Goal: Task Accomplishment & Management: Use online tool/utility

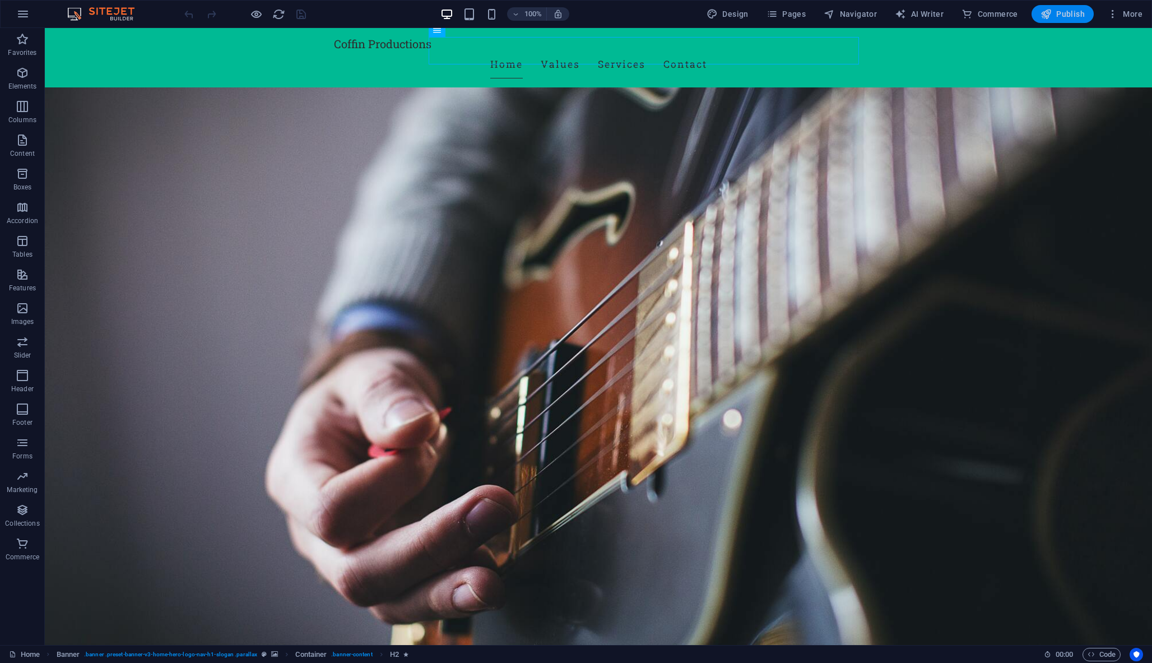
scroll to position [49, 0]
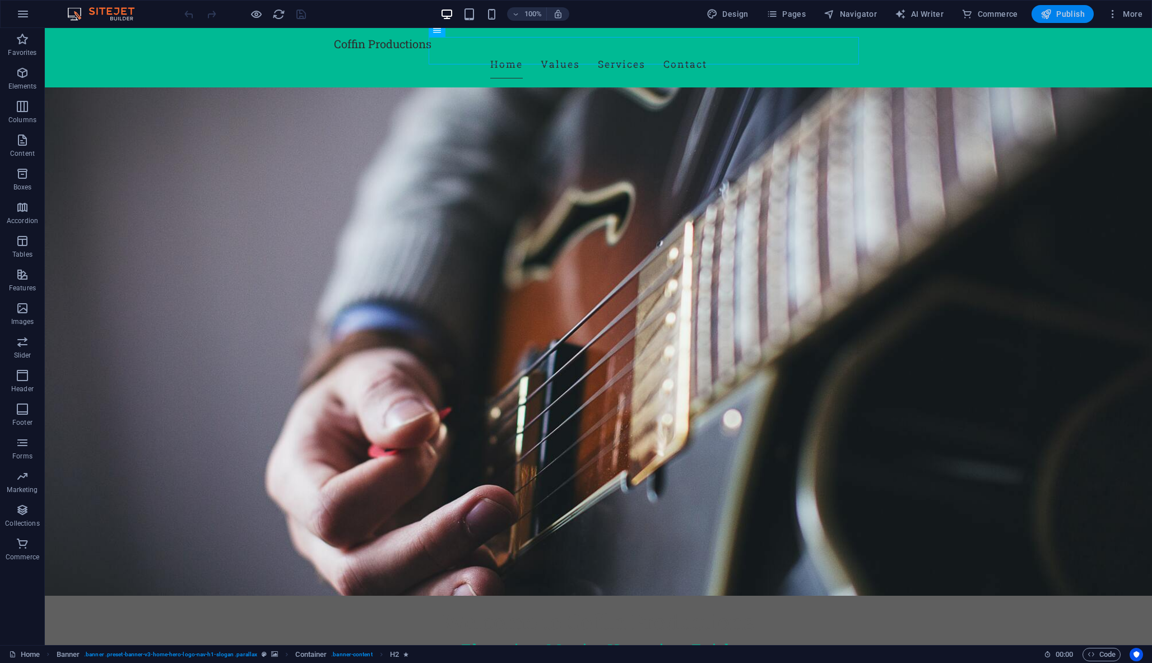
click at [1068, 15] on span "Publish" at bounding box center [1062, 13] width 44 height 11
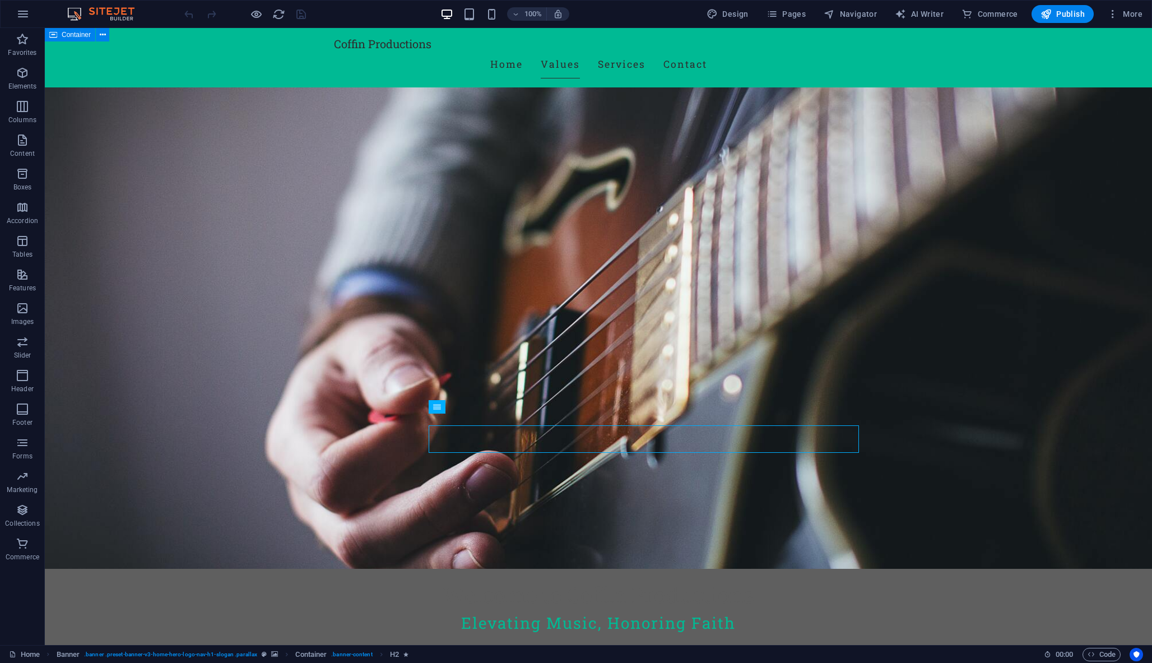
scroll to position [8, 0]
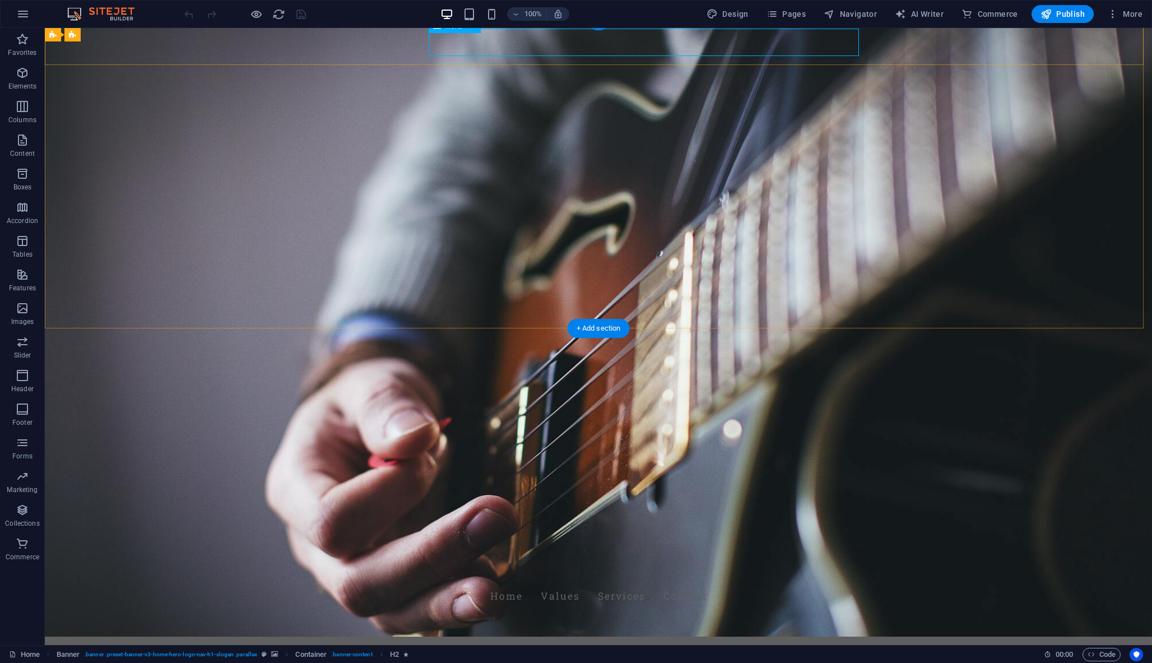
click at [665, 582] on nav "Home Values Services Contact" at bounding box center [598, 596] width 529 height 28
click at [1046, 16] on icon "button" at bounding box center [1045, 13] width 11 height 11
click at [1057, 11] on span "Publish" at bounding box center [1062, 13] width 44 height 11
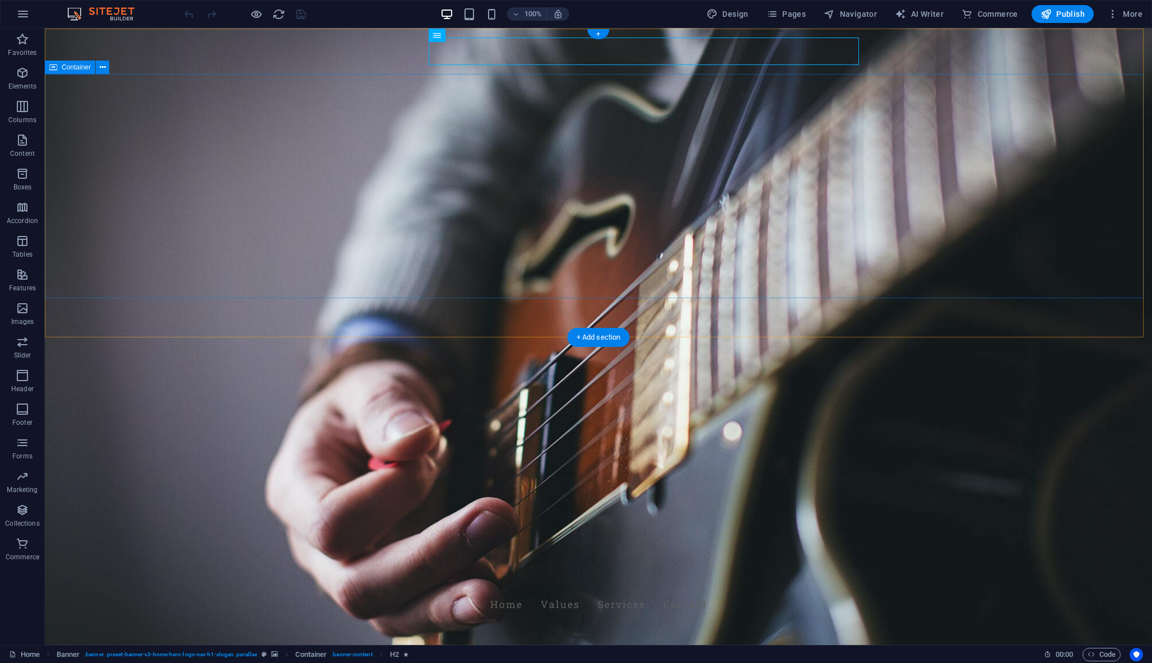
scroll to position [0, 0]
click at [1054, 13] on span "Publish" at bounding box center [1062, 13] width 44 height 11
click at [398, 577] on div "Coffin Productions" at bounding box center [598, 583] width 529 height 13
click at [558, 590] on nav "Home Values Services Contact" at bounding box center [598, 604] width 529 height 28
click at [374, 577] on div "Coffin Productions" at bounding box center [598, 583] width 529 height 13
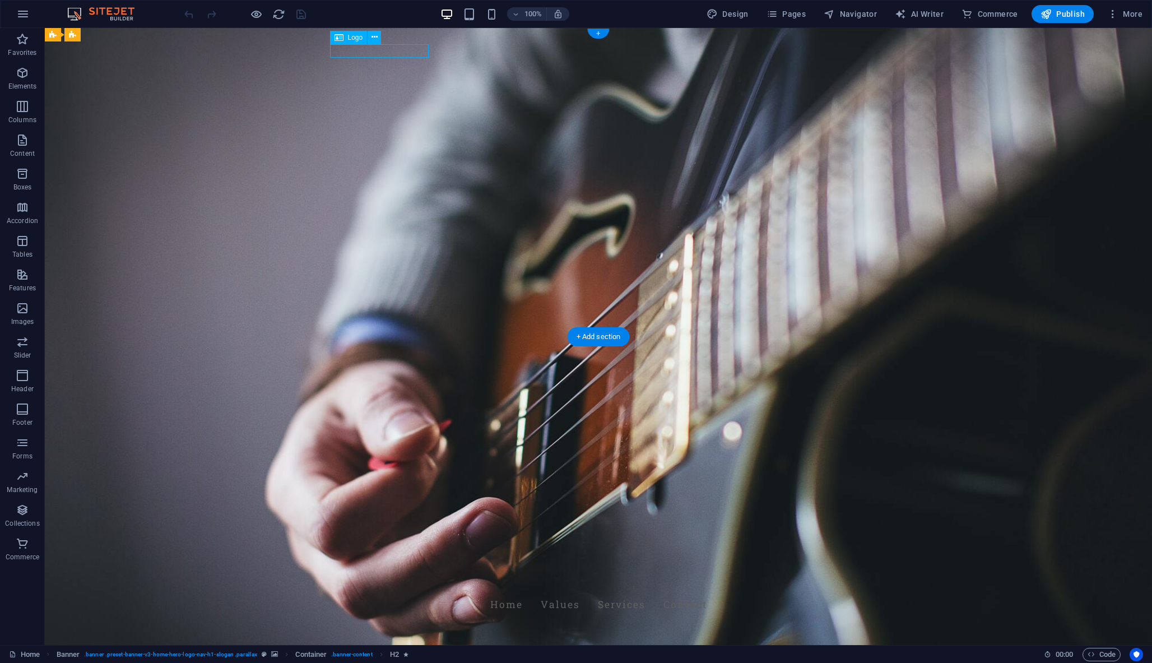
click at [374, 577] on div "Coffin Productions" at bounding box center [598, 583] width 529 height 13
select select "px"
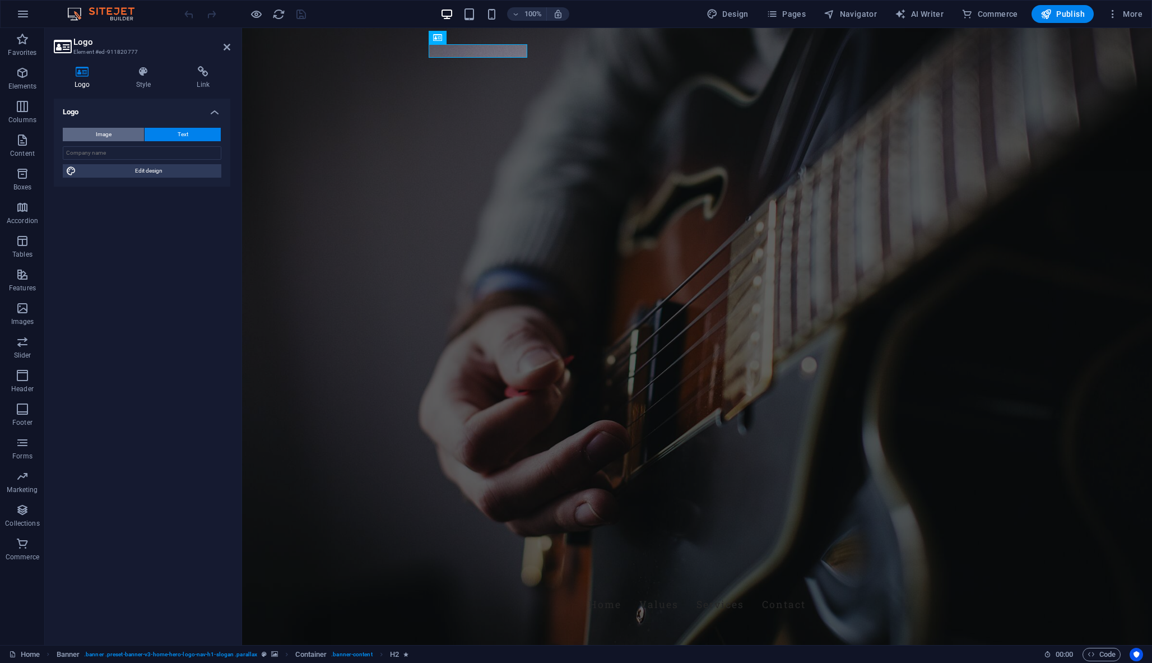
click at [110, 133] on span "Image" at bounding box center [104, 134] width 16 height 13
select select "DISABLED_OPTION_VALUE"
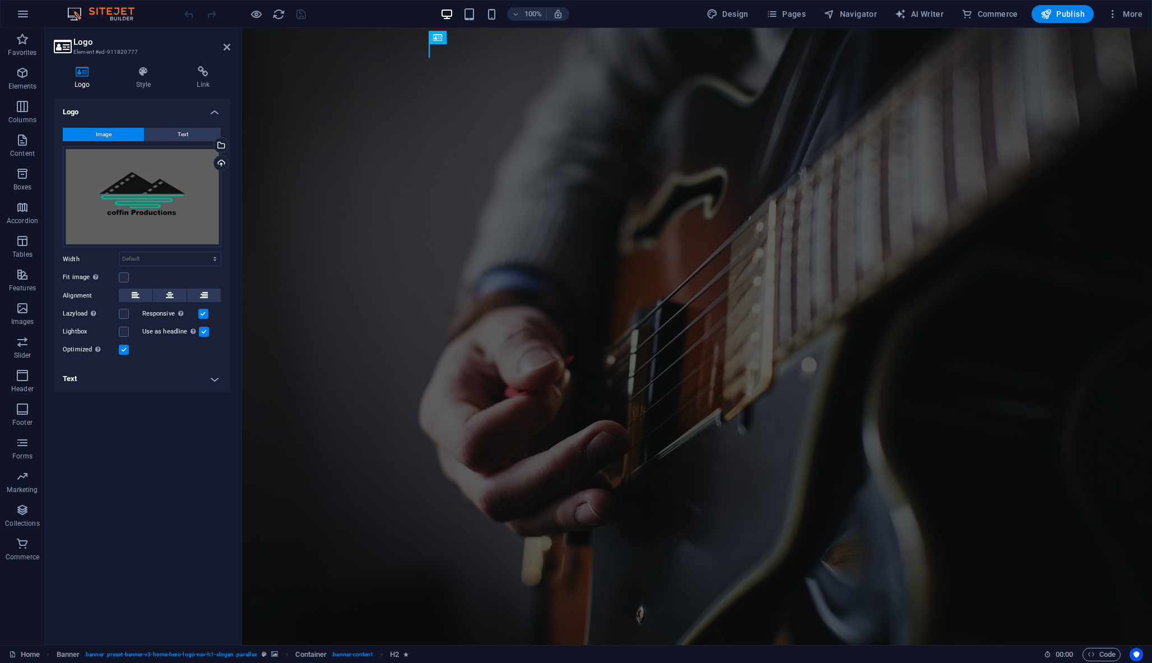
click at [179, 495] on div "Logo Image Text Drag files here, click to choose files or select files from Fil…" at bounding box center [142, 367] width 176 height 537
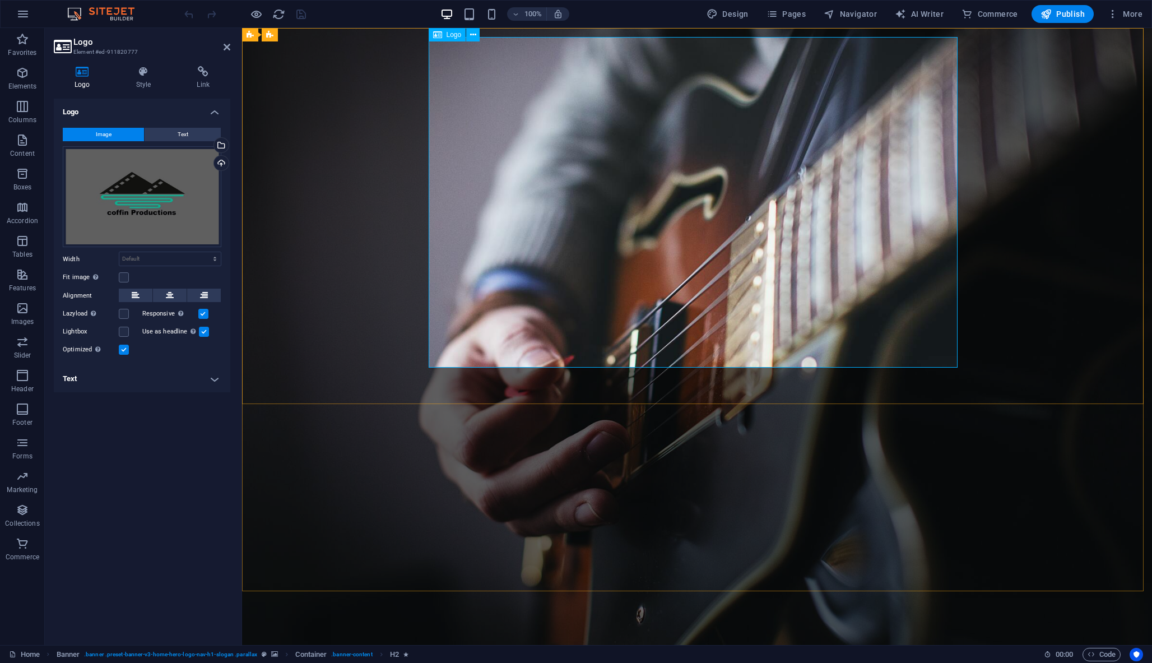
click at [169, 132] on button "Text" at bounding box center [183, 134] width 76 height 13
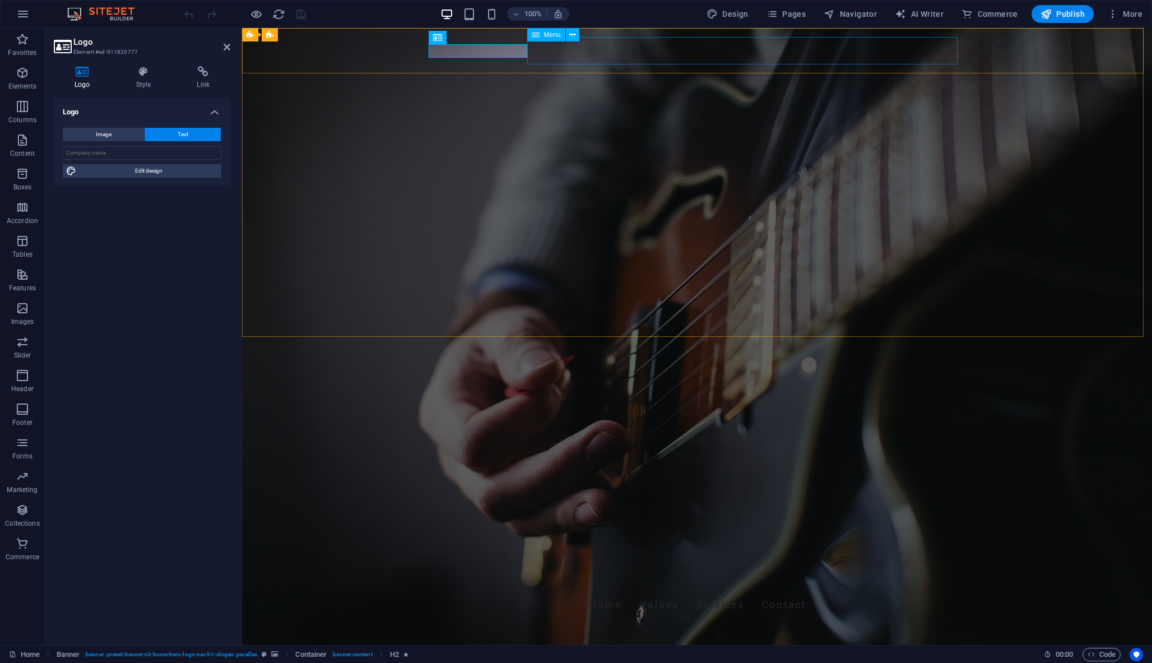
click at [650, 590] on nav "Home Values Services Contact" at bounding box center [696, 604] width 529 height 28
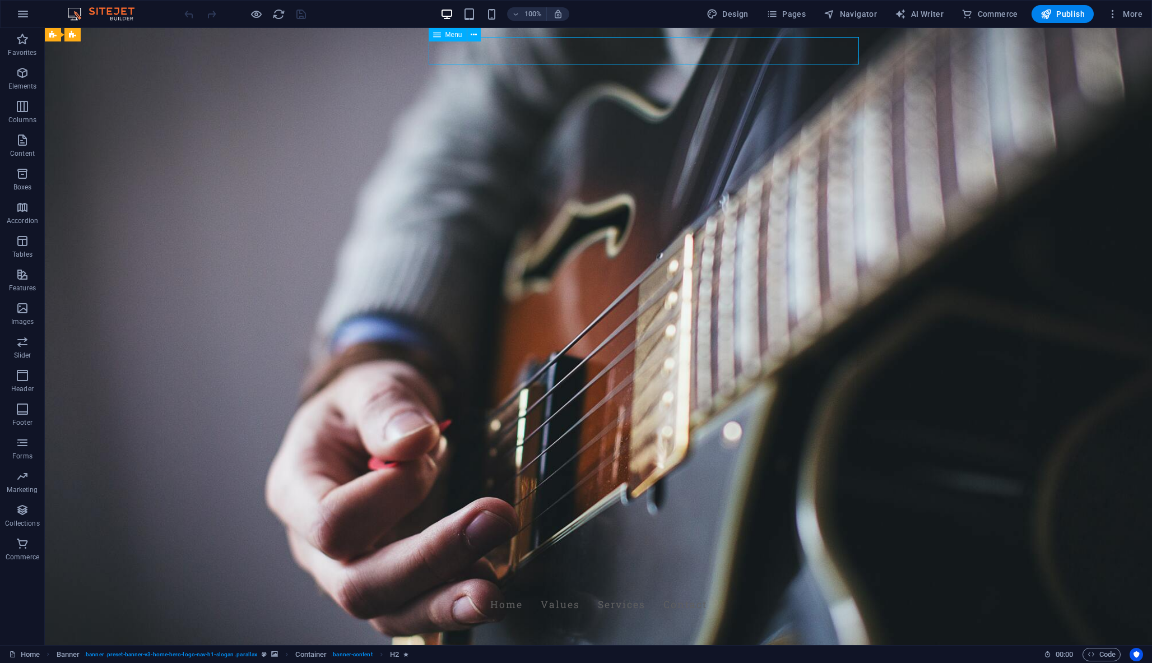
click at [549, 590] on nav "Home Values Services Contact" at bounding box center [598, 604] width 529 height 28
click at [737, 590] on nav "Home Values Services Contact" at bounding box center [598, 604] width 529 height 28
click at [547, 590] on nav "Home Values Services Contact" at bounding box center [598, 604] width 529 height 28
select select
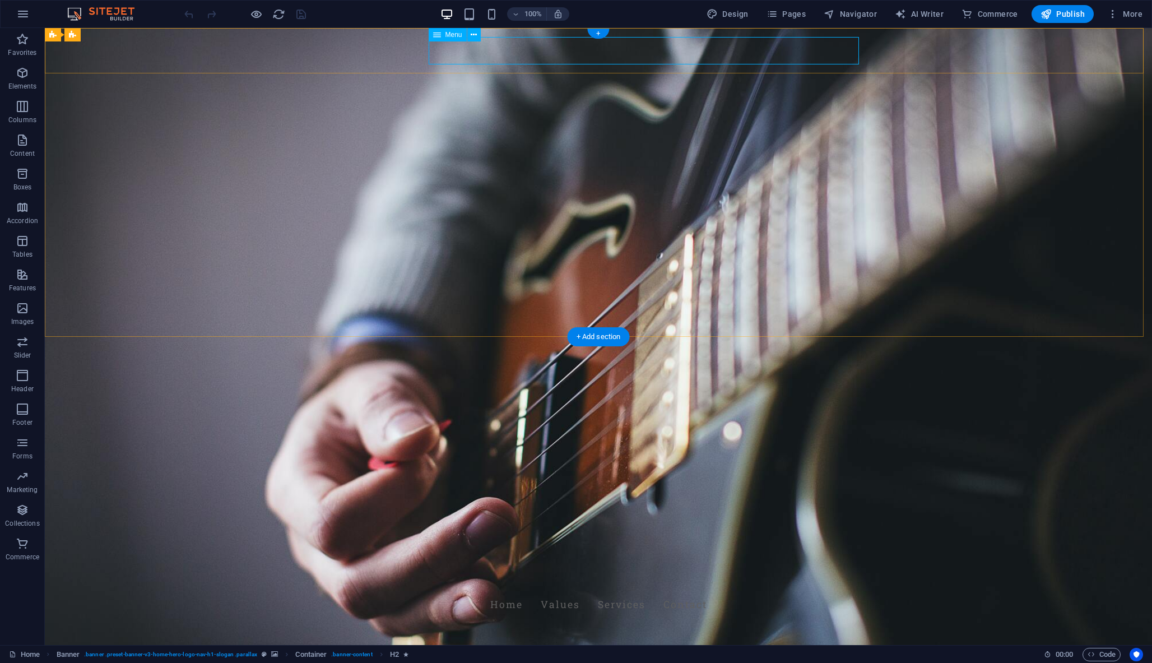
select select
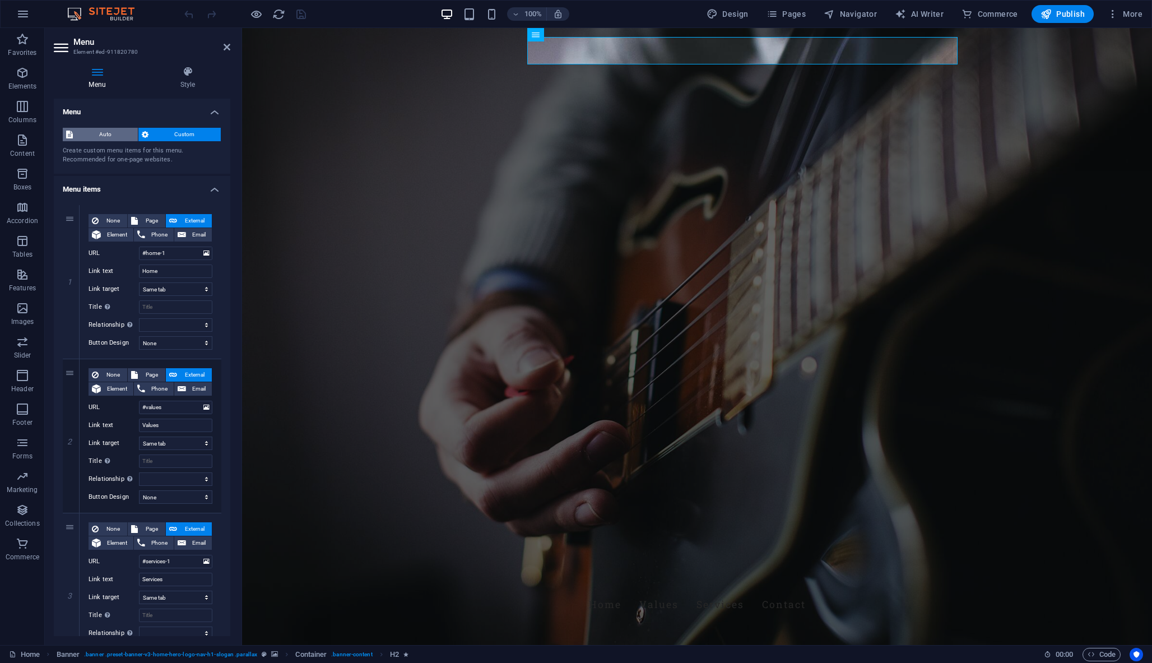
click at [104, 134] on span "Auto" at bounding box center [105, 134] width 58 height 13
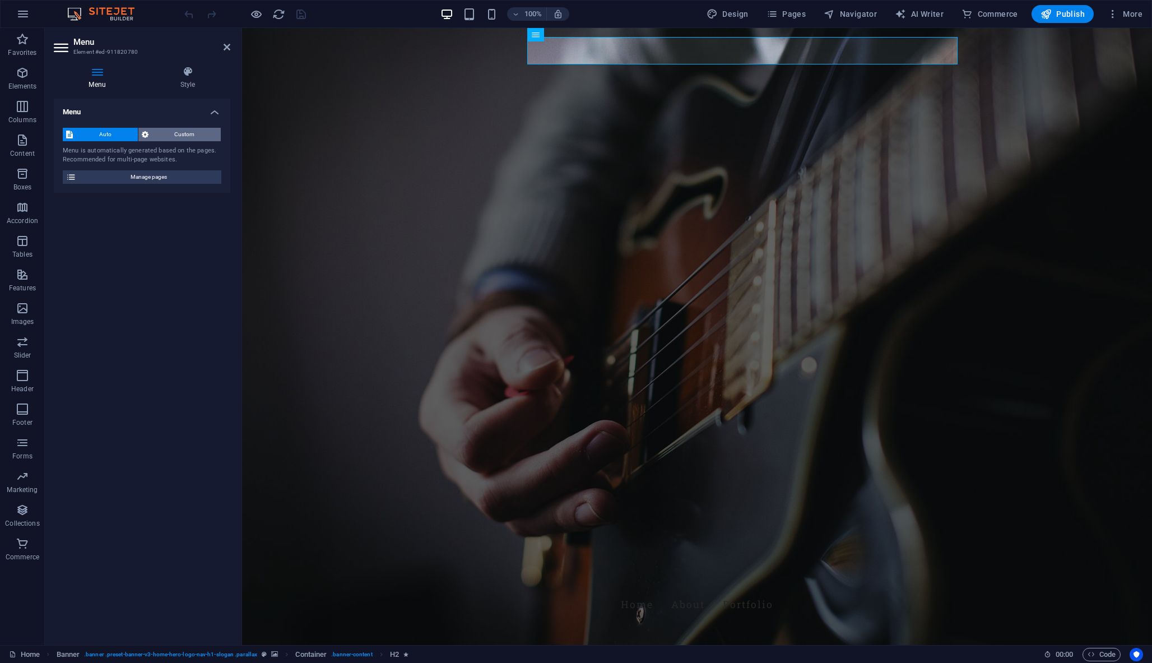
click at [179, 133] on span "Custom" at bounding box center [185, 134] width 66 height 13
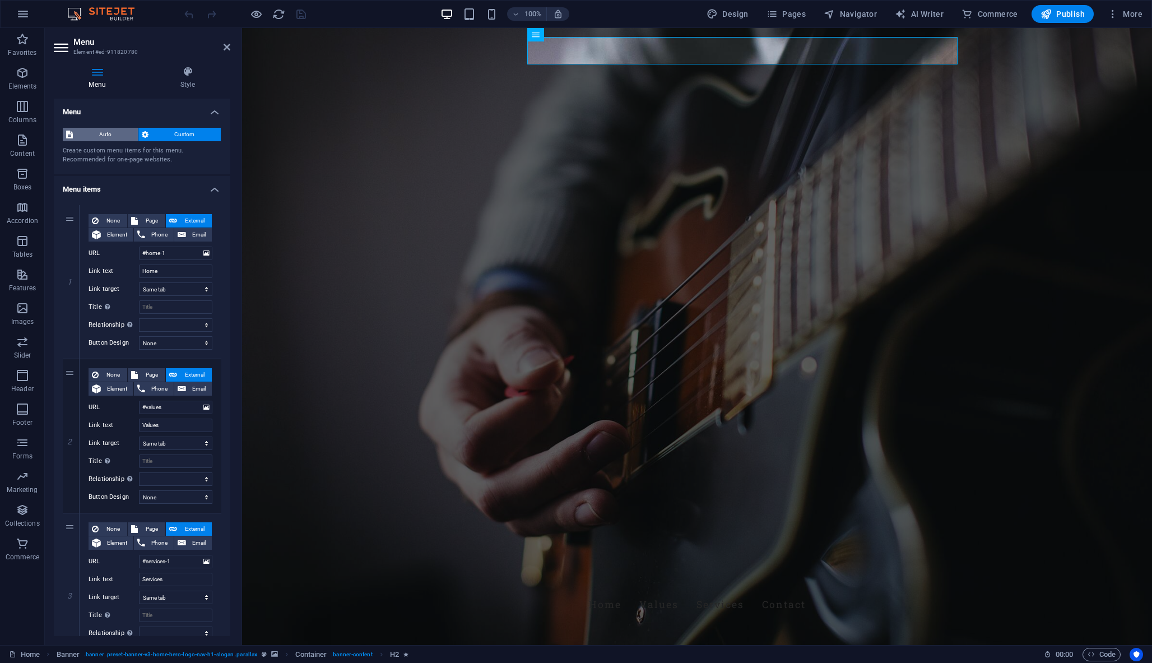
click at [120, 132] on span "Auto" at bounding box center [105, 134] width 58 height 13
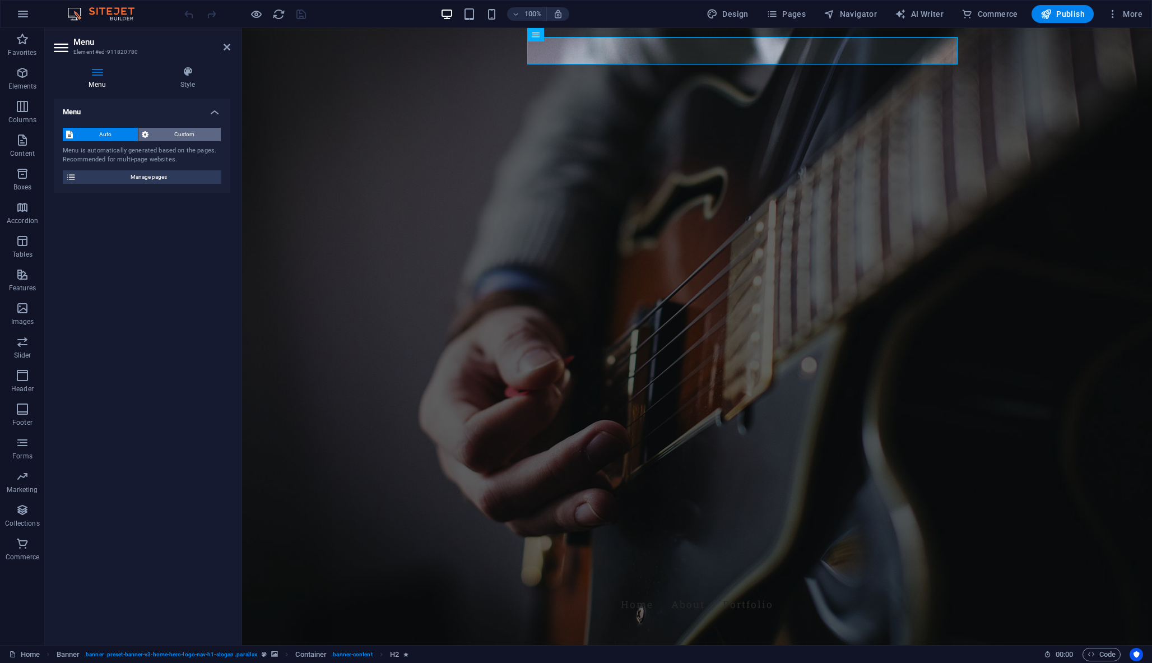
click at [159, 133] on span "Custom" at bounding box center [185, 134] width 66 height 13
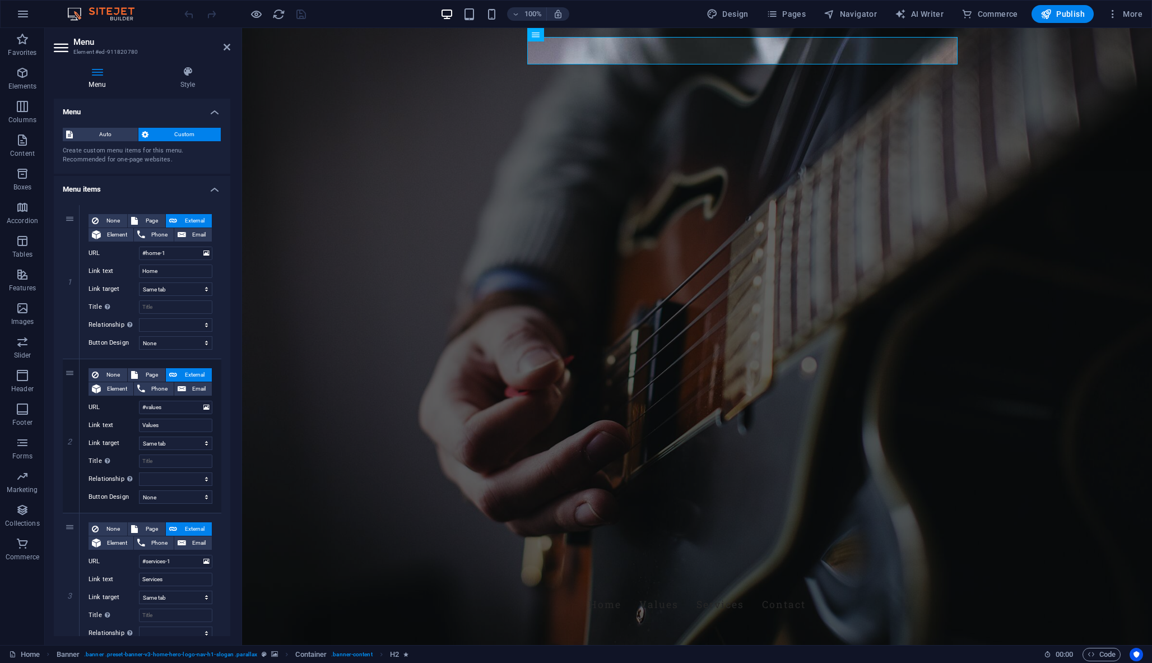
click at [212, 113] on h4 "Menu" at bounding box center [142, 109] width 176 height 20
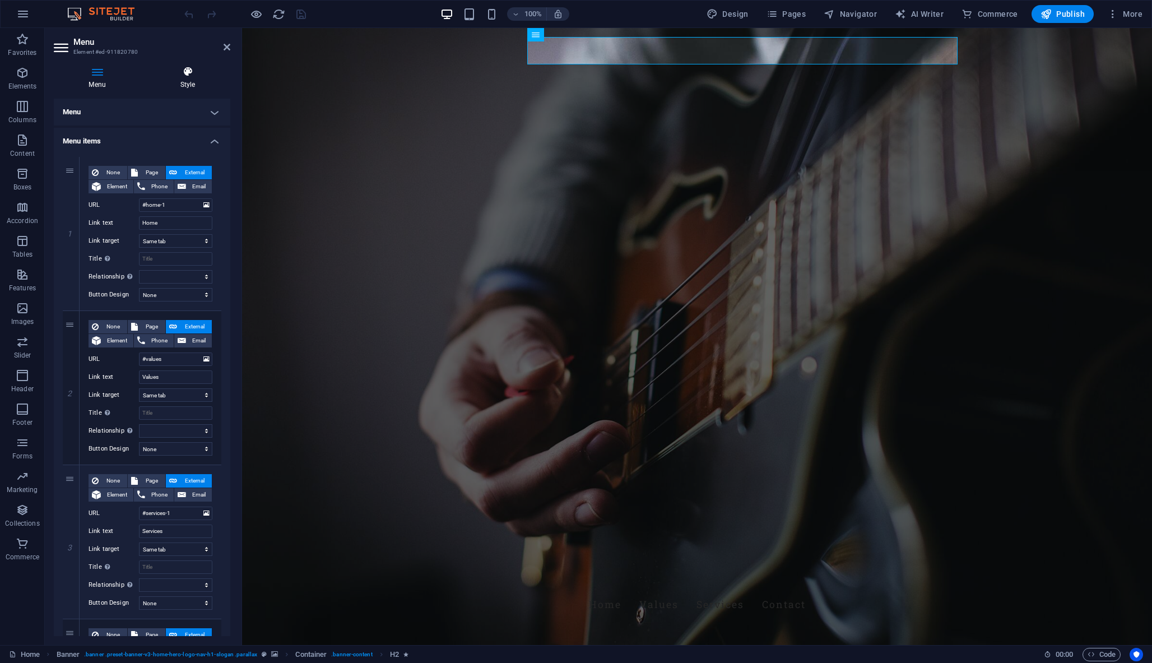
click at [192, 85] on h4 "Style" at bounding box center [187, 78] width 85 height 24
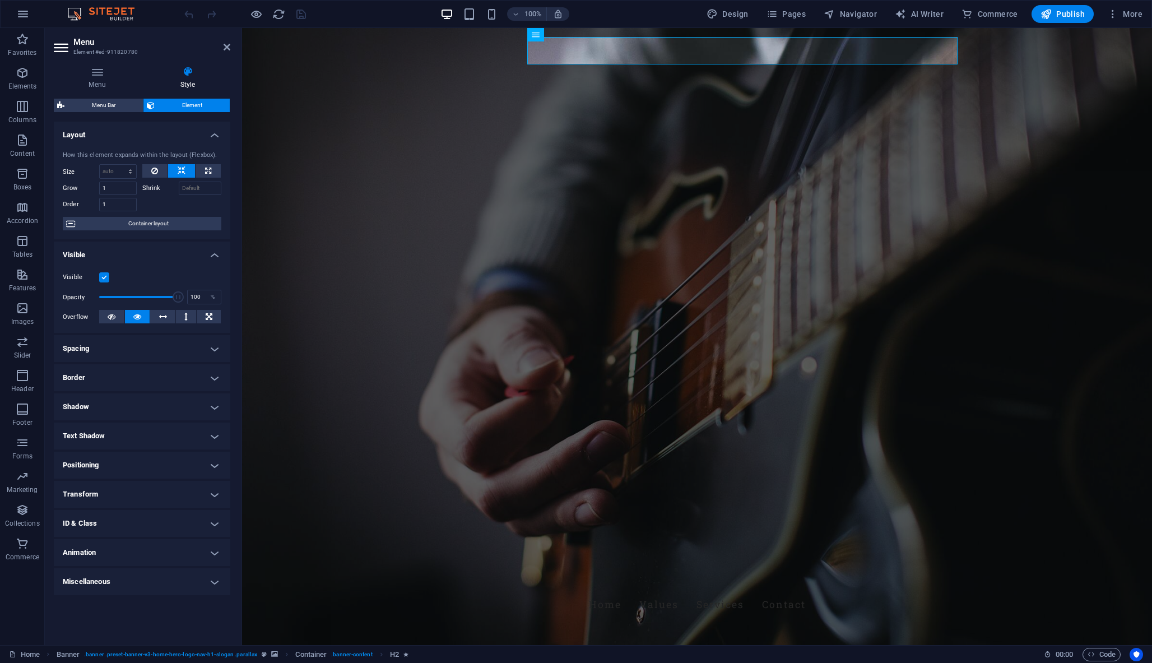
click at [117, 339] on h4 "Spacing" at bounding box center [142, 348] width 176 height 27
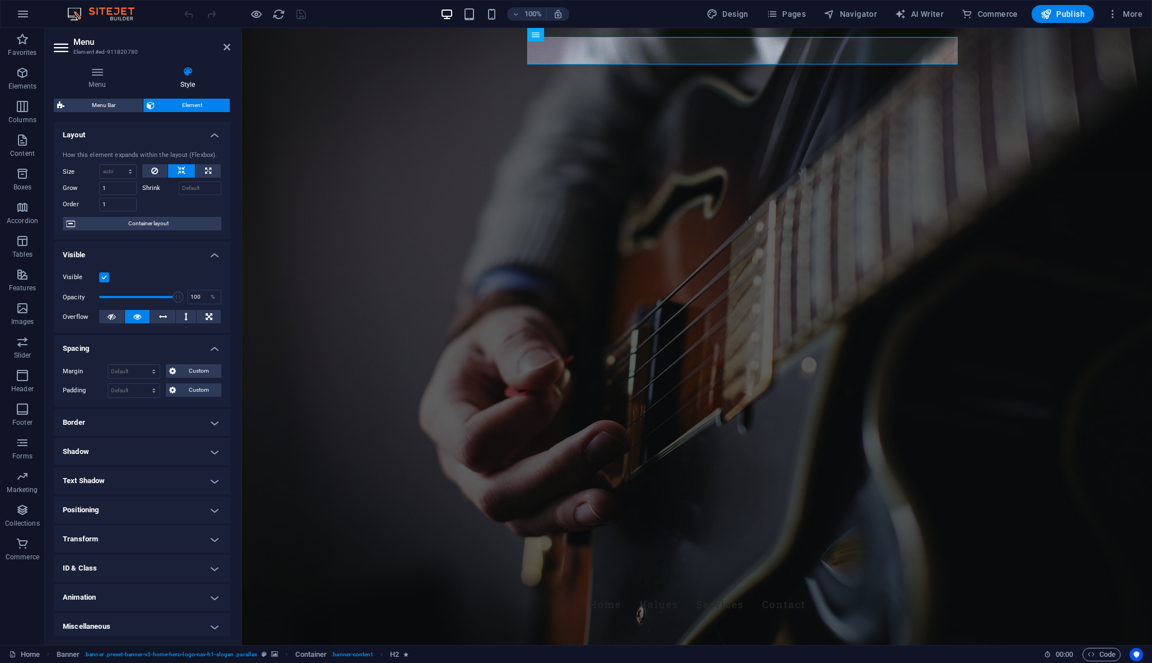
click at [114, 343] on h4 "Spacing" at bounding box center [142, 345] width 176 height 20
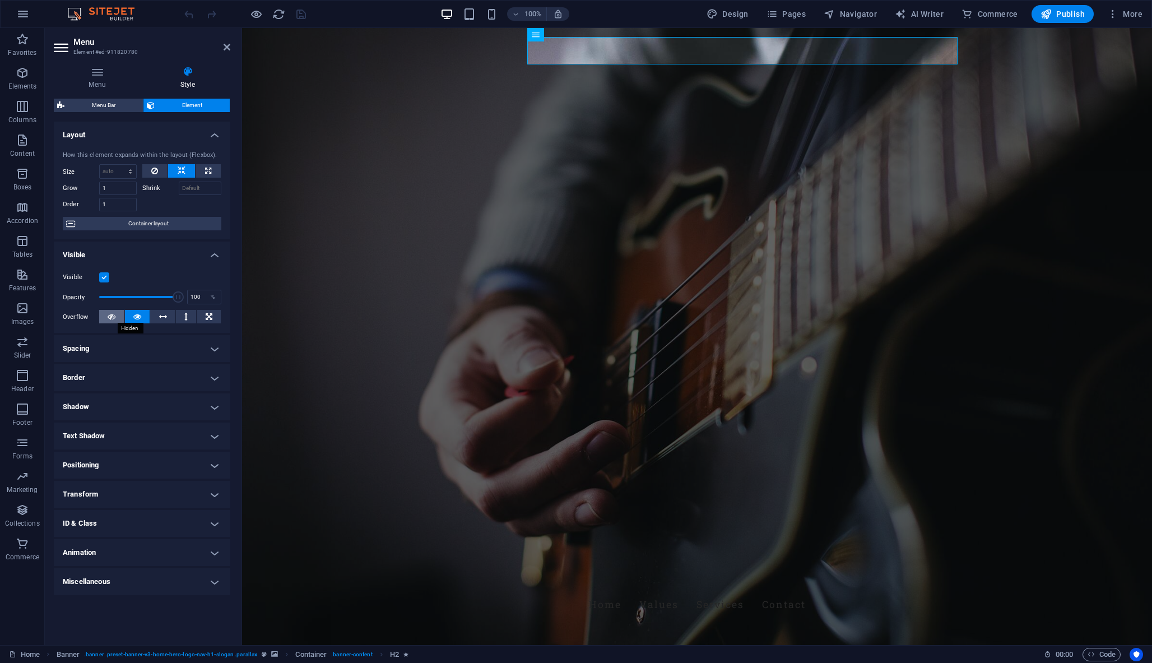
click at [109, 315] on icon at bounding box center [112, 316] width 8 height 13
click at [127, 317] on button at bounding box center [137, 316] width 25 height 13
click at [132, 373] on h4 "Border" at bounding box center [142, 377] width 176 height 27
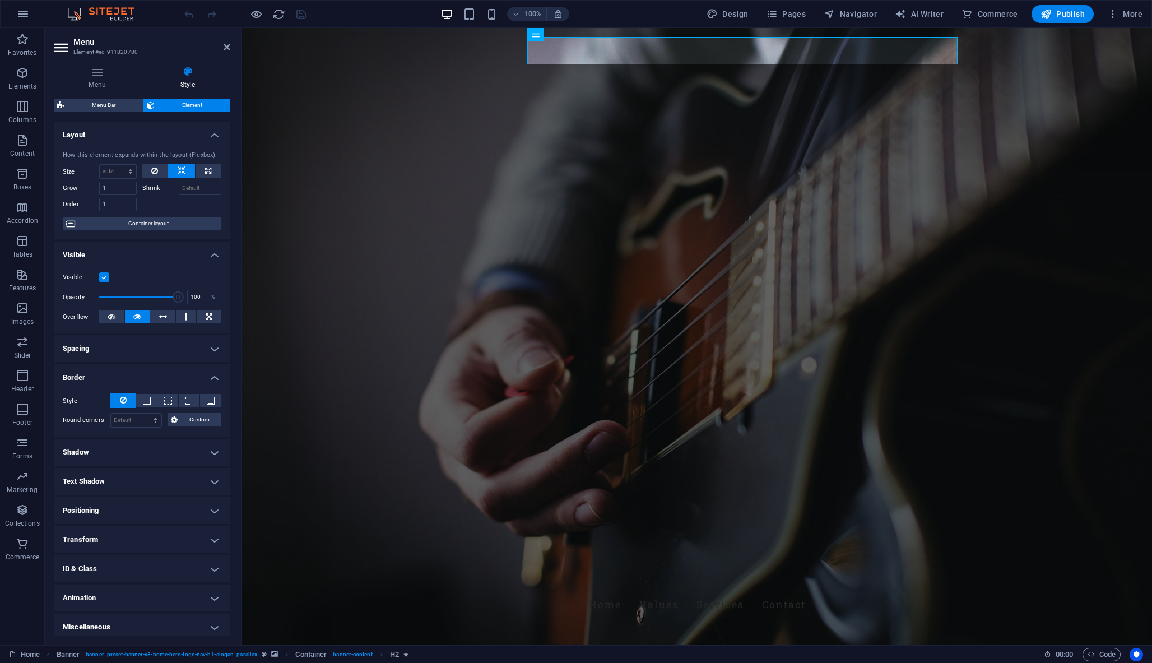
click at [120, 366] on h4 "Border" at bounding box center [142, 374] width 176 height 20
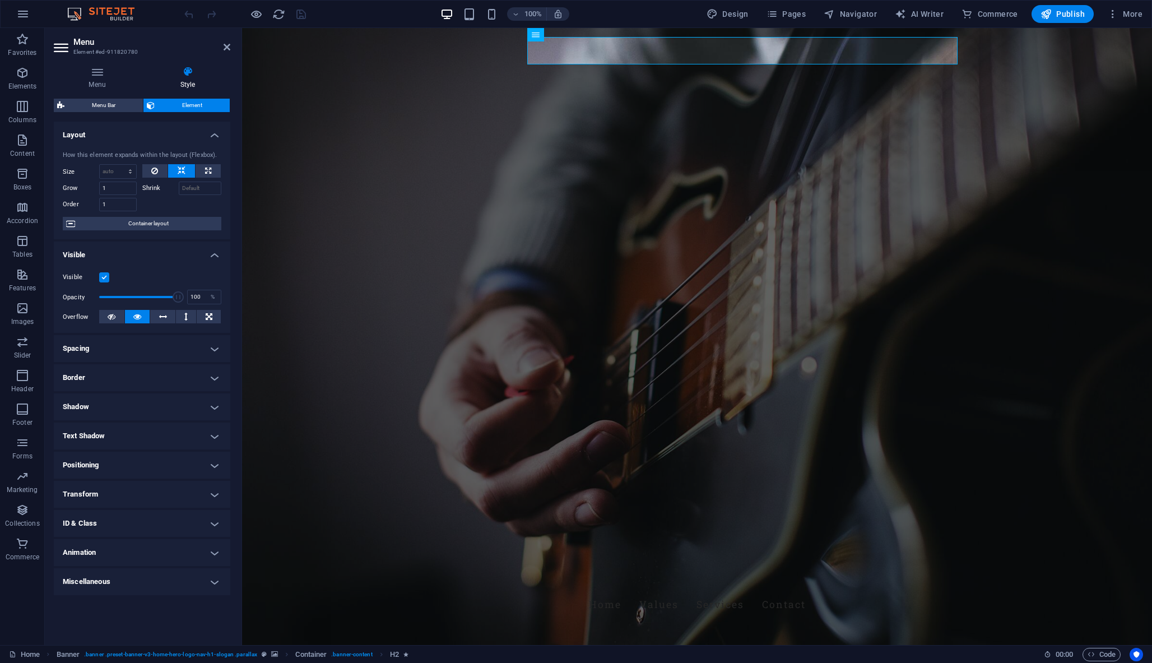
click at [95, 436] on h4 "Text Shadow" at bounding box center [142, 435] width 176 height 27
click at [107, 438] on h4 "Text Shadow" at bounding box center [142, 432] width 176 height 20
click at [99, 463] on h4 "Positioning" at bounding box center [142, 465] width 176 height 27
click at [99, 463] on h4 "Positioning" at bounding box center [142, 462] width 176 height 20
click at [71, 587] on h4 "Miscellaneous" at bounding box center [142, 581] width 176 height 27
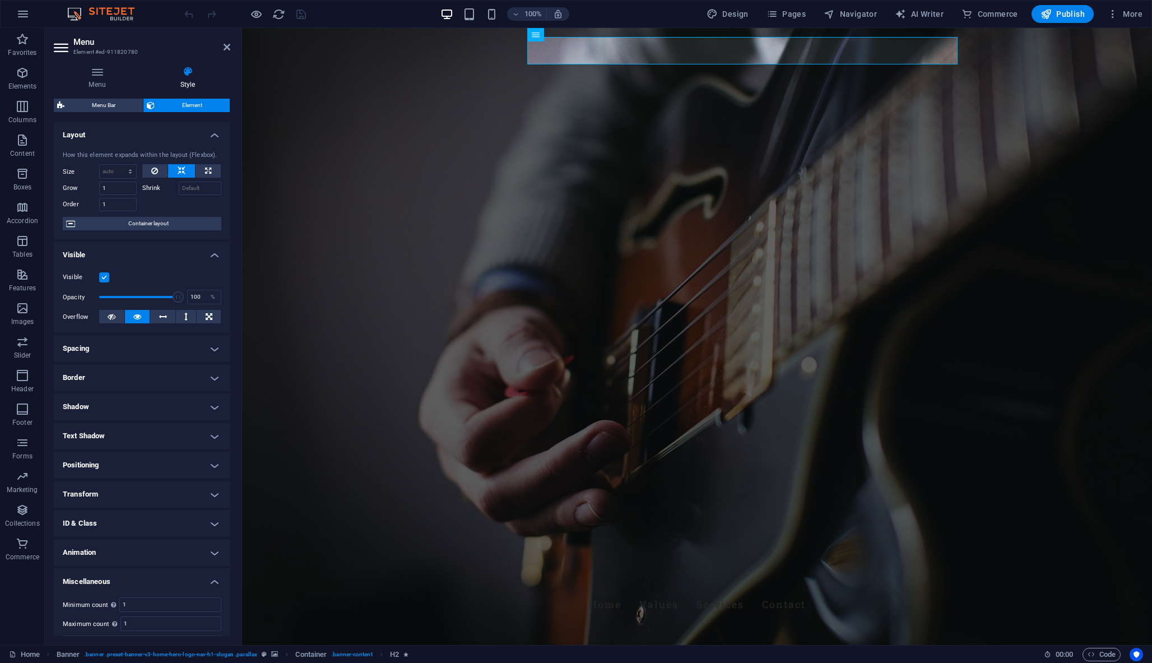
click at [73, 584] on h4 "Miscellaneous" at bounding box center [142, 578] width 176 height 20
click at [538, 37] on icon at bounding box center [536, 34] width 8 height 13
click at [571, 36] on icon at bounding box center [572, 35] width 6 height 12
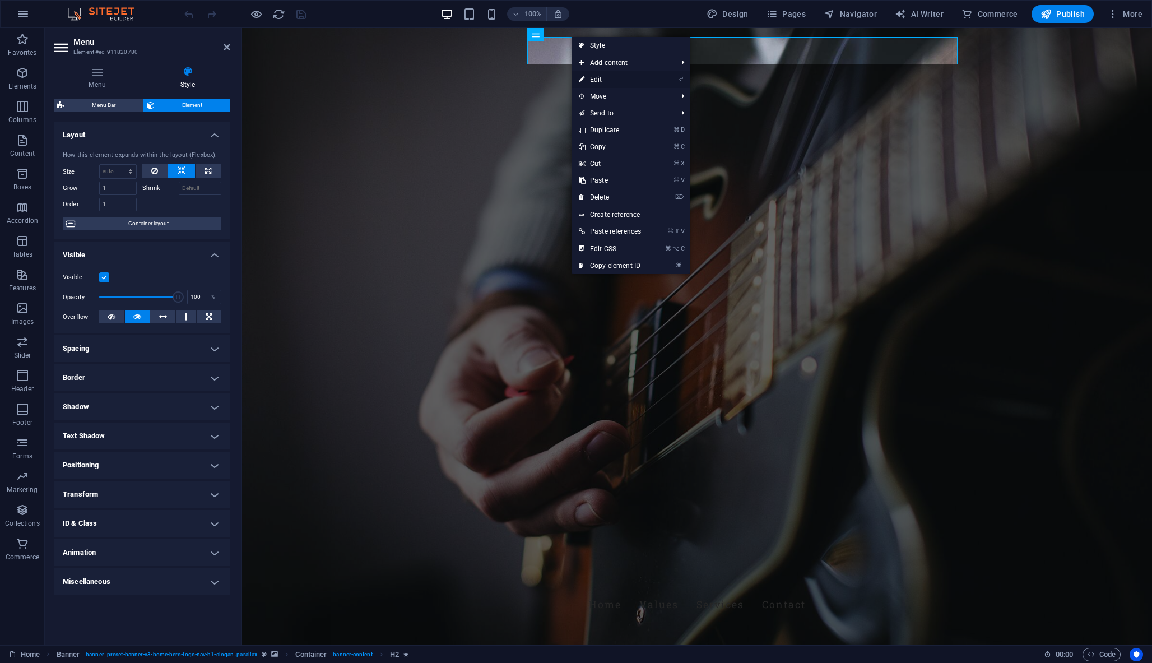
click at [610, 80] on link "⏎ Edit" at bounding box center [610, 79] width 76 height 17
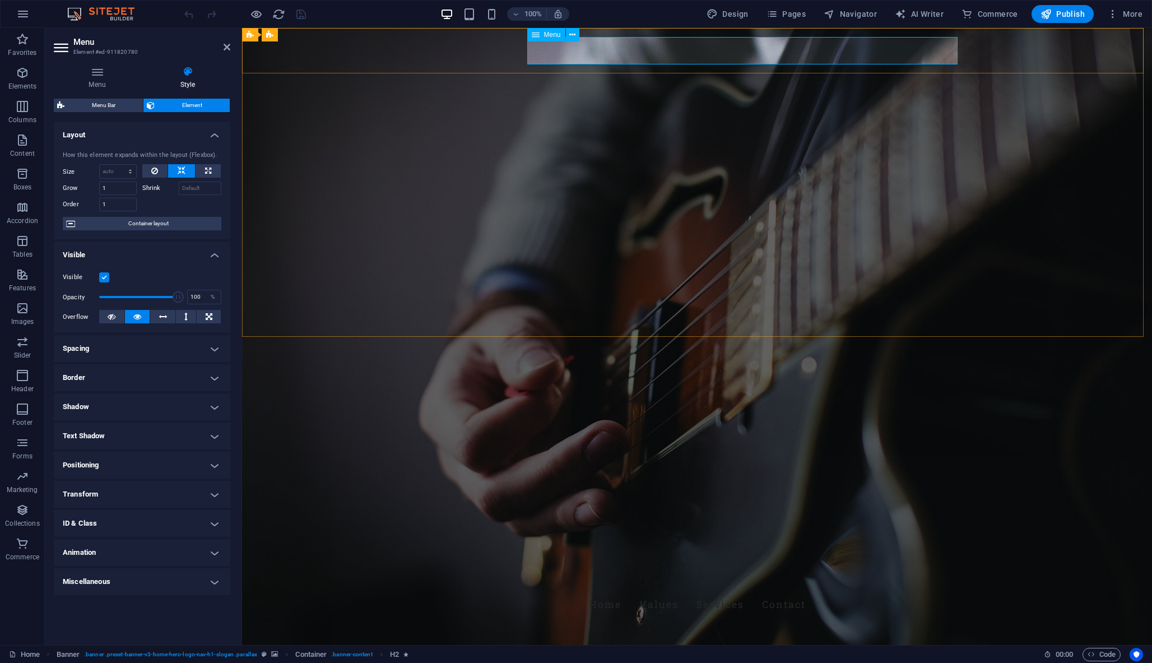
click at [633, 590] on nav "Home Values Services Contact" at bounding box center [696, 604] width 529 height 28
click at [648, 590] on nav "Home Values Services Contact" at bounding box center [696, 604] width 529 height 28
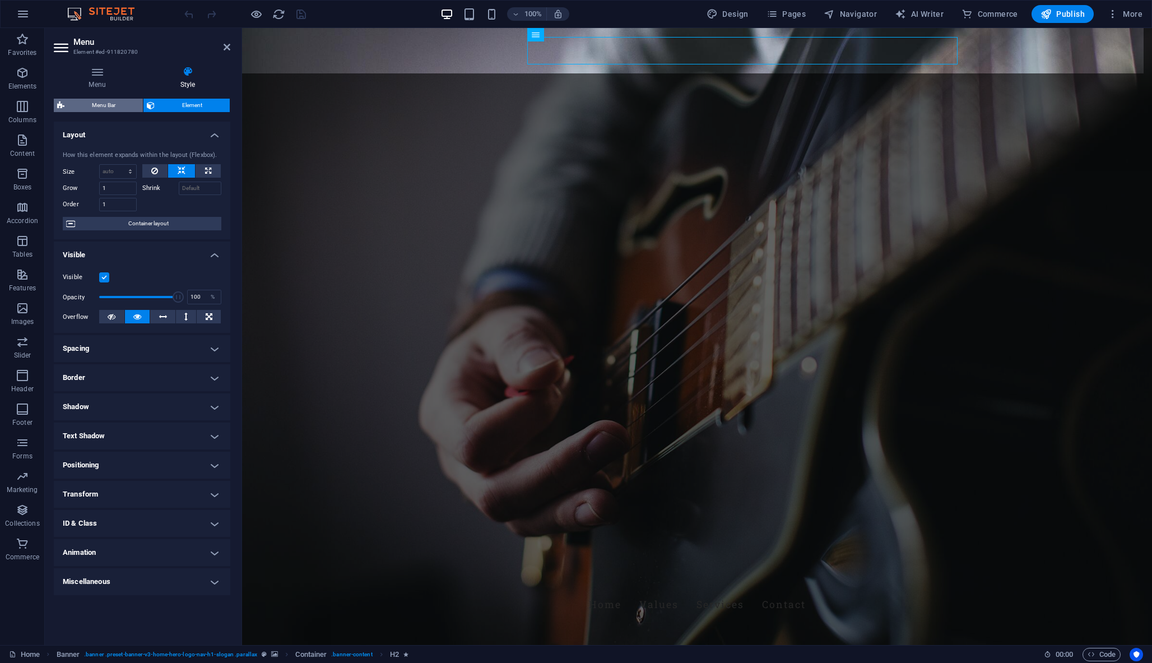
click at [60, 109] on icon at bounding box center [60, 105] width 7 height 13
select select "rem"
select select "preset-menu-v2-home-hero-logo-nav-h1-menu"
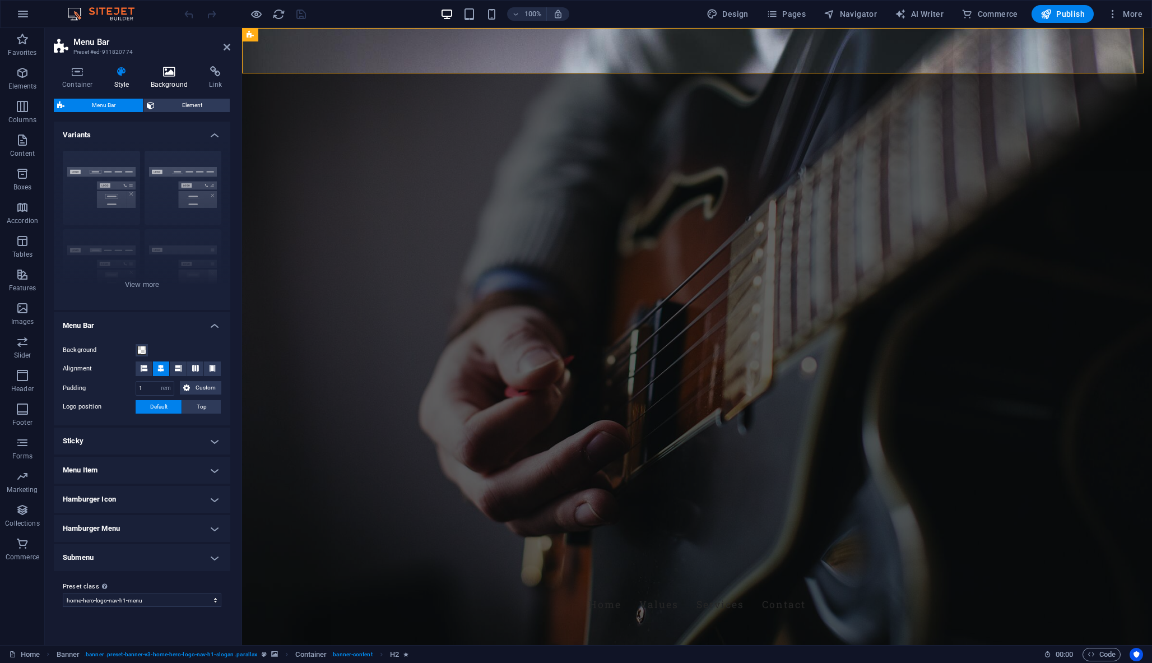
click at [160, 78] on h4 "Background" at bounding box center [171, 78] width 59 height 24
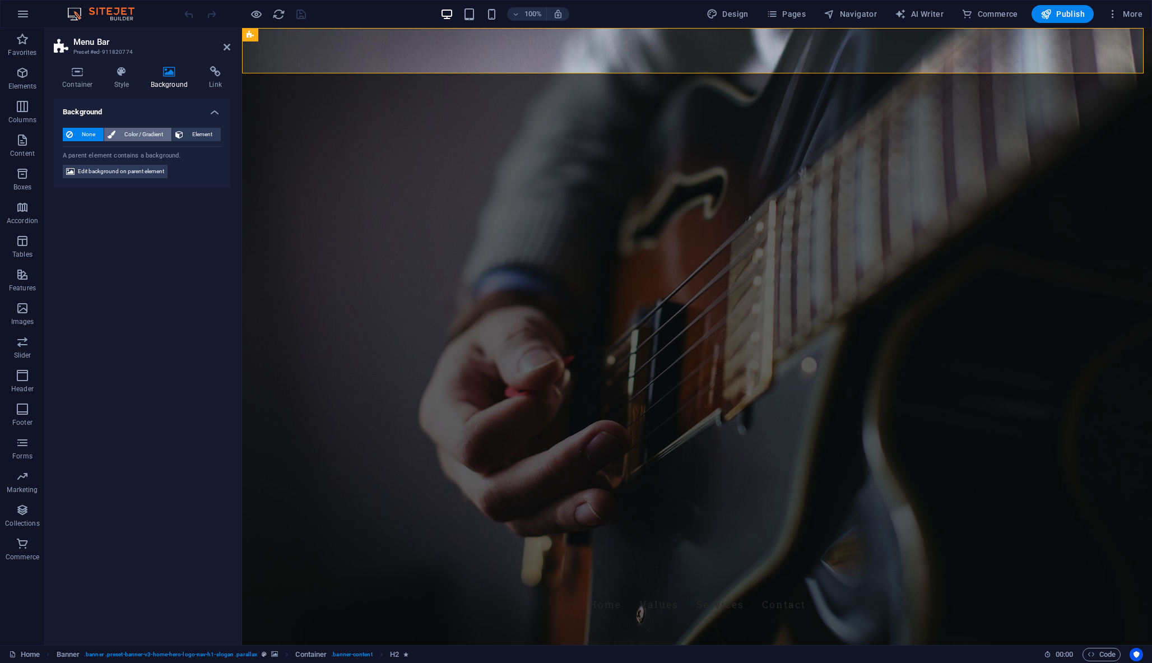
click at [133, 138] on span "Color / Gradient" at bounding box center [143, 134] width 49 height 13
click at [83, 137] on span "None" at bounding box center [88, 134] width 24 height 13
click at [127, 138] on span "Color / Gradient" at bounding box center [143, 134] width 49 height 13
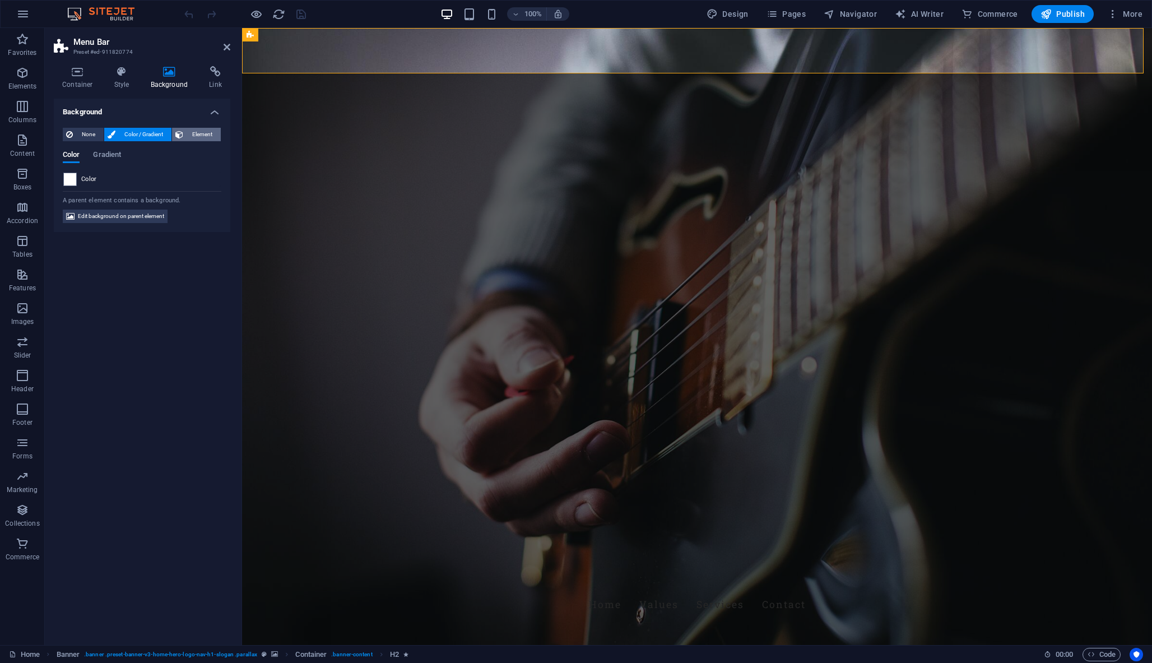
click at [197, 129] on span "Element" at bounding box center [202, 134] width 31 height 13
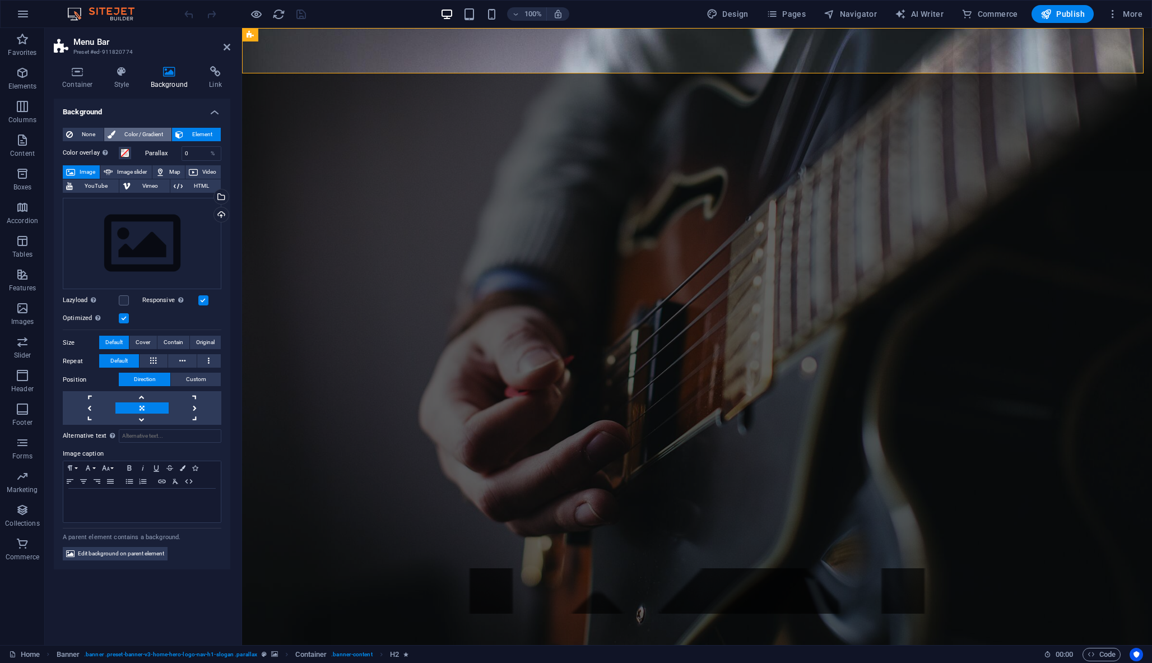
click at [147, 134] on span "Color / Gradient" at bounding box center [143, 134] width 49 height 13
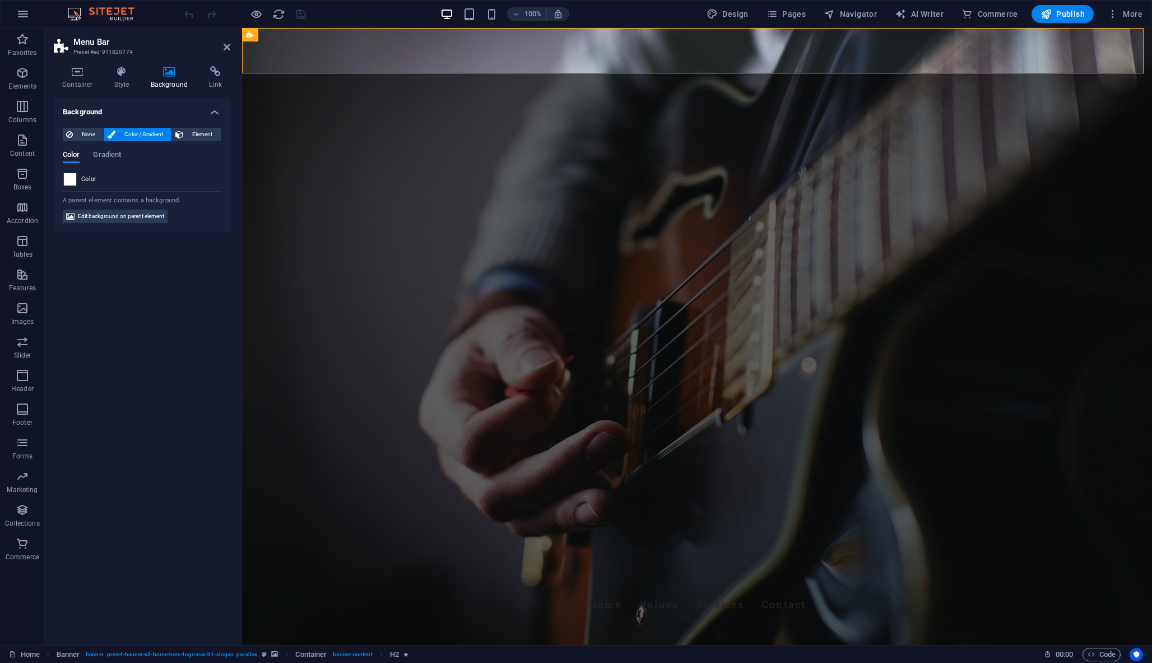
click at [67, 177] on span at bounding box center [70, 179] width 12 height 12
click at [109, 151] on span "Gradient" at bounding box center [107, 156] width 28 height 16
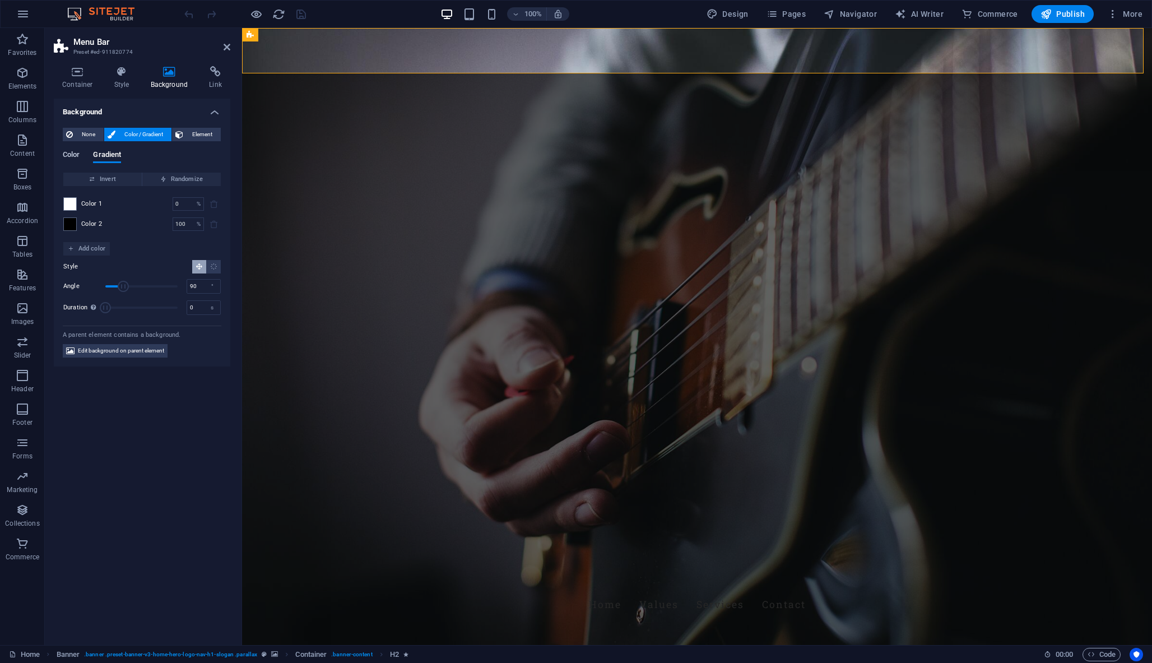
click at [71, 152] on span "Color" at bounding box center [71, 156] width 17 height 16
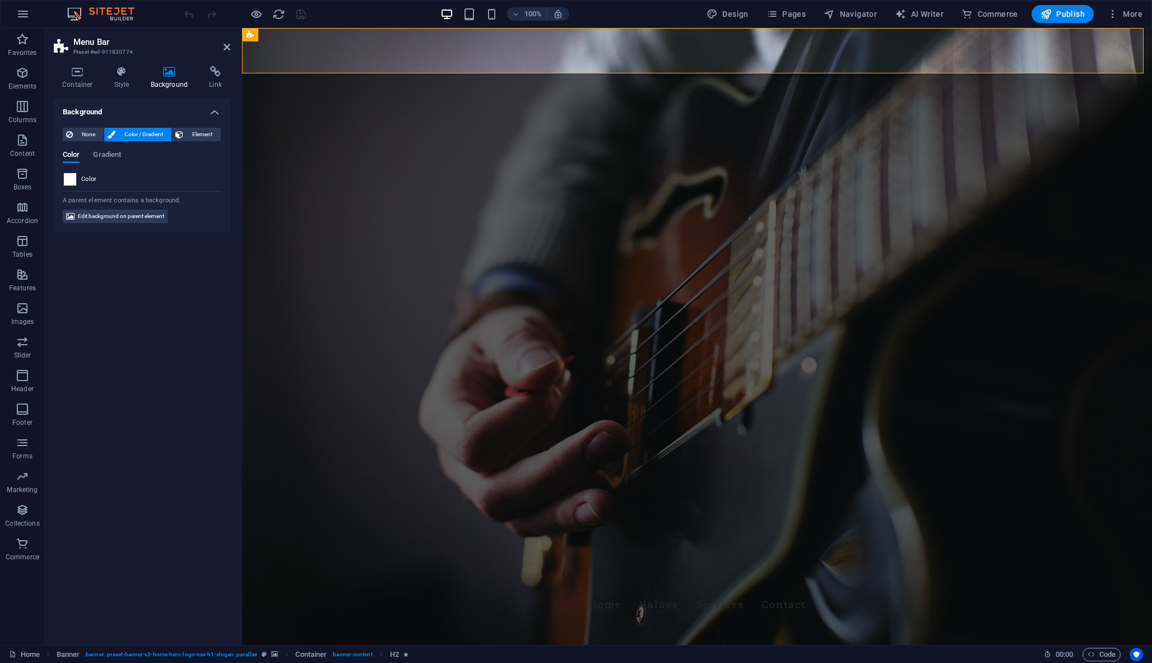
click at [69, 178] on span at bounding box center [70, 179] width 12 height 12
click at [100, 220] on span "Edit background on parent element" at bounding box center [121, 216] width 86 height 13
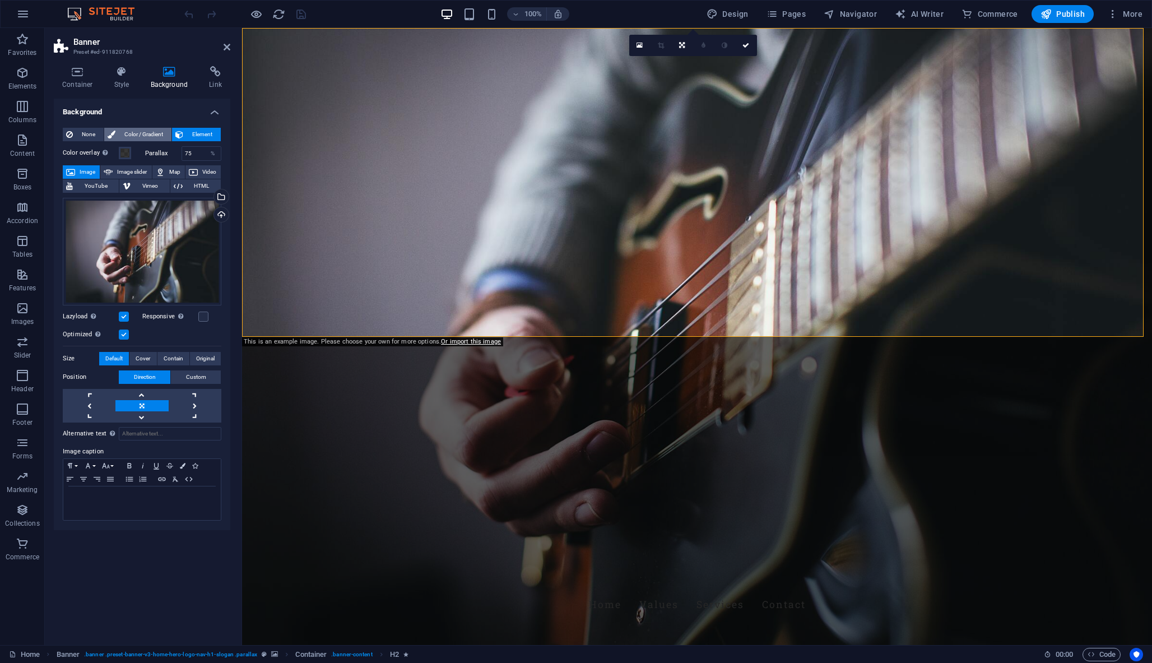
click at [131, 131] on span "Color / Gradient" at bounding box center [143, 134] width 49 height 13
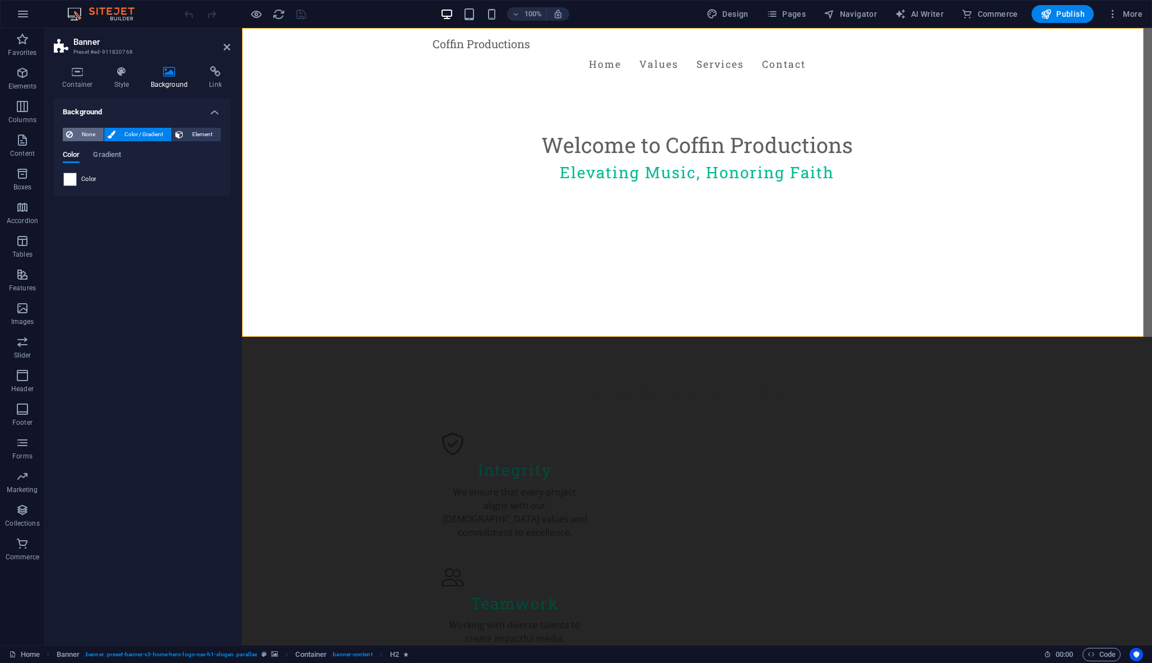
click at [87, 137] on span "None" at bounding box center [88, 134] width 24 height 13
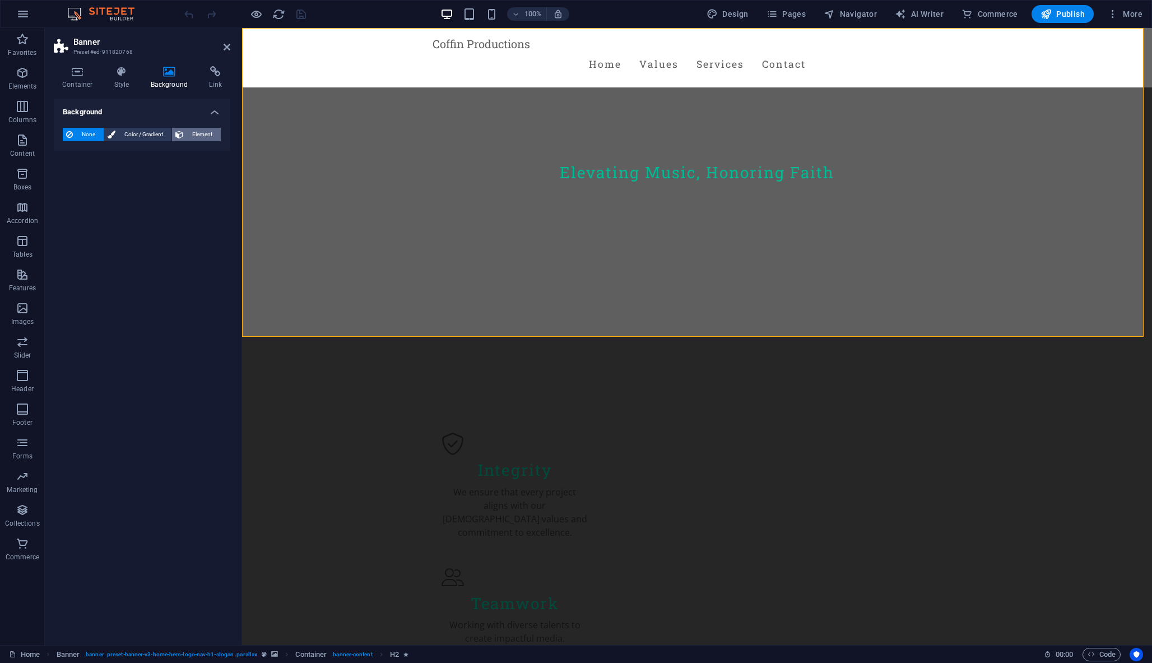
click at [198, 138] on span "Element" at bounding box center [202, 134] width 31 height 13
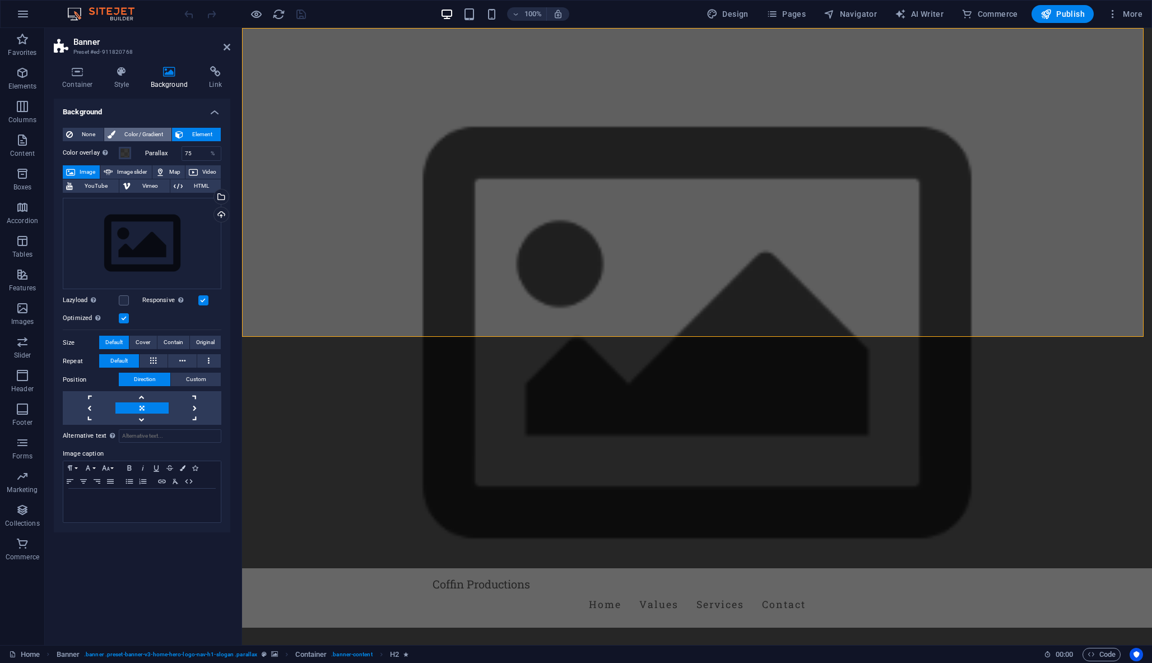
click at [163, 135] on span "Color / Gradient" at bounding box center [143, 134] width 49 height 13
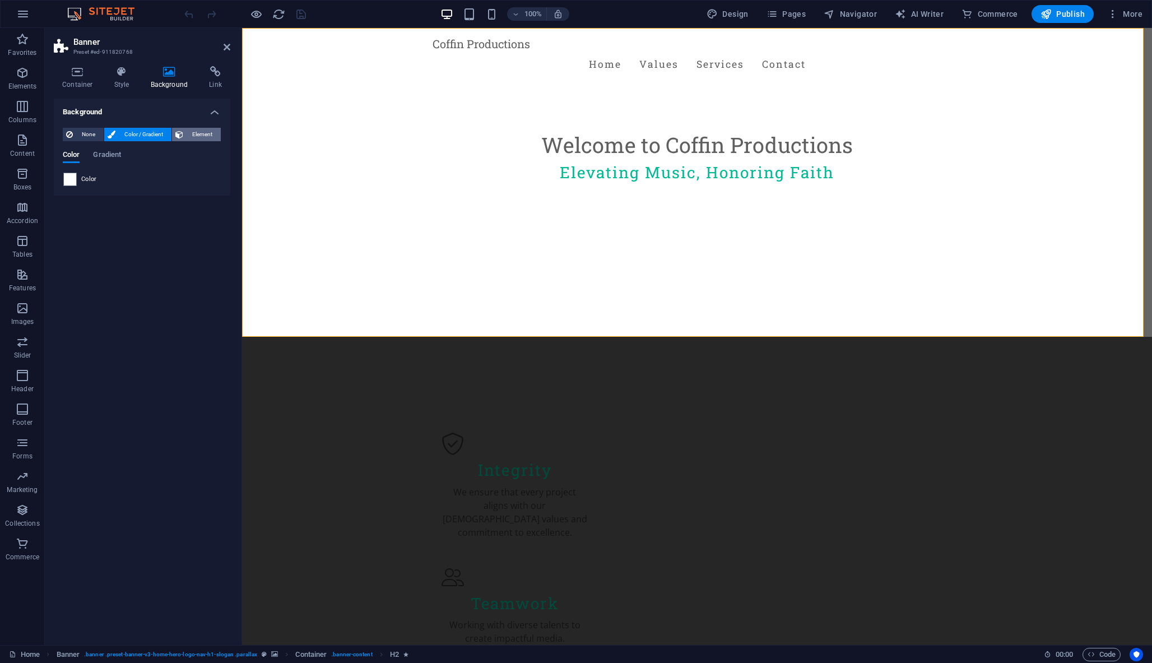
click at [194, 134] on span "Element" at bounding box center [202, 134] width 31 height 13
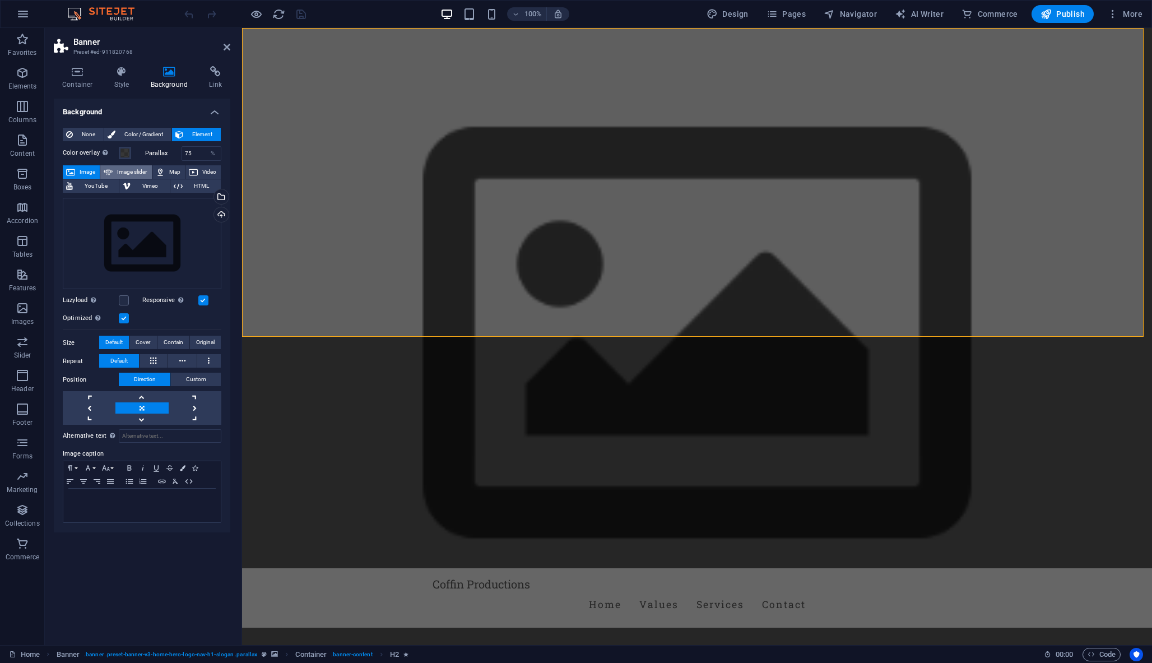
click at [122, 171] on span "Image slider" at bounding box center [132, 171] width 32 height 13
select select "ms"
select select "s"
select select "progressive"
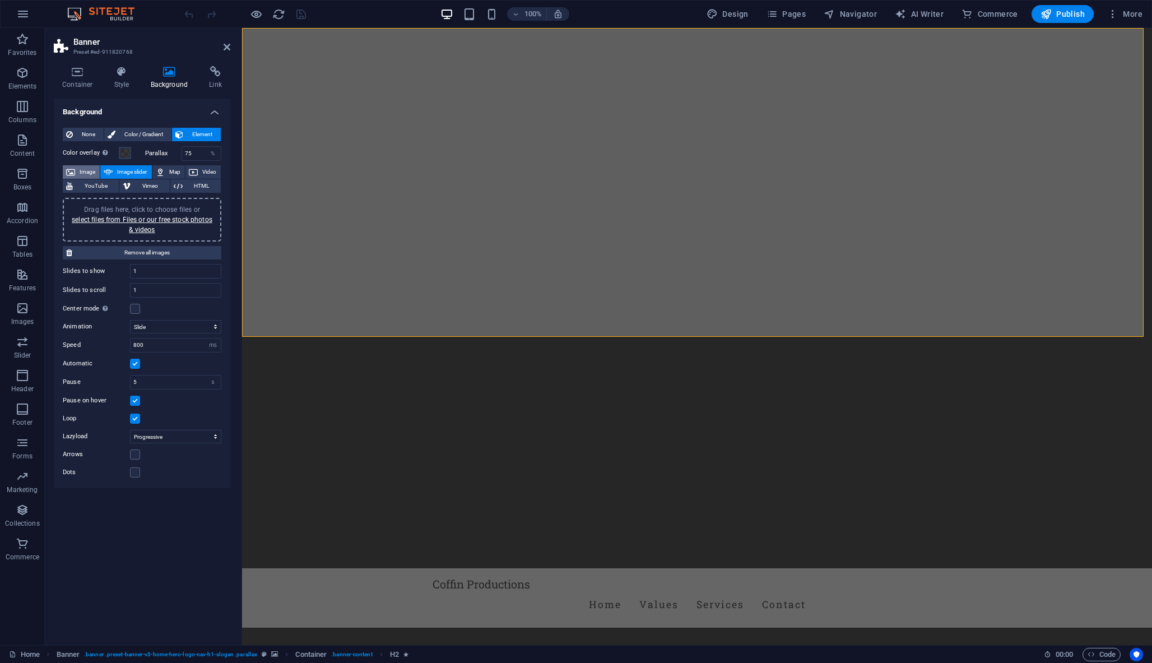
click at [80, 171] on span "Image" at bounding box center [87, 171] width 18 height 13
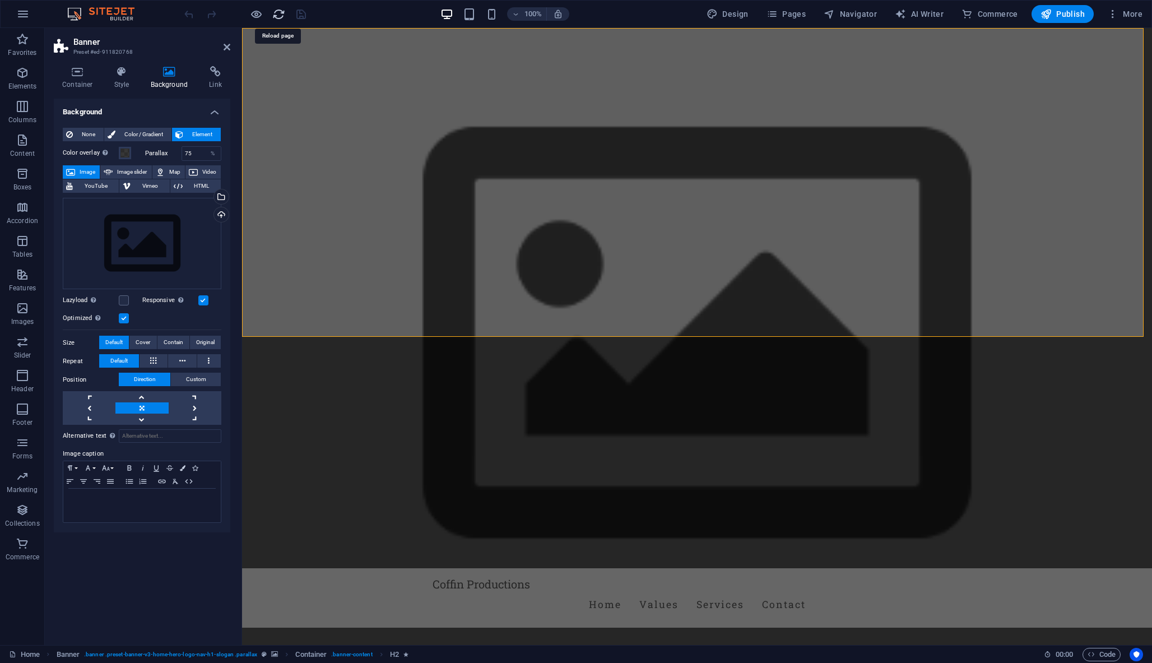
click at [278, 17] on icon "reload" at bounding box center [278, 14] width 13 height 13
click at [277, 13] on icon "reload" at bounding box center [278, 14] width 13 height 13
click at [276, 9] on icon "reload" at bounding box center [278, 14] width 13 height 13
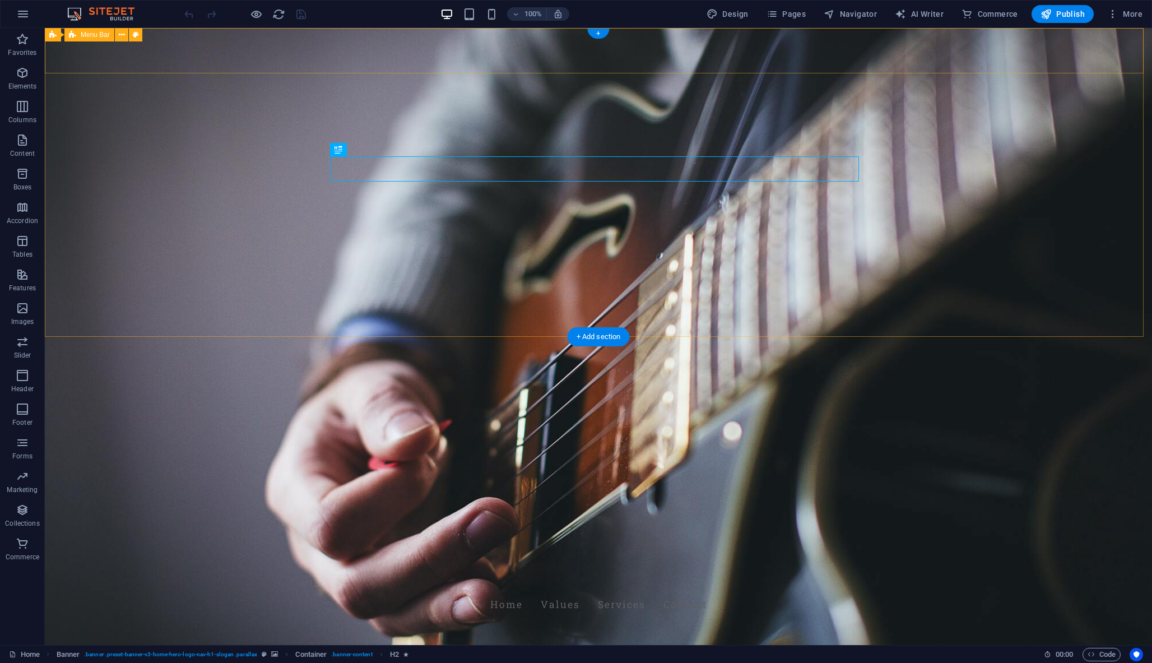
click at [259, 568] on div "Coffin Productions Home Values Services Contact" at bounding box center [598, 597] width 1107 height 59
click at [91, 35] on span "Menu Bar" at bounding box center [95, 34] width 29 height 7
click at [89, 34] on span "Menu Bar" at bounding box center [95, 34] width 29 height 7
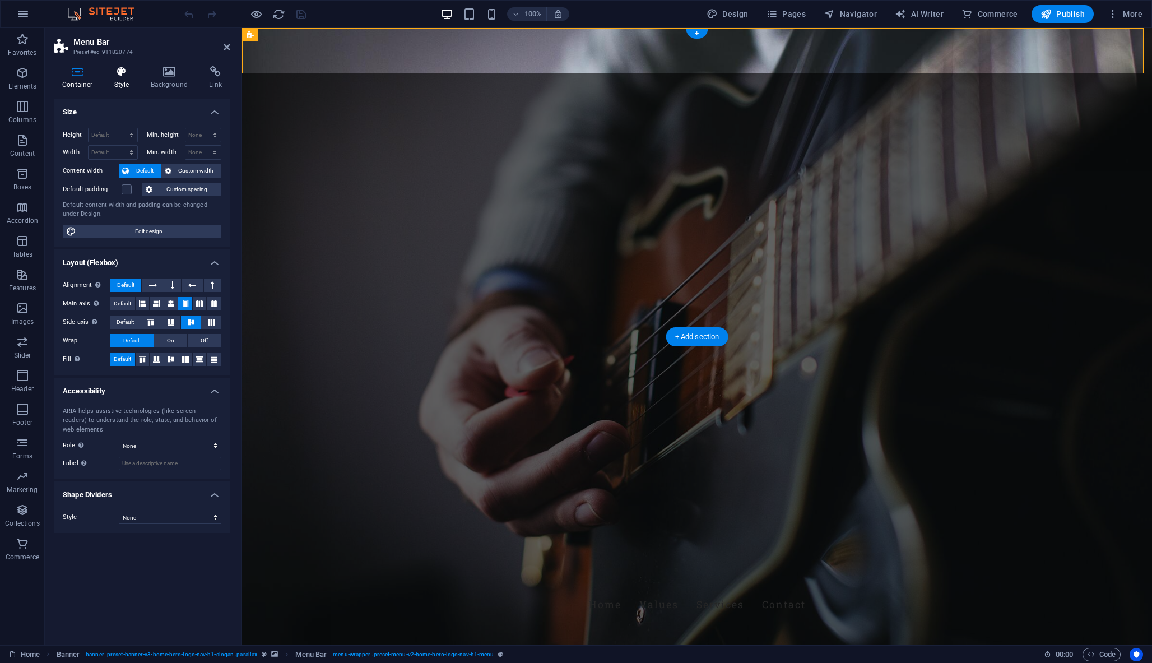
click at [113, 75] on icon at bounding box center [122, 71] width 32 height 11
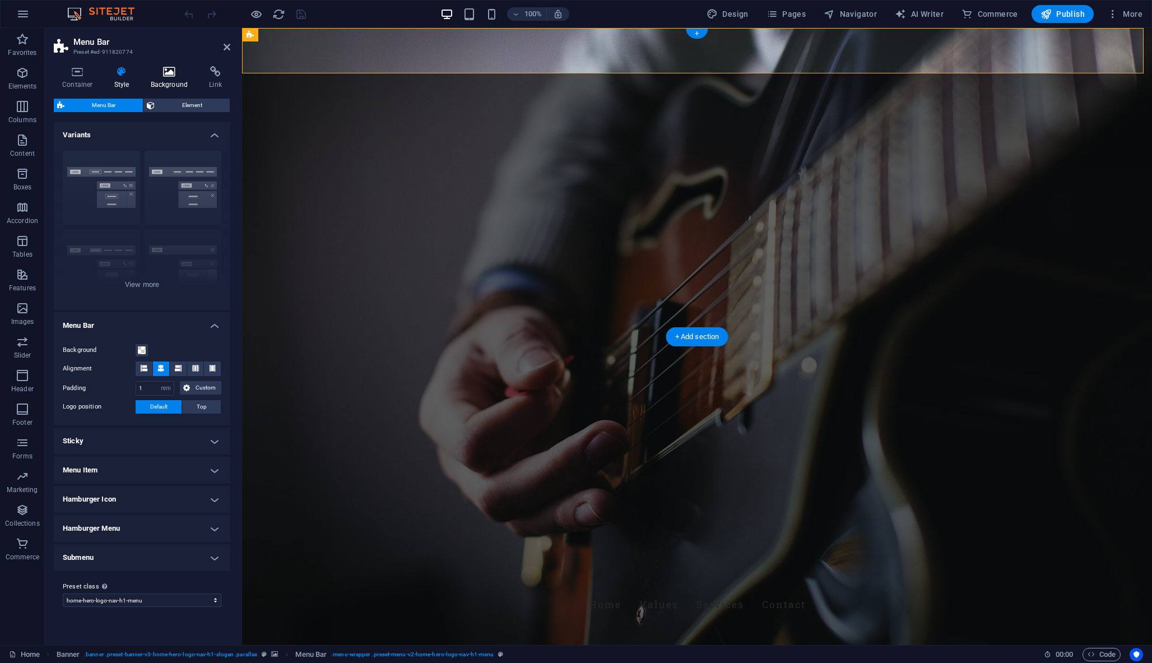
click at [161, 73] on icon at bounding box center [169, 71] width 54 height 11
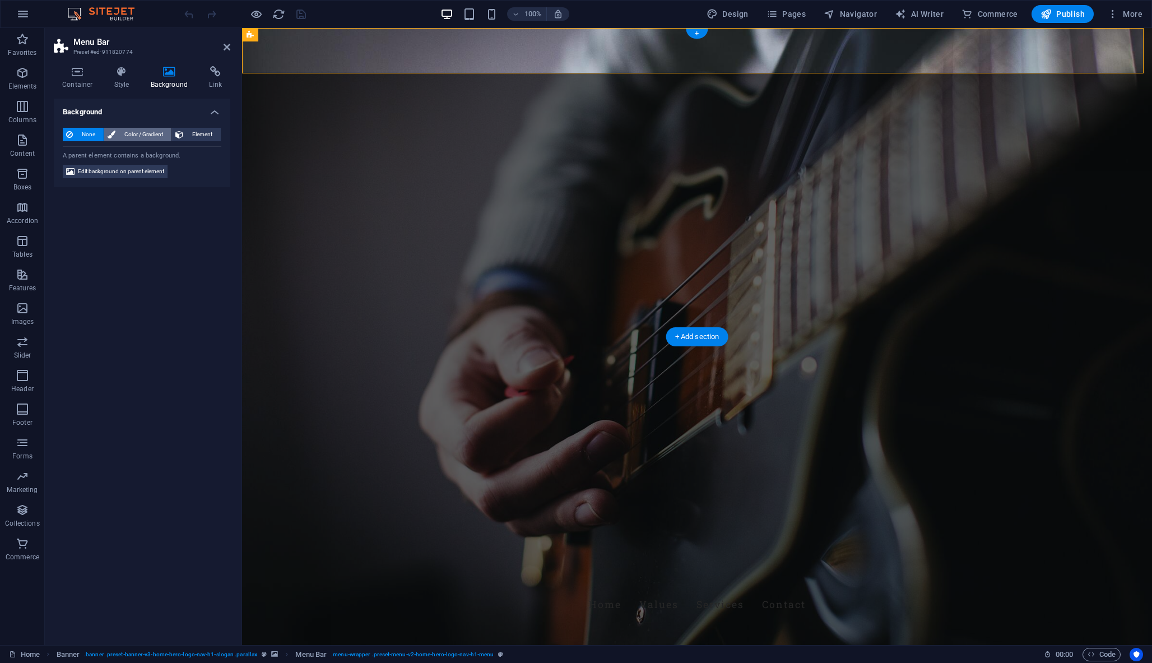
click at [126, 133] on span "Color / Gradient" at bounding box center [143, 134] width 49 height 13
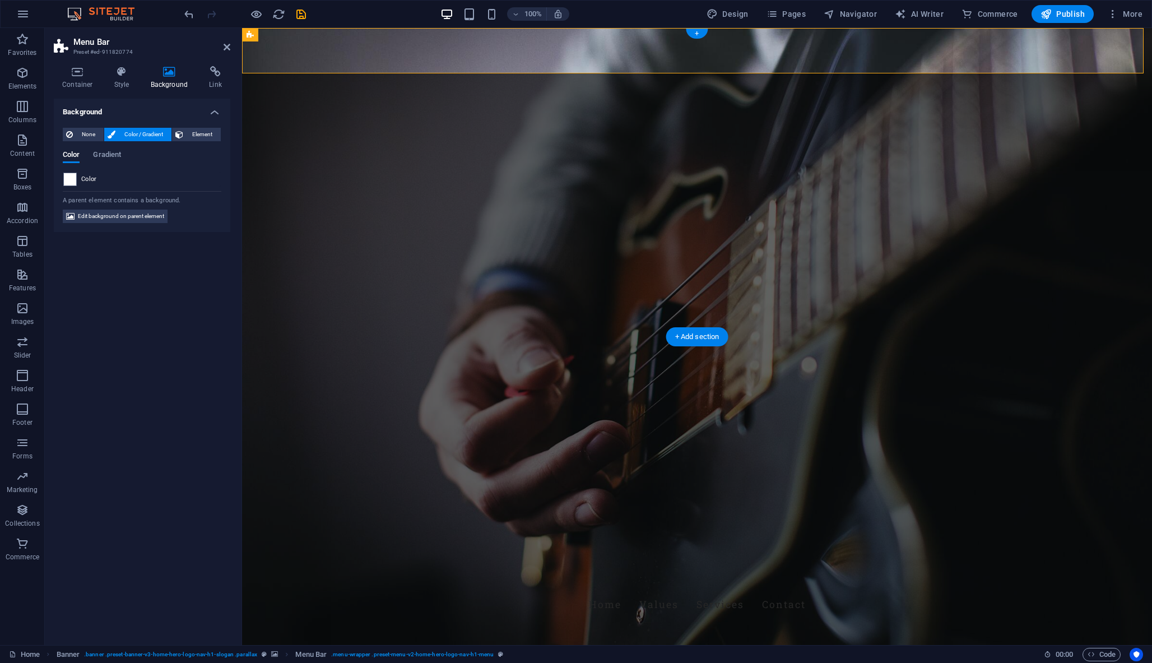
click at [63, 176] on div "Color" at bounding box center [142, 179] width 159 height 15
click at [69, 176] on span at bounding box center [70, 179] width 12 height 12
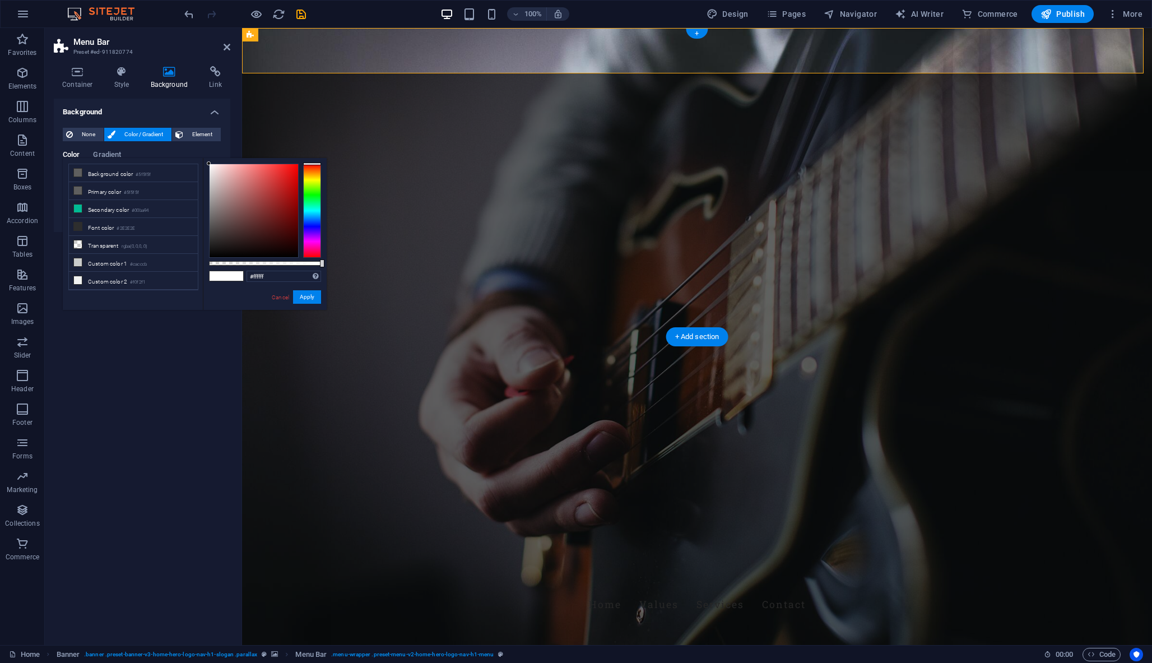
click at [69, 176] on li "Background color #5f5f5f" at bounding box center [133, 173] width 129 height 18
click at [89, 210] on li "Secondary color #00ba94" at bounding box center [133, 209] width 129 height 18
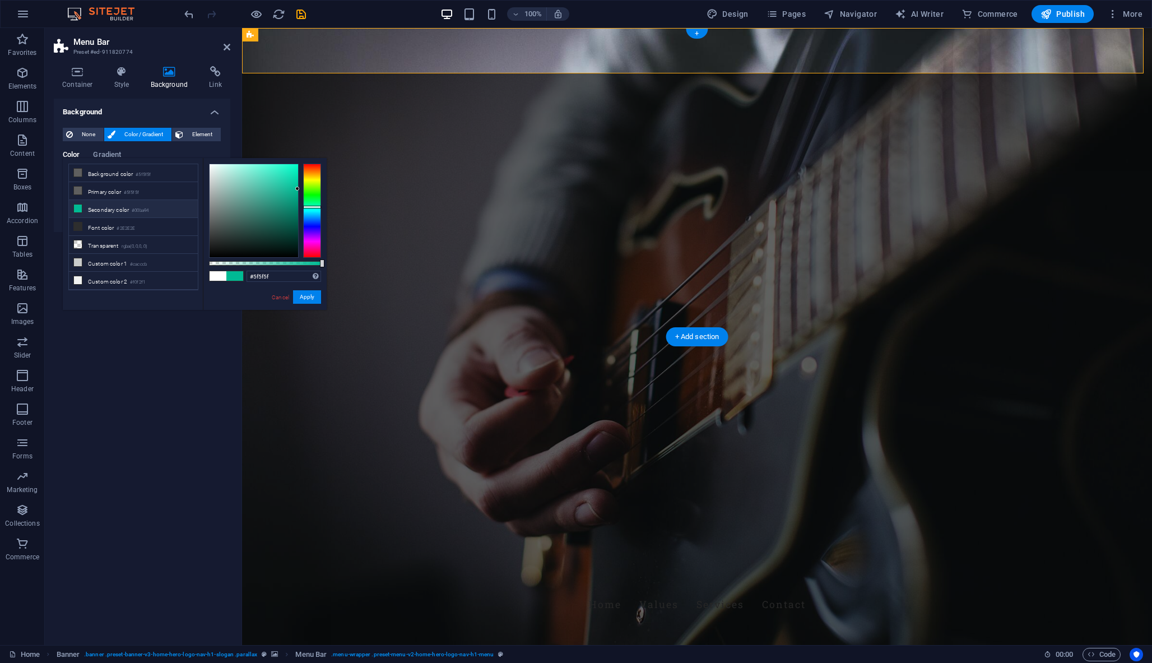
type input "#00ba94"
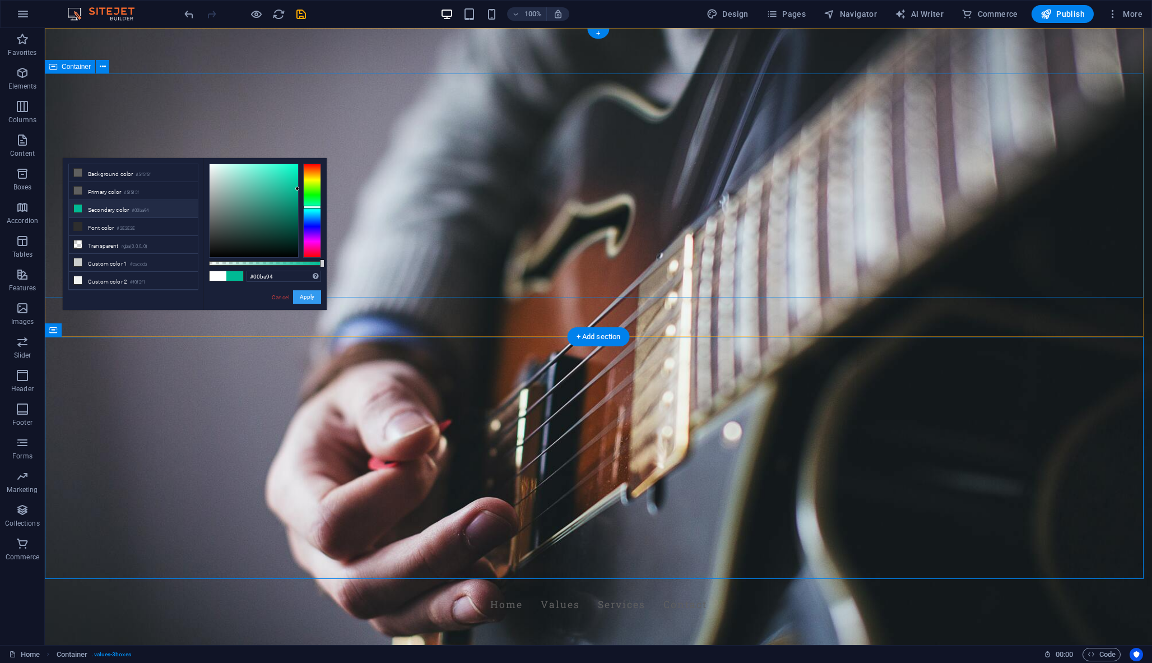
click at [306, 297] on button "Apply" at bounding box center [307, 296] width 28 height 13
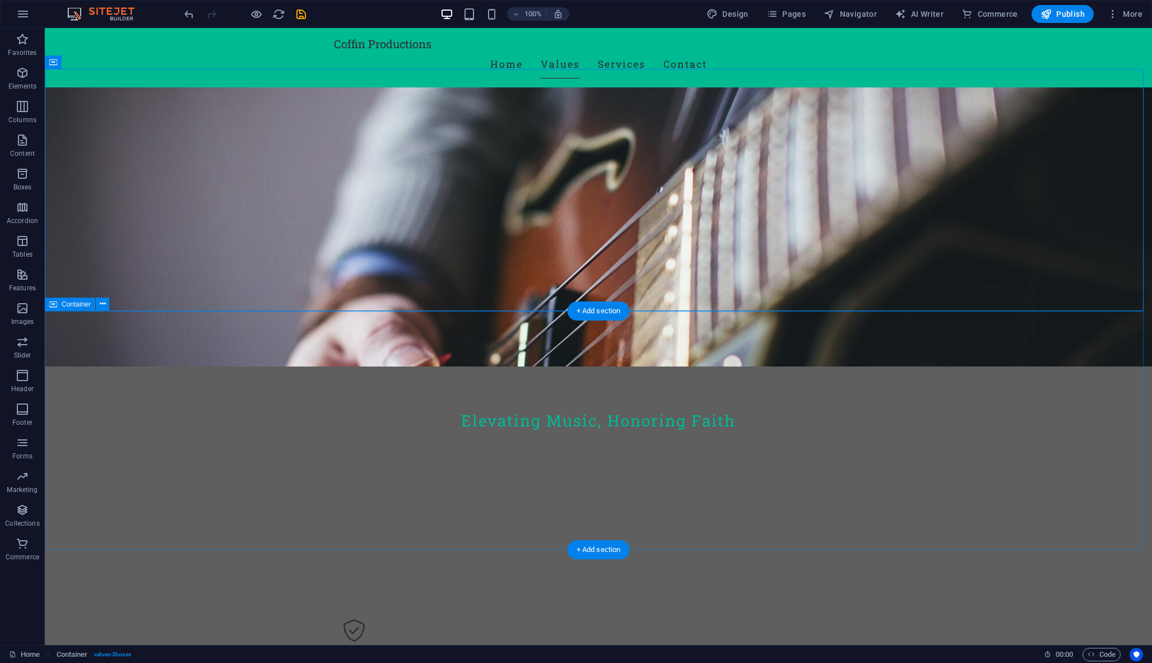
scroll to position [264, 0]
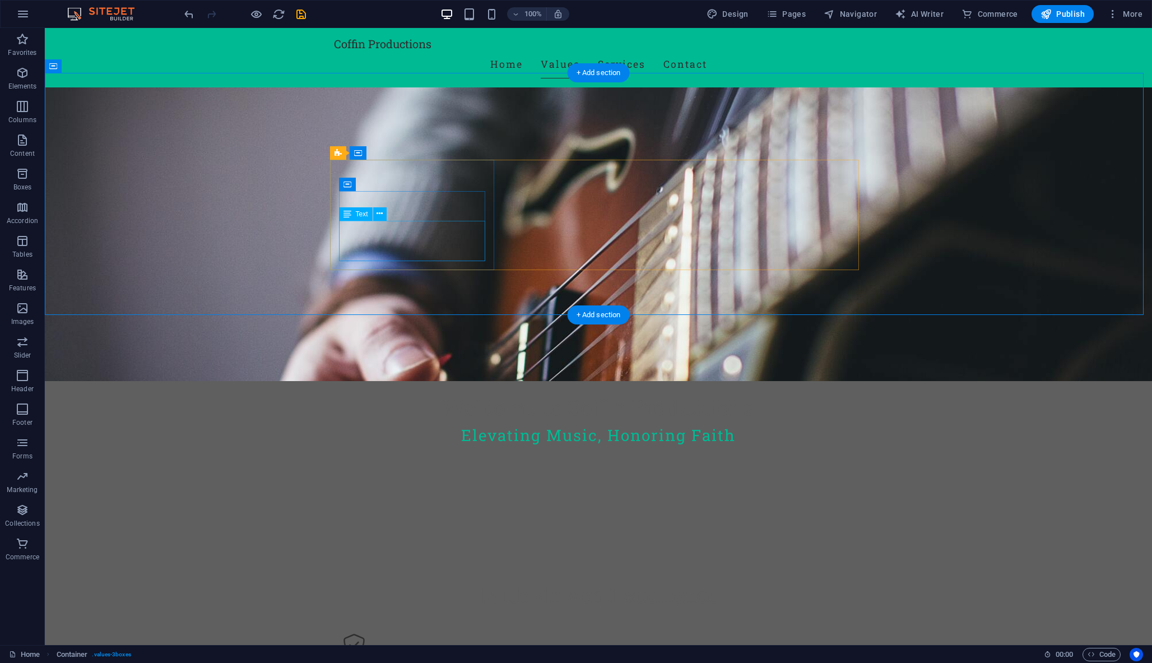
click at [345, 214] on icon at bounding box center [347, 213] width 8 height 13
click at [351, 214] on div "Text" at bounding box center [356, 213] width 34 height 13
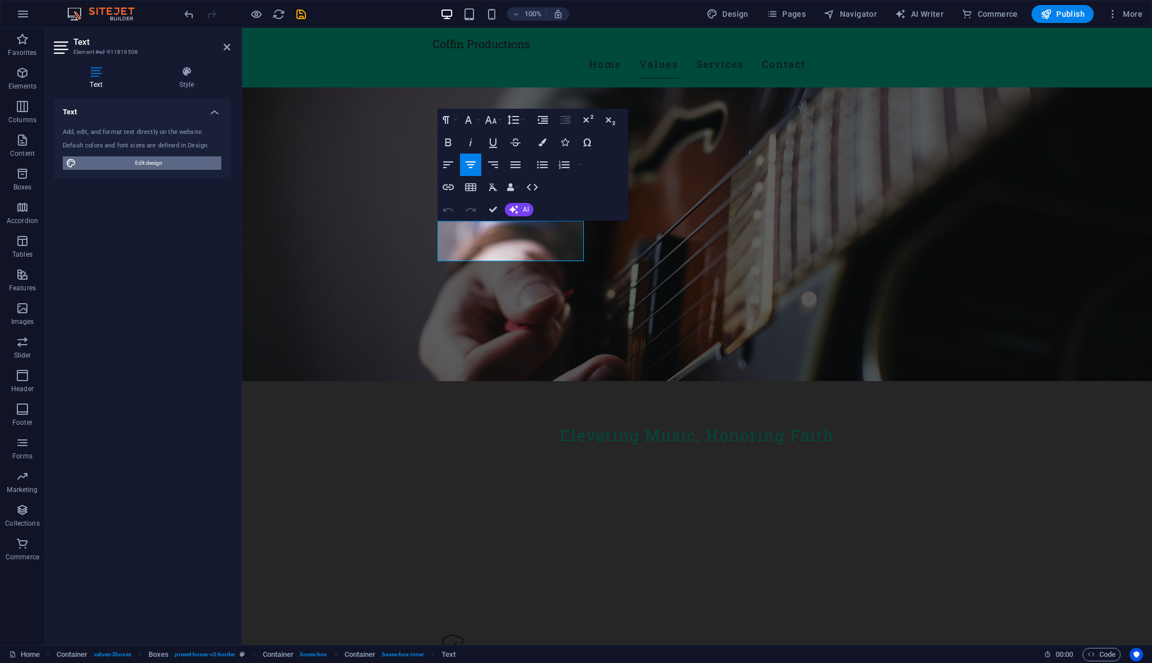
click at [152, 164] on span "Edit design" at bounding box center [149, 162] width 138 height 13
select select "px"
select select "200"
select select "px"
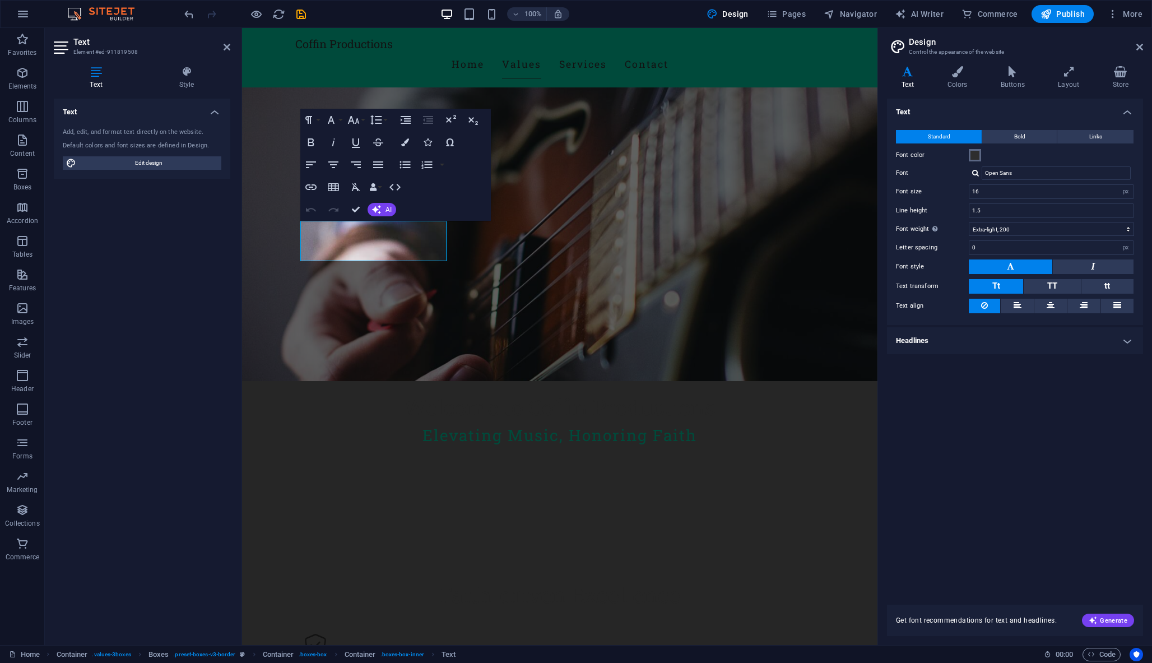
click at [971, 151] on span at bounding box center [974, 155] width 9 height 9
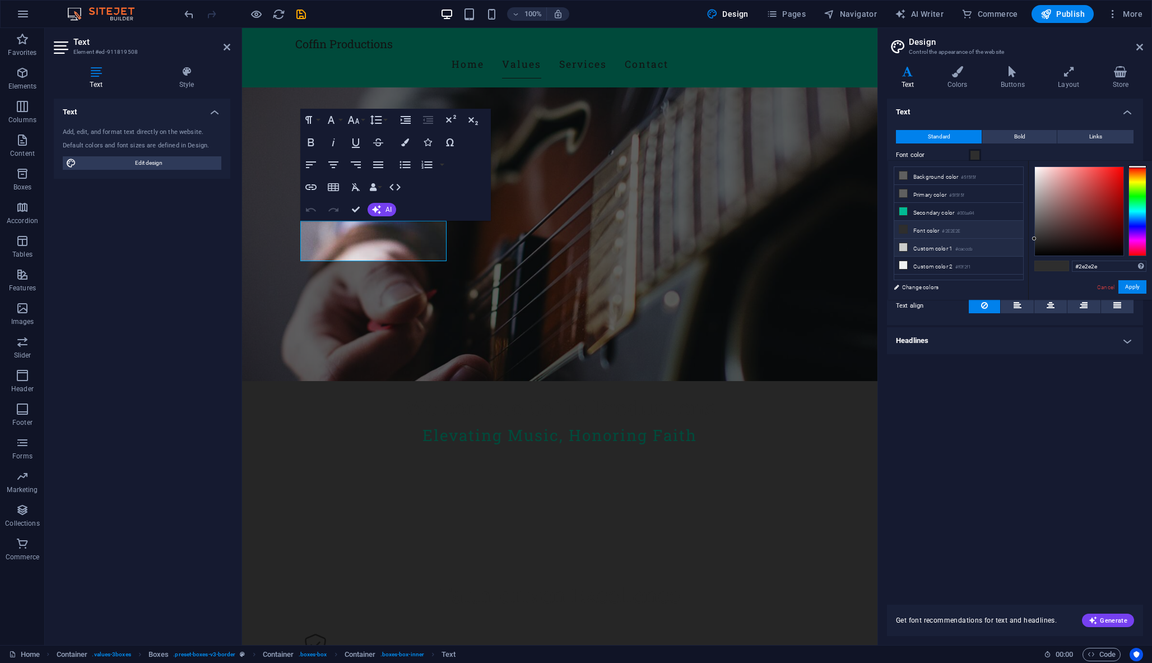
click at [928, 248] on li "Custom color 1 #cacccb" at bounding box center [958, 248] width 129 height 18
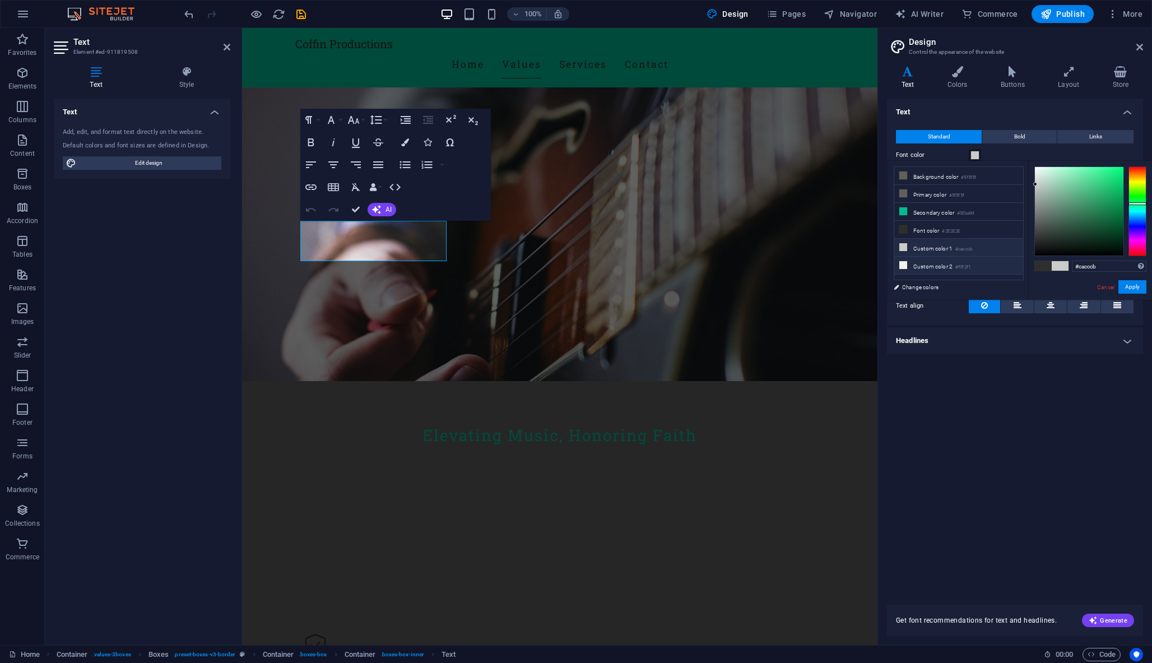
click at [932, 266] on li "Custom color 2 #f0f2f1" at bounding box center [958, 266] width 129 height 18
type input "#f0f2f1"
click at [1058, 260] on div at bounding box center [1051, 265] width 35 height 11
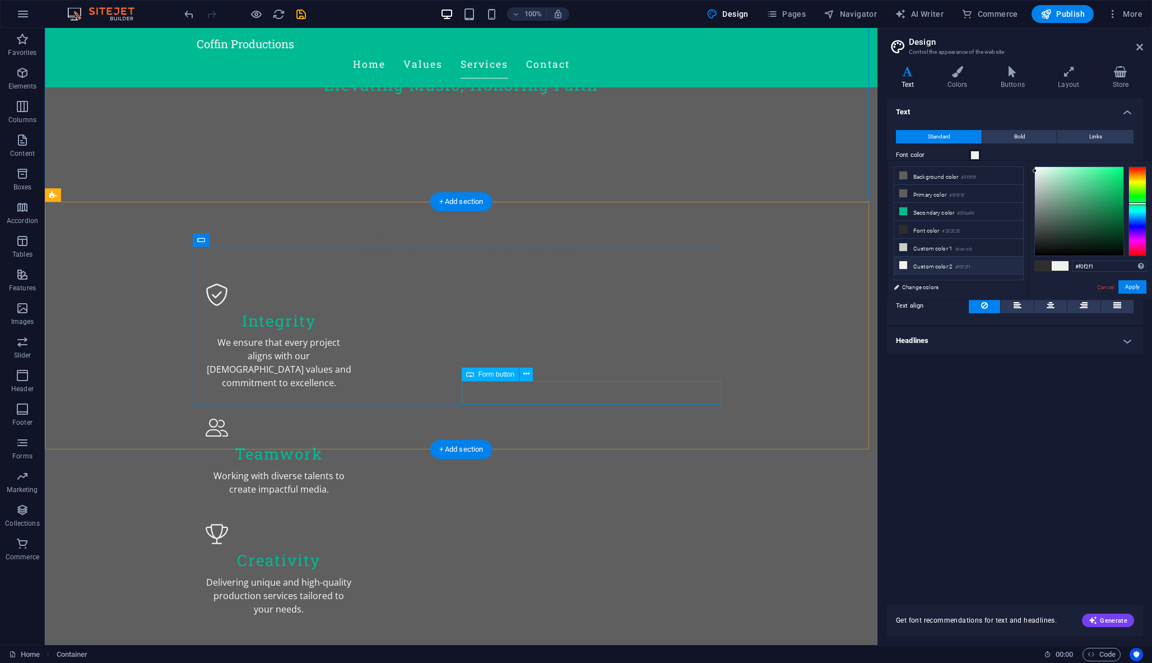
scroll to position [613, 0]
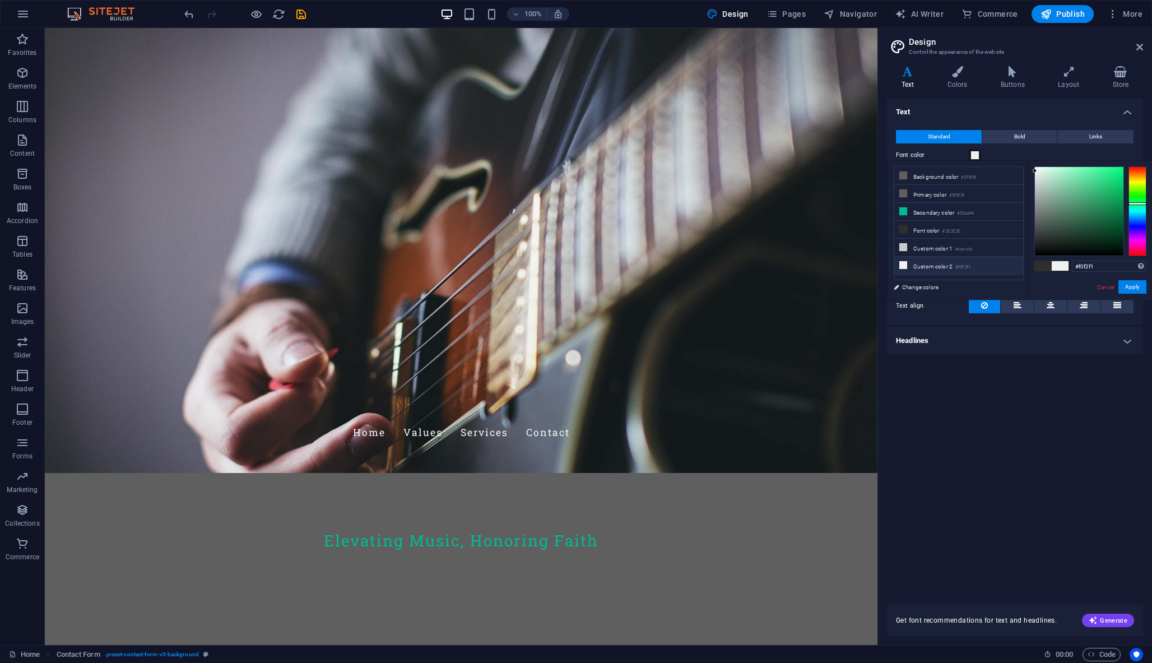
scroll to position [0, 0]
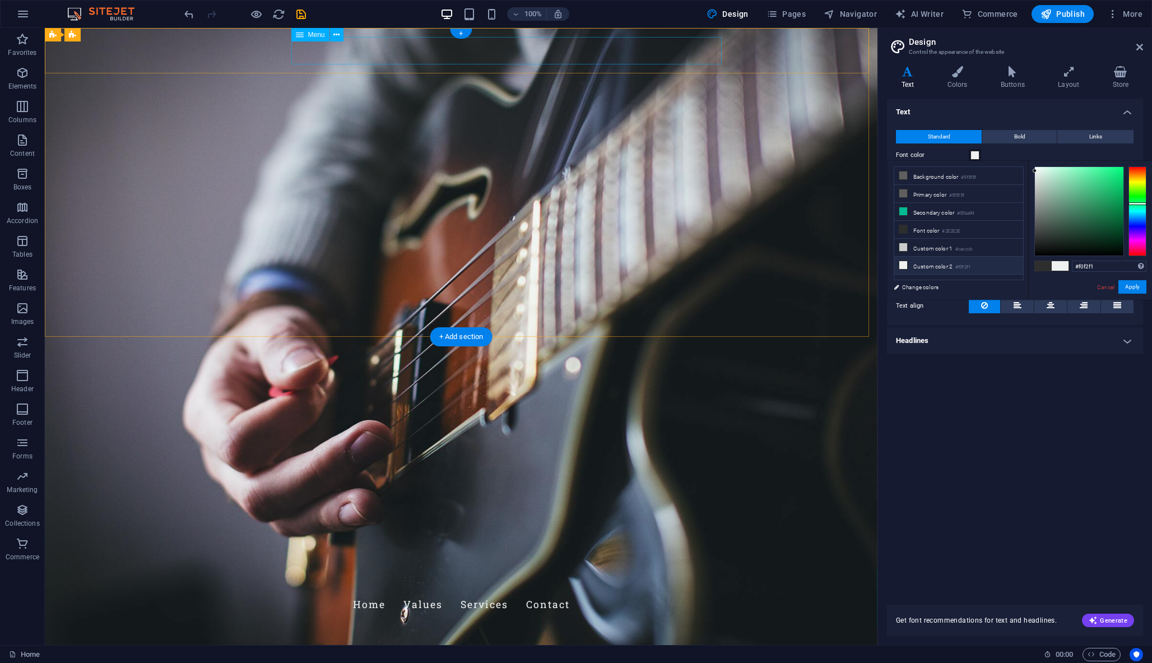
click at [474, 590] on nav "Home Values Services Contact" at bounding box center [461, 604] width 529 height 28
click at [472, 590] on nav "Home Values Services Contact" at bounding box center [461, 604] width 529 height 28
click at [239, 311] on figure at bounding box center [461, 336] width 832 height 617
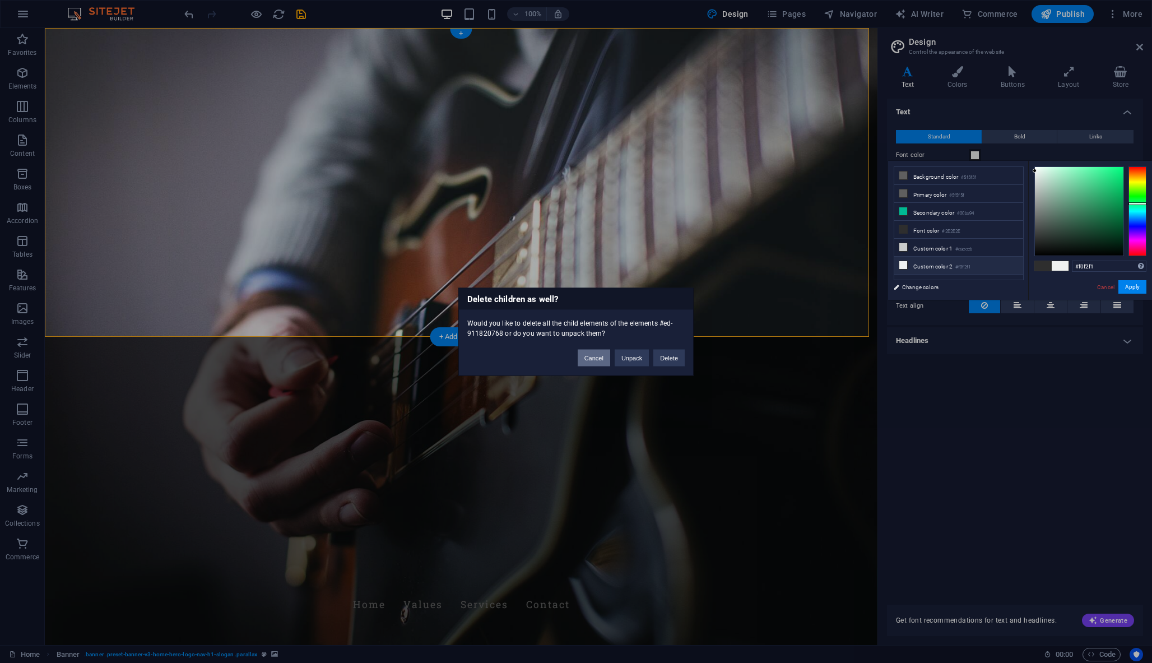
click at [587, 357] on button "Cancel" at bounding box center [594, 357] width 32 height 17
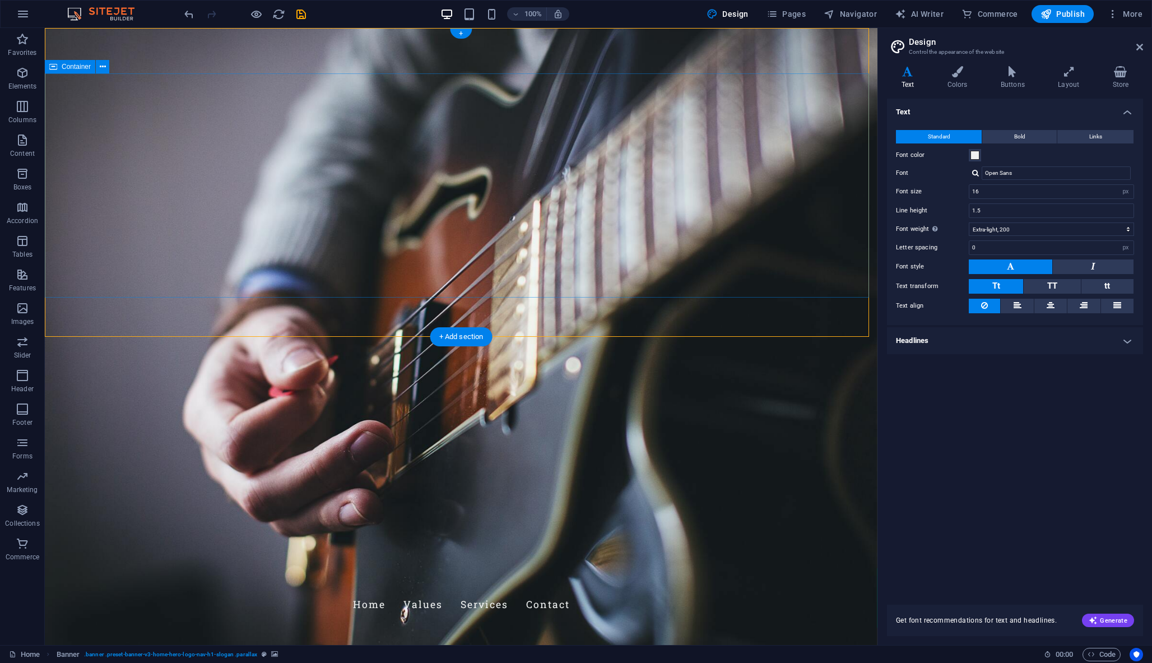
click at [151, 315] on figure at bounding box center [461, 336] width 832 height 617
select select "vh"
select select "header"
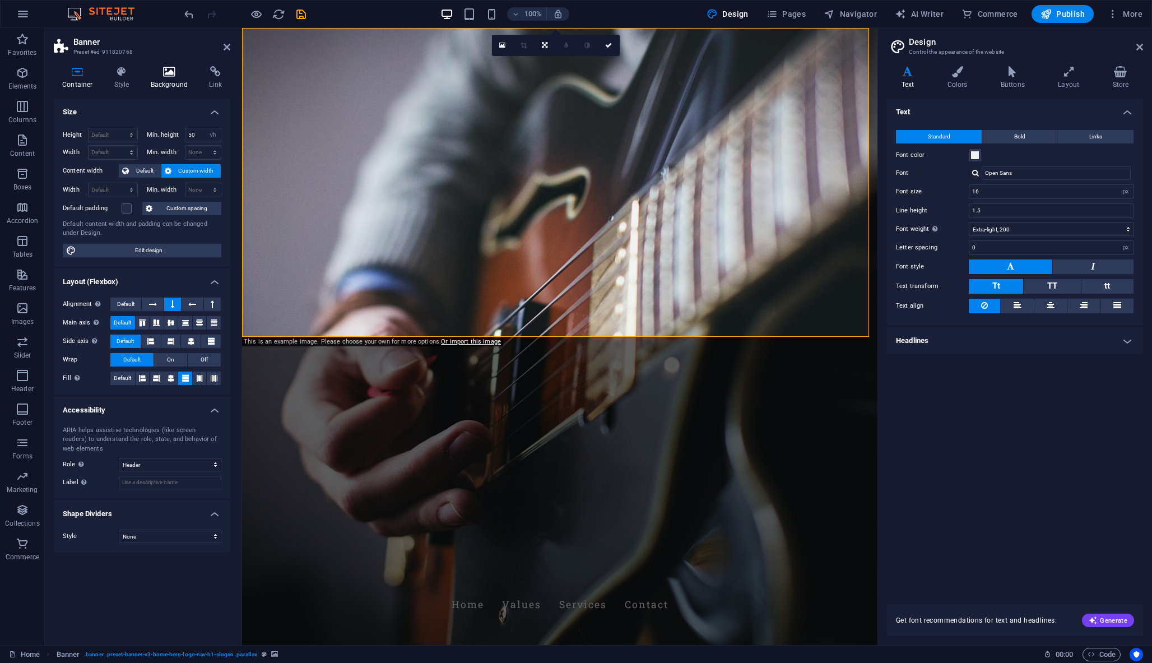
click at [159, 68] on icon at bounding box center [169, 71] width 54 height 11
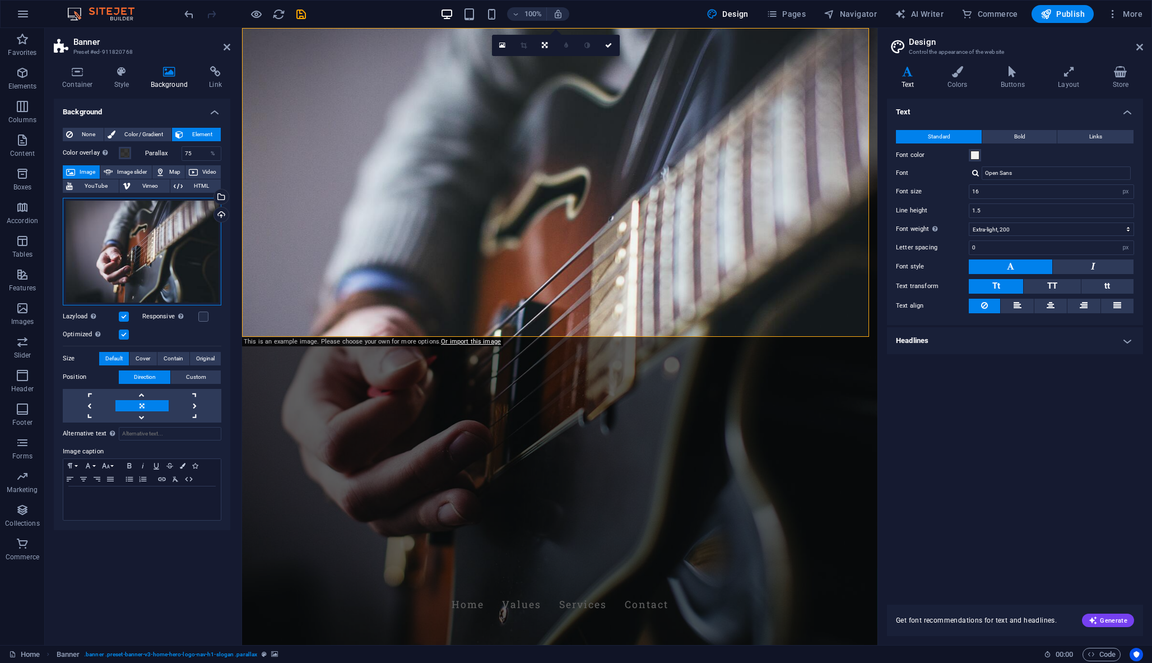
click at [125, 262] on div "Drag files here, click to choose files or select files from Files or our free s…" at bounding box center [142, 252] width 159 height 108
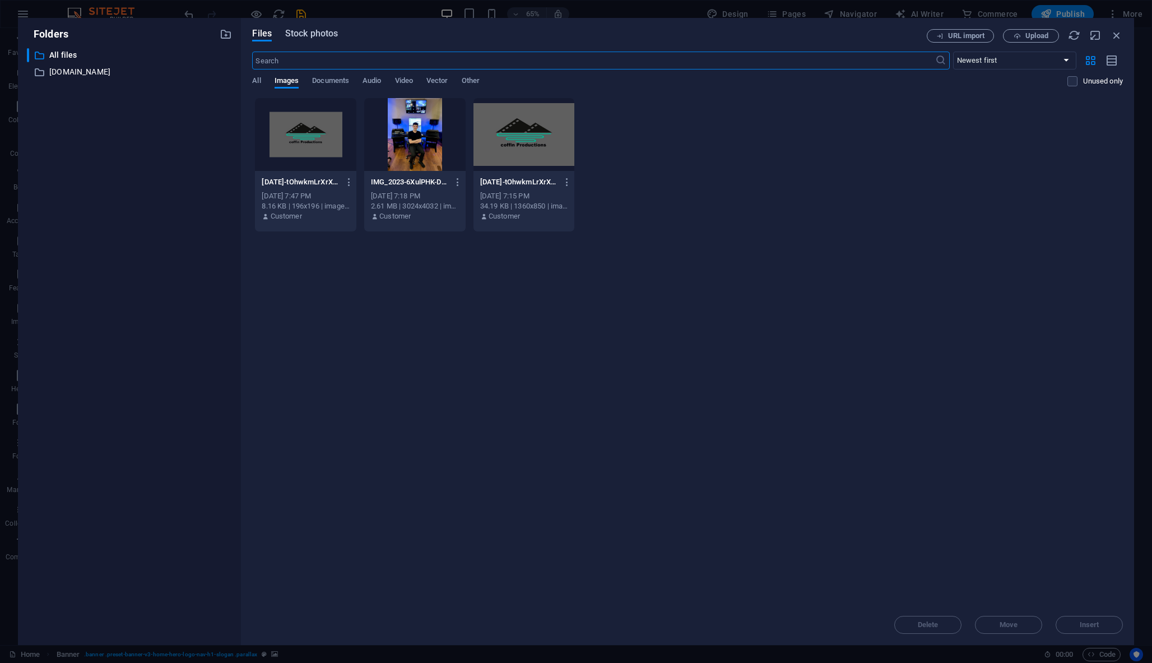
click at [304, 33] on span "Stock photos" at bounding box center [311, 33] width 53 height 13
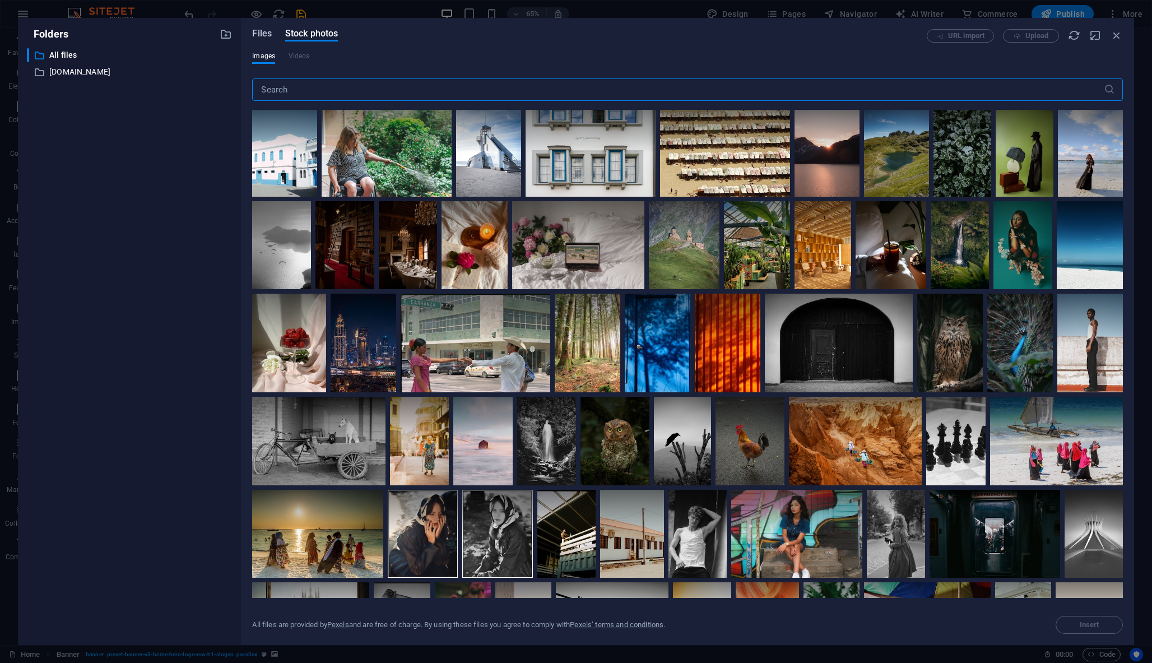
click at [264, 35] on span "Files" at bounding box center [262, 33] width 20 height 13
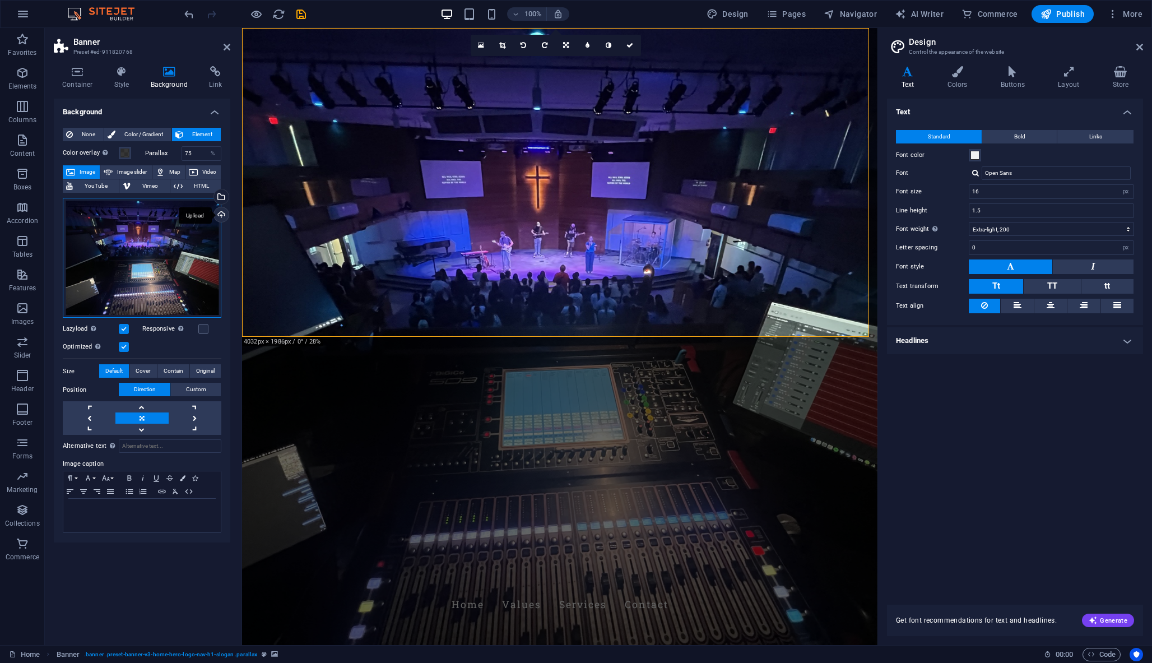
click at [106, 263] on div "Drag files here, click to choose files or select files from Files or our free s…" at bounding box center [142, 258] width 159 height 120
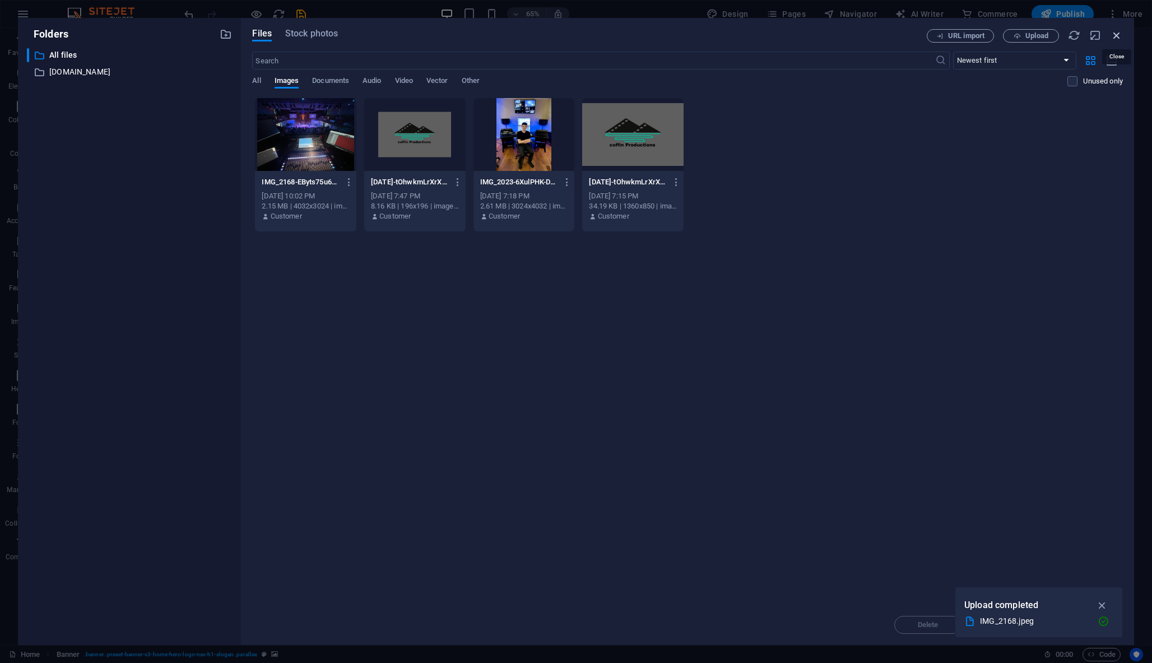
click at [1115, 35] on icon "button" at bounding box center [1116, 35] width 12 height 12
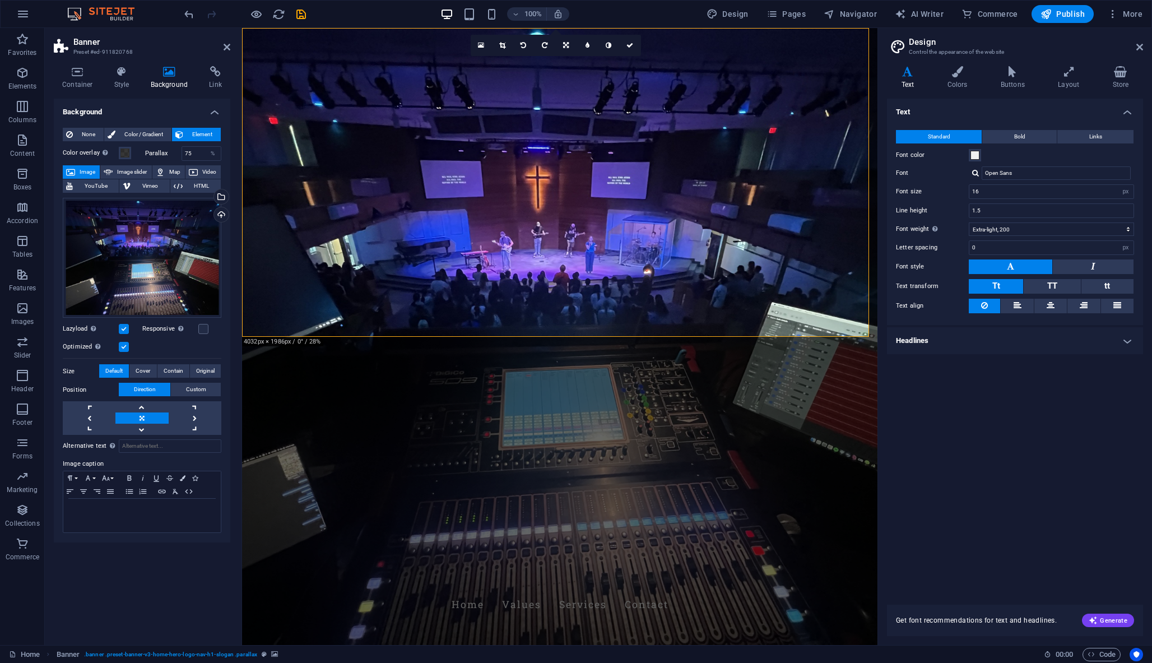
click at [677, 307] on figure at bounding box center [559, 336] width 635 height 617
drag, startPoint x: 653, startPoint y: 303, endPoint x: 654, endPoint y: 269, distance: 33.6
click at [654, 269] on div "Coffin Productions Home Values Services Contact Welcome to Coffin Productions E…" at bounding box center [559, 421] width 635 height 787
click at [553, 307] on figure at bounding box center [559, 336] width 635 height 617
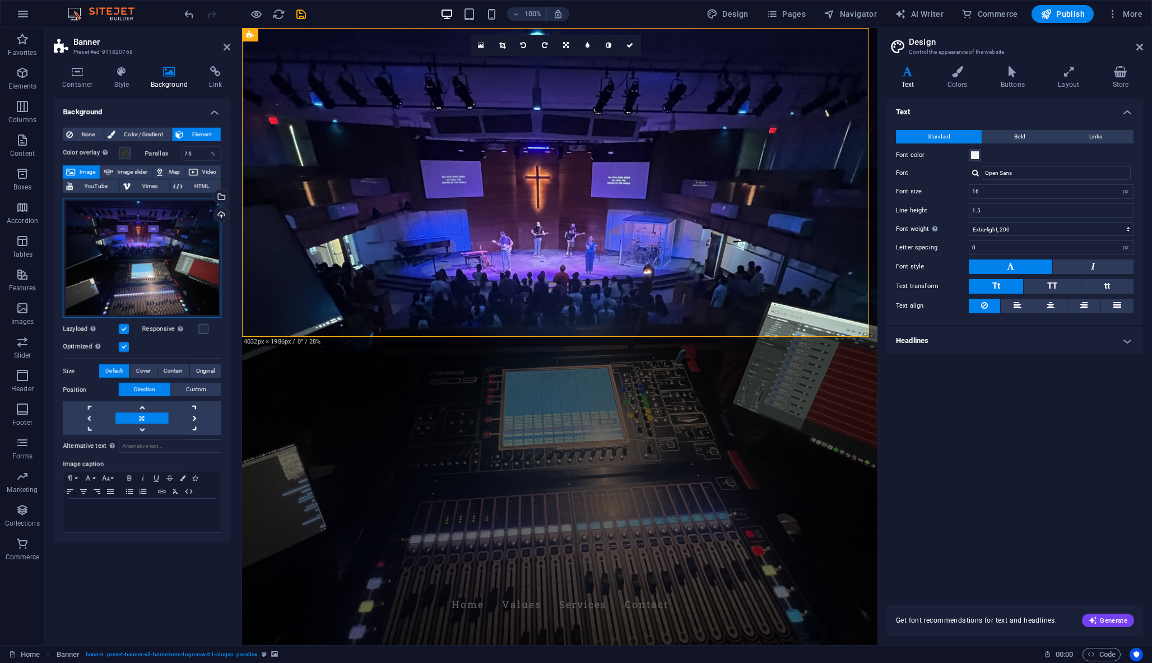
click at [201, 271] on div "Drag files here, click to choose files or select files from Files or our free s…" at bounding box center [142, 258] width 159 height 120
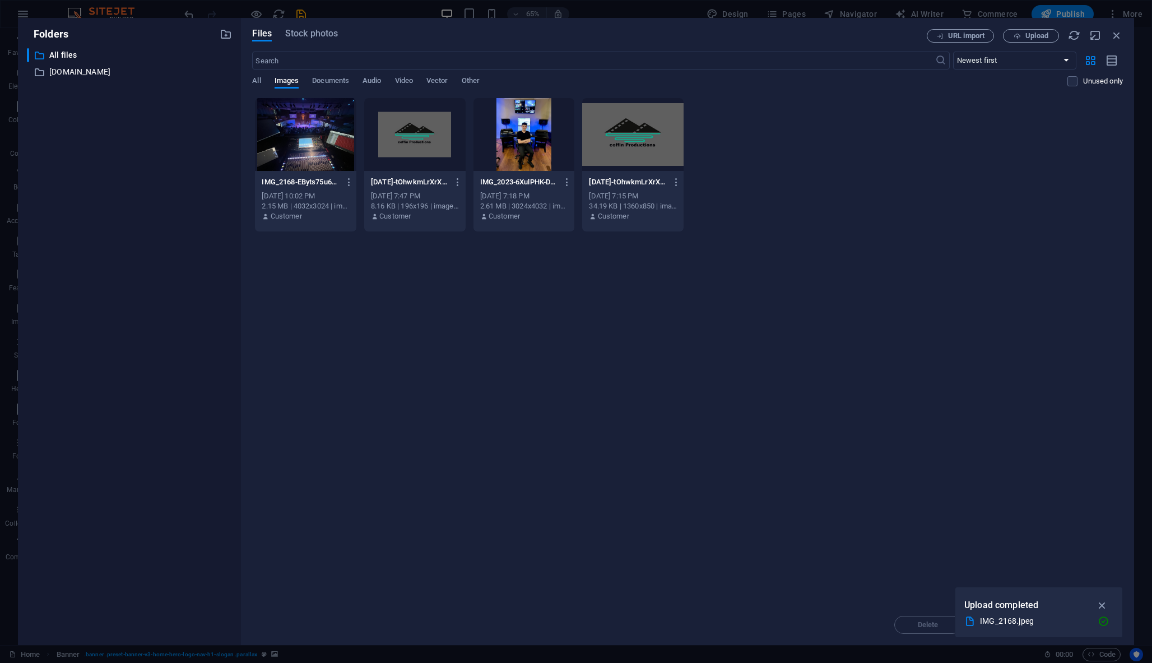
click at [201, 271] on div "​ All files All files ​ coffinproductions.com coffinproductions.com" at bounding box center [129, 342] width 205 height 588
click at [1119, 31] on icon "button" at bounding box center [1116, 35] width 12 height 12
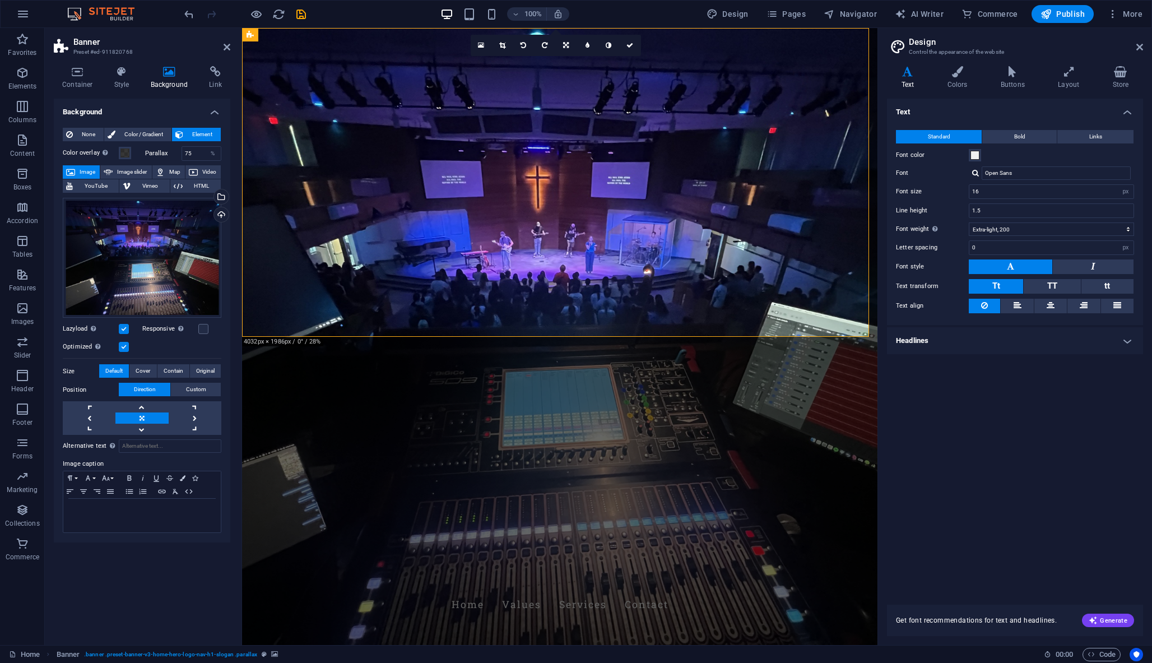
click at [346, 321] on figure at bounding box center [559, 336] width 635 height 617
click at [142, 429] on link at bounding box center [141, 429] width 53 height 11
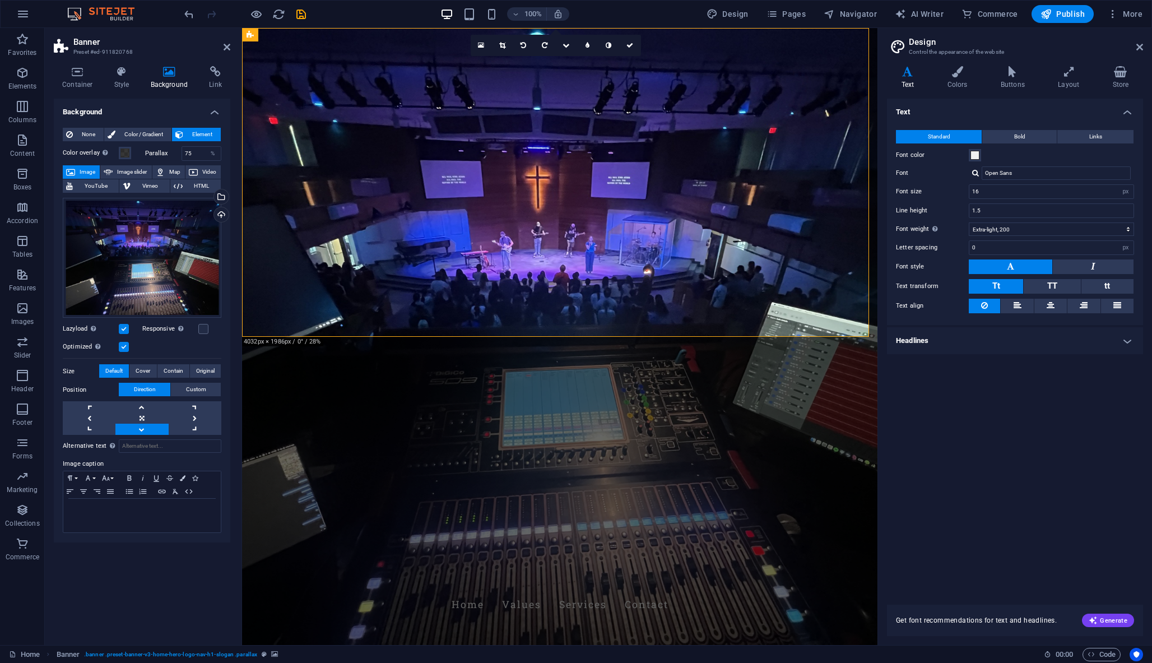
click at [142, 429] on link at bounding box center [141, 429] width 53 height 11
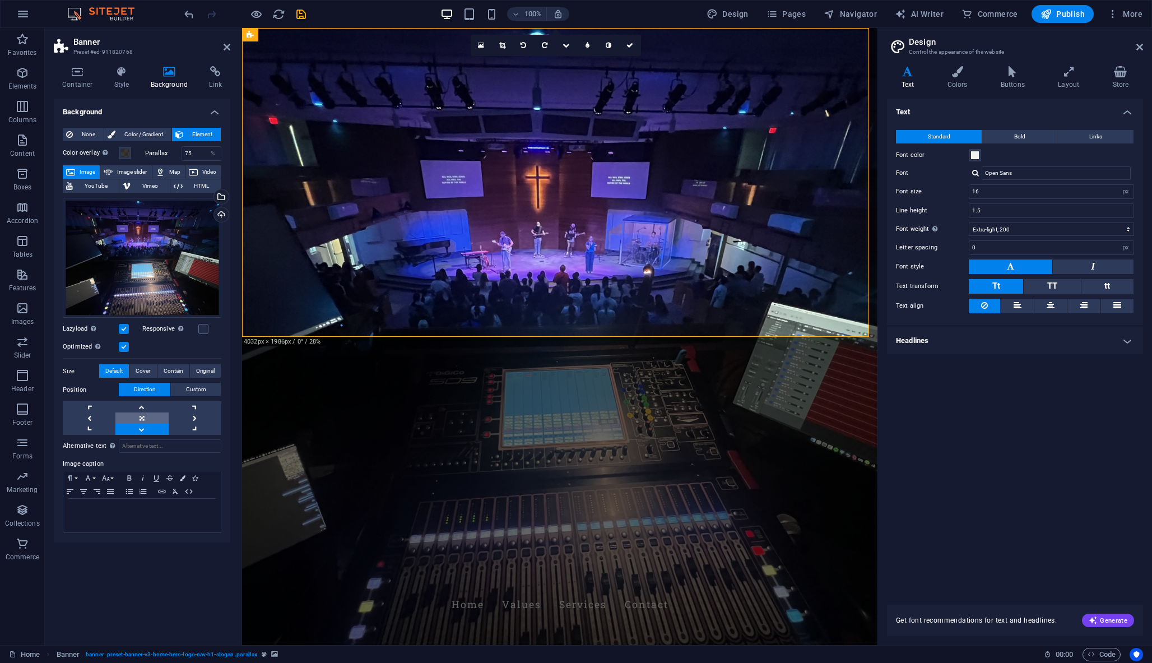
click at [142, 419] on link at bounding box center [141, 417] width 53 height 11
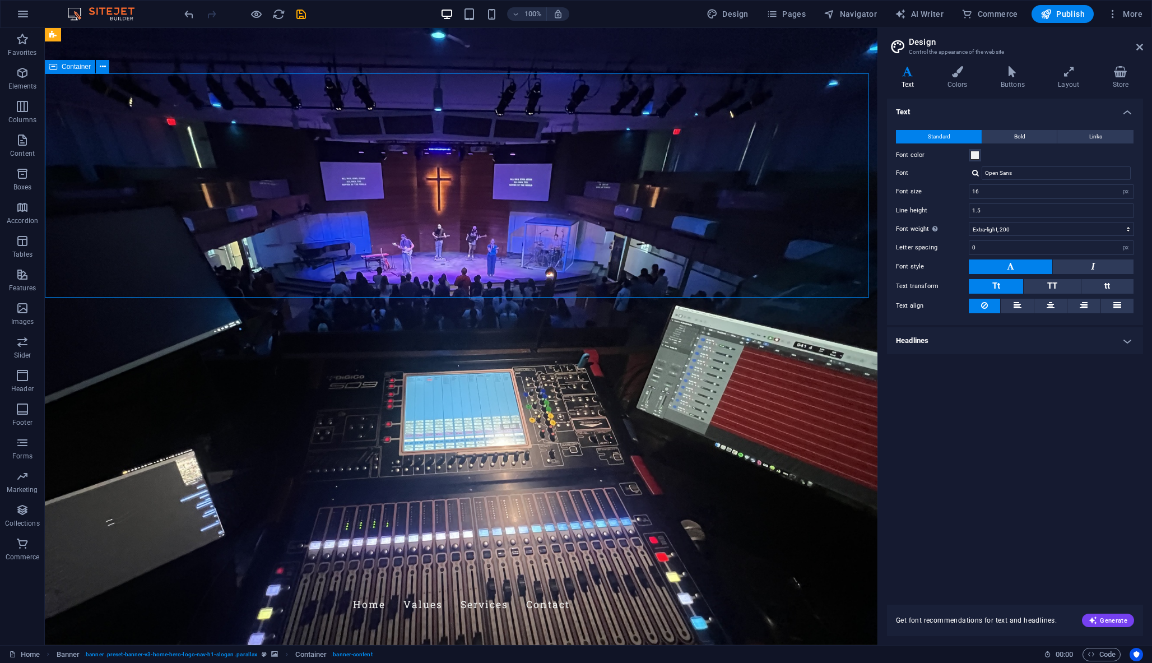
drag, startPoint x: 157, startPoint y: 278, endPoint x: 353, endPoint y: 222, distance: 203.5
click at [318, 328] on figure at bounding box center [461, 336] width 832 height 617
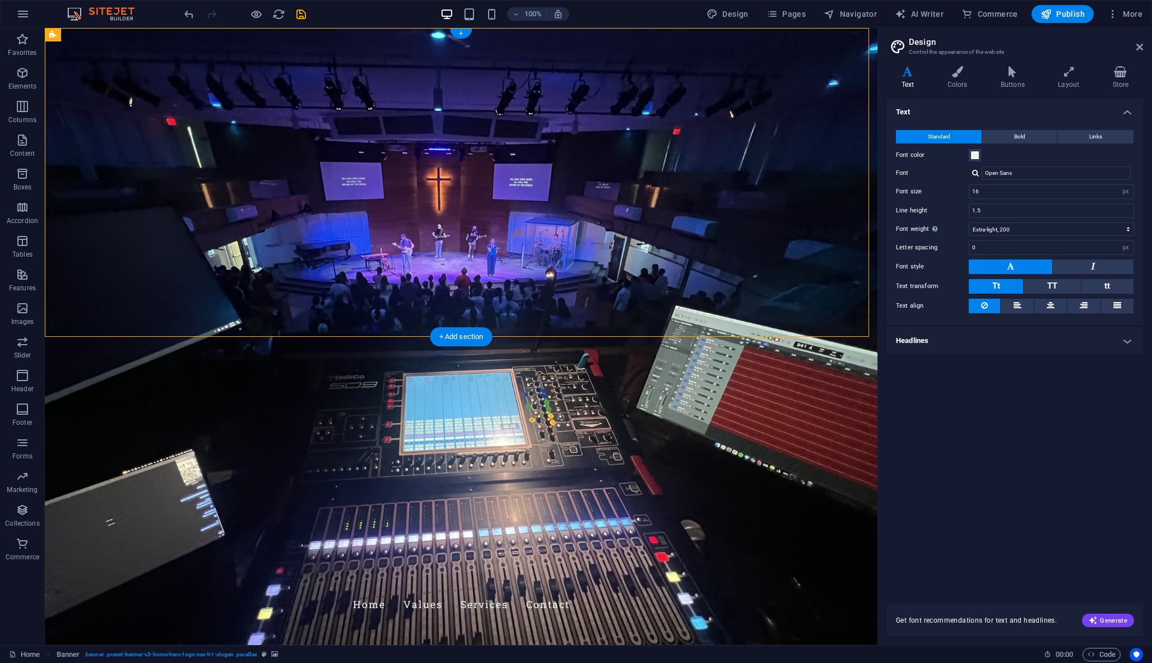
click at [318, 320] on figure at bounding box center [461, 336] width 832 height 617
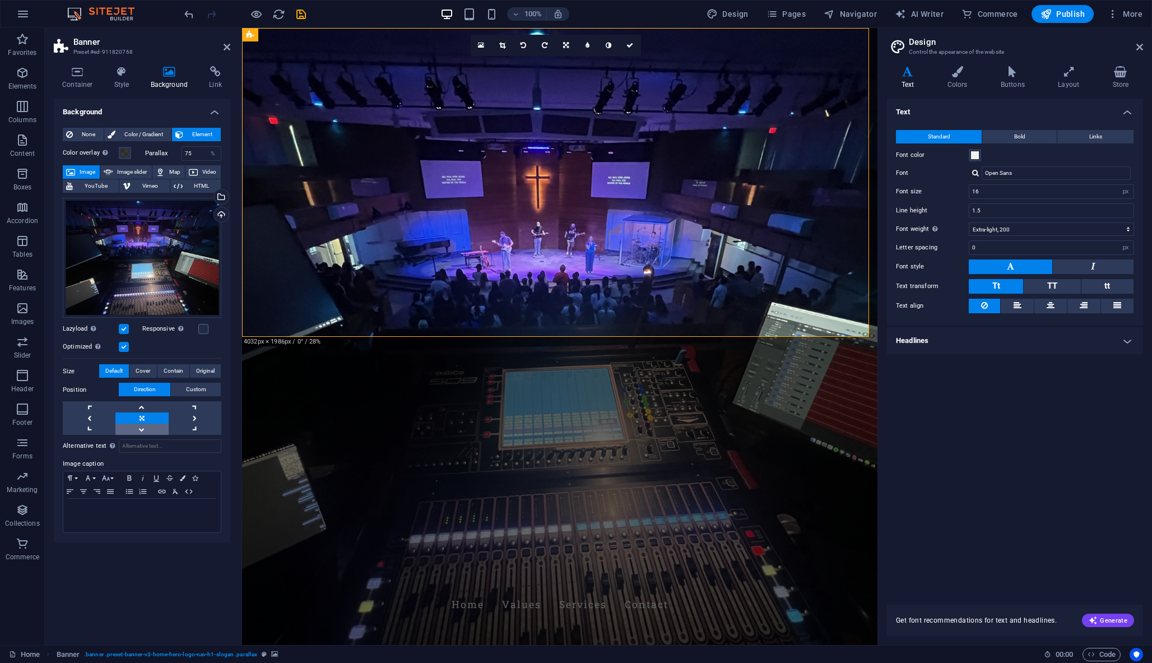
click at [144, 426] on link at bounding box center [141, 429] width 53 height 11
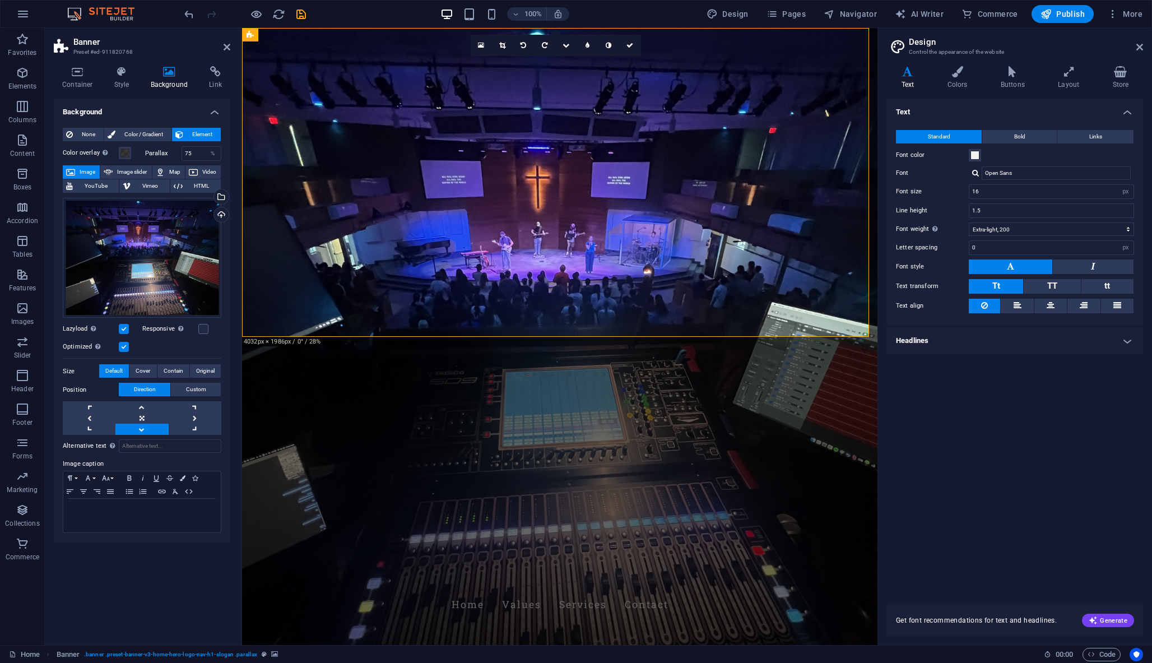
click at [144, 426] on link at bounding box center [141, 429] width 53 height 11
click at [194, 389] on span "Custom" at bounding box center [196, 389] width 20 height 13
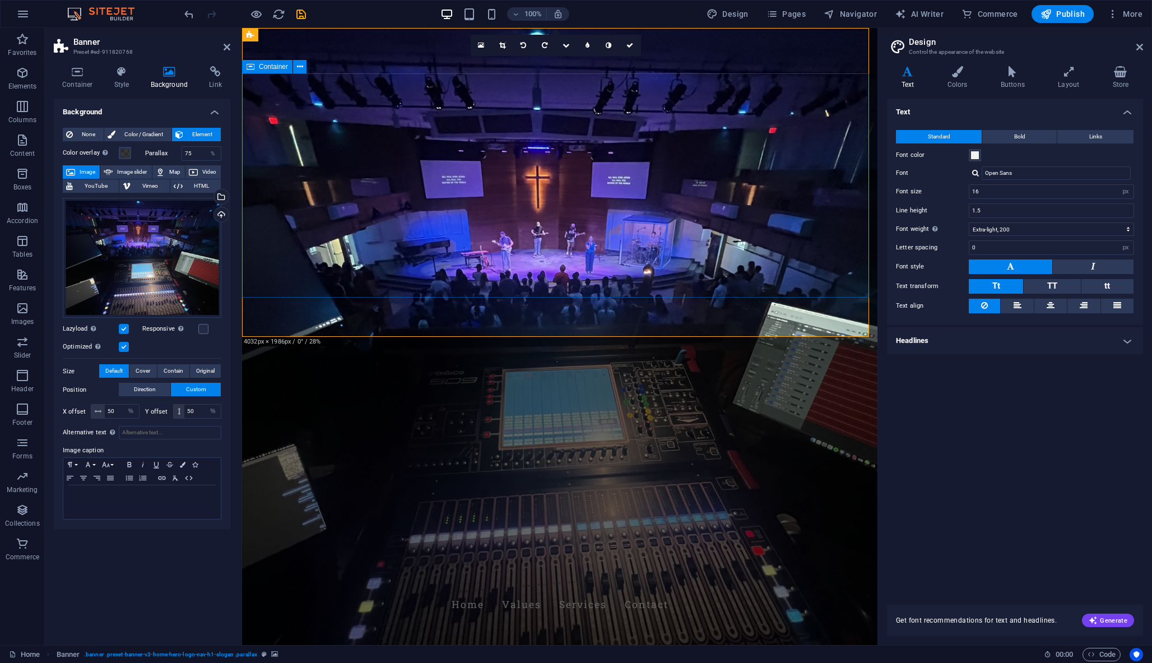
click at [99, 413] on icon at bounding box center [98, 411] width 7 height 7
drag, startPoint x: 180, startPoint y: 410, endPoint x: 185, endPoint y: 346, distance: 64.1
click at [186, 345] on div "Drag files here, click to choose files or select files from Files or our free s…" at bounding box center [142, 307] width 159 height 229
drag, startPoint x: 196, startPoint y: 413, endPoint x: 179, endPoint y: 413, distance: 17.4
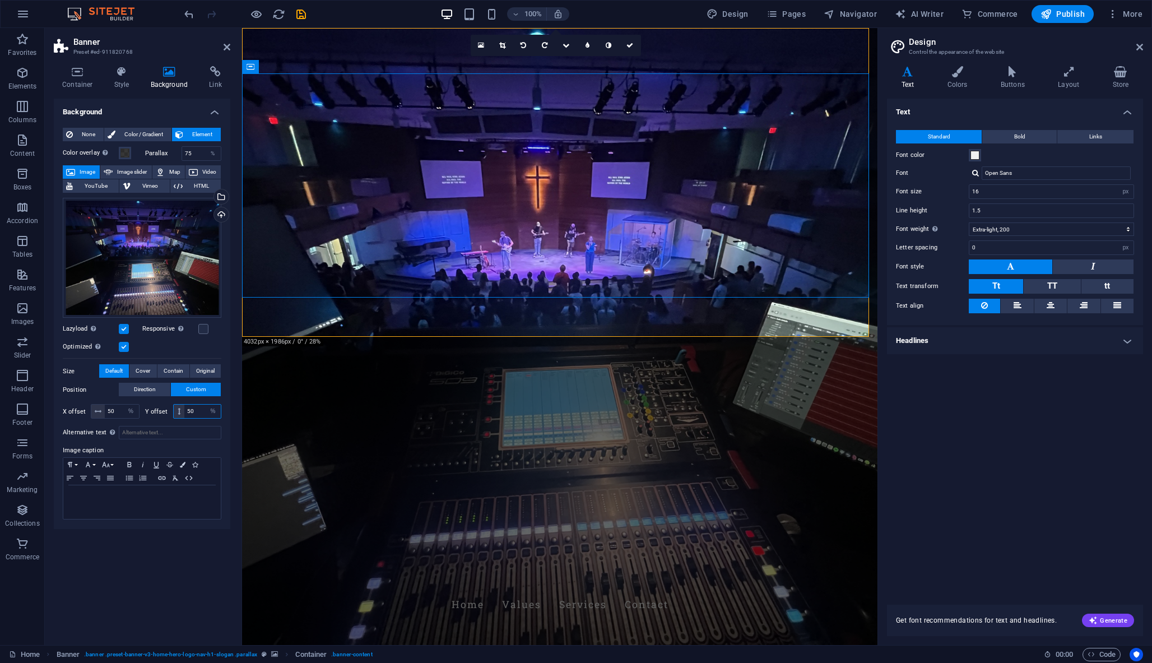
click at [179, 413] on div "50 px rem % vh vw" at bounding box center [197, 411] width 49 height 15
type input "0"
click at [196, 413] on input "0" at bounding box center [202, 410] width 36 height 13
type input "100"
click at [201, 409] on input "100" at bounding box center [202, 410] width 36 height 13
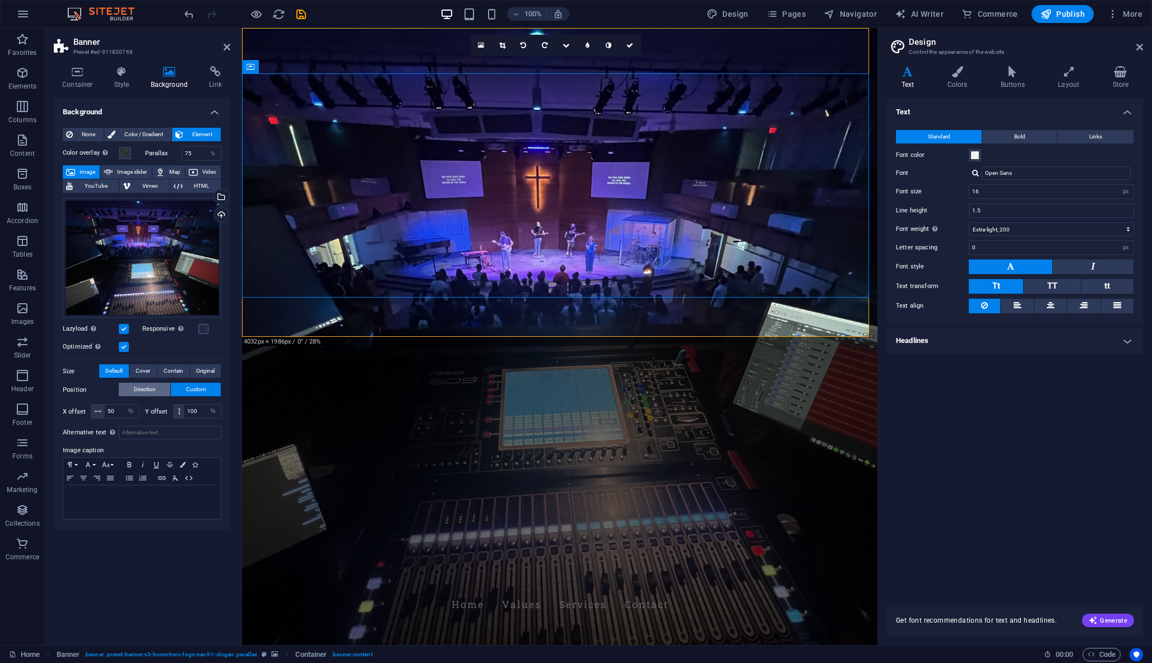
click at [151, 390] on span "Direction" at bounding box center [145, 389] width 22 height 13
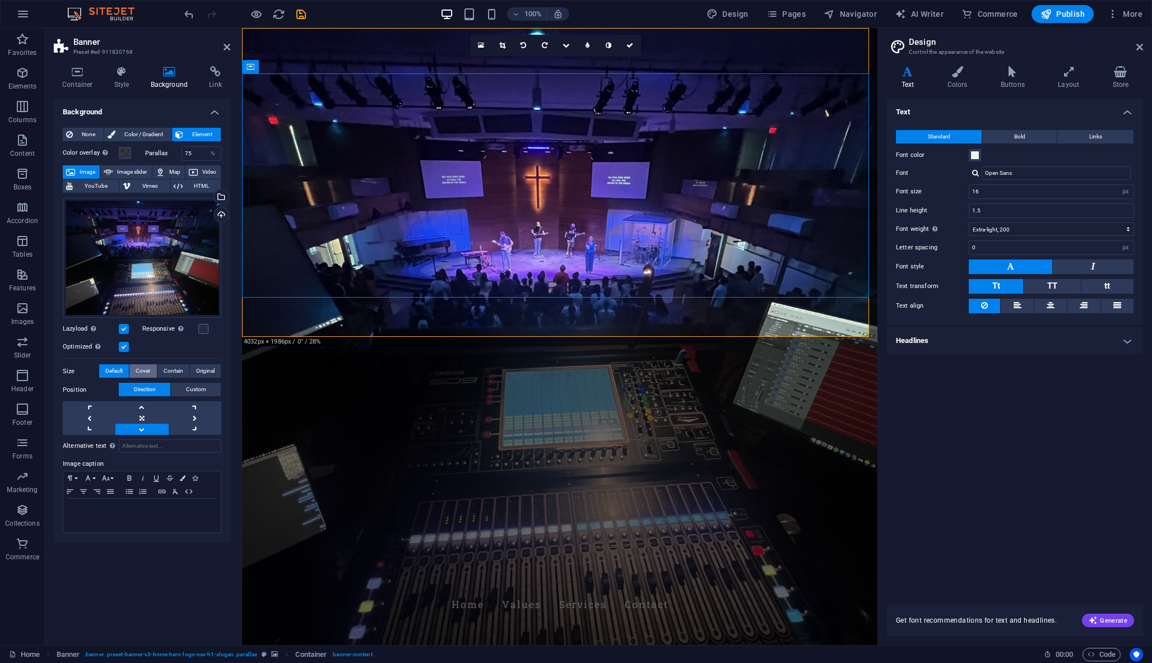
click at [138, 373] on span "Cover" at bounding box center [143, 370] width 15 height 13
click at [166, 372] on span "Contain" at bounding box center [174, 370] width 20 height 13
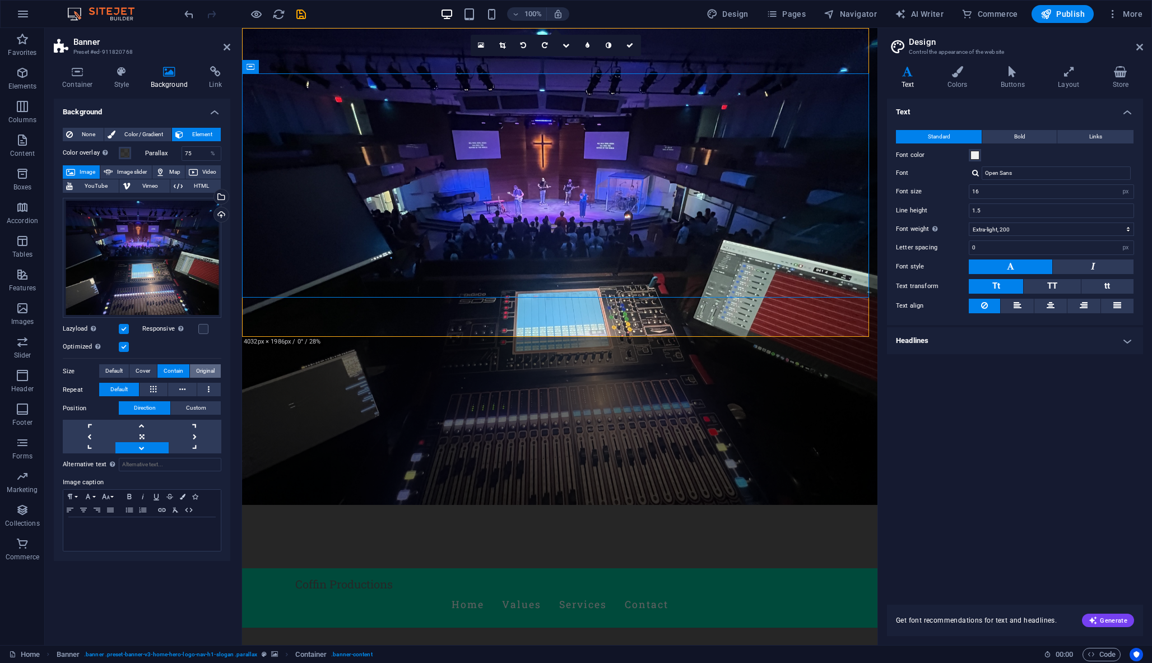
click at [208, 370] on span "Original" at bounding box center [205, 370] width 18 height 13
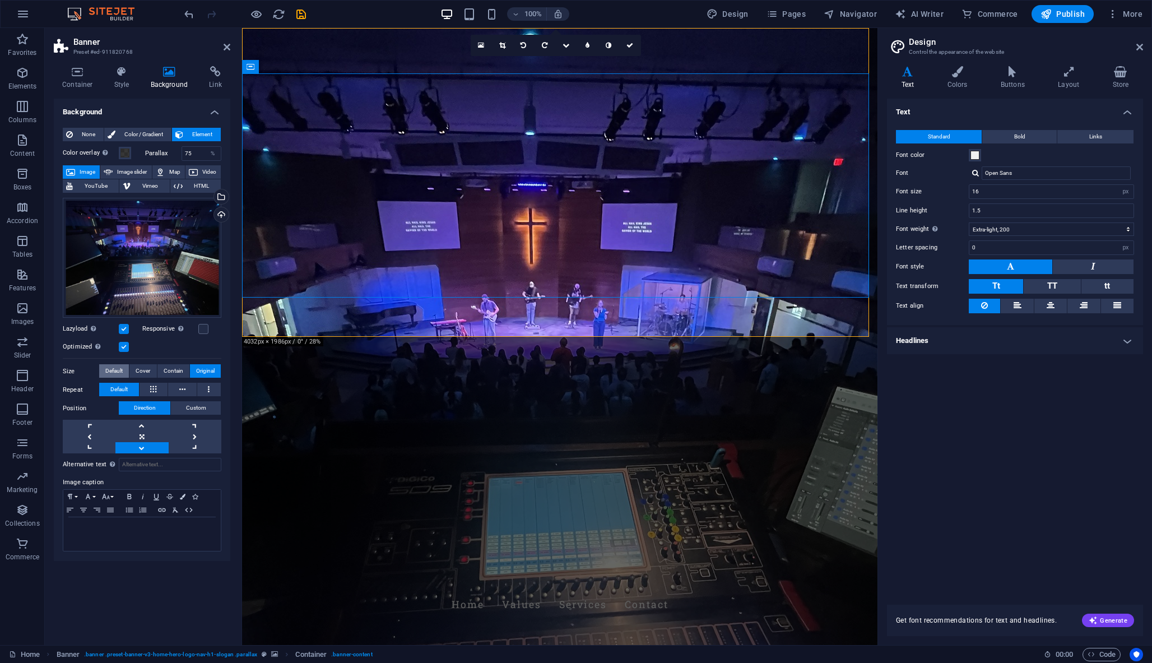
click at [119, 372] on span "Default" at bounding box center [113, 370] width 17 height 13
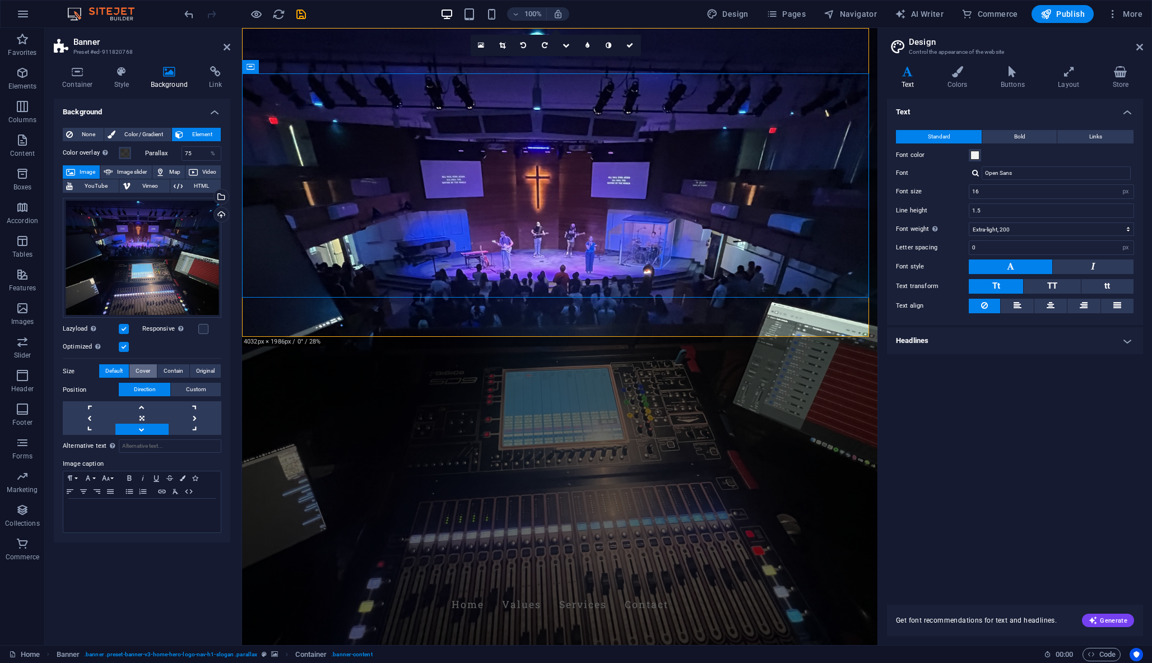
click at [144, 372] on span "Cover" at bounding box center [143, 370] width 15 height 13
click at [180, 375] on span "Contain" at bounding box center [174, 370] width 20 height 13
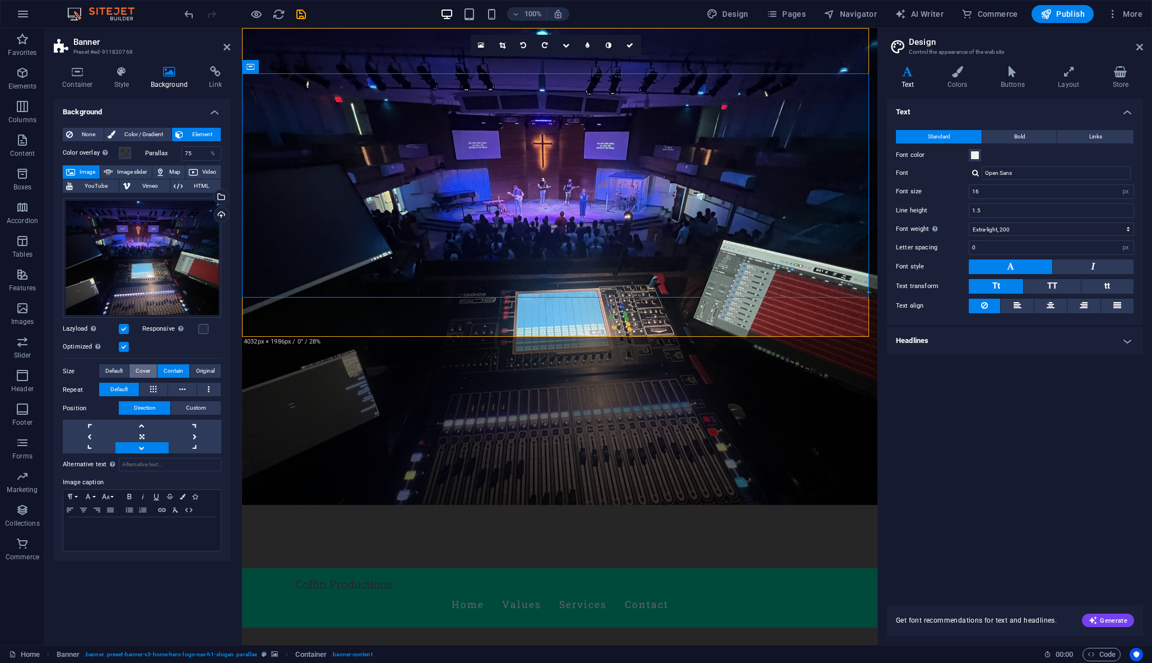
click at [150, 370] on span "Cover" at bounding box center [143, 370] width 15 height 13
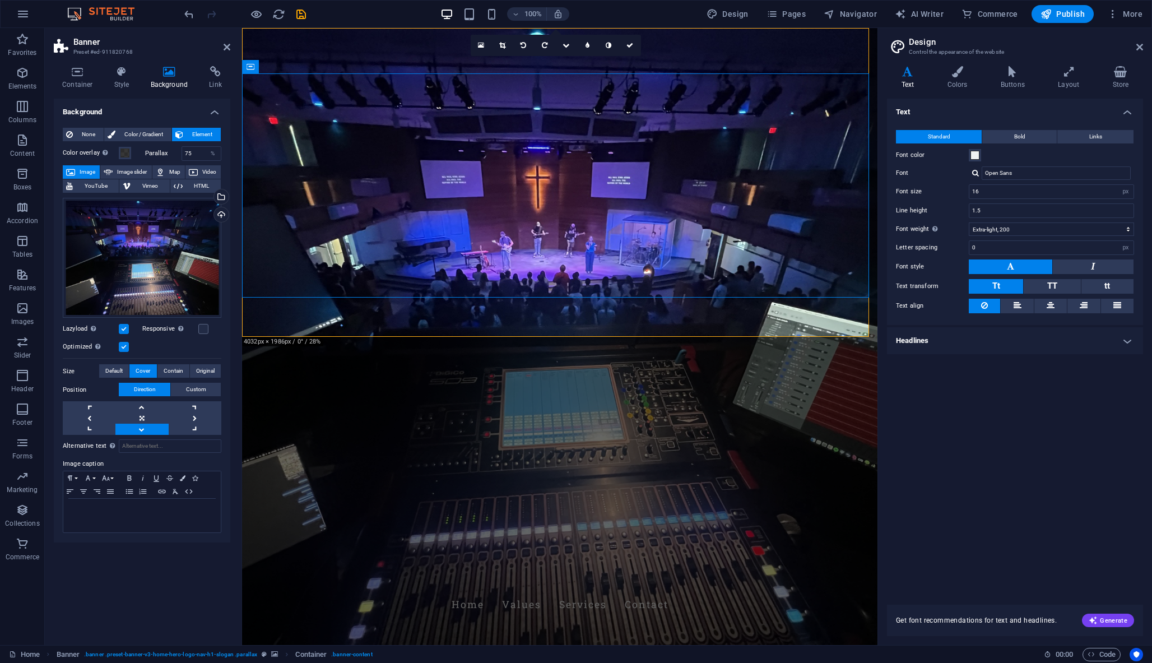
click at [149, 435] on div "Alternative text The alternative text is used by devices that cannot display im…" at bounding box center [142, 484] width 159 height 99
click at [147, 426] on link at bounding box center [141, 429] width 53 height 11
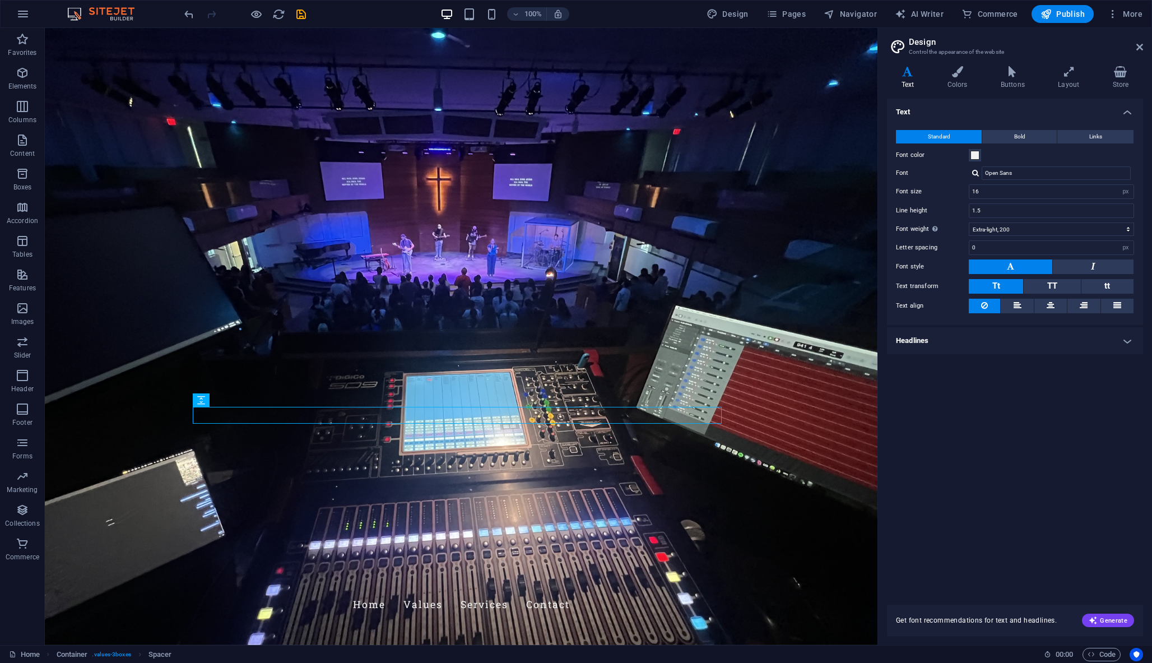
click at [359, 301] on figure at bounding box center [461, 336] width 832 height 617
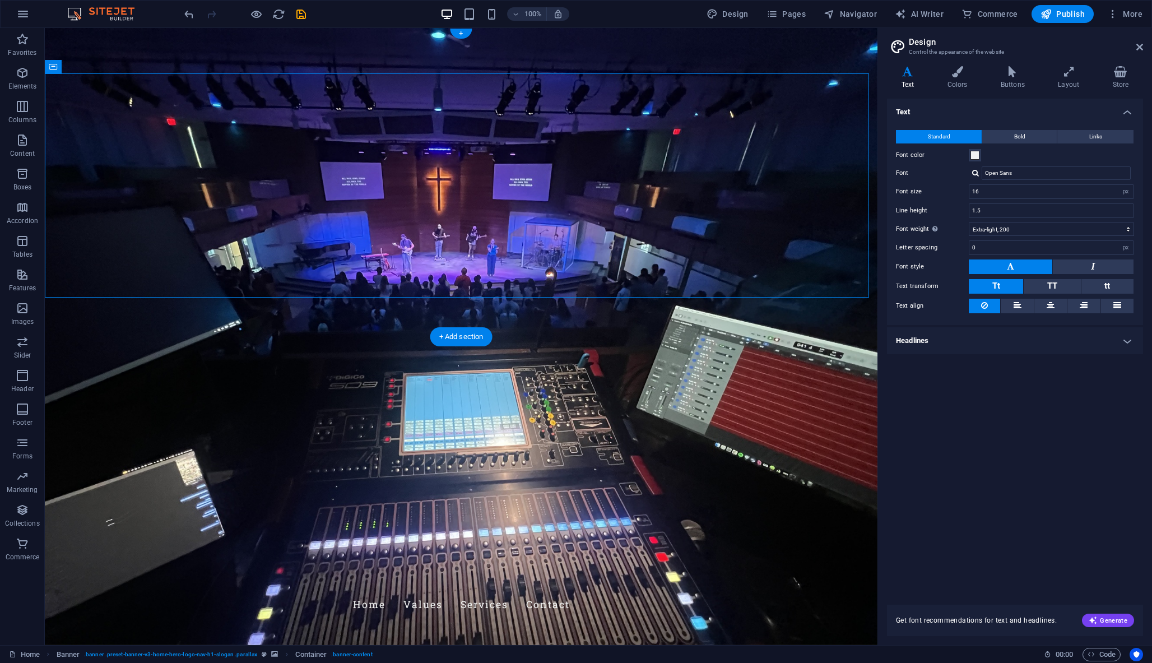
click at [182, 320] on figure at bounding box center [461, 336] width 832 height 617
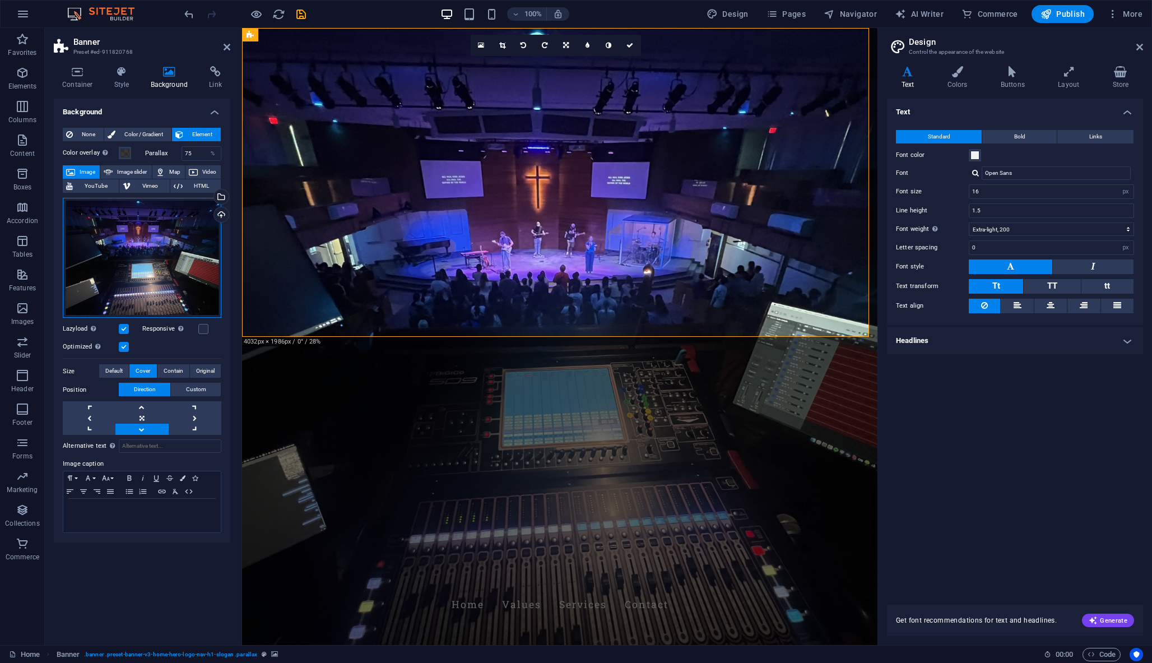
click at [161, 234] on div "Drag files here, click to choose files or select files from Files or our free s…" at bounding box center [142, 258] width 159 height 120
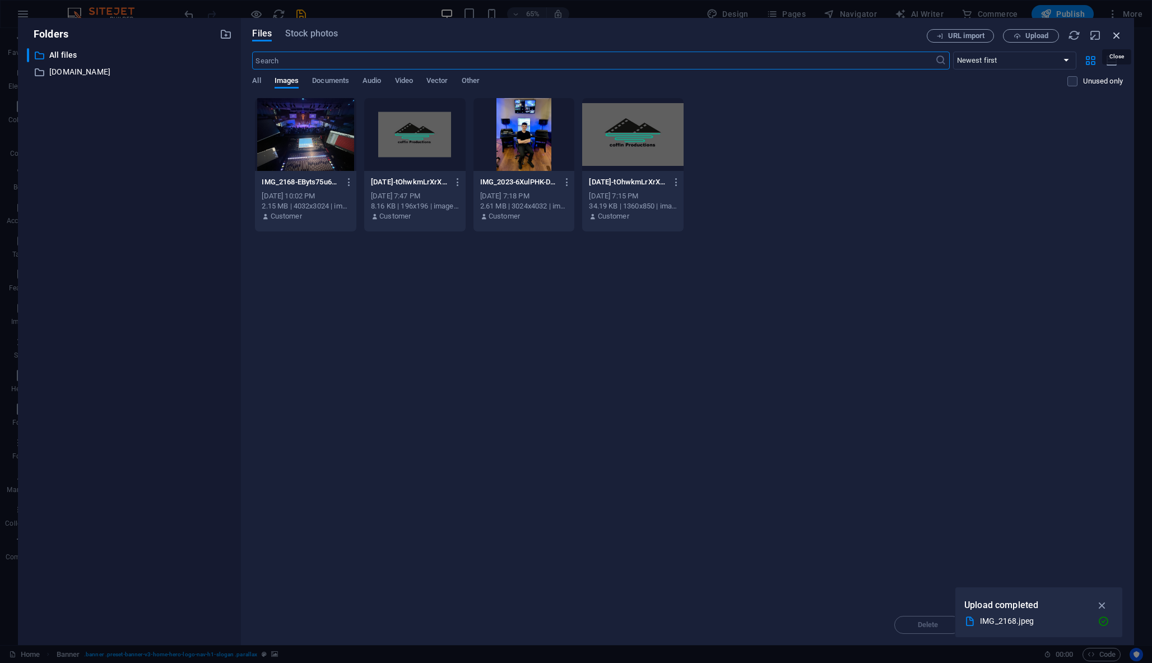
click at [1114, 34] on icon "button" at bounding box center [1116, 35] width 12 height 12
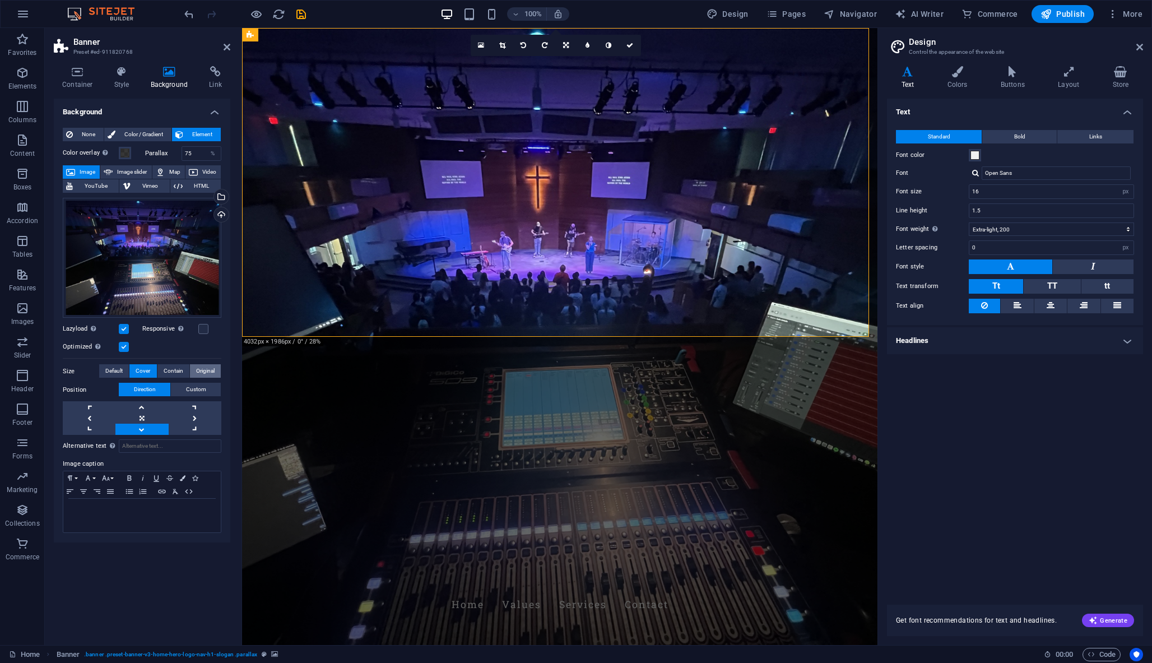
click at [206, 369] on span "Original" at bounding box center [205, 370] width 18 height 13
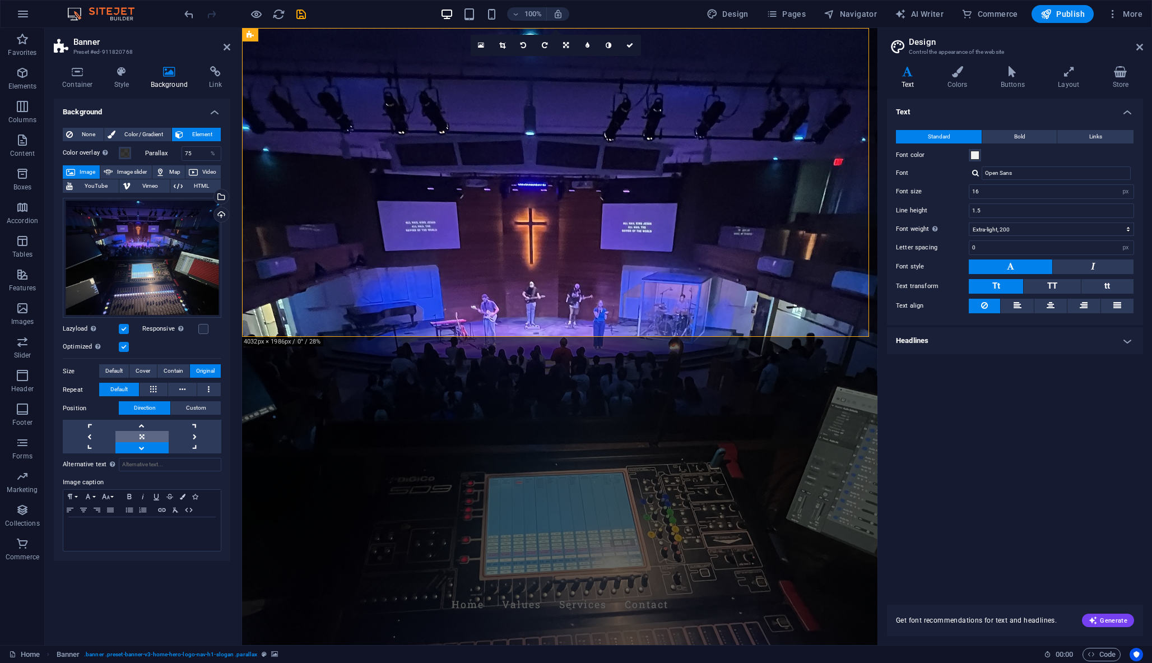
click at [144, 435] on link at bounding box center [141, 436] width 53 height 11
click at [300, 64] on icon at bounding box center [300, 67] width 6 height 12
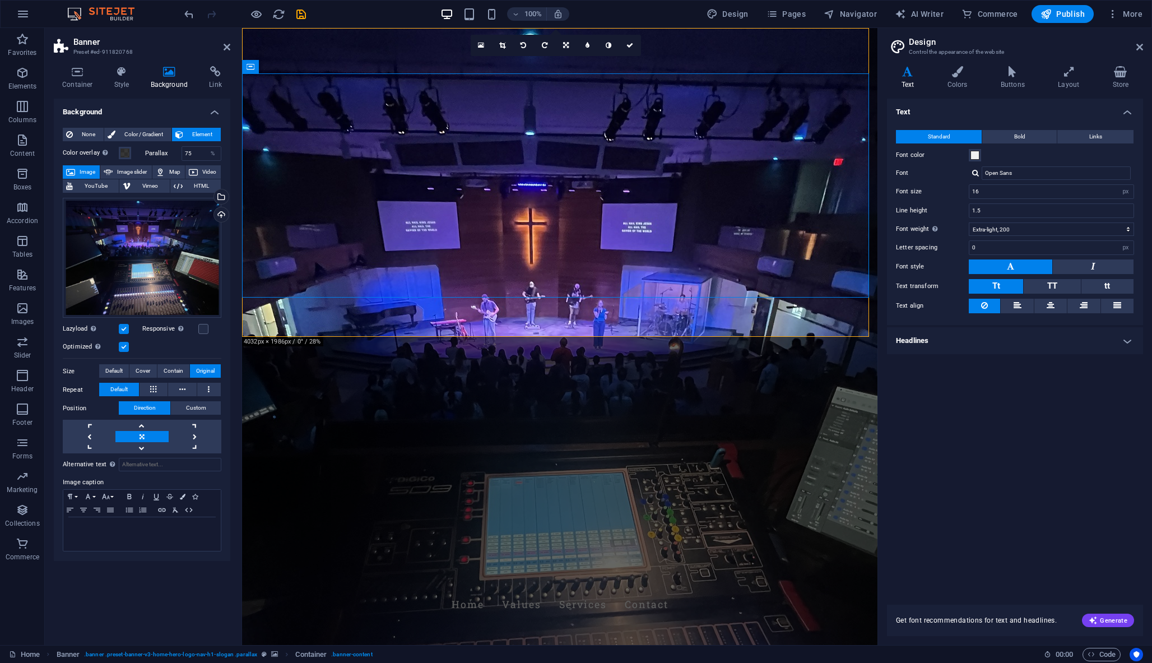
click at [572, 323] on figure at bounding box center [559, 336] width 635 height 617
click at [1065, 75] on icon at bounding box center [1069, 71] width 50 height 11
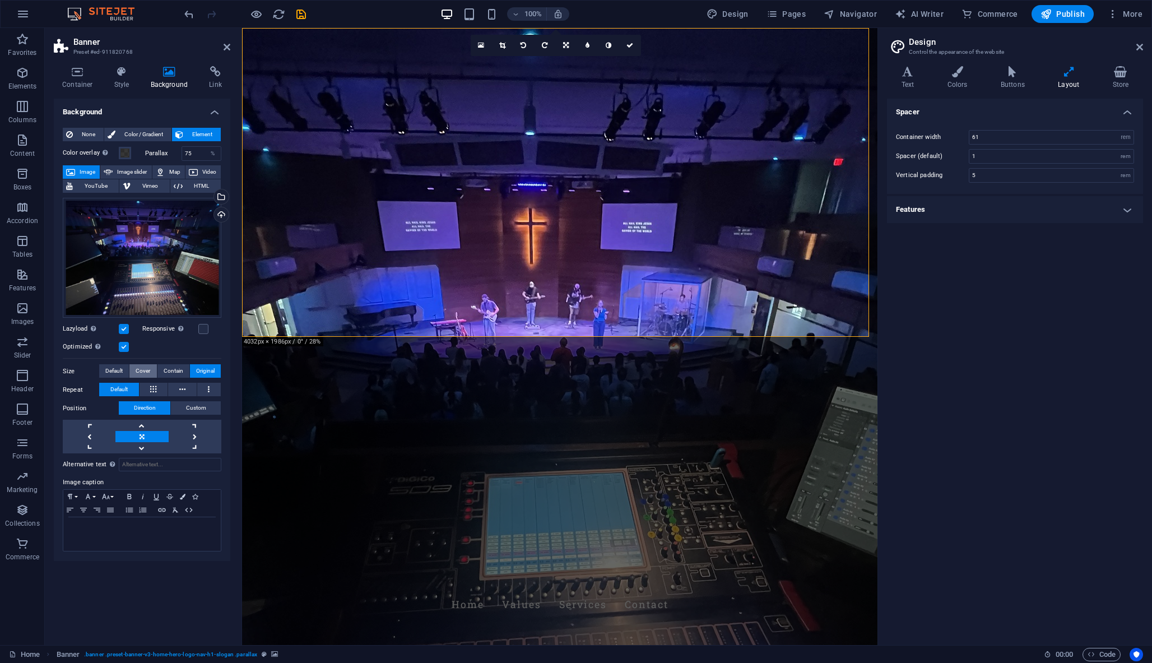
click at [139, 366] on span "Cover" at bounding box center [143, 370] width 15 height 13
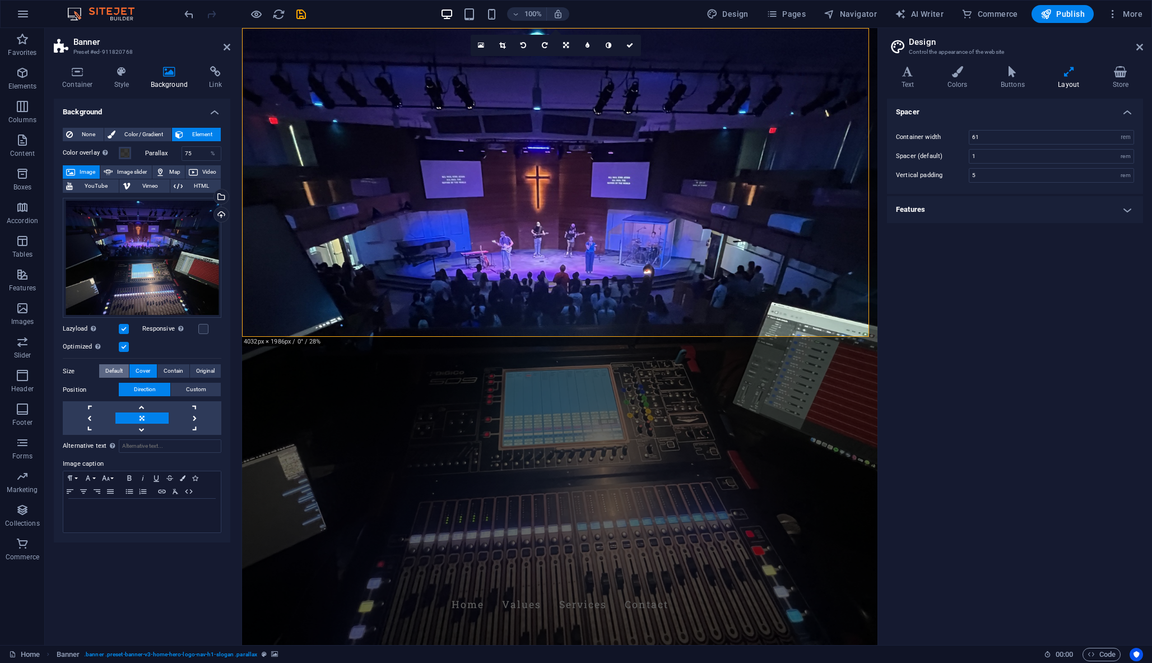
click at [118, 368] on span "Default" at bounding box center [113, 370] width 17 height 13
click at [192, 387] on span "Custom" at bounding box center [196, 389] width 20 height 13
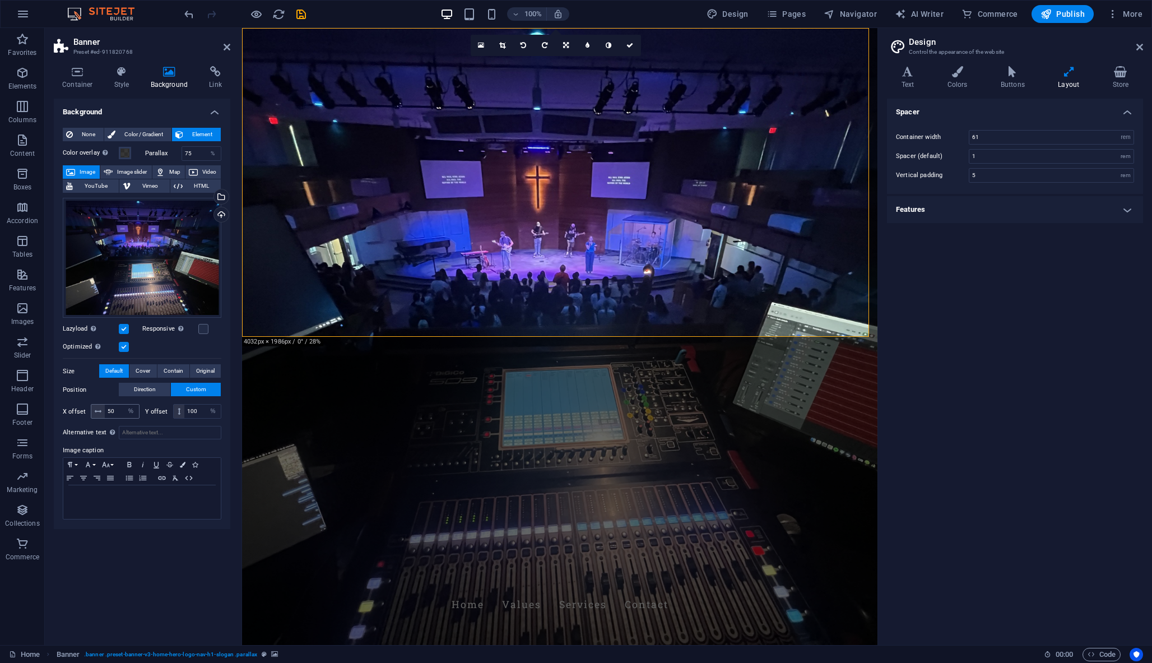
drag, startPoint x: 97, startPoint y: 410, endPoint x: 122, endPoint y: 410, distance: 24.6
click at [122, 410] on div "50 px rem % vh vw" at bounding box center [115, 411] width 49 height 15
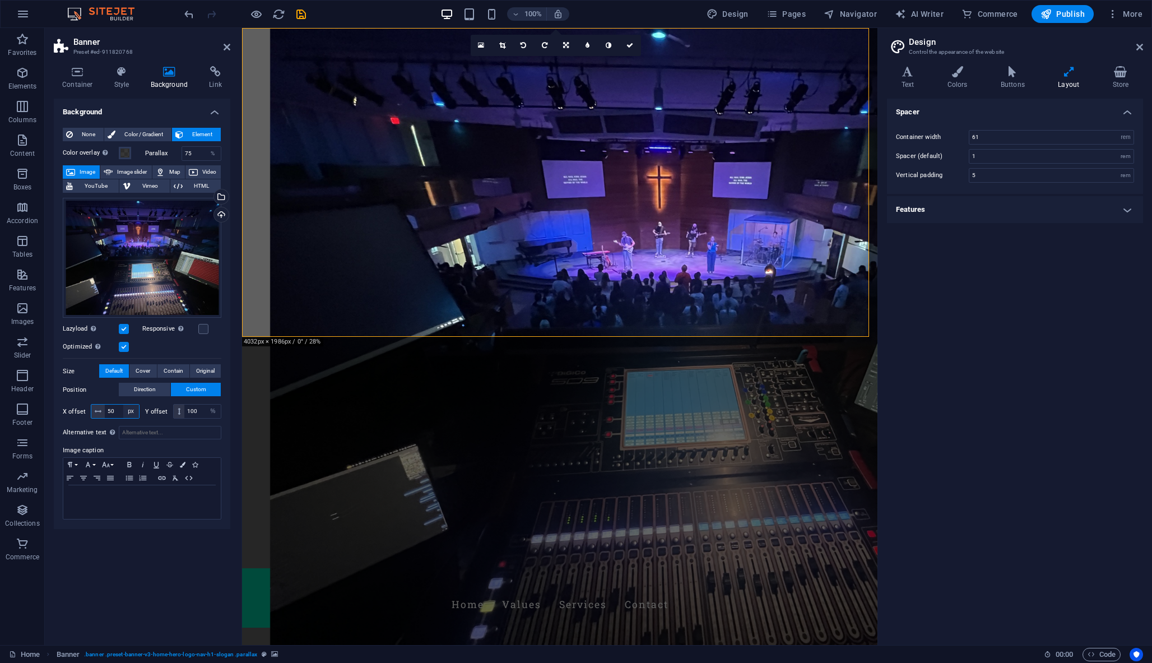
select select "%"
type input "100"
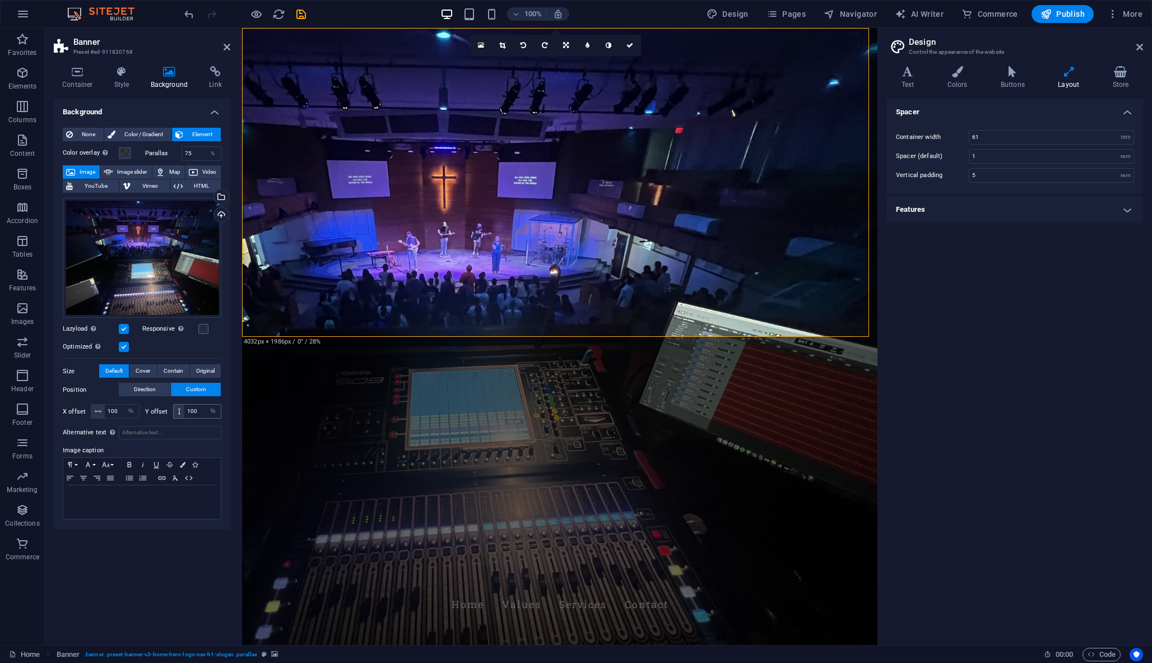
click at [179, 410] on icon at bounding box center [179, 411] width 3 height 7
drag, startPoint x: 201, startPoint y: 410, endPoint x: 183, endPoint y: 411, distance: 18.5
click at [183, 411] on div "100 px rem % vh vw" at bounding box center [197, 411] width 49 height 15
click at [185, 414] on input "100" at bounding box center [202, 410] width 36 height 13
type input "1"
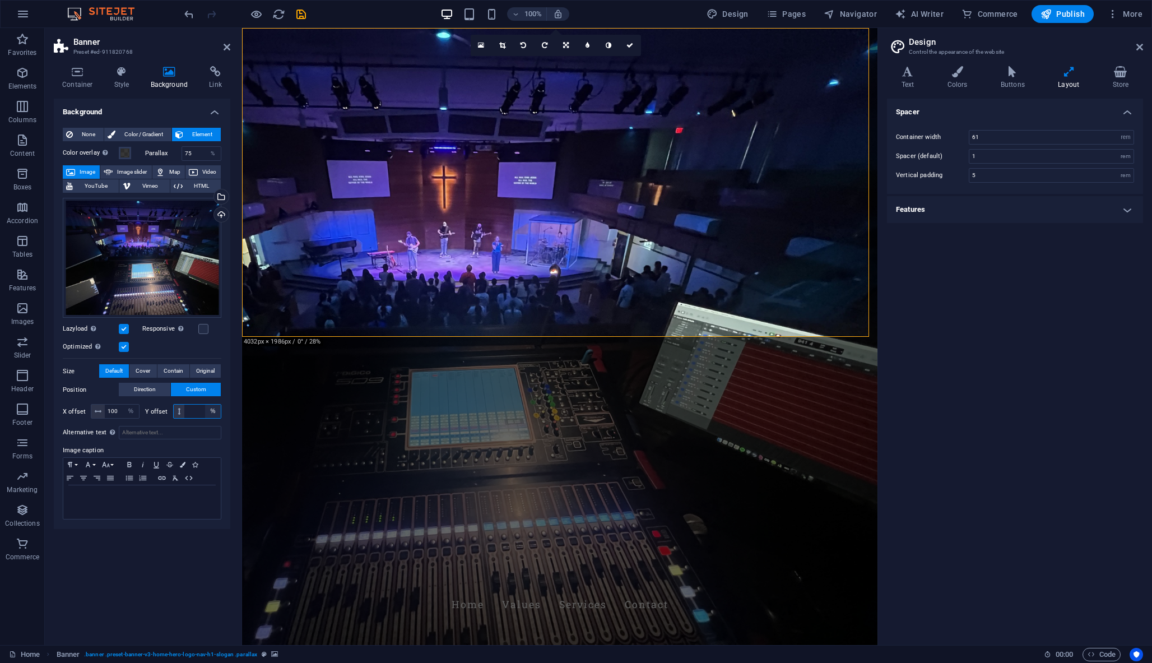
type input "1"
type input "10"
click at [156, 412] on label "Y offset" at bounding box center [159, 411] width 28 height 6
select select "px"
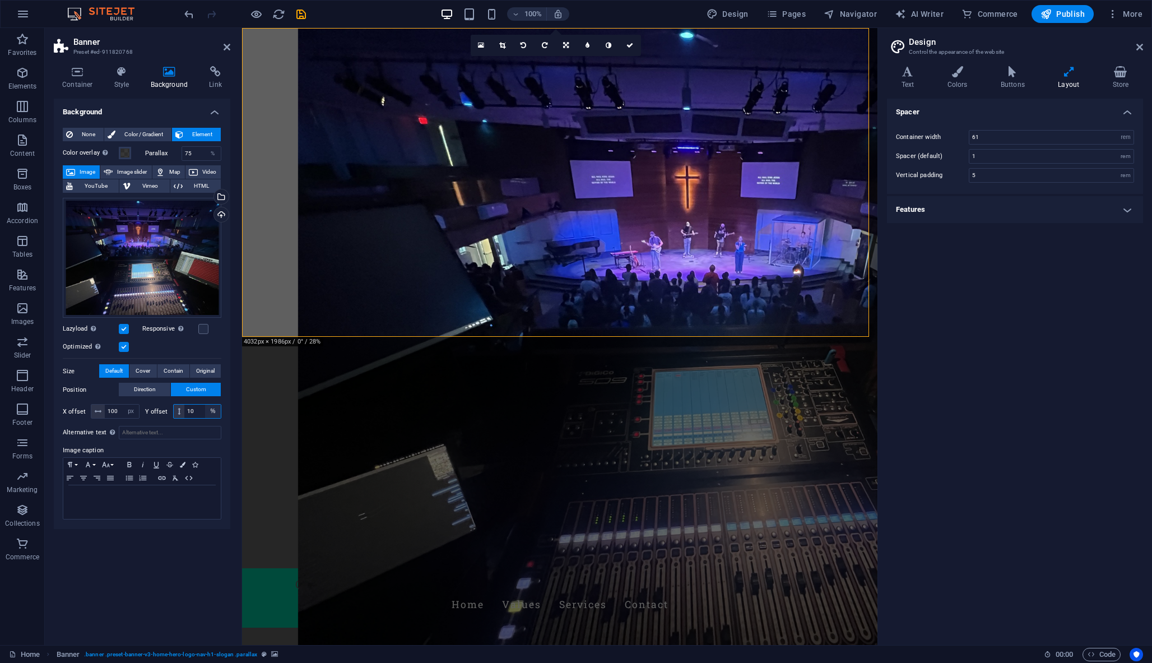
select select "px"
click at [197, 411] on input "10" at bounding box center [202, 410] width 36 height 13
type input "1100"
click at [117, 409] on input "100" at bounding box center [122, 410] width 34 height 13
type input "1"
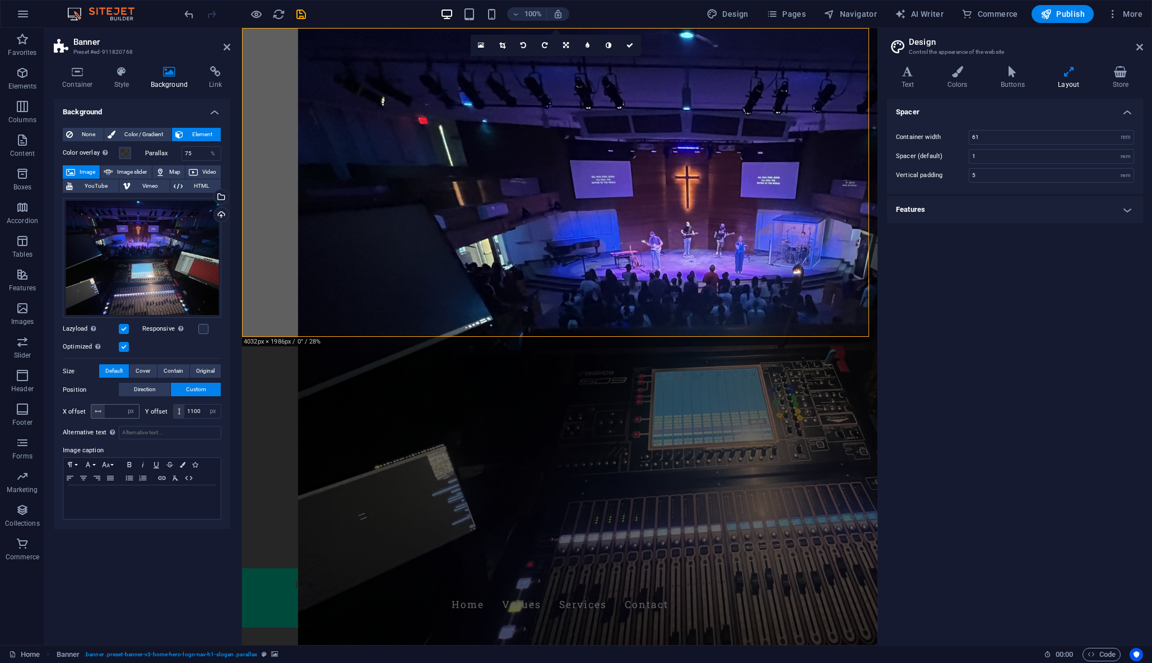
type input "0"
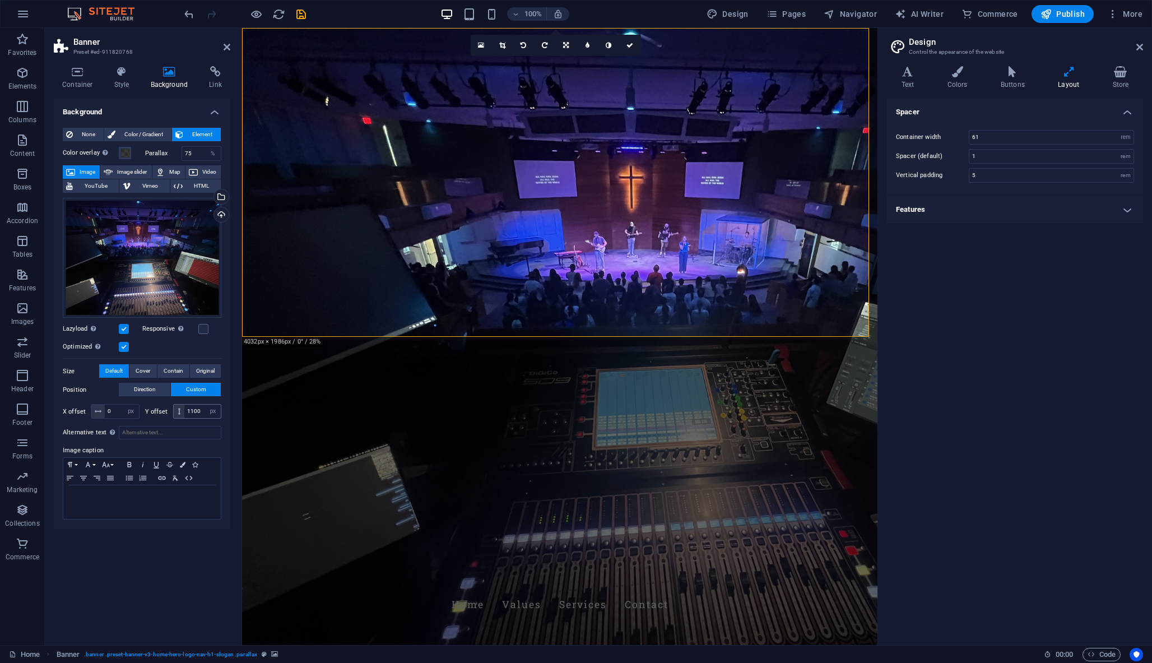
click at [176, 413] on span at bounding box center [179, 410] width 11 height 13
click at [195, 413] on input "1100" at bounding box center [202, 410] width 36 height 13
click at [197, 410] on input "100" at bounding box center [202, 410] width 36 height 13
type input "1"
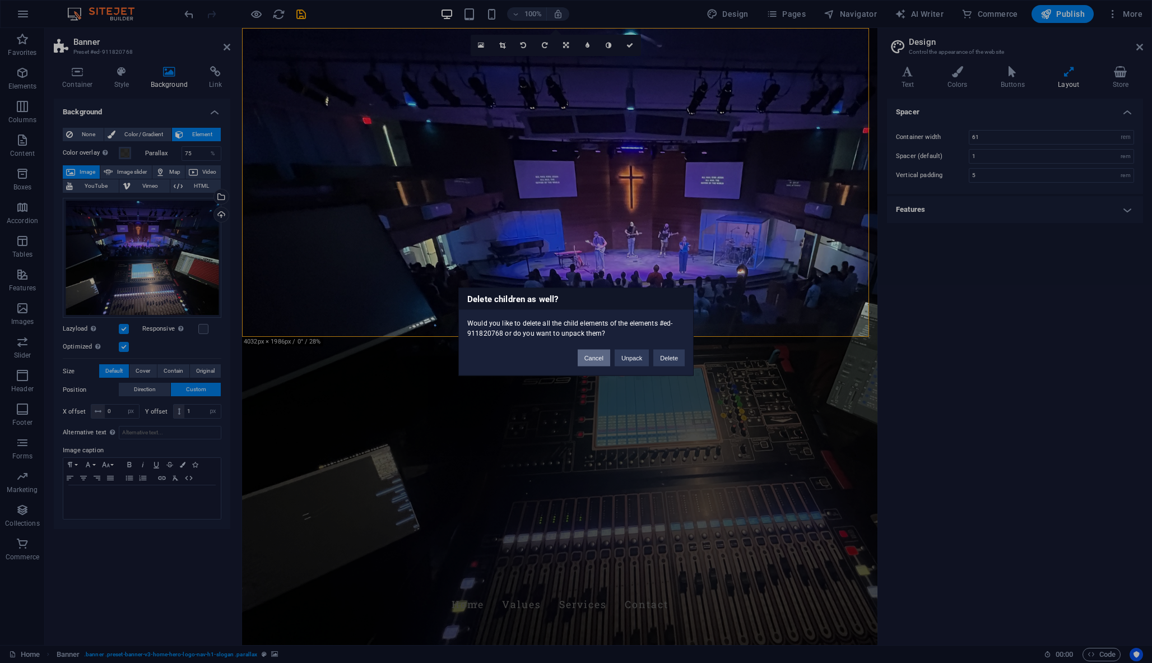
click at [590, 358] on button "Cancel" at bounding box center [594, 357] width 32 height 17
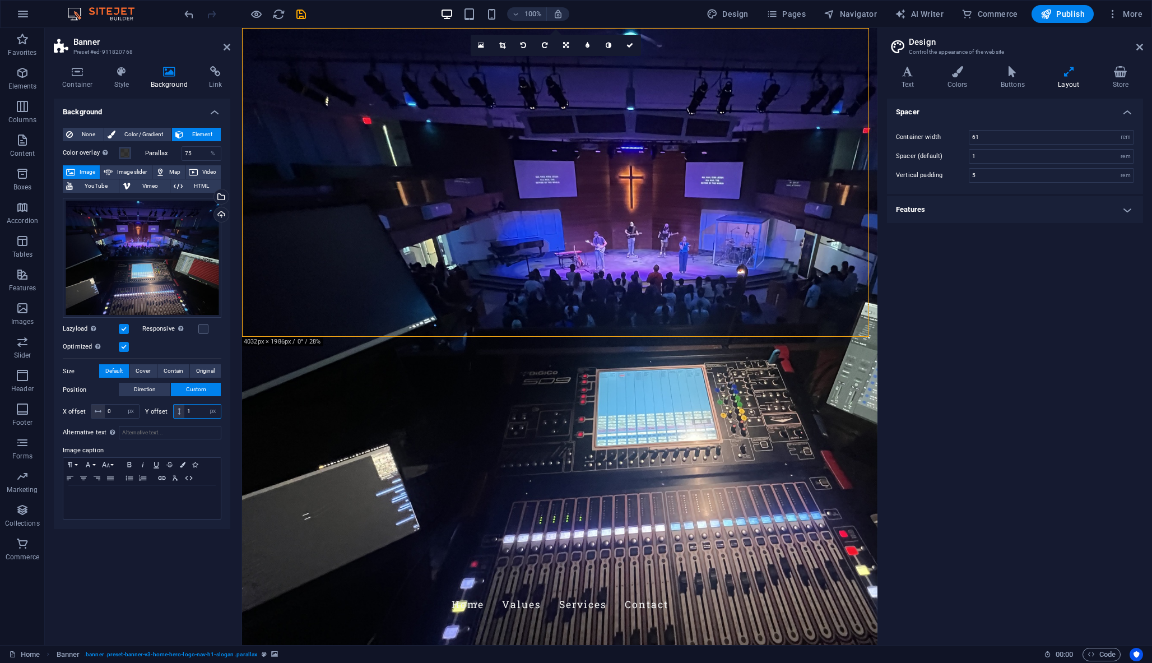
click at [196, 412] on input "1" at bounding box center [202, 410] width 36 height 13
type input "100"
click at [115, 413] on input "0" at bounding box center [122, 410] width 34 height 13
type input "10"
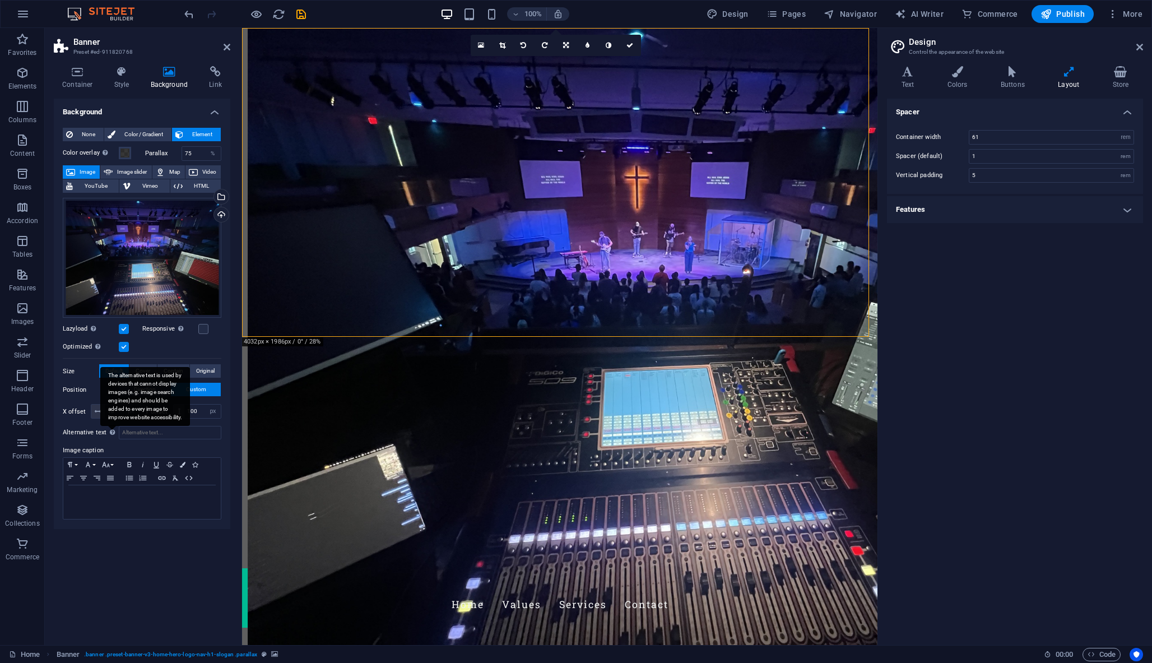
click at [114, 407] on div "The alternative text is used by devices that cannot display images (e.g. image …" at bounding box center [145, 396] width 90 height 59
click at [119, 426] on input "Alternative text The alternative text is used by devices that cannot display im…" at bounding box center [170, 432] width 103 height 13
click at [115, 413] on input "10" at bounding box center [122, 410] width 34 height 13
type input "1"
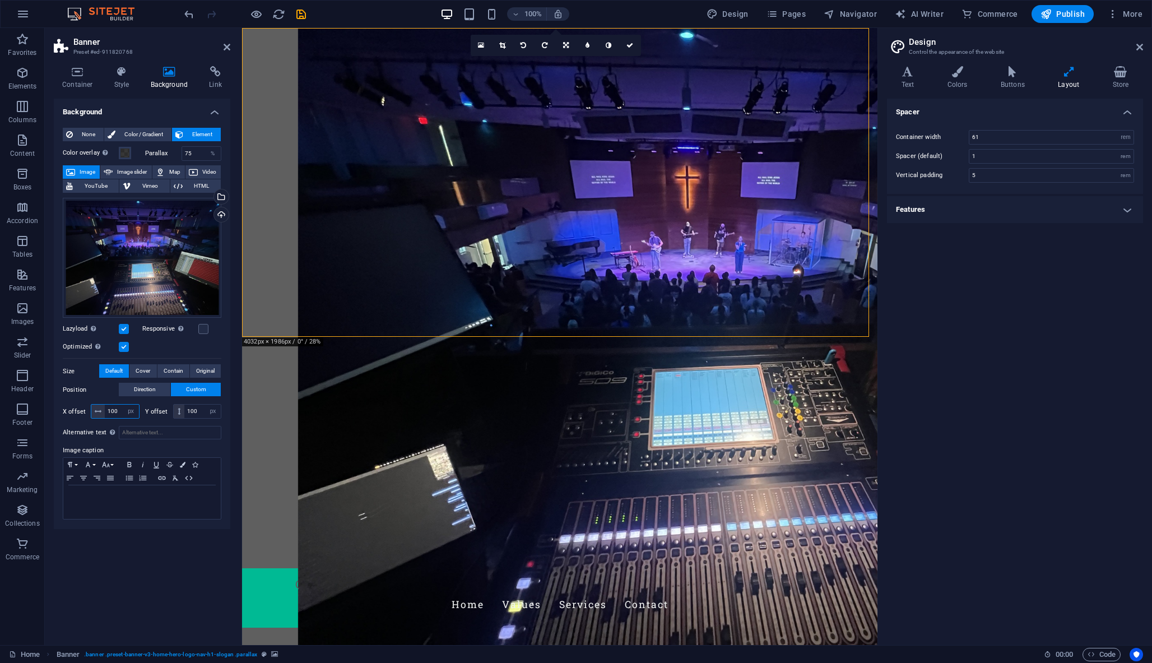
click at [118, 412] on input "100" at bounding box center [122, 410] width 34 height 13
type input "1"
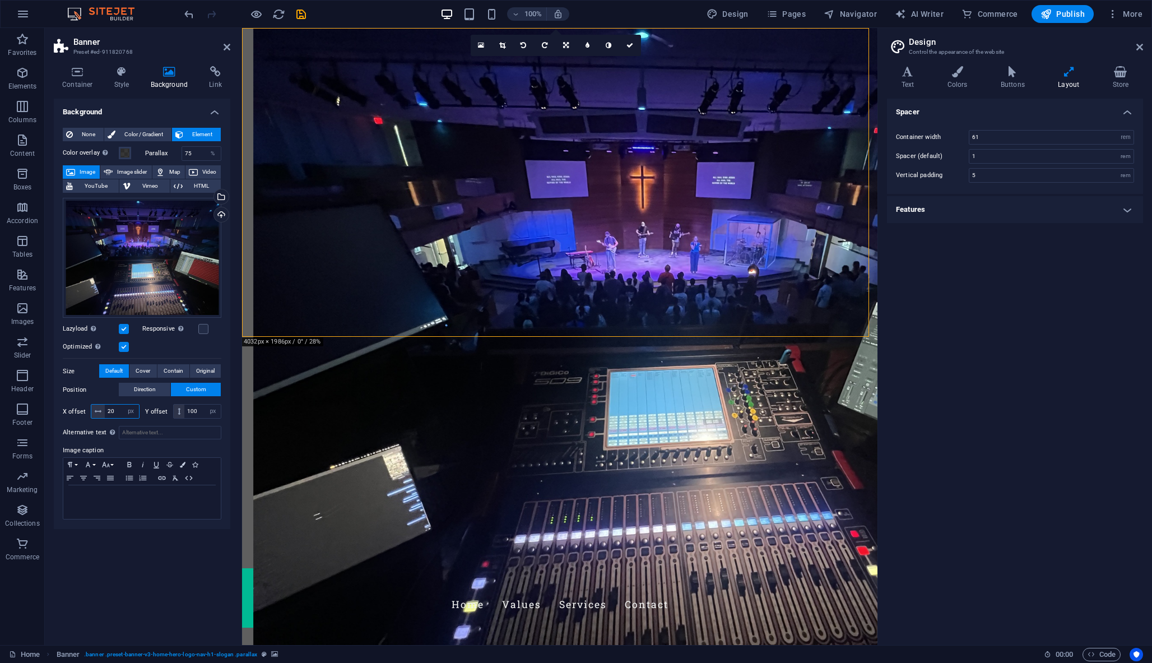
click at [120, 413] on input "20" at bounding box center [122, 410] width 34 height 13
type input "2"
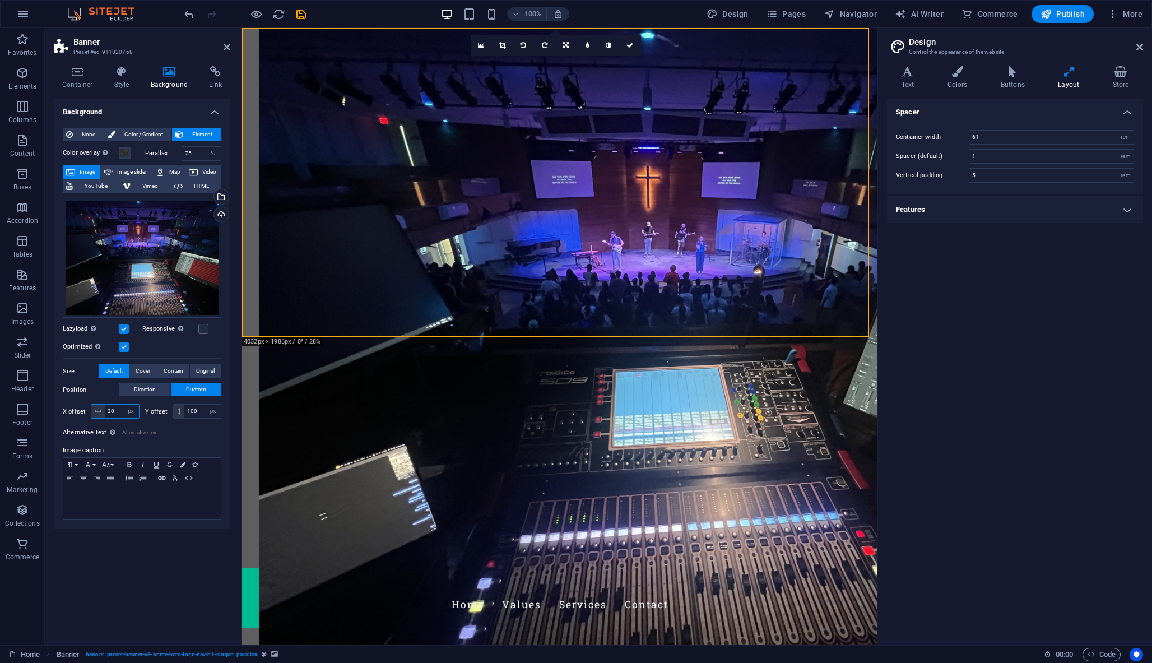
click at [119, 413] on input "30" at bounding box center [122, 410] width 34 height 13
type input "3"
type input "0"
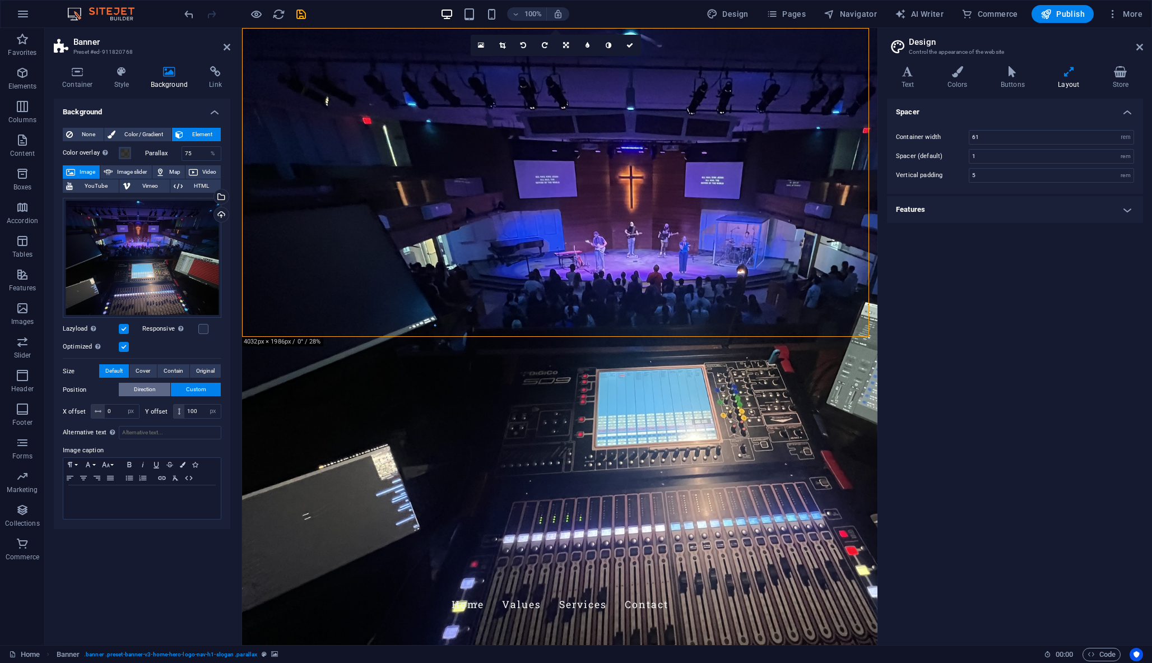
click at [137, 385] on span "Direction" at bounding box center [145, 389] width 22 height 13
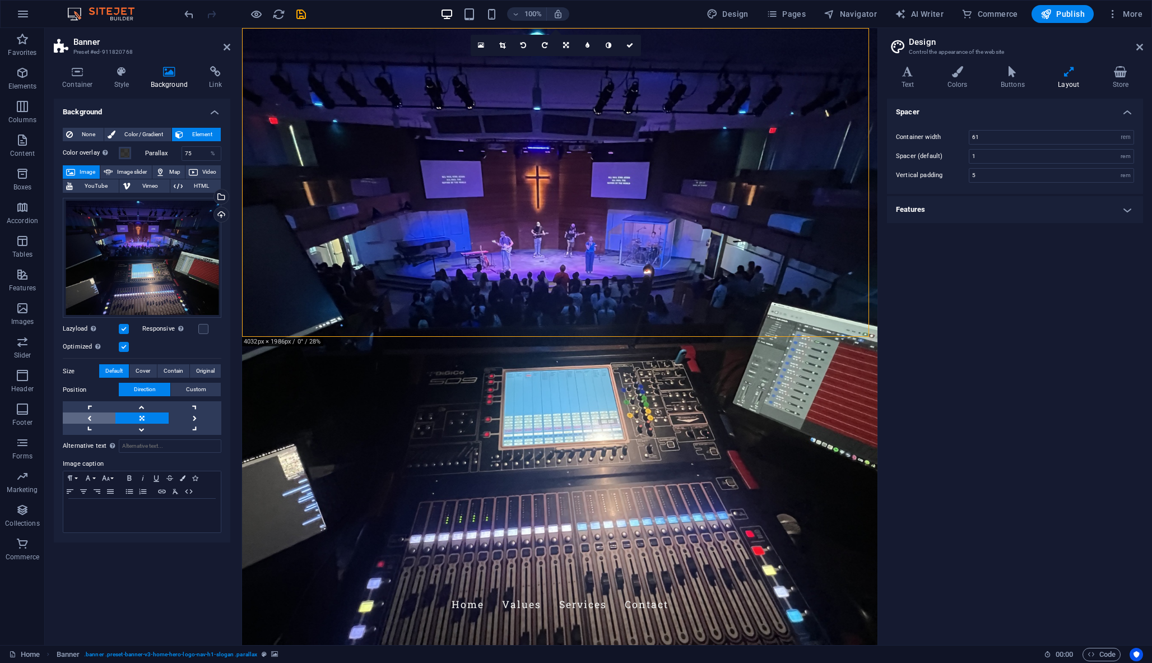
click at [85, 413] on link at bounding box center [89, 417] width 53 height 11
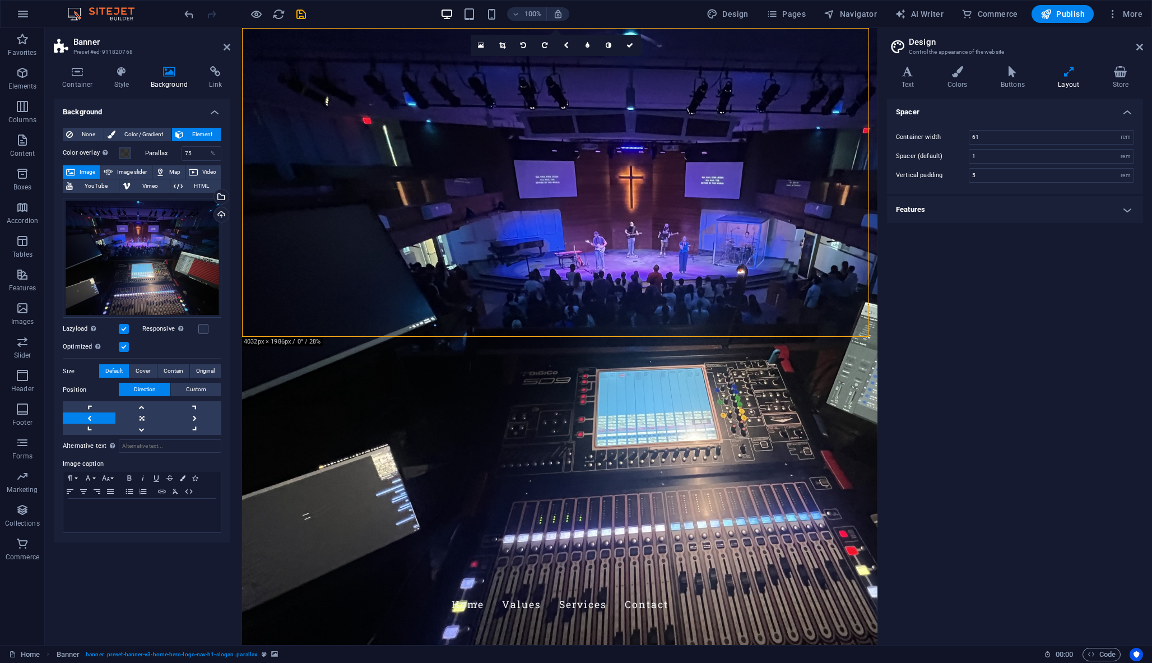
click at [85, 413] on link at bounding box center [89, 417] width 53 height 11
click at [193, 413] on link at bounding box center [195, 417] width 53 height 11
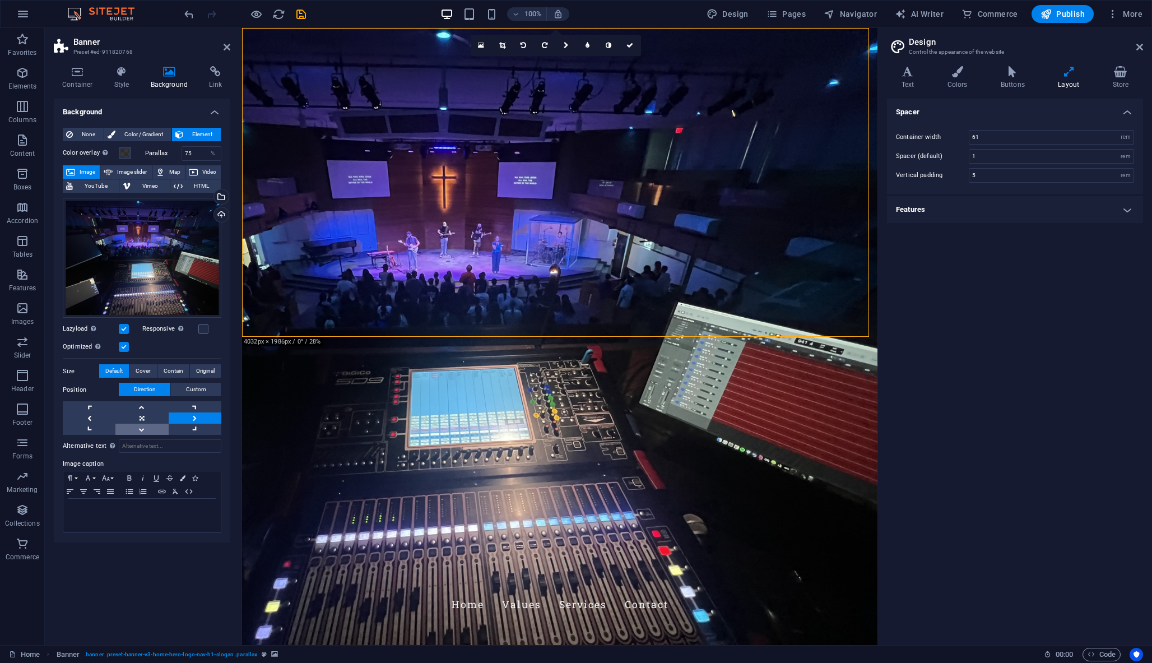
click at [144, 433] on link at bounding box center [141, 429] width 53 height 11
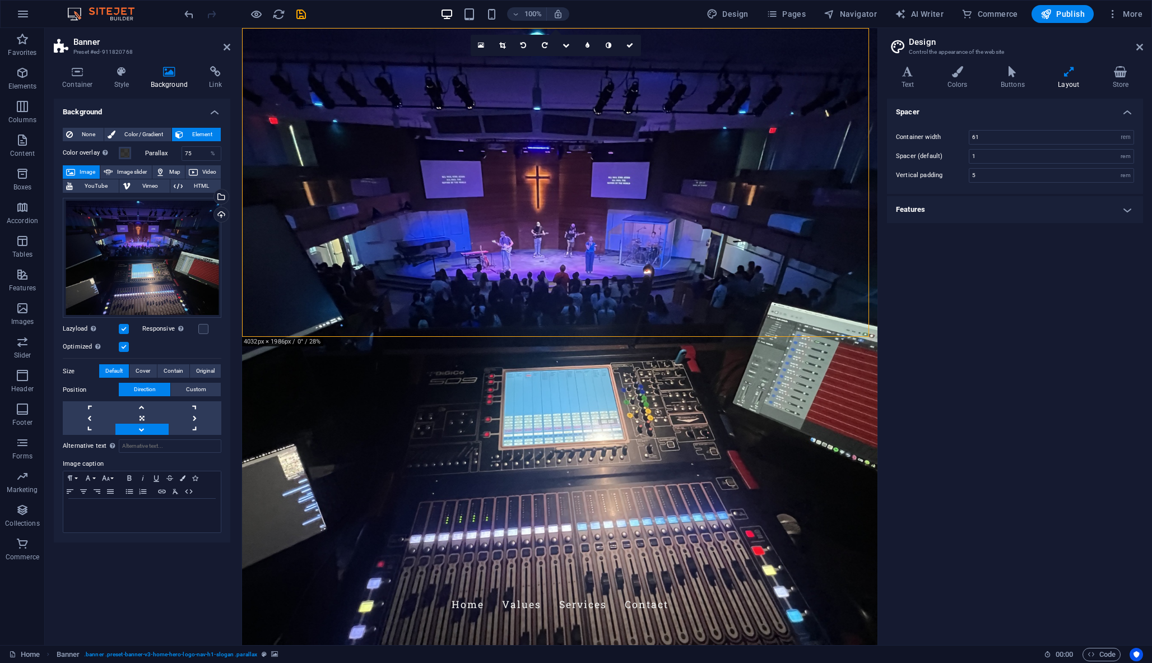
click at [144, 433] on link at bounding box center [141, 429] width 53 height 11
click at [142, 400] on div "Position Direction Custom X offset 0 px rem % vh vw Y offset 100 px rem % vh vw" at bounding box center [142, 409] width 159 height 52
click at [142, 399] on div "Position Direction Custom X offset 0 px rem % vh vw Y offset 100 px rem % vh vw" at bounding box center [142, 409] width 159 height 52
click at [142, 415] on link at bounding box center [141, 417] width 53 height 11
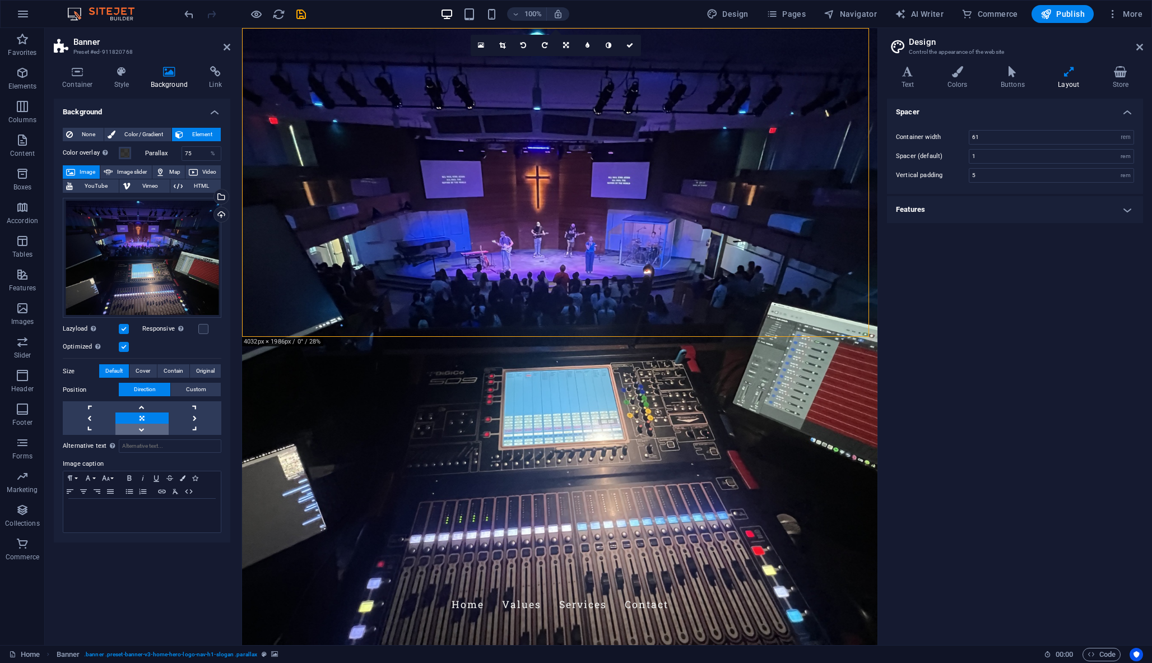
click at [146, 426] on link at bounding box center [141, 429] width 53 height 11
click at [187, 389] on span "Custom" at bounding box center [196, 389] width 20 height 13
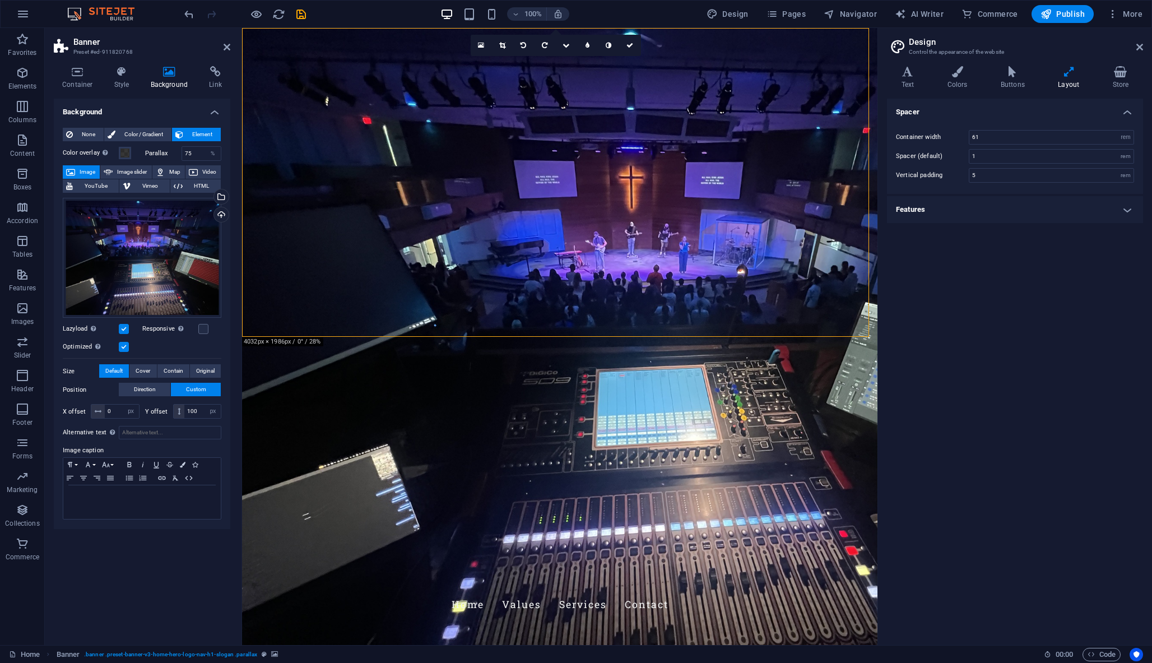
drag, startPoint x: 181, startPoint y: 411, endPoint x: 183, endPoint y: 420, distance: 8.6
click at [183, 420] on div "X offset 0 px rem % vh vw Y offset 100 px rem % vh vw" at bounding box center [142, 411] width 159 height 20
click at [193, 413] on input "100" at bounding box center [202, 410] width 36 height 13
drag, startPoint x: 203, startPoint y: 413, endPoint x: 183, endPoint y: 413, distance: 20.7
click at [183, 413] on div "100 px rem % vh vw" at bounding box center [197, 411] width 49 height 15
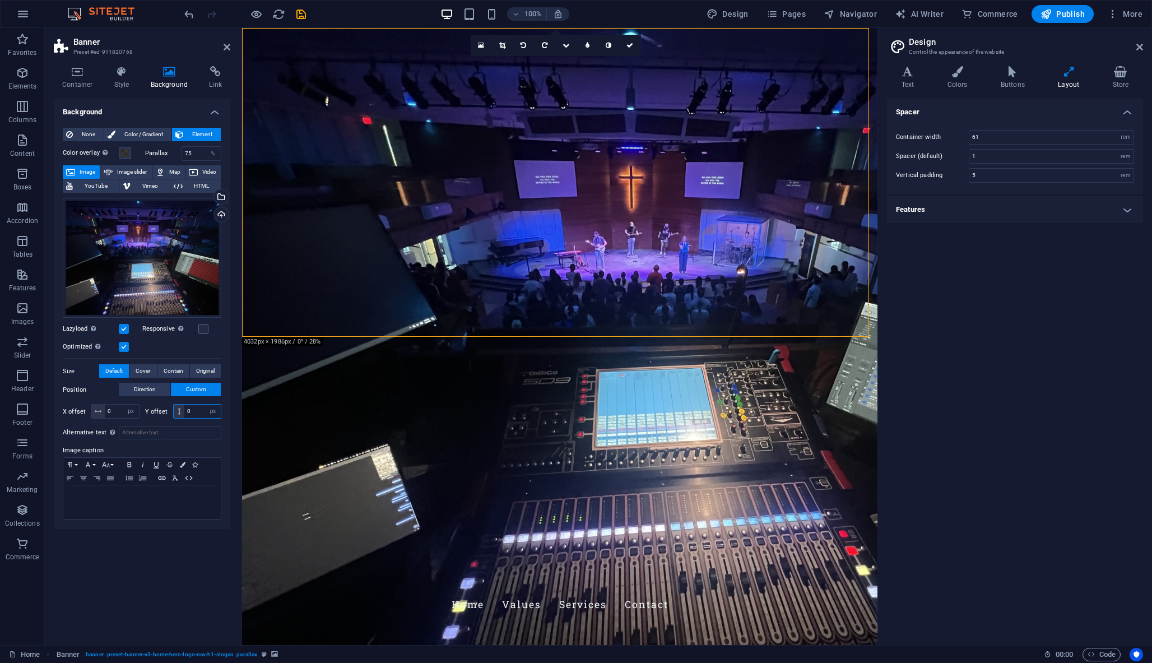
type input "0"
select select "%"
type input "100"
click at [167, 245] on div "Drag files here, click to choose files or select files from Files or our free s…" at bounding box center [142, 258] width 159 height 120
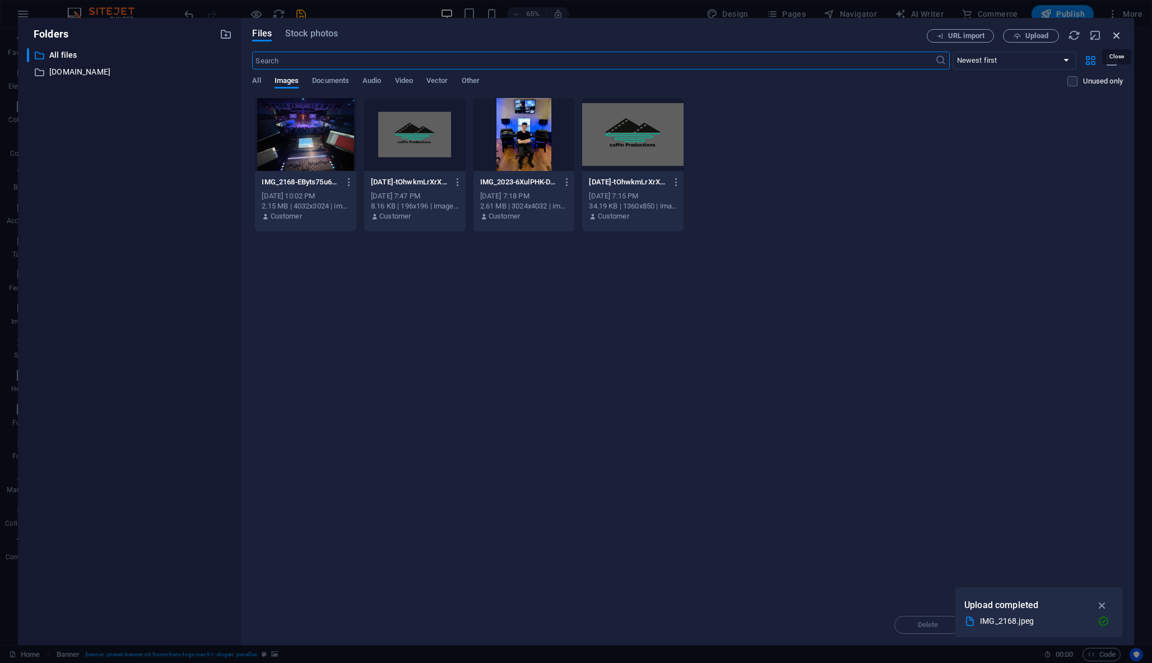
click at [1116, 34] on icon "button" at bounding box center [1116, 35] width 12 height 12
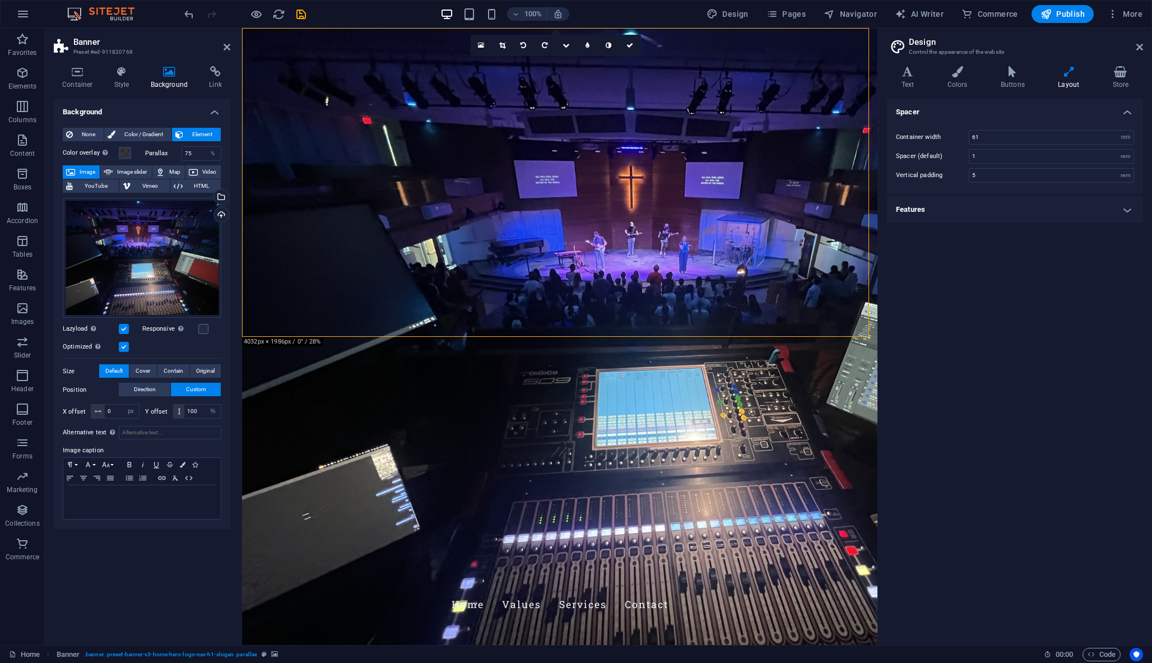
click at [739, 325] on figure at bounding box center [559, 336] width 635 height 617
click at [1142, 45] on icon at bounding box center [1139, 47] width 7 height 9
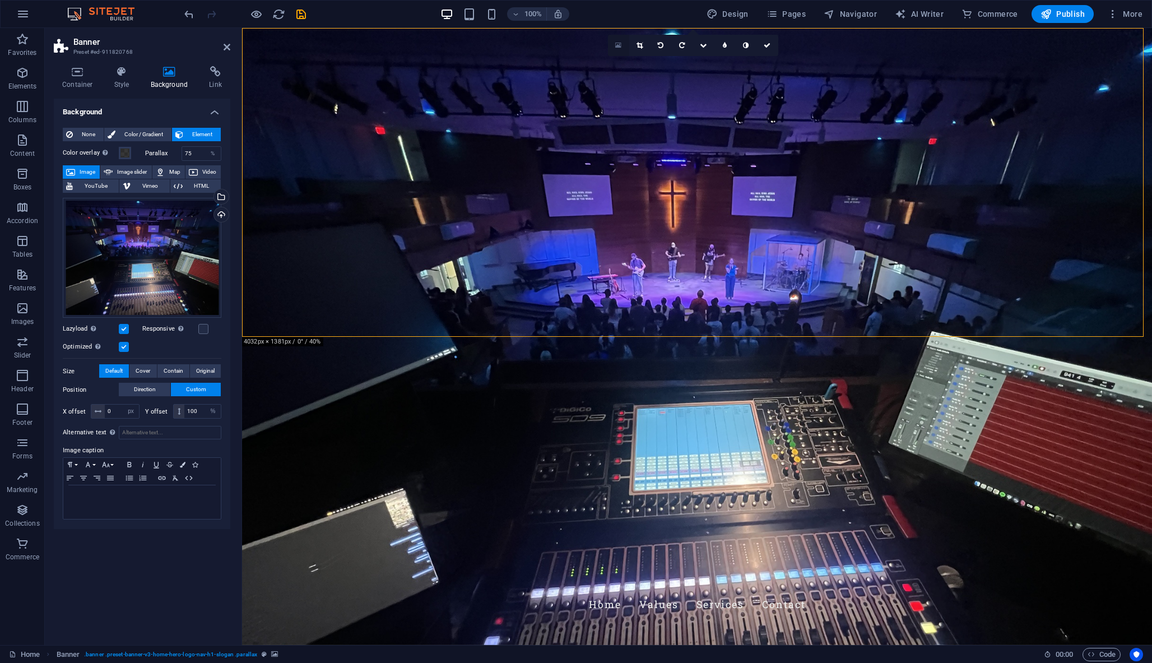
click at [620, 43] on icon at bounding box center [618, 45] width 6 height 8
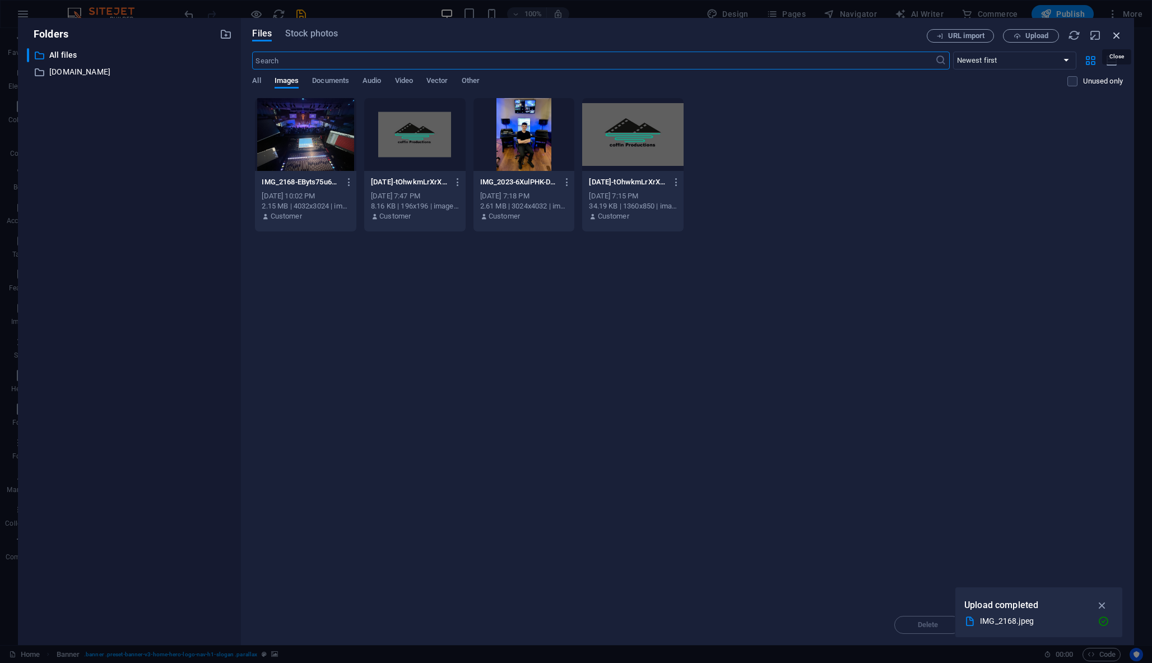
click at [1113, 35] on icon "button" at bounding box center [1116, 35] width 12 height 12
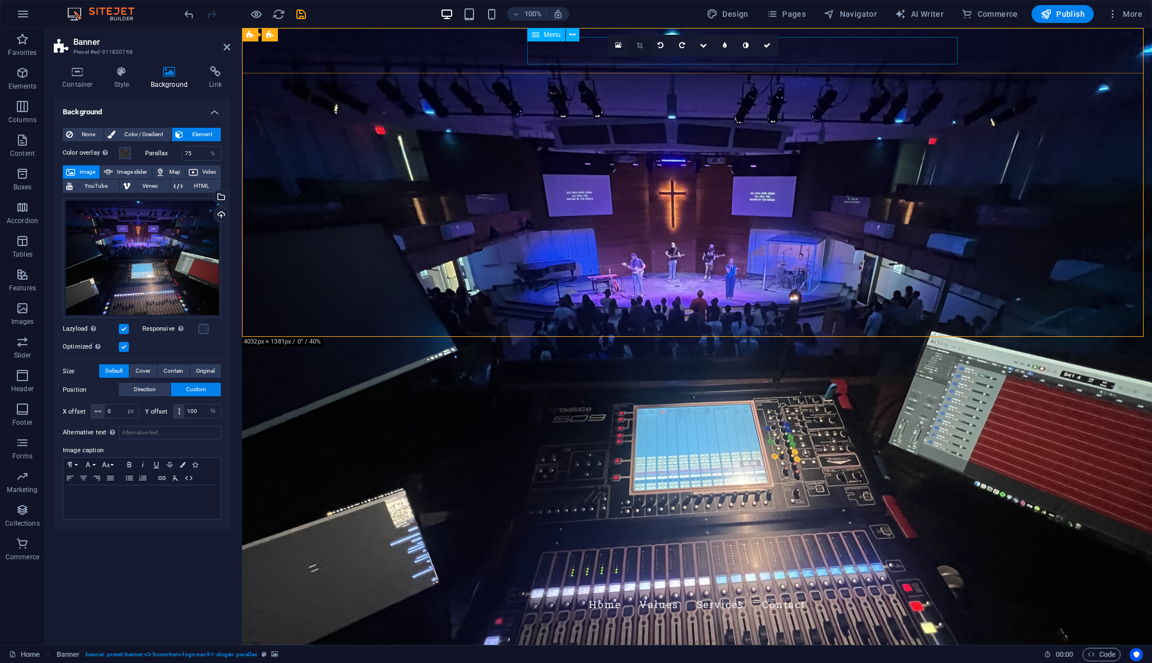
click at [646, 45] on link at bounding box center [639, 45] width 21 height 21
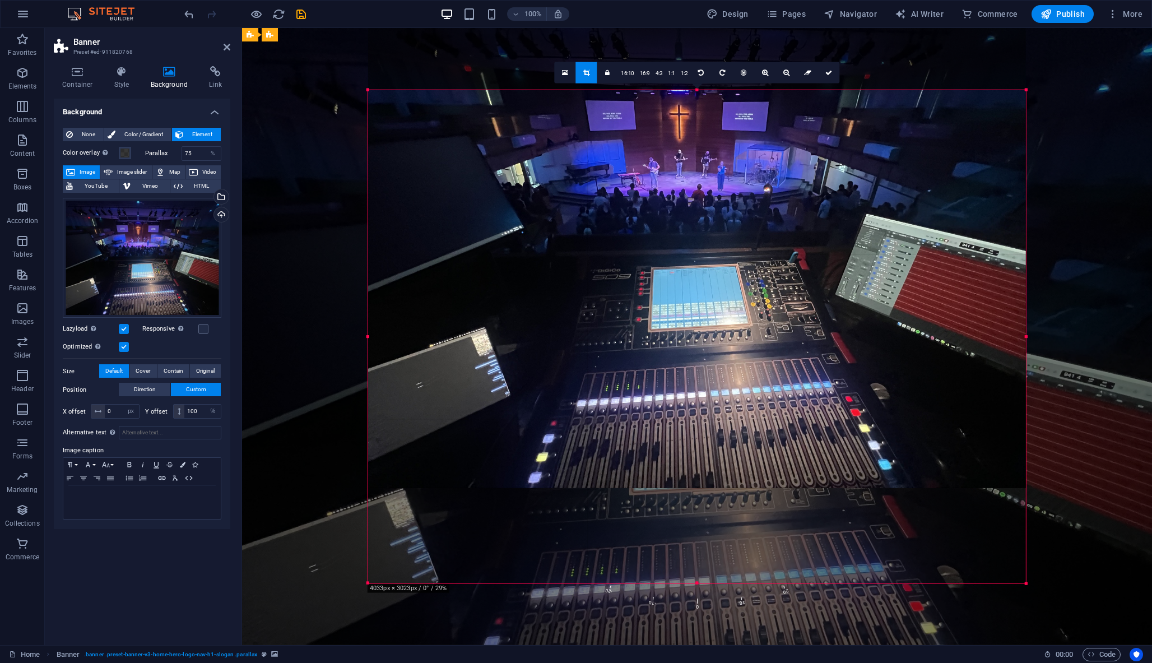
drag, startPoint x: 602, startPoint y: 306, endPoint x: 601, endPoint y: 208, distance: 98.6
click at [601, 209] on div at bounding box center [697, 240] width 658 height 493
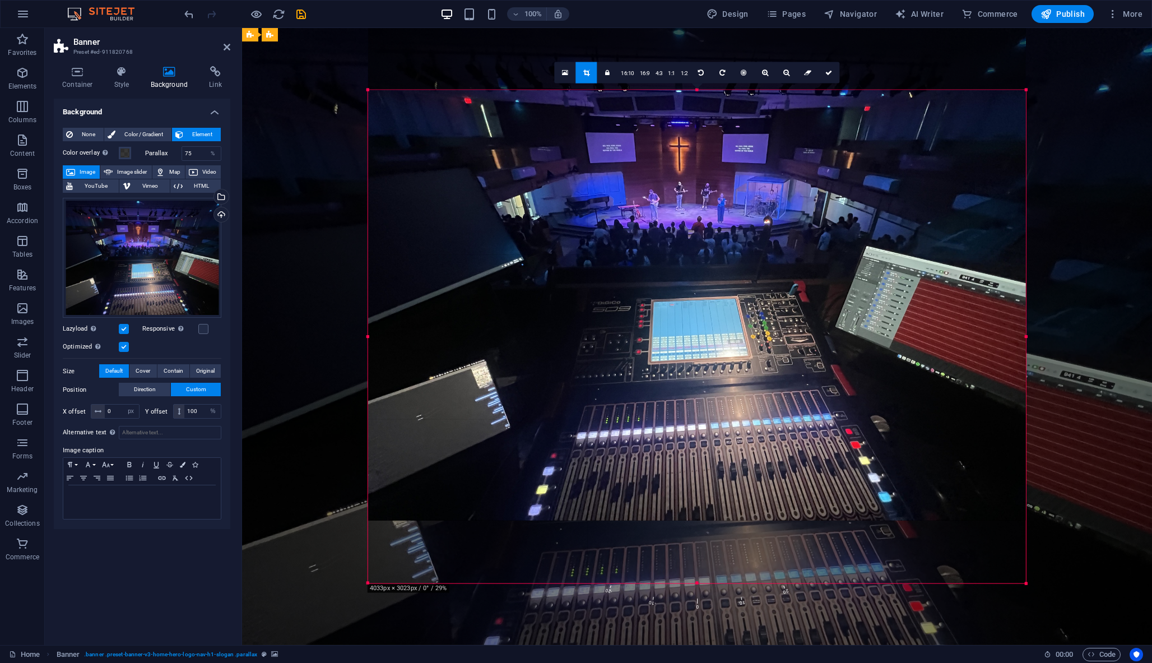
drag, startPoint x: 602, startPoint y: 213, endPoint x: 602, endPoint y: 187, distance: 26.3
click at [602, 186] on div at bounding box center [697, 273] width 658 height 493
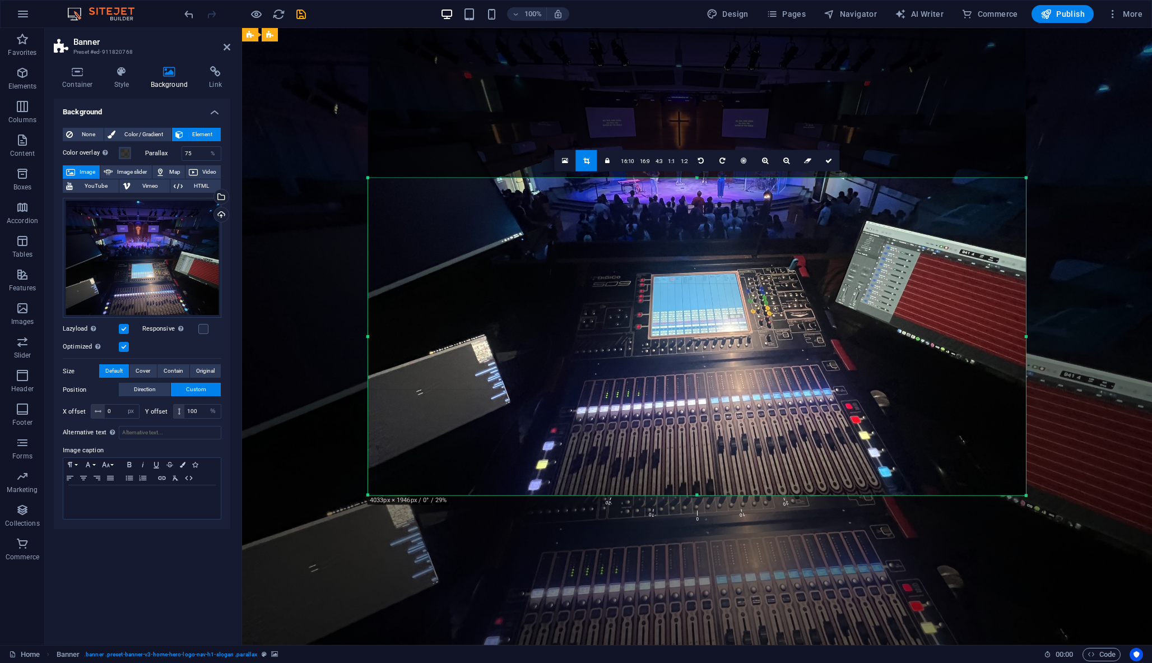
drag, startPoint x: 697, startPoint y: 90, endPoint x: 693, endPoint y: 266, distance: 175.9
click at [694, 266] on div "180 170 160 150 140 130 120 110 100 90 80 70 60 50 40 30 20 10 0 -10 -20 -30 -4…" at bounding box center [697, 337] width 658 height 318
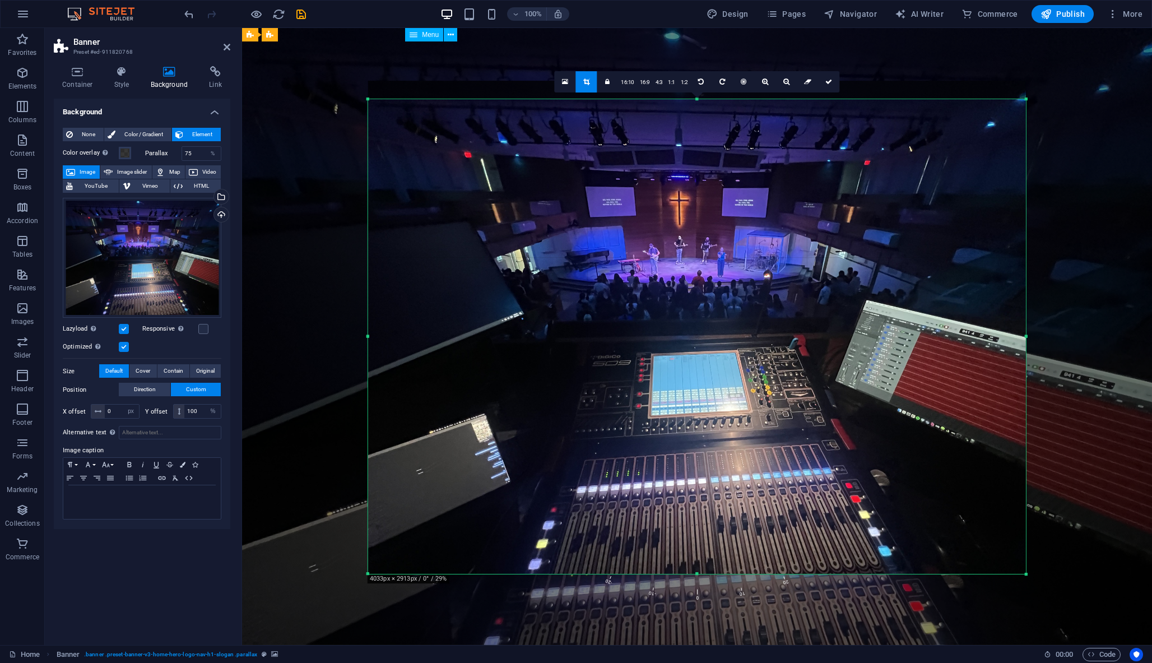
drag, startPoint x: 697, startPoint y: 177, endPoint x: 694, endPoint y: 18, distance: 159.1
click at [695, 28] on section "Favorites Elements Columns Content Boxes Accordion Tables Features Images Slide…" at bounding box center [576, 336] width 1152 height 617
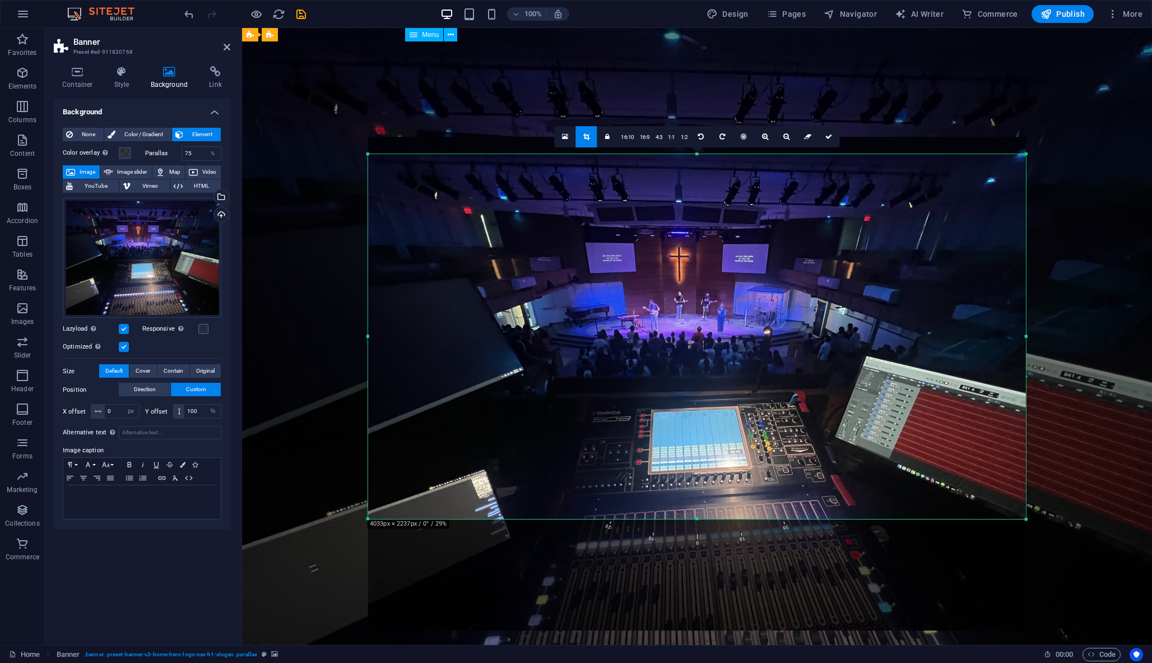
drag, startPoint x: 696, startPoint y: 576, endPoint x: 700, endPoint y: 464, distance: 112.7
click at [700, 464] on div "180 170 160 150 140 130 120 110 100 90 80 70 60 50 40 30 20 10 0 -10 -20 -30 -4…" at bounding box center [697, 336] width 658 height 365
click at [1100, 71] on div "Drag here to replace the existing content. Press “Ctrl” if you want to create a…" at bounding box center [697, 336] width 910 height 617
click at [267, 504] on div "Drag here to replace the existing content. Press “Ctrl” if you want to create a…" at bounding box center [697, 336] width 910 height 617
click at [581, 138] on link at bounding box center [585, 137] width 21 height 21
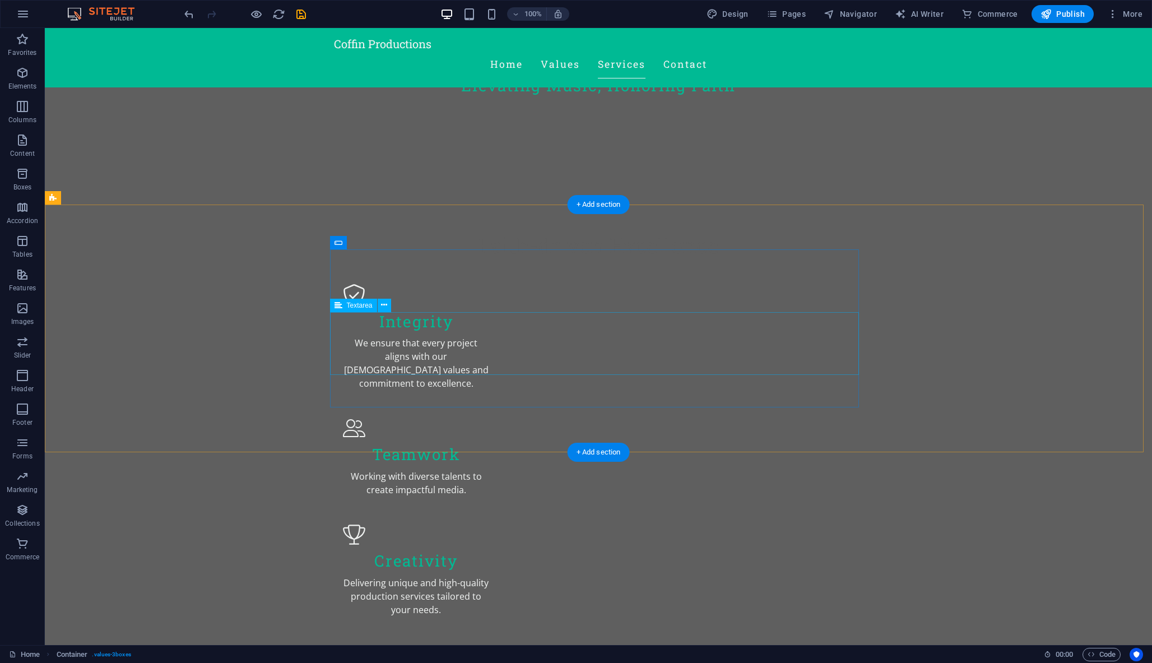
scroll to position [613, 0]
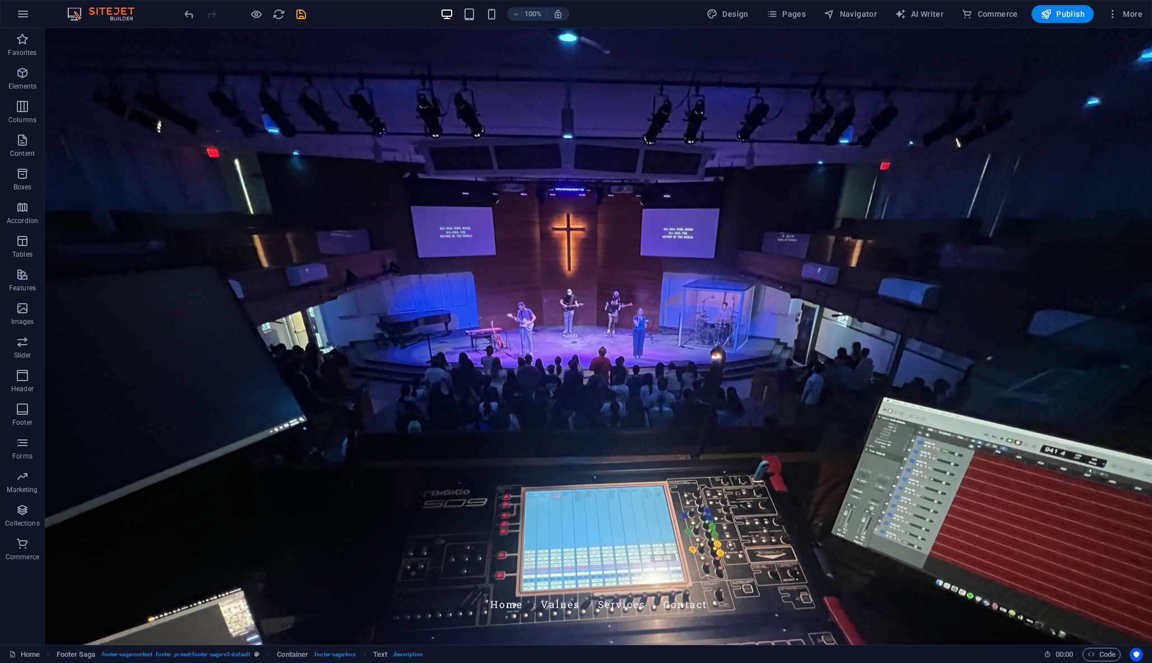
scroll to position [0, 0]
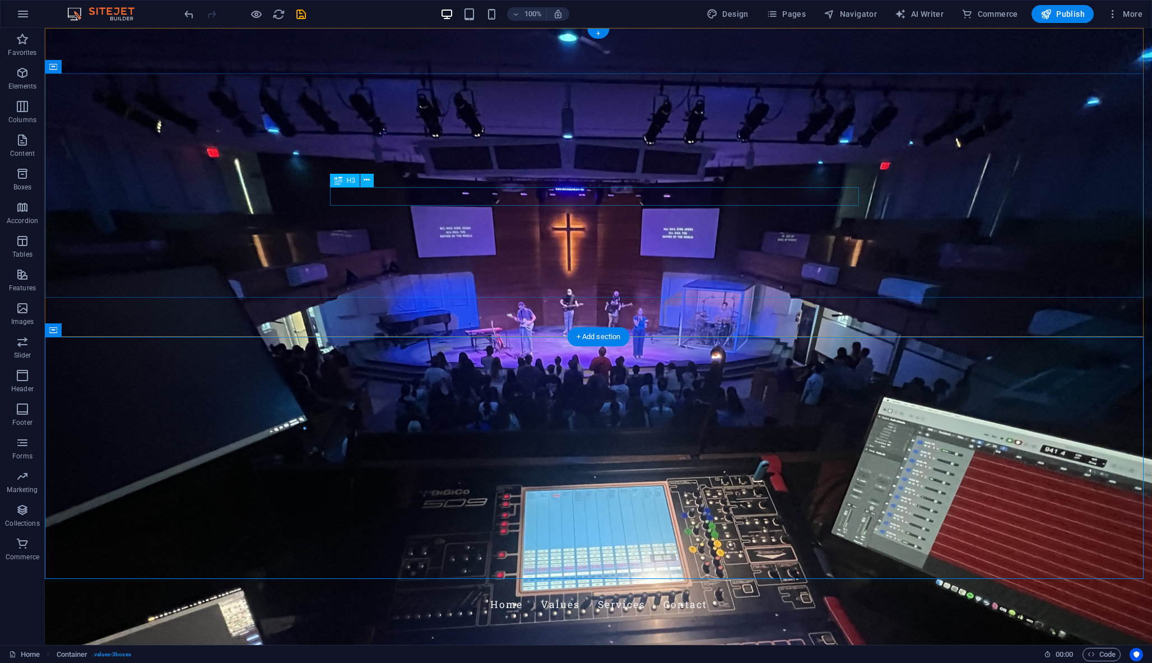
click at [334, 152] on div "H2" at bounding box center [345, 149] width 30 height 13
click at [343, 147] on div "H2" at bounding box center [345, 149] width 30 height 13
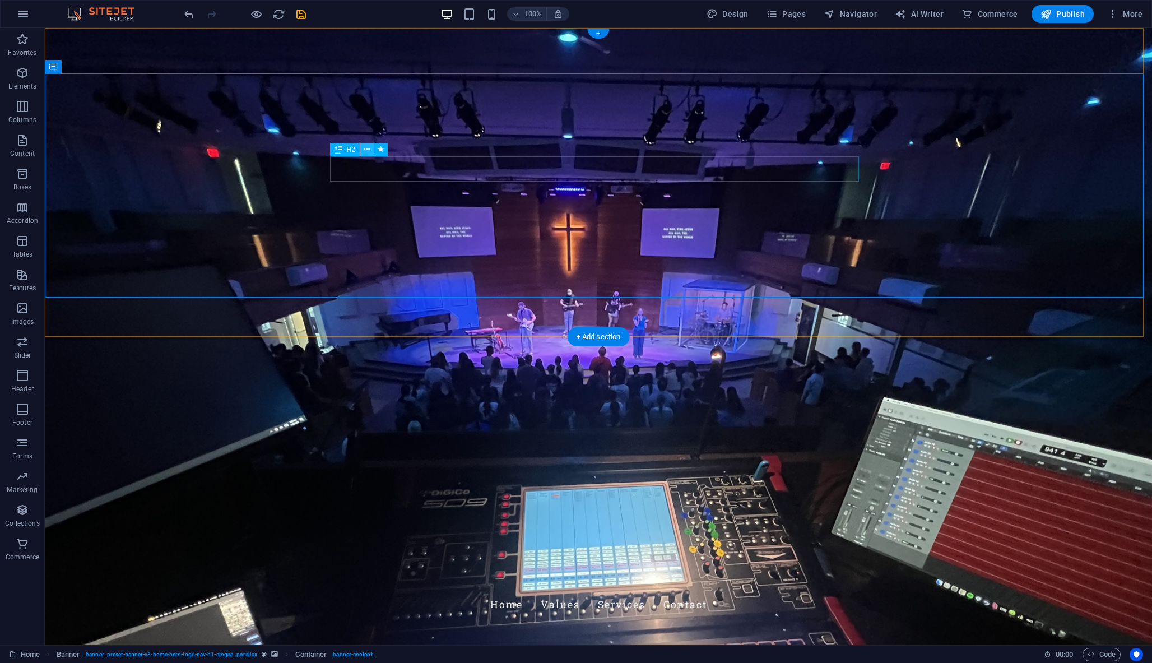
click at [367, 150] on icon at bounding box center [367, 149] width 6 height 12
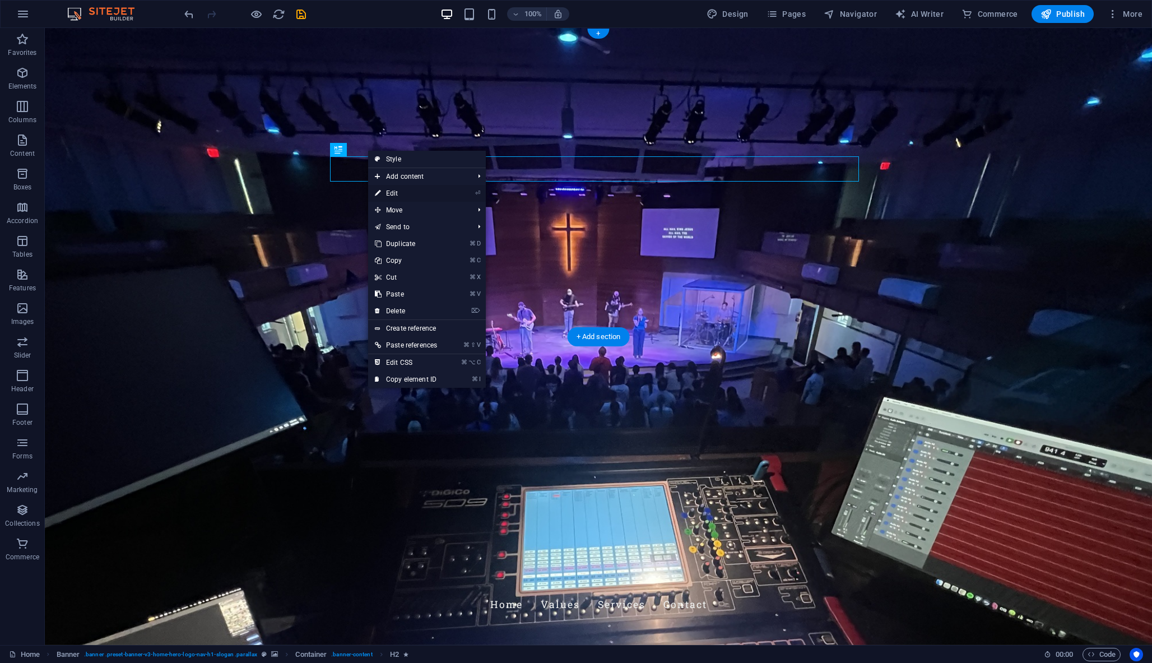
click at [405, 194] on link "⏎ Edit" at bounding box center [406, 193] width 76 height 17
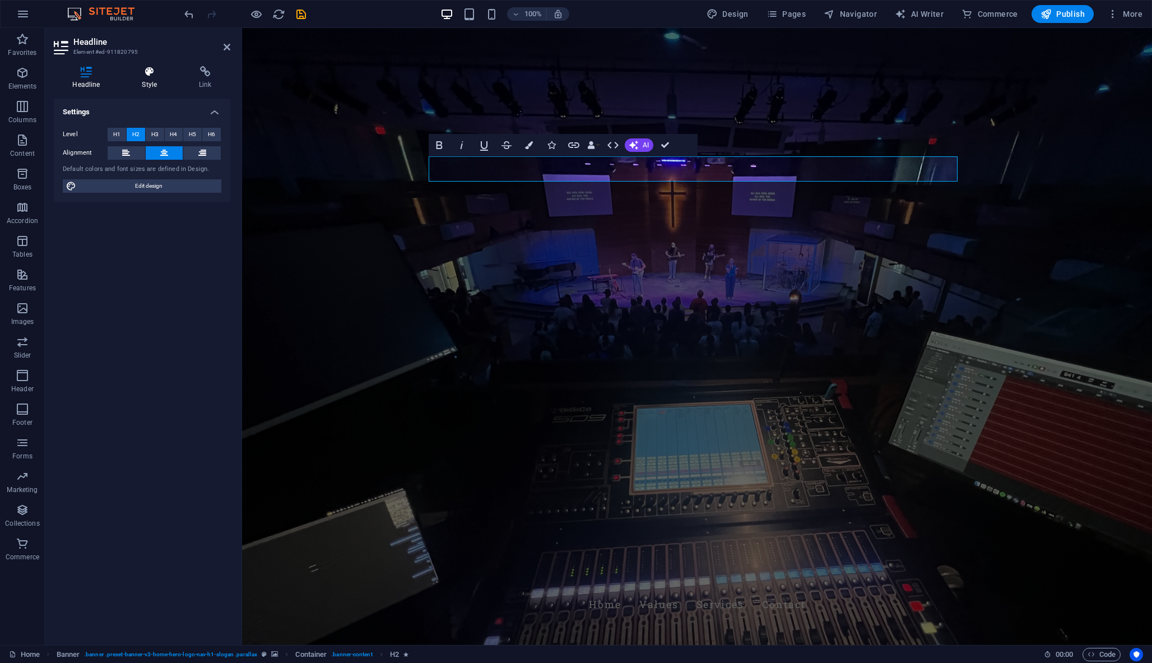
click at [157, 70] on icon at bounding box center [149, 71] width 53 height 11
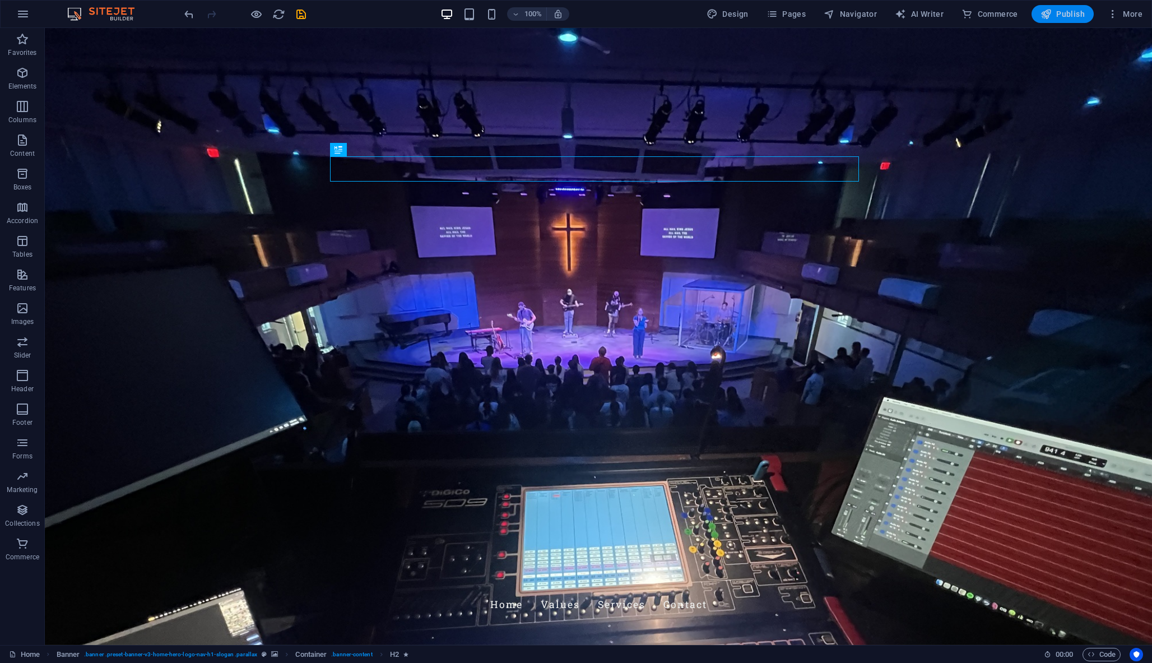
click at [1064, 12] on span "Publish" at bounding box center [1062, 13] width 44 height 11
click at [1062, 13] on span "Publish" at bounding box center [1062, 13] width 44 height 11
click at [1138, 12] on span "More" at bounding box center [1124, 13] width 35 height 11
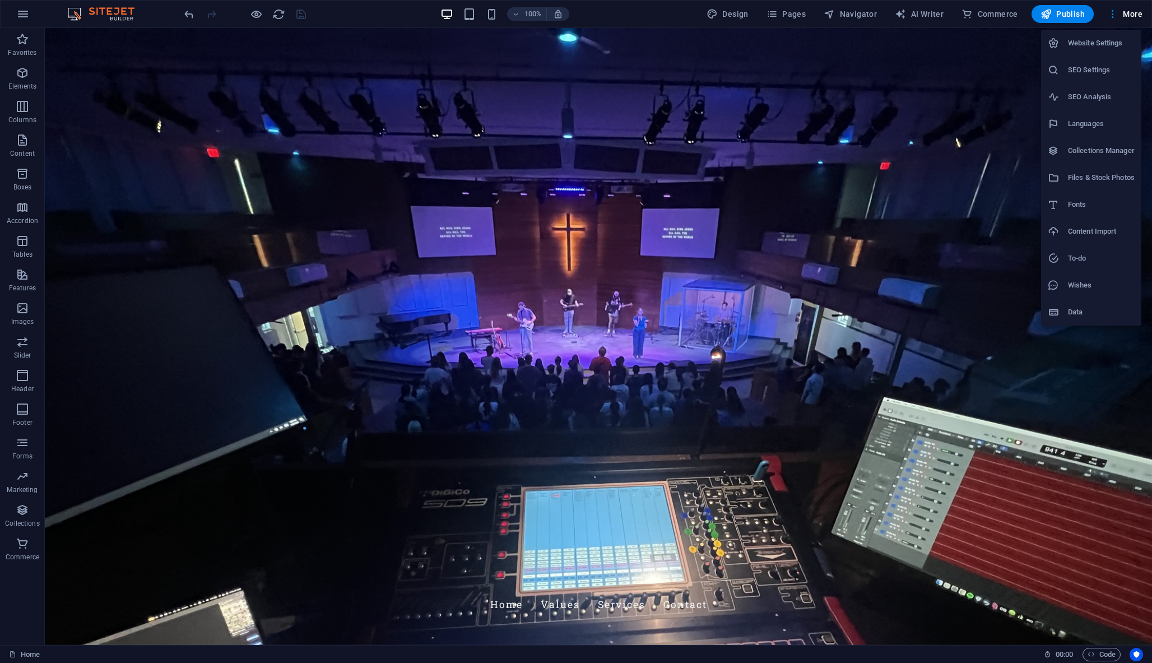
click at [1060, 13] on div at bounding box center [576, 331] width 1152 height 663
click at [1060, 13] on div "Website Settings SEO Settings SEO Analysis Languages Collections Manager Files …" at bounding box center [576, 335] width 1152 height 656
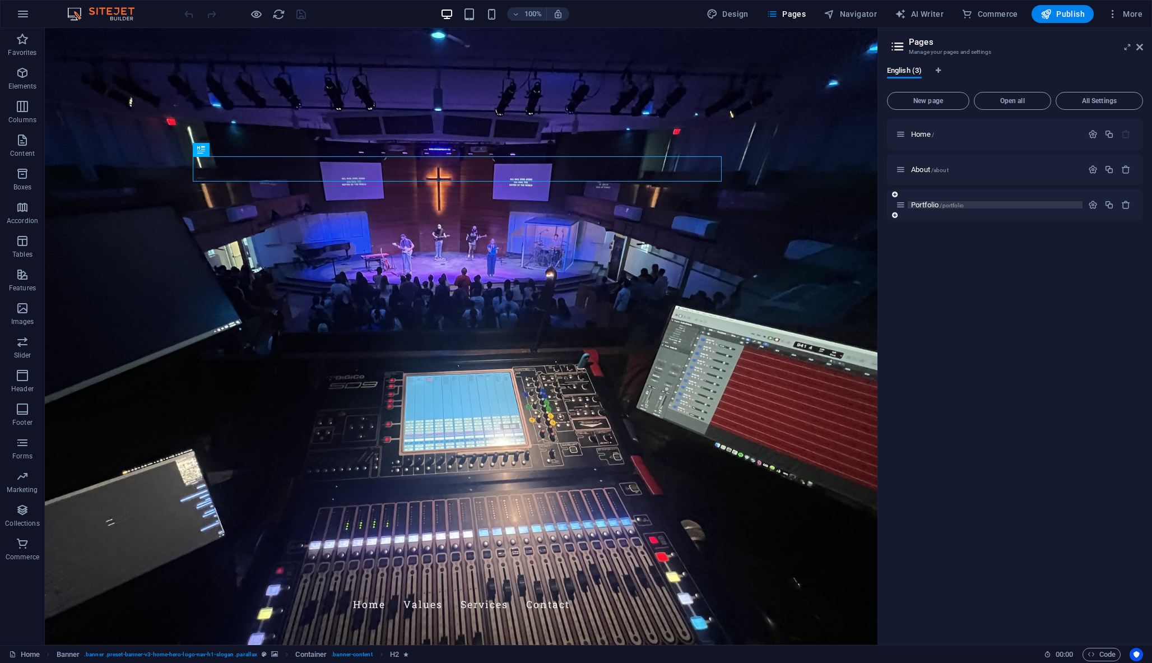
click at [936, 202] on span "Portfolio /portfolio" at bounding box center [937, 205] width 53 height 8
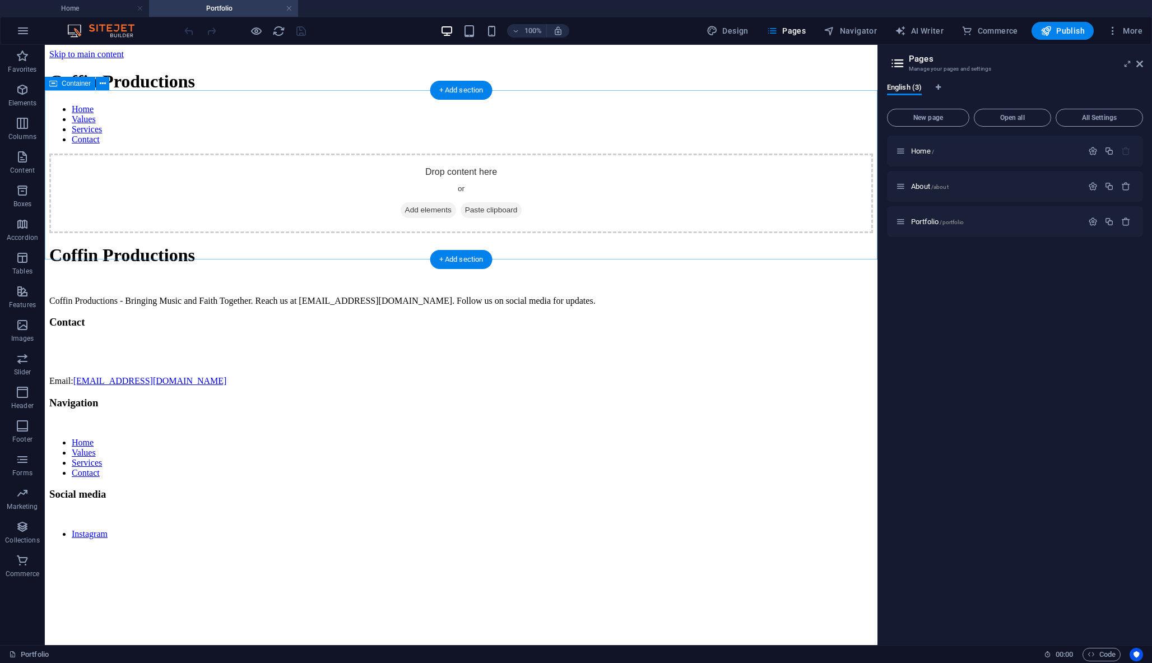
click at [421, 202] on span "Add elements" at bounding box center [428, 210] width 55 height 16
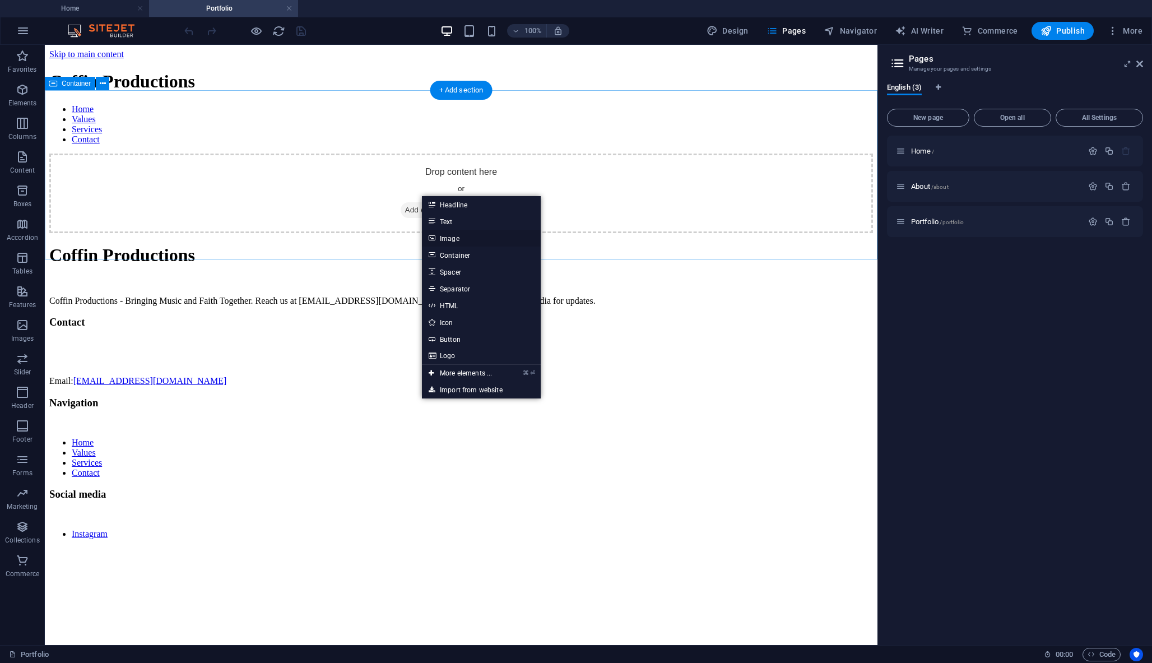
click at [451, 238] on link "Image" at bounding box center [481, 238] width 119 height 17
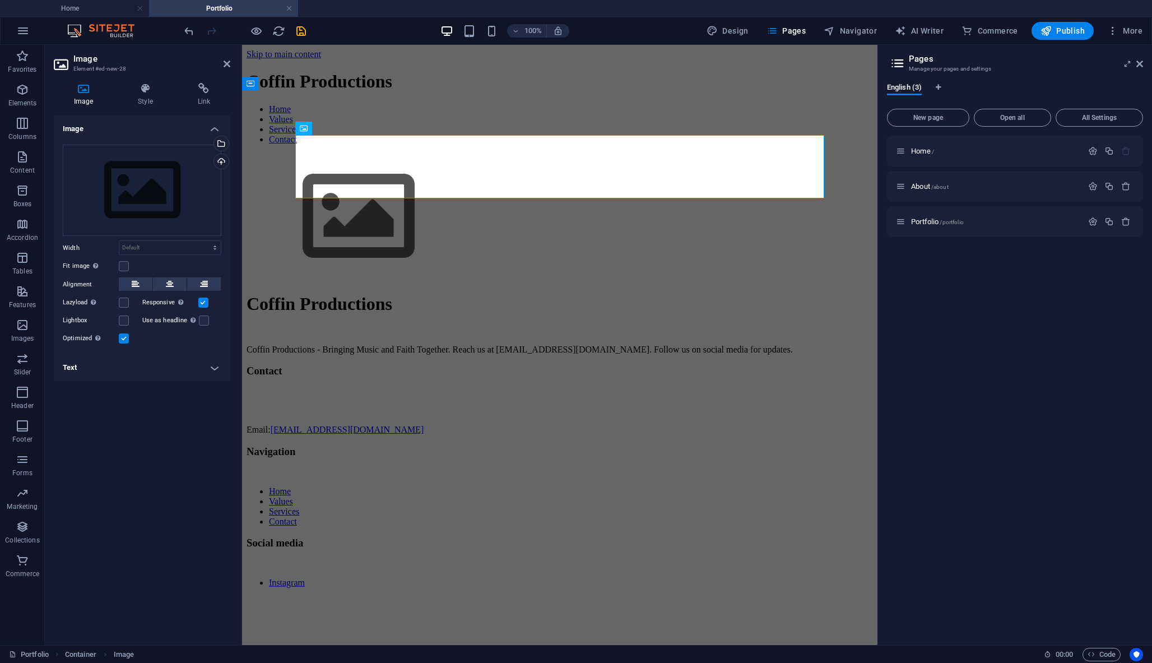
click at [144, 238] on div "Drag files here, click to choose files or select files from Files or our free s…" at bounding box center [142, 245] width 176 height 219
click at [221, 69] on header "Image Element #ed-new-28" at bounding box center [142, 59] width 176 height 29
click at [225, 66] on icon at bounding box center [227, 63] width 7 height 9
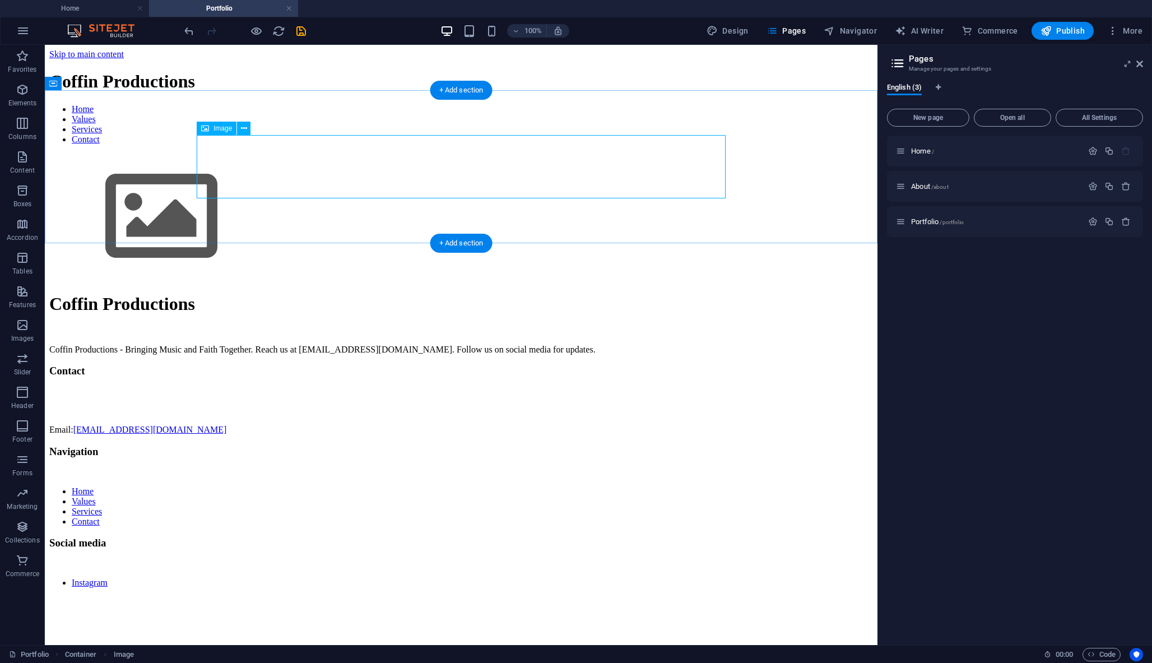
click at [256, 159] on figure at bounding box center [460, 217] width 823 height 128
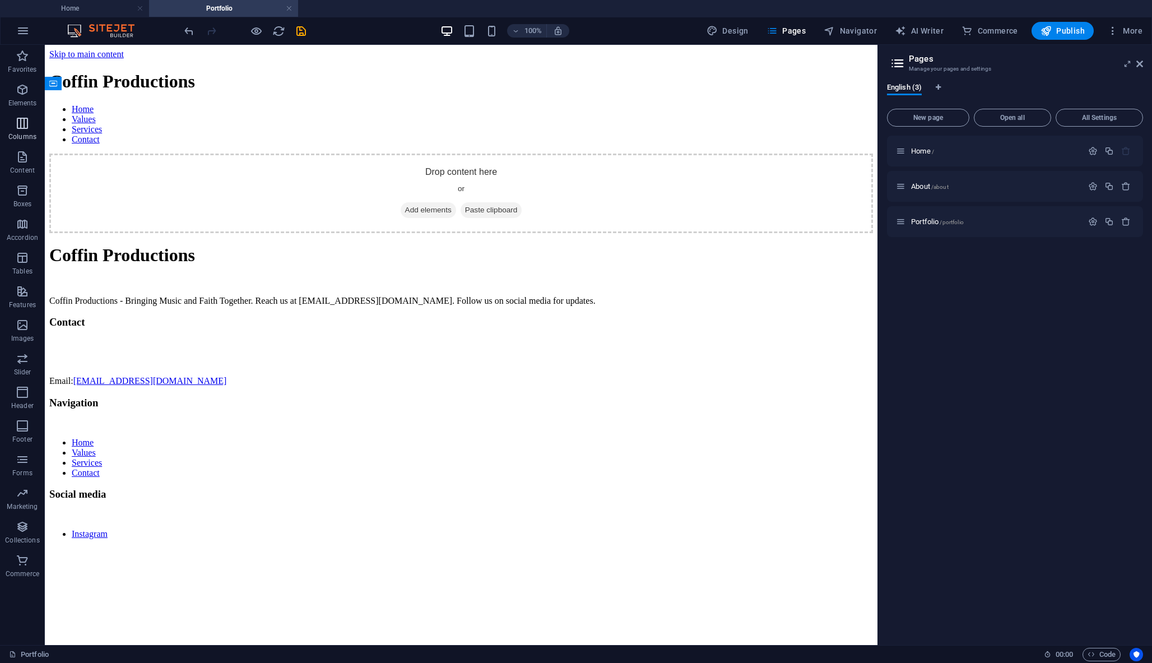
click at [14, 127] on span "Columns" at bounding box center [22, 130] width 45 height 27
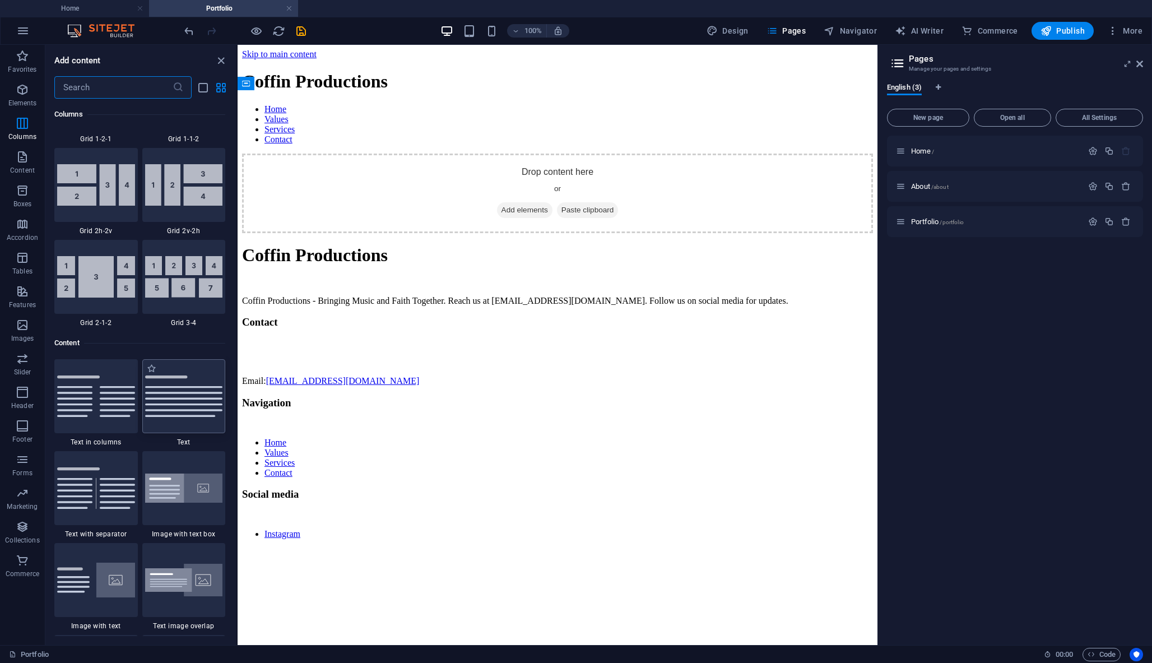
scroll to position [1682, 0]
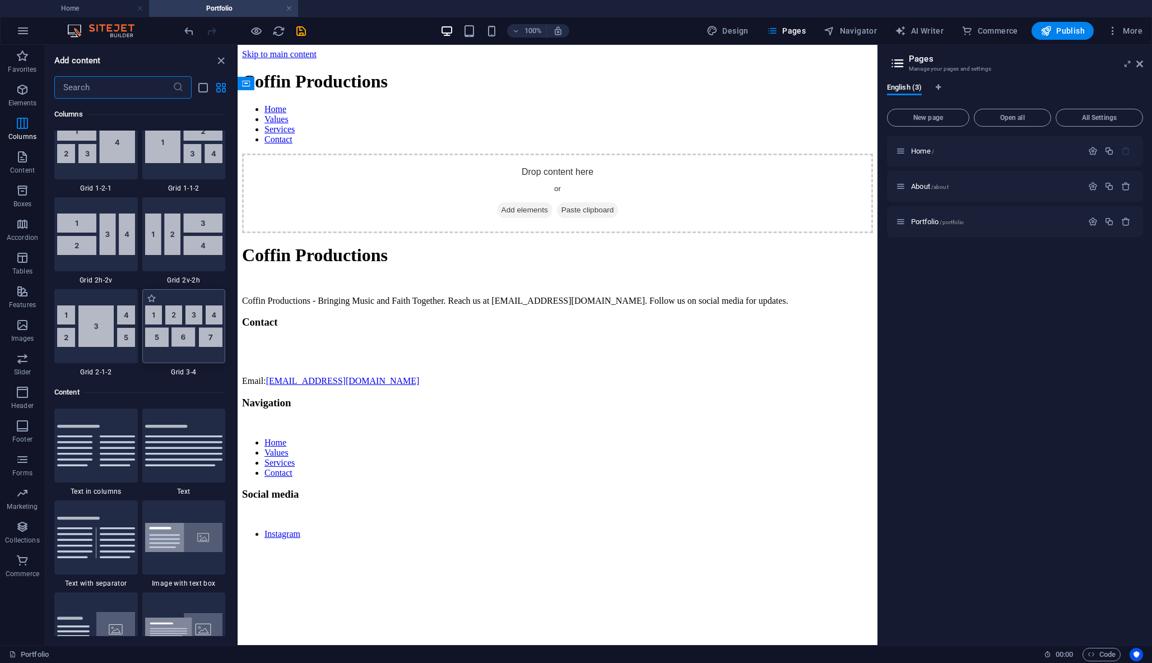
click at [197, 317] on img at bounding box center [184, 325] width 78 height 41
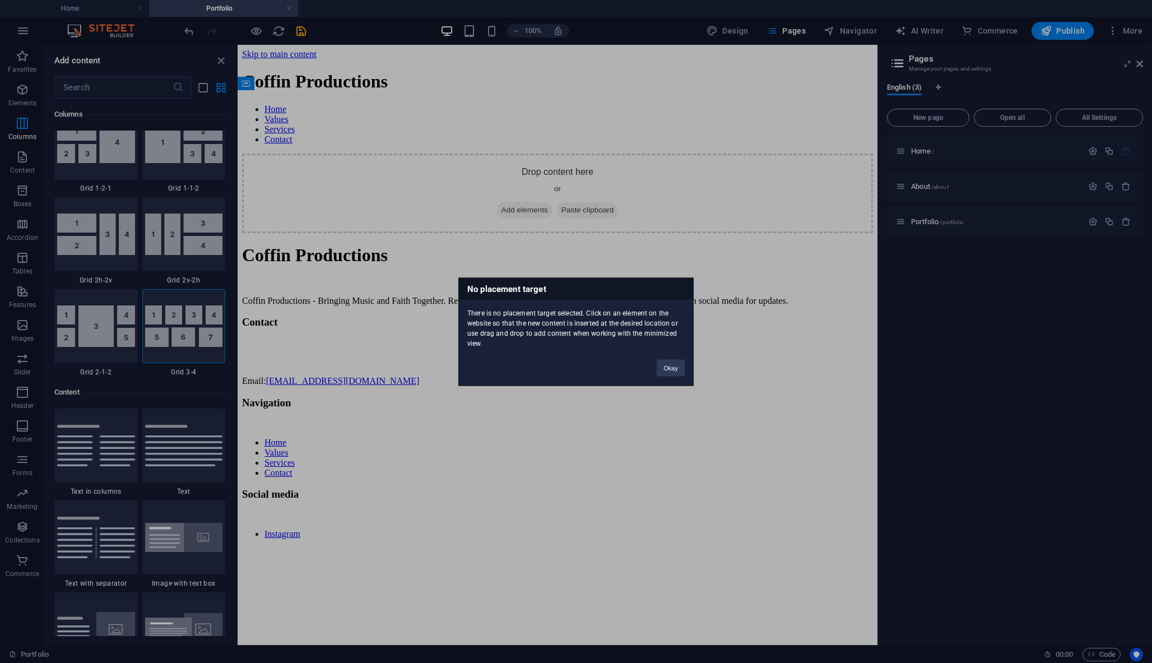
click at [161, 339] on div "No placement target There is no placement target selected. Click on an element …" at bounding box center [576, 331] width 1152 height 663
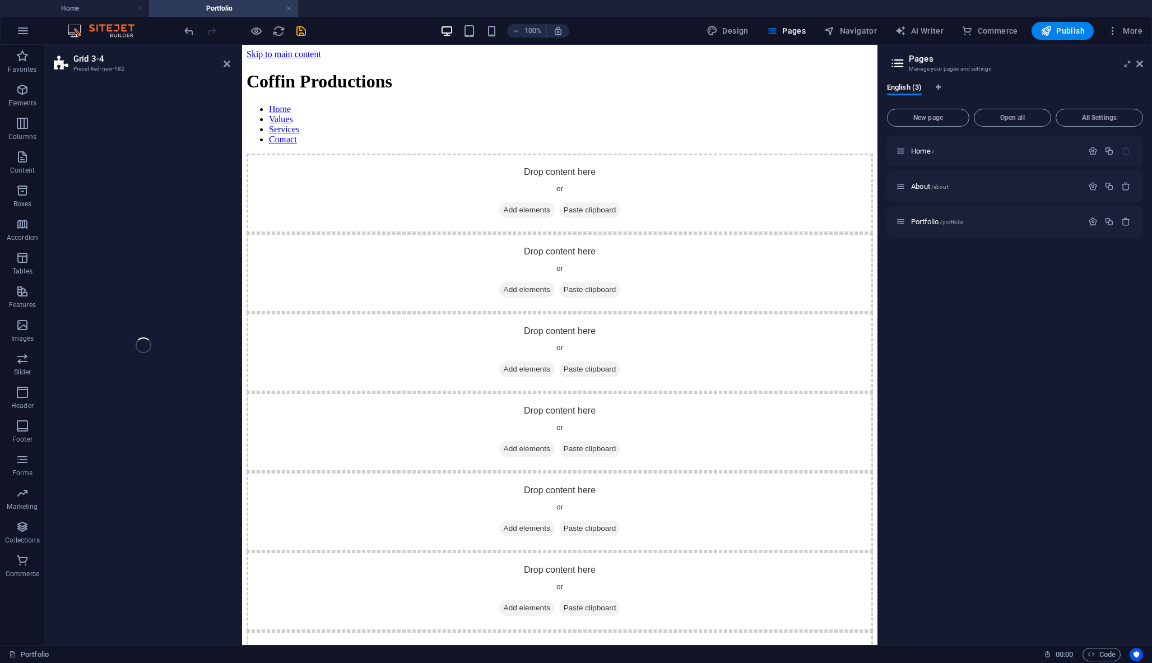
select select "rem"
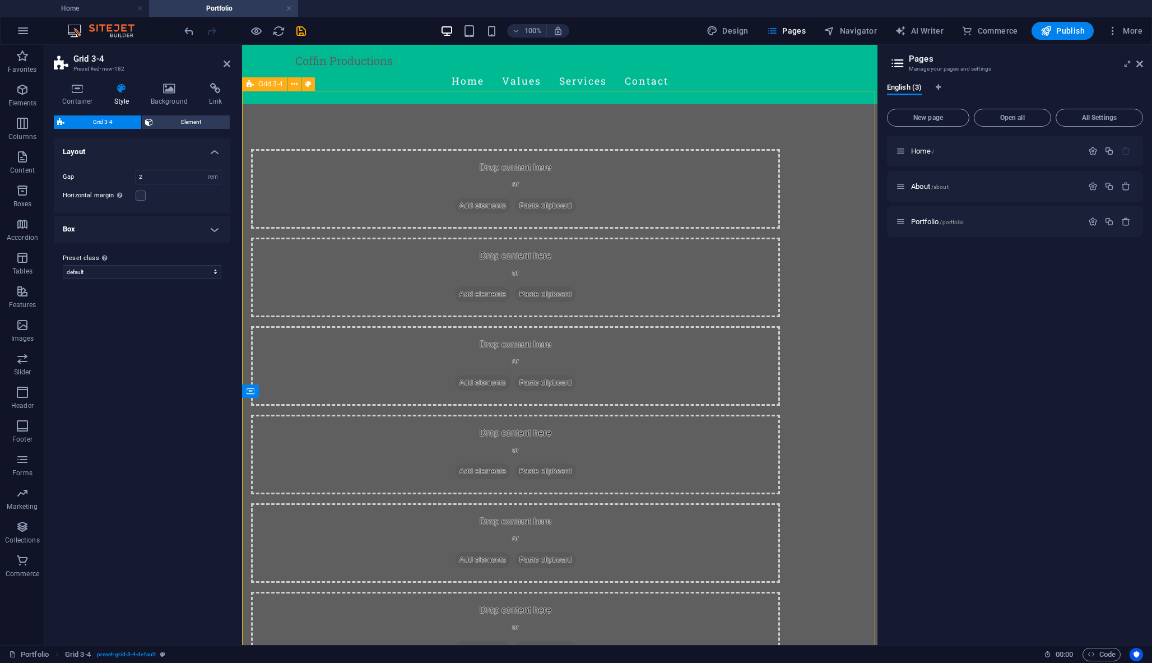
scroll to position [0, 0]
click at [1139, 59] on icon at bounding box center [1139, 63] width 7 height 9
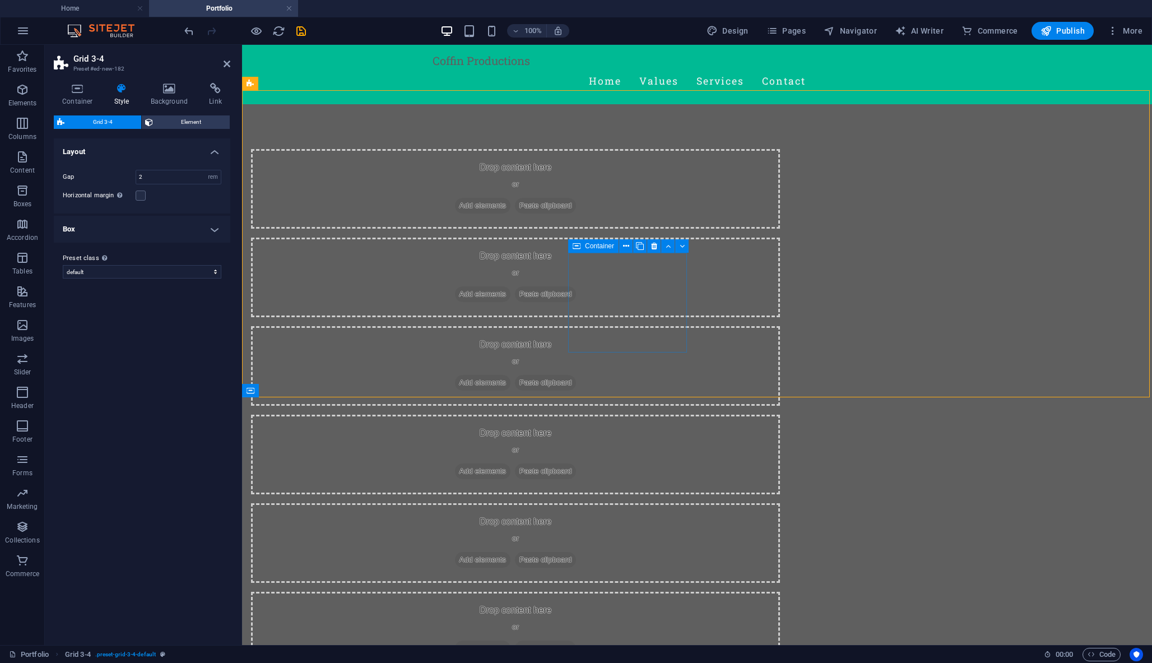
click at [510, 552] on span "Add elements" at bounding box center [482, 560] width 55 height 16
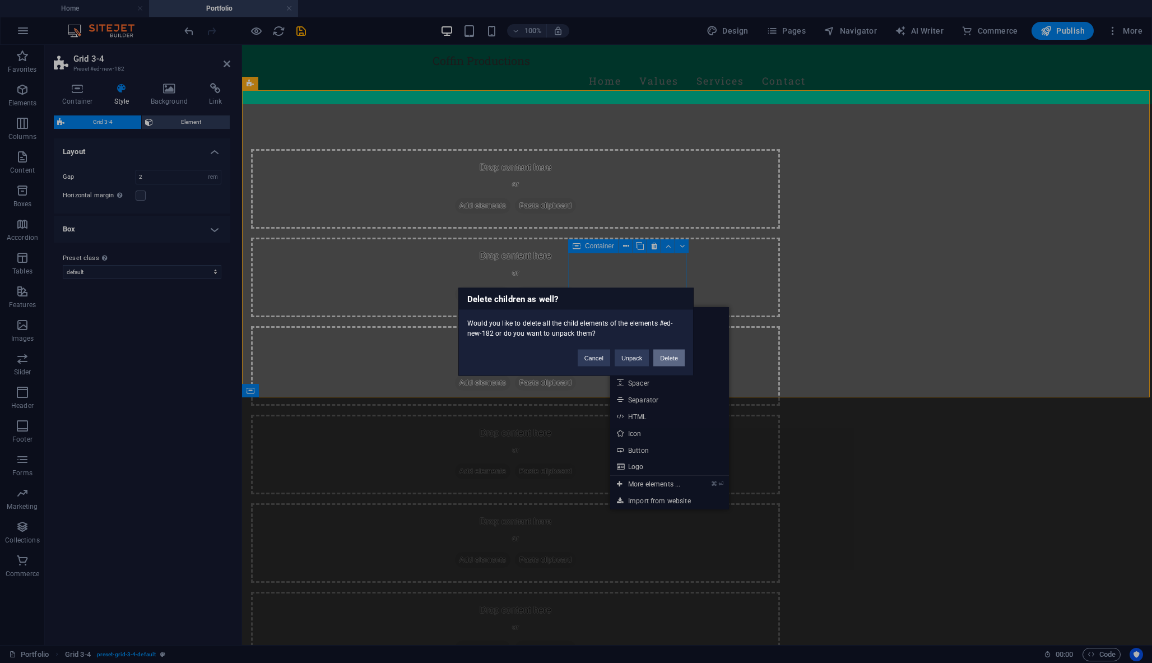
click at [661, 356] on button "Delete" at bounding box center [668, 357] width 31 height 17
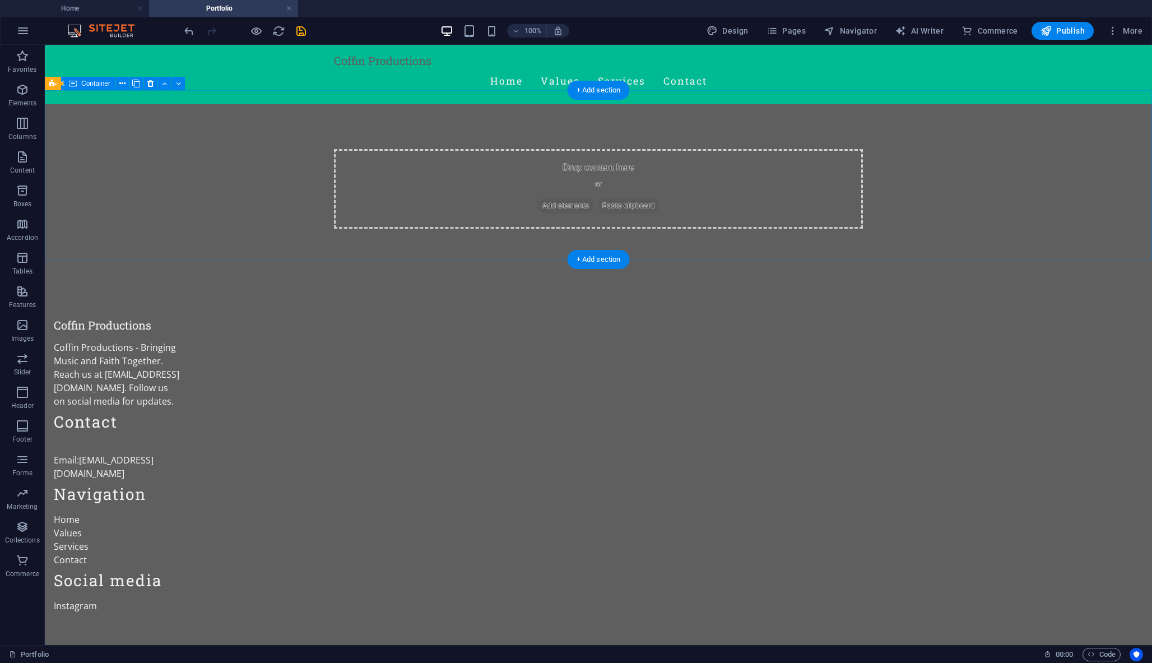
click at [583, 149] on div "Drop content here or Add elements Paste clipboard" at bounding box center [598, 189] width 529 height 80
click at [577, 162] on div "Drop content here or Add elements Paste clipboard" at bounding box center [598, 189] width 529 height 80
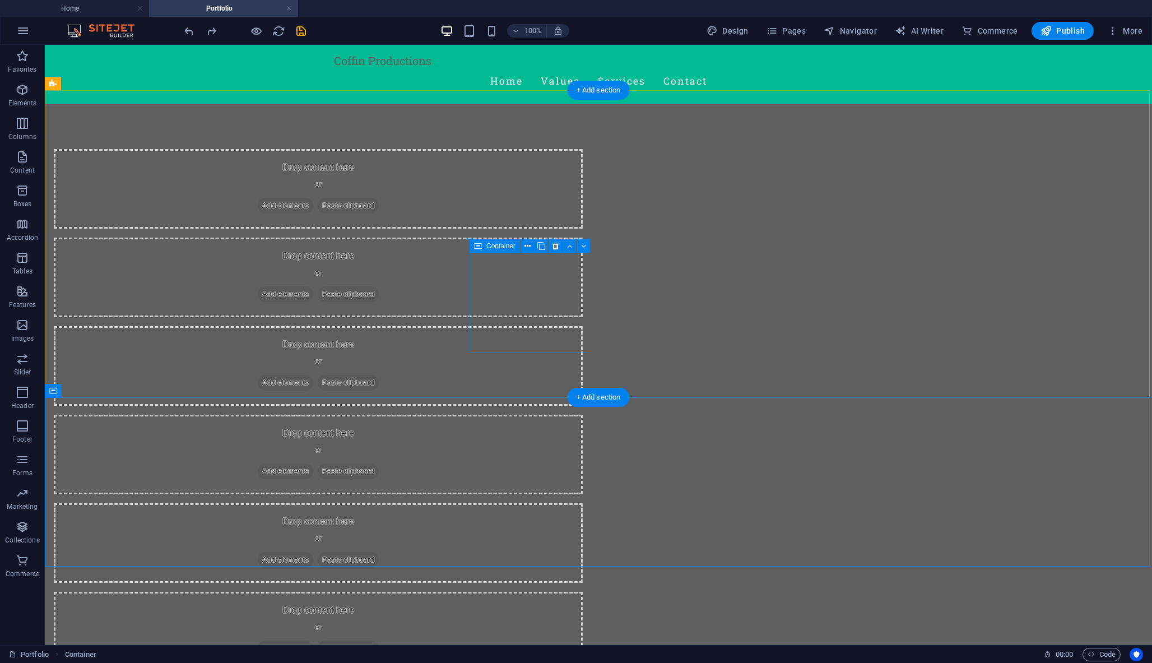
click at [535, 503] on div "Drop content here or Add elements Paste clipboard" at bounding box center [318, 543] width 529 height 80
click at [556, 247] on icon at bounding box center [555, 246] width 6 height 12
drag, startPoint x: 671, startPoint y: 292, endPoint x: 770, endPoint y: 292, distance: 99.7
click at [770, 292] on div "Drop content here or Add elements Paste clipboard Drop content here or Add elem…" at bounding box center [598, 410] width 1107 height 612
click at [583, 592] on div "Drop content here or Add elements Paste clipboard" at bounding box center [318, 632] width 529 height 80
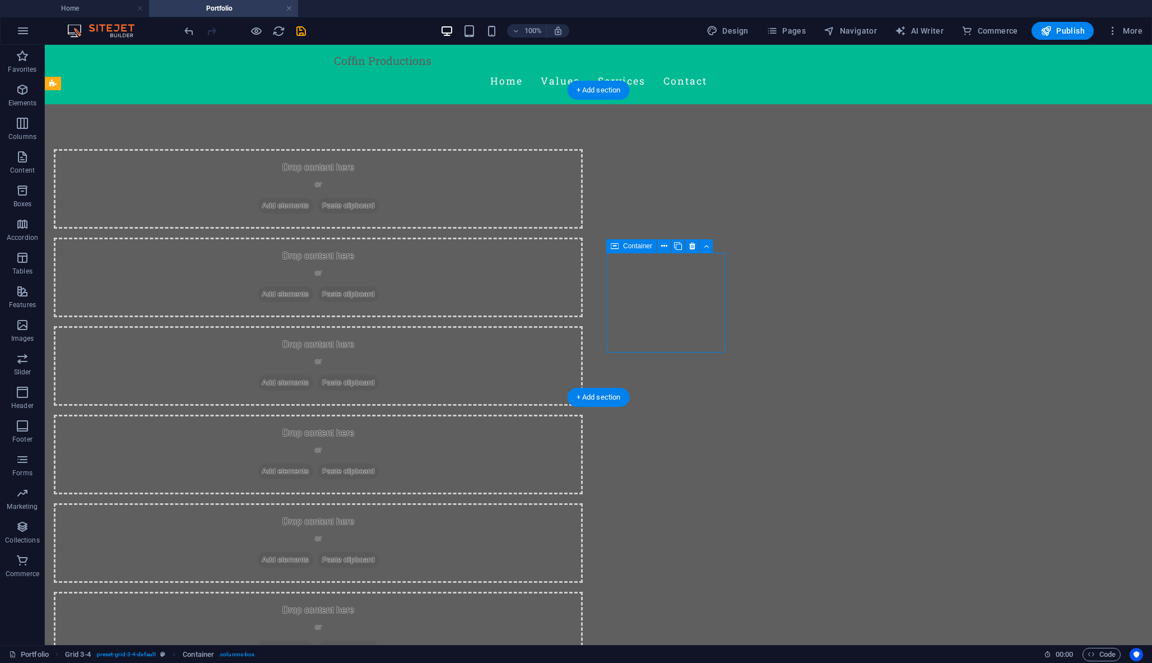
drag, startPoint x: 660, startPoint y: 292, endPoint x: 725, endPoint y: 253, distance: 76.2
click at [17, 142] on span "Columns" at bounding box center [22, 130] width 45 height 27
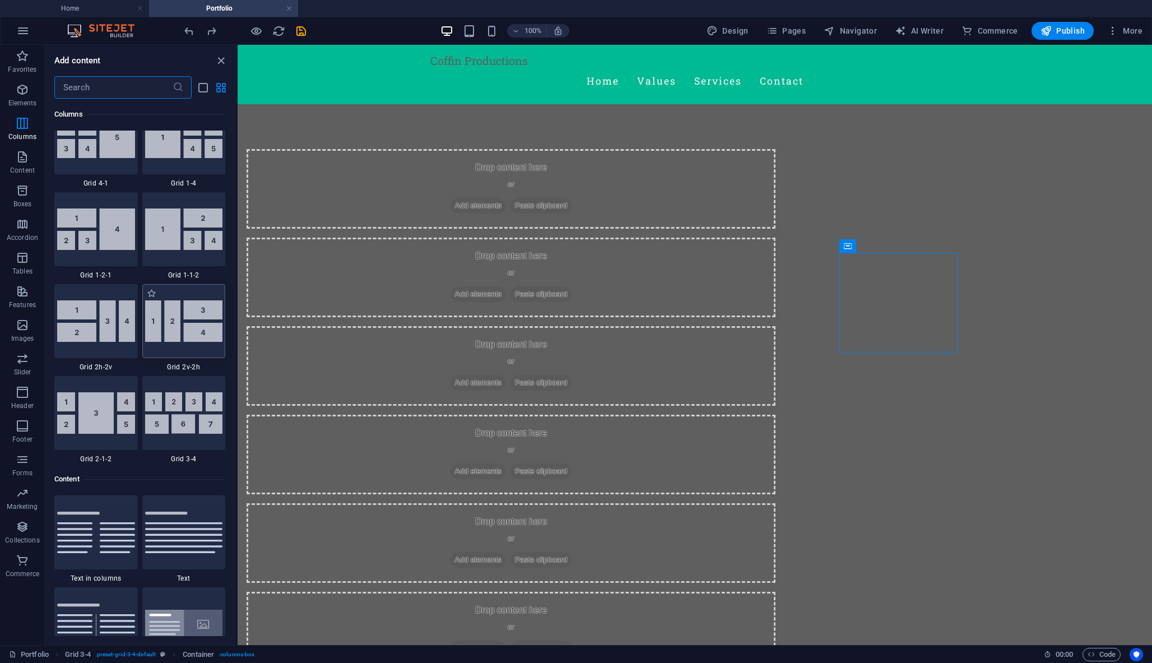
scroll to position [1583, 0]
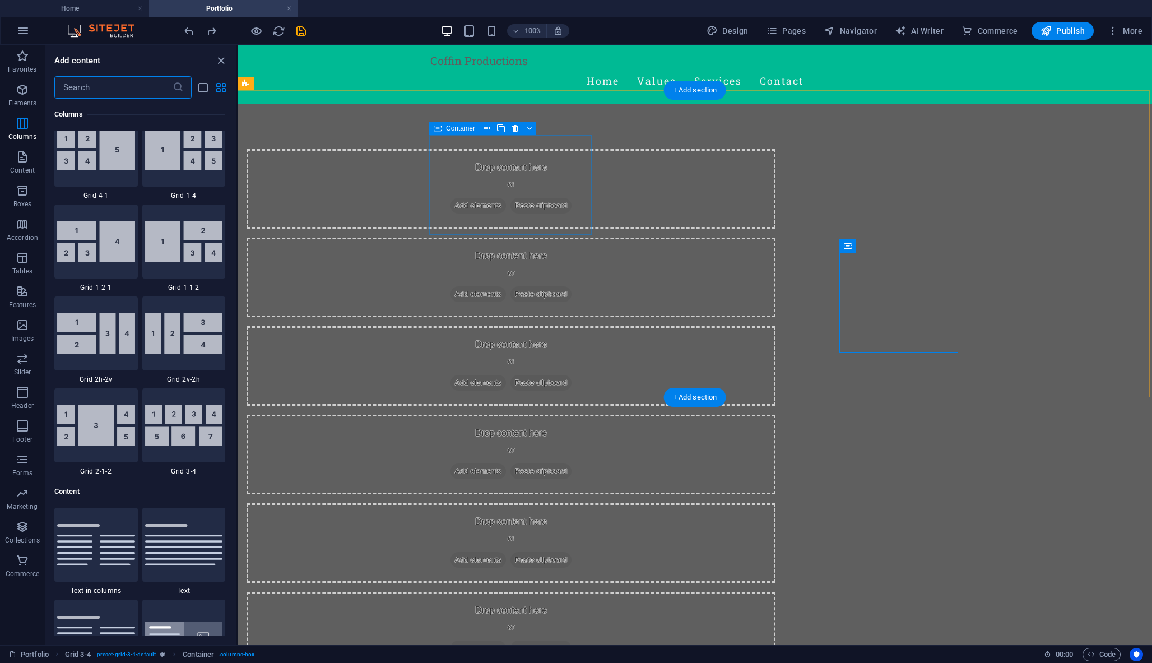
click at [516, 182] on div "Drop content here or Add elements Paste clipboard" at bounding box center [510, 189] width 529 height 80
click at [506, 198] on span "Add elements" at bounding box center [477, 206] width 55 height 16
click at [92, 85] on input "text" at bounding box center [113, 87] width 118 height 22
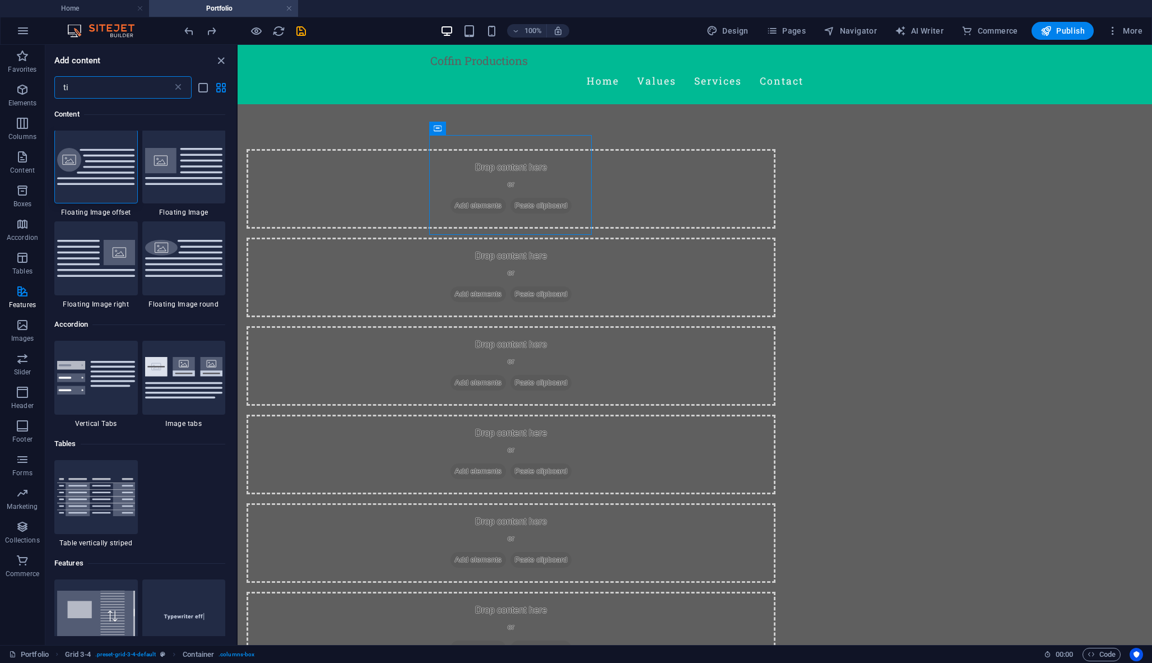
type input "t"
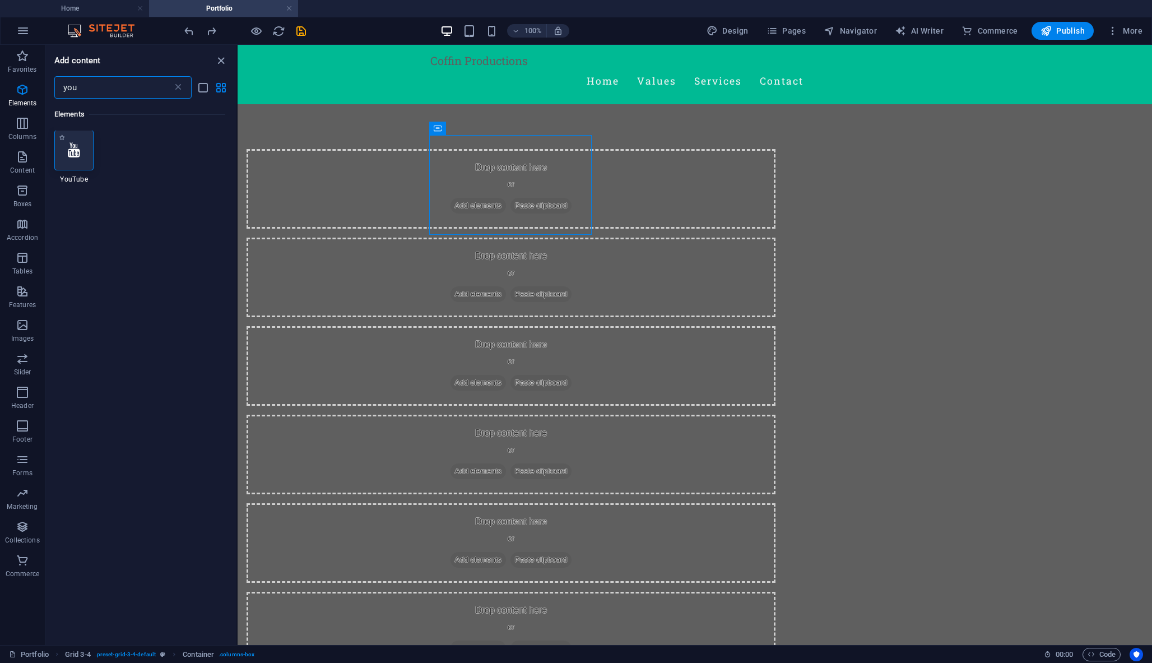
type input "you"
click at [73, 151] on icon at bounding box center [74, 150] width 12 height 15
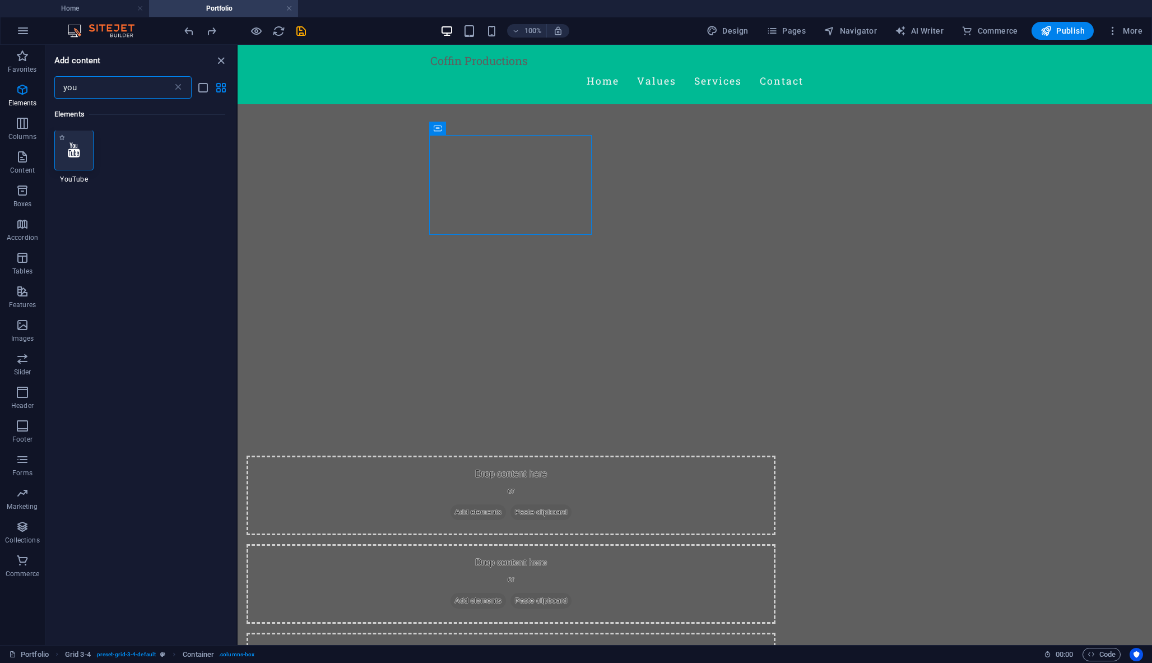
select select "ar16_9"
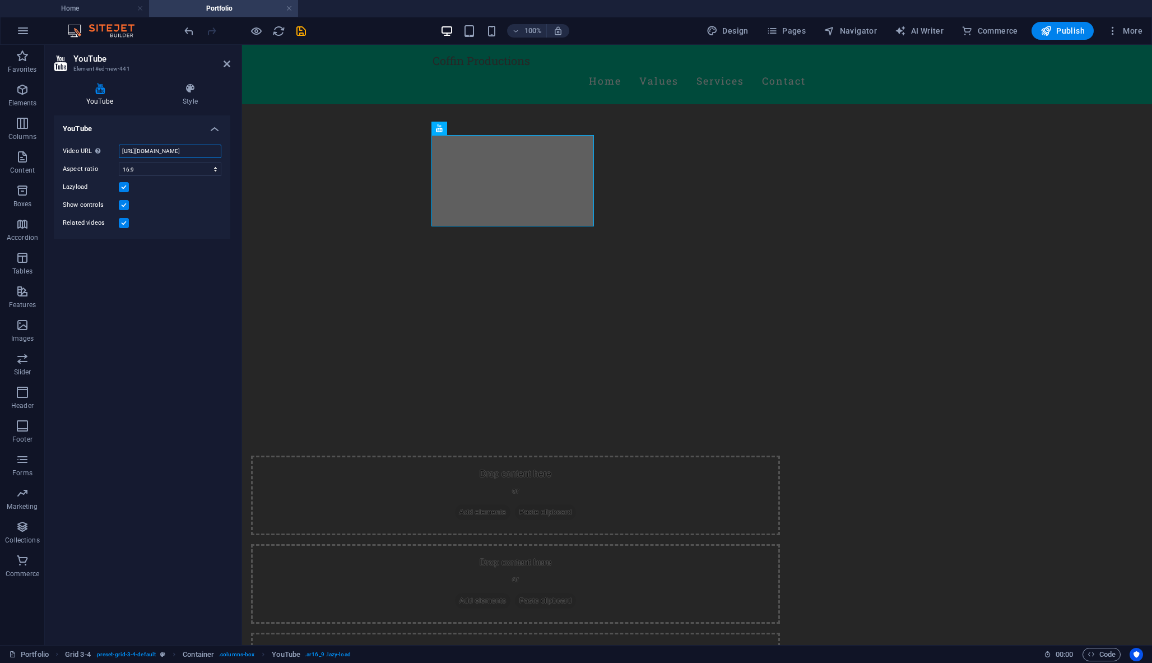
click at [175, 150] on input "https://www.youtube.com/watch?v=hnoviHgPHkY" at bounding box center [170, 151] width 103 height 13
paste input "https://youtu.be/2ukcOYIrOgg"
type input "https://youtu.be/2ukcOYIrOgg"
click at [321, 175] on div "Drop content here or Add elements Paste clipboard Drop content here or Add elem…" at bounding box center [697, 563] width 910 height 918
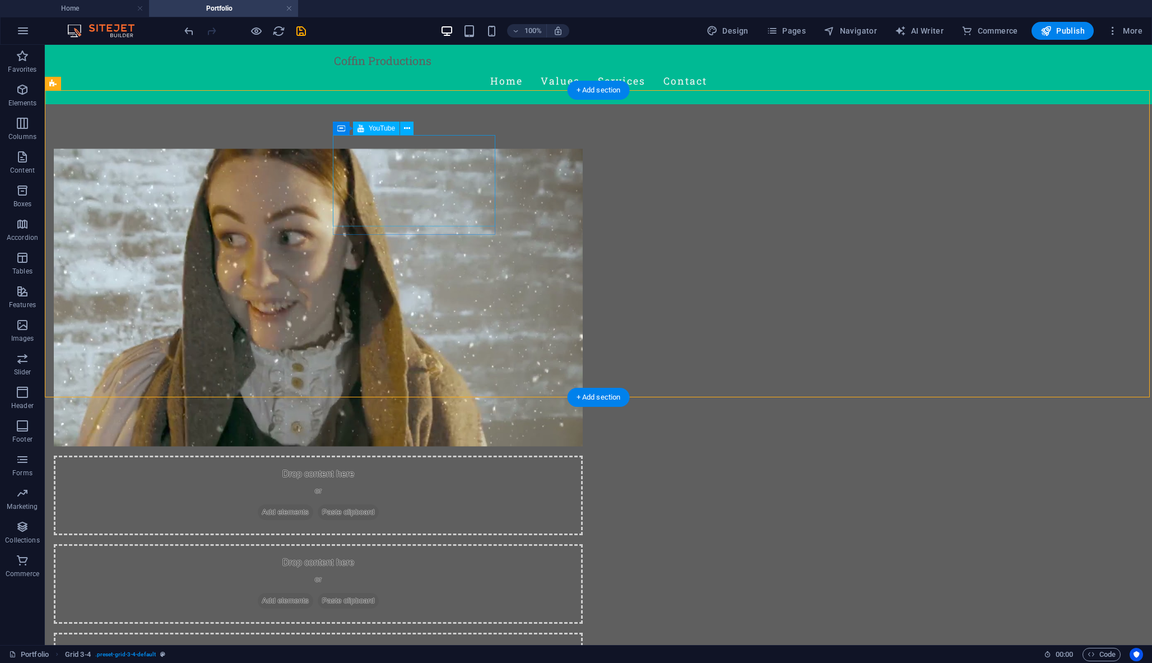
click at [411, 184] on div at bounding box center [318, 297] width 529 height 297
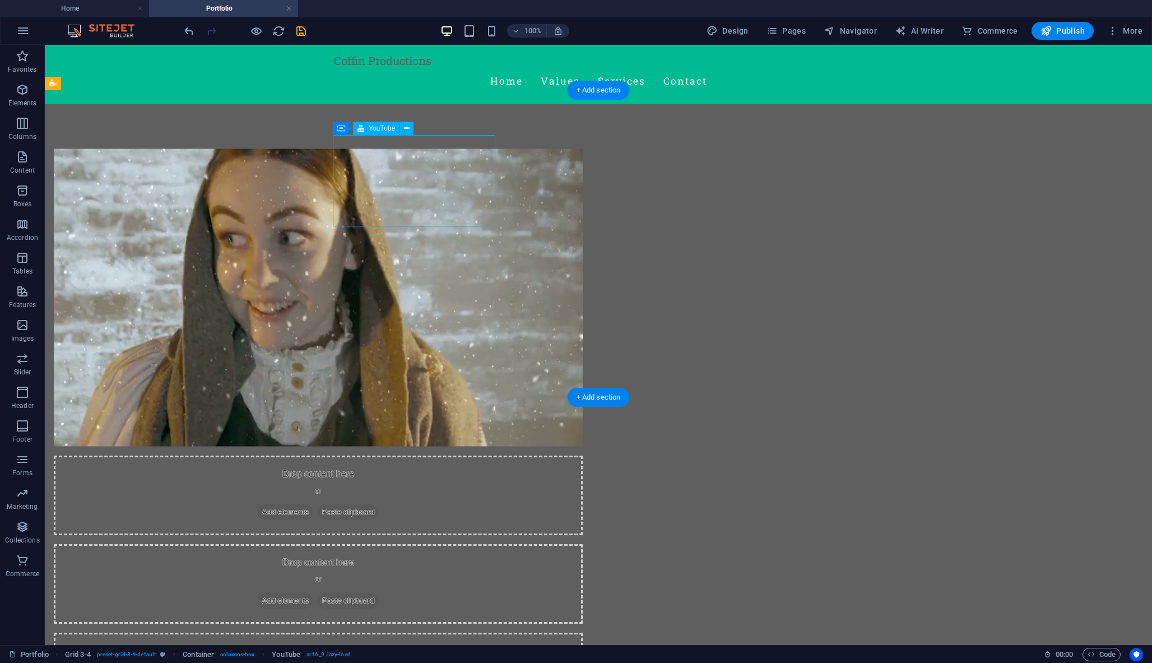
click at [412, 178] on div at bounding box center [318, 297] width 529 height 297
click at [583, 544] on div "Drop content here or Add elements Paste clipboard" at bounding box center [318, 584] width 529 height 80
click at [313, 504] on span "Add elements" at bounding box center [285, 512] width 55 height 16
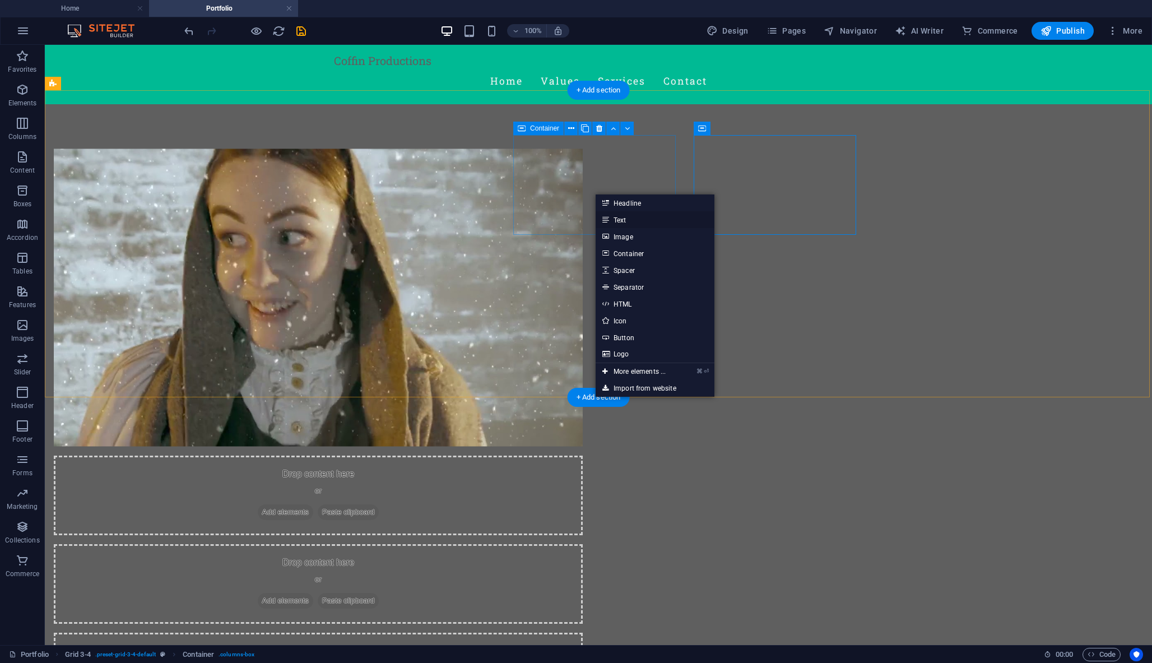
click at [623, 218] on link "Text" at bounding box center [654, 219] width 119 height 17
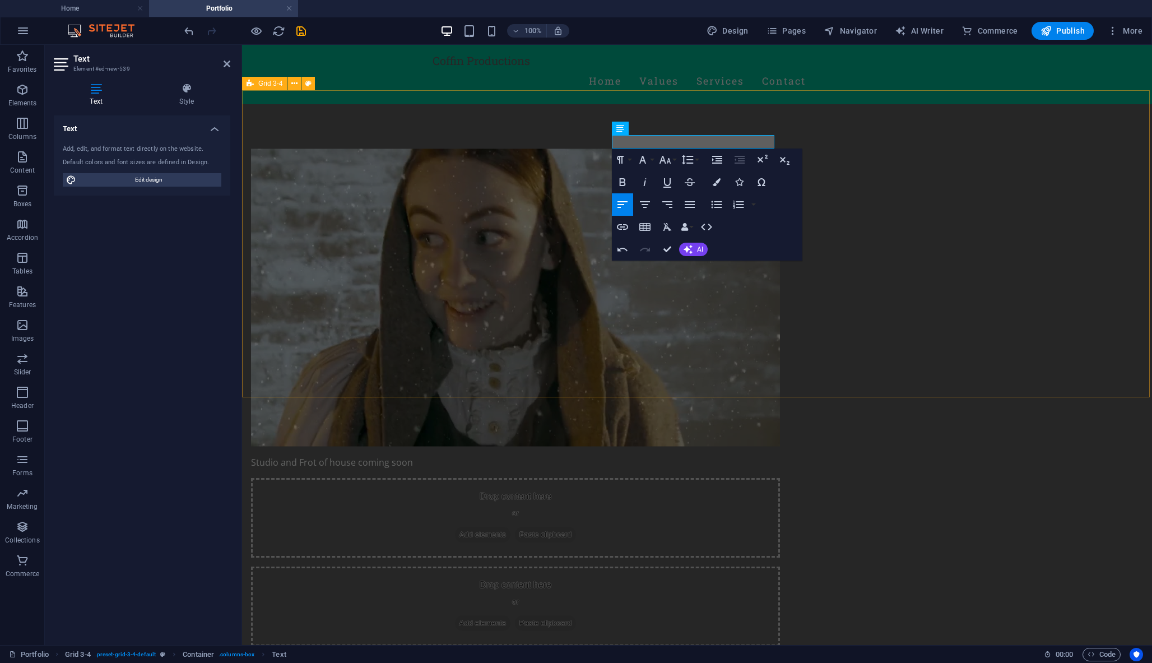
click at [741, 123] on div "Studio and Frot of house coming soon Drop content here or Add elements Paste cl…" at bounding box center [697, 530] width 910 height 852
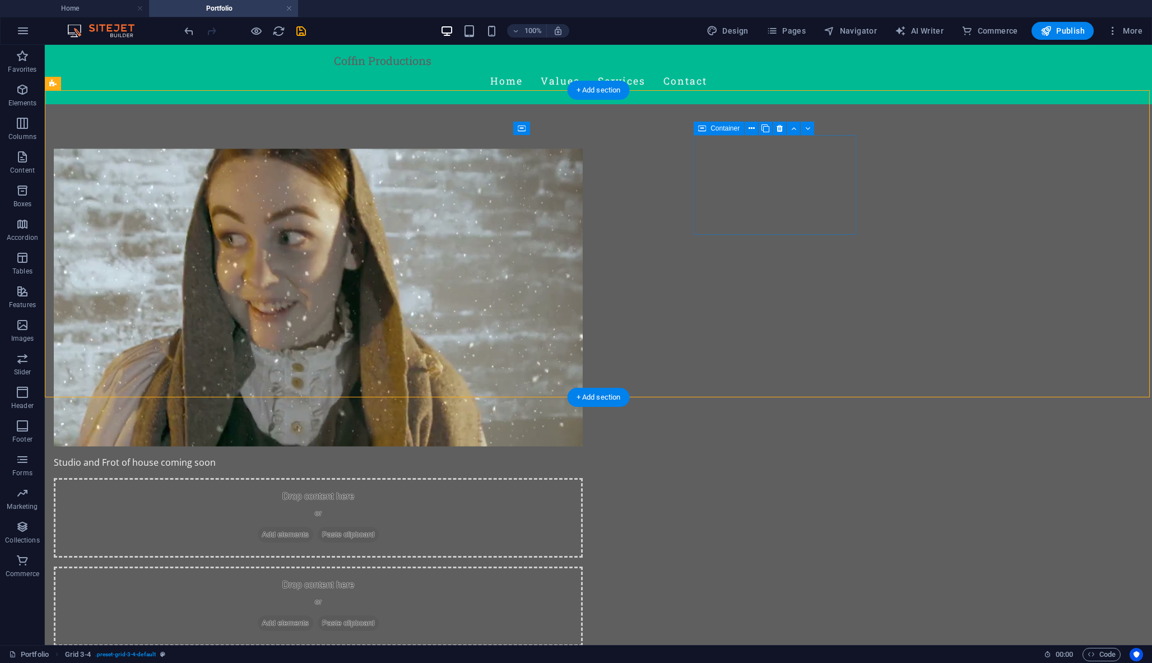
click at [583, 478] on div "Drop content here or Add elements Paste clipboard" at bounding box center [318, 518] width 529 height 80
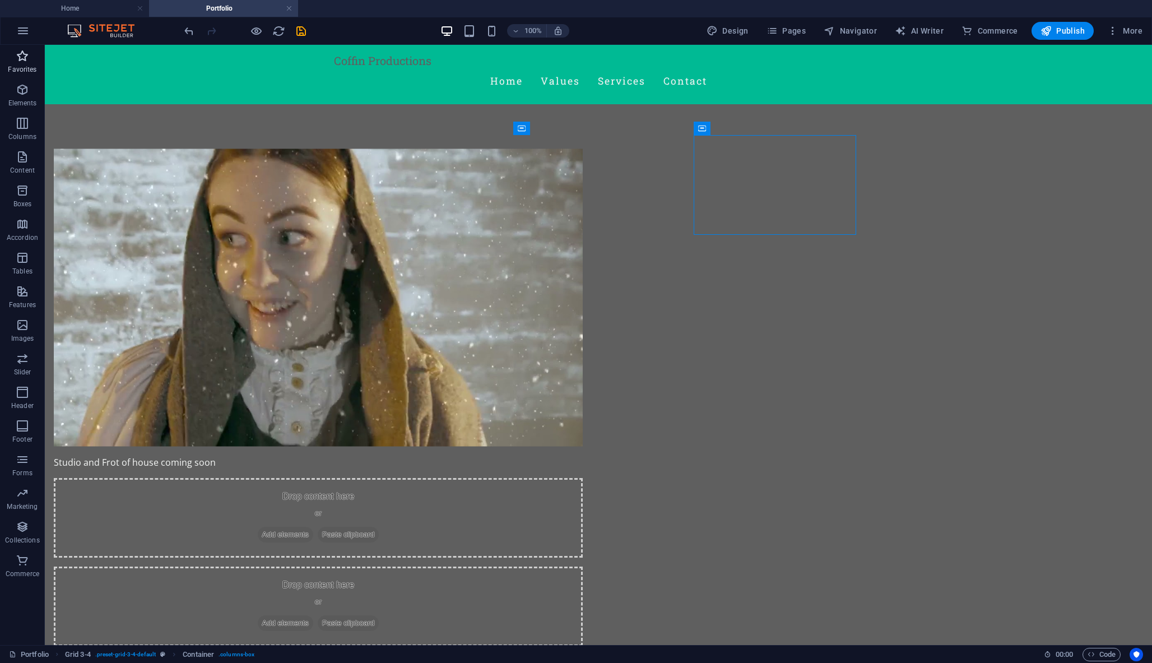
click at [22, 60] on icon "button" at bounding box center [22, 55] width 13 height 13
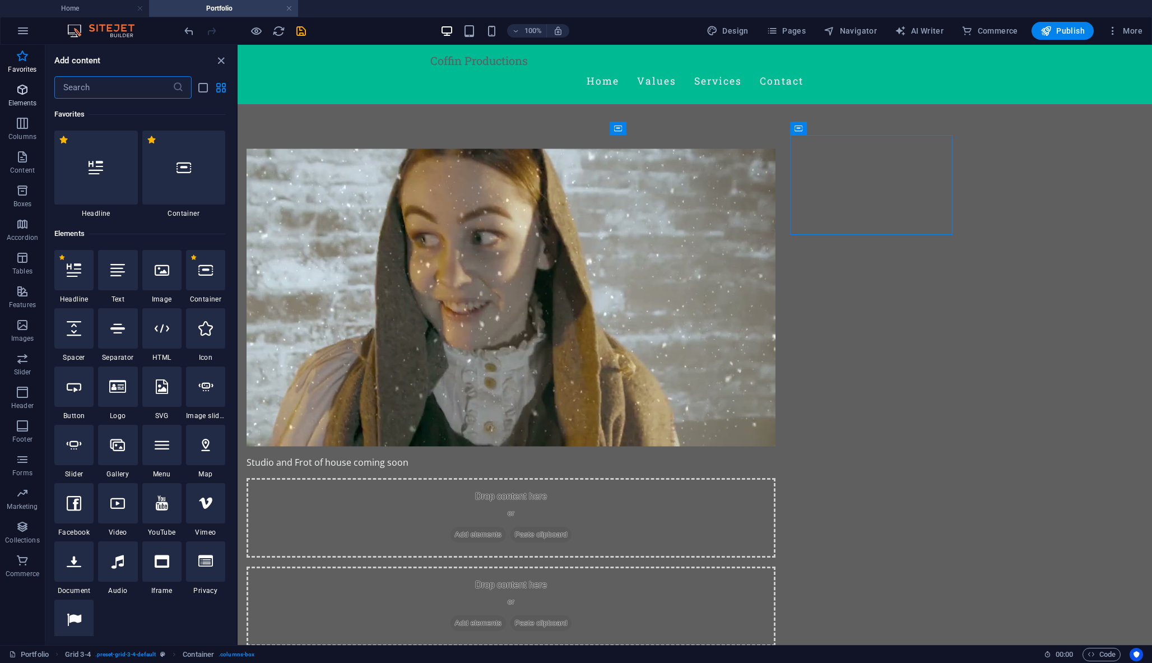
click at [20, 86] on icon "button" at bounding box center [22, 89] width 13 height 13
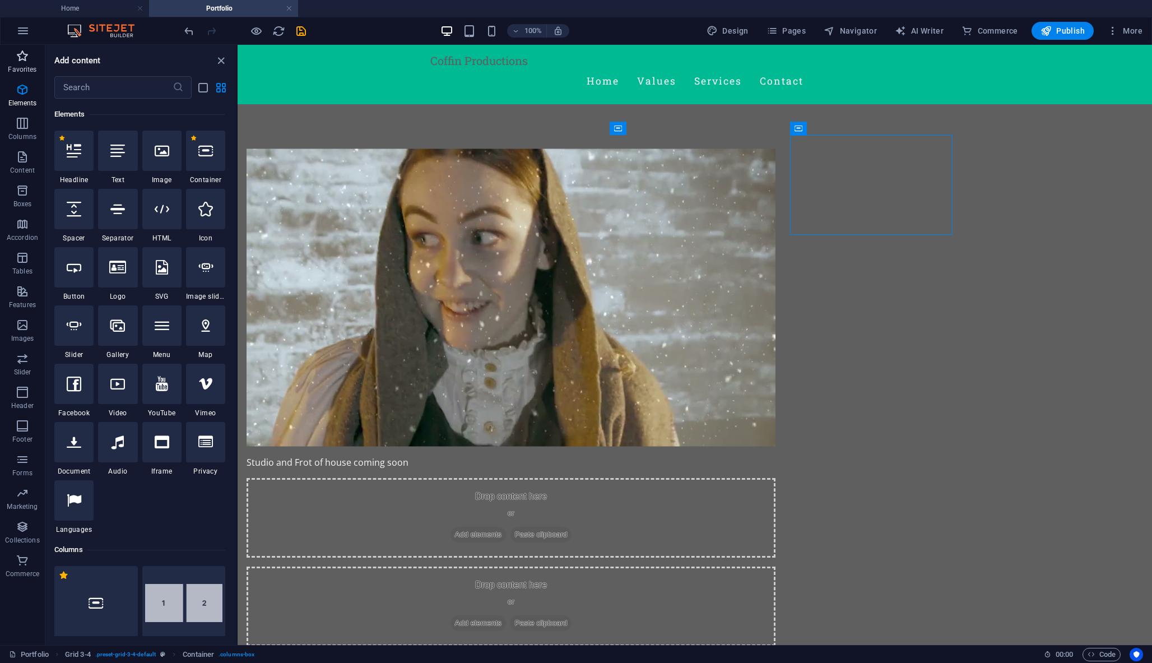
click at [20, 56] on icon "button" at bounding box center [22, 55] width 13 height 13
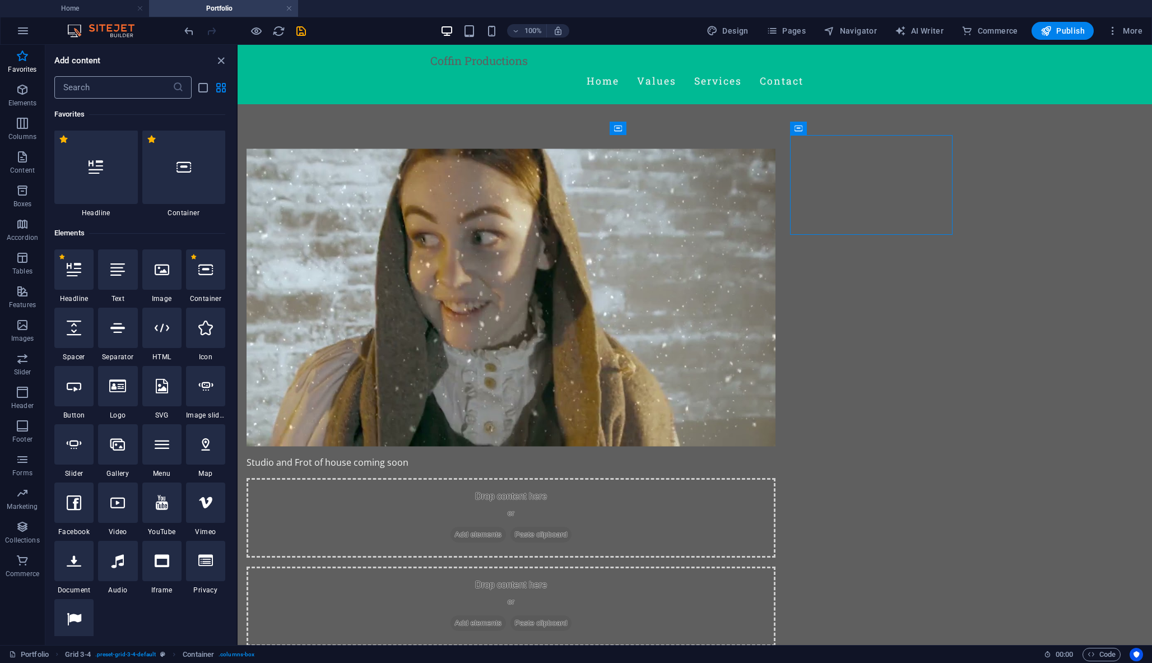
scroll to position [0, 0]
click at [122, 87] on input "text" at bounding box center [113, 87] width 118 height 22
type input "t"
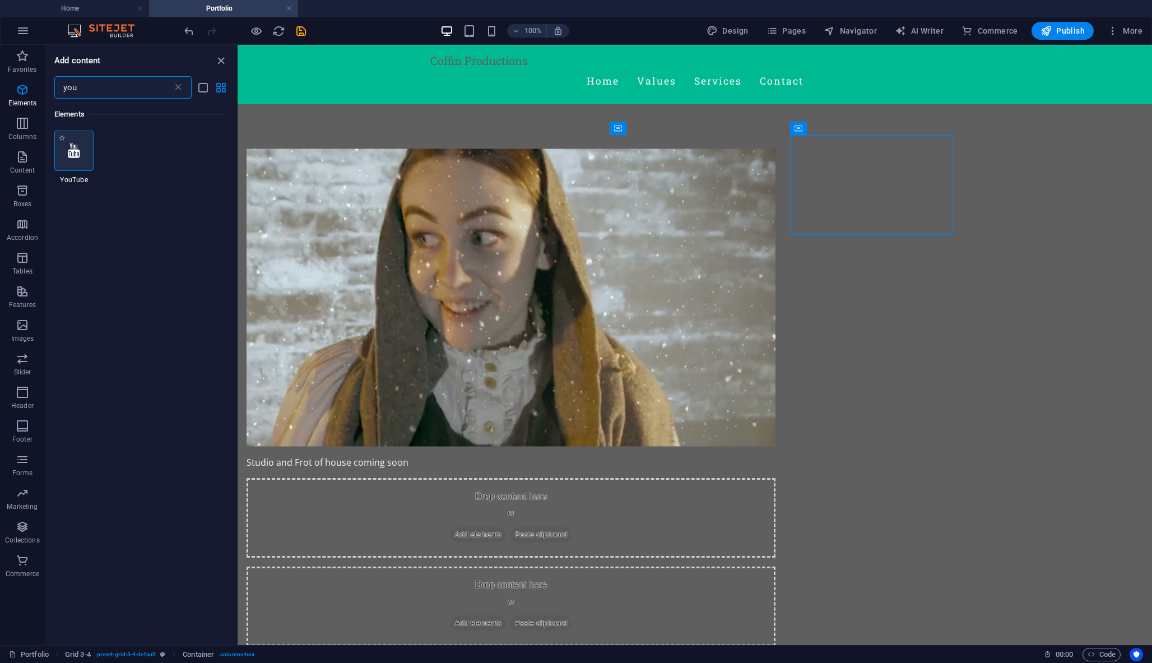
type input "you"
click at [78, 152] on icon at bounding box center [74, 150] width 12 height 15
select select "ar16_9"
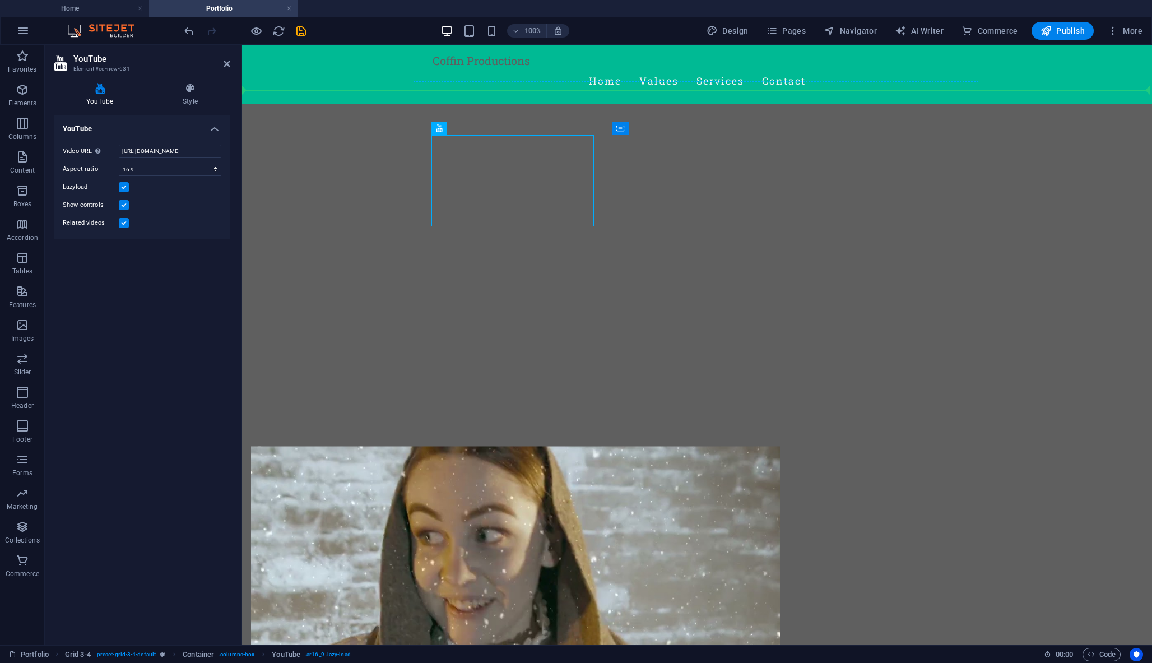
drag, startPoint x: 471, startPoint y: 172, endPoint x: 659, endPoint y: 174, distance: 187.7
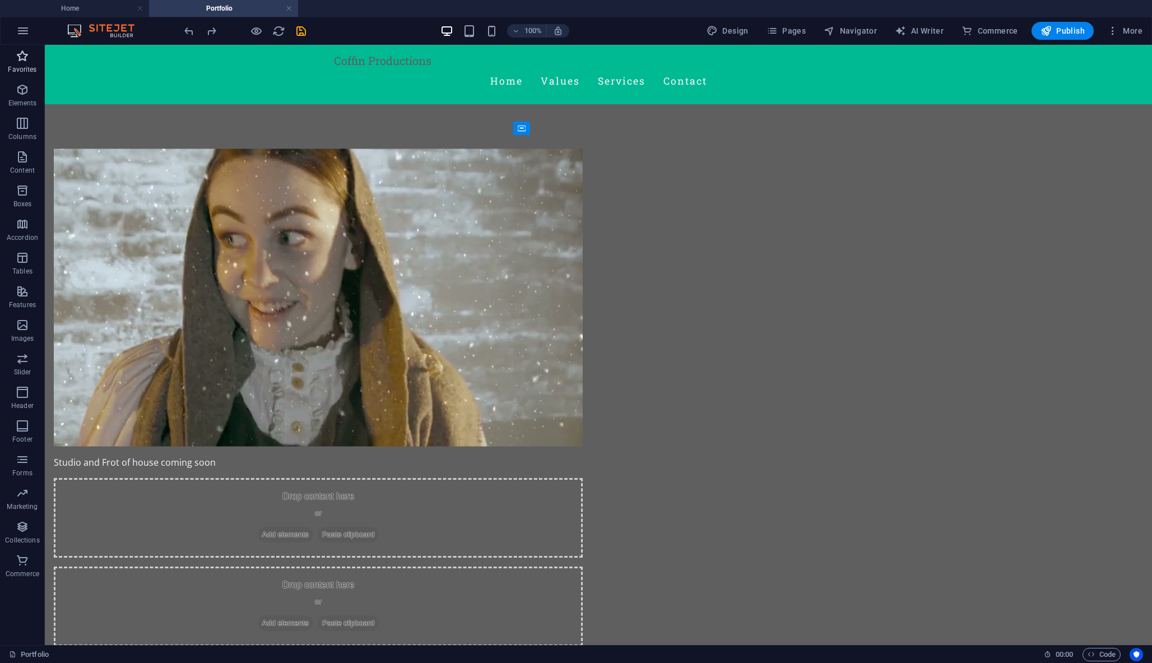
click at [22, 58] on icon "button" at bounding box center [22, 55] width 13 height 13
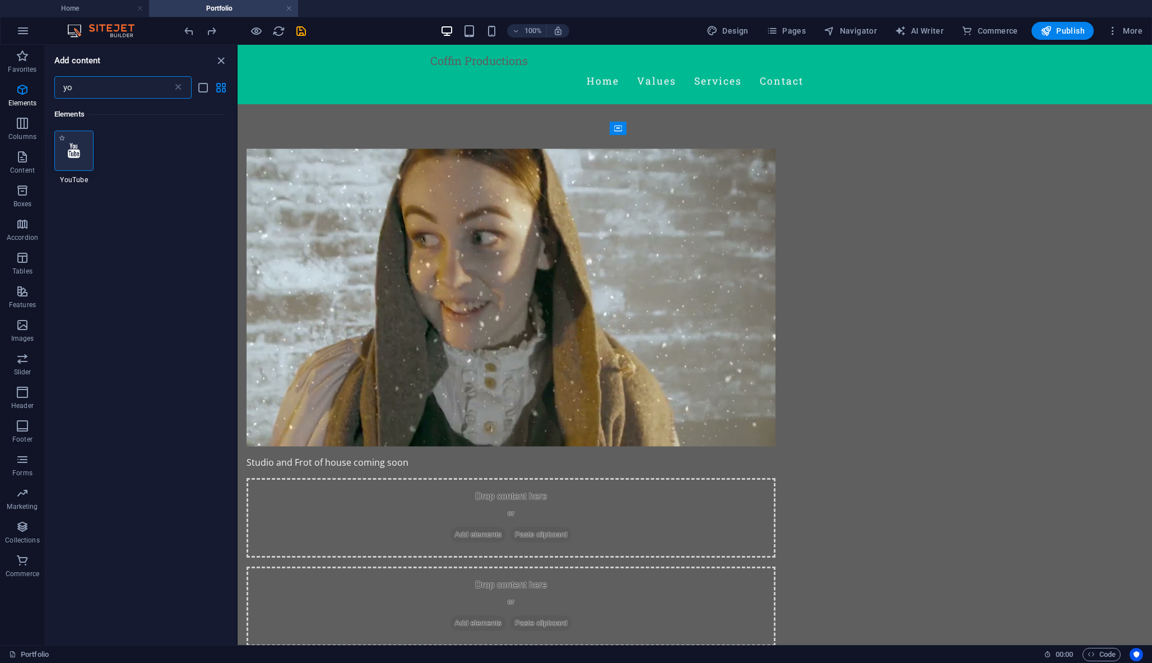
type input "yo"
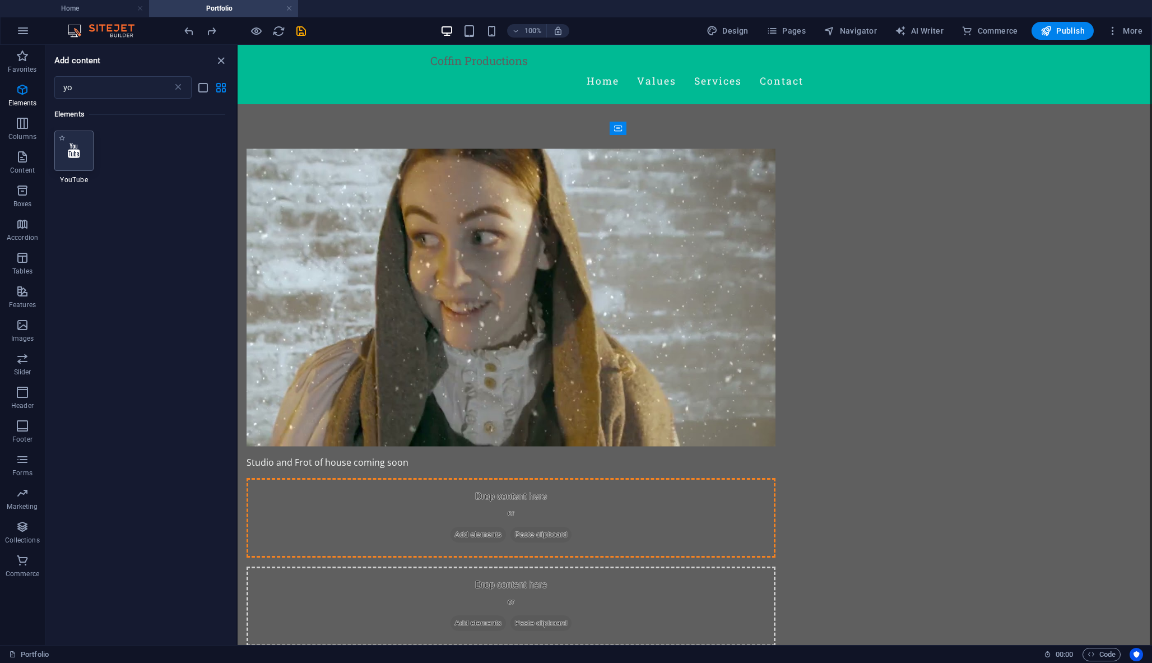
select select "ar16_9"
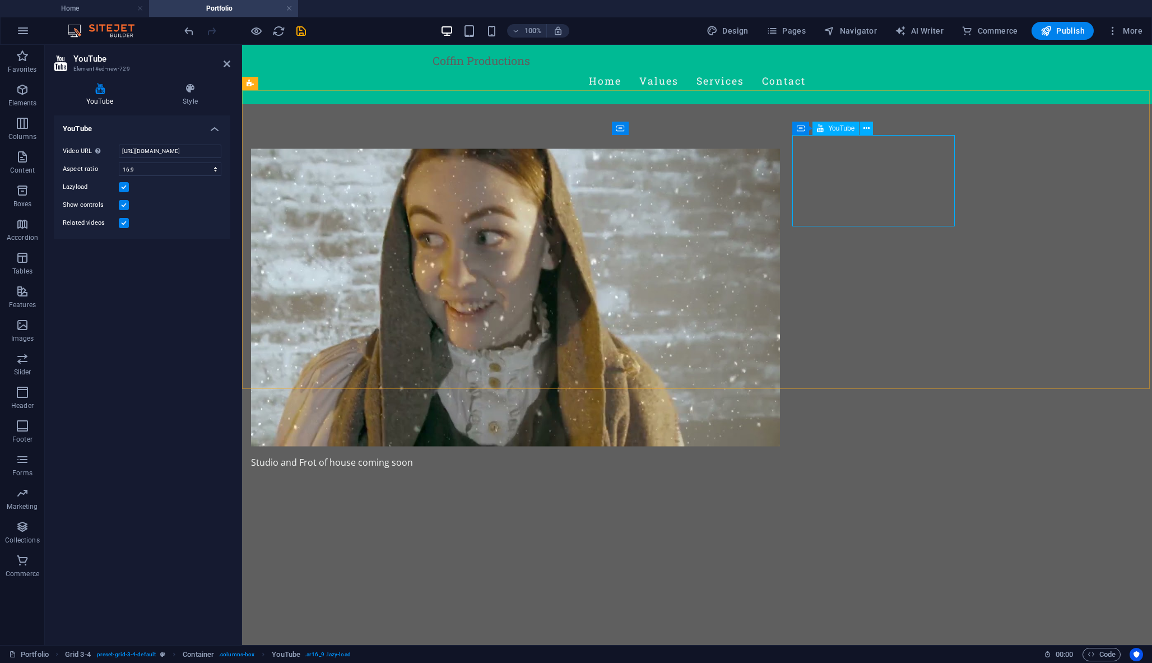
click at [780, 478] on div at bounding box center [515, 626] width 529 height 297
click at [151, 147] on input "https://www.youtube.com/watch?v=hnoviHgPHkY" at bounding box center [170, 151] width 103 height 13
paste input "Sw7xd-EoiYM"
type input "https://www.youtube.com/watch?v=Sw7xd-EoiYM"
click at [780, 478] on div at bounding box center [515, 626] width 529 height 297
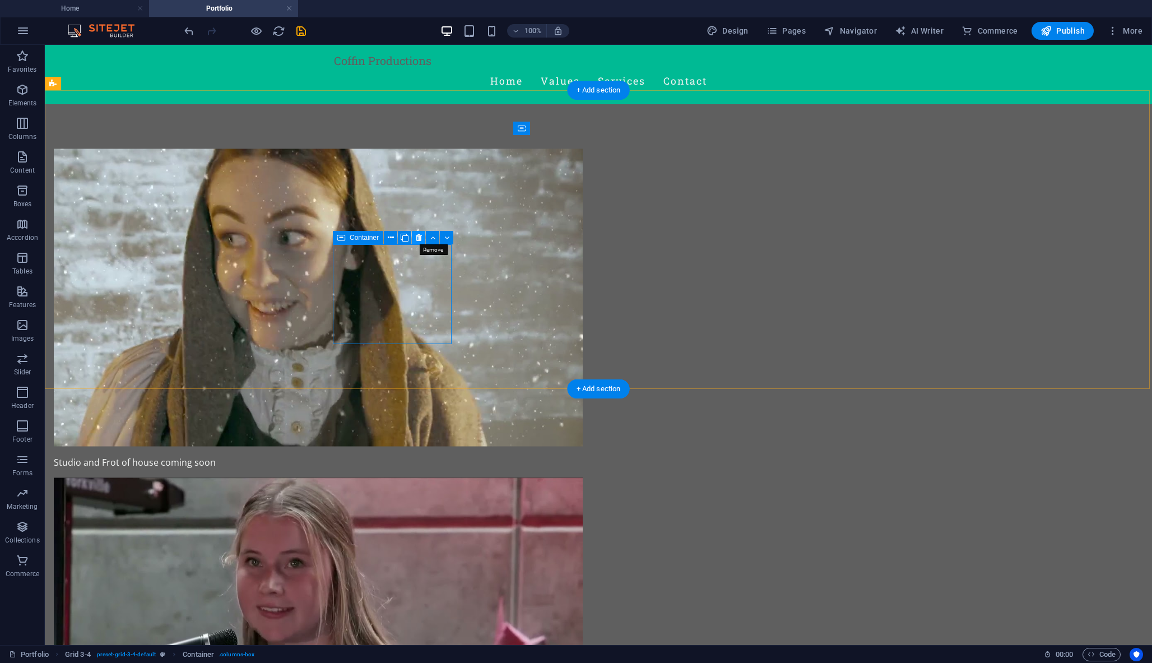
click at [416, 238] on icon at bounding box center [419, 238] width 6 height 12
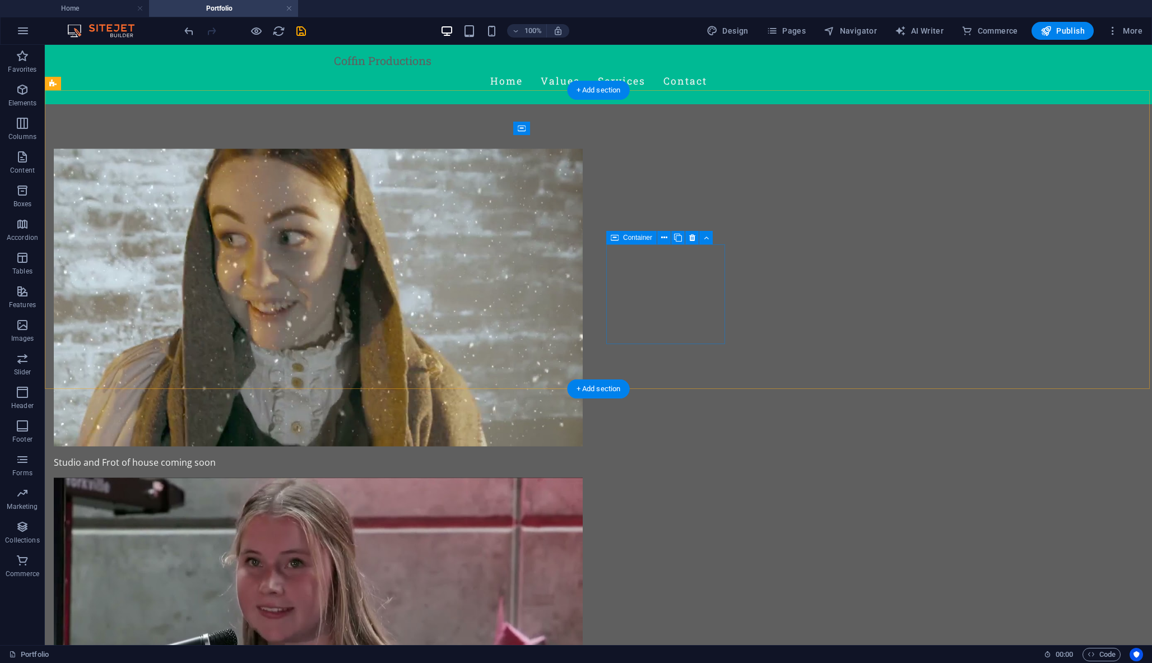
drag, startPoint x: 656, startPoint y: 270, endPoint x: 771, endPoint y: 267, distance: 114.9
click at [773, 268] on div "Studio and Frot of house coming soon Drop content here or Add elements Paste cl…" at bounding box center [598, 594] width 1107 height 981
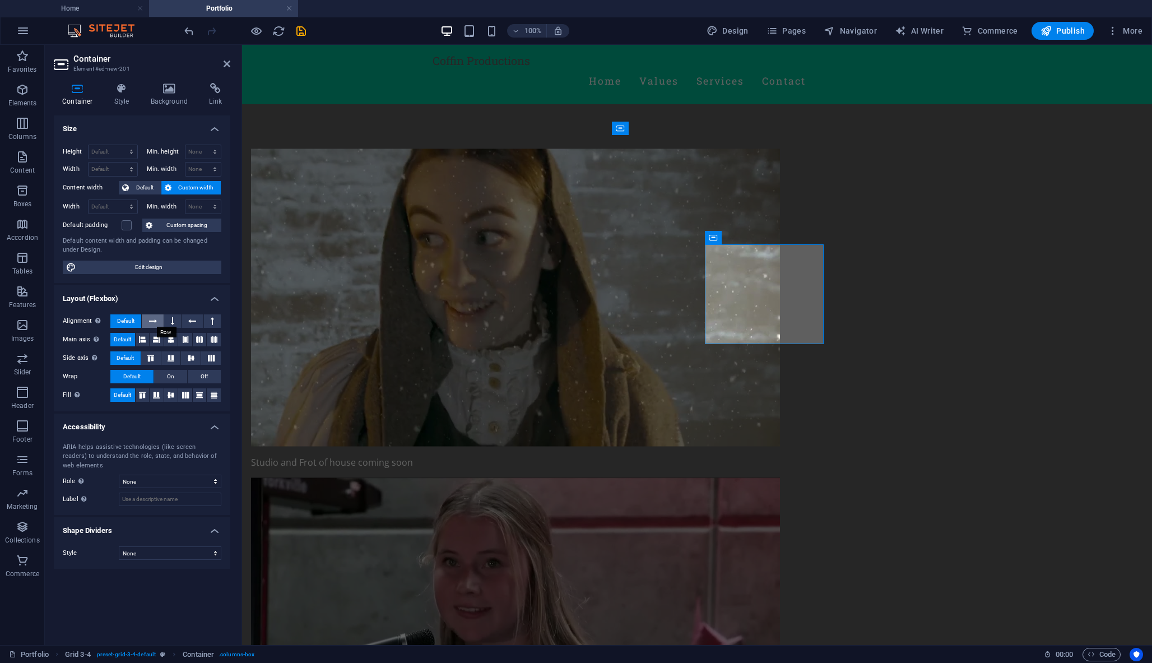
click at [154, 317] on icon at bounding box center [153, 320] width 8 height 13
click at [297, 303] on div "Studio and Frot of house coming soon Drop content here or Add elements Paste cl…" at bounding box center [697, 594] width 910 height 981
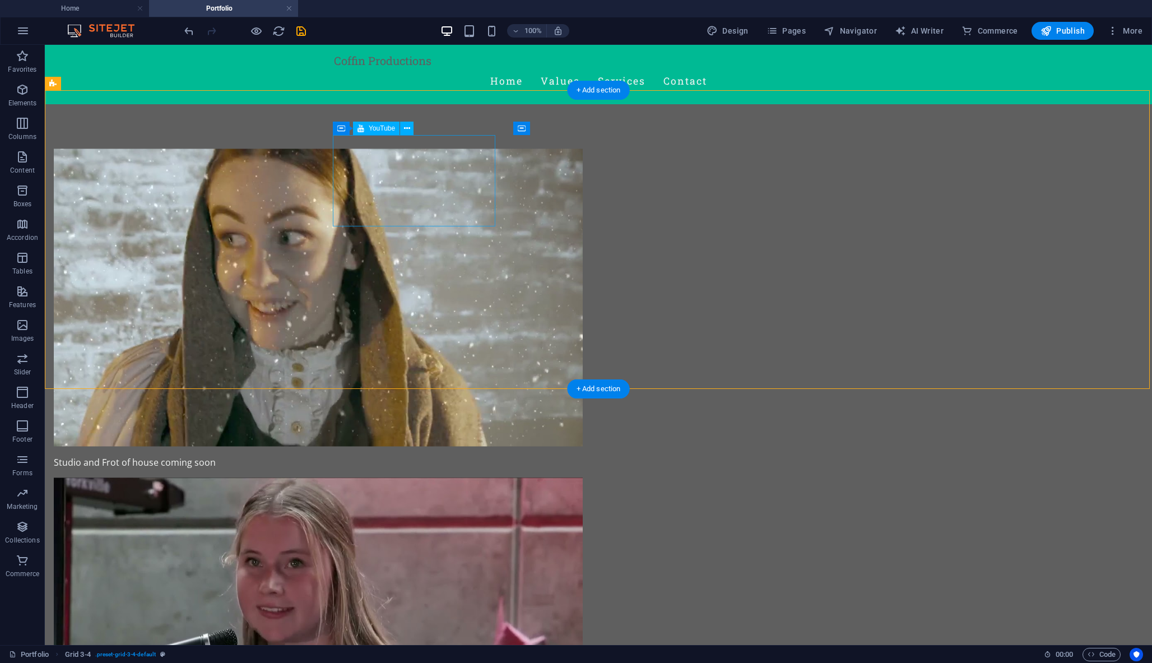
click at [436, 199] on div at bounding box center [318, 297] width 529 height 297
click at [564, 455] on div "Studio and Frot of house coming soon" at bounding box center [318, 461] width 529 height 13
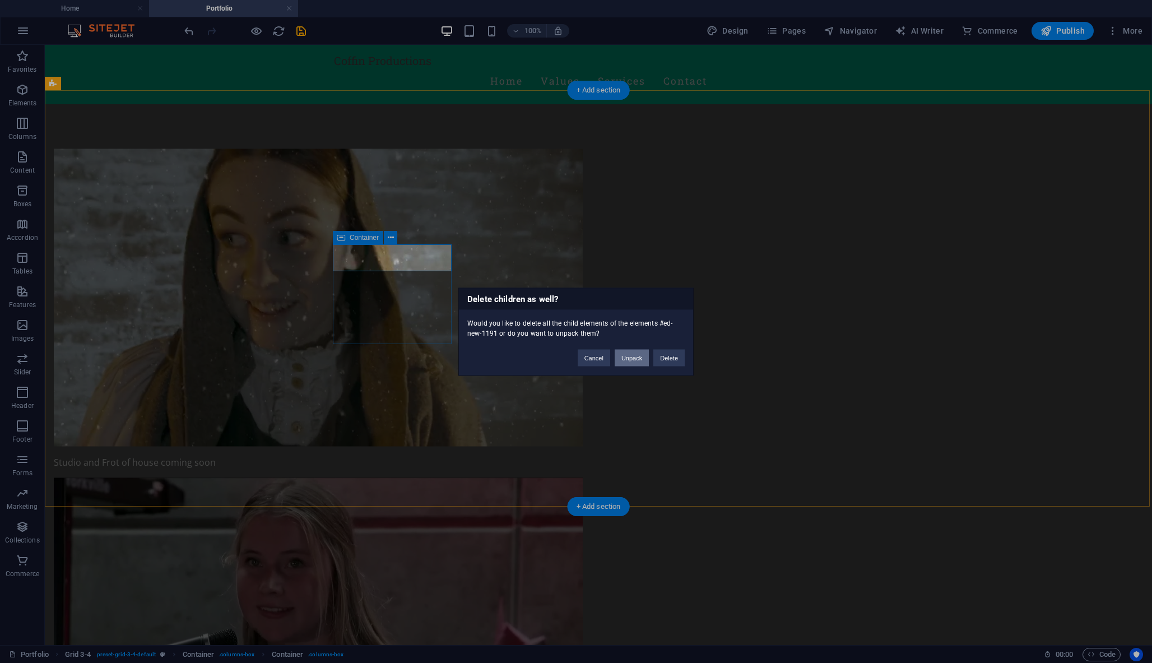
click at [636, 353] on button "Unpack" at bounding box center [632, 357] width 34 height 17
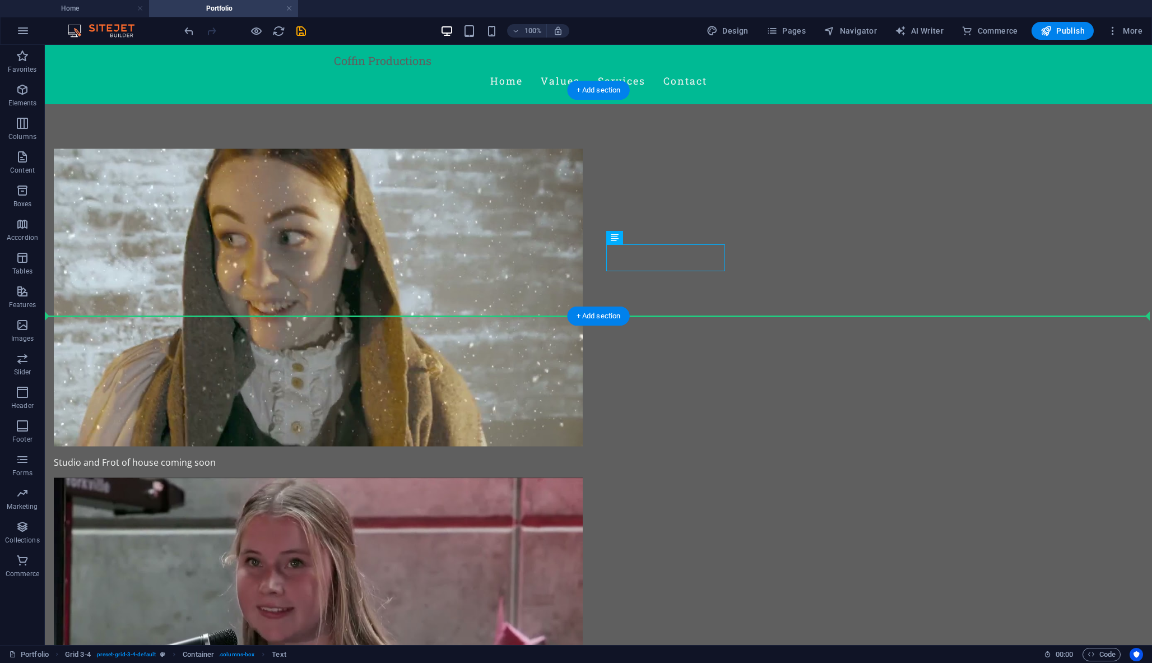
drag, startPoint x: 652, startPoint y: 257, endPoint x: 775, endPoint y: 256, distance: 123.2
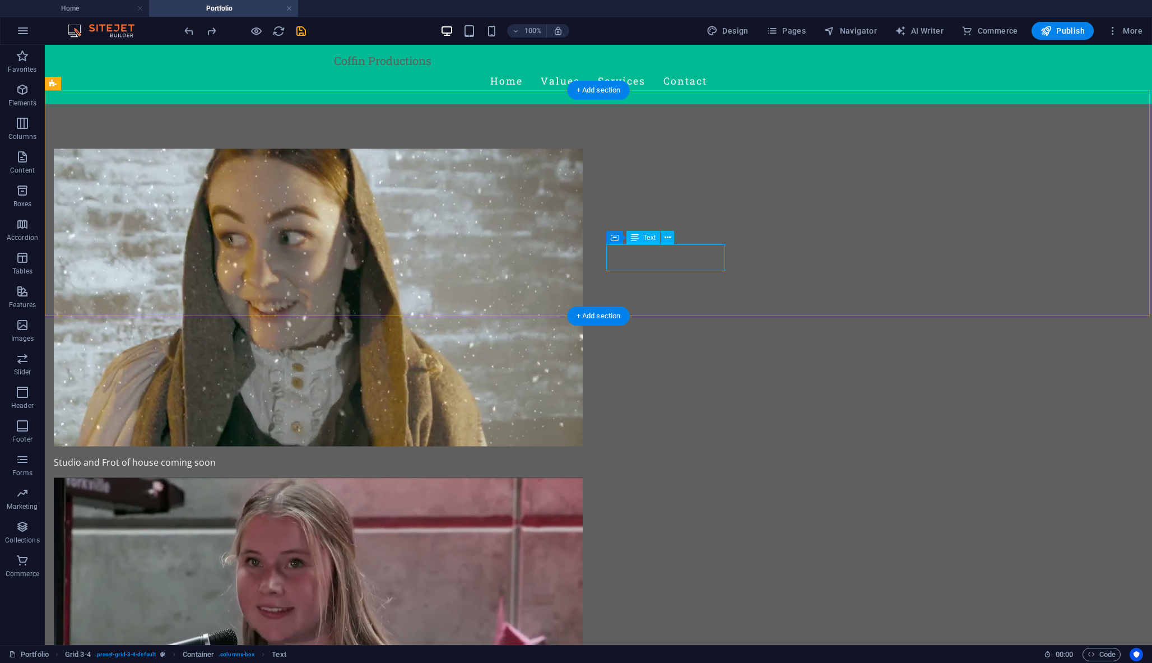
click at [617, 238] on icon at bounding box center [615, 237] width 8 height 13
click at [664, 237] on icon at bounding box center [664, 238] width 6 height 12
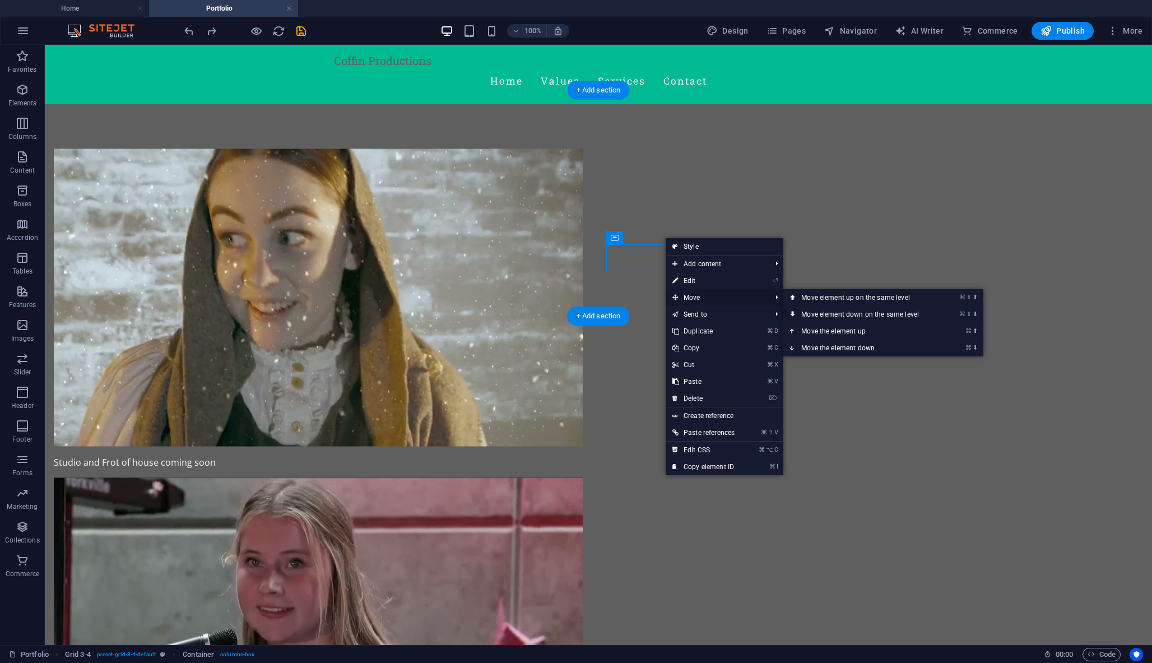
click at [703, 299] on span "Move" at bounding box center [716, 297] width 101 height 17
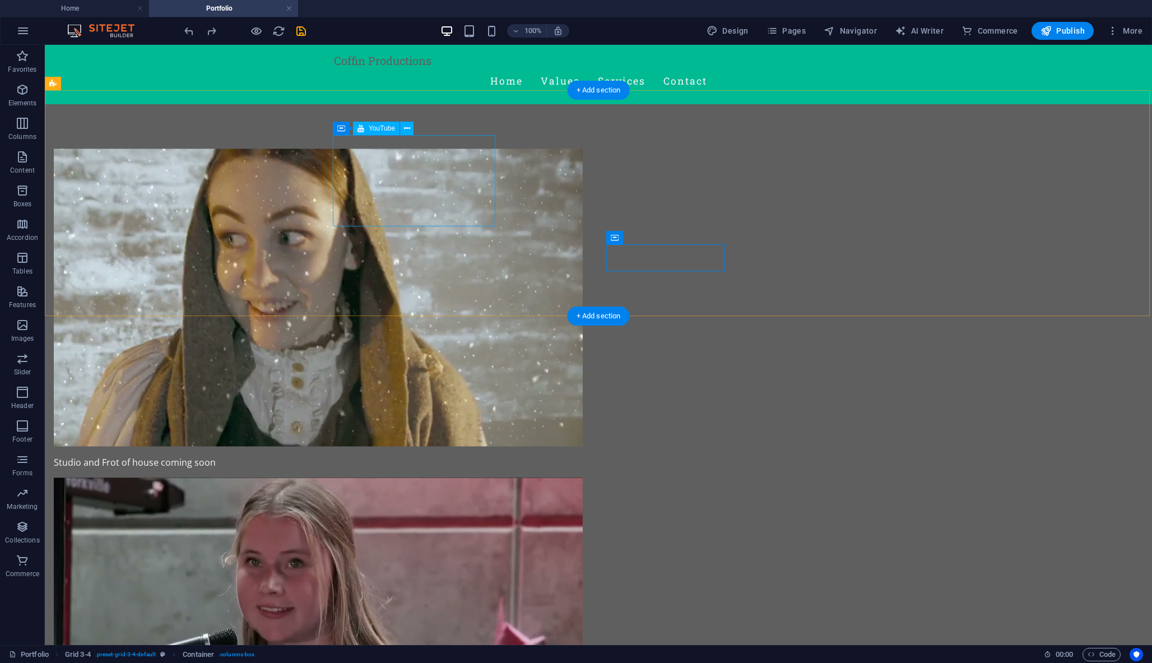
click at [426, 216] on div at bounding box center [318, 297] width 529 height 297
click at [531, 455] on div "Studio and Frot of house coming soon" at bounding box center [318, 461] width 529 height 13
click at [583, 478] on div at bounding box center [318, 626] width 529 height 297
click at [412, 274] on div "Studio and Frot of house coming soon Studio and Frot of house coming soon Studi…" at bounding box center [598, 495] width 1107 height 783
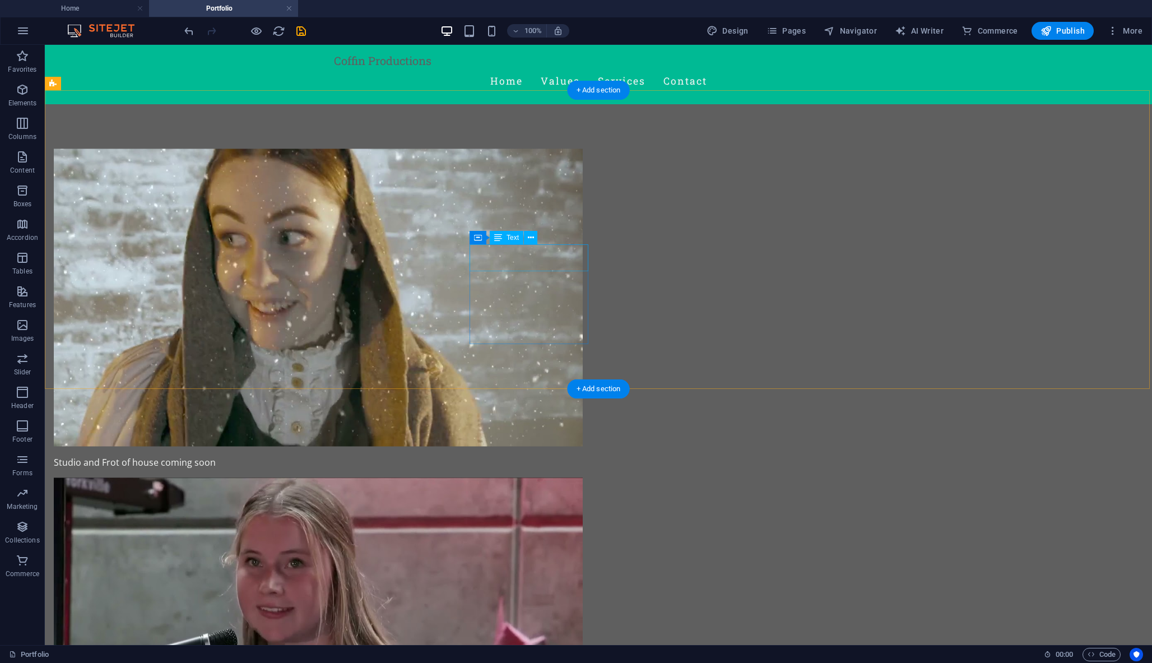
click at [518, 245] on div "Container Text" at bounding box center [506, 238] width 75 height 14
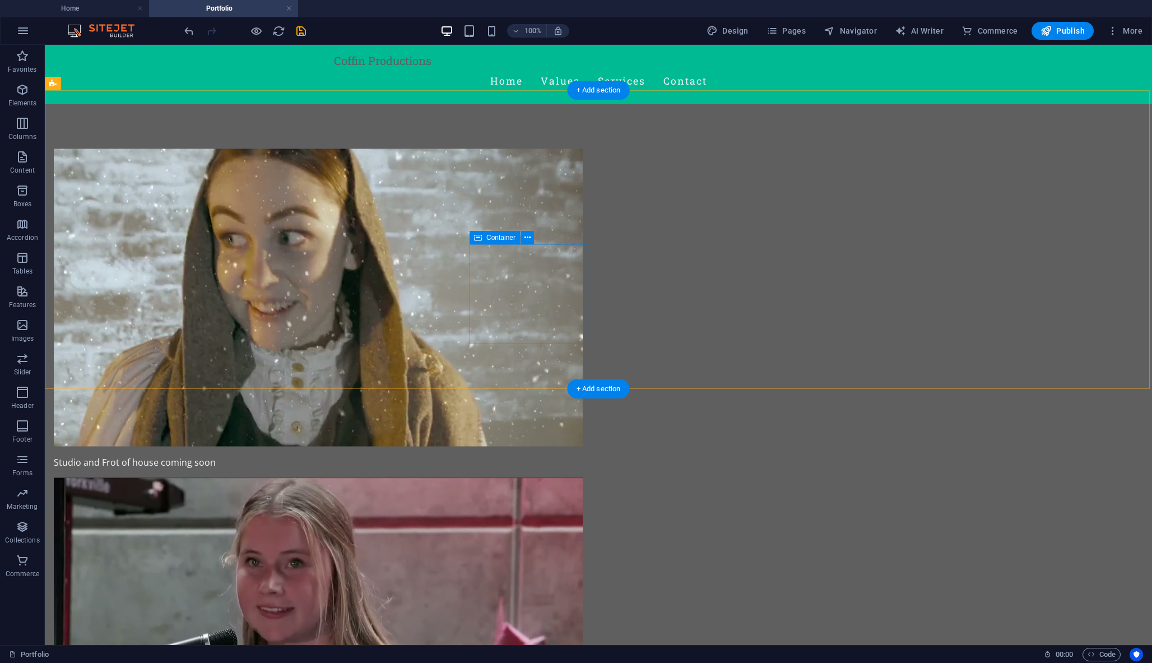
click at [530, 240] on div "Studio and Frot of house coming soon" at bounding box center [598, 462] width 1107 height 716
click at [593, 252] on div "Studio and Frot of house coming soon" at bounding box center [598, 462] width 1107 height 716
click at [485, 249] on div "Studio and Frot of house coming soon" at bounding box center [598, 462] width 1107 height 716
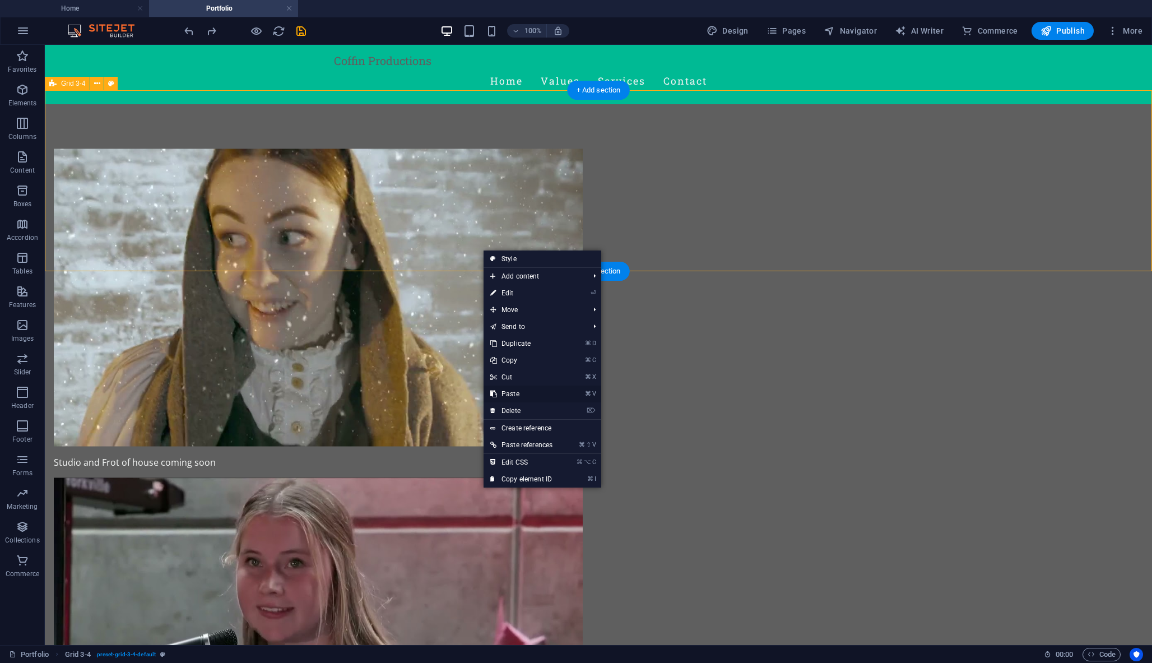
click at [515, 396] on link "⌘ V Paste" at bounding box center [521, 393] width 76 height 17
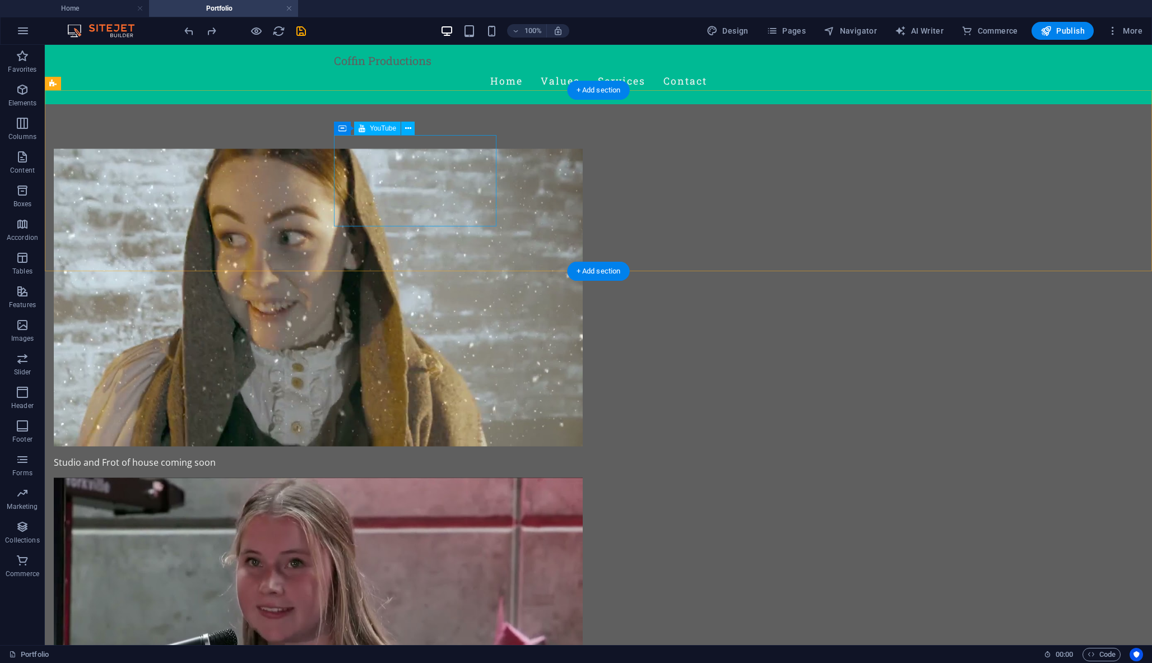
click at [417, 198] on div at bounding box center [318, 297] width 529 height 297
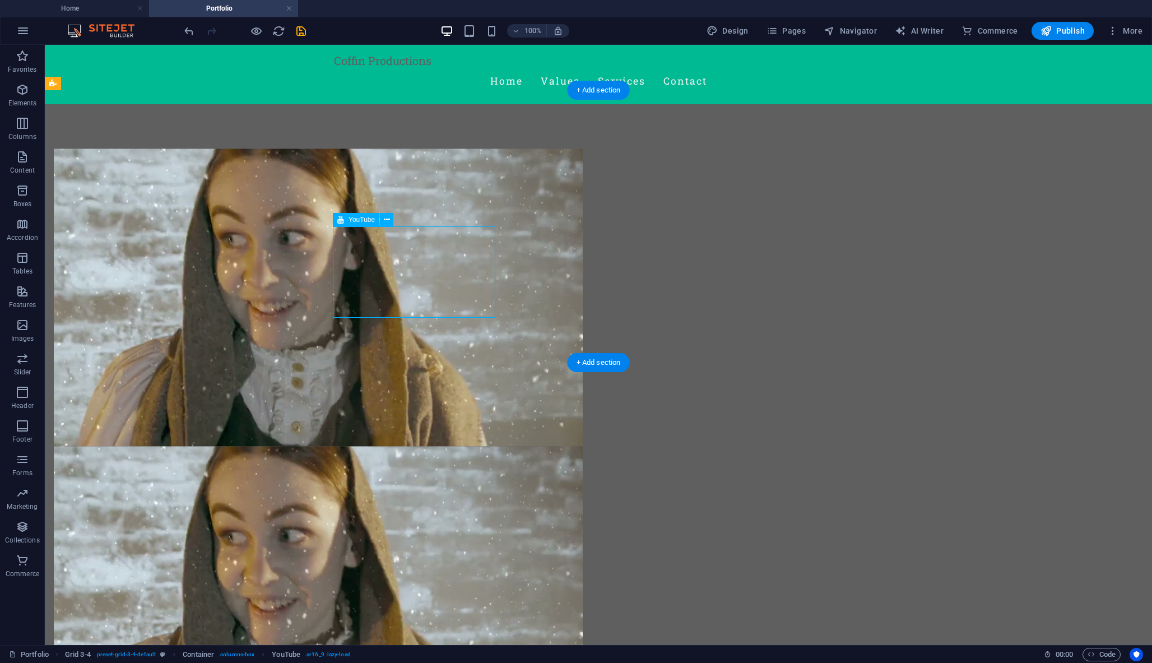
drag, startPoint x: 426, startPoint y: 275, endPoint x: 426, endPoint y: 311, distance: 36.4
click at [426, 446] on div at bounding box center [318, 594] width 529 height 297
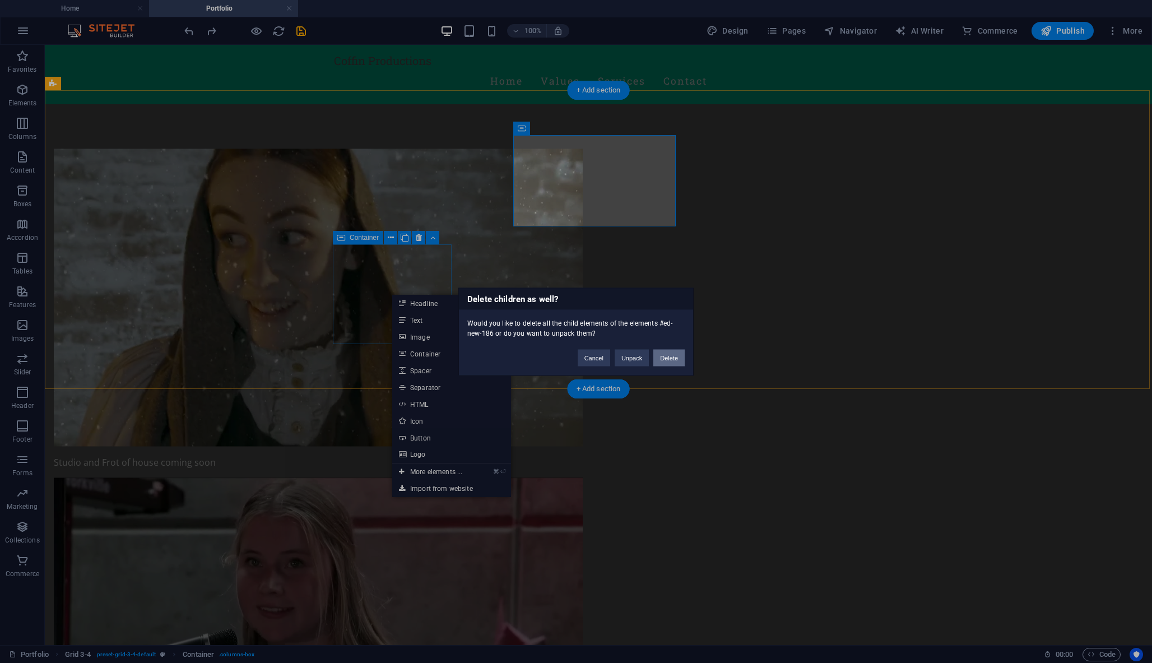
click at [660, 362] on button "Delete" at bounding box center [668, 357] width 31 height 17
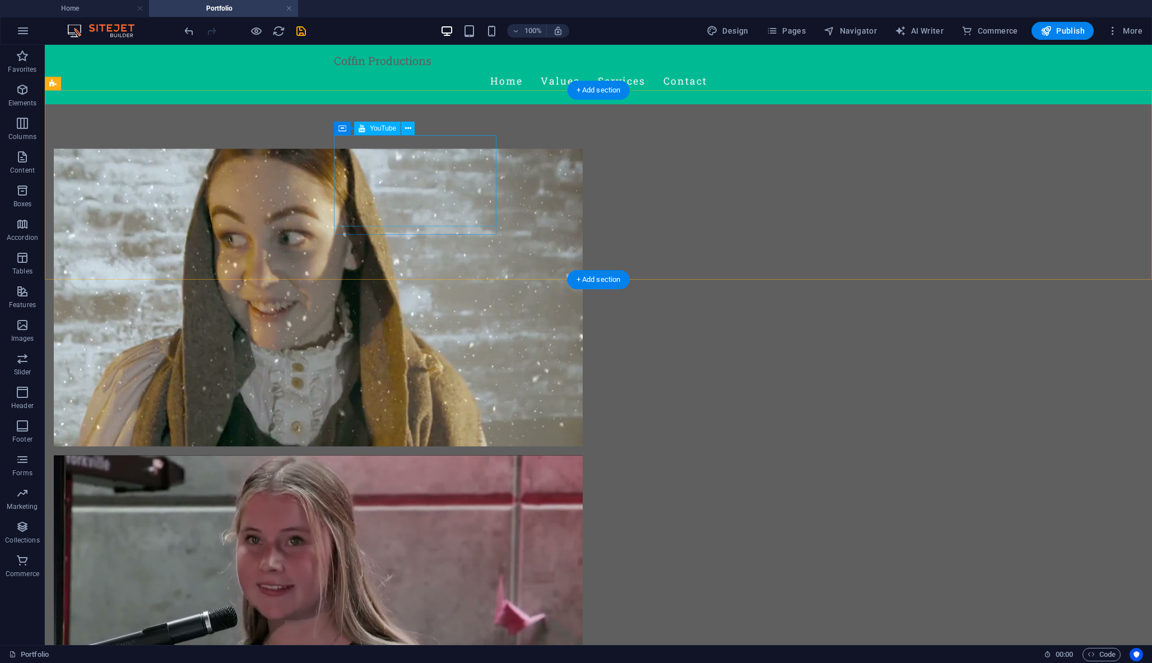
click at [460, 208] on div at bounding box center [318, 297] width 529 height 297
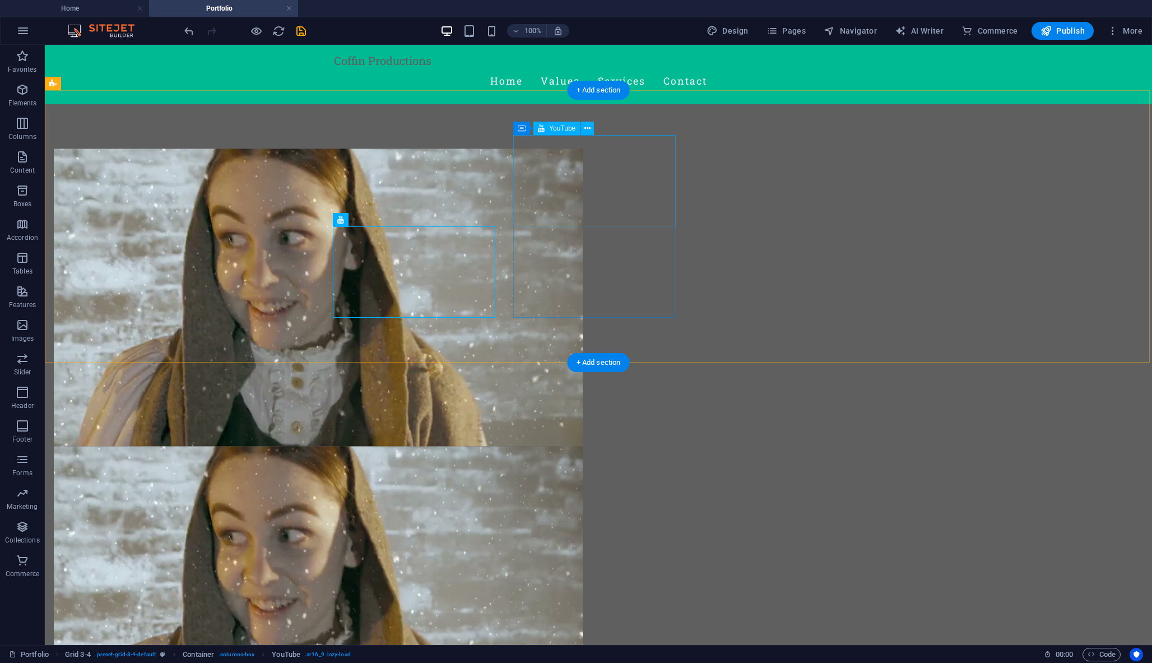
drag, startPoint x: 417, startPoint y: 380, endPoint x: 766, endPoint y: 281, distance: 362.8
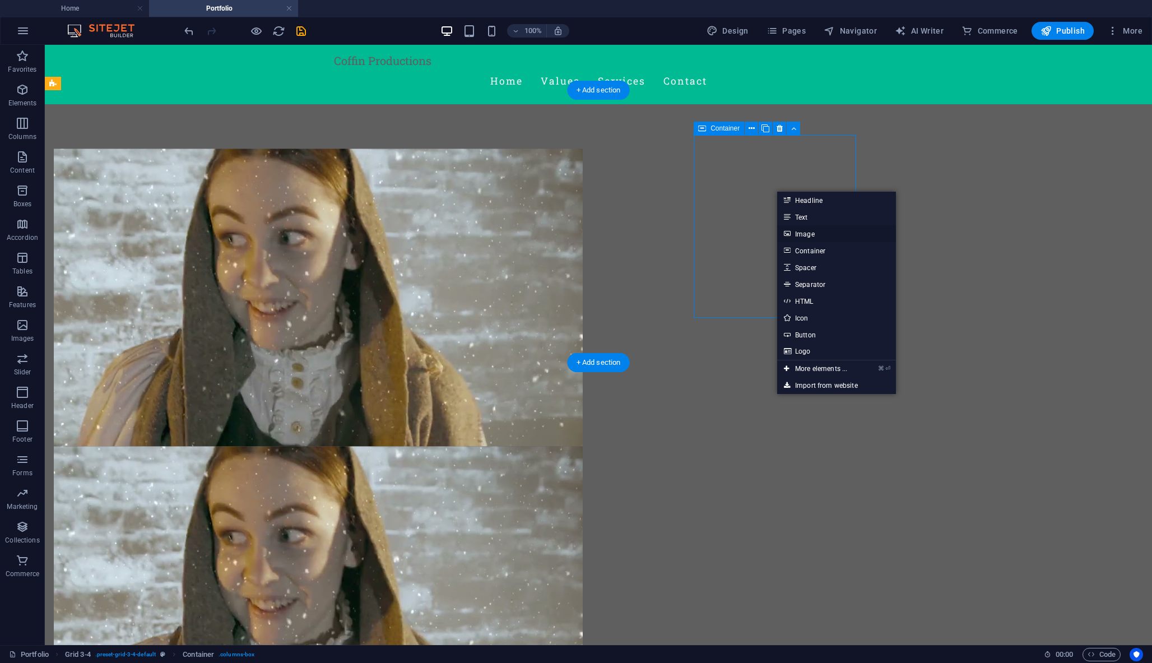
click at [806, 237] on link "Image" at bounding box center [836, 233] width 119 height 17
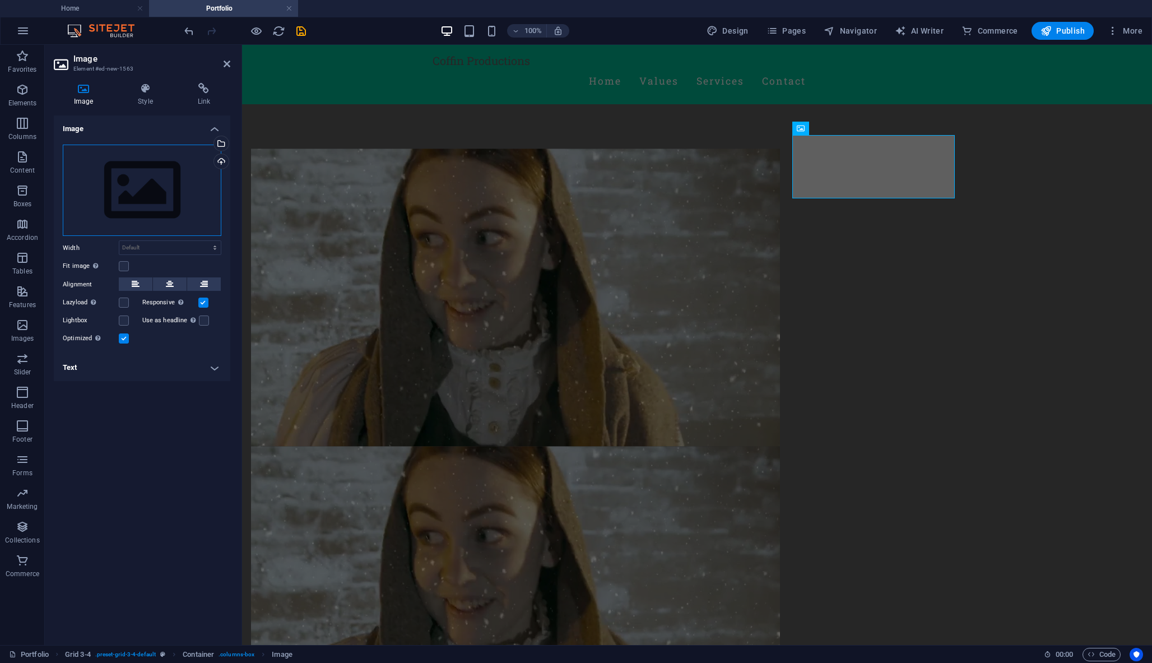
click at [136, 199] on div "Drag files here, click to choose files or select files from Files or our free s…" at bounding box center [142, 191] width 159 height 92
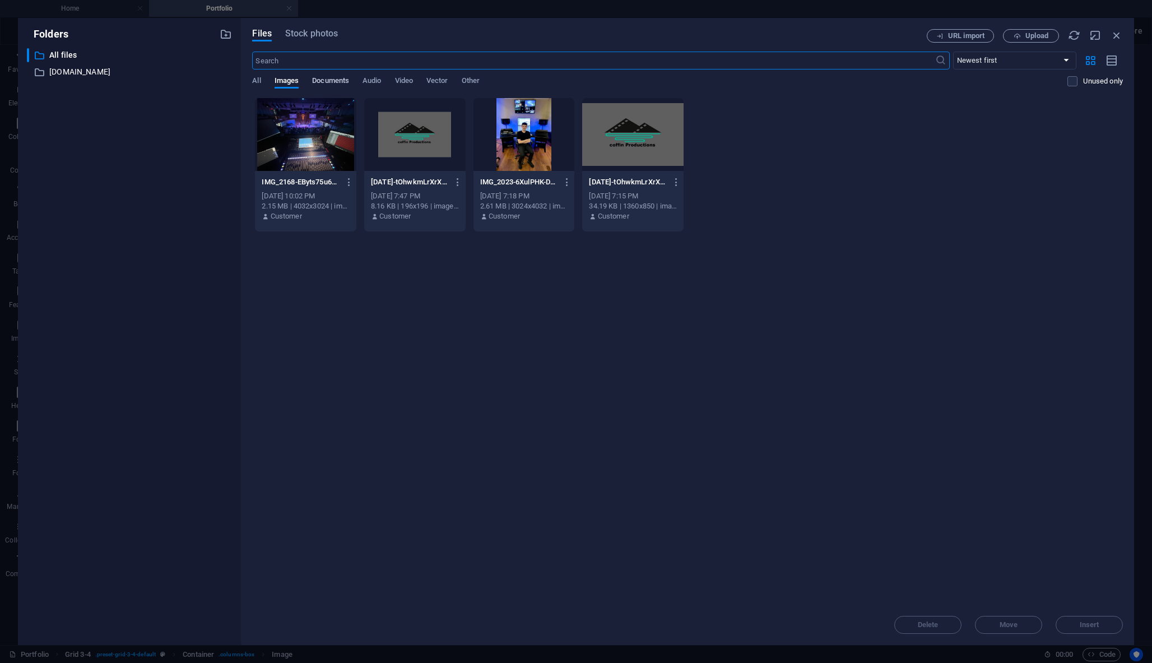
click at [327, 77] on span "Documents" at bounding box center [330, 82] width 37 height 16
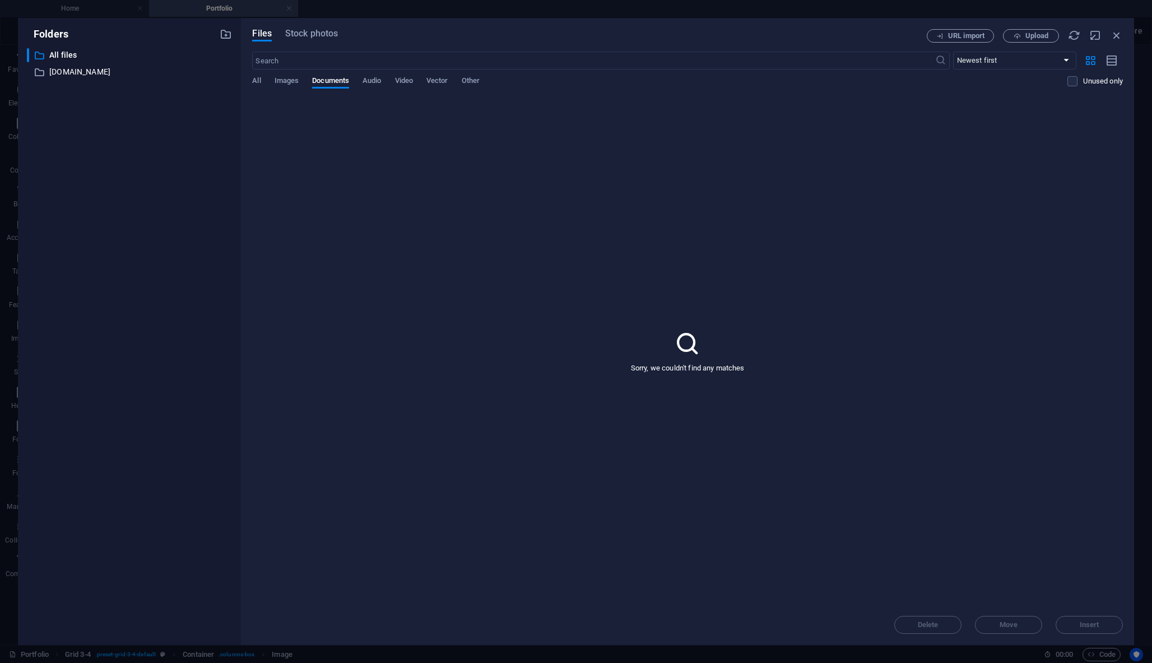
click at [319, 24] on div "Files Stock photos URL import Upload ​ Newest first Oldest first Name (A-Z) Nam…" at bounding box center [687, 331] width 893 height 627
click at [316, 43] on div "Files Stock photos URL import Upload ​ Newest first Oldest first Name (A-Z) Nam…" at bounding box center [687, 331] width 871 height 604
click at [316, 32] on span "Stock photos" at bounding box center [311, 33] width 53 height 13
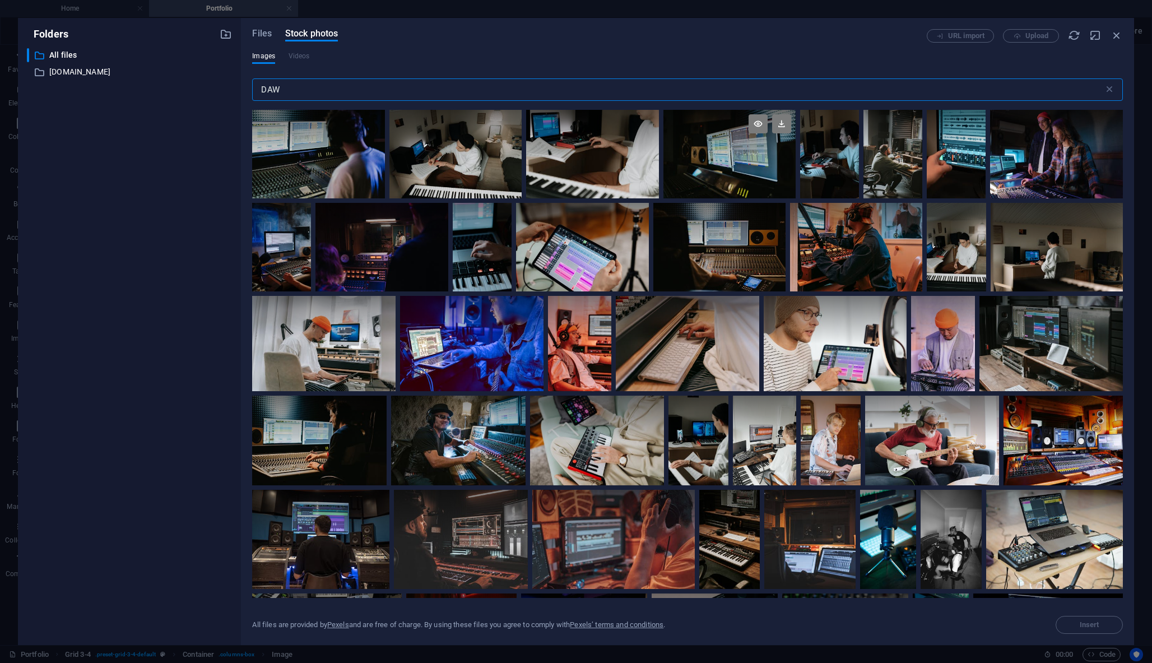
type input "DAW"
click at [705, 155] on div at bounding box center [729, 154] width 133 height 89
click at [1074, 620] on button "Insert" at bounding box center [1088, 625] width 67 height 18
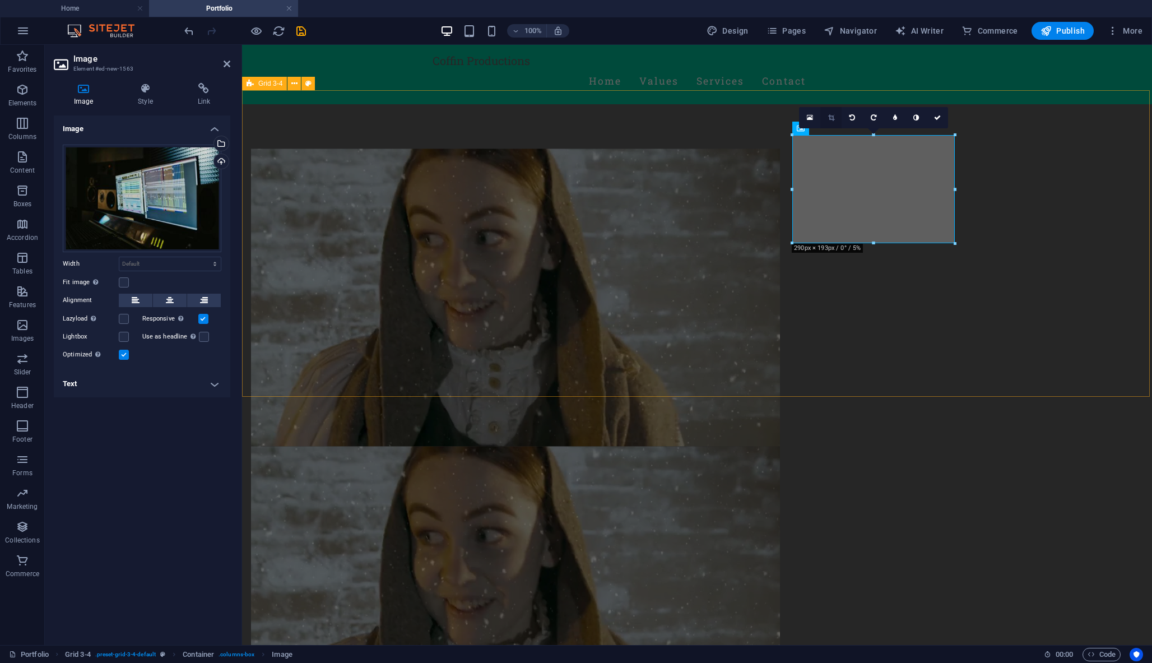
click at [829, 114] on icon at bounding box center [831, 117] width 6 height 7
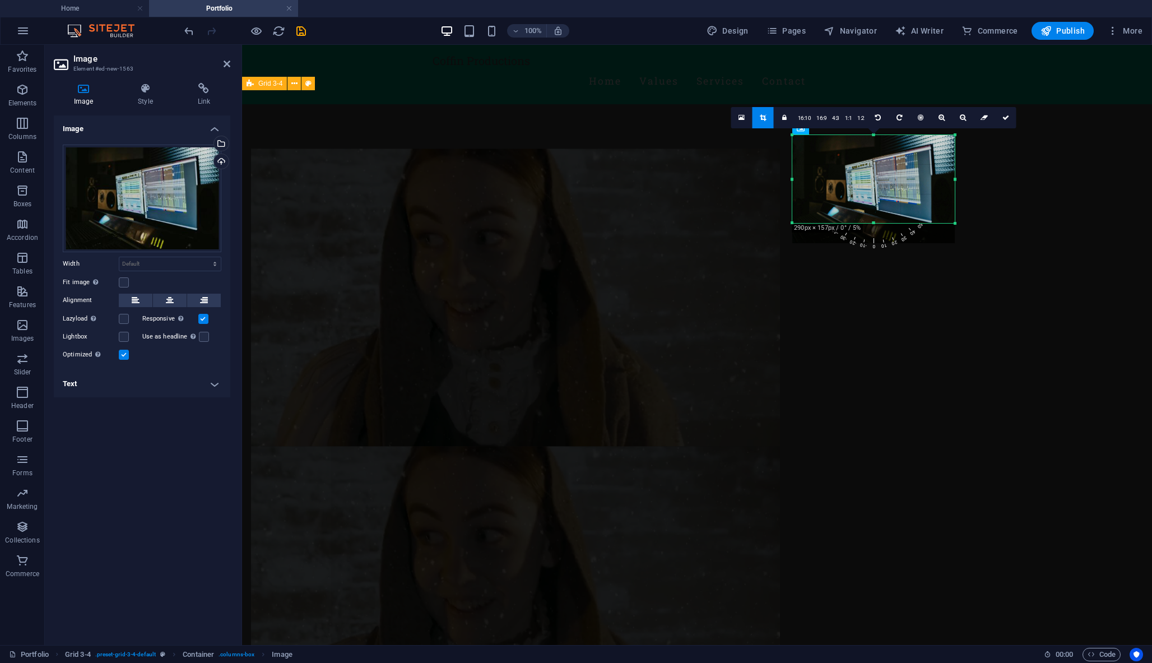
drag, startPoint x: 874, startPoint y: 242, endPoint x: 872, endPoint y: 221, distance: 20.8
click at [872, 221] on div at bounding box center [873, 223] width 162 height 4
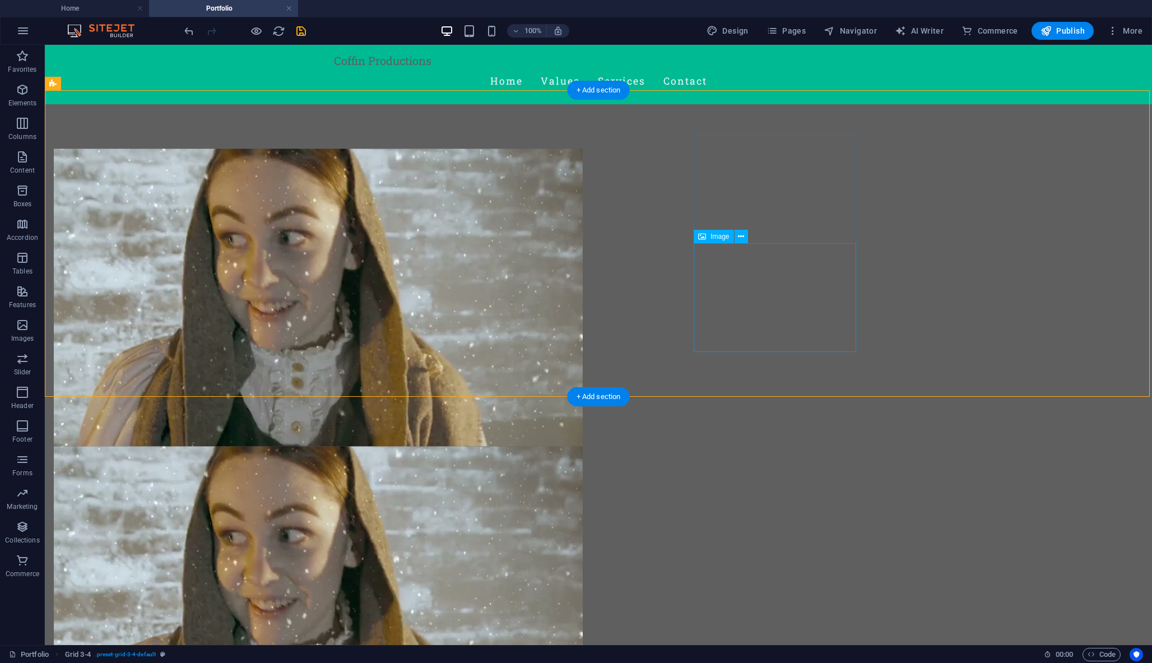
click at [418, 446] on div at bounding box center [318, 594] width 529 height 297
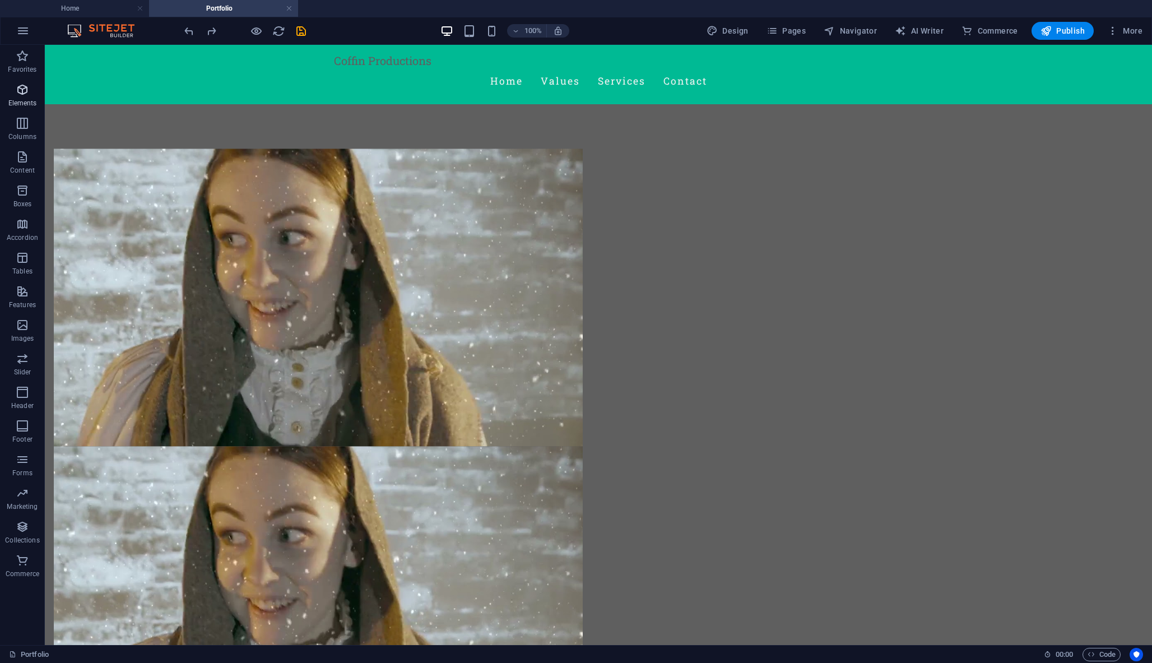
click at [24, 97] on span "Elements" at bounding box center [22, 96] width 45 height 27
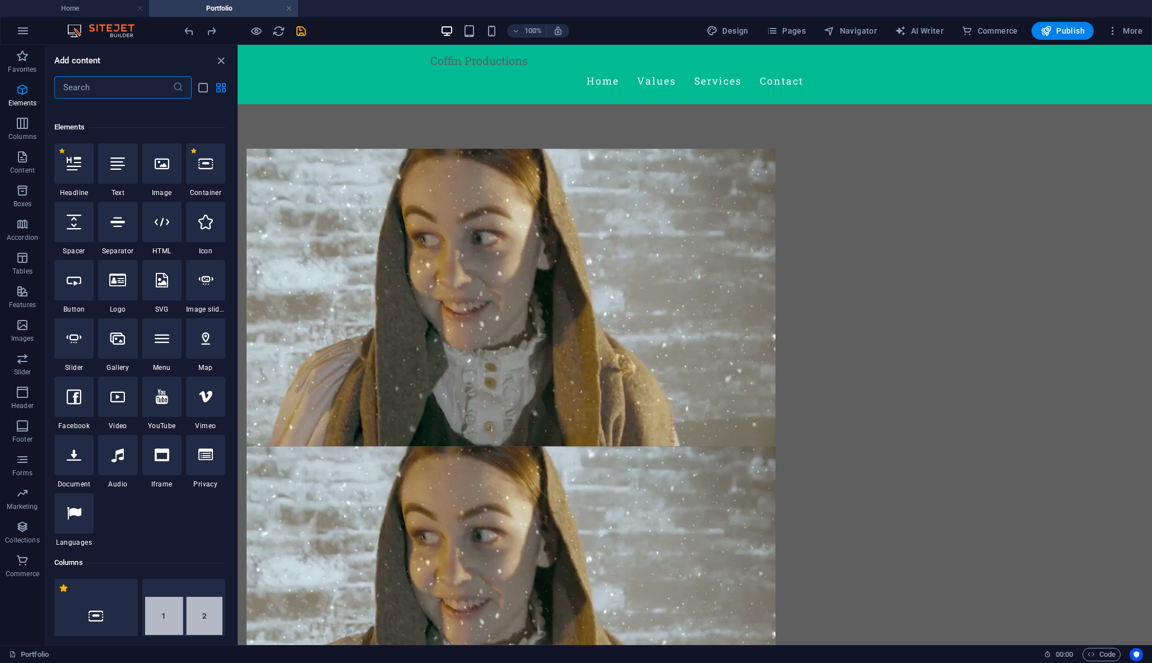
scroll to position [119, 0]
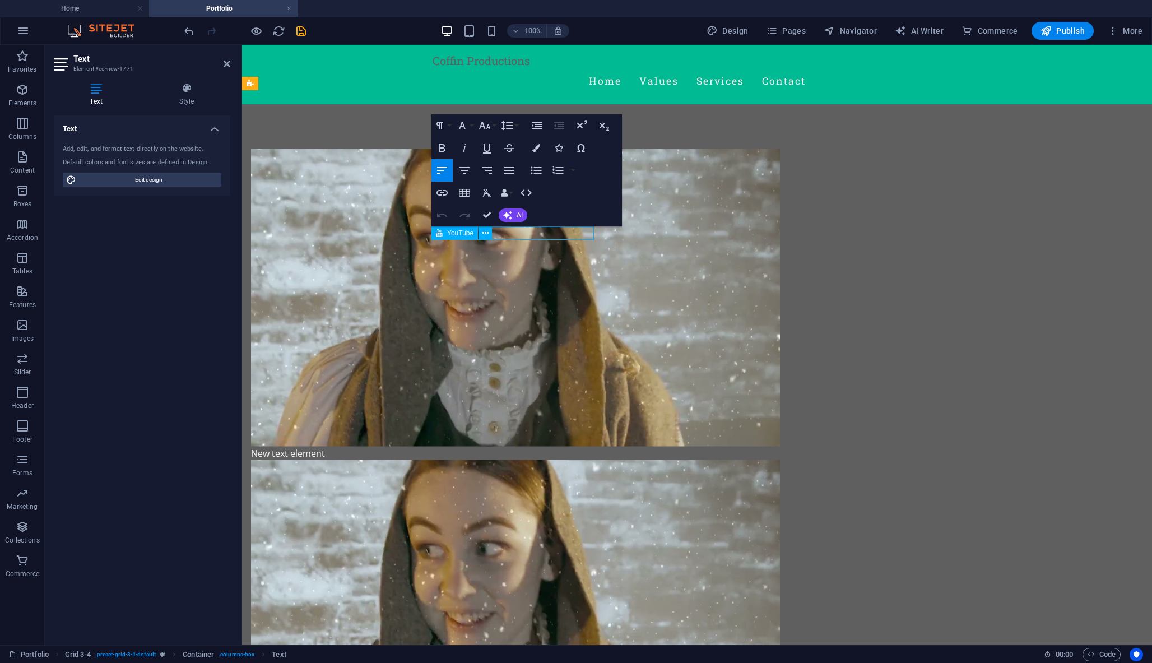
click at [499, 460] on div at bounding box center [515, 608] width 529 height 297
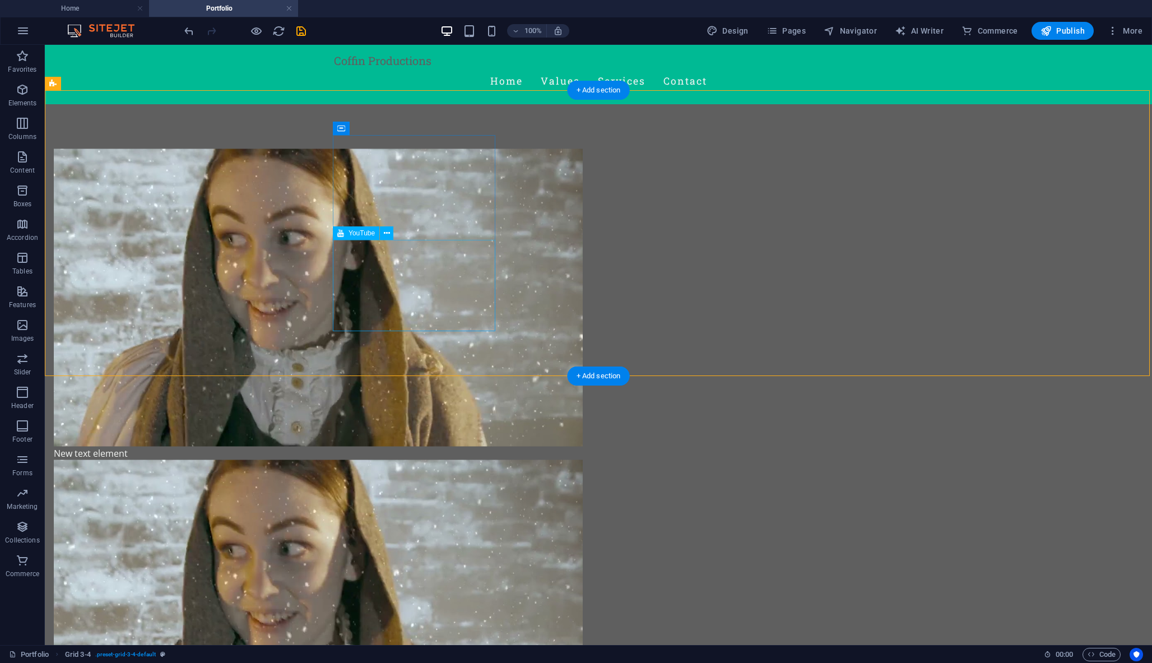
click at [397, 460] on div at bounding box center [318, 608] width 529 height 297
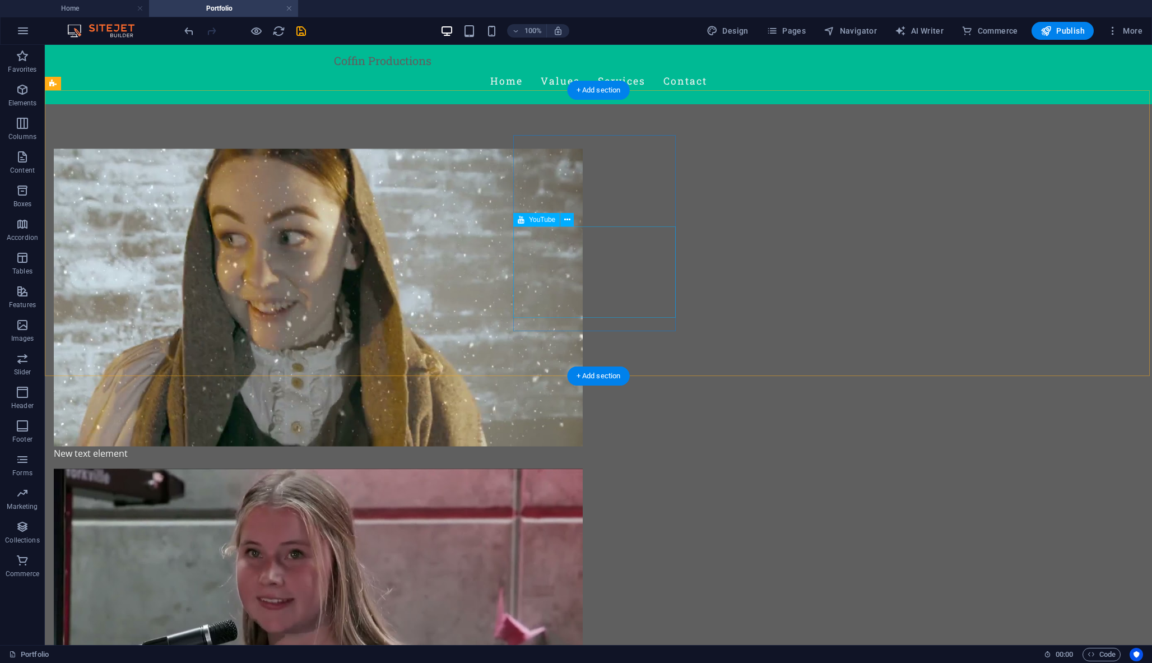
click at [20, 88] on icon "button" at bounding box center [22, 89] width 13 height 13
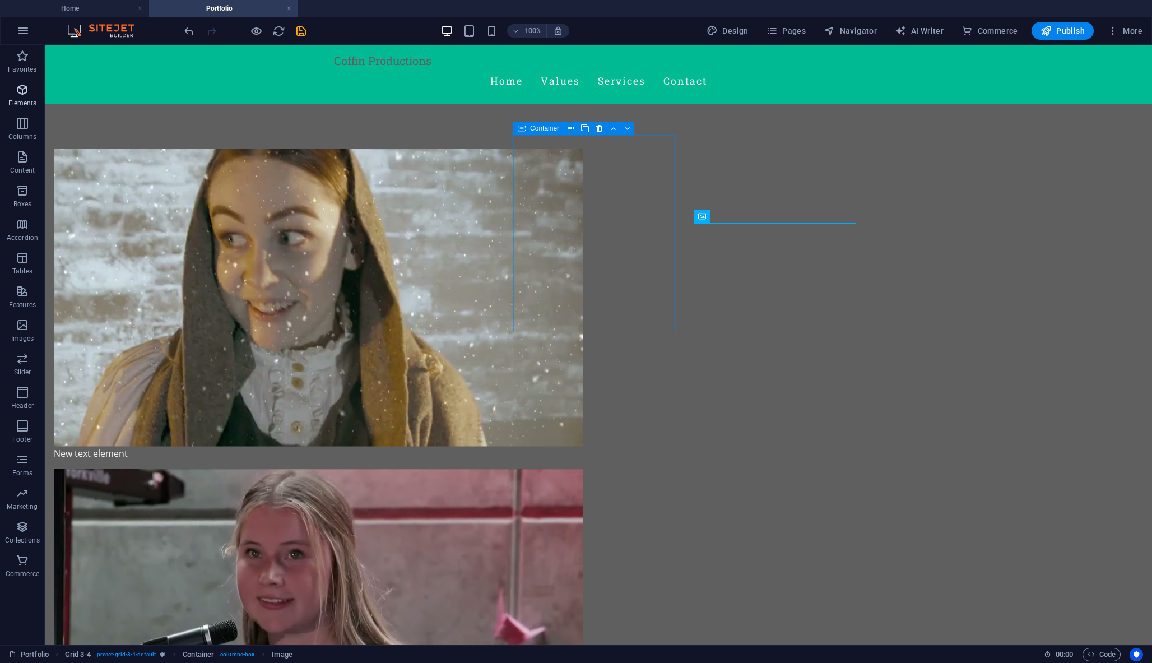
click at [24, 100] on p "Elements" at bounding box center [22, 103] width 29 height 9
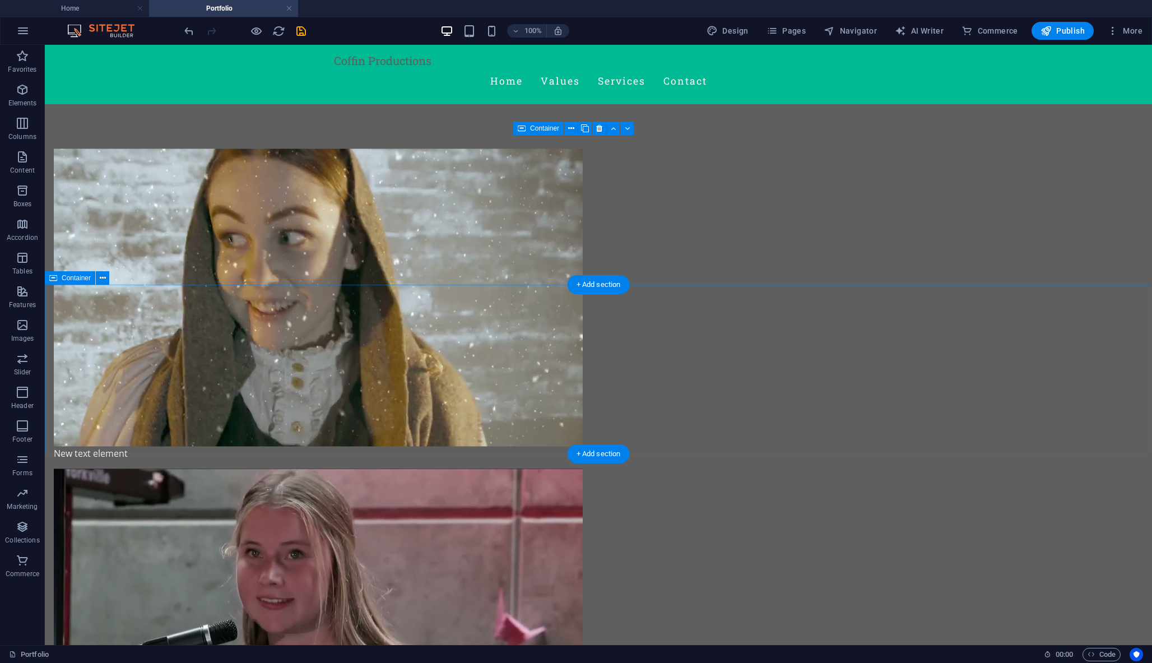
click at [101, 276] on icon at bounding box center [104, 278] width 6 height 12
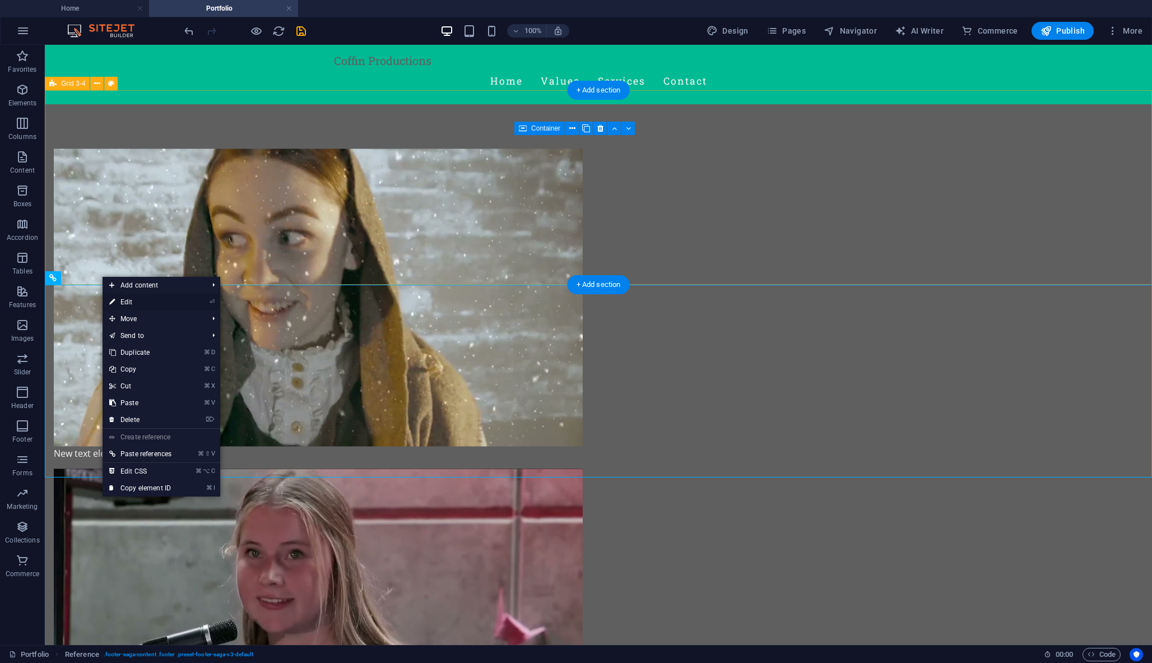
click at [131, 304] on link "⏎ Edit" at bounding box center [141, 302] width 76 height 17
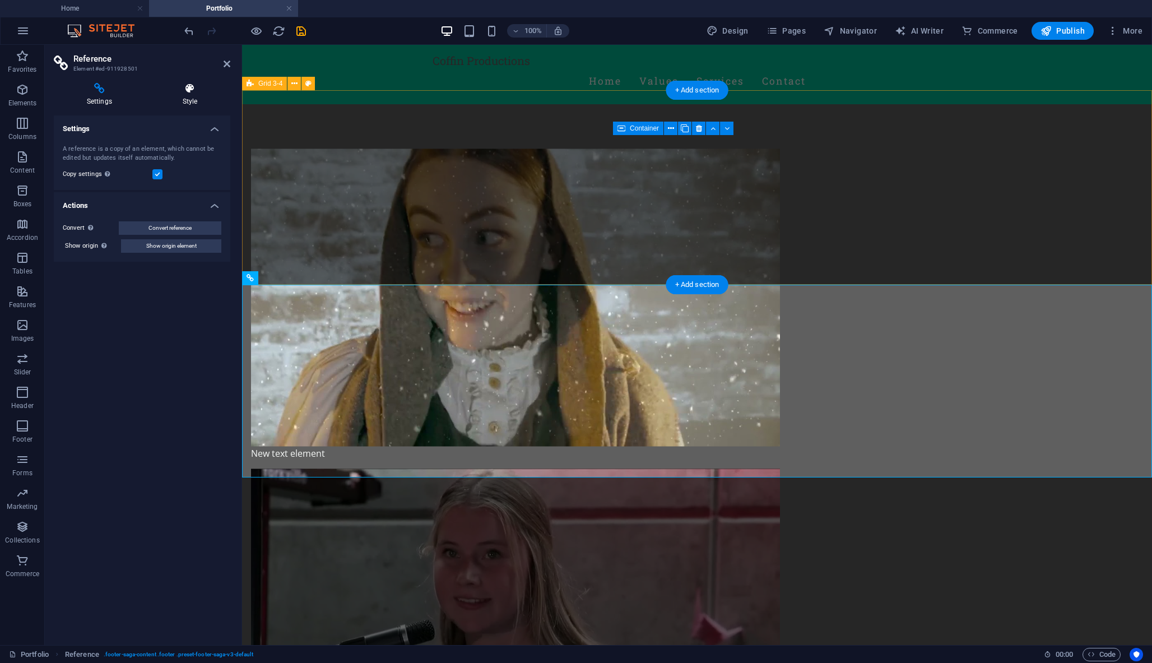
click at [195, 85] on icon at bounding box center [190, 88] width 81 height 11
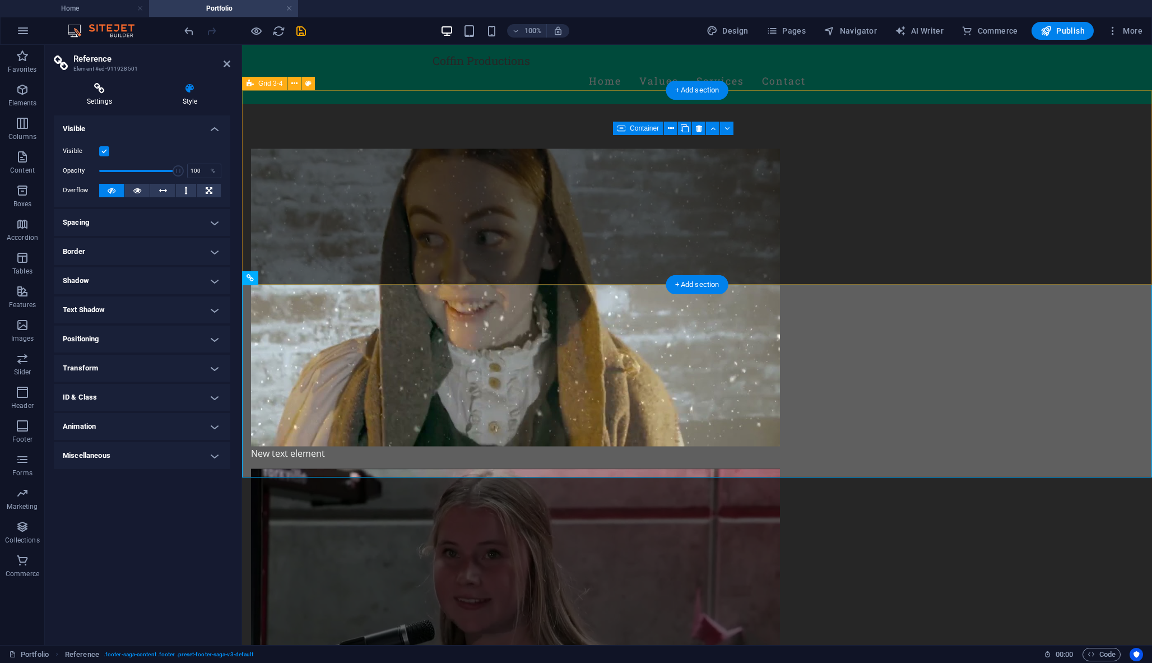
click at [92, 87] on icon at bounding box center [99, 88] width 91 height 11
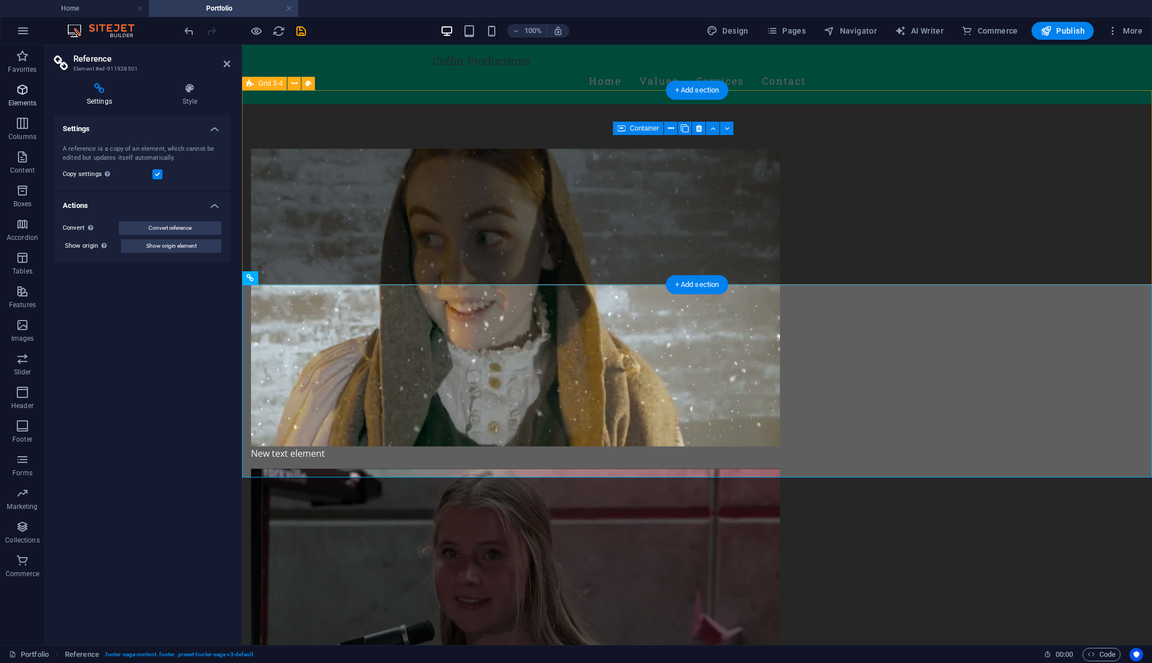
click at [14, 85] on span "Elements" at bounding box center [22, 96] width 45 height 27
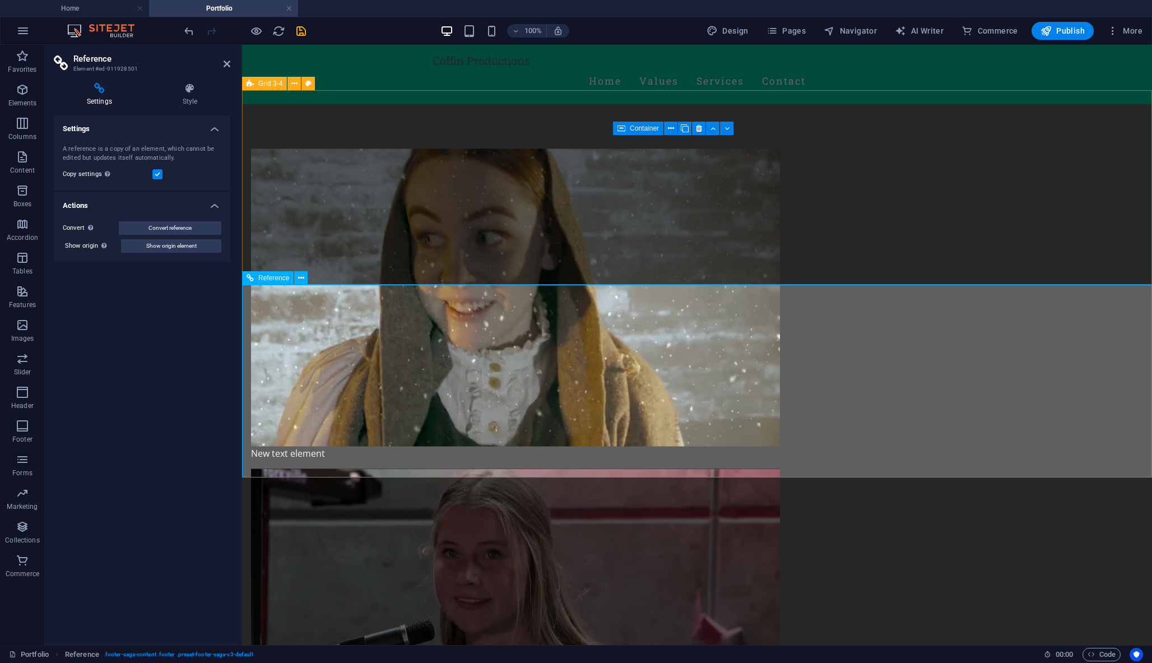
click at [279, 274] on span "Reference" at bounding box center [273, 277] width 31 height 7
click at [278, 283] on div "Reference" at bounding box center [268, 277] width 52 height 13
click at [299, 276] on icon at bounding box center [301, 278] width 6 height 12
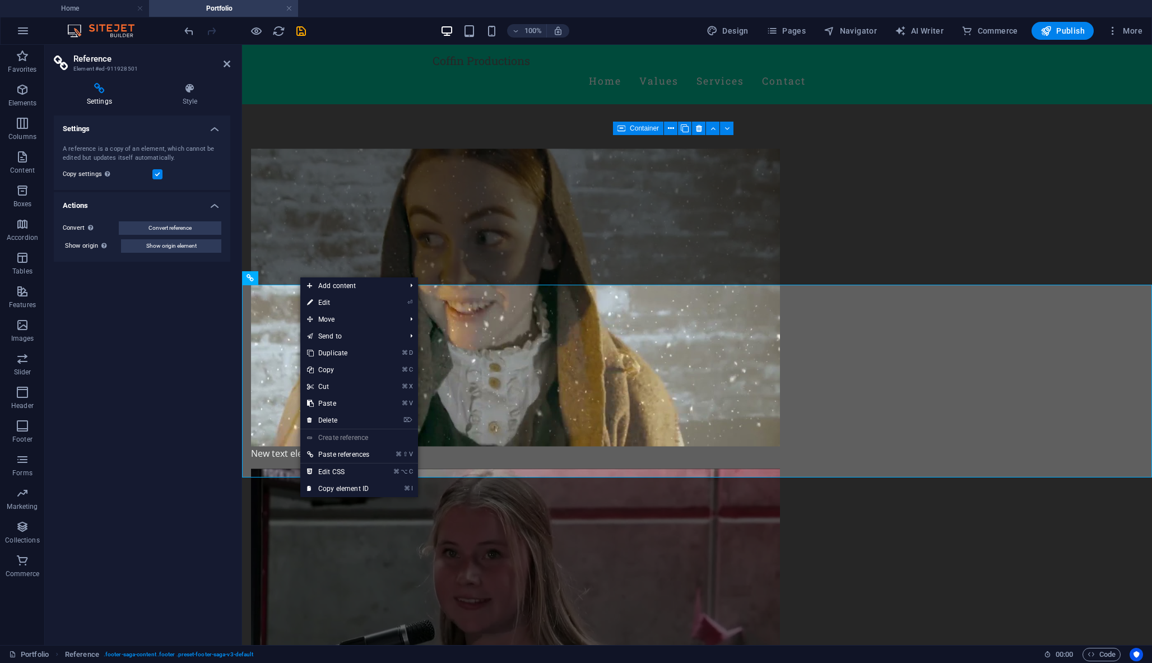
click at [193, 75] on div "Settings Style Settings A reference is a copy of an element, which cannot be ed…" at bounding box center [142, 359] width 194 height 571
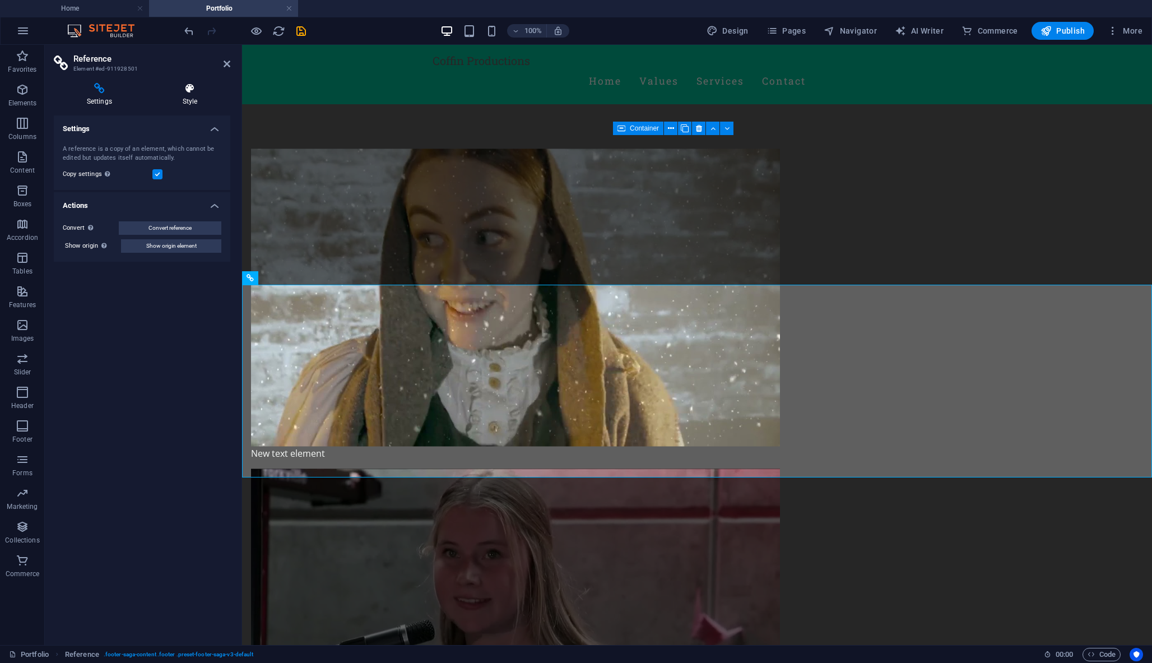
click at [190, 83] on div "Settings Style Settings A reference is a copy of an element, which cannot be ed…" at bounding box center [142, 359] width 194 height 571
click at [188, 95] on h4 "Style" at bounding box center [190, 95] width 81 height 24
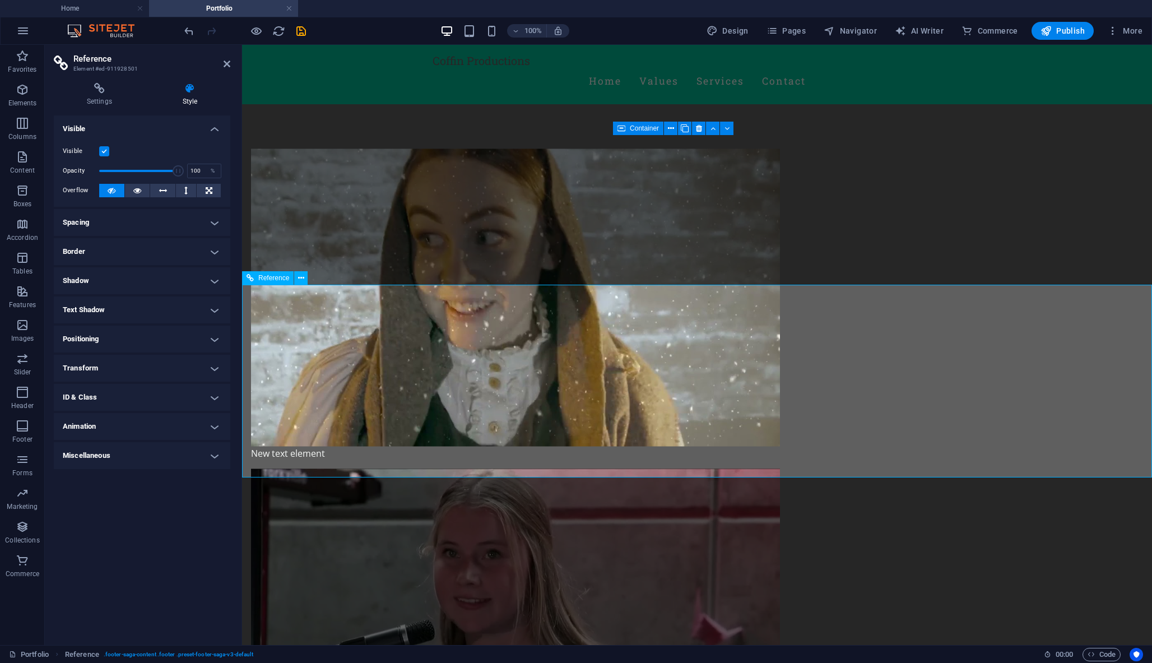
click at [249, 277] on icon at bounding box center [249, 277] width 7 height 13
click at [227, 61] on icon at bounding box center [227, 63] width 7 height 9
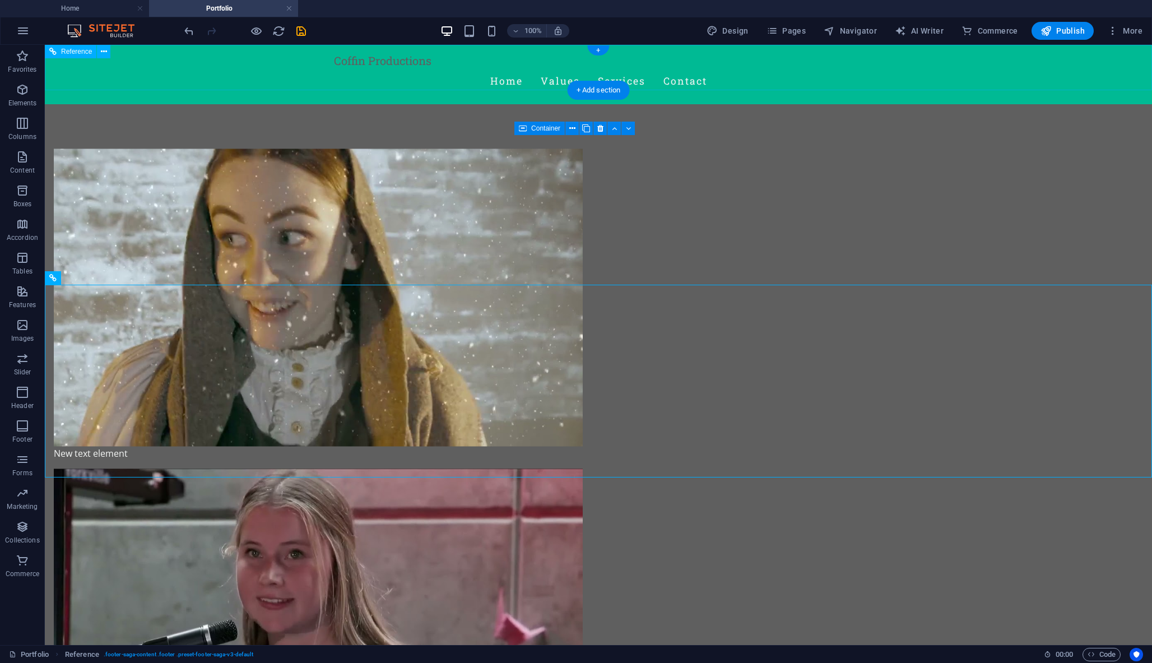
click at [554, 69] on nav "Home Values Services Contact" at bounding box center [598, 81] width 529 height 28
click at [729, 67] on nav "Home Values Services Contact" at bounding box center [598, 81] width 529 height 28
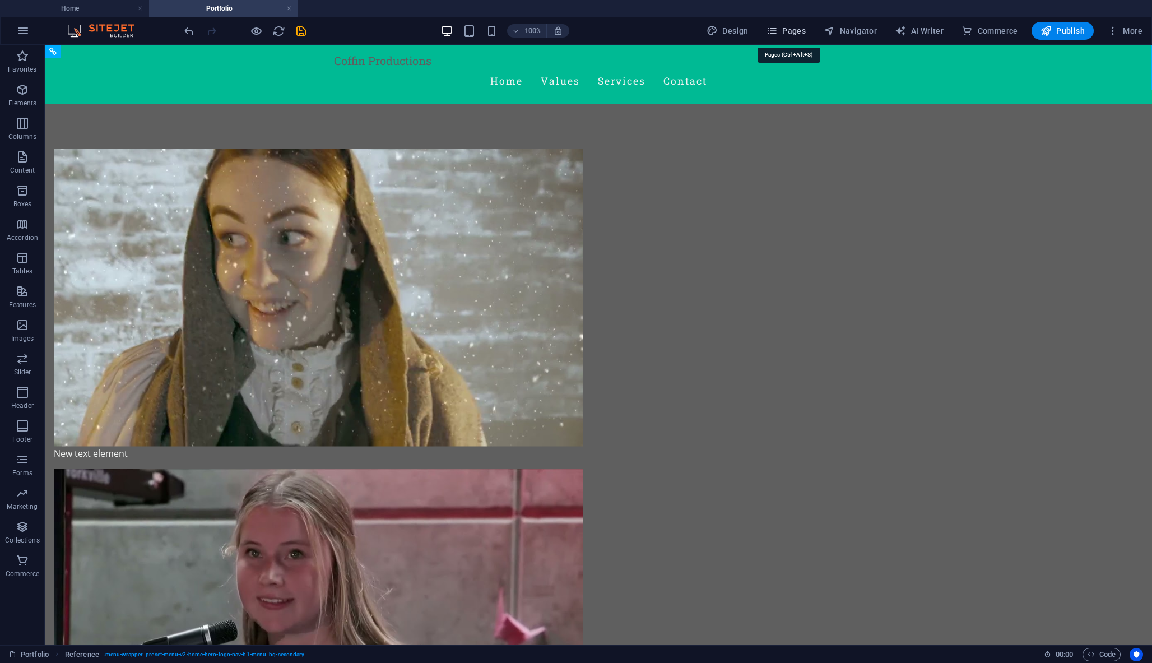
click at [803, 26] on span "Pages" at bounding box center [785, 30] width 39 height 11
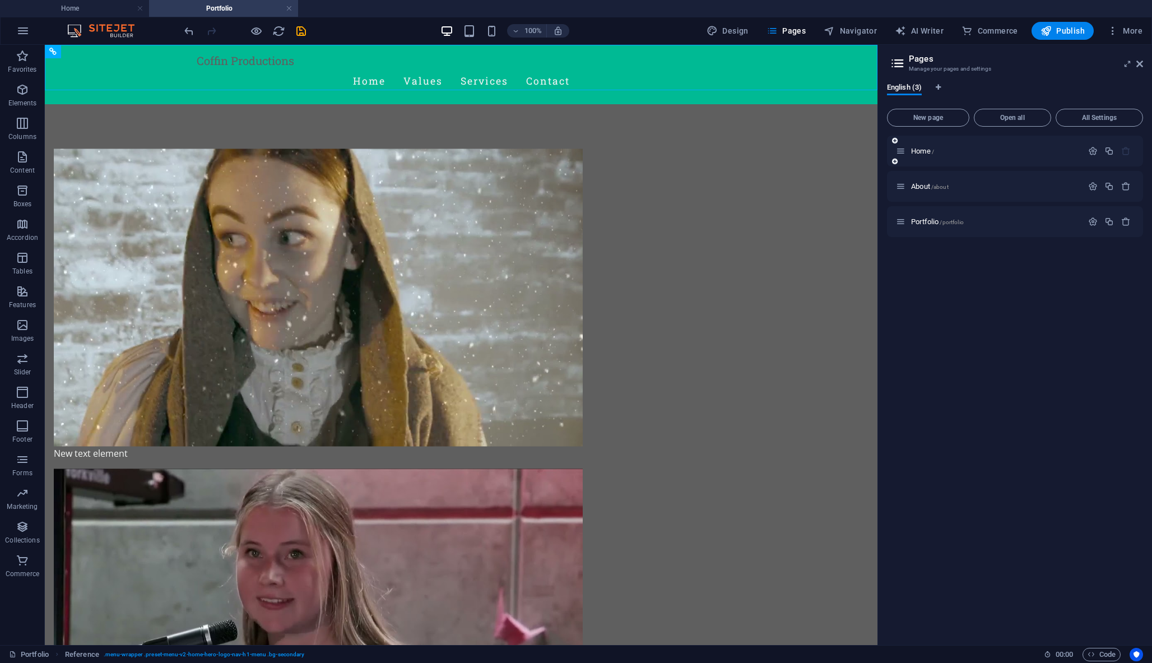
click at [913, 156] on div "Home /" at bounding box center [989, 151] width 187 height 13
click at [1090, 151] on icon "button" at bounding box center [1093, 151] width 10 height 10
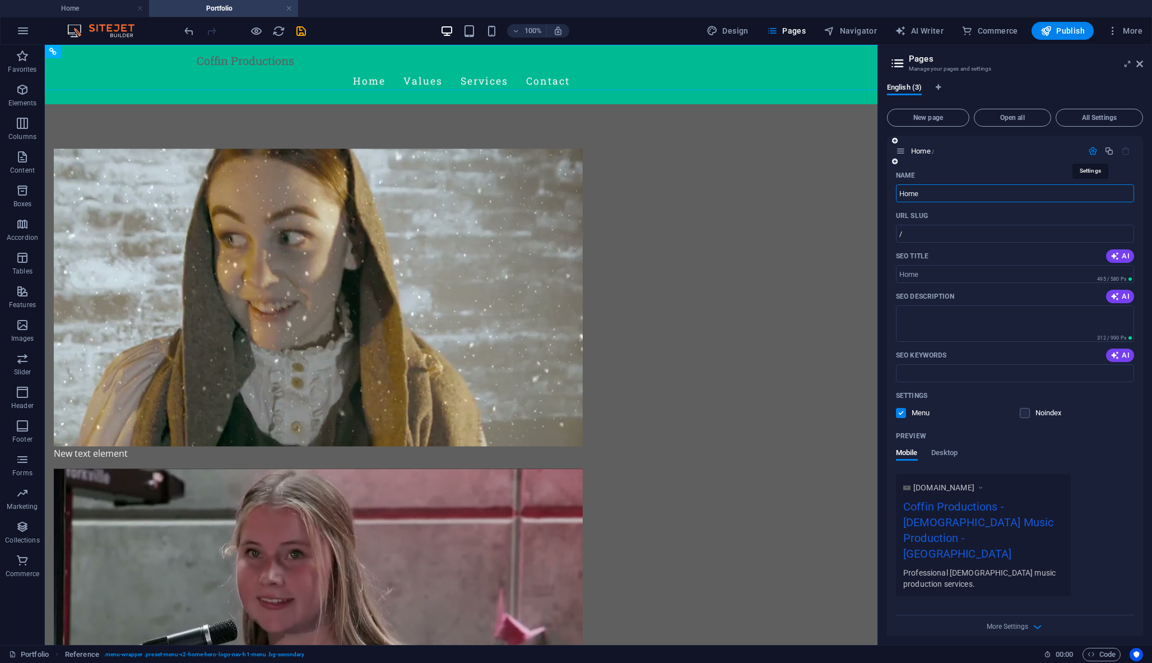
click at [1088, 150] on icon "button" at bounding box center [1093, 151] width 10 height 10
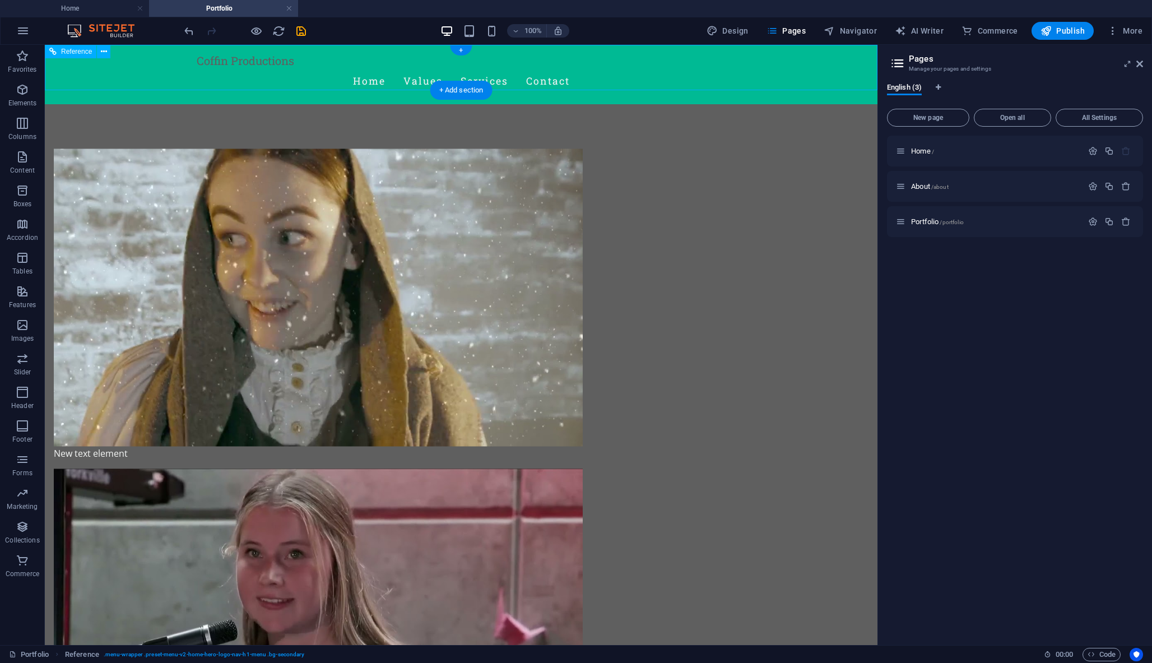
click at [621, 71] on nav "Home Values Services Contact" at bounding box center [461, 81] width 529 height 28
click at [606, 67] on nav "Home Values Services Contact" at bounding box center [461, 81] width 529 height 28
click at [490, 469] on div at bounding box center [318, 617] width 529 height 297
click at [252, 446] on div "New text element" at bounding box center [318, 452] width 529 height 13
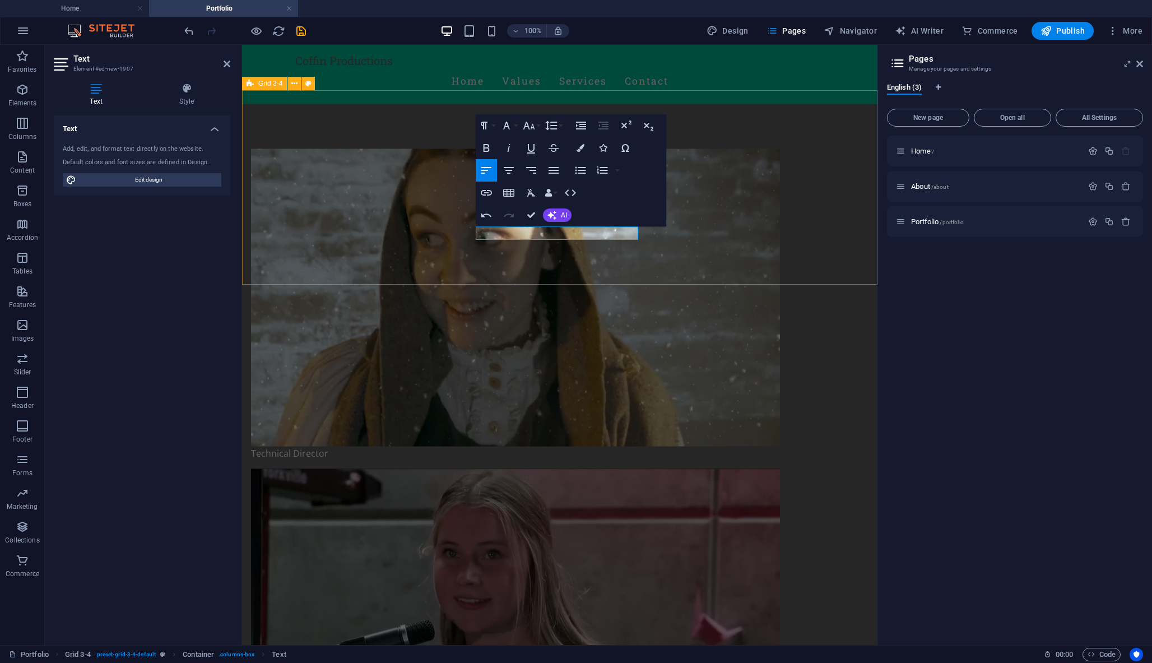
click at [663, 273] on div "Technical Director ​Studio and Live mixing Coming soon!! New text element" at bounding box center [559, 519] width 635 height 830
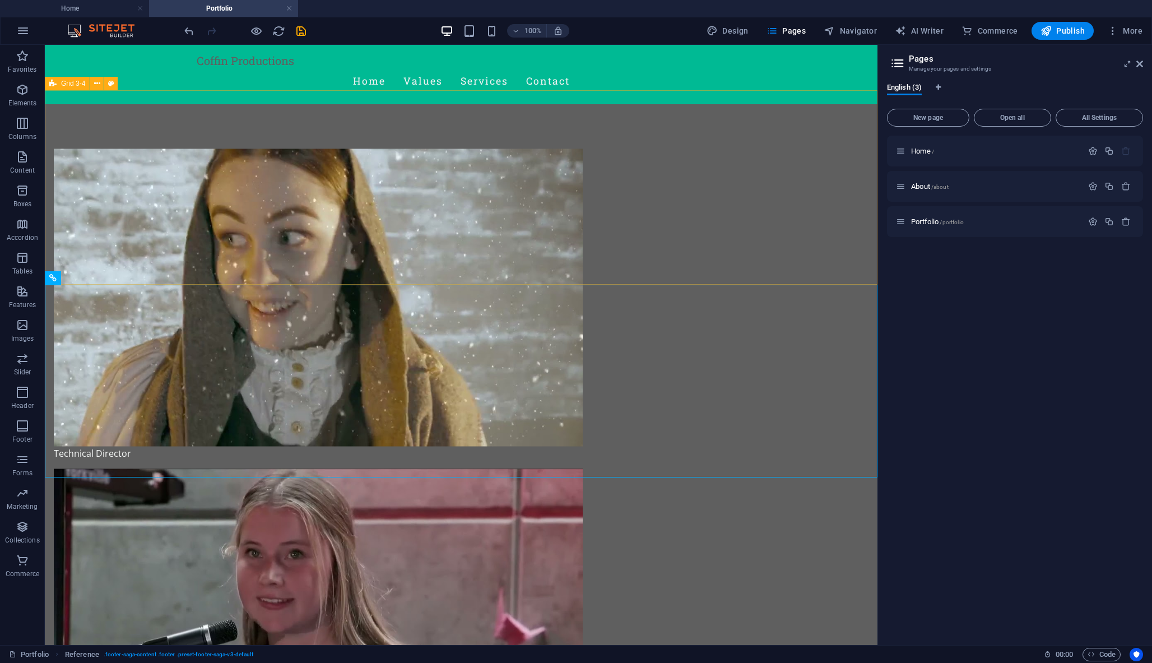
click at [556, 263] on div "Technical Director Video Director Studio and Live mixing Coming soon!!" at bounding box center [461, 519] width 832 height 830
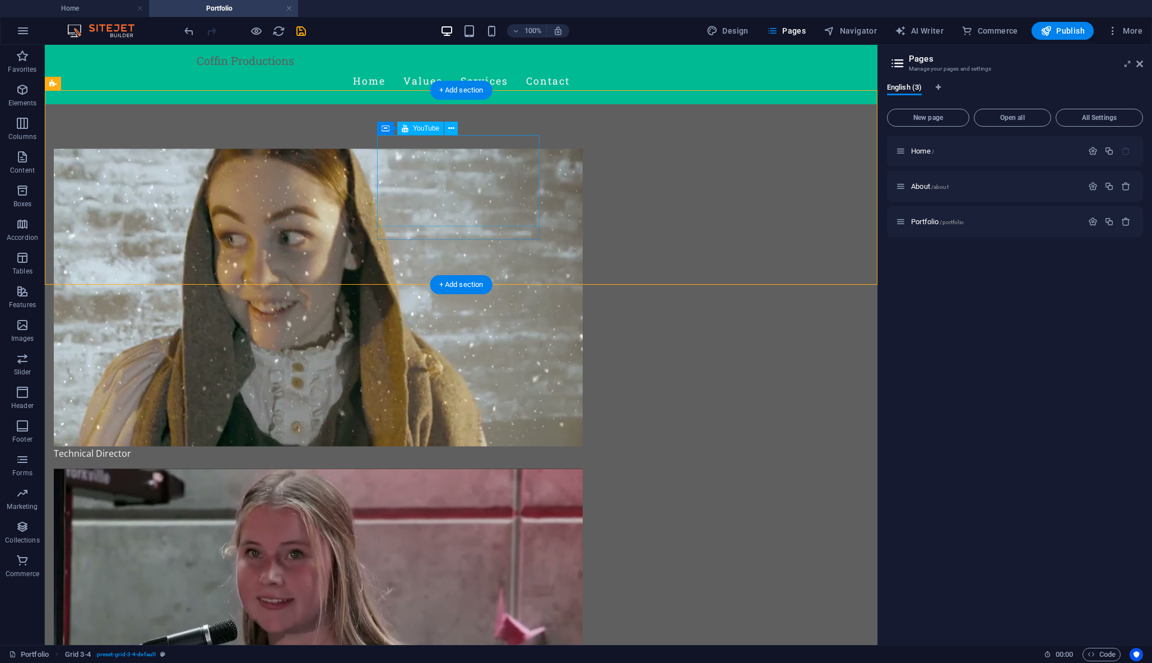
click at [457, 469] on div at bounding box center [318, 617] width 529 height 297
click at [448, 469] on div at bounding box center [318, 617] width 529 height 297
click at [457, 469] on div at bounding box center [318, 617] width 529 height 297
click at [419, 126] on span "YouTube" at bounding box center [426, 128] width 26 height 7
click at [410, 469] on div at bounding box center [318, 617] width 529 height 297
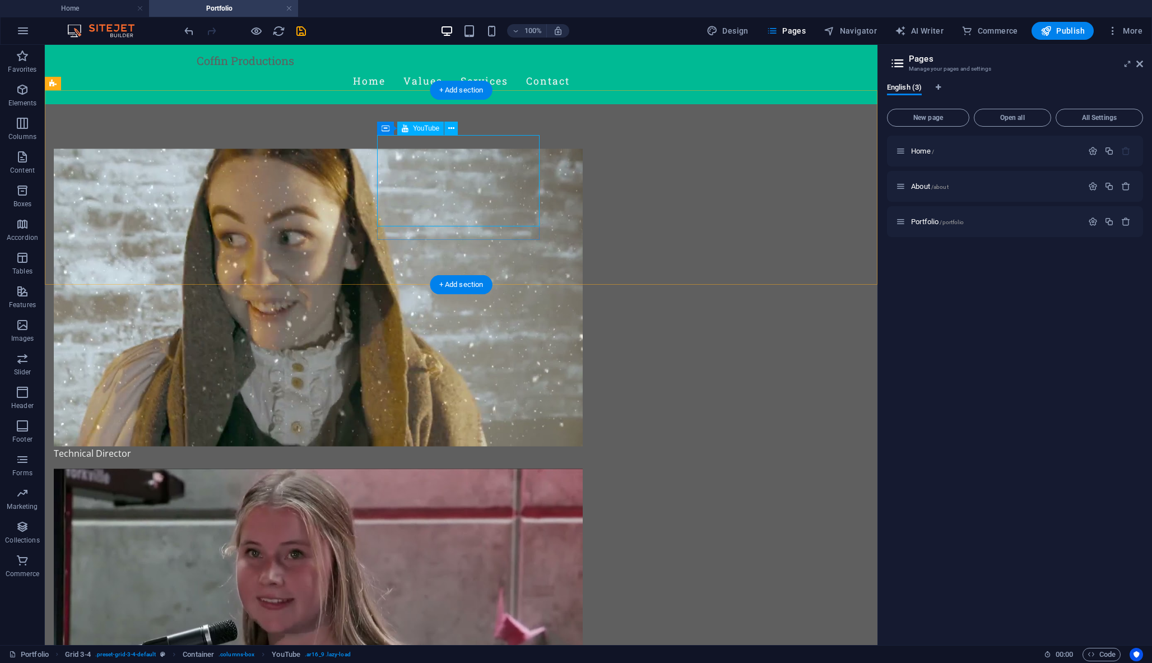
click at [410, 469] on div at bounding box center [318, 617] width 529 height 297
select select "ar16_9"
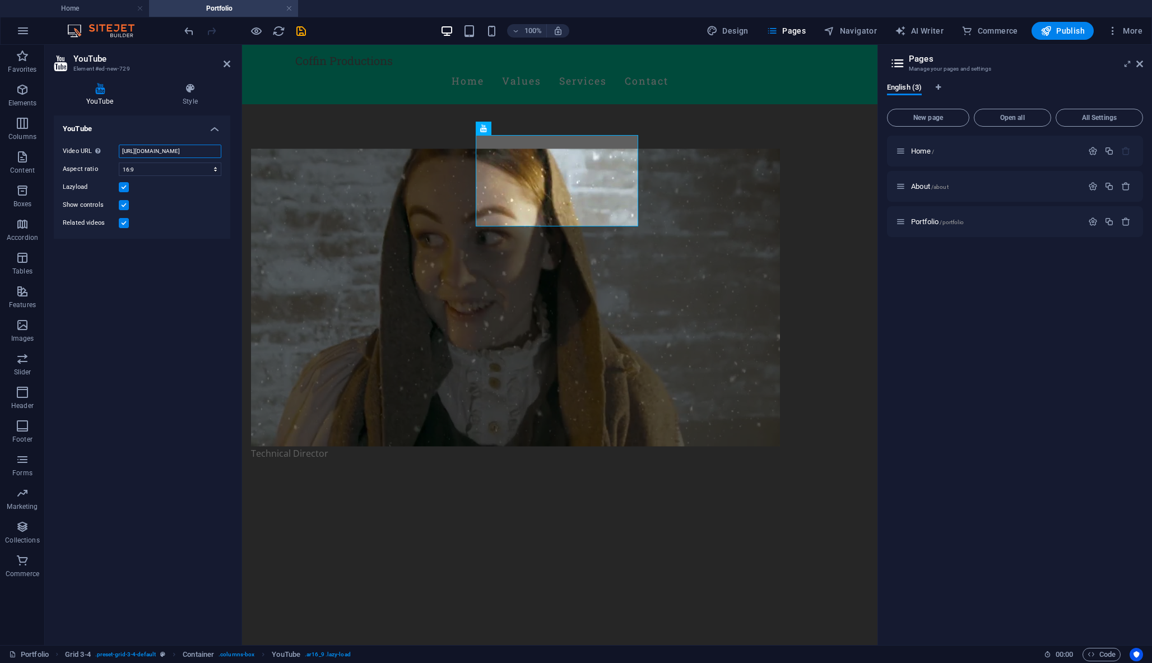
click at [173, 152] on input "https://www.youtube.com/watch?v=Sw7xd-EoiYM" at bounding box center [170, 151] width 103 height 13
paste input "https://youtu.be/Sw7xd-EoiYM"
type input "https://youtu.be/Sw7xd-EoiYM"
click at [159, 333] on div "YouTube Video URL Insert (or paste) a video URL. https://youtu.be/Sw7xd-EoiYM A…" at bounding box center [142, 375] width 176 height 520
click at [227, 63] on icon at bounding box center [227, 63] width 7 height 9
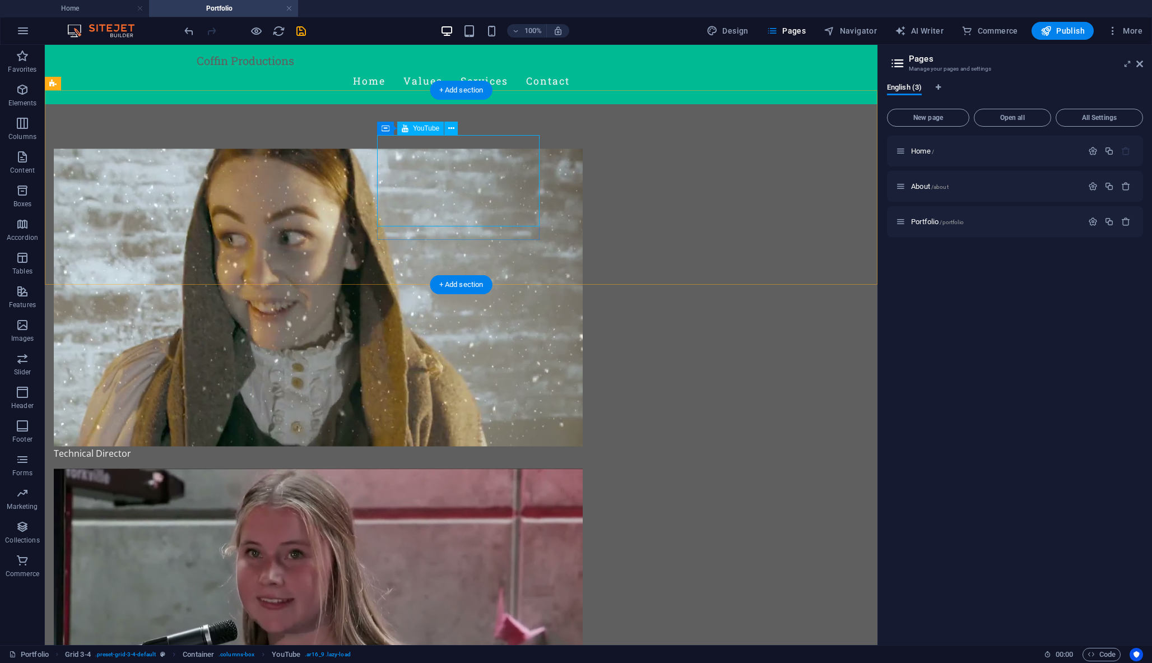
click at [465, 469] on div at bounding box center [318, 617] width 529 height 297
click at [420, 127] on span "YouTube" at bounding box center [426, 128] width 26 height 7
click at [1073, 35] on span "Publish" at bounding box center [1062, 30] width 44 height 11
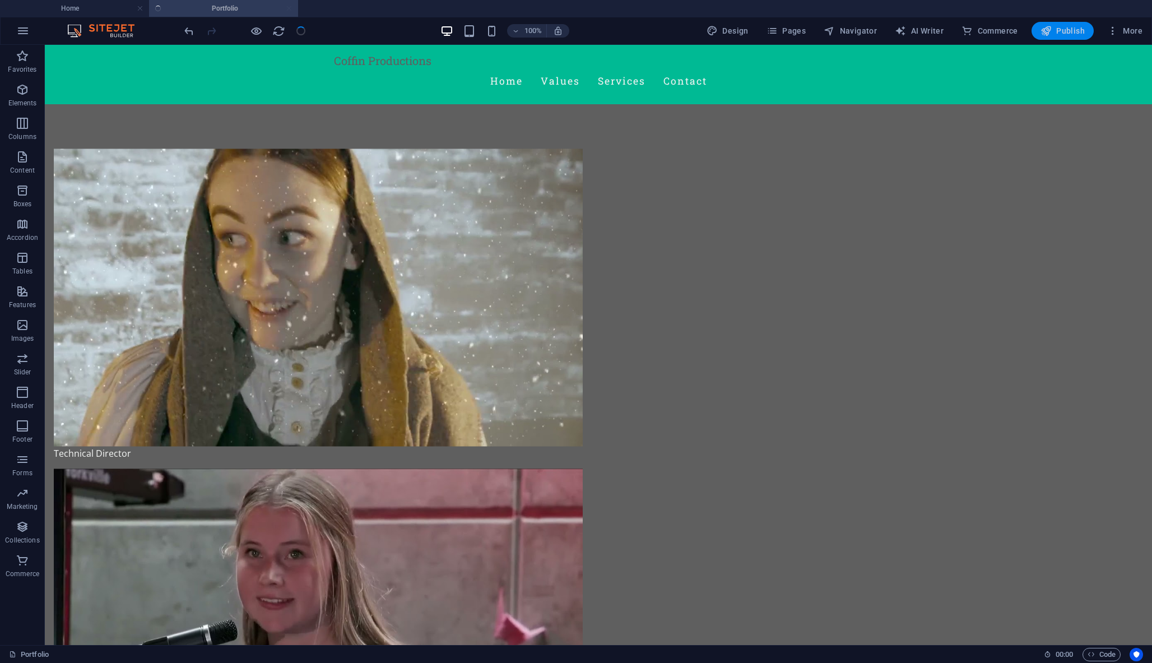
click at [1072, 35] on span "Publish" at bounding box center [1062, 30] width 44 height 11
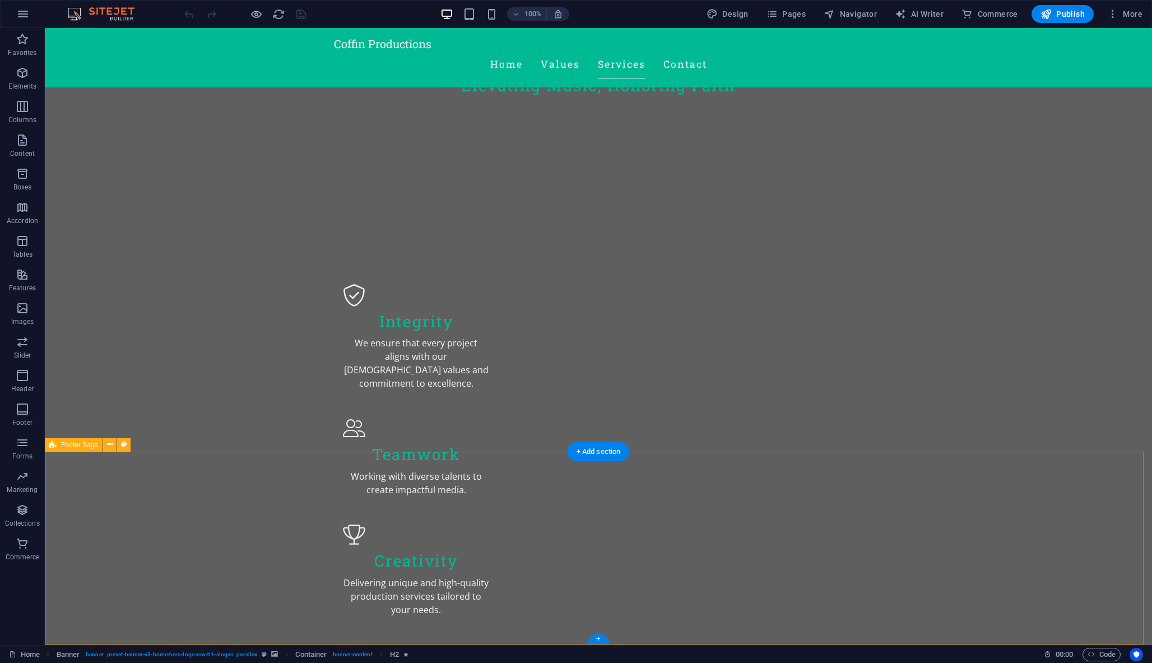
scroll to position [613, 0]
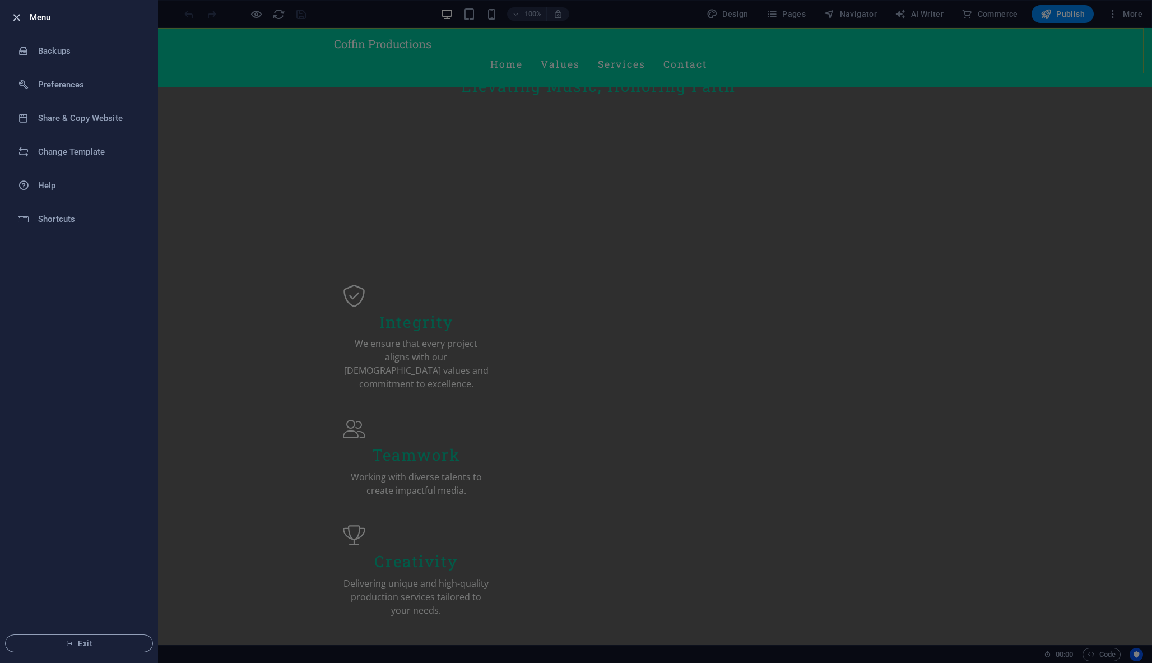
click at [16, 22] on icon "button" at bounding box center [16, 17] width 13 height 13
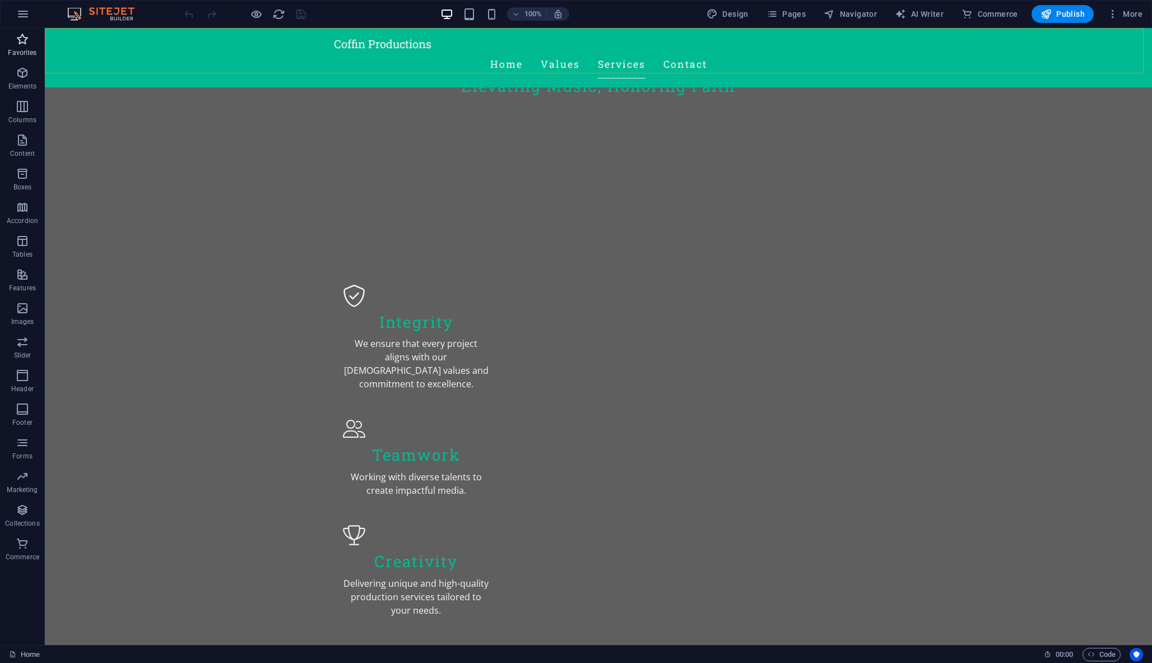
click at [20, 39] on icon "button" at bounding box center [22, 38] width 13 height 13
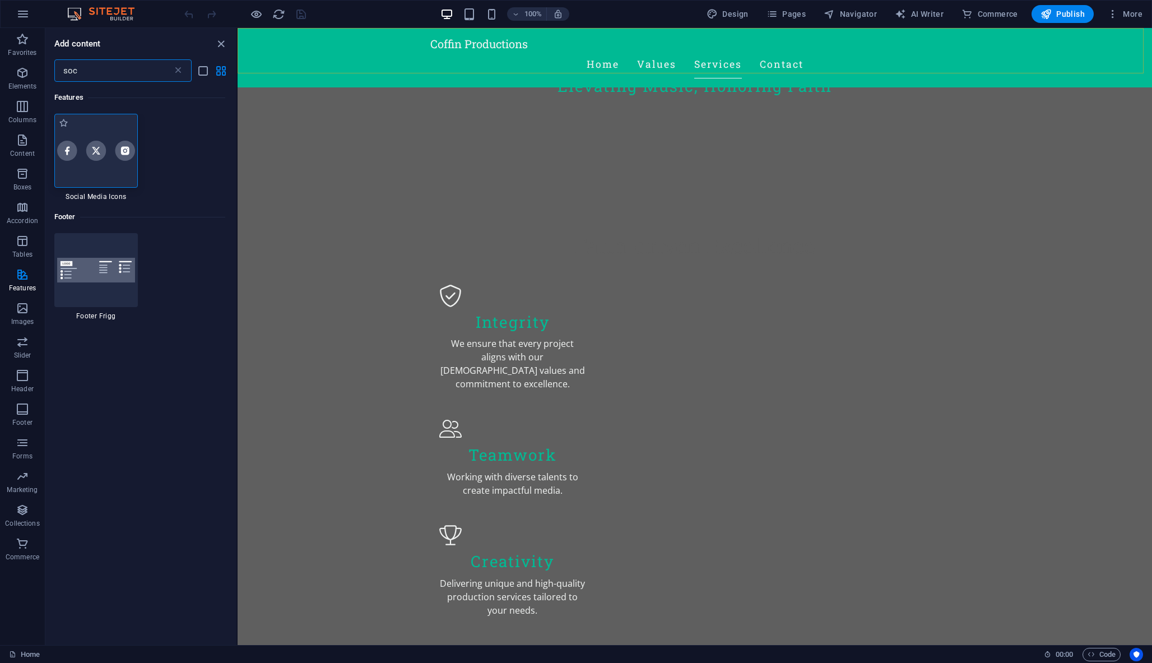
type input "soc"
click at [90, 162] on div at bounding box center [95, 151] width 83 height 74
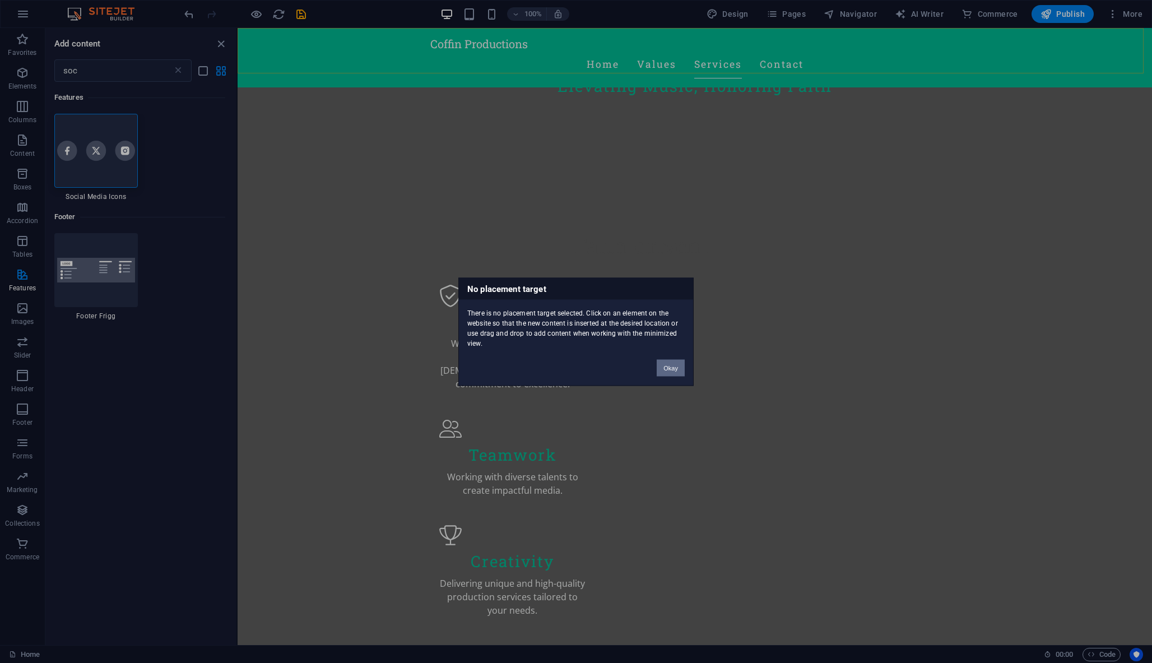
click at [678, 370] on button "Okay" at bounding box center [671, 367] width 28 height 17
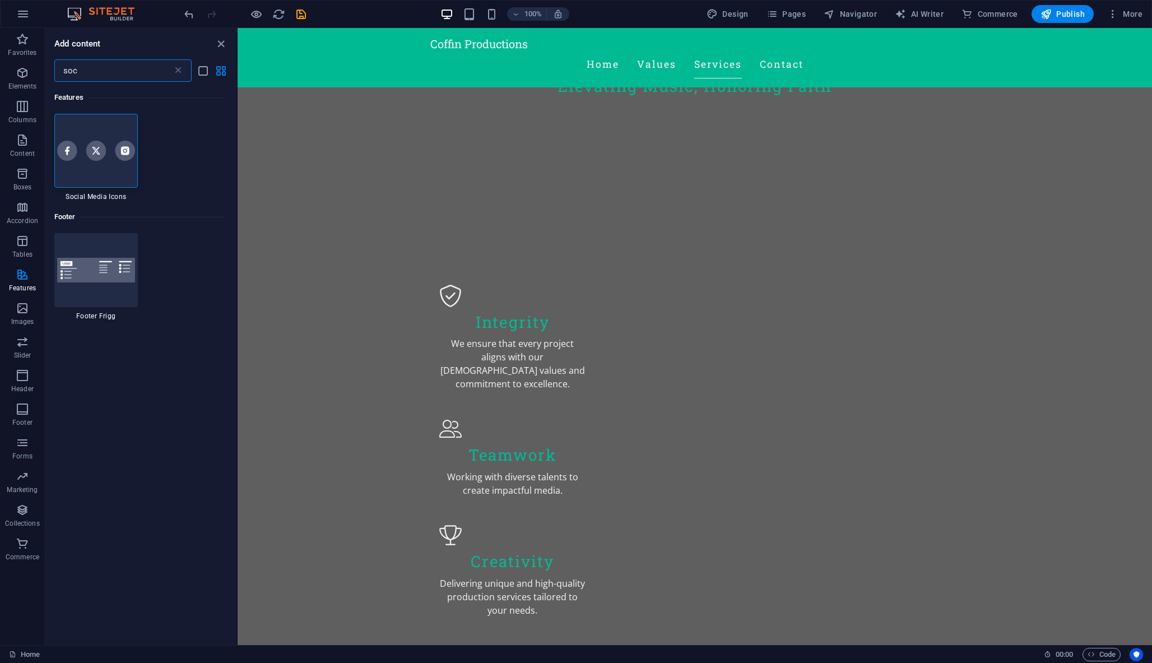
drag, startPoint x: 89, startPoint y: 70, endPoint x: 53, endPoint y: 61, distance: 37.0
click at [53, 61] on div "soc ​" at bounding box center [140, 70] width 191 height 22
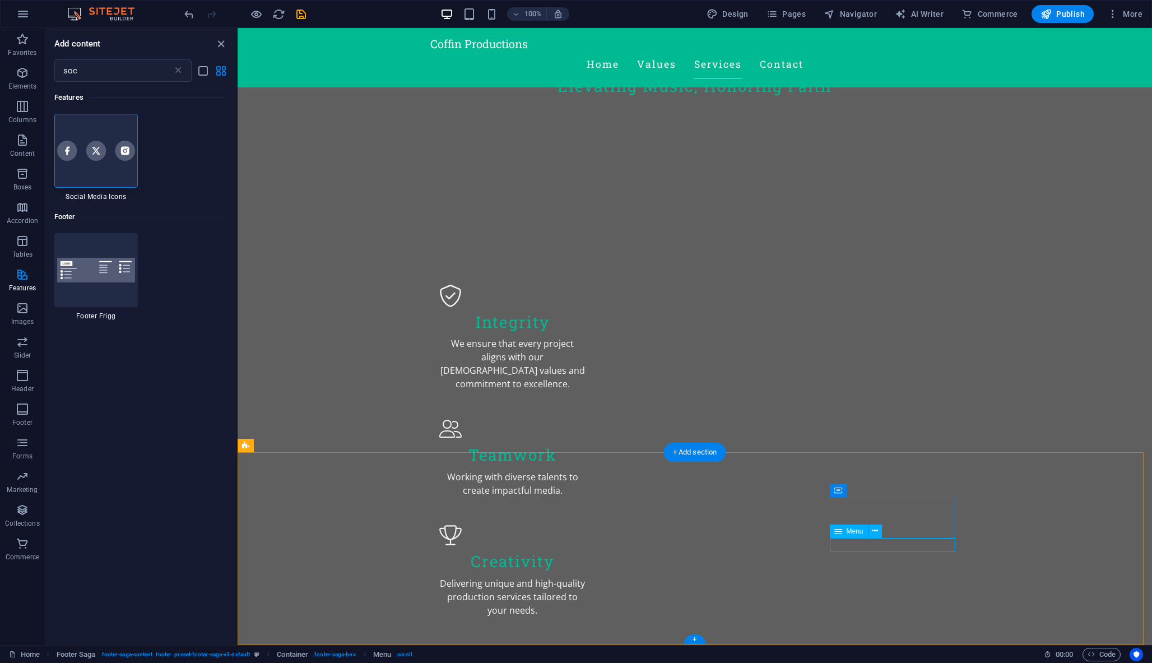
select select
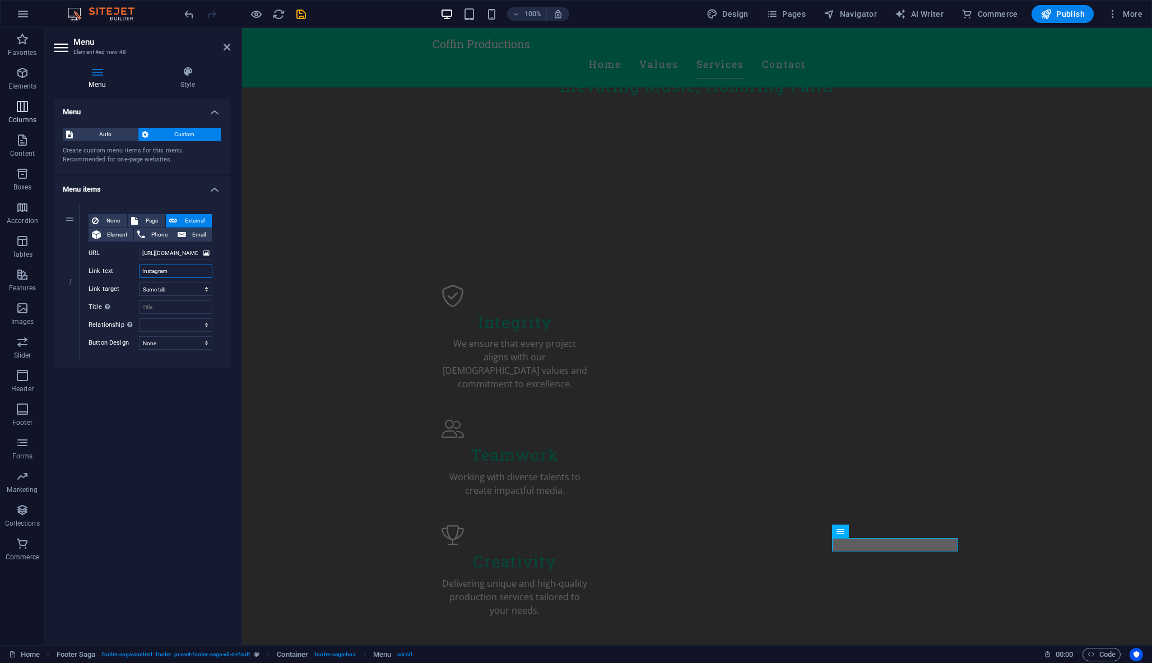
drag, startPoint x: 180, startPoint y: 267, endPoint x: 0, endPoint y: 122, distance: 231.8
click at [0, 122] on section "Favorites Elements Columns Content Boxes Accordion Tables Features Images Slide…" at bounding box center [576, 336] width 1152 height 617
select select
type input "Yo"
select select
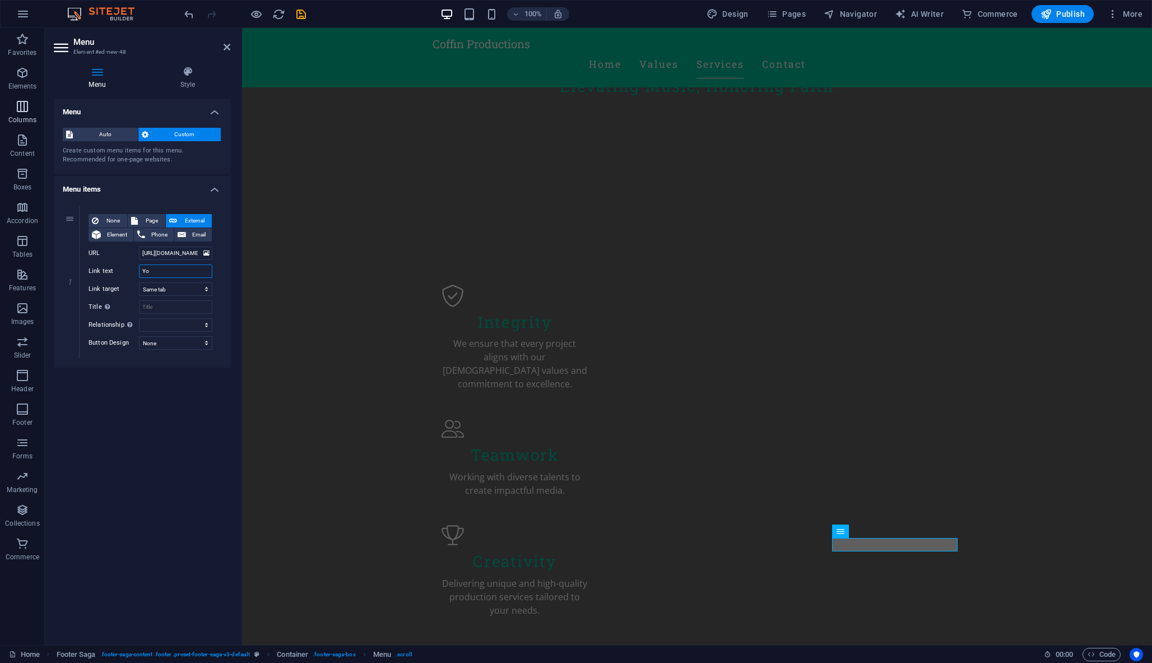
type input "You"
select select
type input "Youtube"
select select
type input "Youtube"
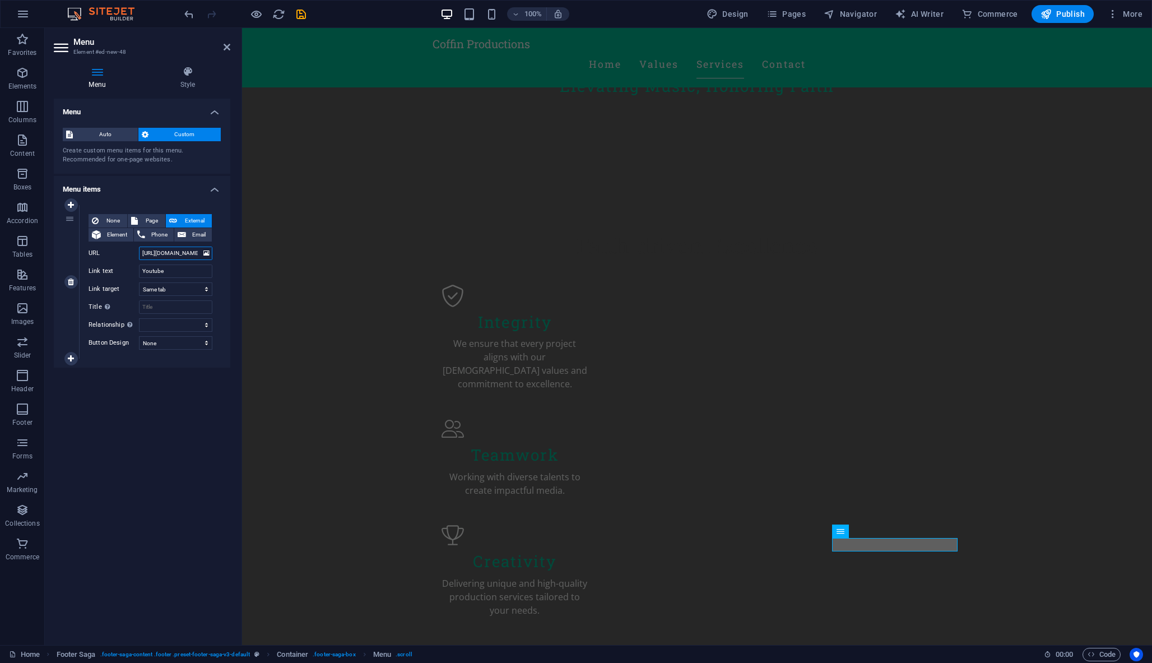
click at [174, 251] on input "[URL][DOMAIN_NAME]" at bounding box center [175, 252] width 73 height 13
paste input "[URL][DOMAIN_NAME]"
type input "[URL][DOMAIN_NAME]"
select select
type input "[URL][DOMAIN_NAME]"
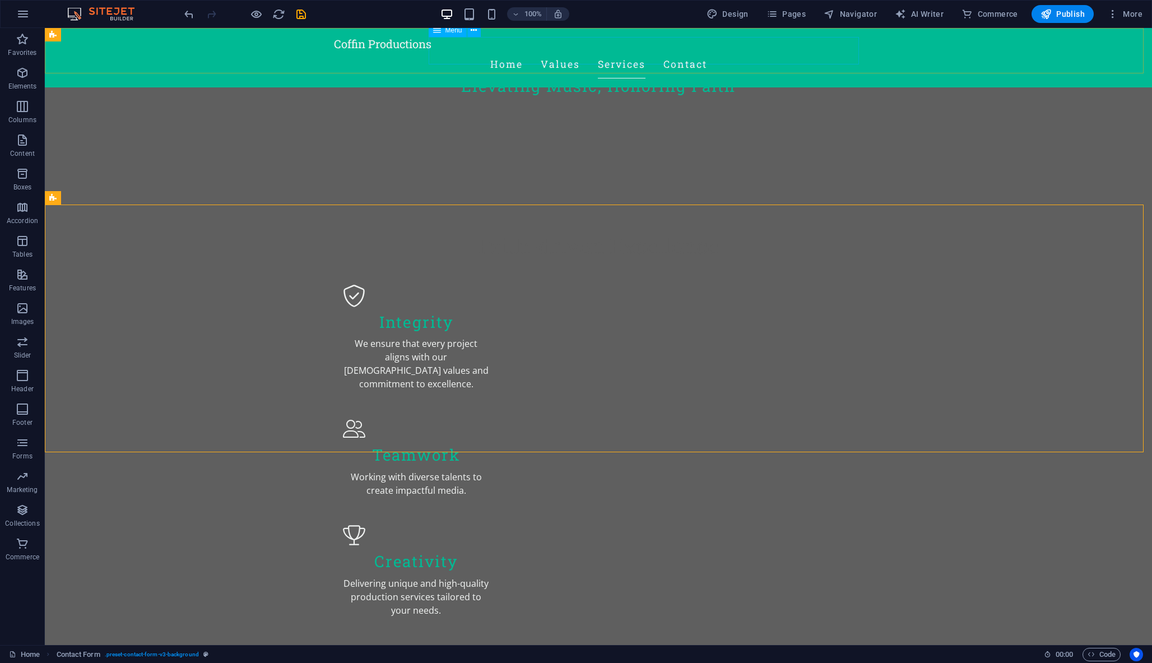
click at [724, 50] on nav "Home Values Services Contact" at bounding box center [598, 64] width 529 height 28
click at [559, 50] on nav "Home Values Services Contact" at bounding box center [598, 64] width 529 height 28
select select
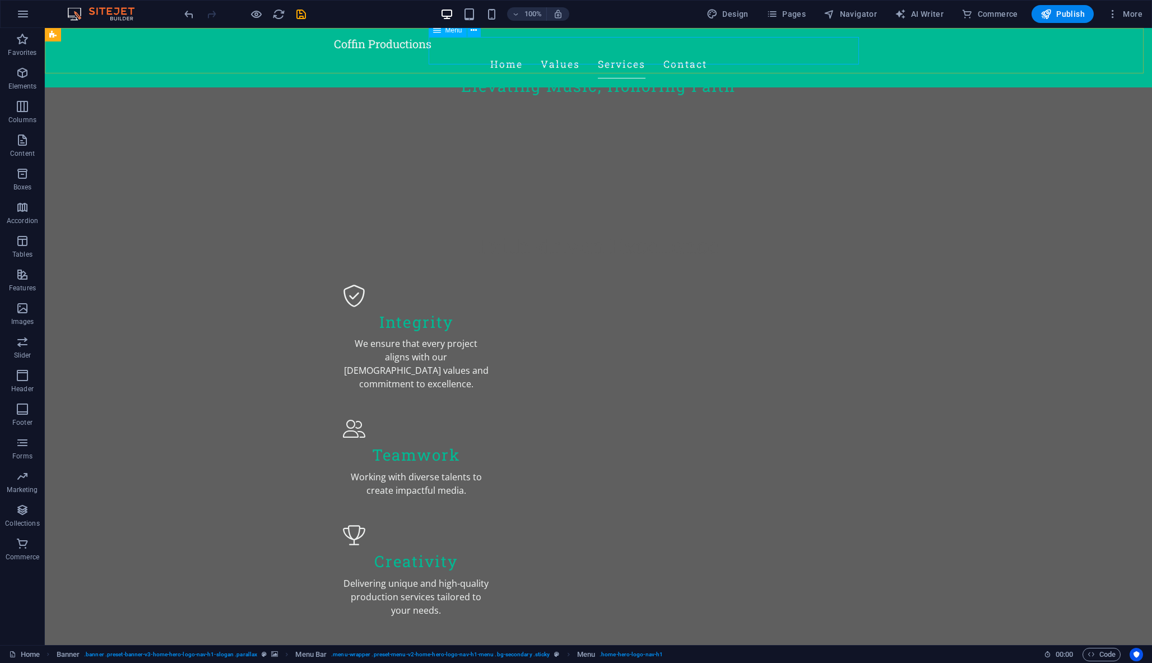
select select
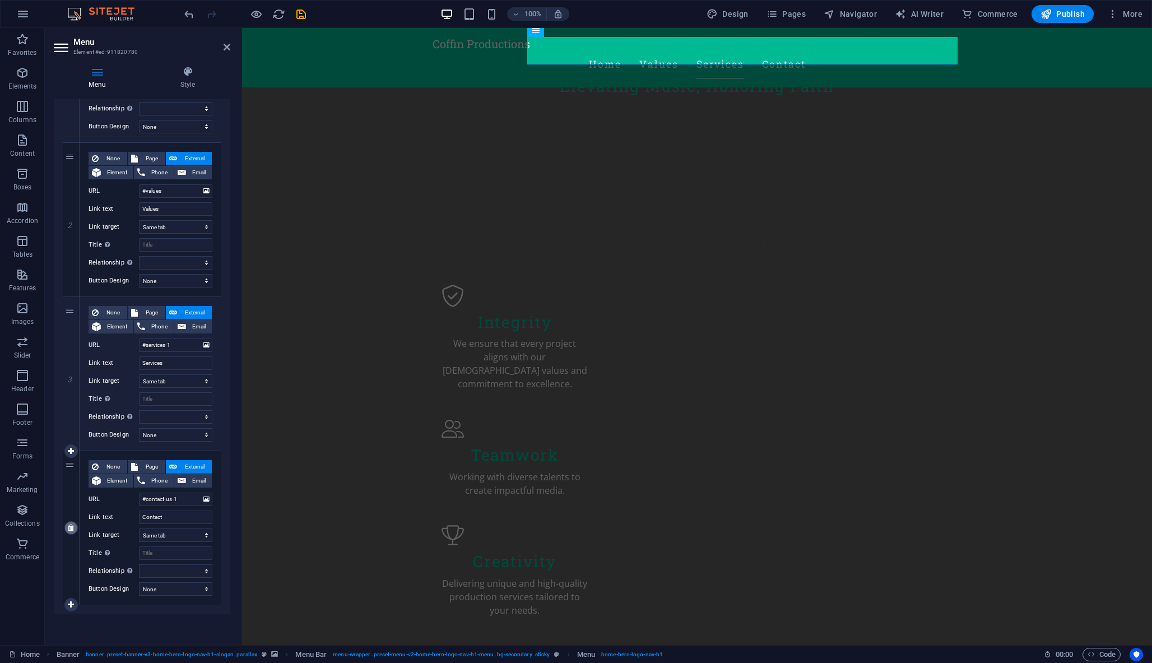
scroll to position [216, 0]
click at [70, 604] on icon at bounding box center [71, 605] width 6 height 8
select select
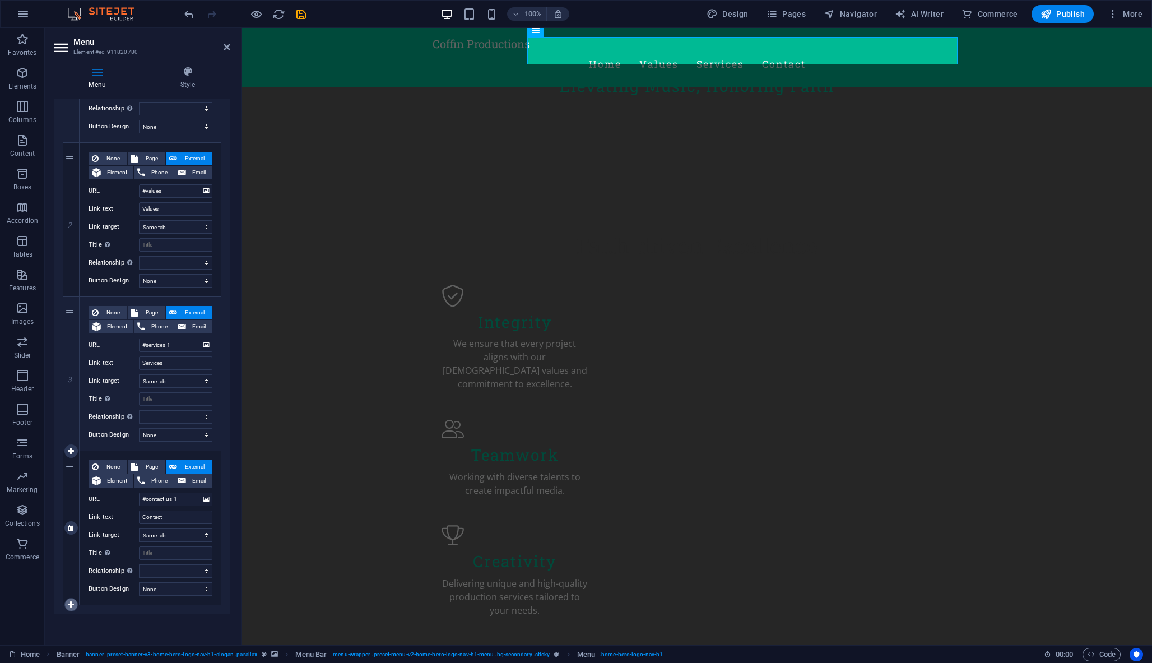
select select
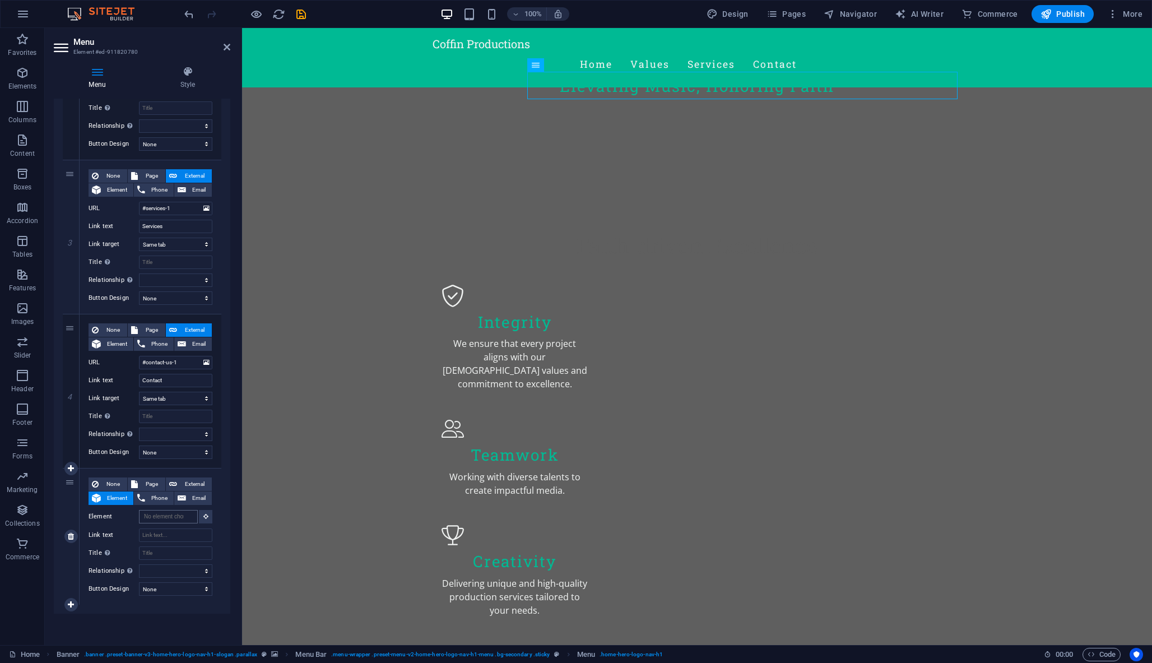
scroll to position [0, 0]
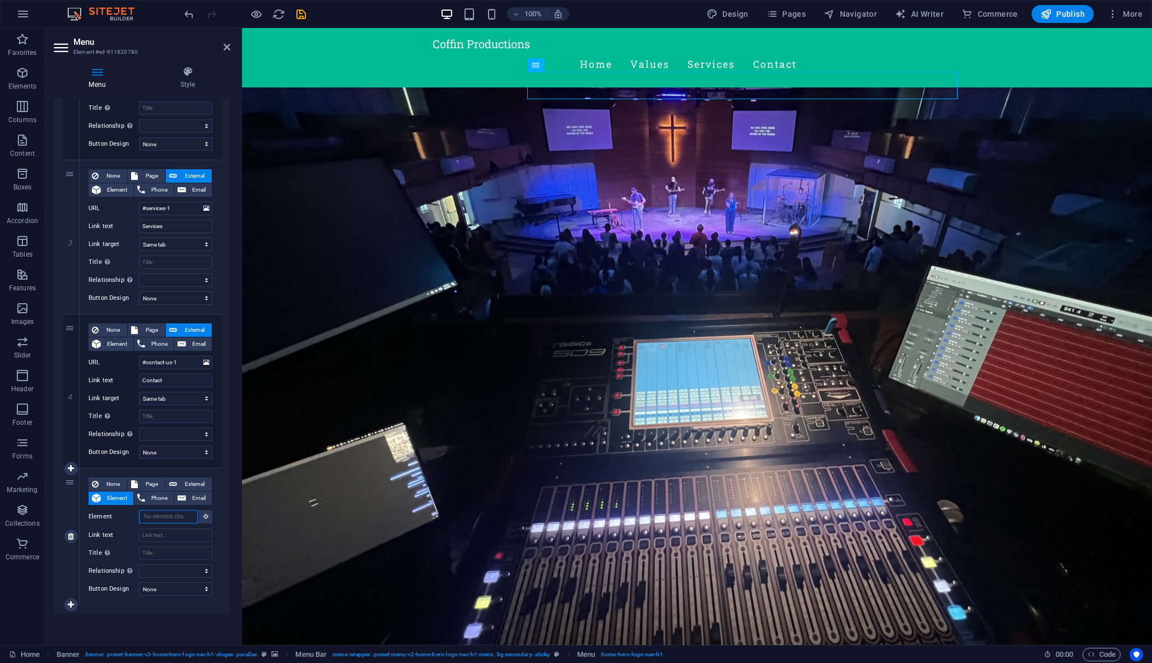
click at [170, 519] on input "Element" at bounding box center [168, 516] width 59 height 13
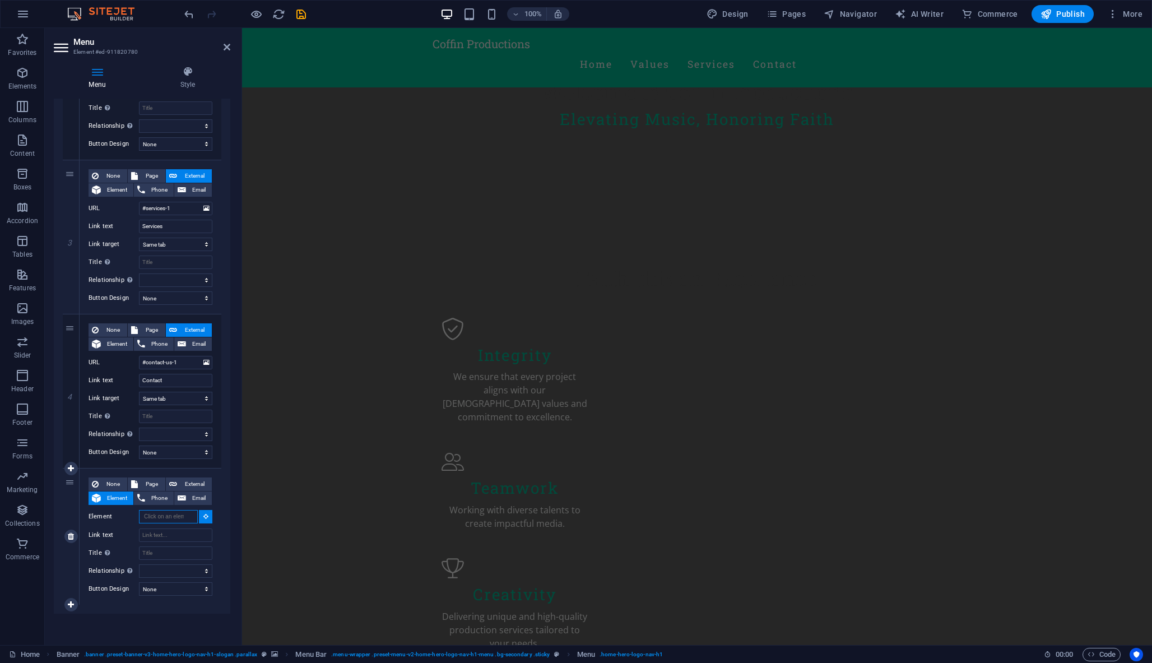
scroll to position [567, 0]
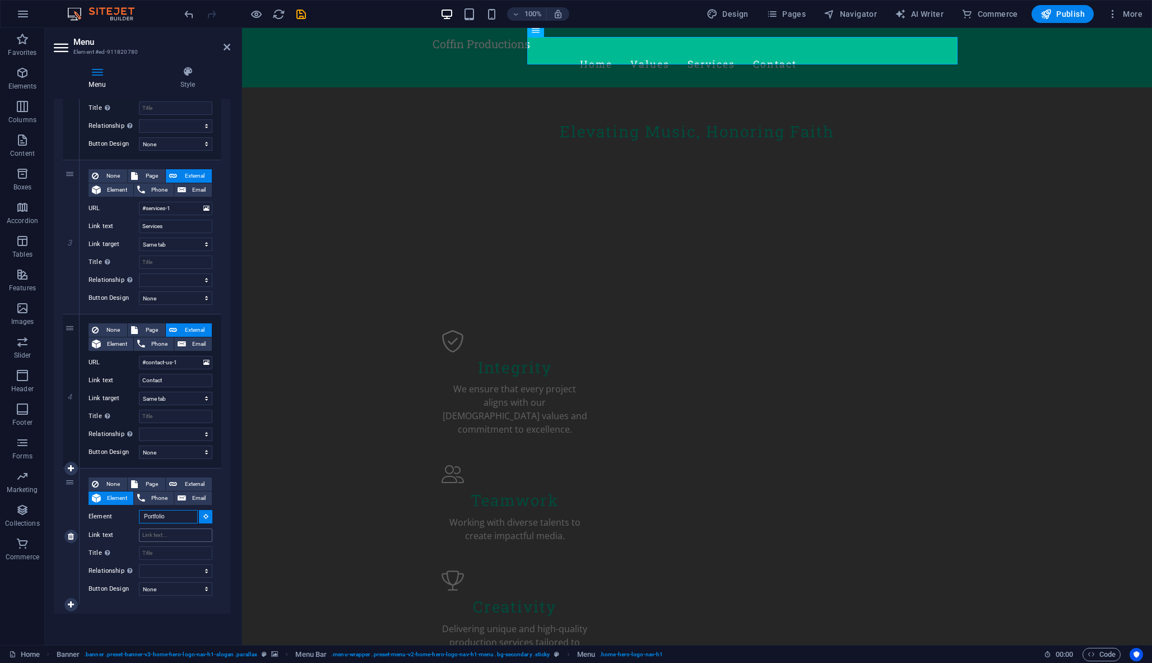
type input "Portfolio"
click at [175, 536] on input "Link text" at bounding box center [175, 534] width 73 height 13
click at [174, 537] on input "Link text" at bounding box center [175, 534] width 73 height 13
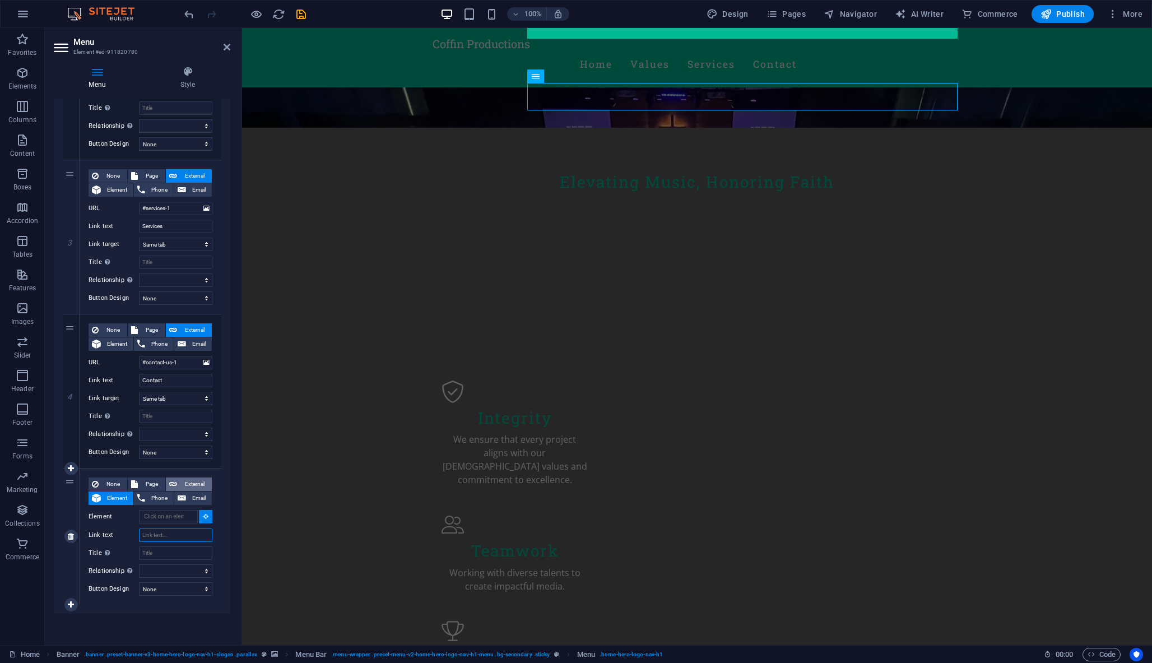
scroll to position [522, 0]
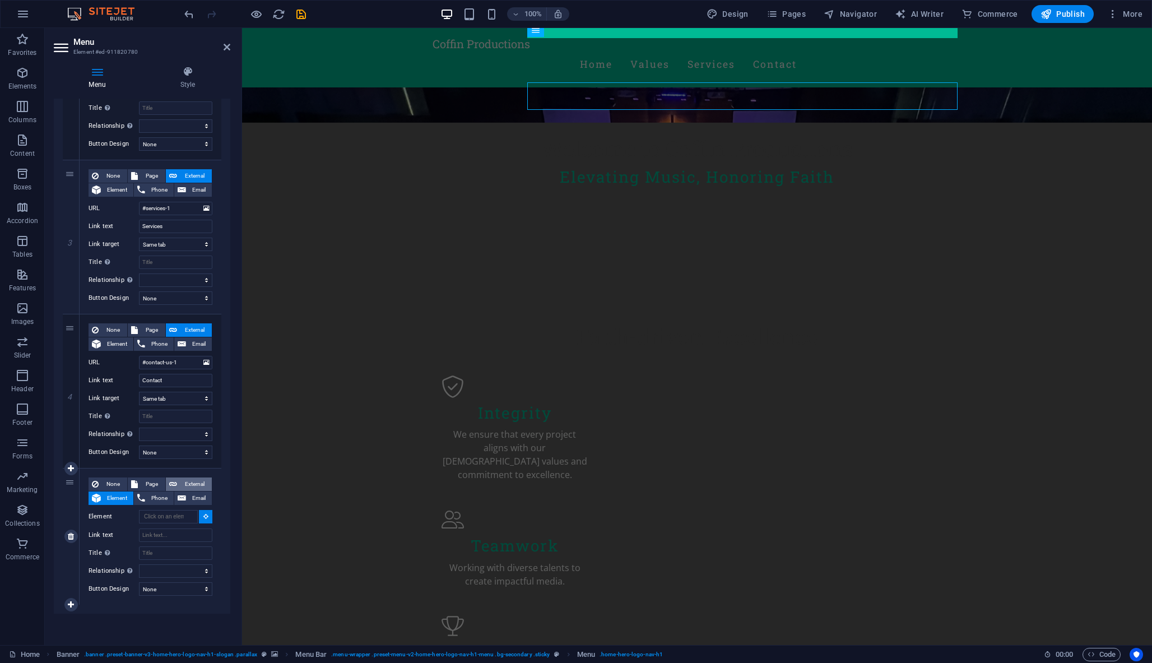
click at [192, 480] on span "External" at bounding box center [194, 483] width 28 height 13
select select
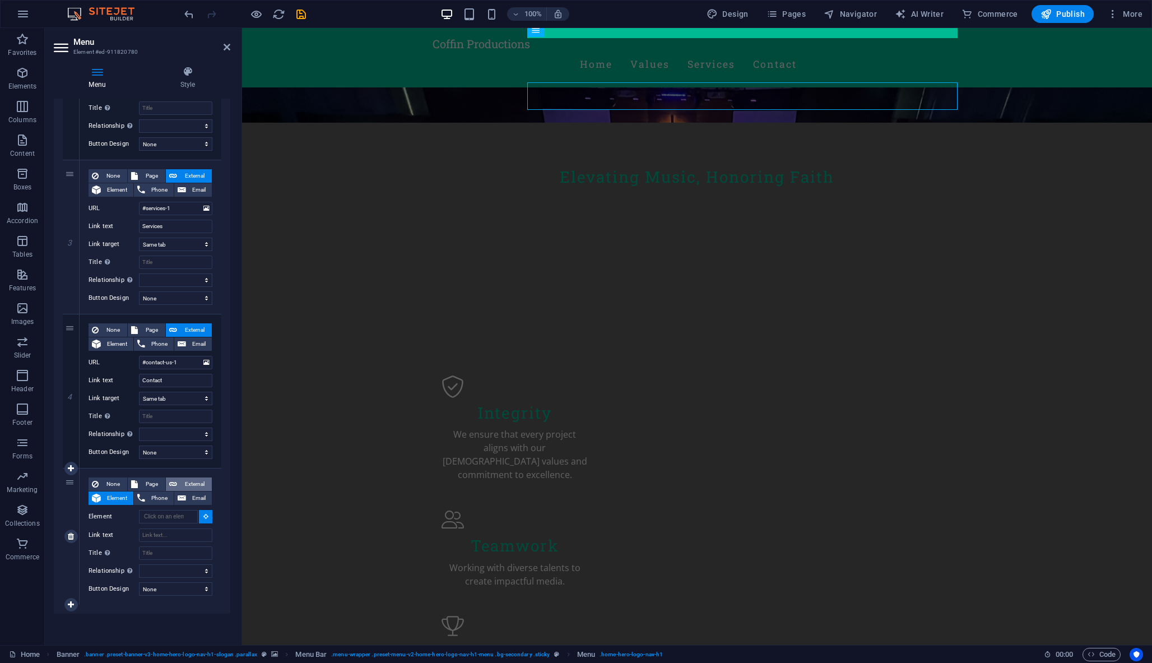
select select "blank"
select select
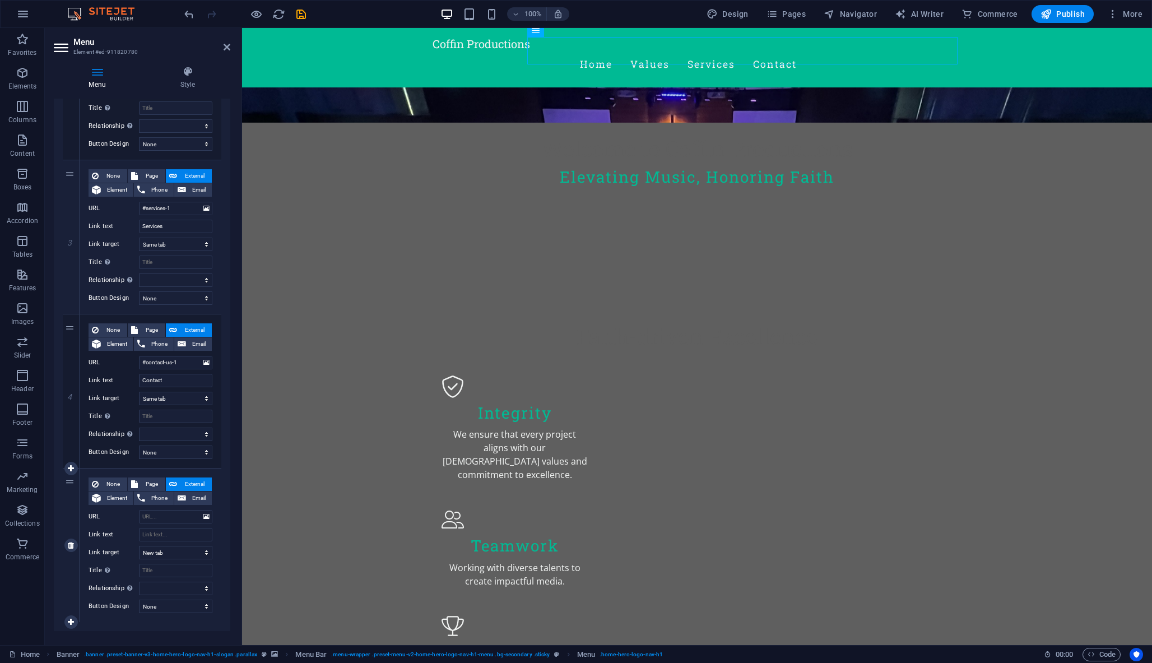
click at [180, 544] on div "None Page External Element Phone Email Page Home About Portfolio Element URL Ph…" at bounding box center [151, 536] width 124 height 118
click at [166, 532] on input "Link text" at bounding box center [175, 534] width 73 height 13
click at [152, 517] on input "URL" at bounding box center [175, 516] width 73 height 13
click at [207, 517] on icon at bounding box center [206, 516] width 6 height 12
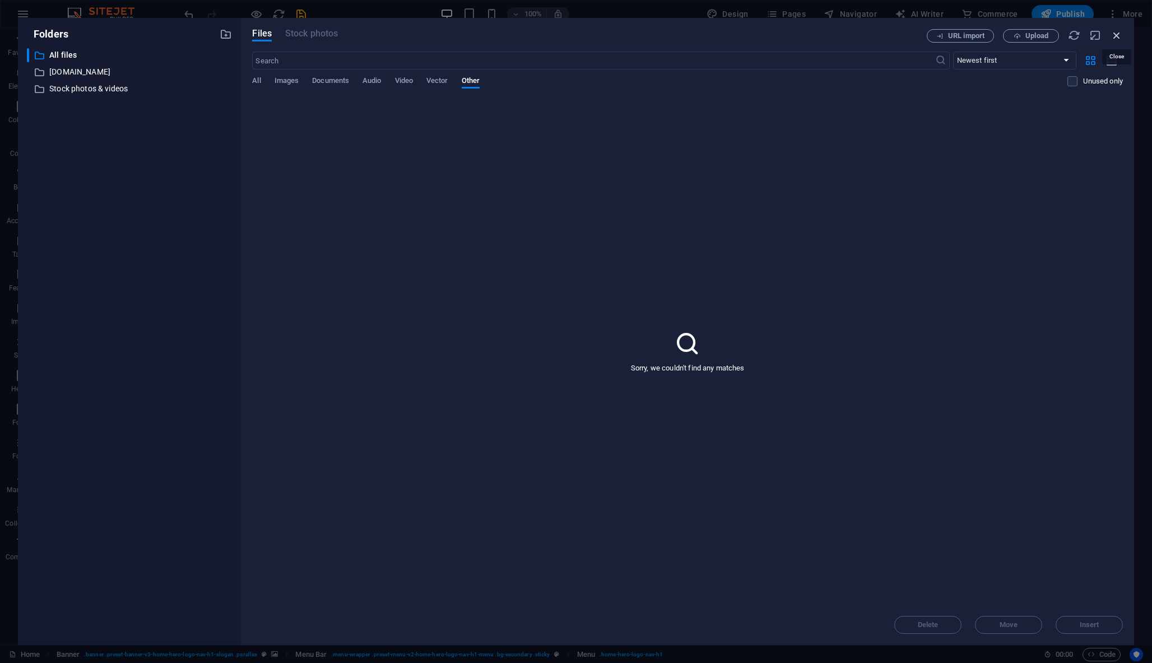
click at [1114, 32] on icon "button" at bounding box center [1116, 35] width 12 height 12
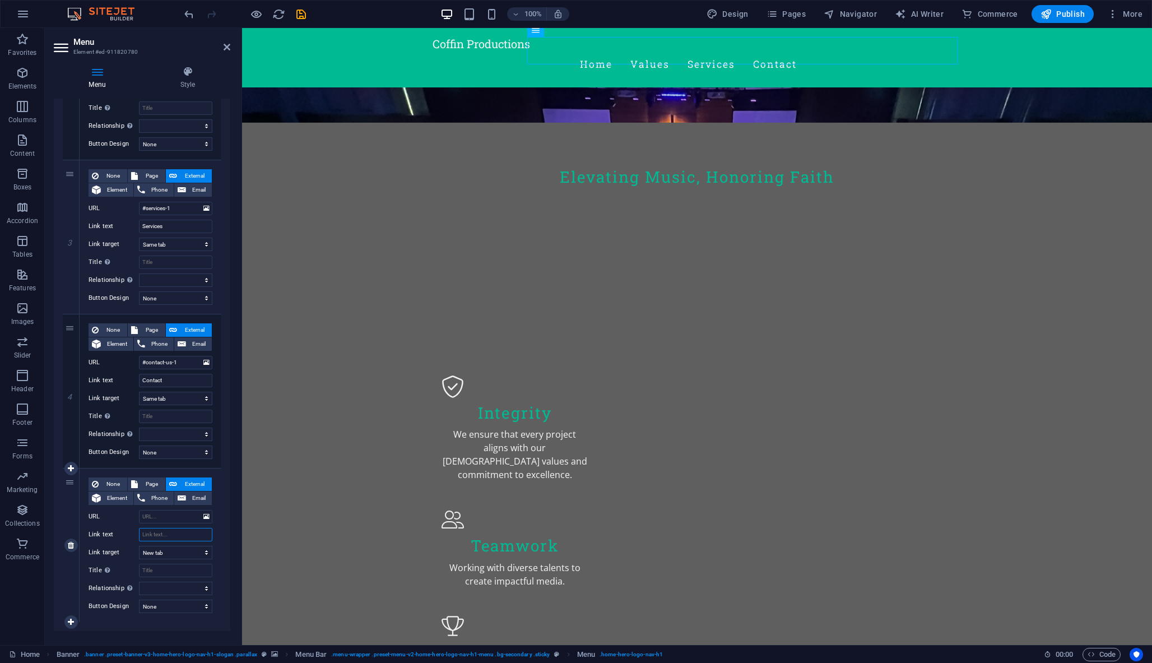
click at [161, 535] on input "Link text" at bounding box center [175, 534] width 73 height 13
select select
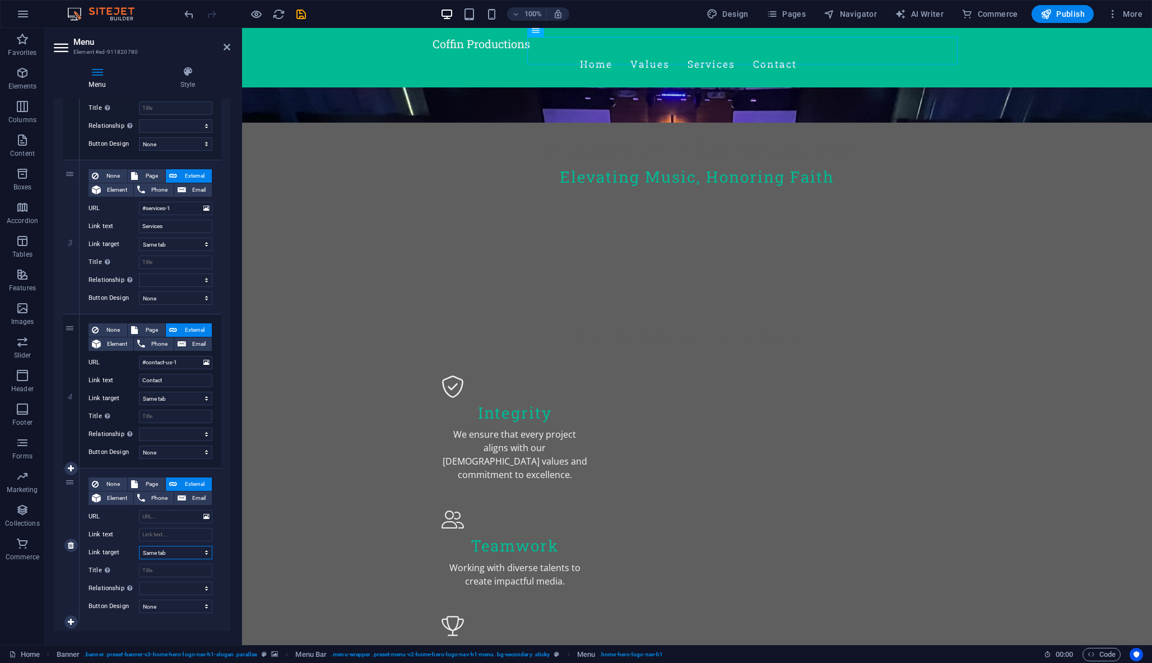
select select
click at [164, 537] on input "Link text" at bounding box center [175, 534] width 73 height 13
type input "Po"
select select
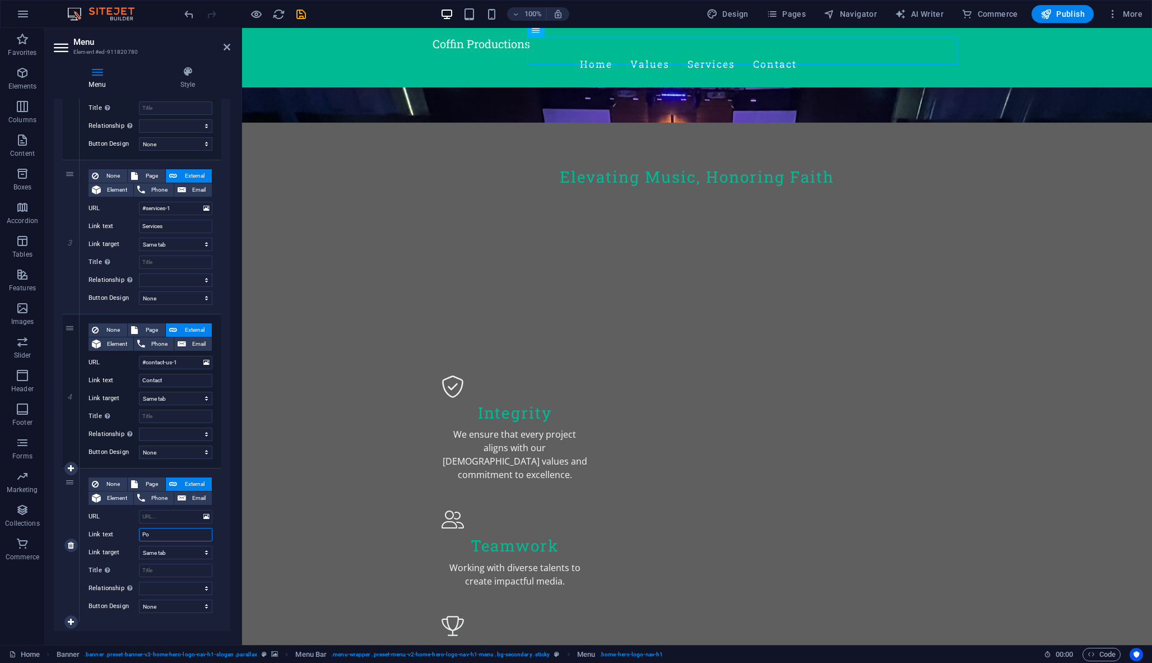
select select
type input "Por"
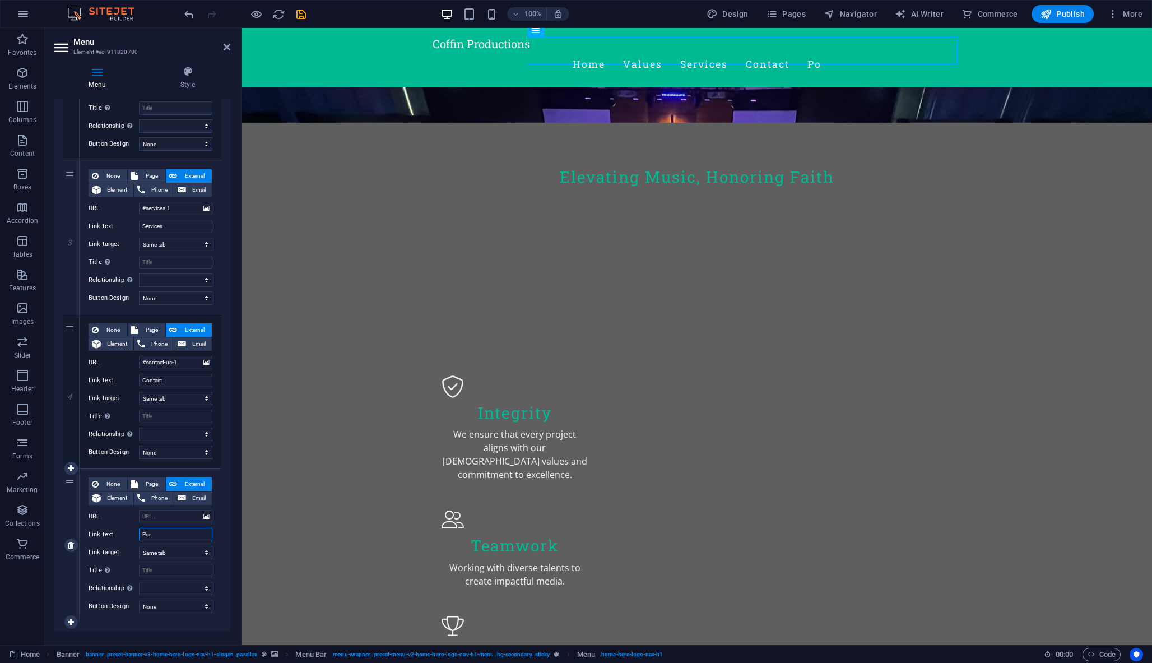
select select
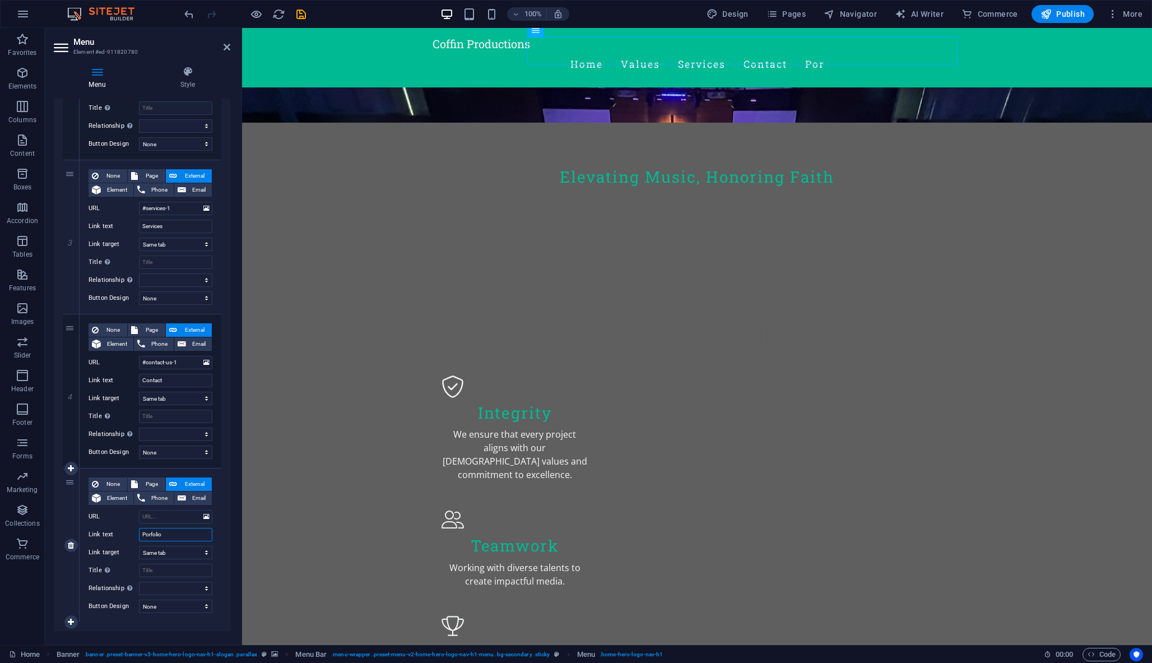
type input "Portfolio"
select select
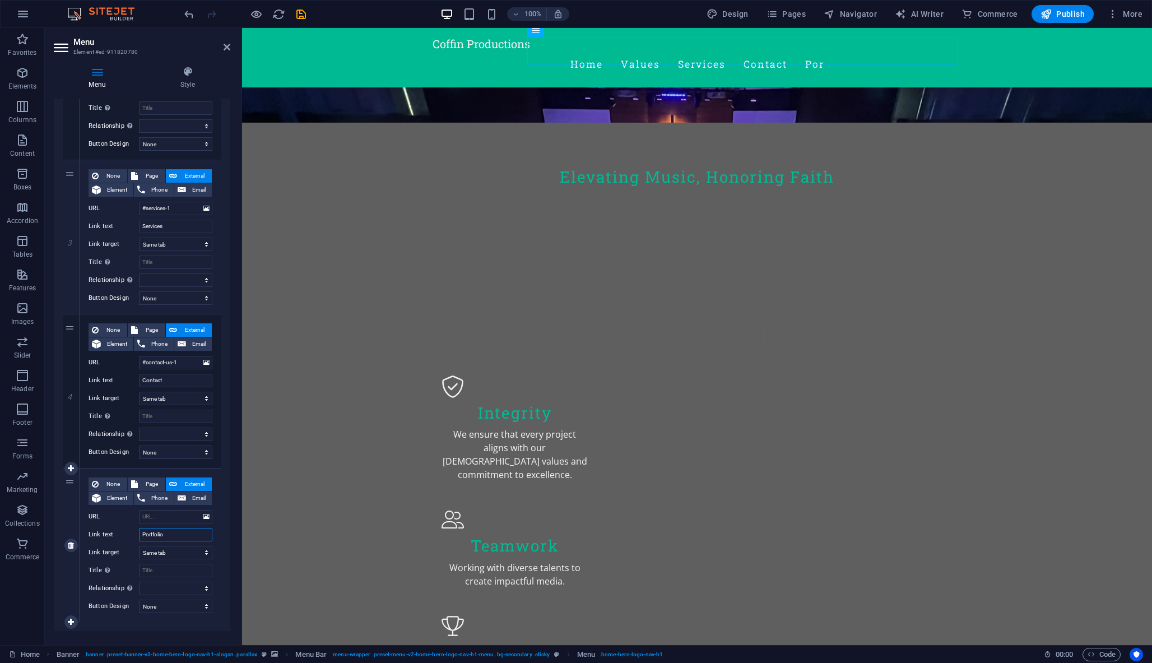
select select
type input "Portfolio"
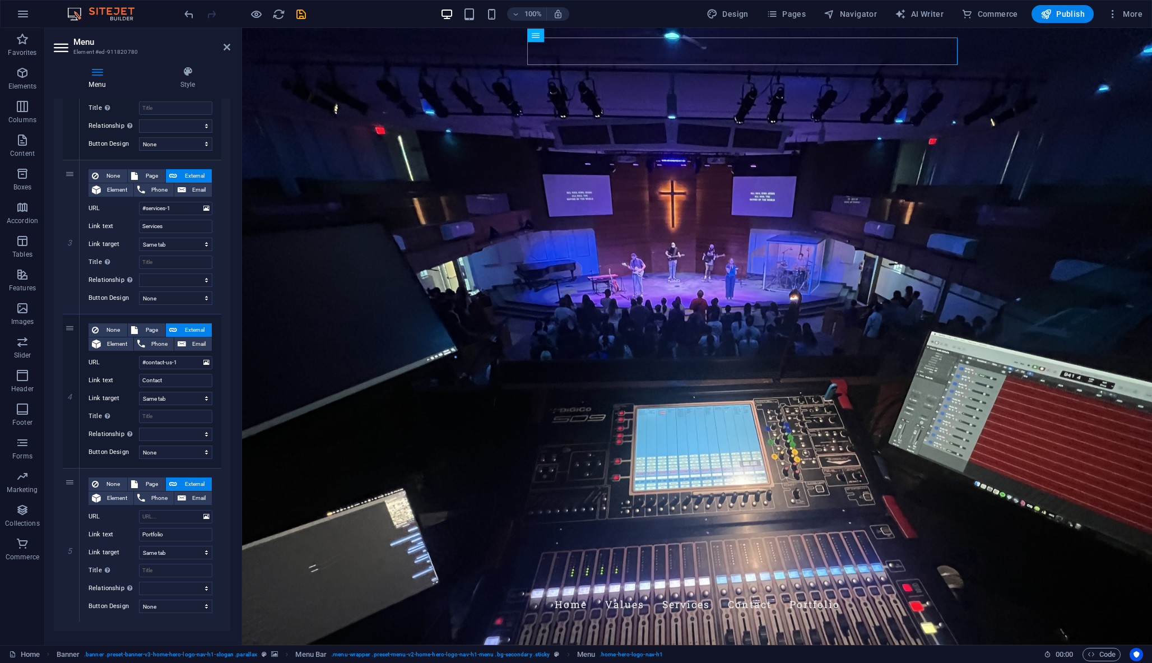
scroll to position [0, 0]
click at [1129, 15] on span "More" at bounding box center [1124, 13] width 35 height 11
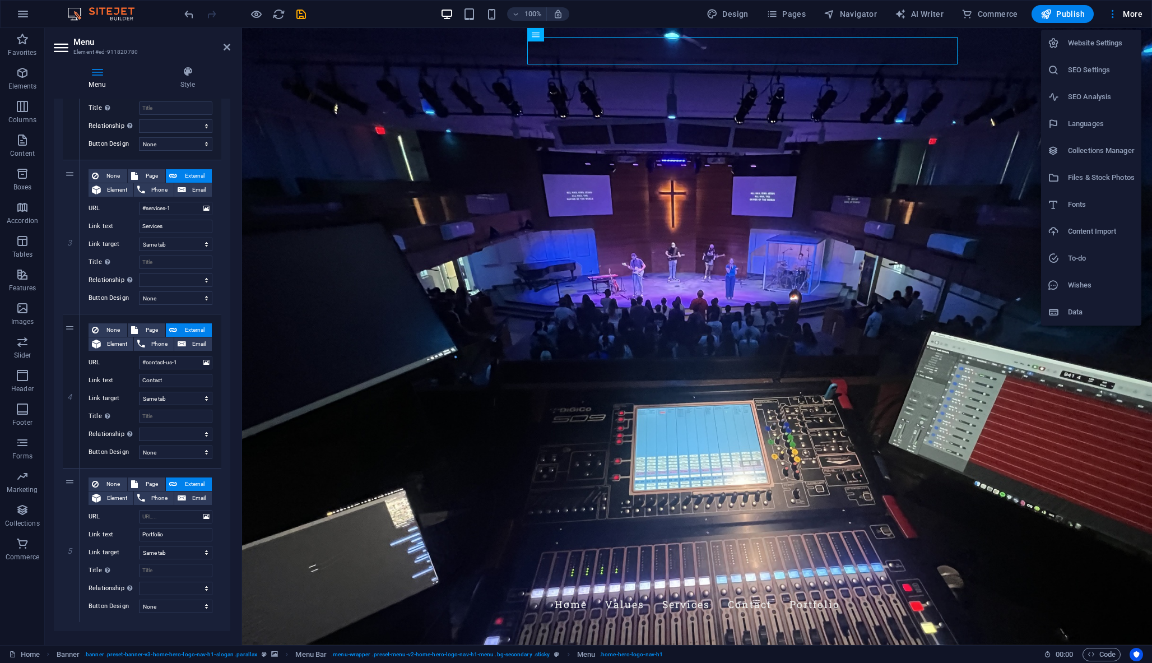
click at [783, 10] on div at bounding box center [576, 331] width 1152 height 663
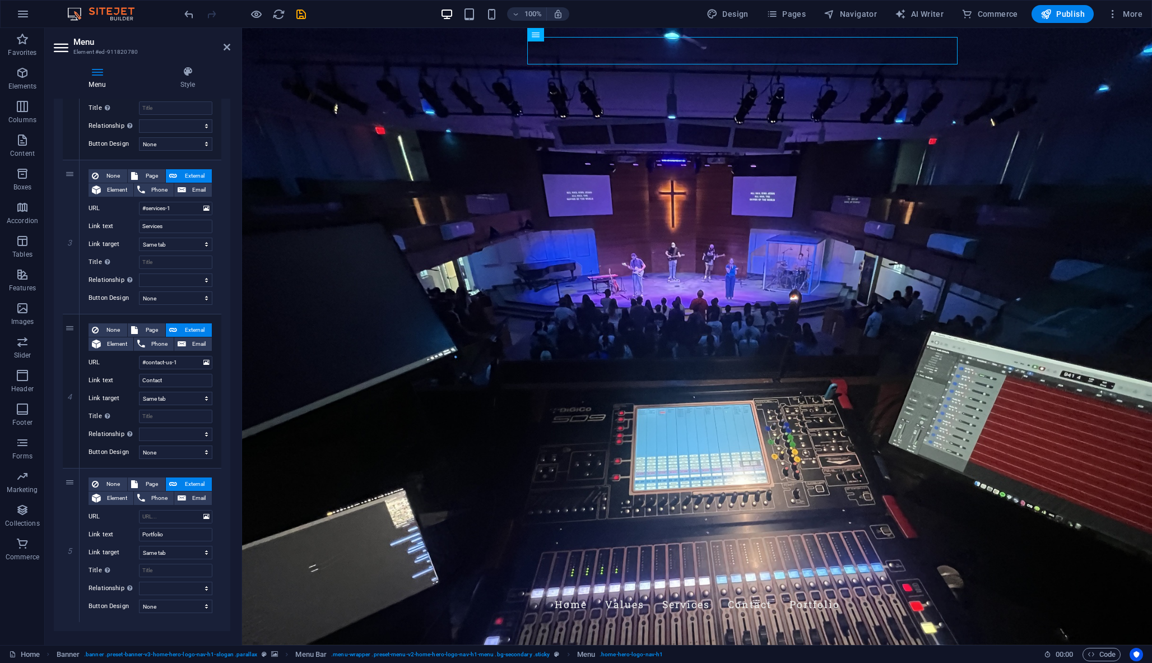
click at [783, 10] on span "Pages" at bounding box center [785, 13] width 39 height 11
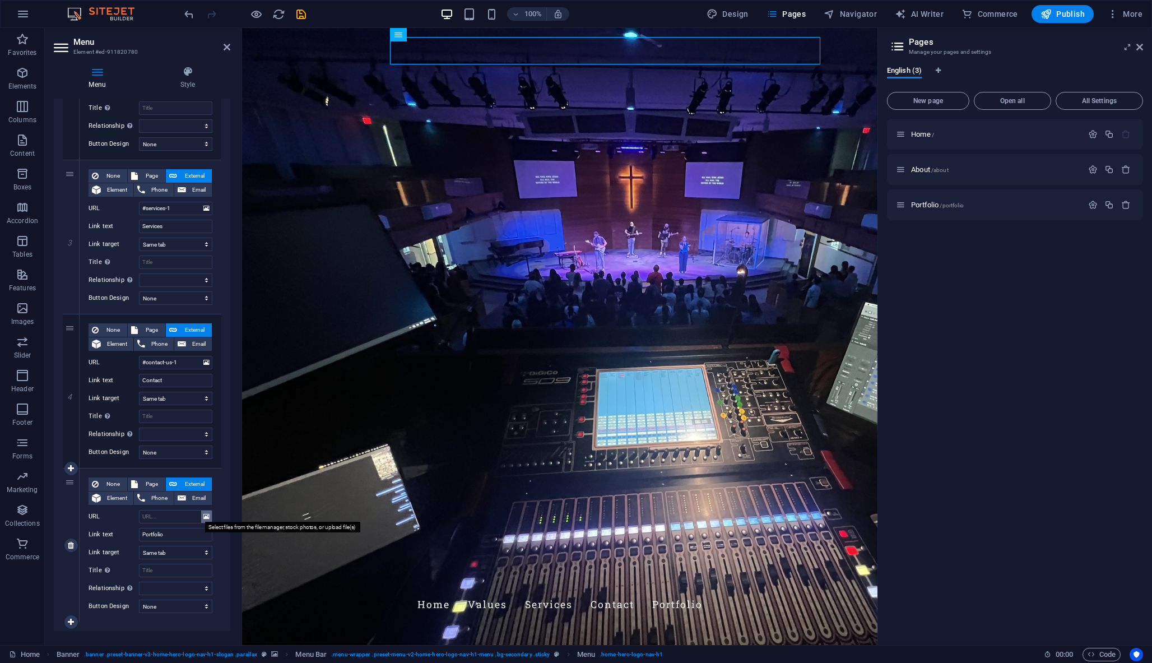
click at [205, 517] on icon at bounding box center [206, 516] width 6 height 12
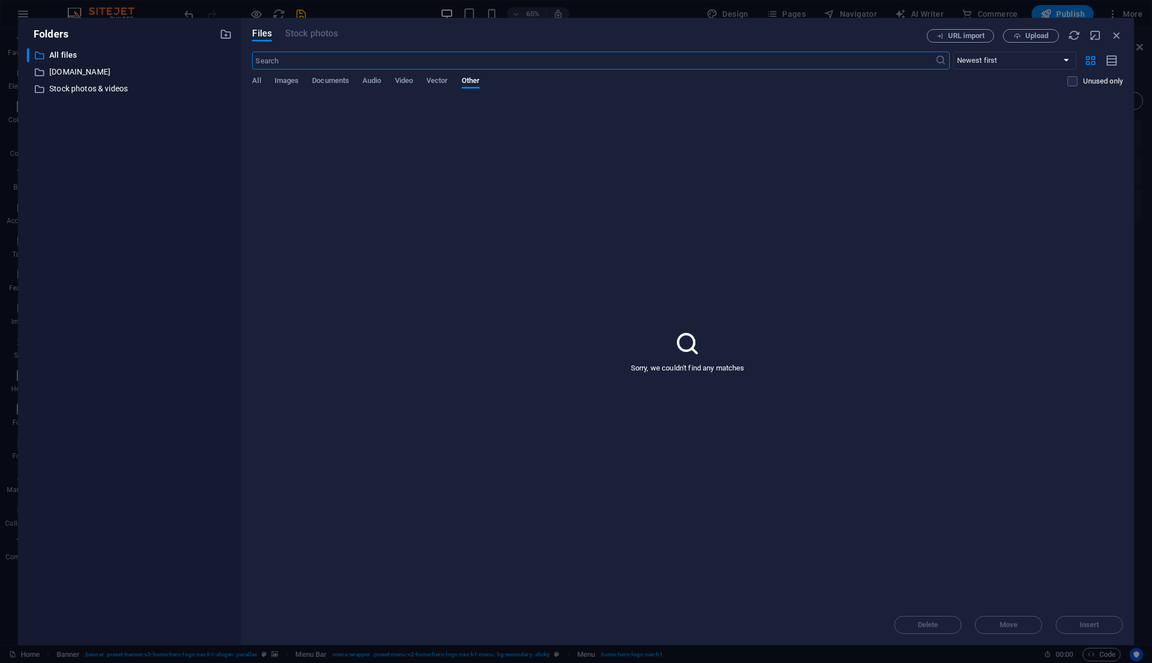
click at [263, 77] on div "All Images Documents Audio Video Vector Other" at bounding box center [659, 86] width 815 height 21
click at [262, 81] on div "All Images Documents Audio Video Vector Other" at bounding box center [659, 86] width 815 height 21
click at [261, 84] on div "All Images Documents Audio Video Vector Other" at bounding box center [659, 86] width 815 height 21
click at [253, 81] on span "All" at bounding box center [256, 82] width 8 height 16
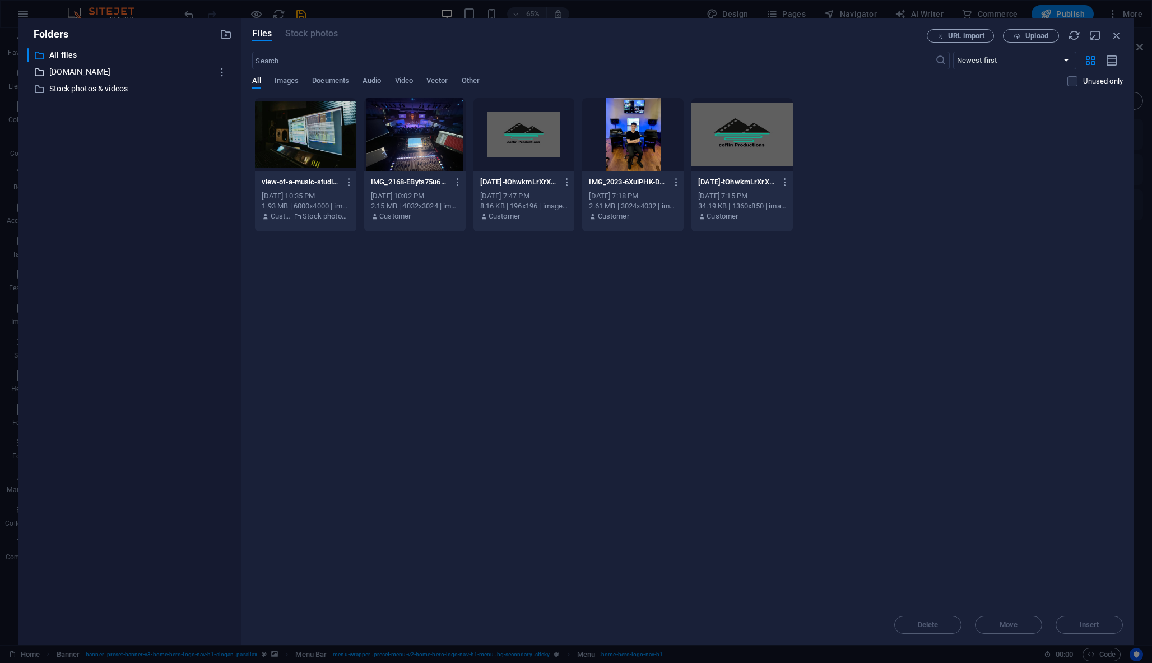
click at [76, 69] on p "coffinproductions.com" at bounding box center [130, 72] width 162 height 13
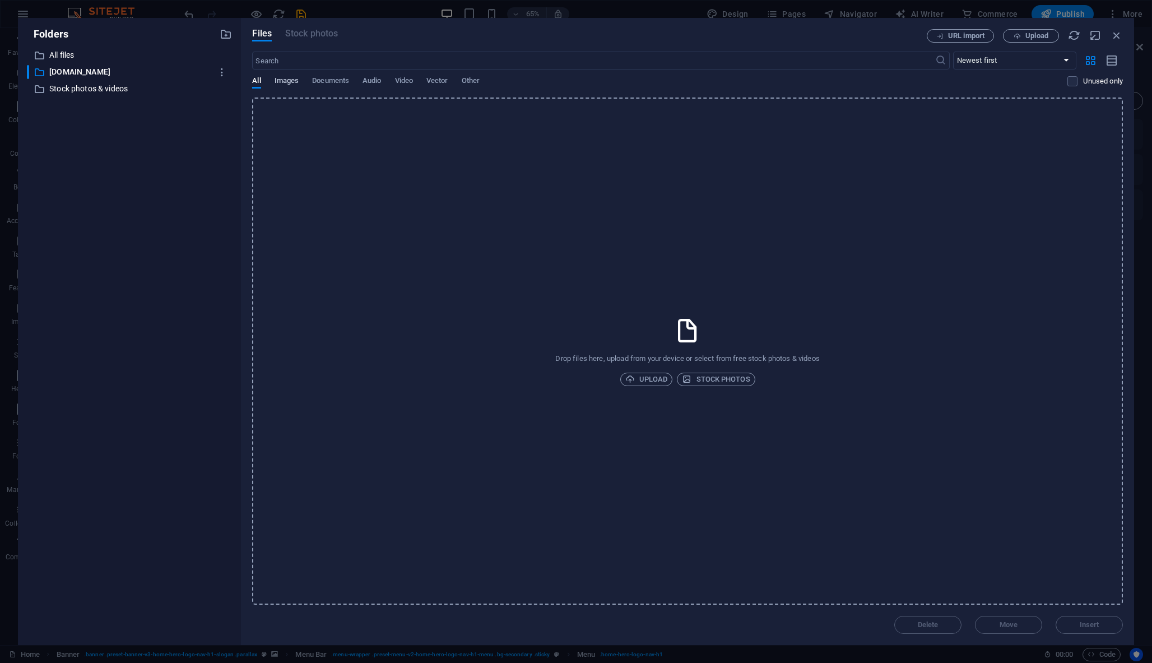
click at [285, 81] on span "Images" at bounding box center [286, 82] width 25 height 16
click at [68, 45] on div "Folders ​ All files All files ​ coffinproductions.com coffinproductions.com ​ S…" at bounding box center [129, 331] width 205 height 609
click at [959, 30] on button "URL import" at bounding box center [960, 35] width 67 height 13
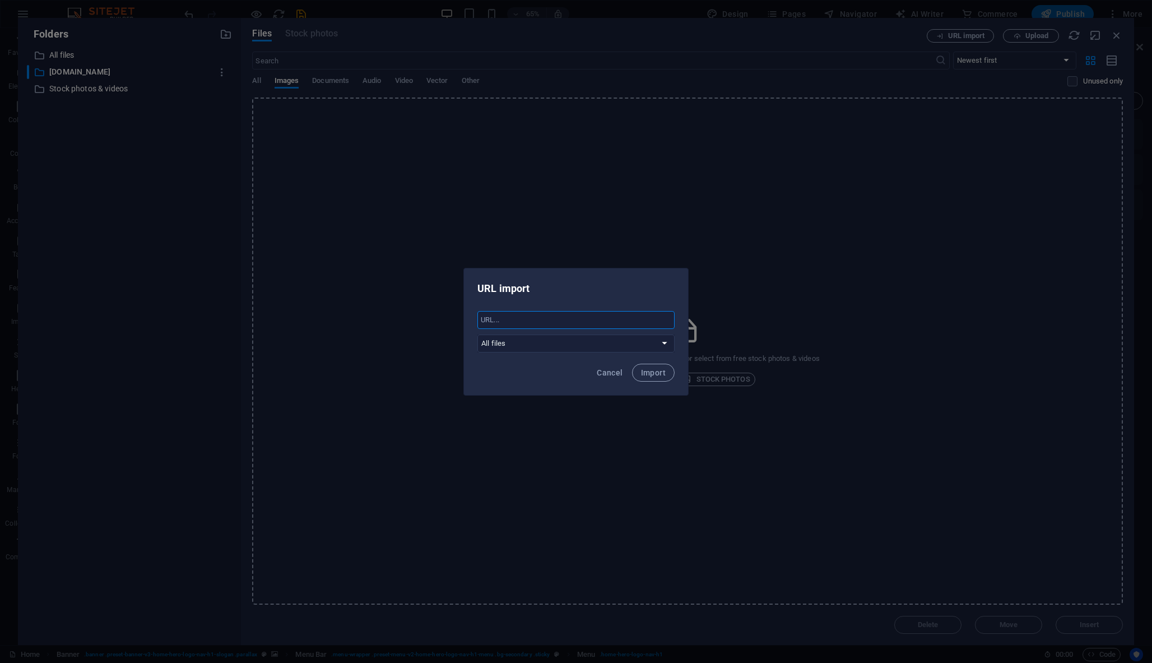
click at [561, 325] on input "text" at bounding box center [575, 320] width 197 height 18
select select "coffinproductions.com"
click at [557, 323] on input "text" at bounding box center [575, 320] width 197 height 18
click at [613, 378] on button "Cancel" at bounding box center [609, 373] width 35 height 18
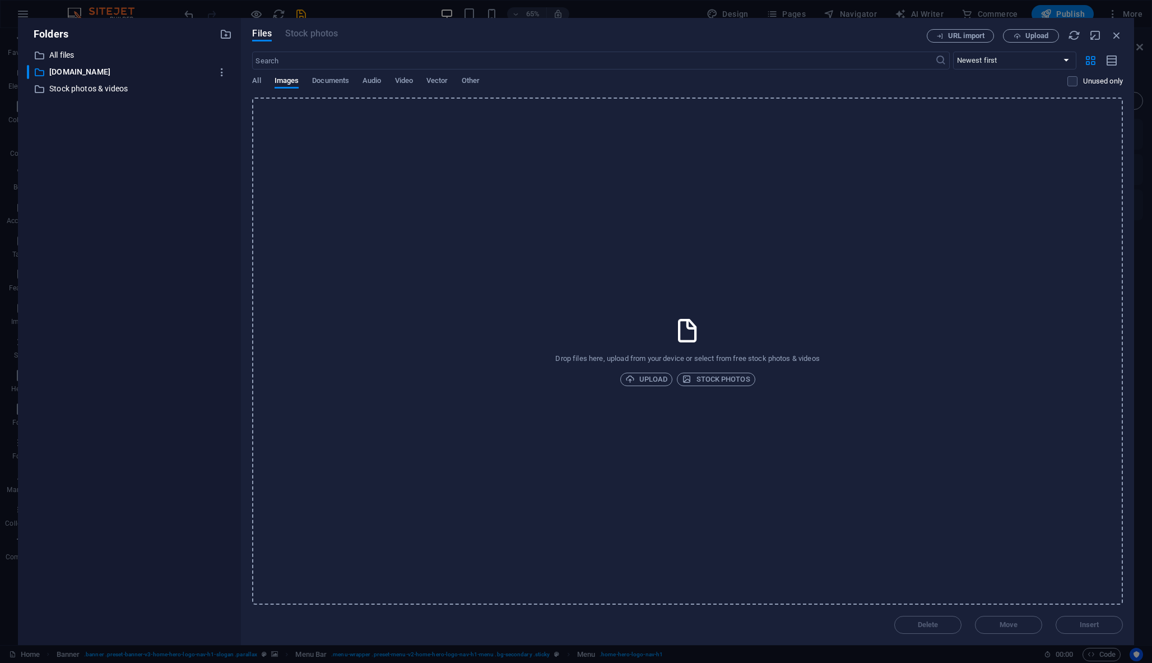
click at [1123, 32] on div "Files Stock photos URL import Upload ​ Newest first Oldest first Name (A-Z) Nam…" at bounding box center [687, 331] width 893 height 627
click at [1119, 35] on icon "button" at bounding box center [1116, 35] width 12 height 12
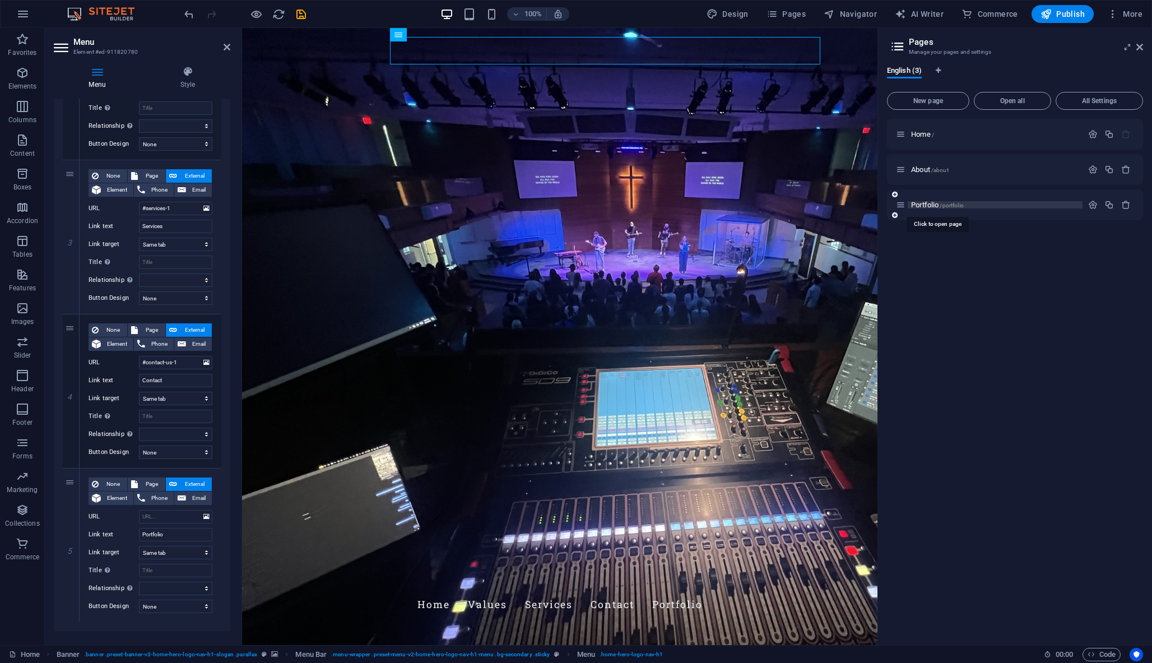
click at [933, 206] on span "Portfolio /portfolio" at bounding box center [937, 205] width 53 height 8
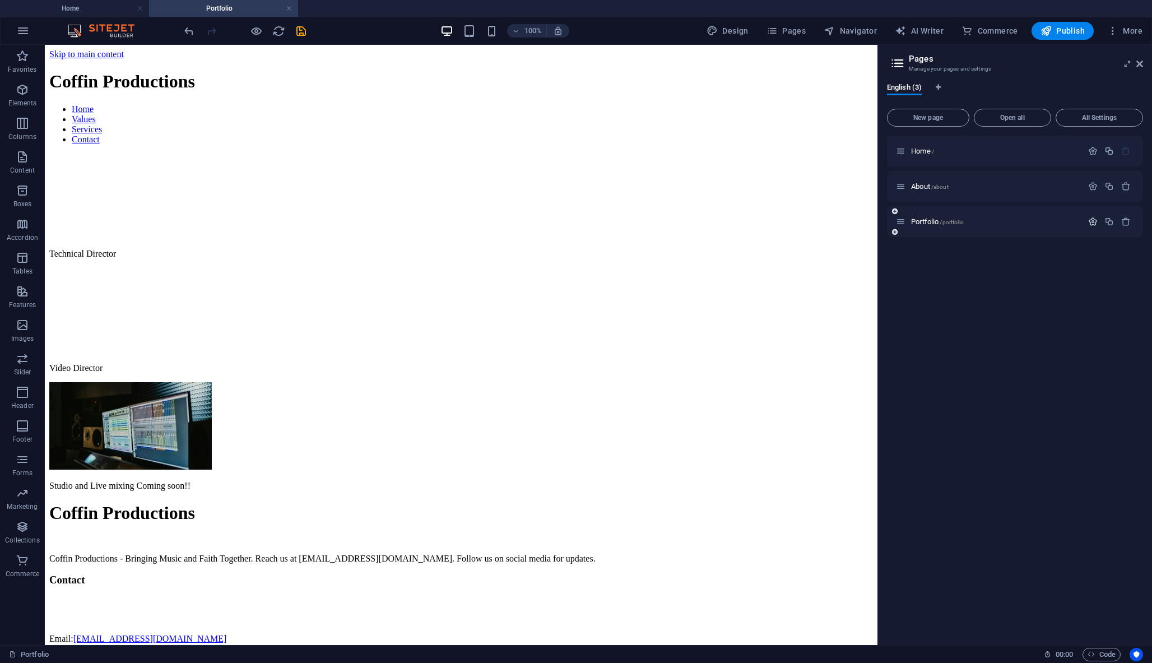
click at [1096, 221] on icon "button" at bounding box center [1093, 222] width 10 height 10
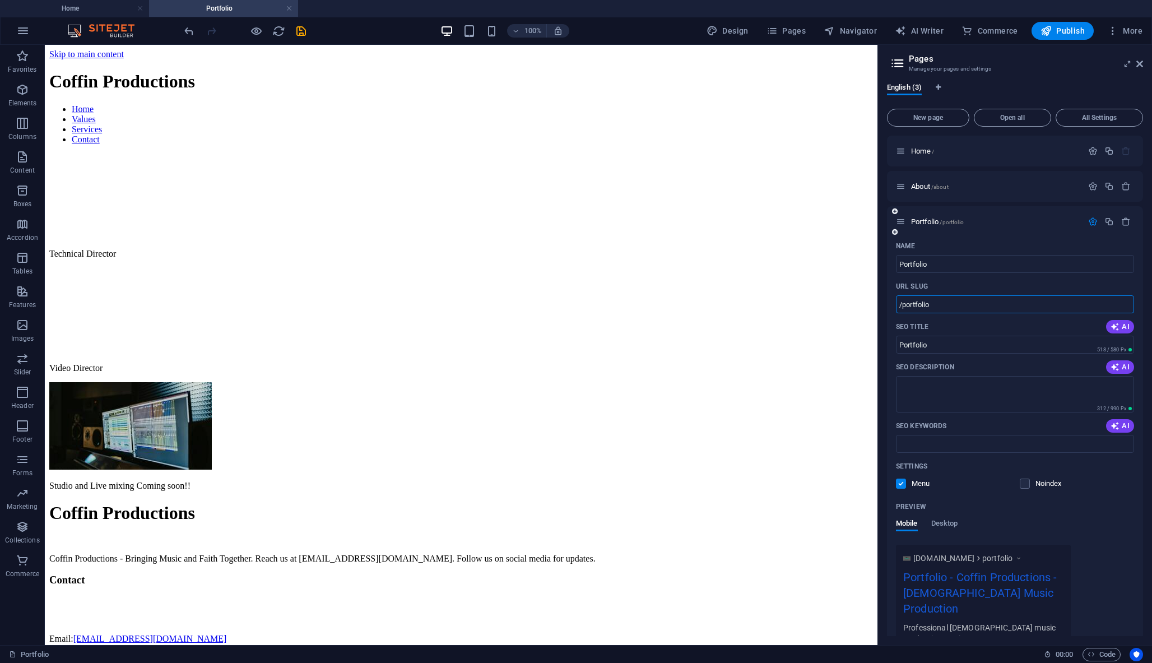
drag, startPoint x: 939, startPoint y: 305, endPoint x: 890, endPoint y: 300, distance: 49.5
click at [890, 300] on div "Name Portfolio ​ URL SLUG /portfolio ​ SEO Title AI Portfolio ​ 518 / 580 Px SE…" at bounding box center [1015, 467] width 256 height 460
click at [614, 104] on nav "Home Values Services Contact" at bounding box center [460, 124] width 823 height 40
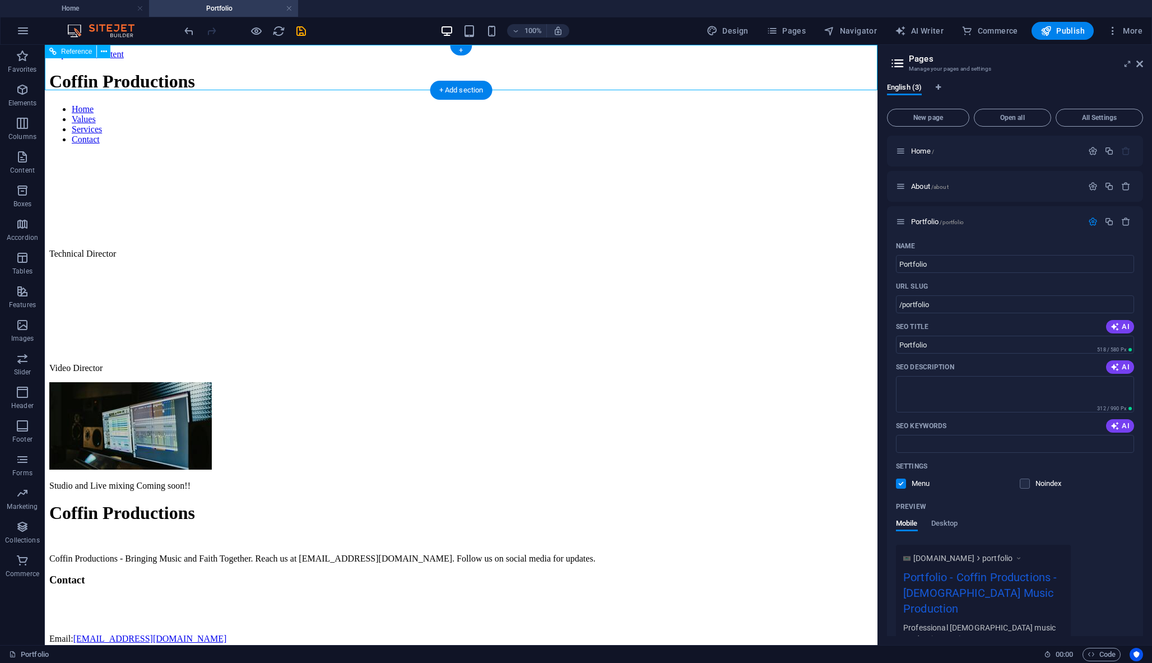
click at [614, 104] on nav "Home Values Services Contact" at bounding box center [460, 124] width 823 height 40
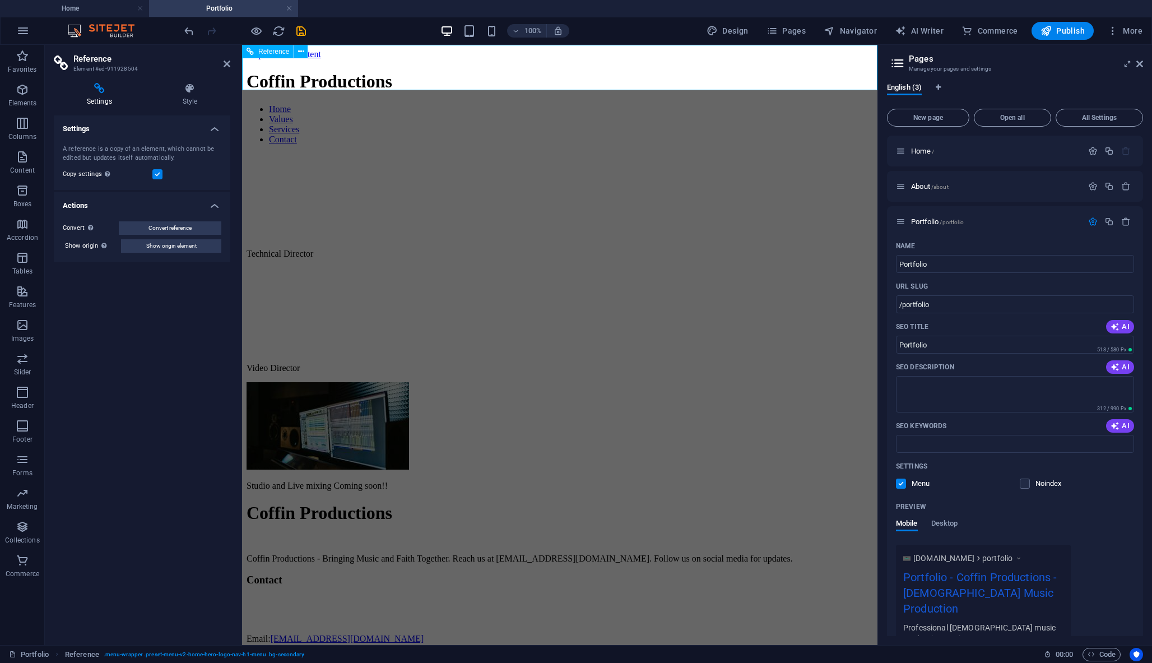
click at [524, 104] on nav "Home Values Services Contact" at bounding box center [559, 124] width 626 height 40
click at [526, 104] on nav "Home Values Services Contact" at bounding box center [559, 124] width 626 height 40
click at [566, 104] on nav "Home Values Services Contact" at bounding box center [559, 124] width 626 height 40
click at [579, 104] on nav "Home Values Services Contact" at bounding box center [559, 124] width 626 height 40
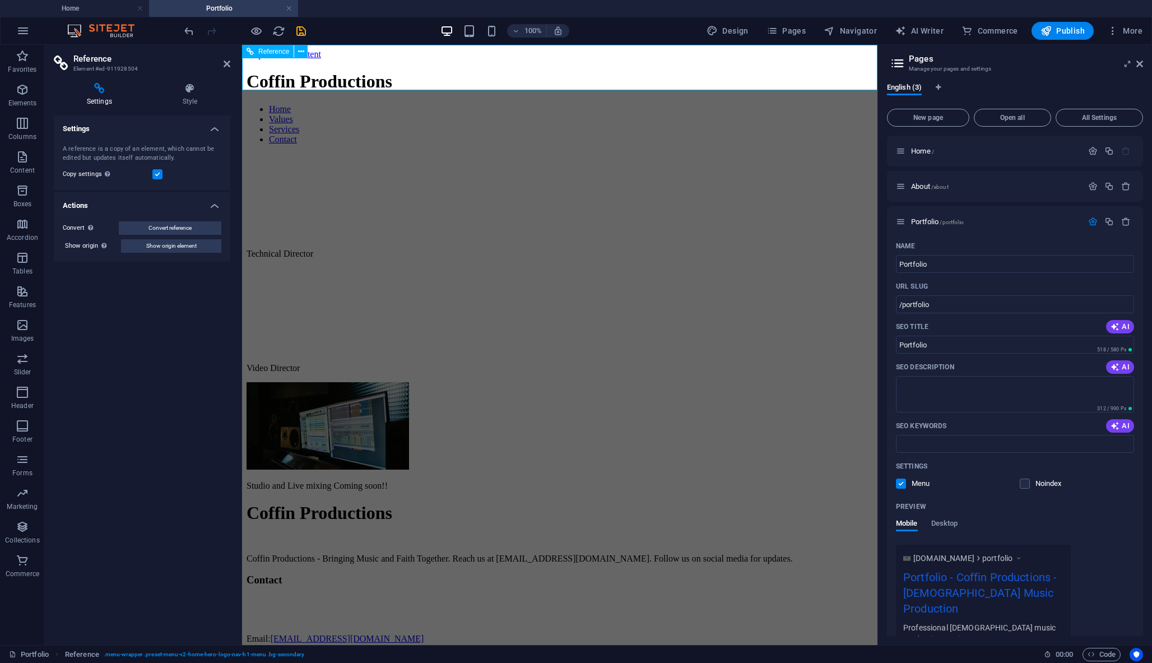
click at [579, 104] on nav "Home Values Services Contact" at bounding box center [559, 124] width 626 height 40
click at [22, 59] on icon "button" at bounding box center [22, 55] width 13 height 13
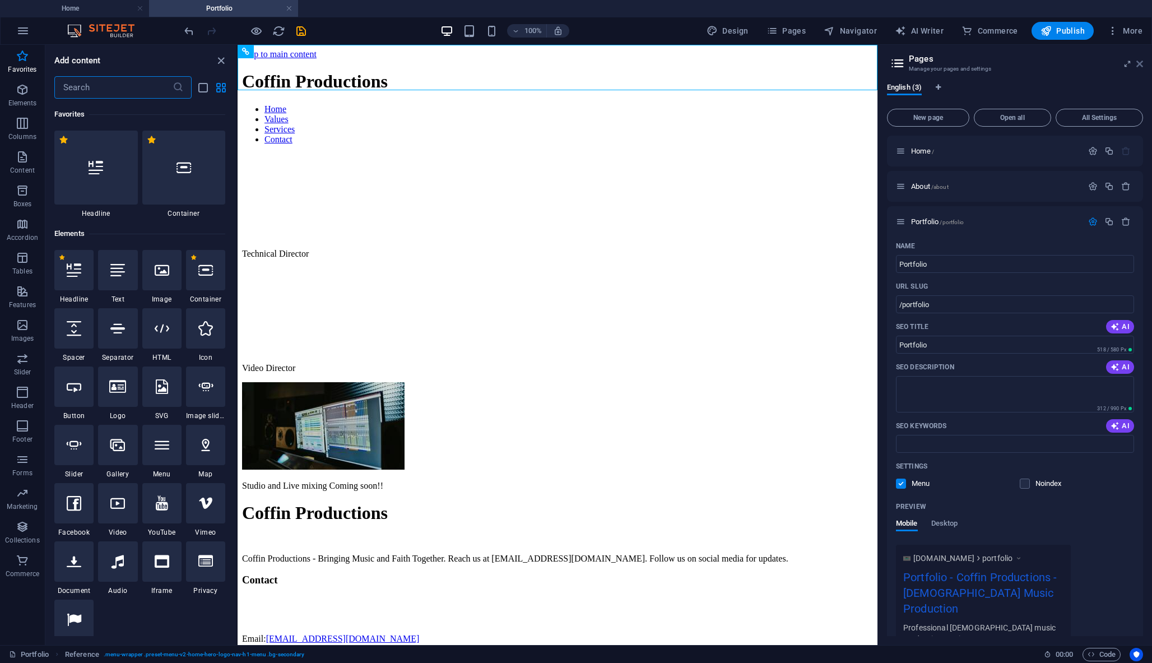
click at [1138, 60] on icon at bounding box center [1139, 63] width 7 height 9
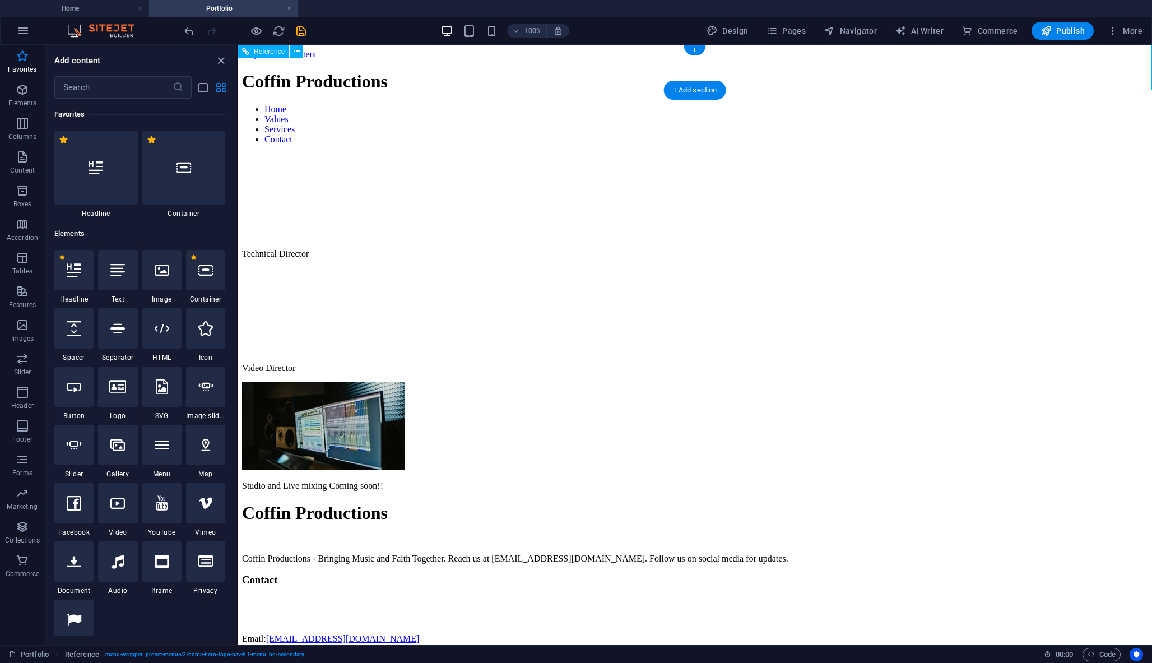
click at [815, 104] on nav "Home Values Services Contact" at bounding box center [694, 124] width 905 height 40
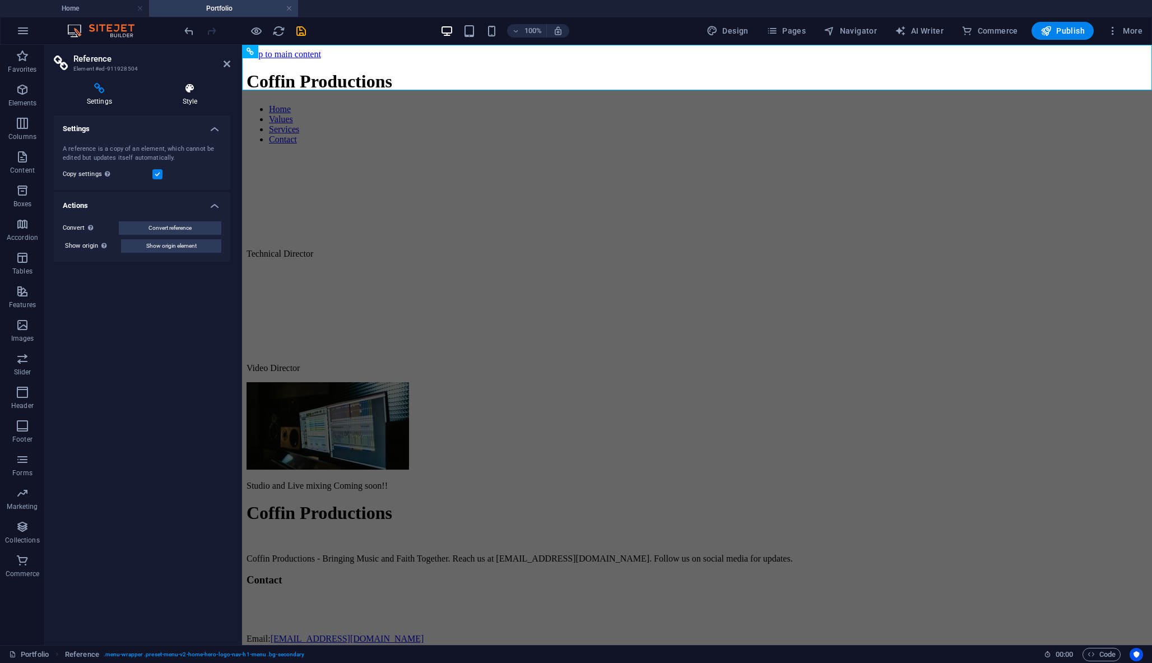
click at [199, 100] on h4 "Style" at bounding box center [190, 95] width 81 height 24
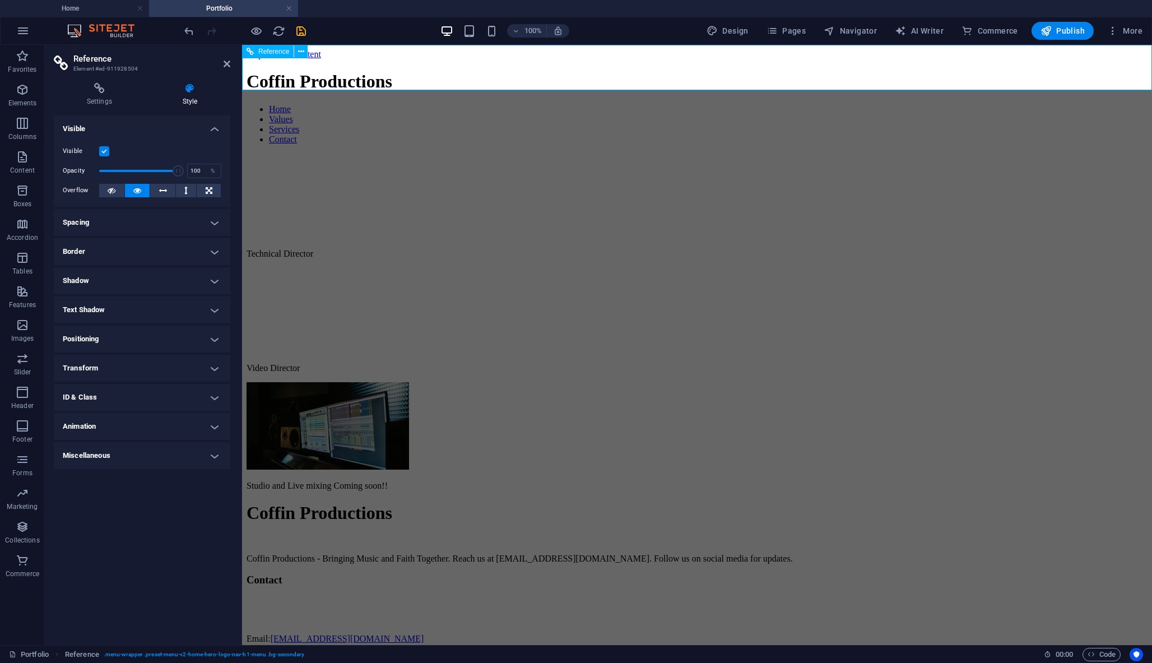
click at [648, 104] on nav "Home Values Services Contact" at bounding box center [696, 124] width 901 height 40
click at [649, 104] on nav "Home Values Services Contact" at bounding box center [696, 124] width 901 height 40
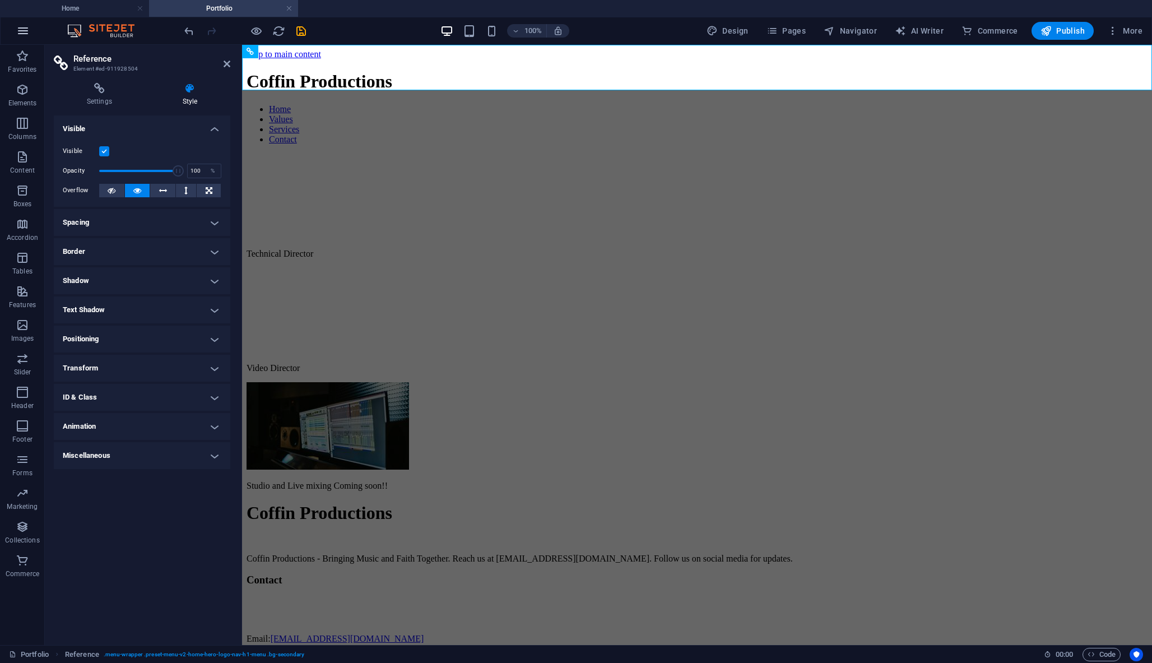
click at [17, 30] on icon "button" at bounding box center [22, 30] width 13 height 13
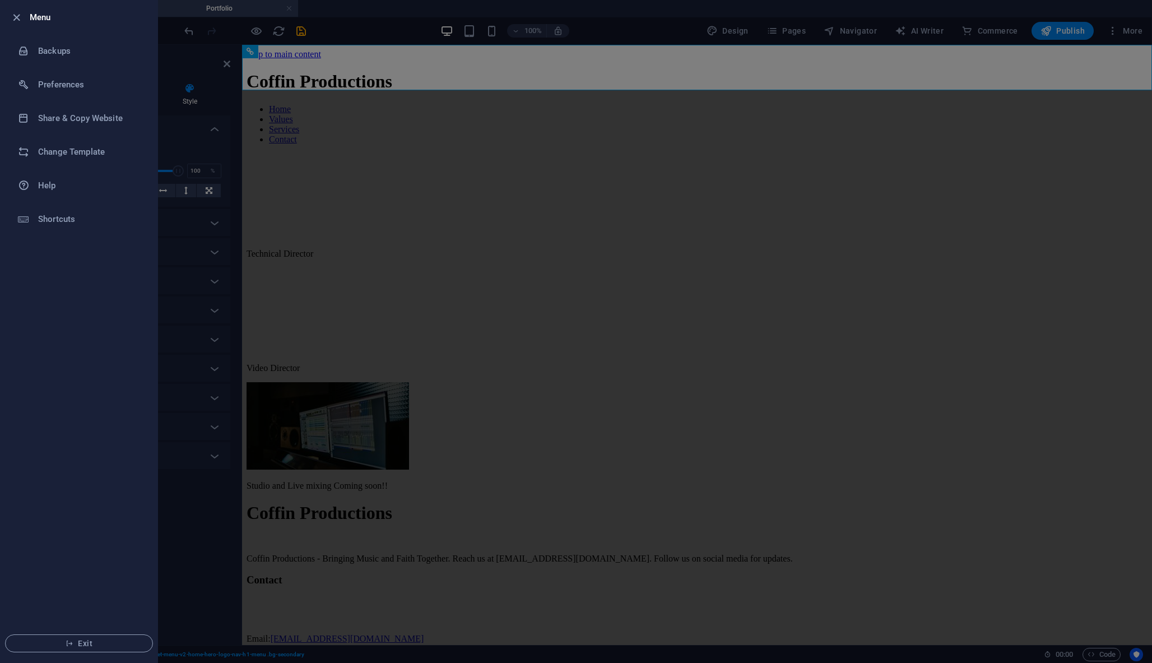
click at [17, 30] on li "Menu" at bounding box center [79, 18] width 157 height 34
click at [15, 18] on icon "button" at bounding box center [16, 17] width 13 height 13
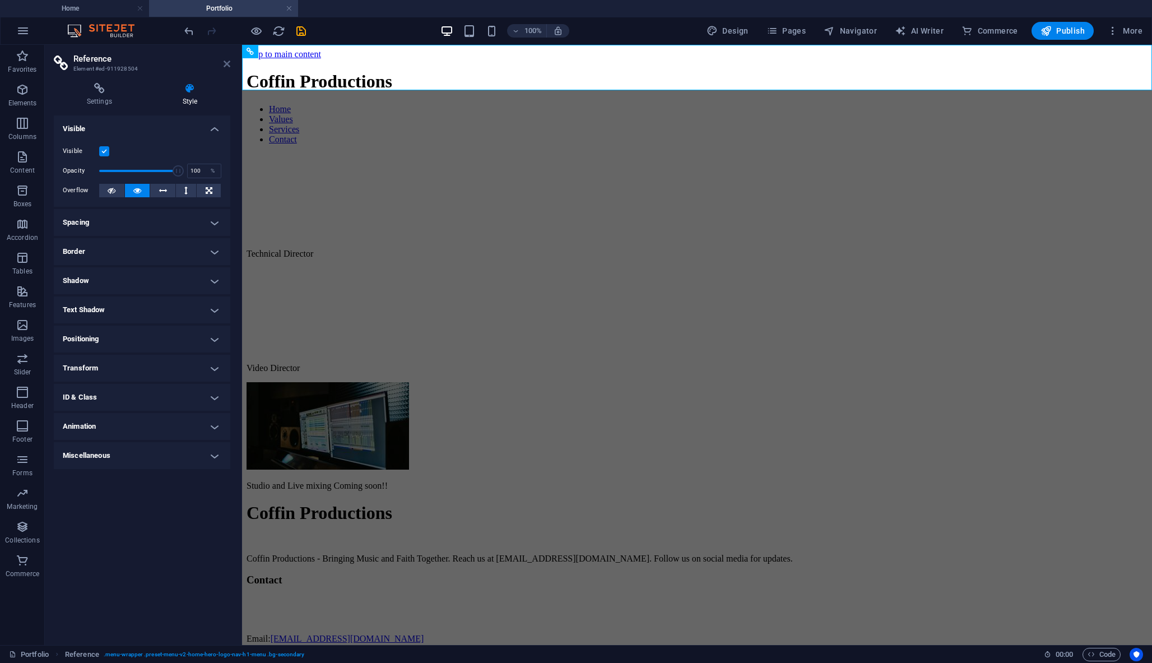
click at [226, 63] on icon at bounding box center [227, 63] width 7 height 9
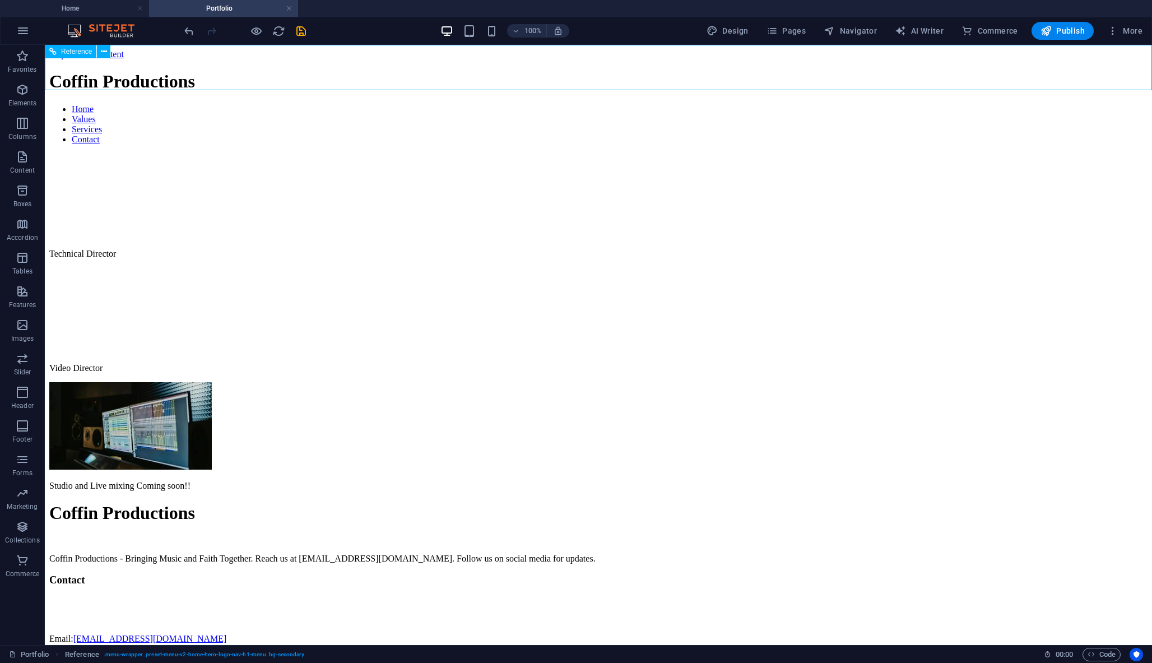
click at [601, 104] on nav "Home Values Services Contact" at bounding box center [598, 124] width 1098 height 40
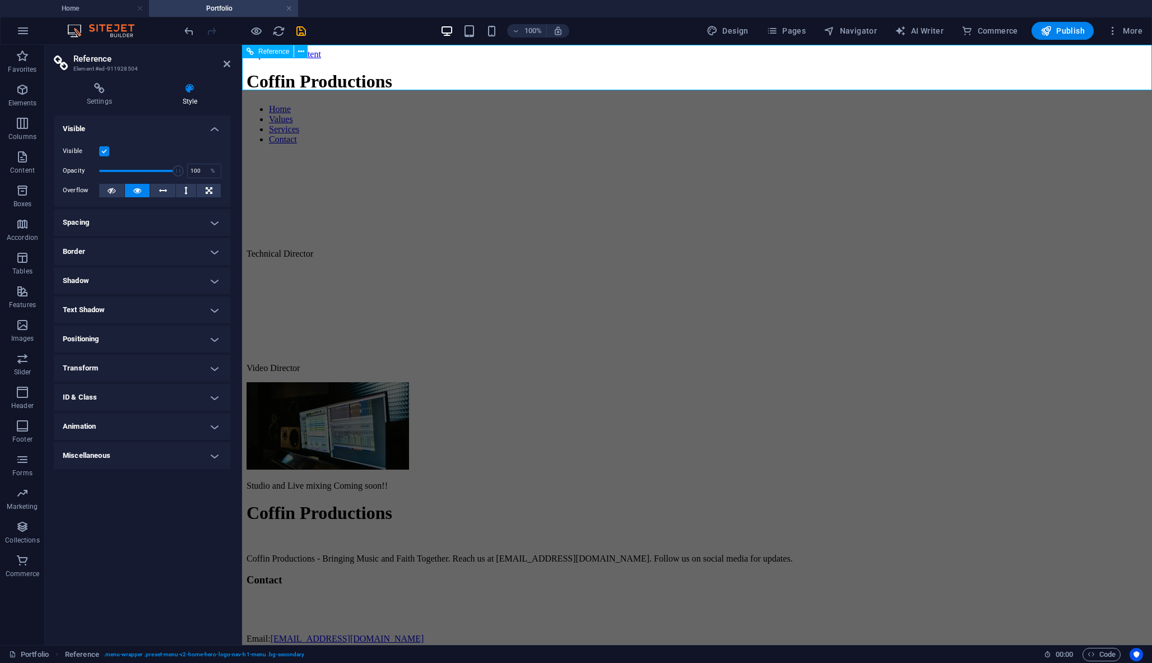
click at [601, 104] on nav "Home Values Services Contact" at bounding box center [696, 124] width 901 height 40
click at [101, 80] on div "Settings Style Settings A reference is a copy of an element, which cannot be ed…" at bounding box center [142, 359] width 194 height 571
click at [99, 96] on h4 "Settings" at bounding box center [102, 95] width 96 height 24
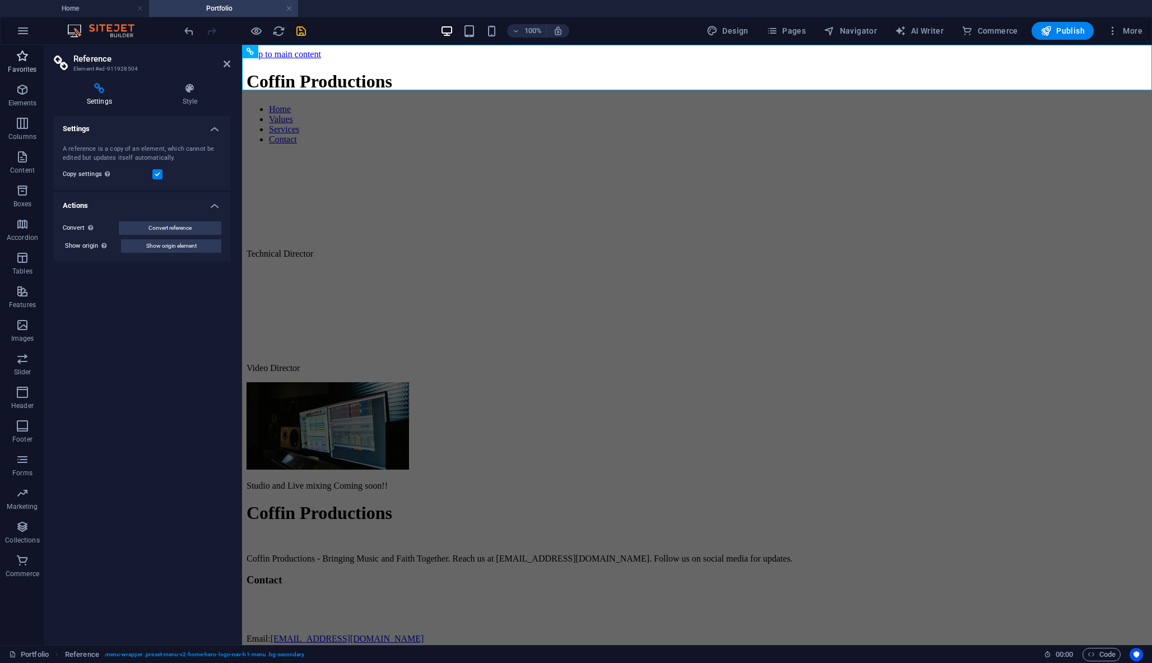
click at [9, 53] on span "Favorites" at bounding box center [22, 62] width 45 height 27
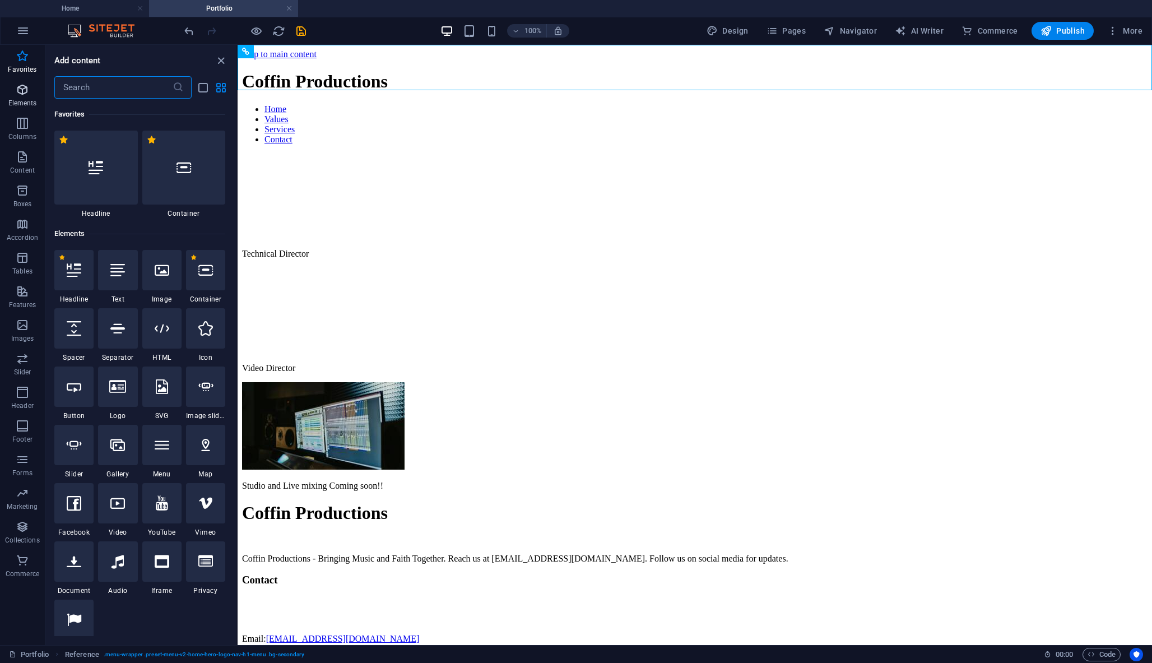
click at [20, 108] on span "Elements" at bounding box center [22, 96] width 45 height 27
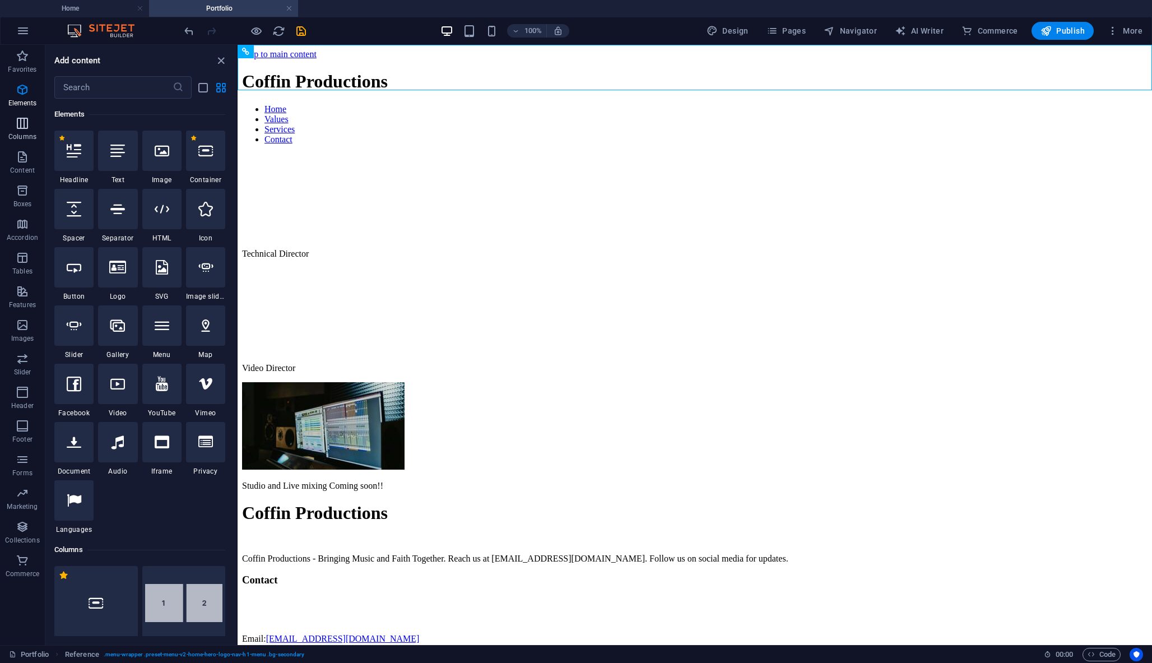
click at [25, 137] on p "Columns" at bounding box center [22, 136] width 28 height 9
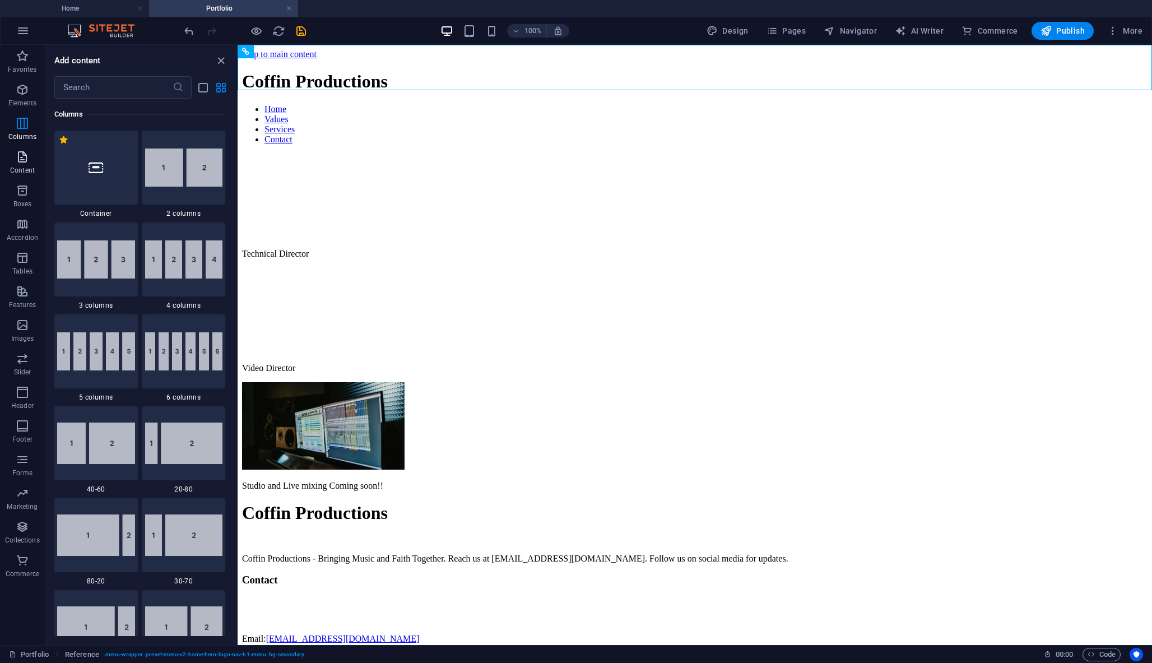
click at [18, 151] on icon "button" at bounding box center [22, 156] width 13 height 13
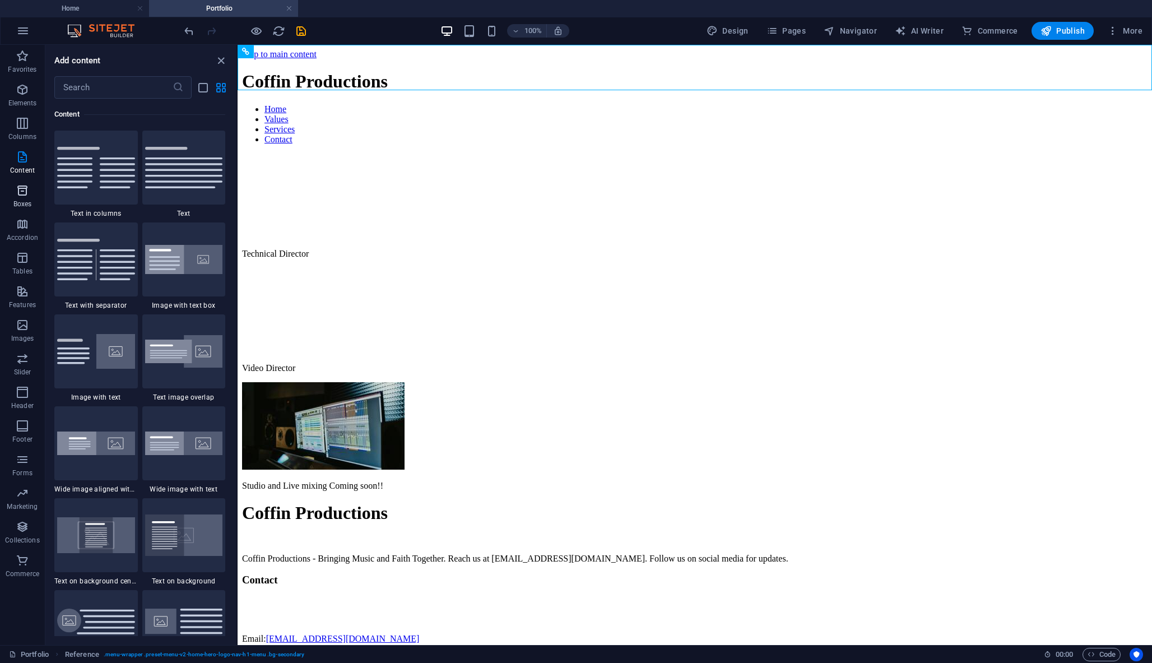
click at [25, 194] on icon "button" at bounding box center [22, 190] width 13 height 13
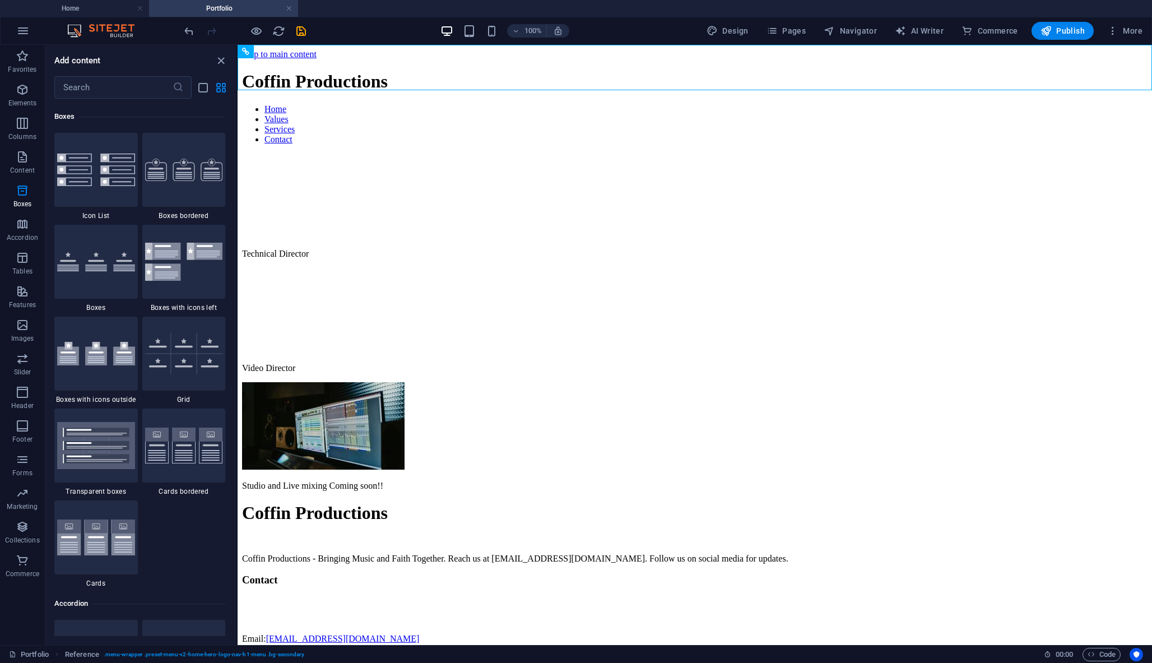
scroll to position [3090, 0]
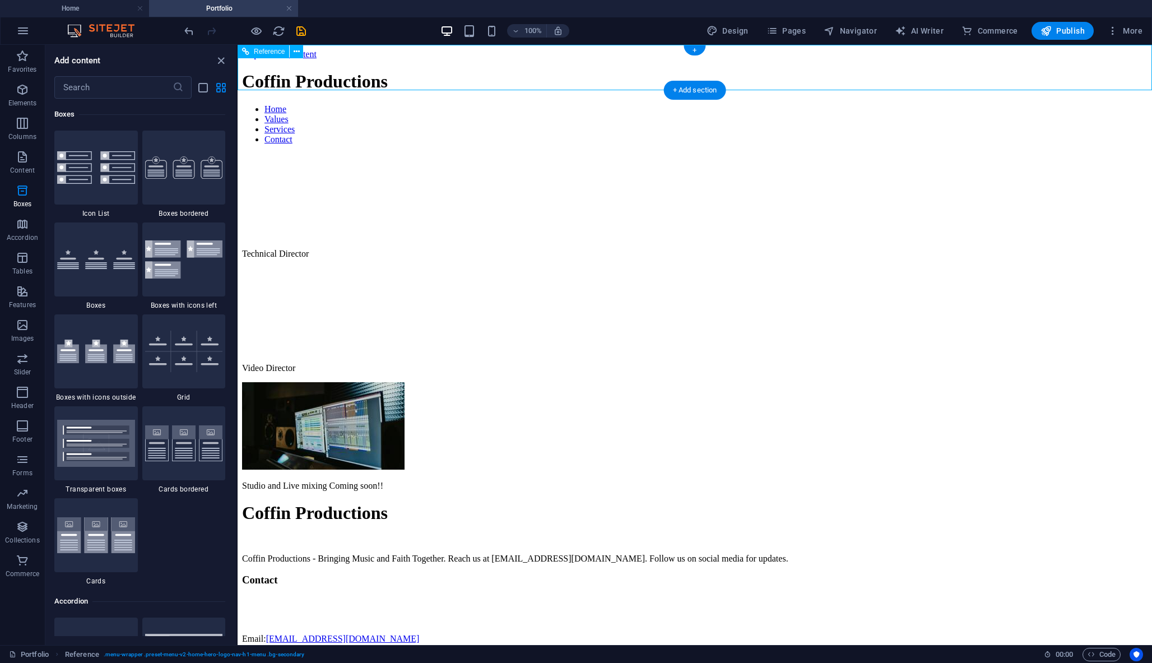
click at [449, 71] on div "Coffin Productions" at bounding box center [694, 81] width 905 height 21
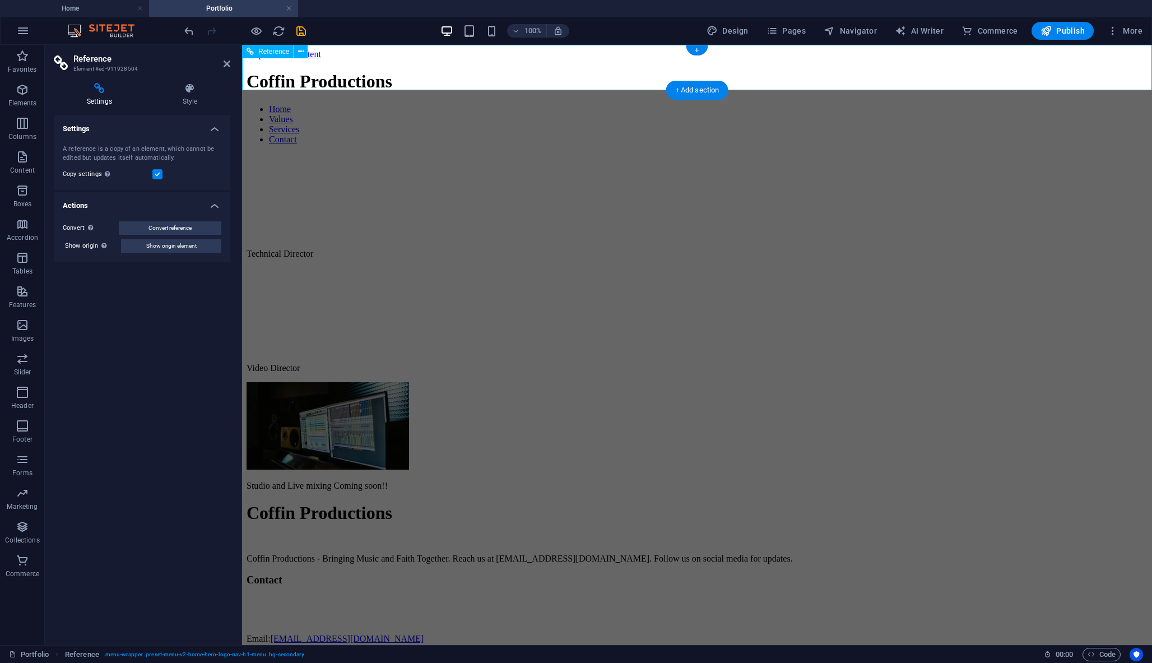
click at [732, 104] on nav "Home Values Services Contact" at bounding box center [696, 124] width 901 height 40
click at [226, 67] on icon at bounding box center [227, 63] width 7 height 9
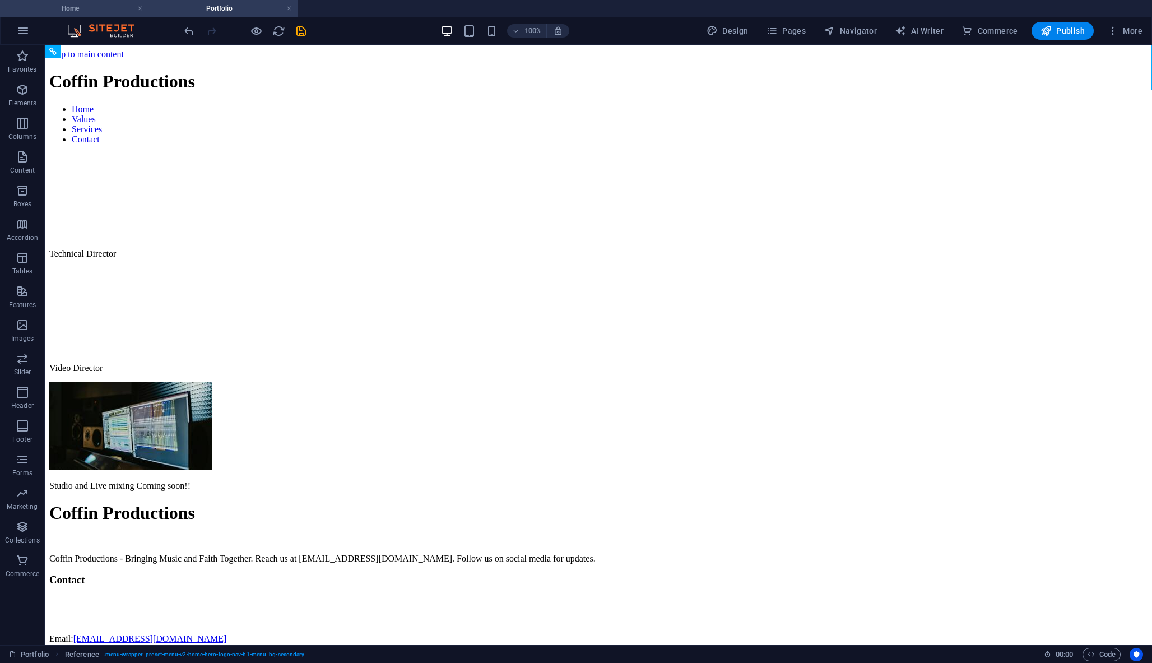
click at [92, 7] on h4 "Home" at bounding box center [74, 8] width 149 height 12
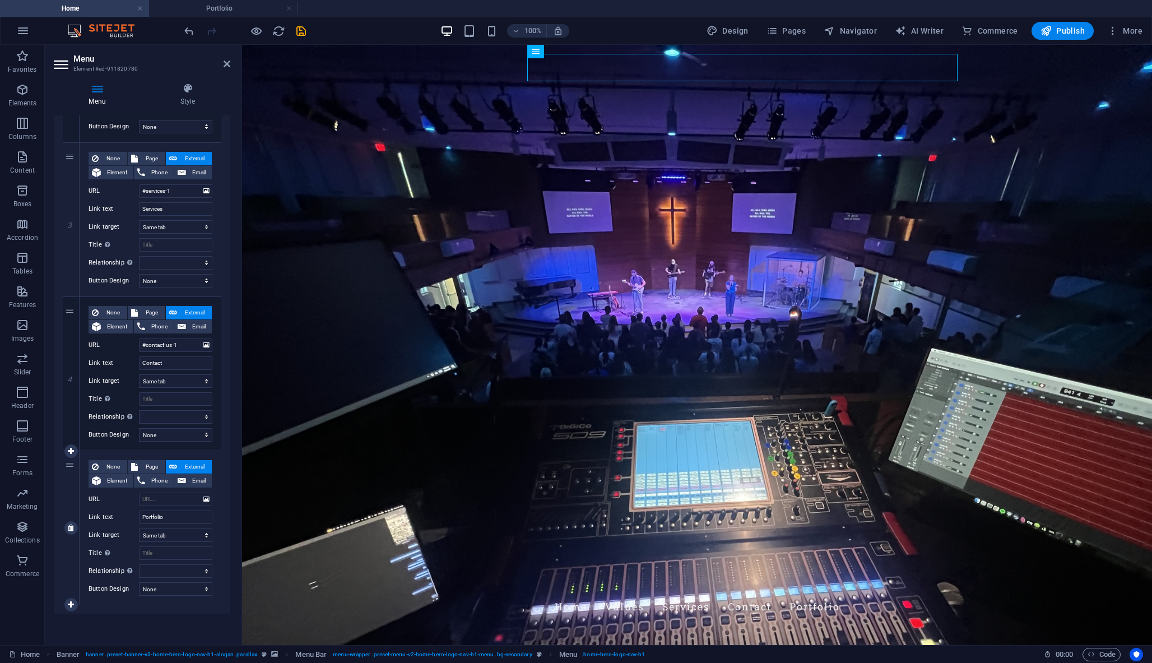
scroll to position [387, 0]
click at [157, 496] on input "URL" at bounding box center [175, 498] width 73 height 13
paste input "/portfolio"
type input "/portfolio"
select select
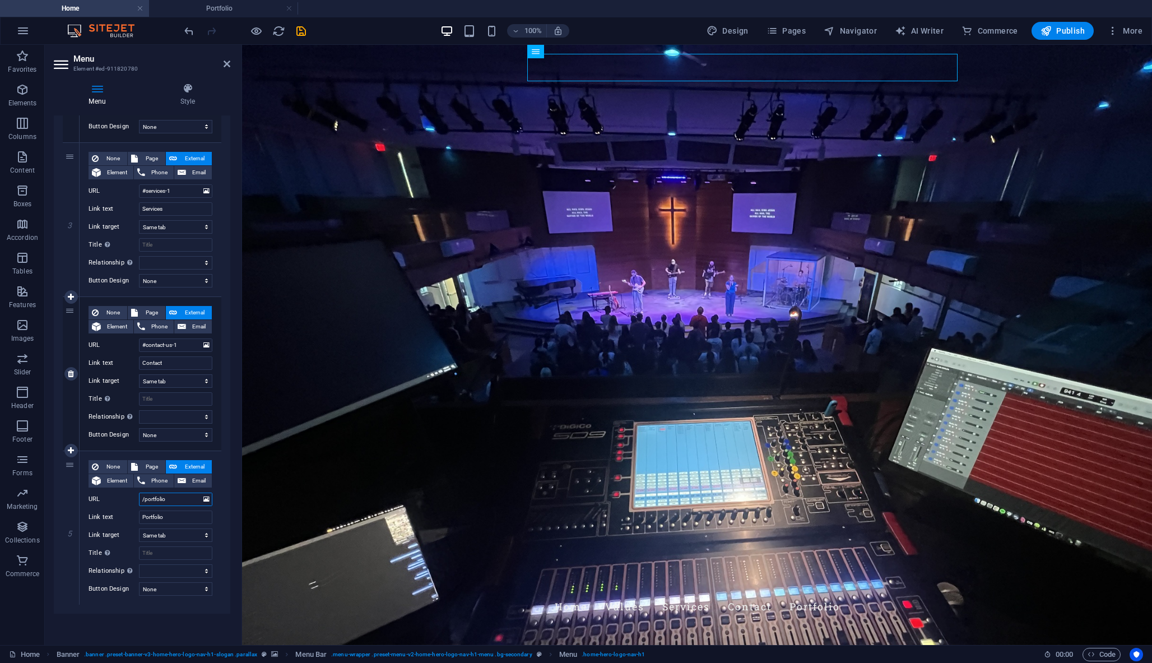
select select
type input "/portfolio-1"
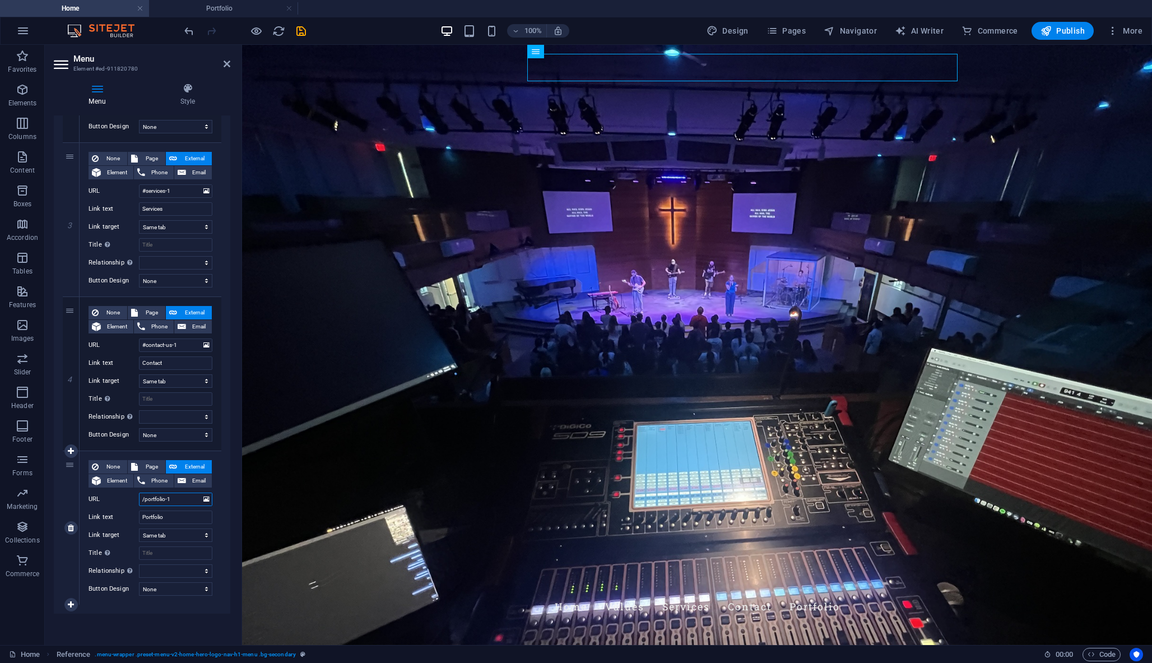
select select
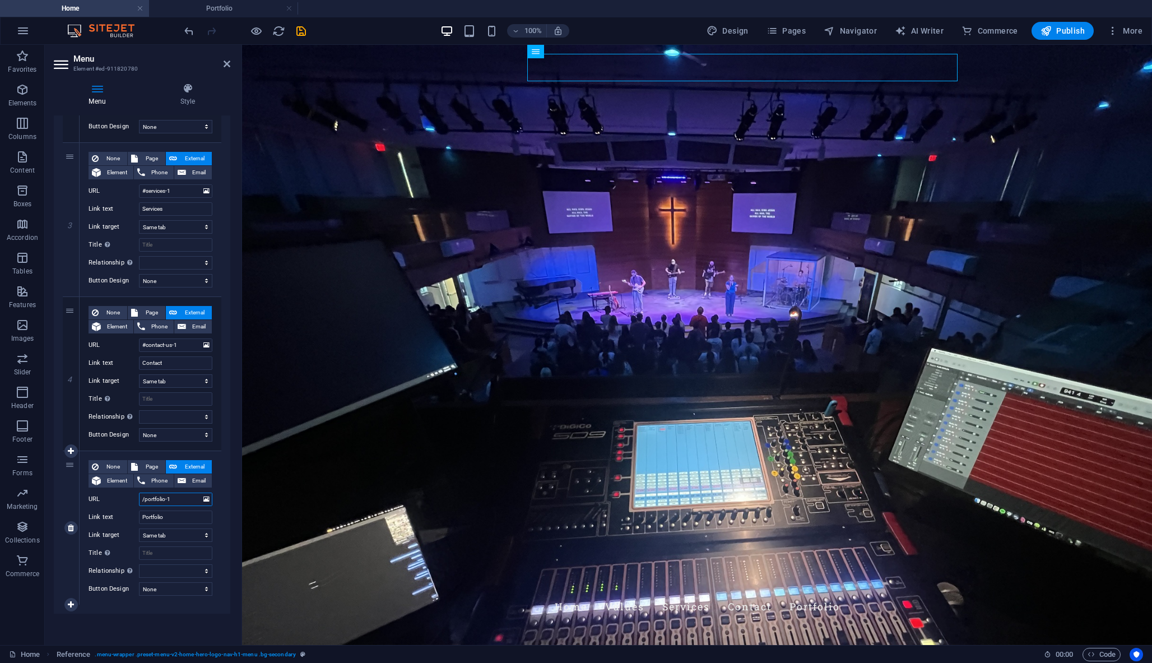
click at [144, 497] on input "/portfolio-1" at bounding box center [175, 498] width 73 height 13
type input "portfolio-1"
select select
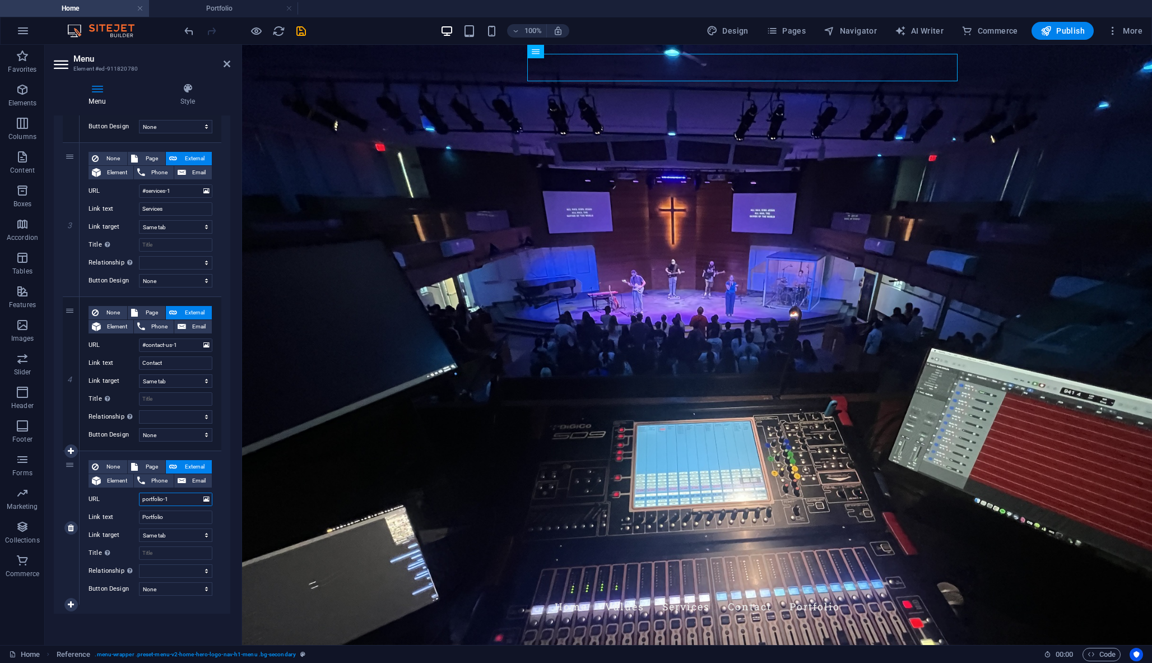
select select
type input "#portfolio-1"
select select
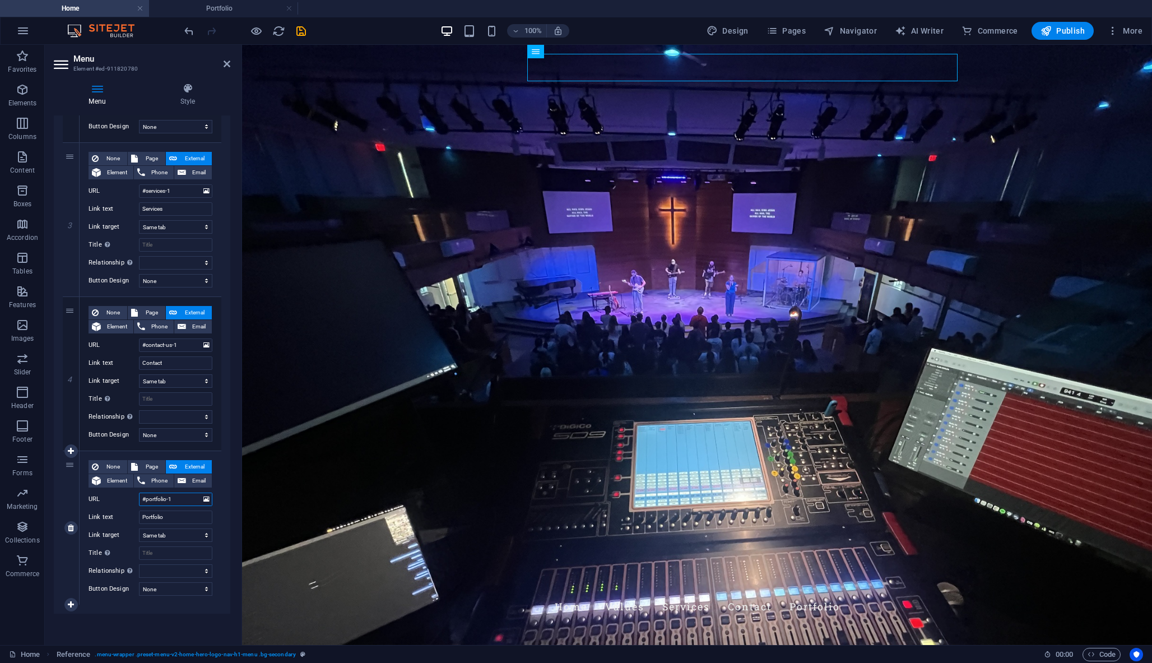
select select
type input "#portfolio-1"
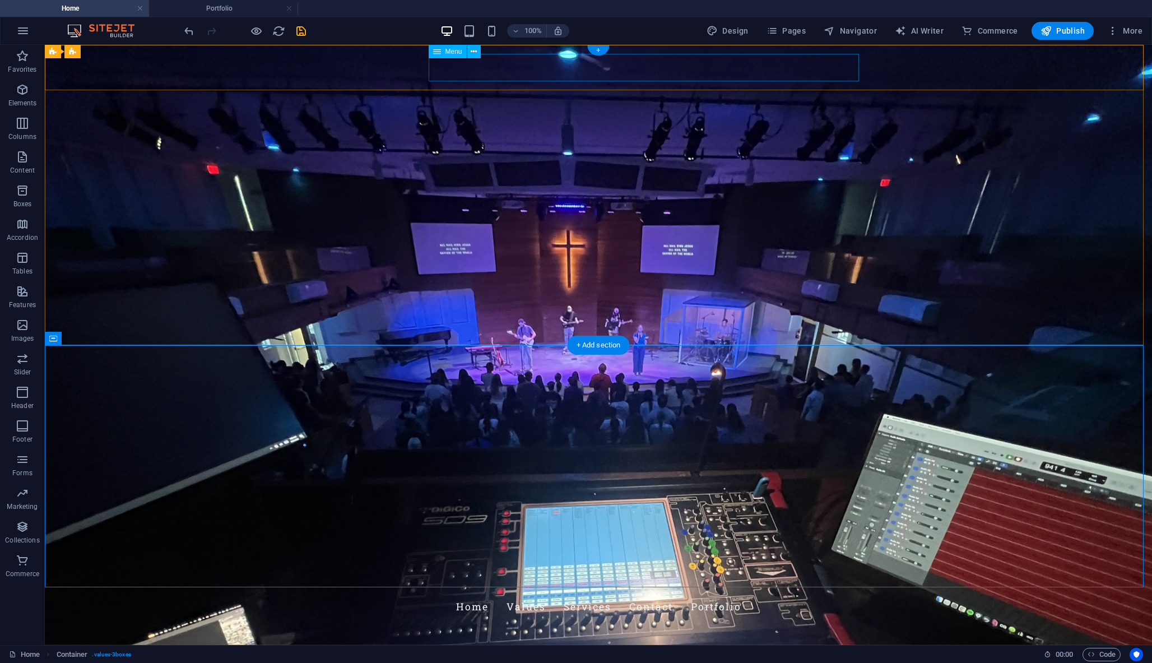
click at [760, 593] on nav "Home Values Services Contact Portfolio" at bounding box center [598, 607] width 529 height 28
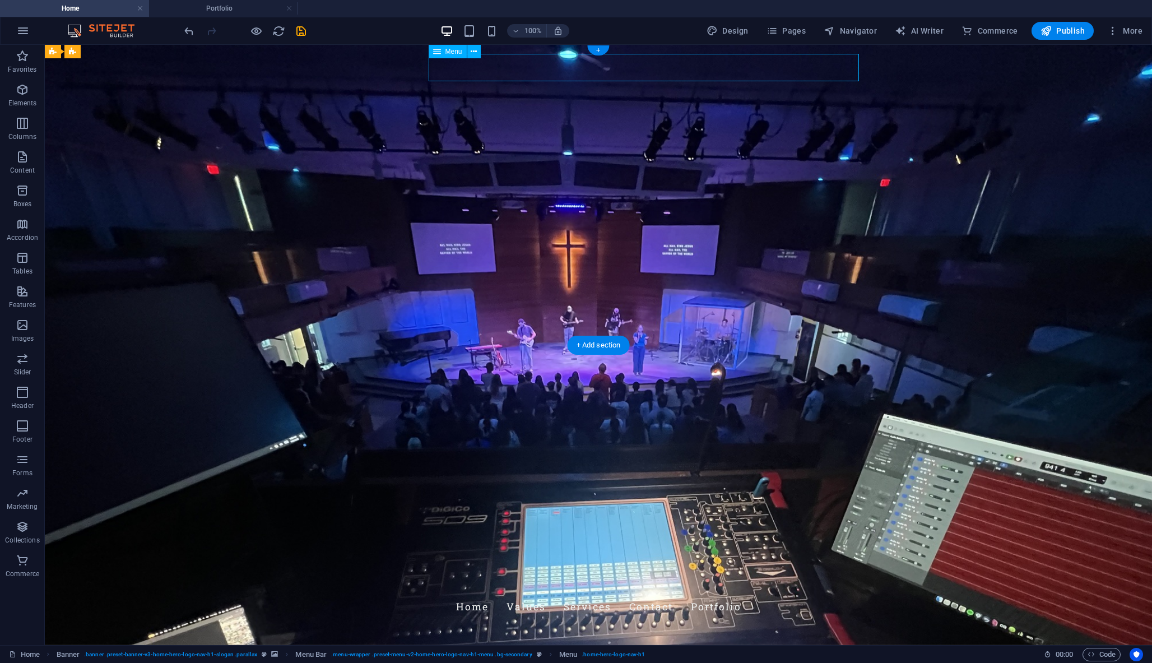
click at [760, 593] on nav "Home Values Services Contact Portfolio" at bounding box center [598, 607] width 529 height 28
select select
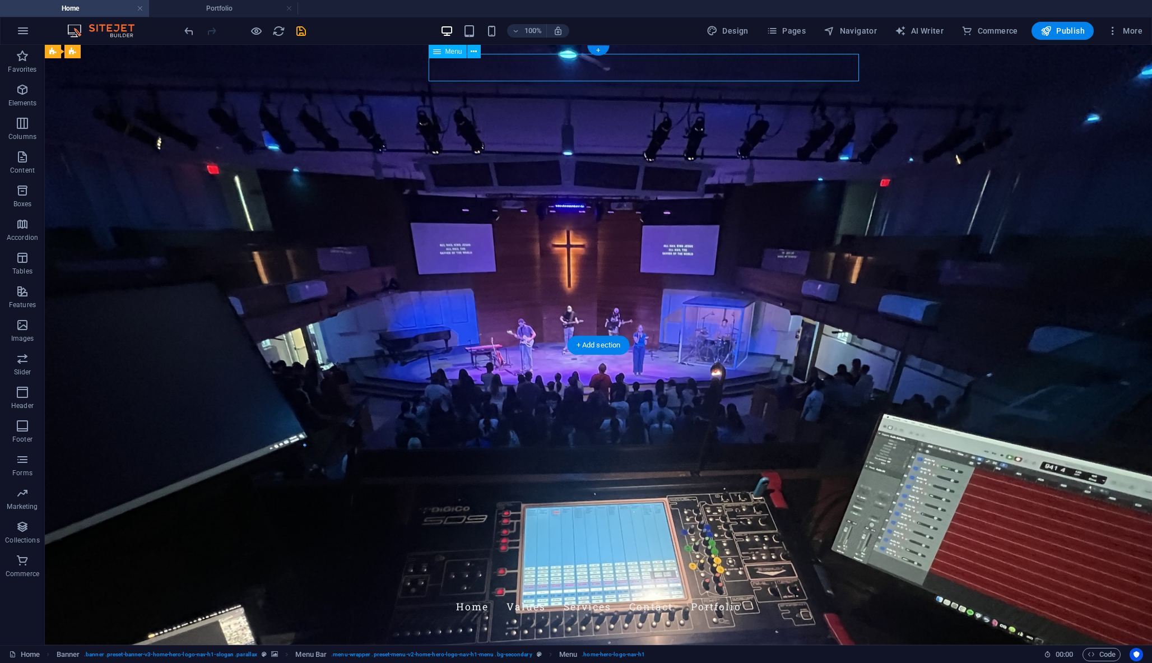
select select
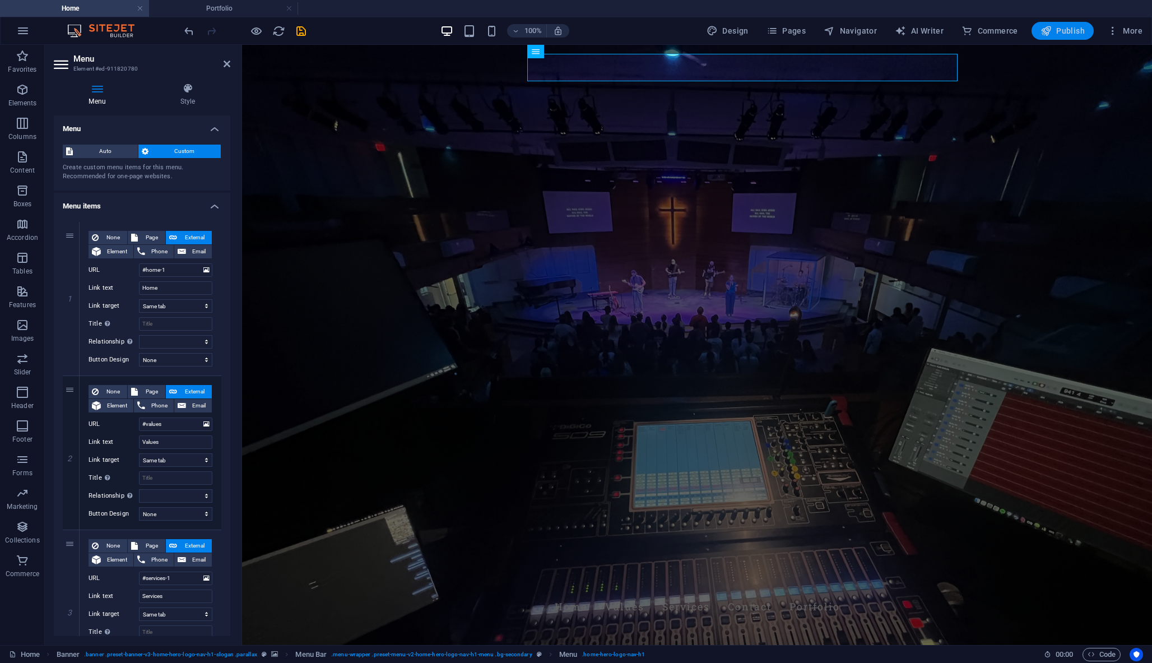
click at [1055, 26] on span "Publish" at bounding box center [1062, 30] width 44 height 11
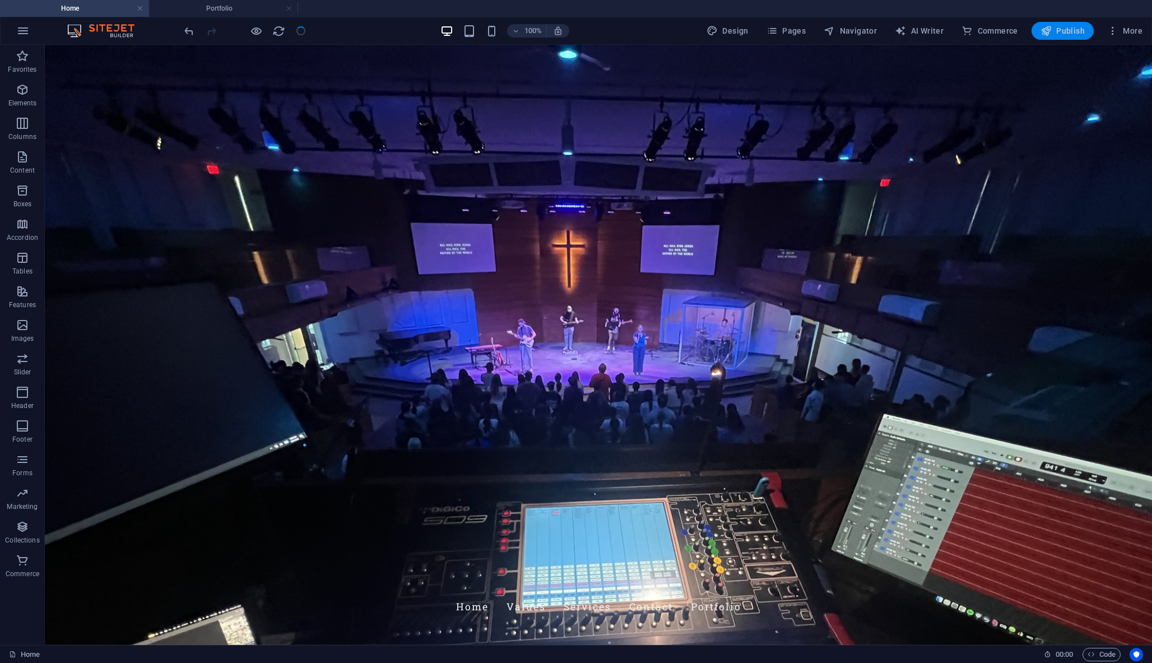
click at [1055, 26] on span "Publish" at bounding box center [1062, 30] width 44 height 11
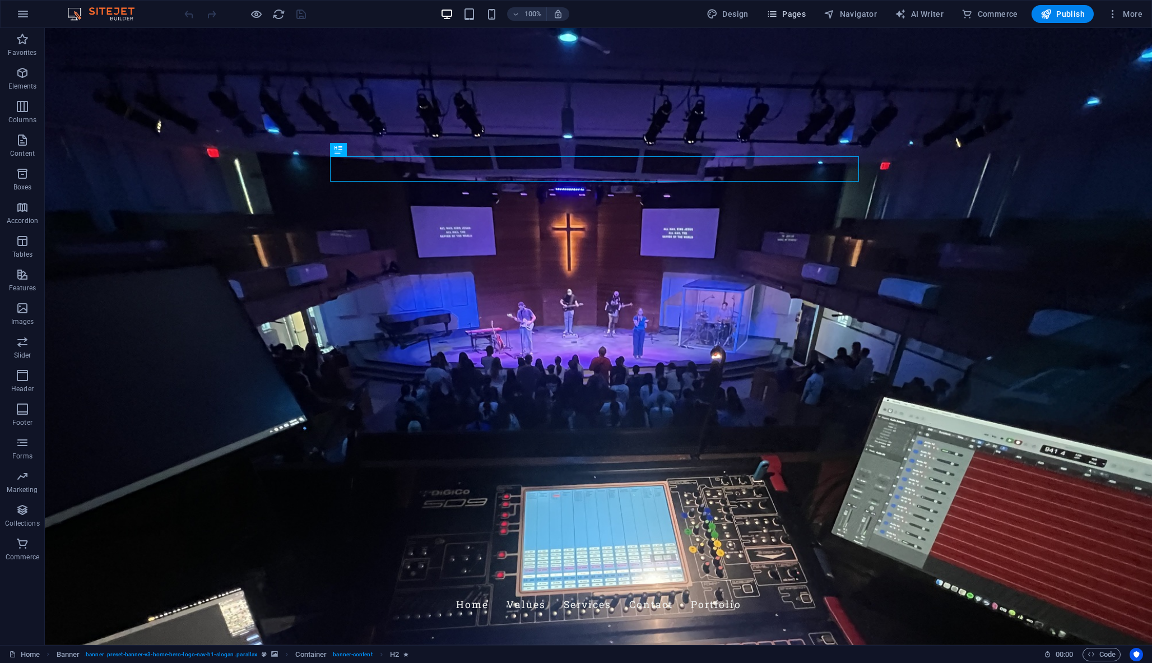
click at [797, 13] on span "Pages" at bounding box center [785, 13] width 39 height 11
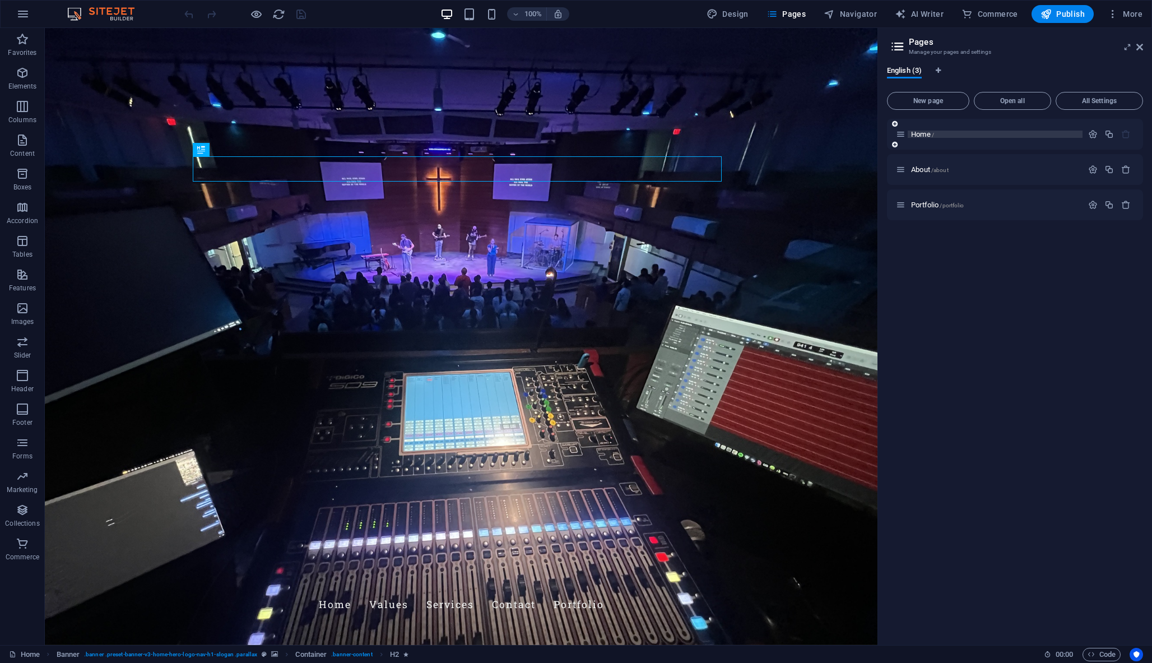
click at [932, 137] on span "/" at bounding box center [933, 135] width 2 height 6
click at [1091, 136] on icon "button" at bounding box center [1093, 134] width 10 height 10
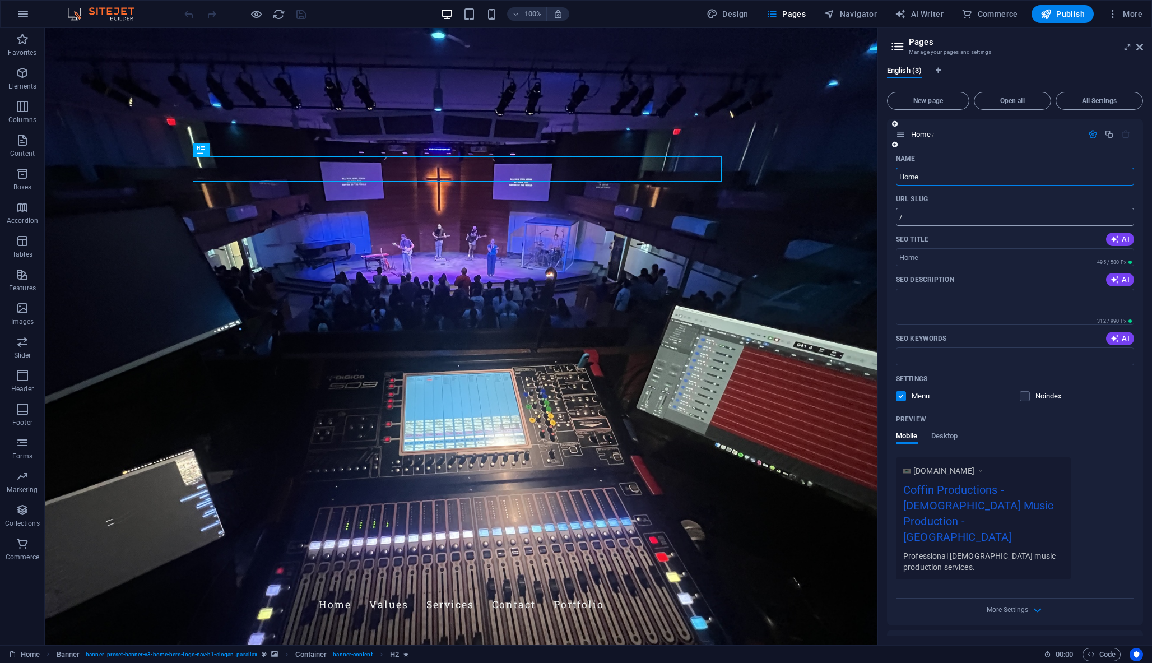
click at [919, 210] on input "/" at bounding box center [1015, 217] width 238 height 18
type input "/home"
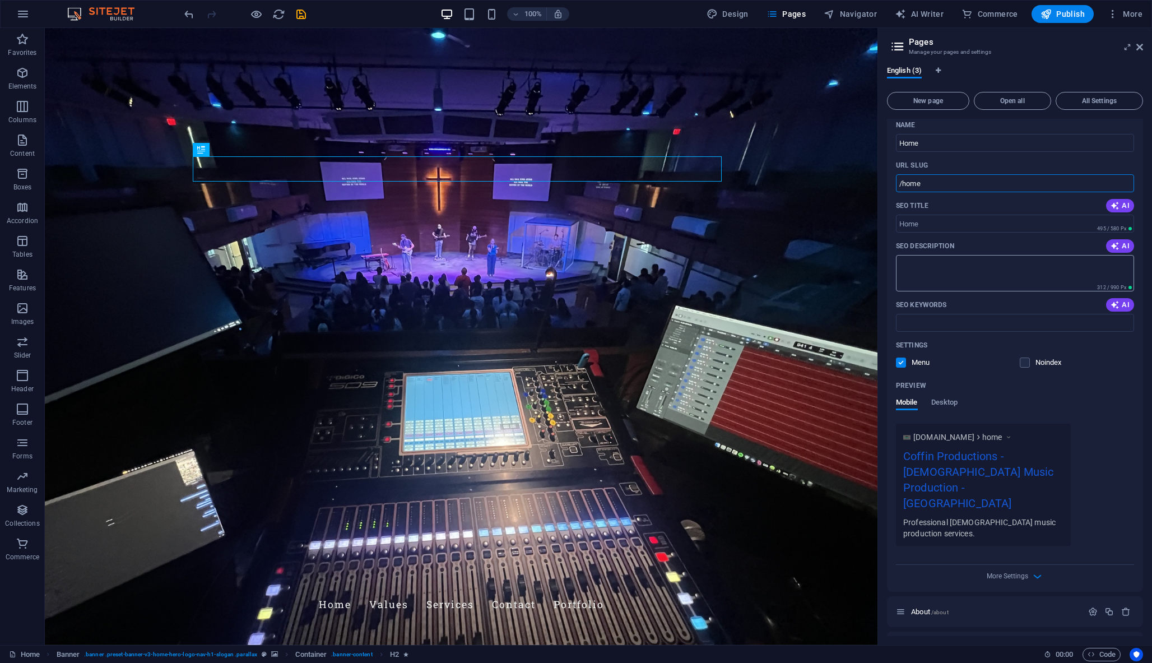
scroll to position [33, 0]
click at [1139, 45] on icon at bounding box center [1139, 47] width 7 height 9
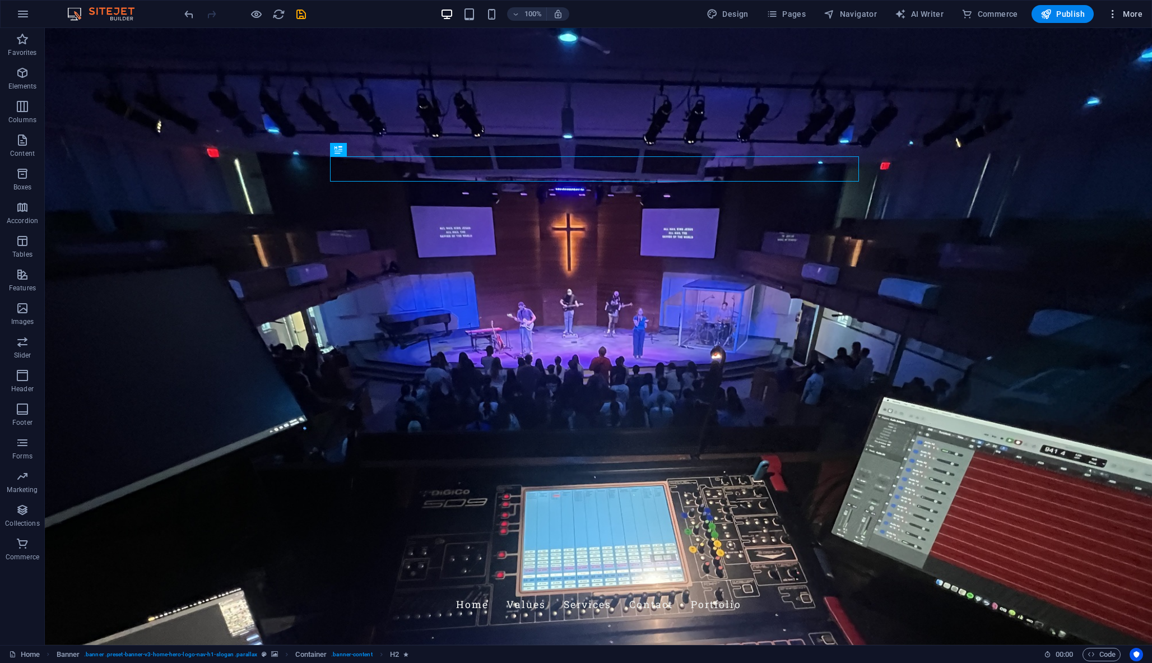
click at [1128, 11] on span "More" at bounding box center [1124, 13] width 35 height 11
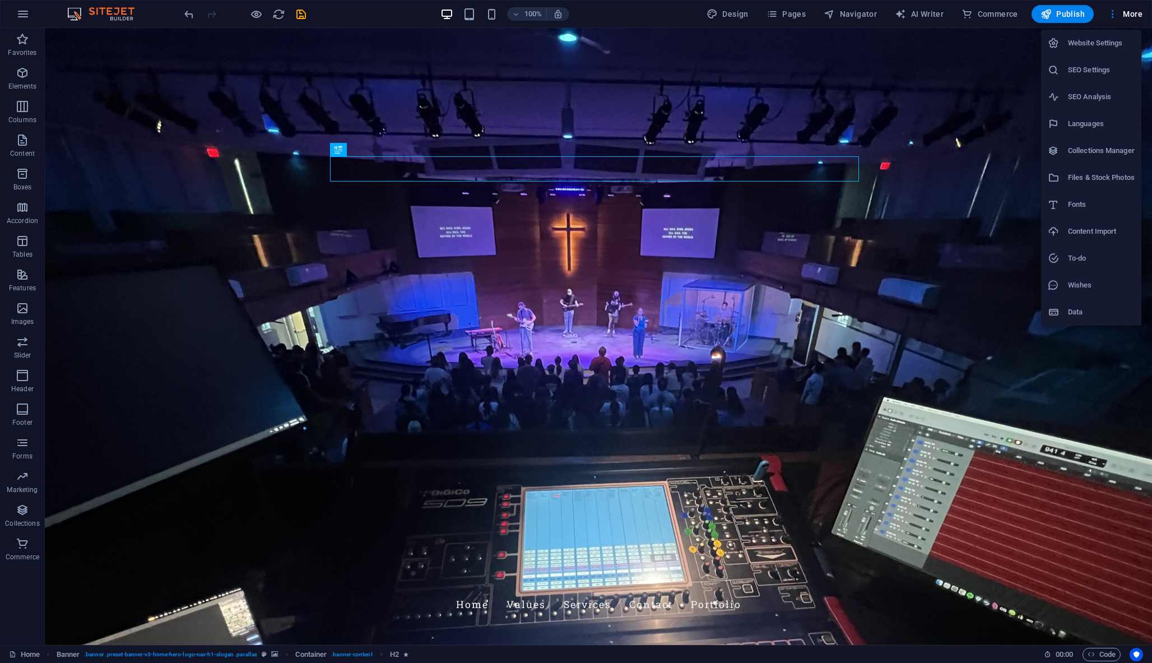
click at [1085, 45] on h6 "Website Settings" at bounding box center [1101, 42] width 67 height 13
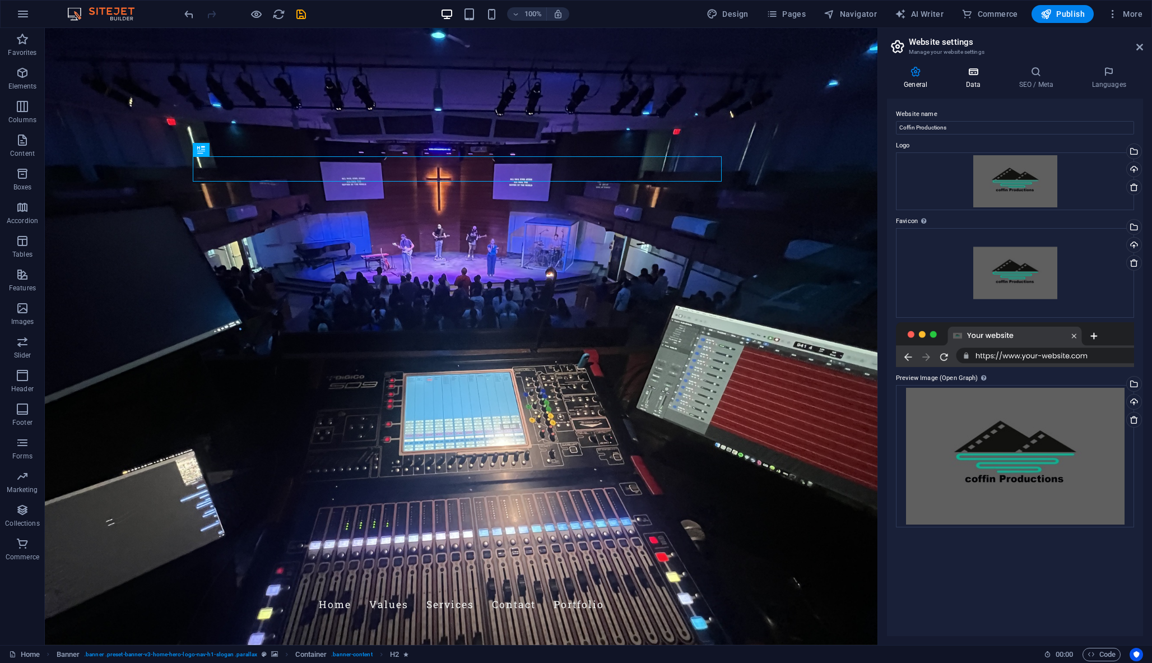
click at [971, 76] on icon at bounding box center [972, 71] width 49 height 11
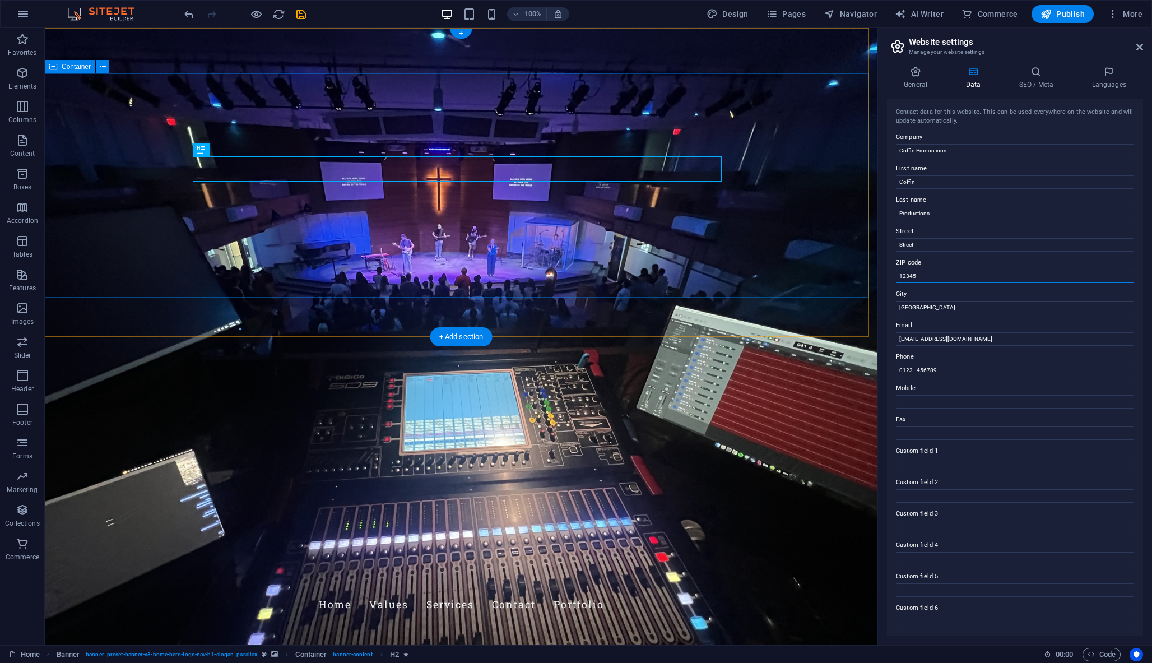
drag, startPoint x: 974, startPoint y: 303, endPoint x: 862, endPoint y: 273, distance: 115.9
drag, startPoint x: 929, startPoint y: 280, endPoint x: 891, endPoint y: 276, distance: 38.9
click at [891, 276] on div "Contact data for this website. This can be used everywhere on the website and w…" at bounding box center [1015, 367] width 256 height 537
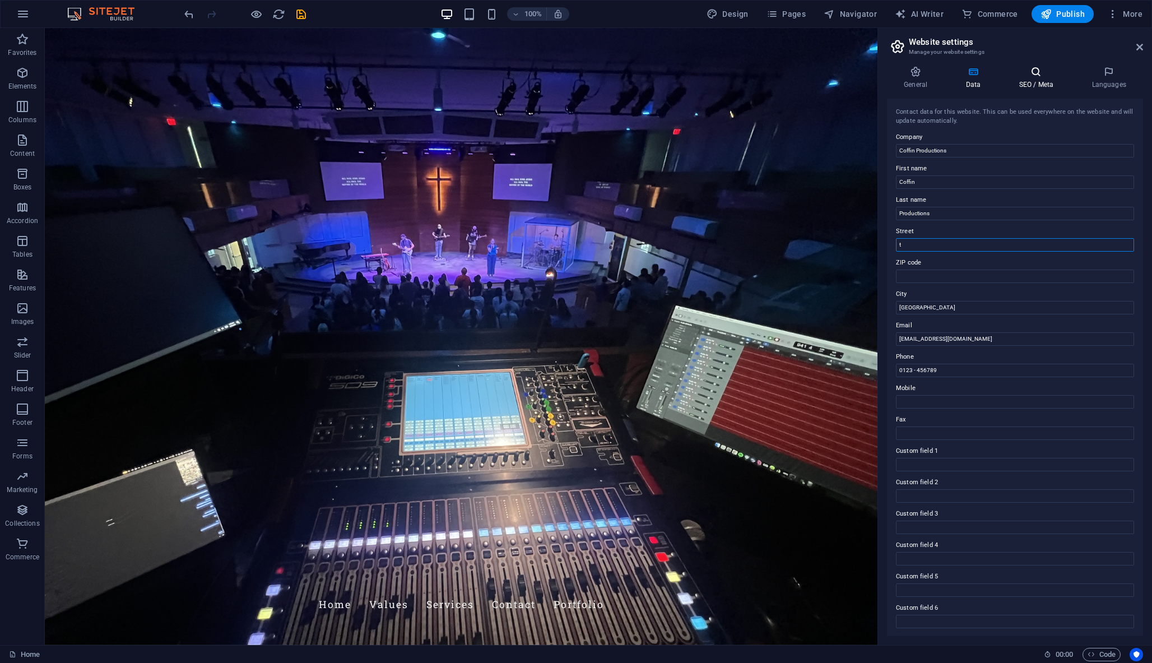
type input "t"
click at [1060, 78] on h4 "SEO / Meta" at bounding box center [1038, 78] width 73 height 24
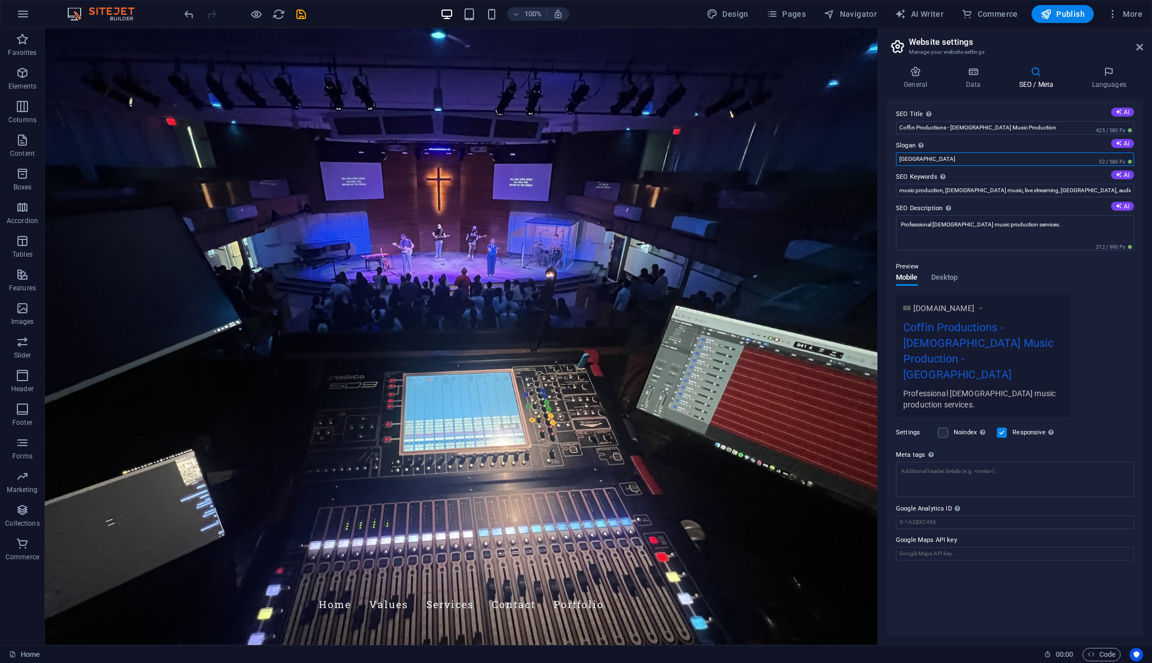
drag, startPoint x: 952, startPoint y: 164, endPoint x: 896, endPoint y: 159, distance: 56.2
click at [896, 159] on input "[GEOGRAPHIC_DATA]" at bounding box center [1015, 158] width 238 height 13
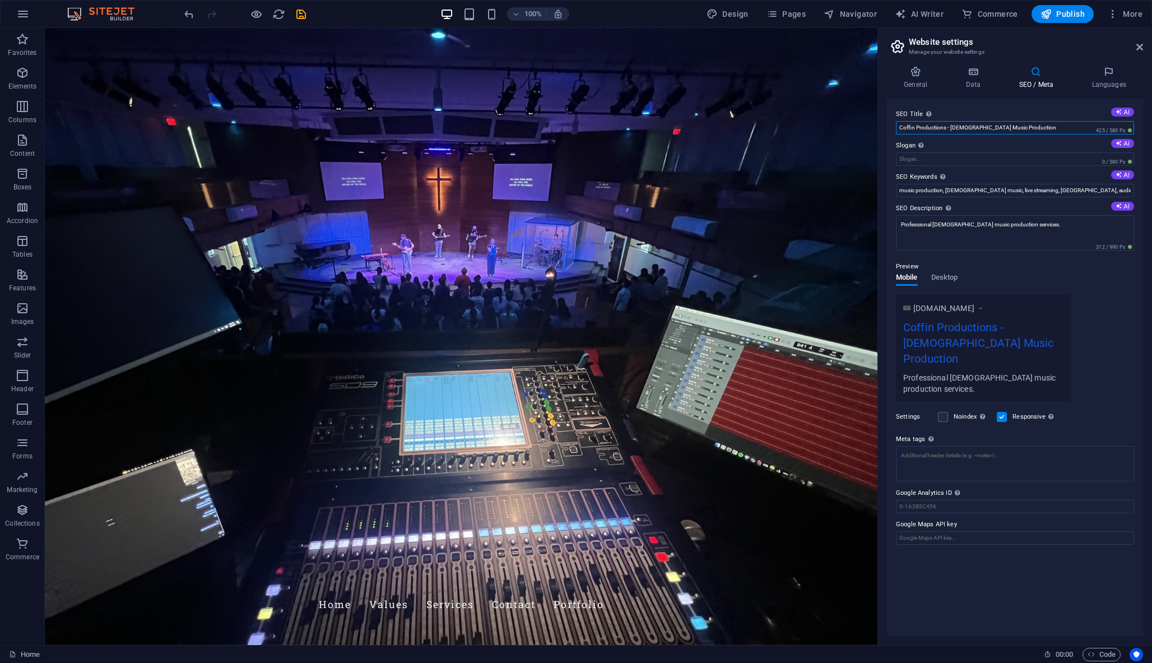
drag, startPoint x: 946, startPoint y: 125, endPoint x: 1035, endPoint y: 125, distance: 89.6
click at [1036, 125] on input "Coffin Productions - [DEMOGRAPHIC_DATA] Music Production" at bounding box center [1015, 127] width 238 height 13
type input "Coffin Productions"
click at [1142, 47] on icon at bounding box center [1139, 47] width 7 height 9
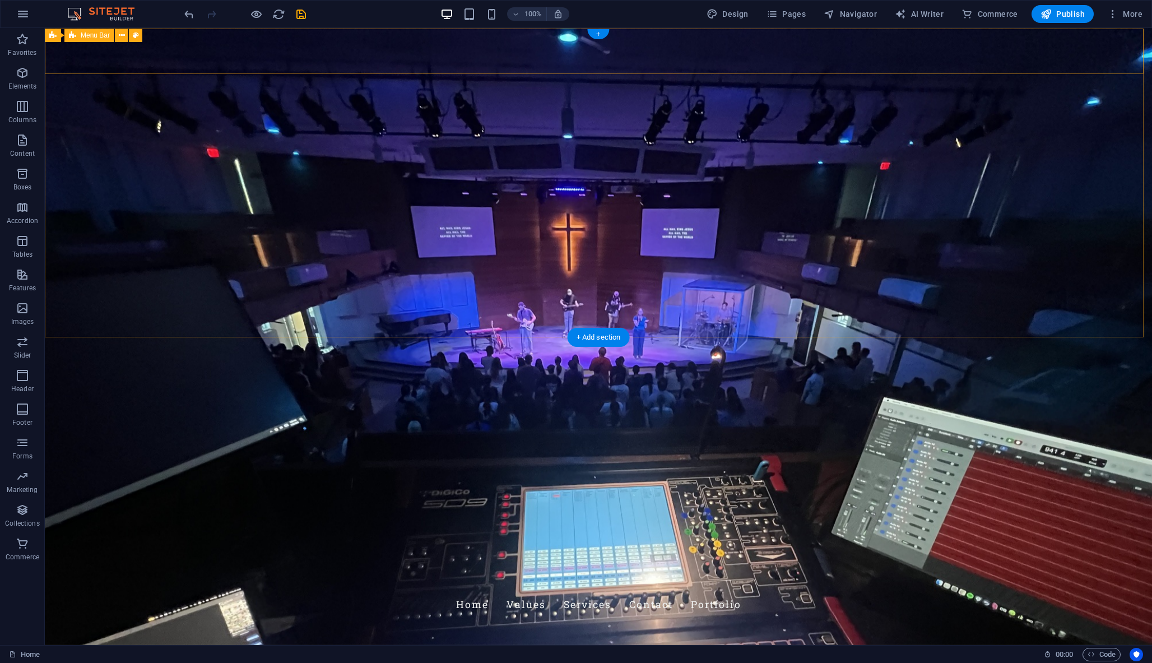
scroll to position [0, 0]
click at [755, 590] on nav "Home Values Services Contact Portfolio" at bounding box center [598, 604] width 529 height 28
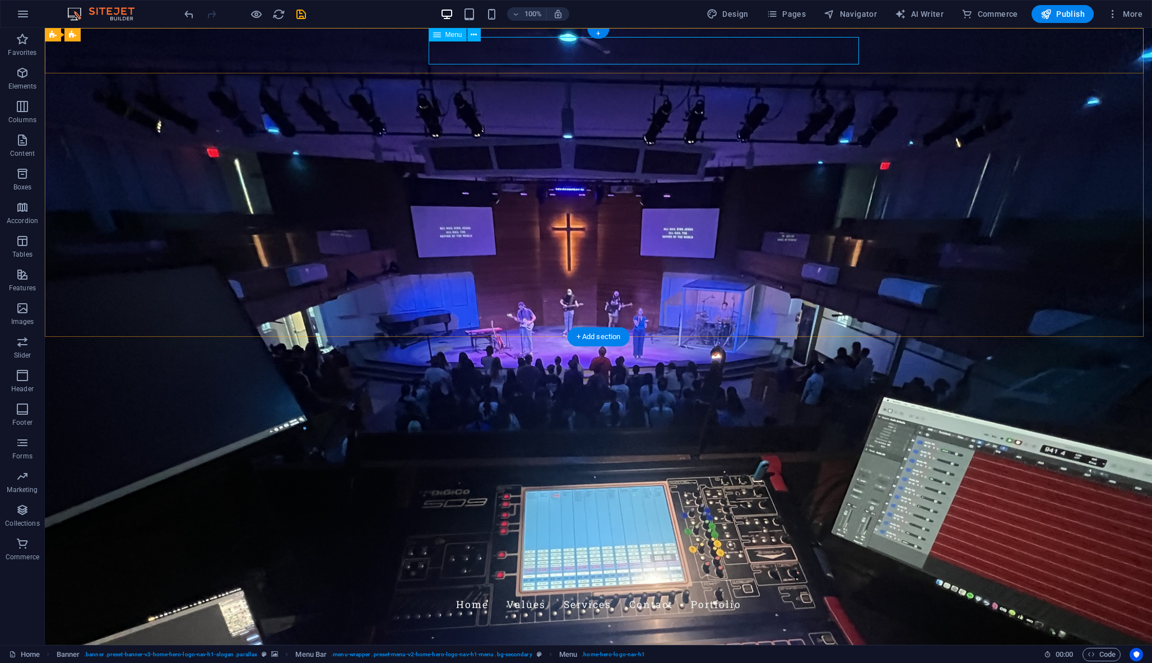
click at [759, 590] on nav "Home Values Services Contact Portfolio" at bounding box center [598, 604] width 529 height 28
select select
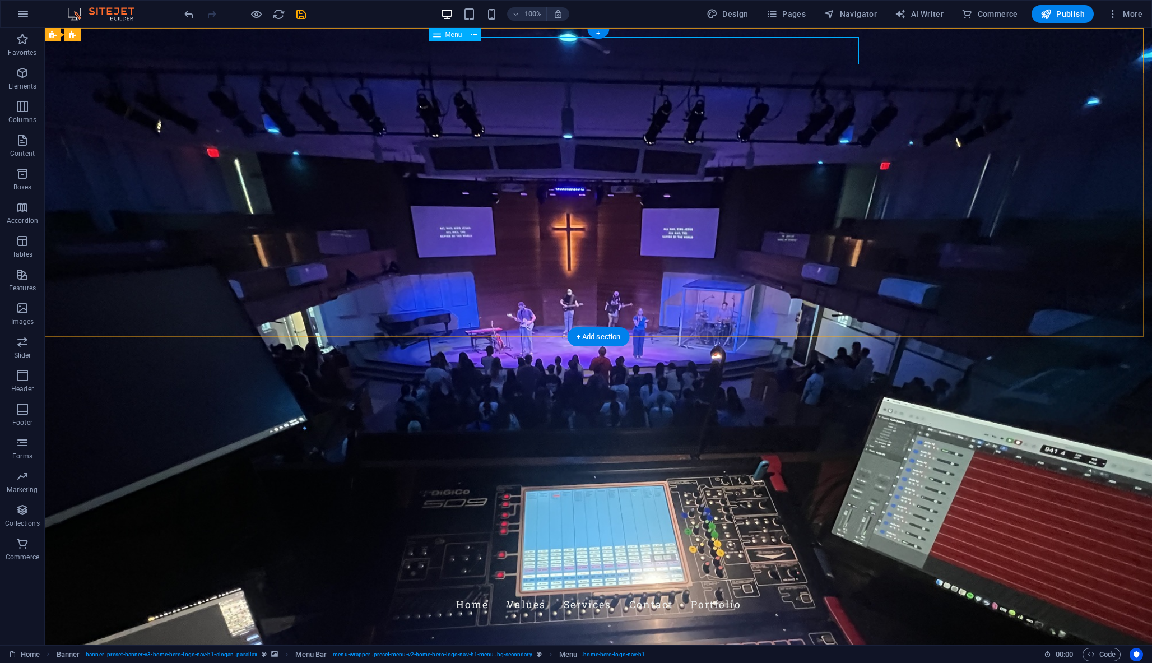
select select
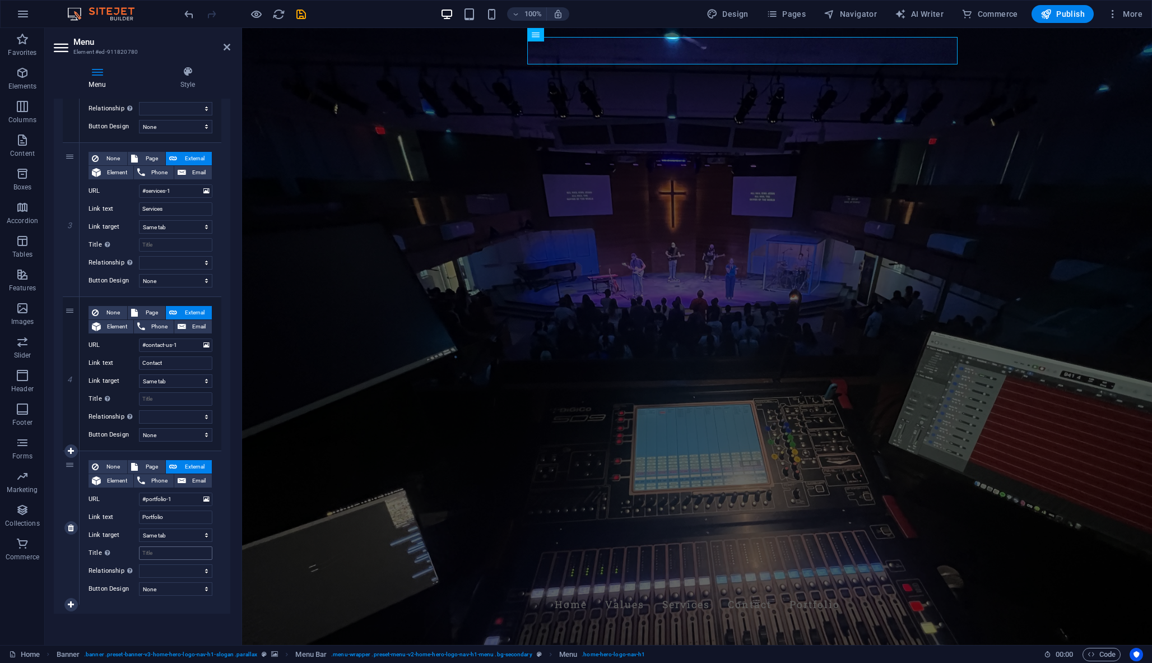
scroll to position [370, 0]
click at [171, 514] on input "Portfolio" at bounding box center [175, 516] width 73 height 13
type input "Portfolio"
select select
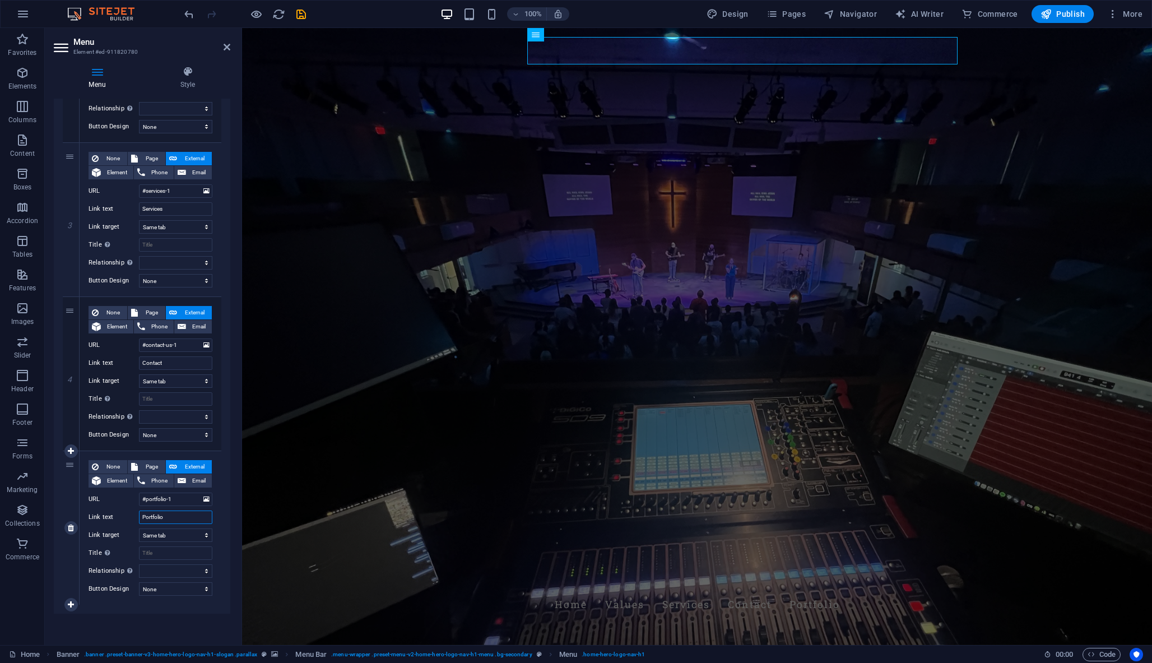
select select
type input "Portfolio"
select select
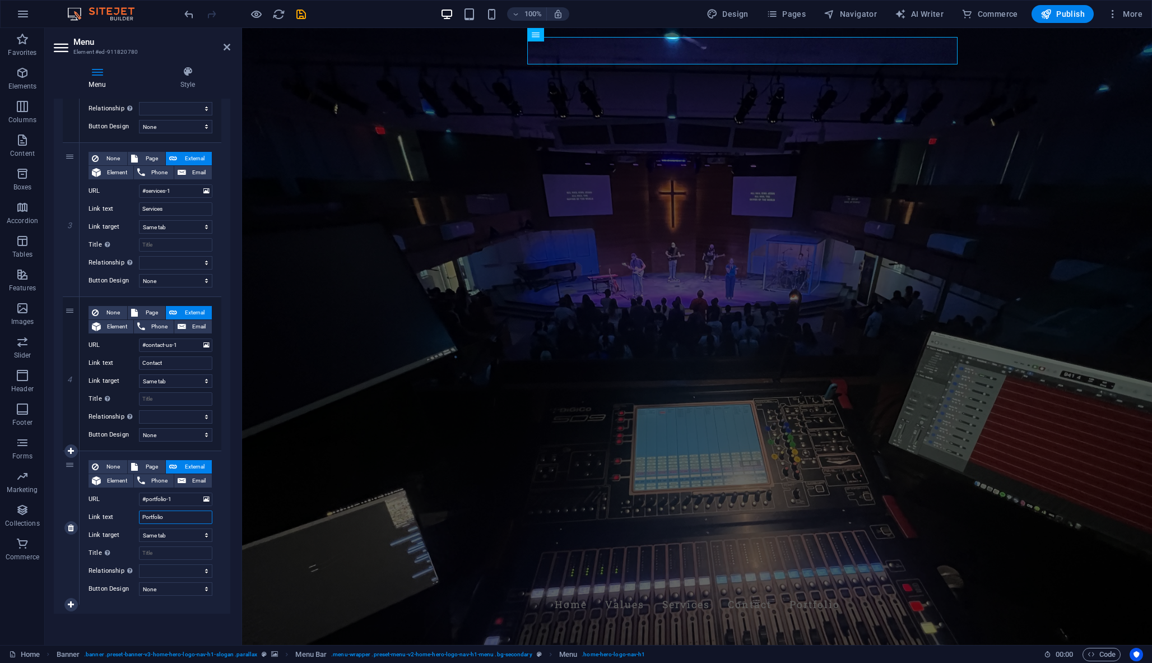
select select
drag, startPoint x: 180, startPoint y: 499, endPoint x: 141, endPoint y: 501, distance: 39.9
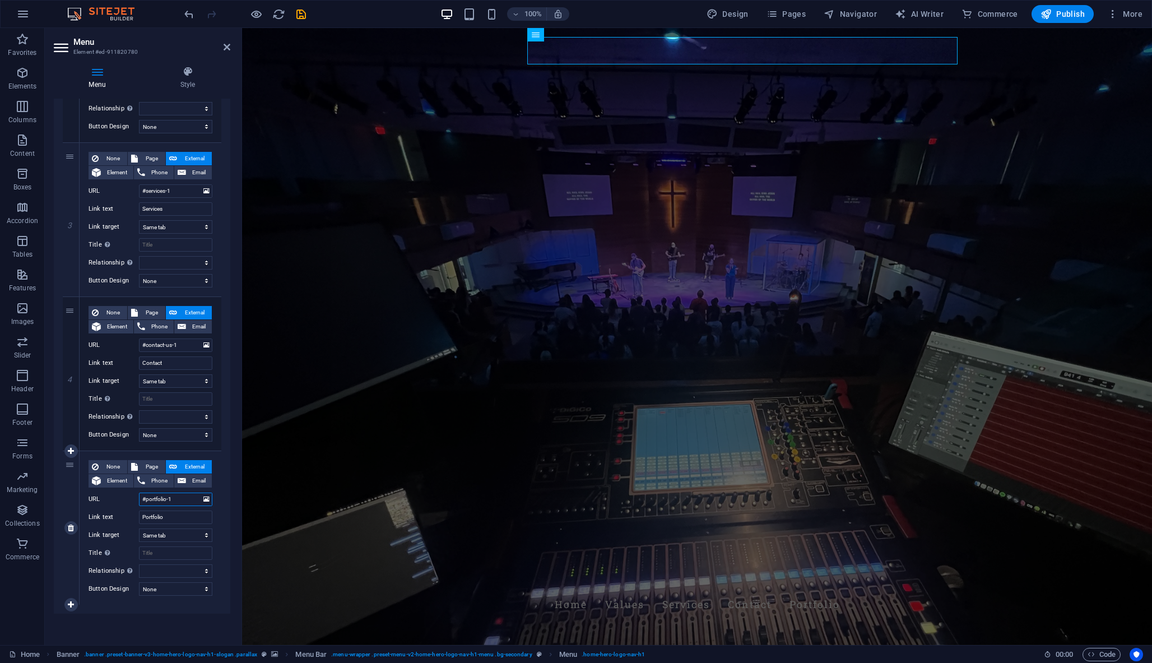
click at [141, 501] on input "#portfolio-1" at bounding box center [175, 498] width 73 height 13
paste input "[URL][DOMAIN_NAME]"
type input "[URL][DOMAIN_NAME]"
select select
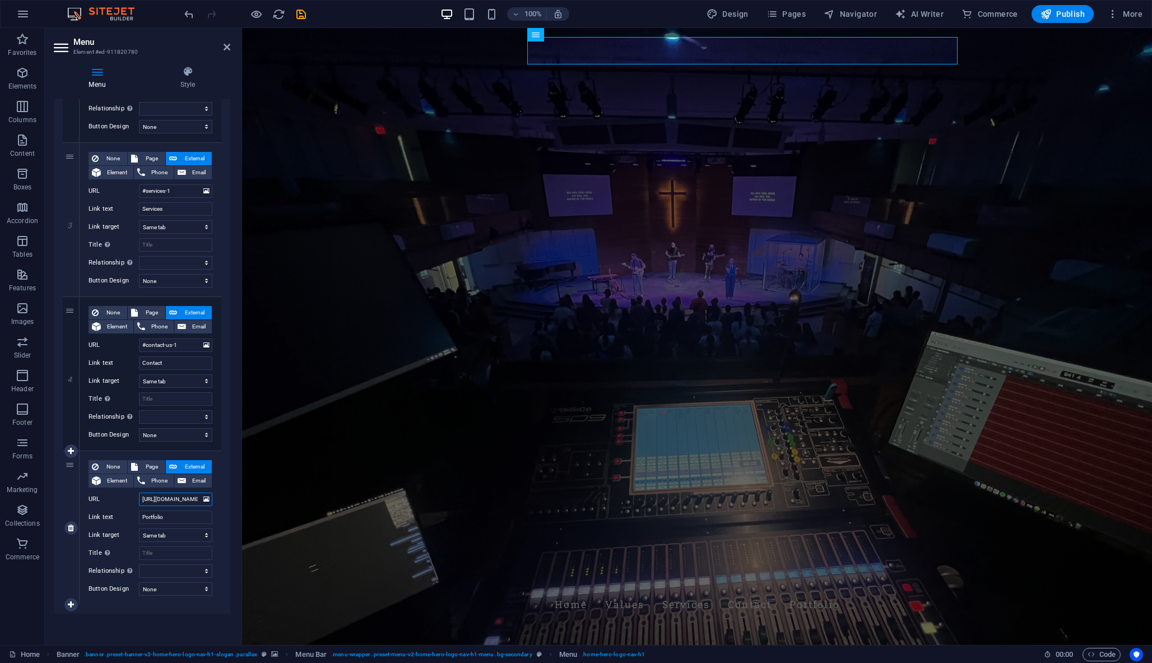
select select
type input "[URL][DOMAIN_NAME]"
click at [220, 519] on div "1 None Page External Element Phone Email Page Home About Portfolio Element URL …" at bounding box center [142, 220] width 176 height 788
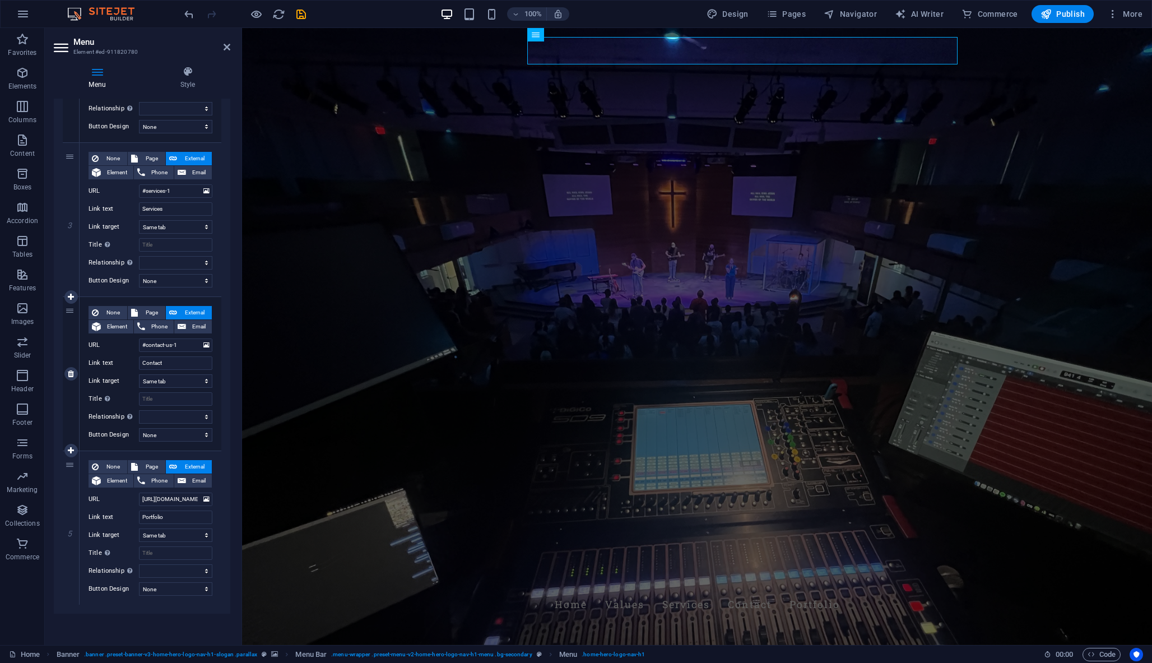
click at [74, 380] on div "4" at bounding box center [71, 373] width 17 height 153
click at [74, 375] on icon at bounding box center [71, 374] width 6 height 8
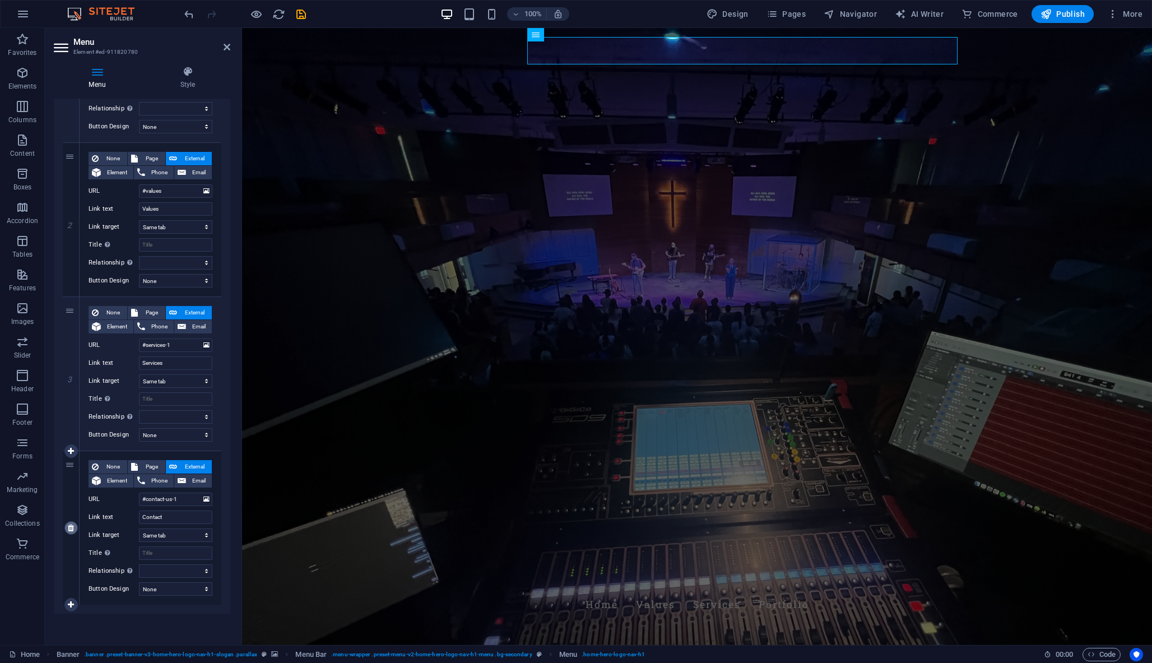
select select
type input "[URL][DOMAIN_NAME]"
type input "Portfolio"
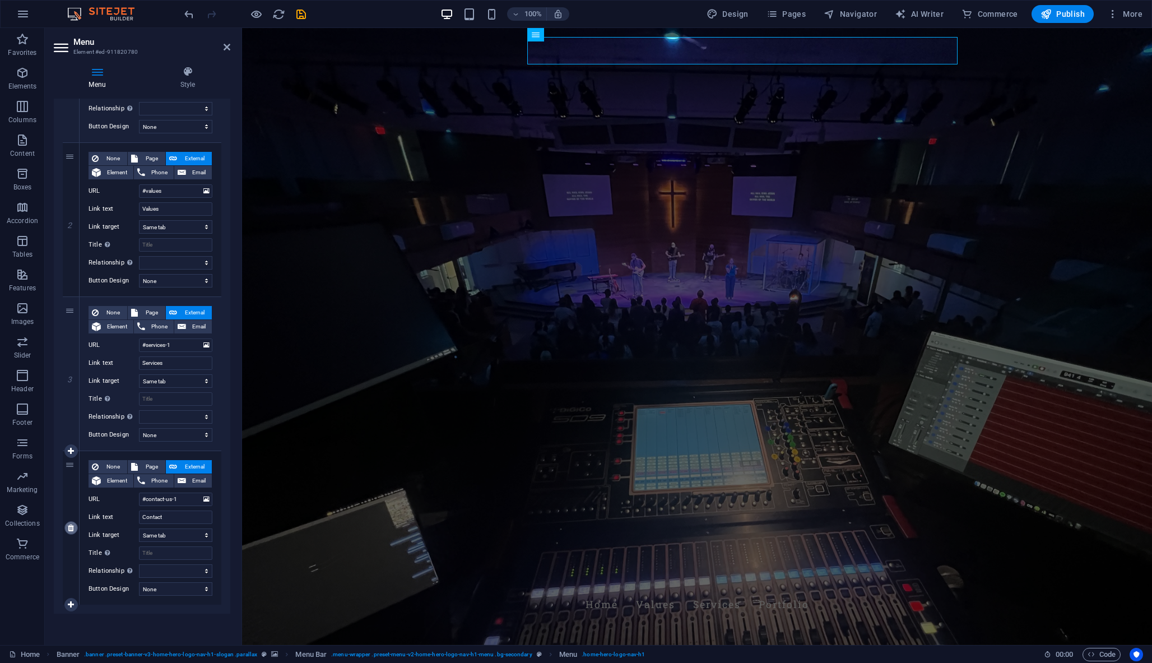
select select
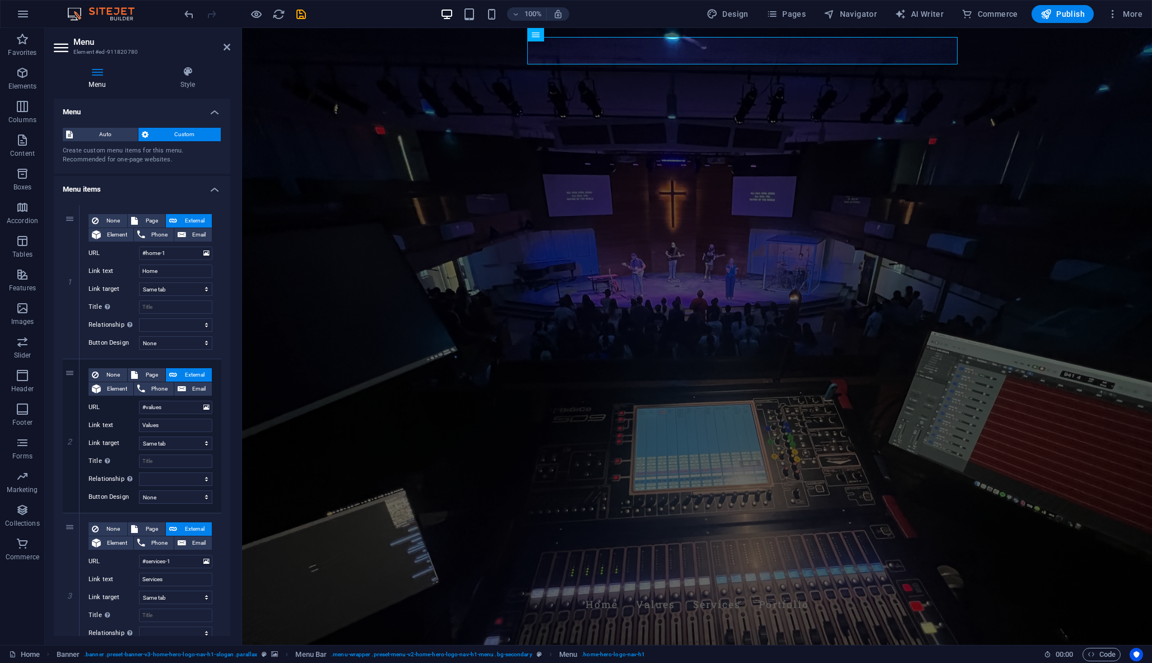
scroll to position [0, 0]
click at [1034, 568] on div "Coffin Productions Home Values Services Portfolio" at bounding box center [697, 597] width 910 height 59
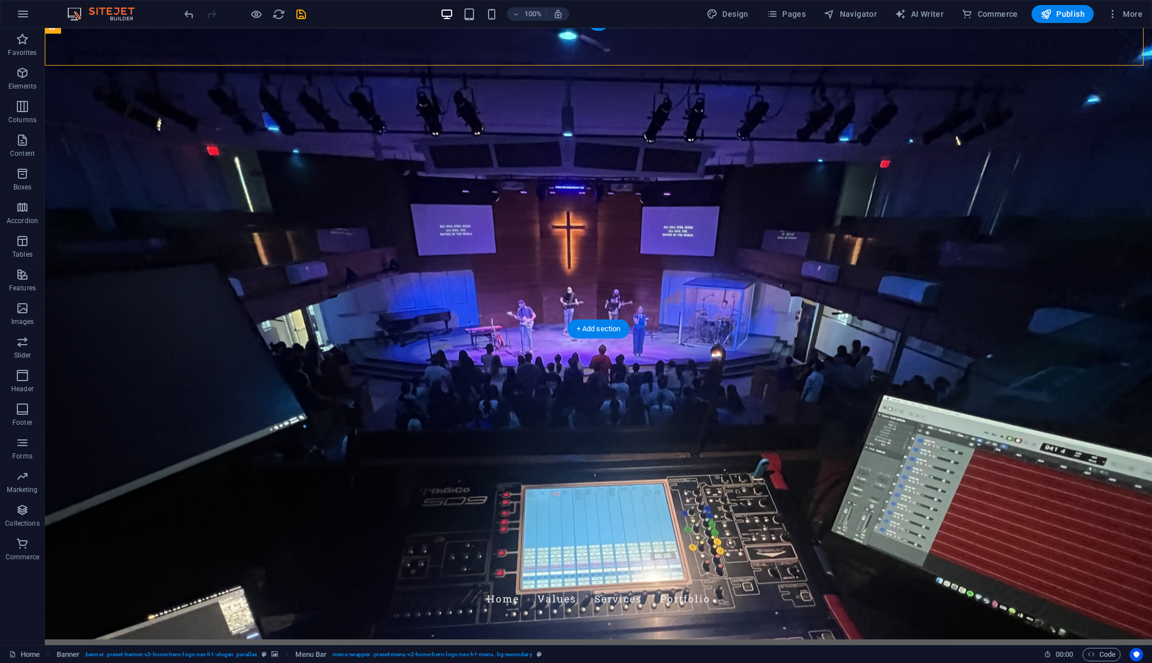
scroll to position [8, 0]
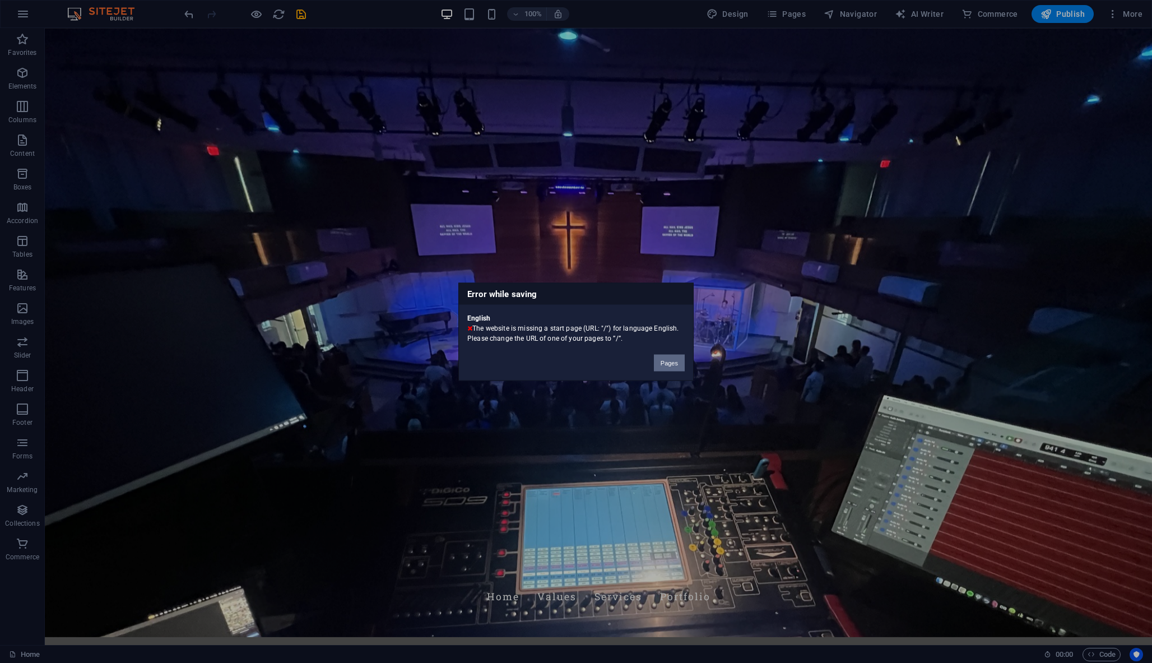
drag, startPoint x: 670, startPoint y: 366, endPoint x: 680, endPoint y: 369, distance: 9.9
click at [680, 369] on button "Pages" at bounding box center [669, 362] width 31 height 17
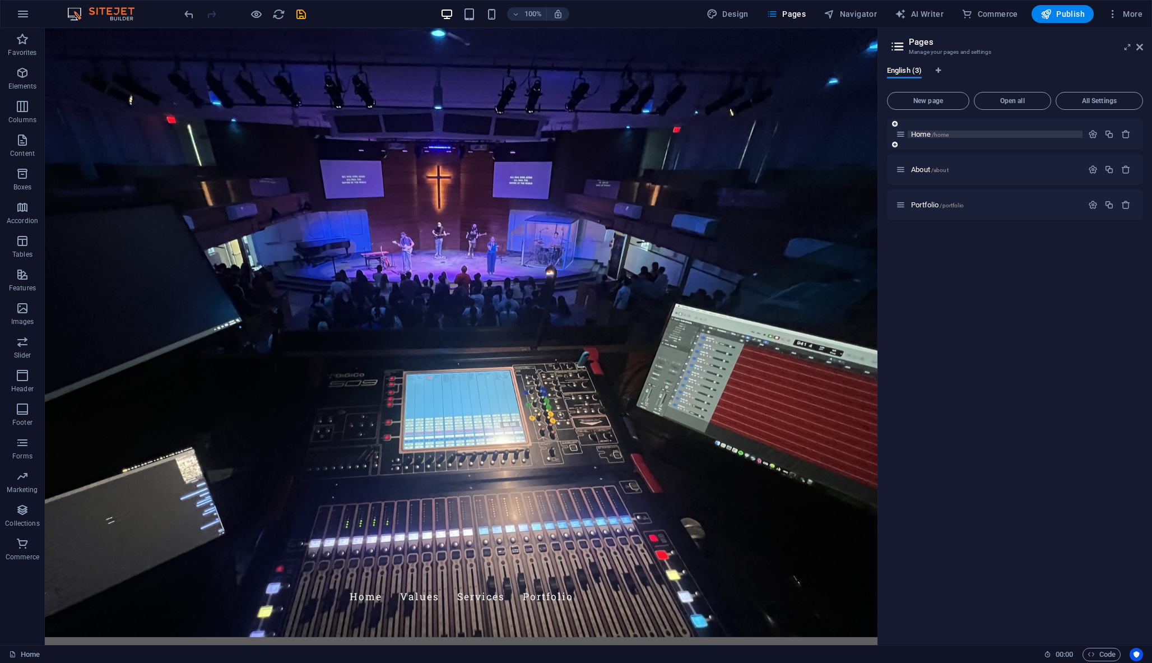
click at [923, 134] on span "Home /home" at bounding box center [930, 134] width 38 height 8
click at [933, 136] on span "/home" at bounding box center [940, 135] width 17 height 6
click at [961, 136] on p "Home /home" at bounding box center [995, 134] width 168 height 7
click at [960, 136] on p "Home /home" at bounding box center [995, 134] width 168 height 7
click at [1092, 134] on icon "button" at bounding box center [1093, 134] width 10 height 10
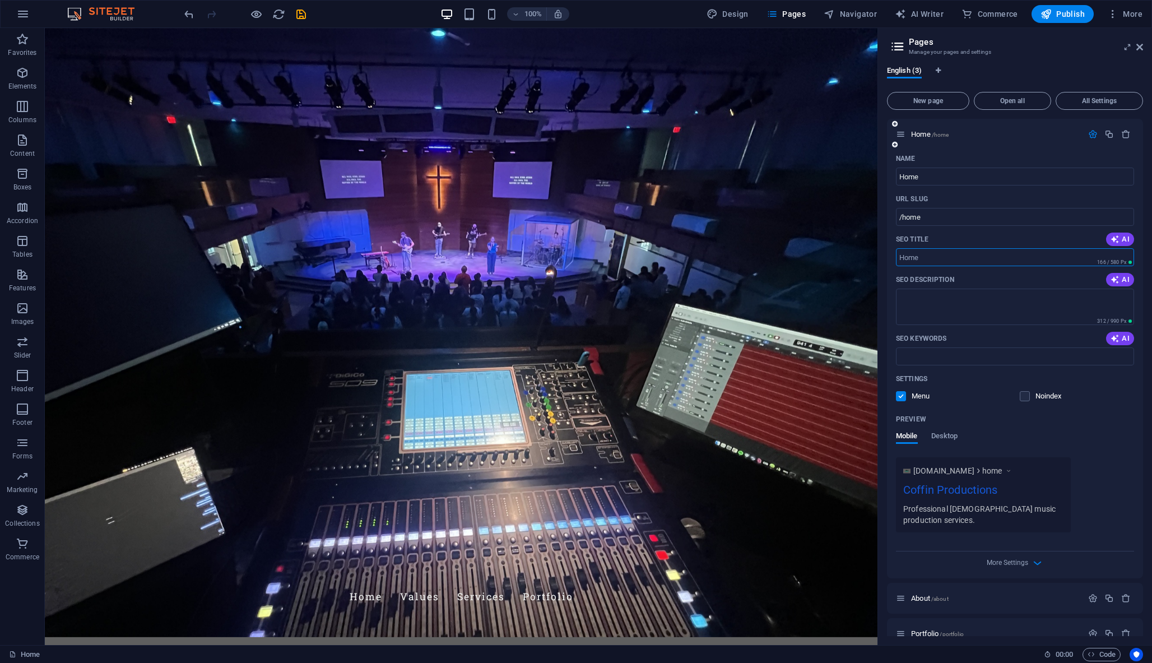
click at [934, 255] on input "SEO Title" at bounding box center [1015, 257] width 238 height 18
type input "Home"
click at [942, 217] on input "/home" at bounding box center [1015, 217] width 238 height 18
type input "/"
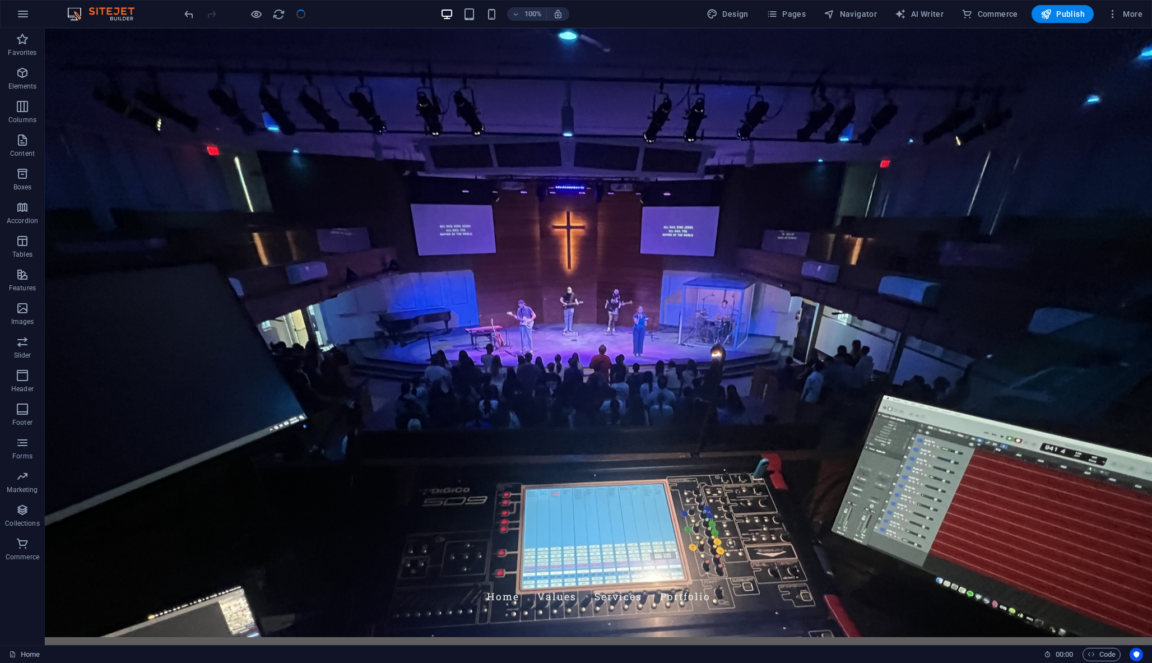
click at [1060, 23] on div "100% Design Pages Navigator AI Writer Commerce Publish More" at bounding box center [576, 14] width 1151 height 27
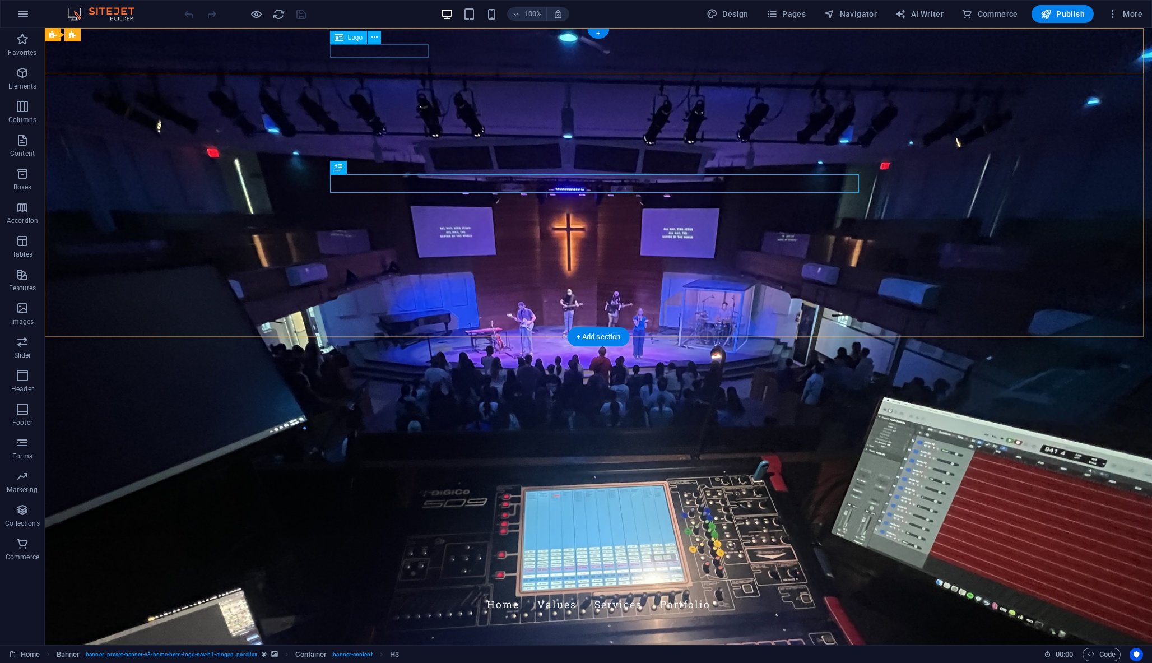
click at [369, 577] on div "Coffin Productions" at bounding box center [598, 583] width 529 height 13
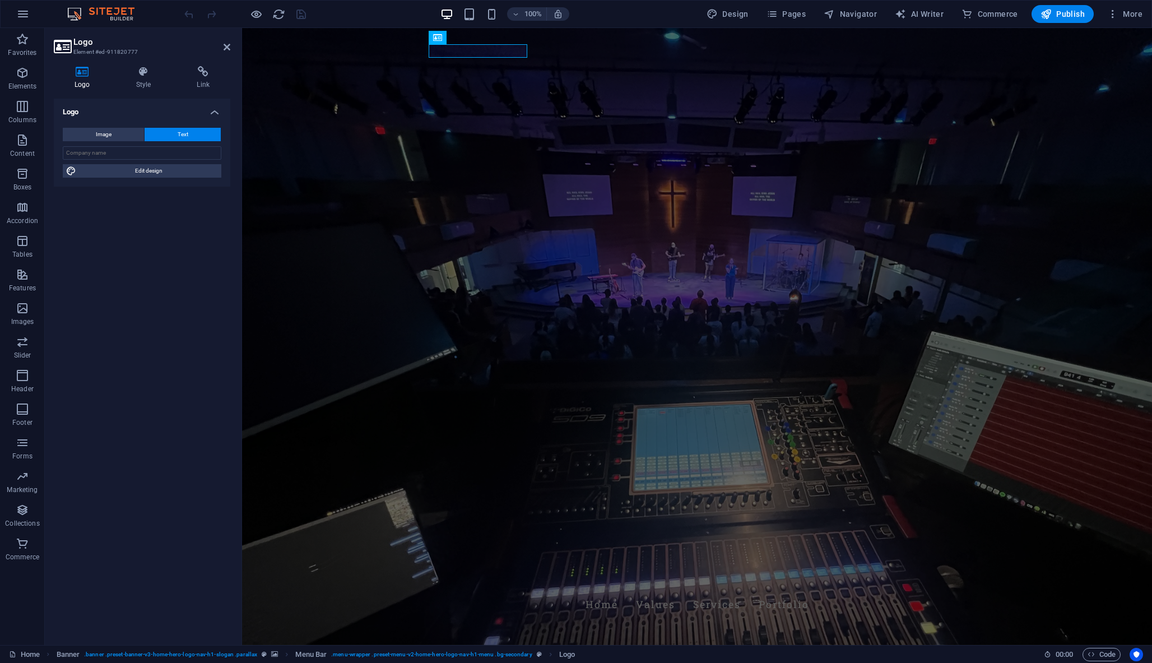
click at [141, 64] on div "Logo Style Link Logo Image Text Drag files here, click to choose files or selec…" at bounding box center [142, 351] width 194 height 588
click at [194, 77] on icon at bounding box center [203, 71] width 54 height 11
click at [190, 133] on button "Element" at bounding box center [198, 134] width 44 height 13
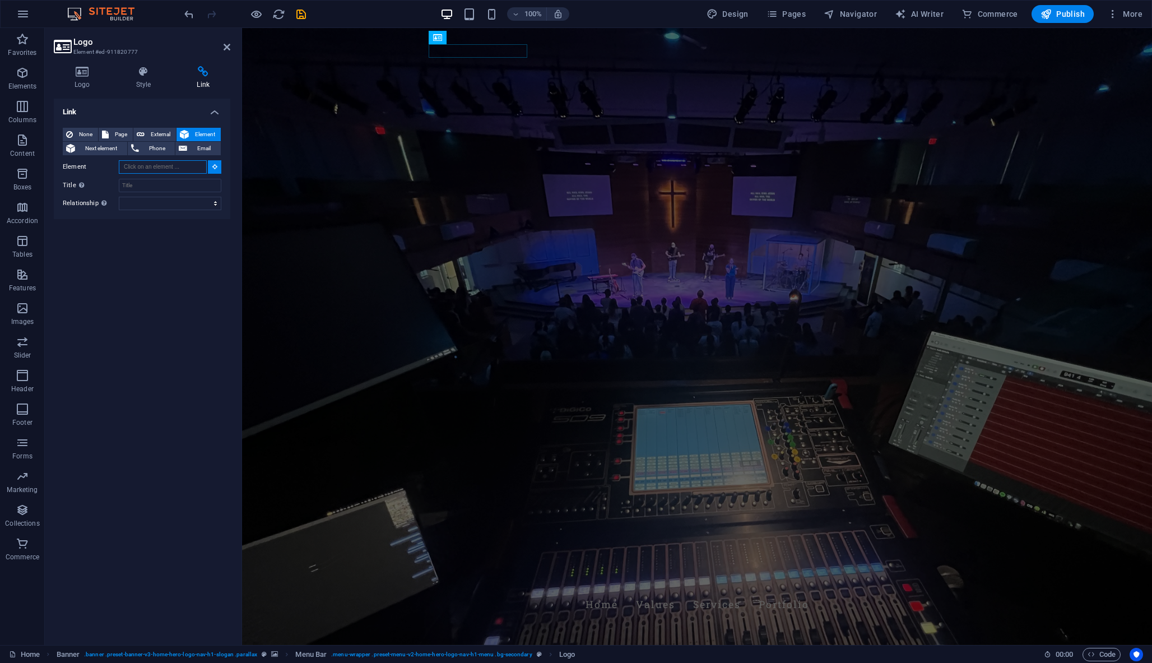
paste input "[URL][DOMAIN_NAME]"
type input "[URL][DOMAIN_NAME]"
click at [225, 47] on icon at bounding box center [227, 47] width 7 height 9
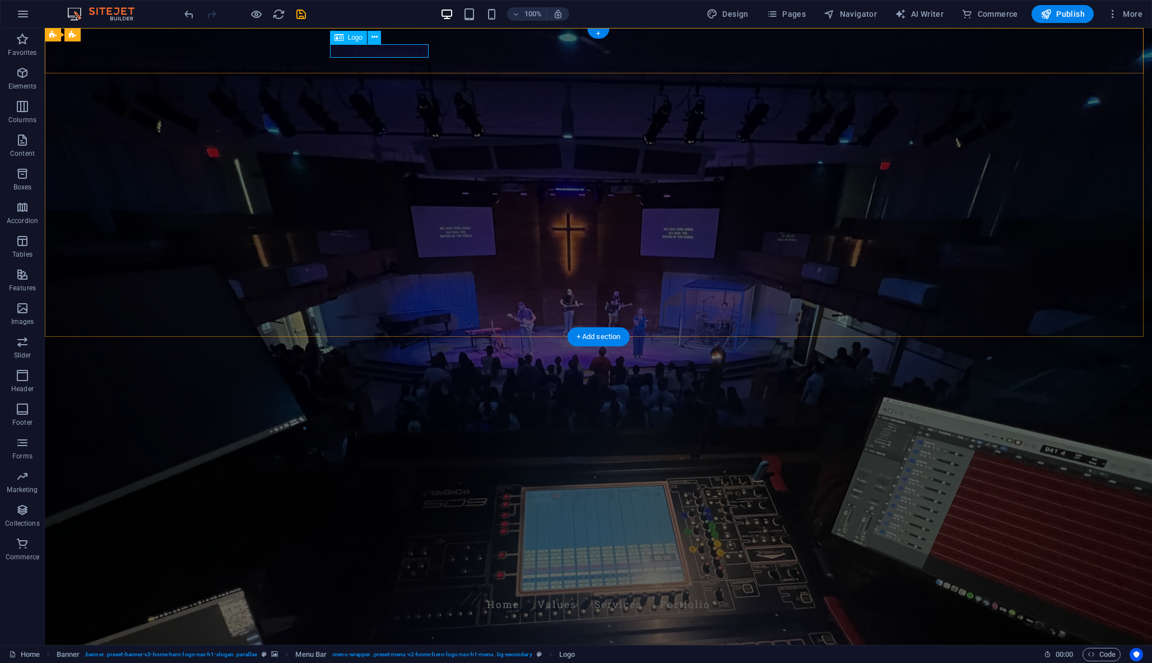
click at [346, 39] on div "Logo" at bounding box center [349, 37] width 38 height 13
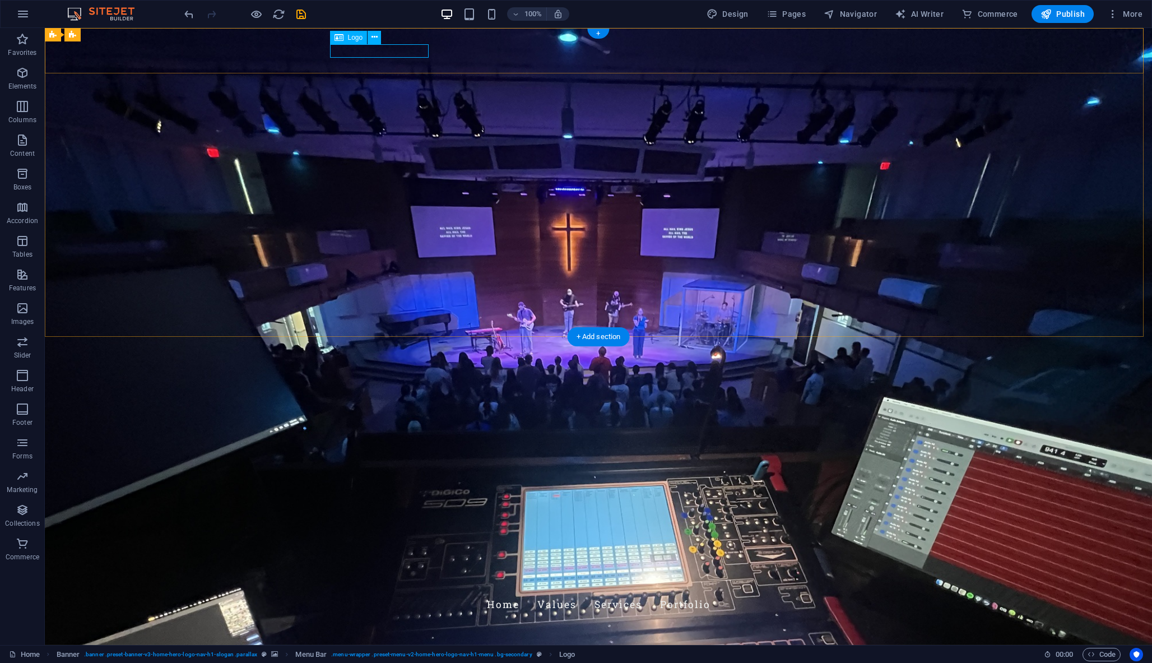
click at [346, 39] on div "Logo" at bounding box center [349, 37] width 38 height 13
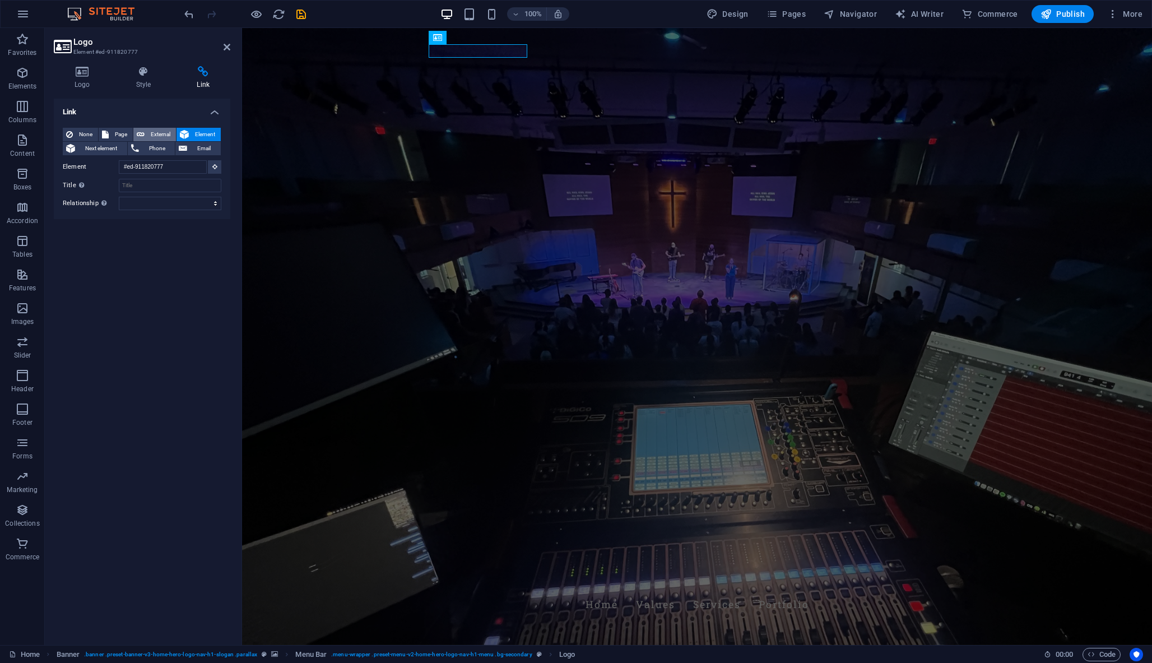
click at [156, 137] on span "External" at bounding box center [160, 134] width 25 height 13
select select "blank"
paste input "[URL][DOMAIN_NAME]"
type input "[URL][DOMAIN_NAME]"
click at [1067, 6] on button "Publish" at bounding box center [1062, 14] width 62 height 18
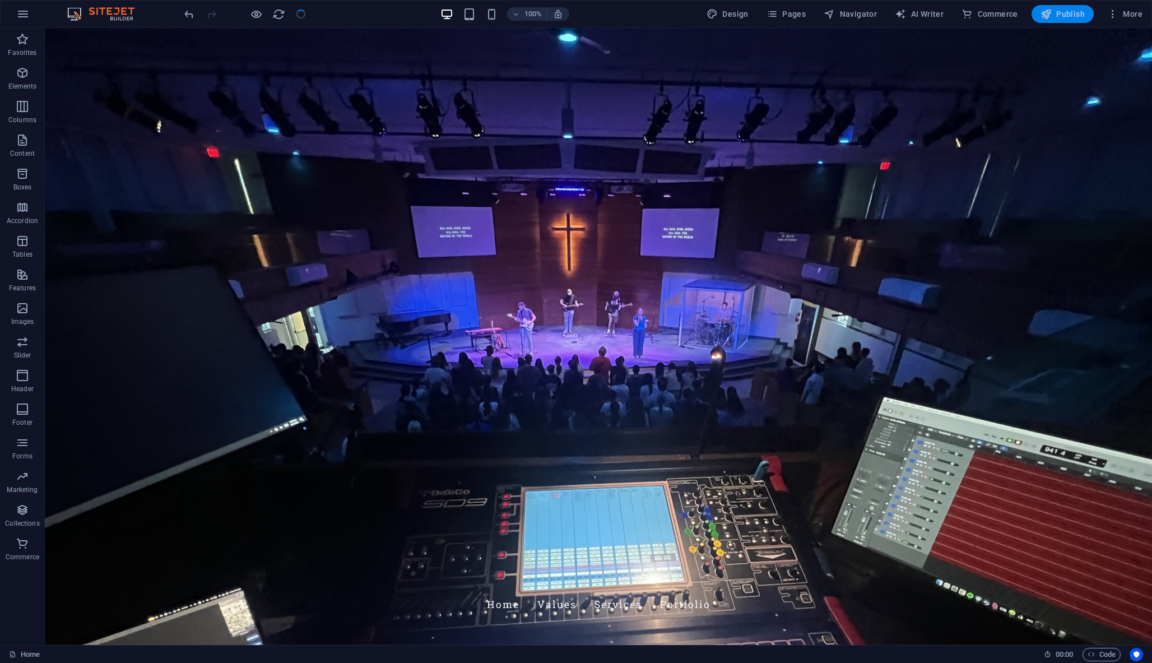
click at [1067, 11] on span "Publish" at bounding box center [1062, 13] width 44 height 11
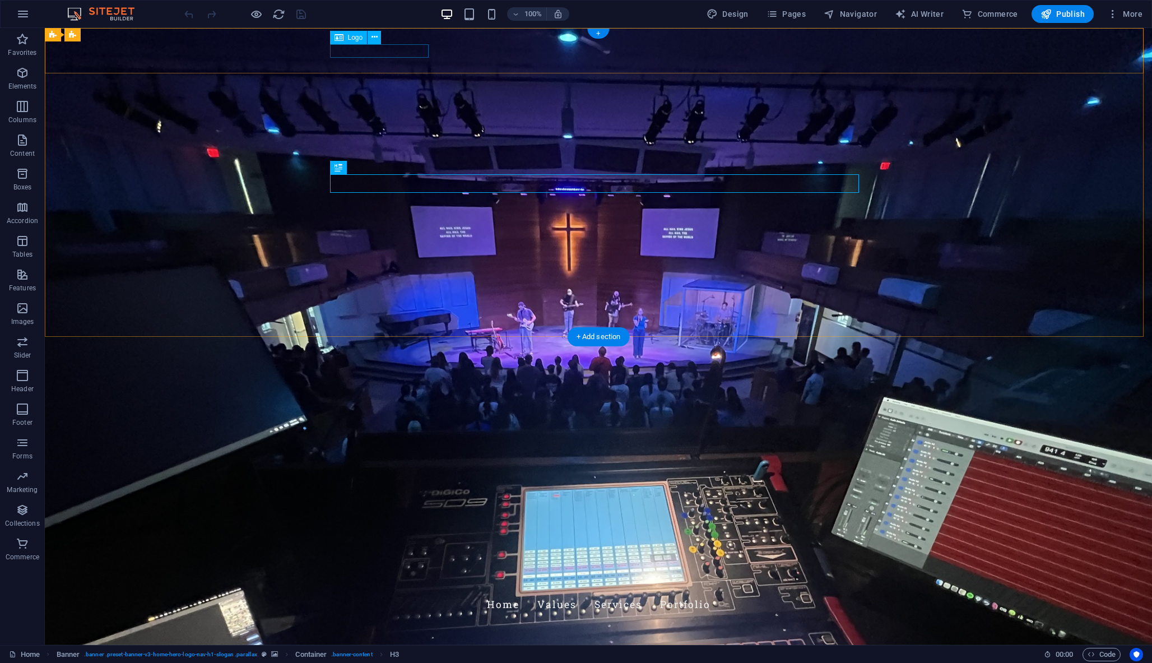
click at [398, 577] on div "Coffin Productions" at bounding box center [598, 583] width 529 height 13
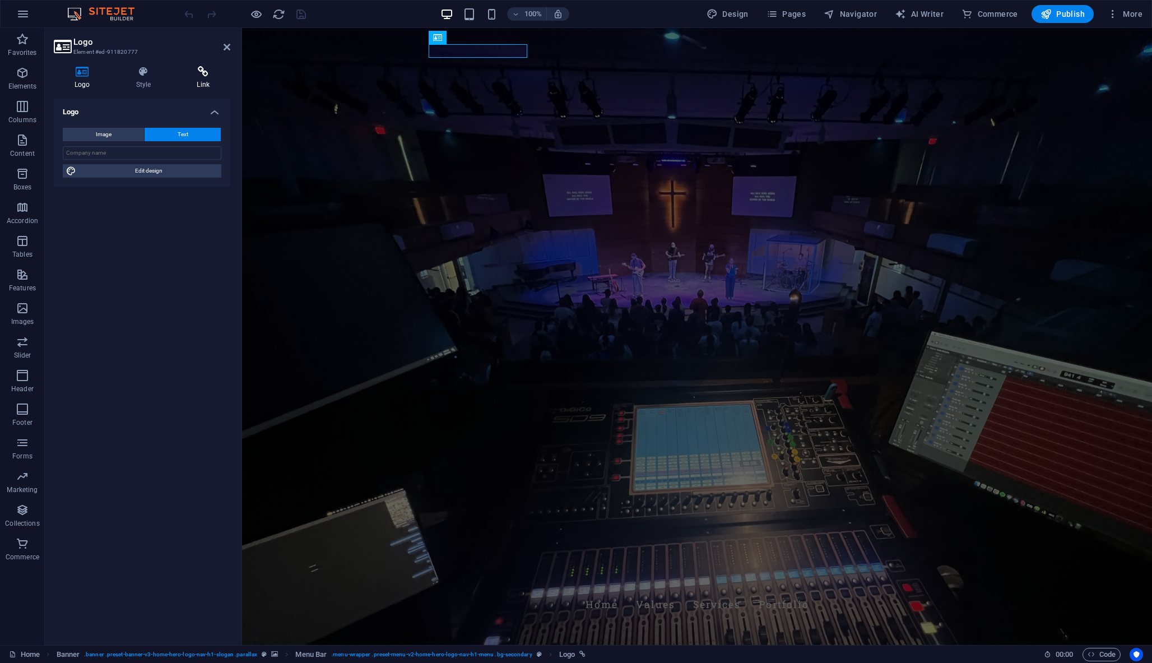
click at [210, 81] on h4 "Link" at bounding box center [203, 78] width 54 height 24
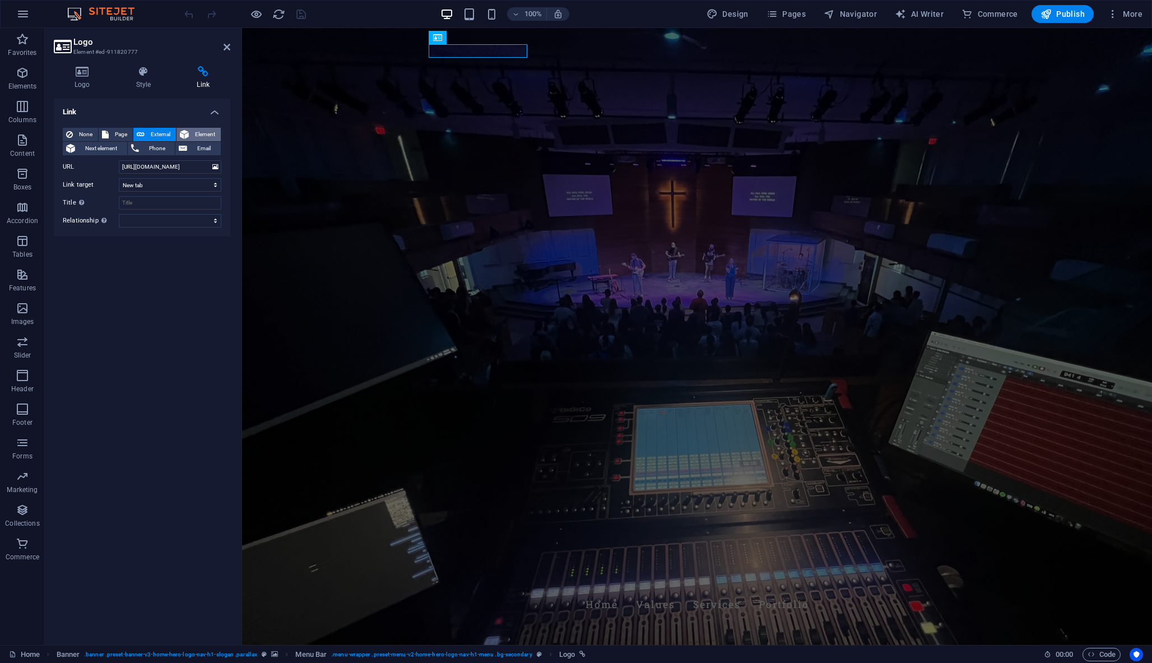
click at [191, 131] on button "Element" at bounding box center [198, 134] width 44 height 13
click at [213, 171] on button at bounding box center [214, 166] width 13 height 13
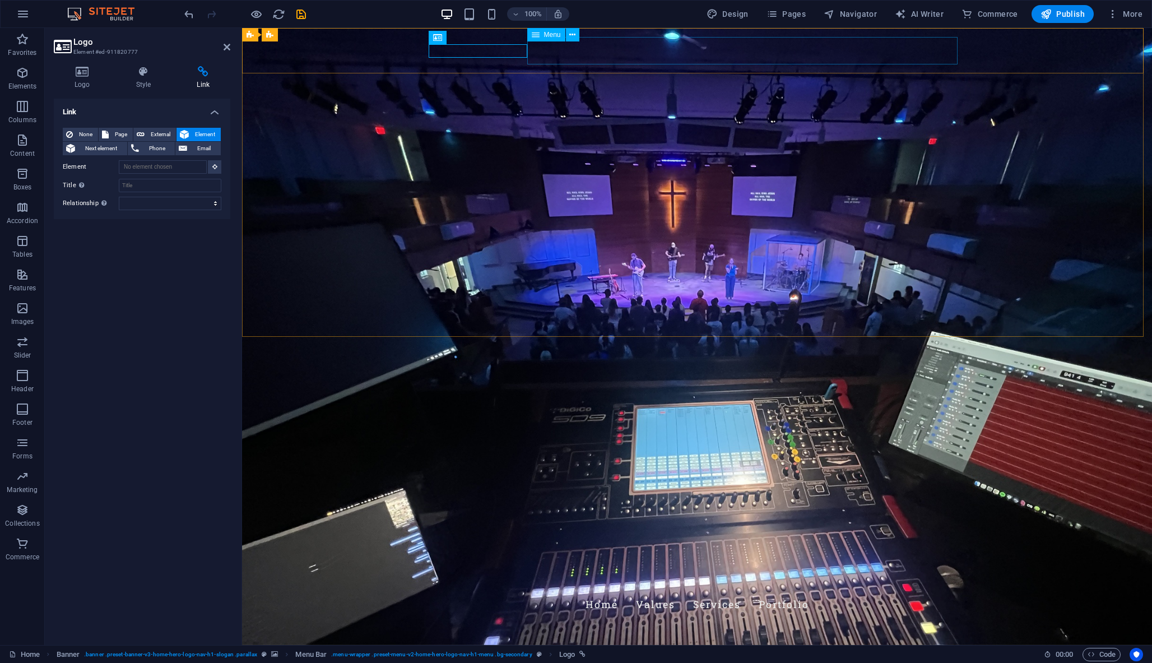
click at [647, 590] on nav "Home Values Services Portfolio" at bounding box center [696, 604] width 529 height 28
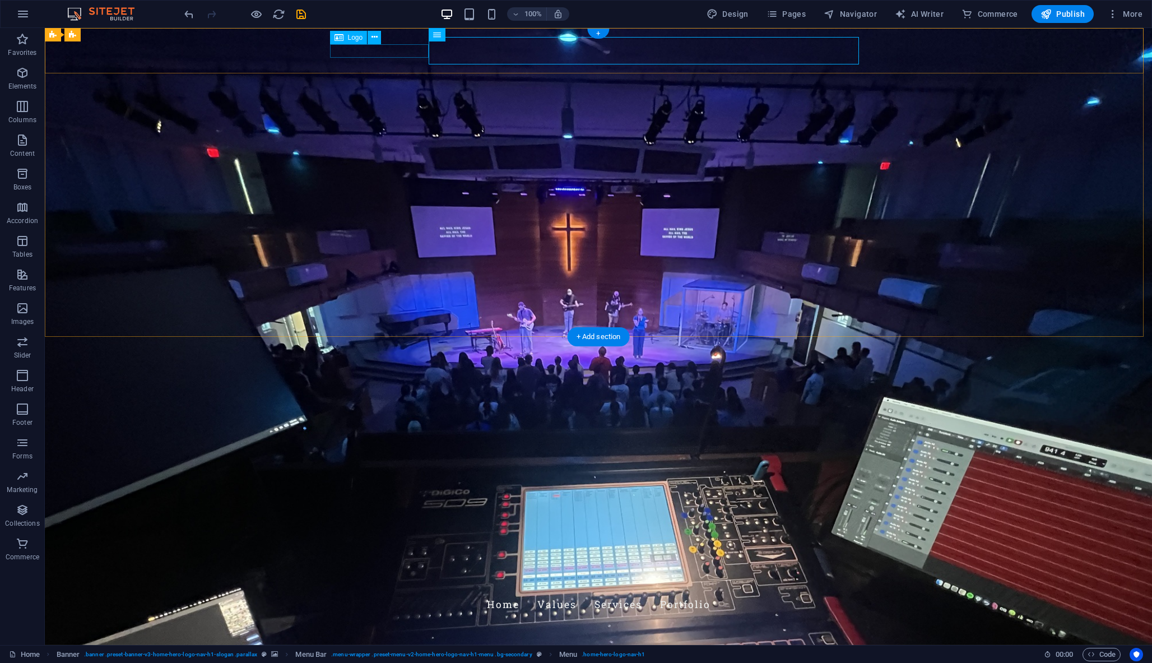
click at [368, 577] on div "Coffin Productions" at bounding box center [598, 583] width 529 height 13
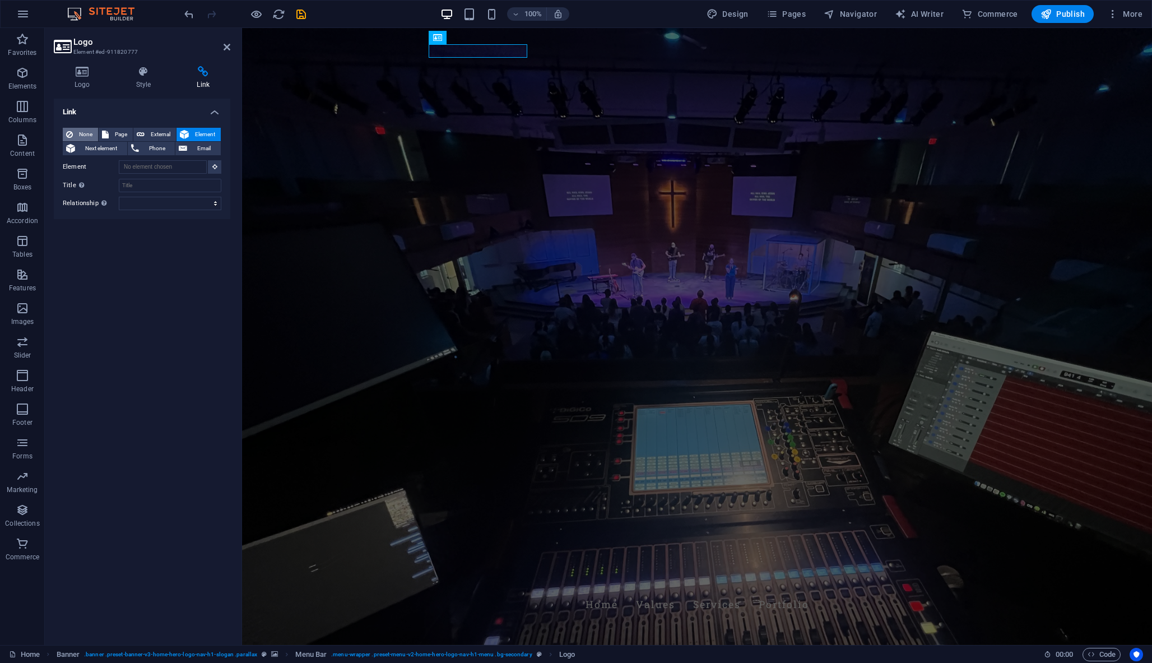
click at [81, 129] on span "None" at bounding box center [85, 134] width 18 height 13
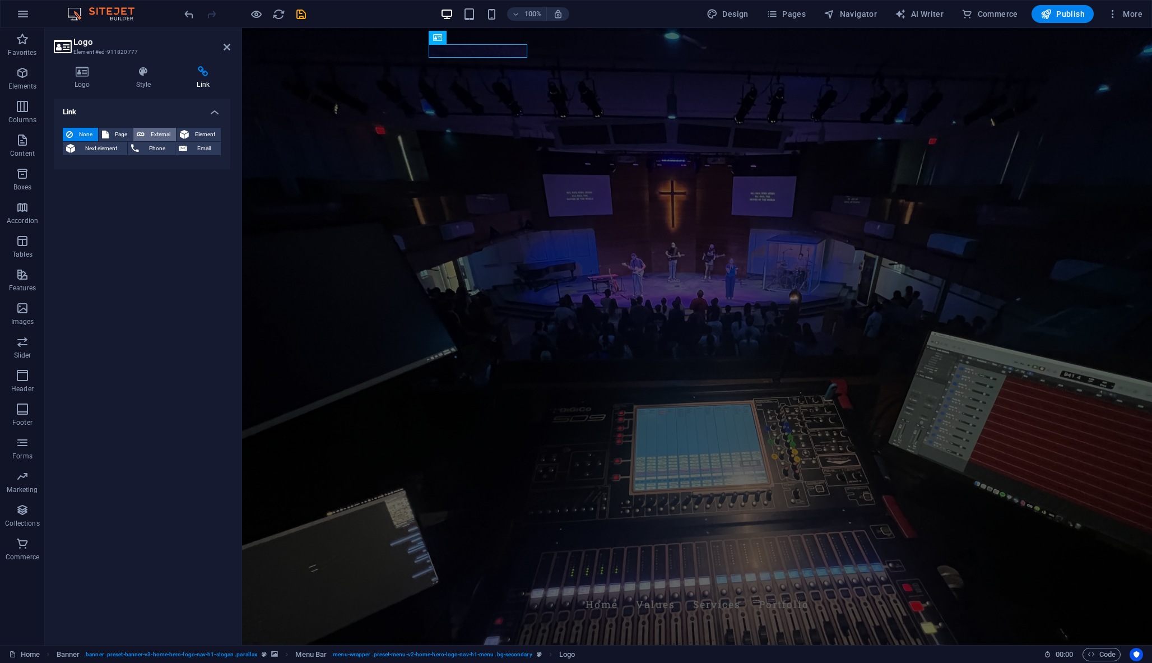
click at [139, 128] on icon at bounding box center [141, 134] width 8 height 13
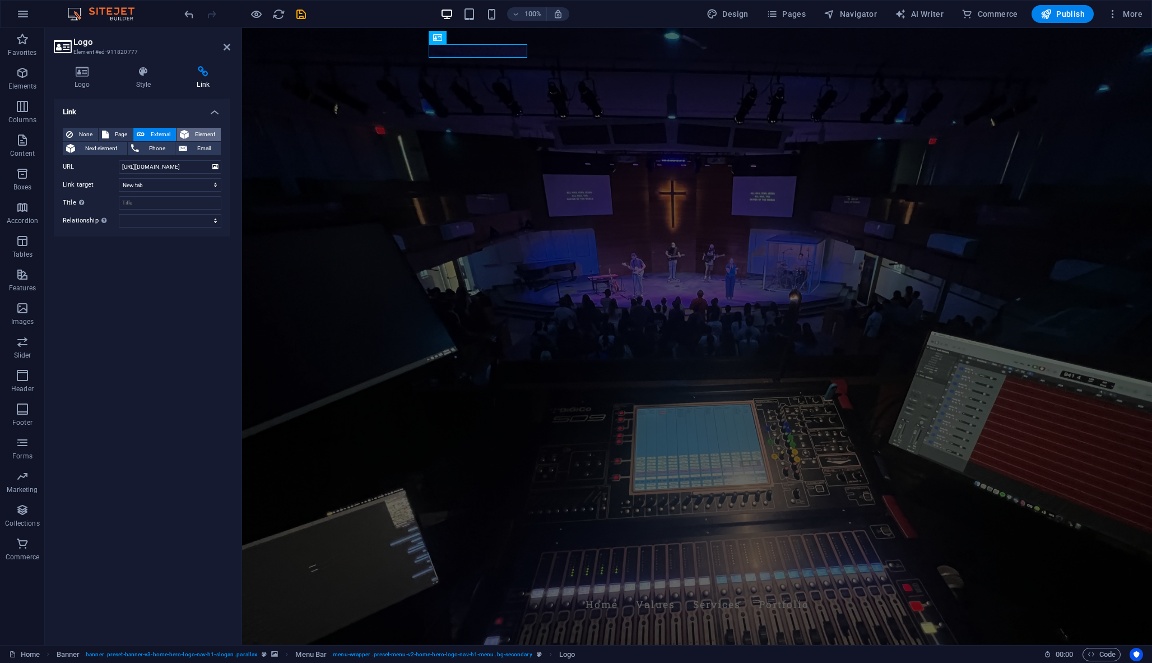
click at [207, 133] on span "Element" at bounding box center [204, 134] width 25 height 13
click at [146, 134] on button "External" at bounding box center [154, 134] width 43 height 13
select select "blank"
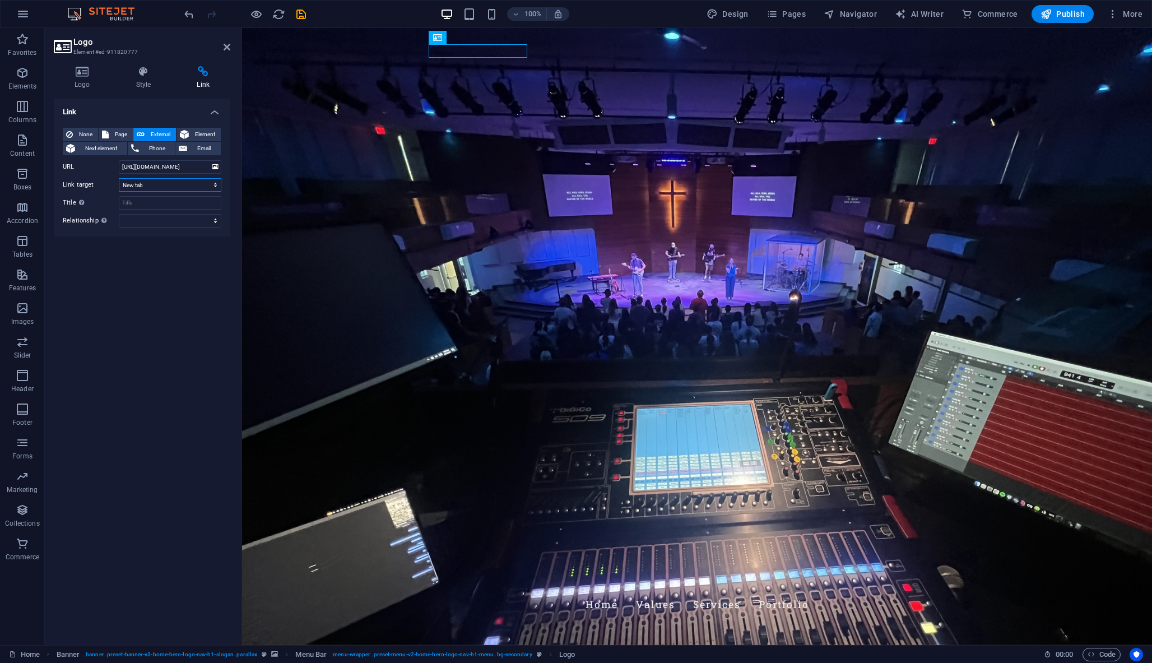
select select
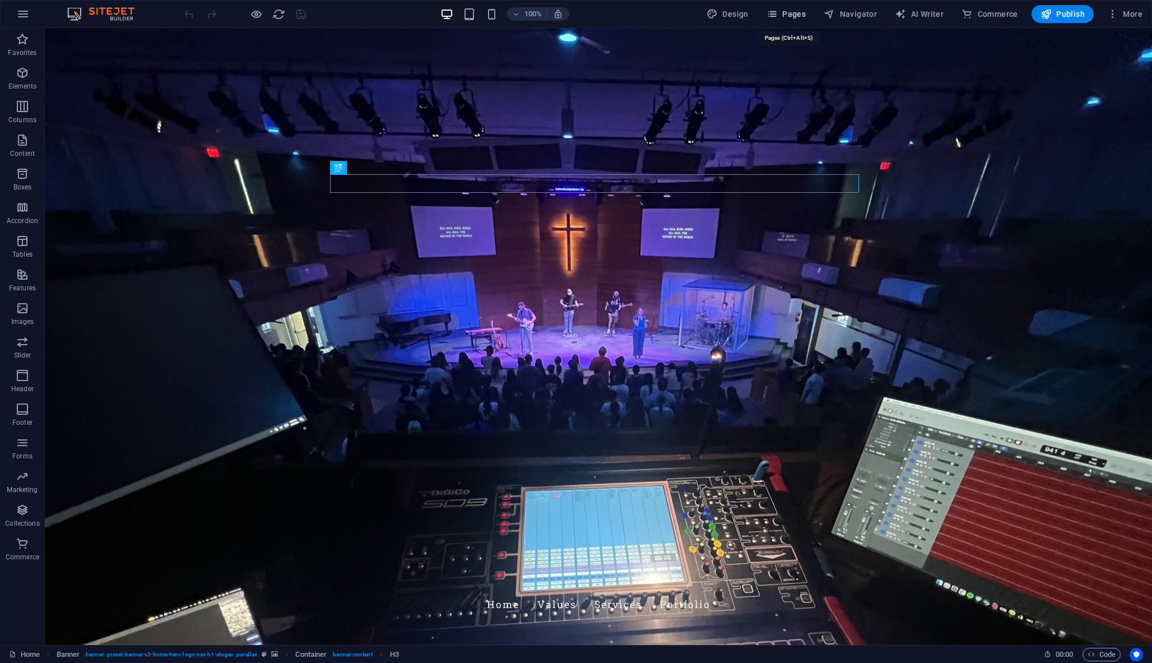
click at [777, 8] on icon "button" at bounding box center [771, 13] width 11 height 11
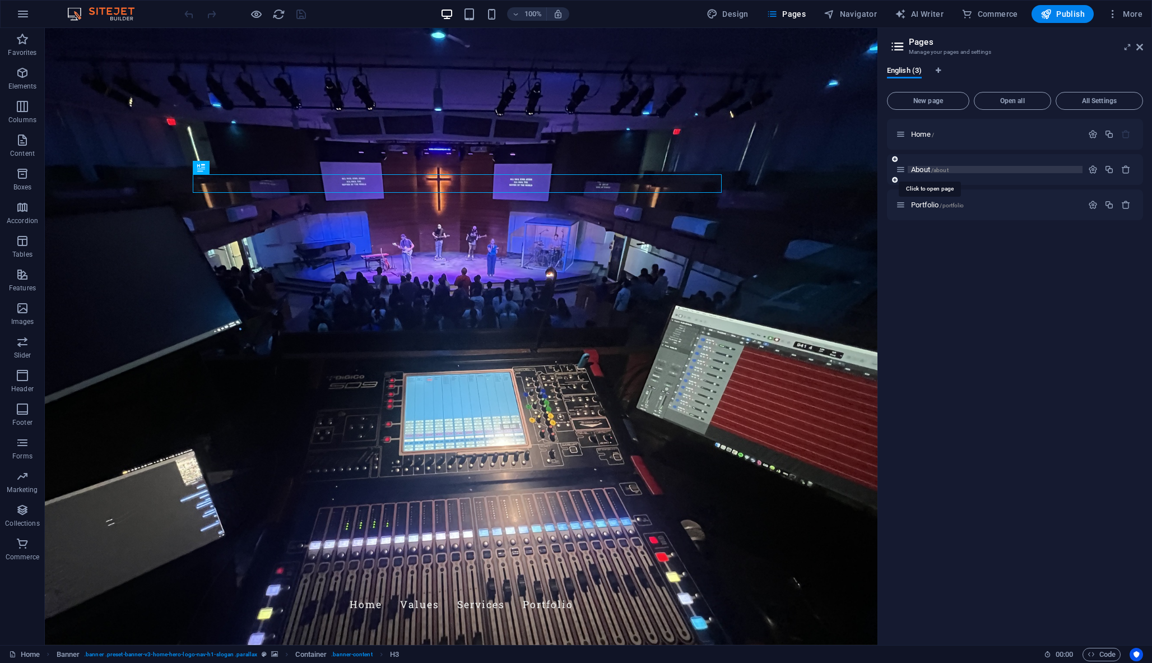
click at [936, 166] on span "About /about" at bounding box center [930, 169] width 38 height 8
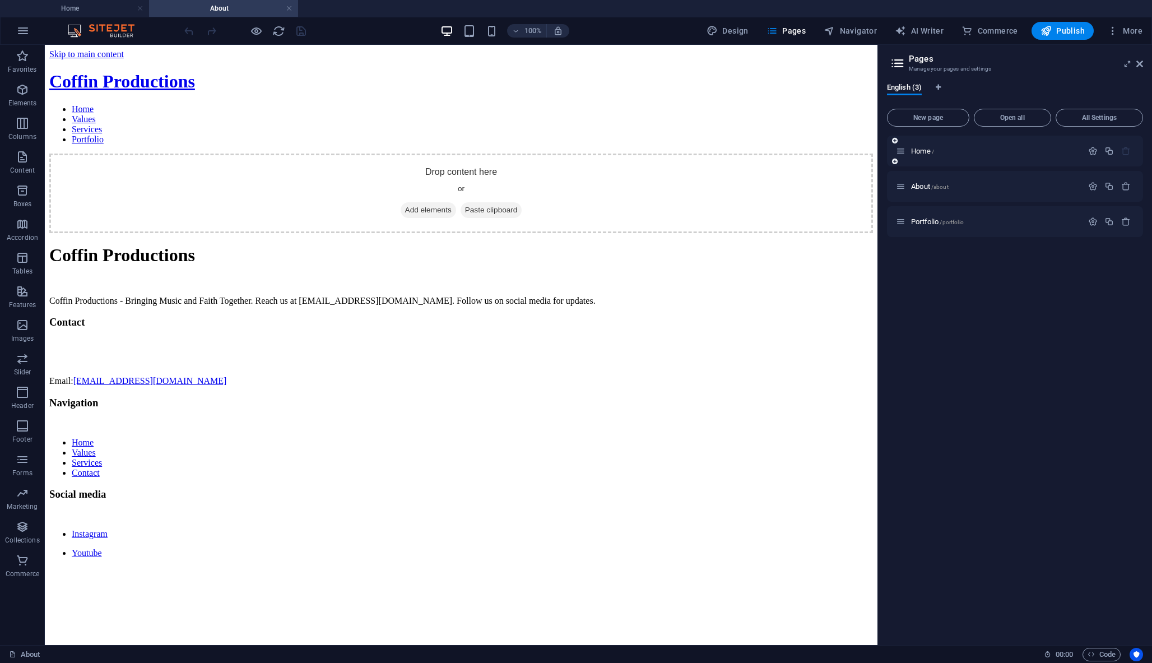
click at [936, 156] on div "Home /" at bounding box center [989, 151] width 187 height 13
click at [922, 152] on span "Home /" at bounding box center [922, 151] width 23 height 8
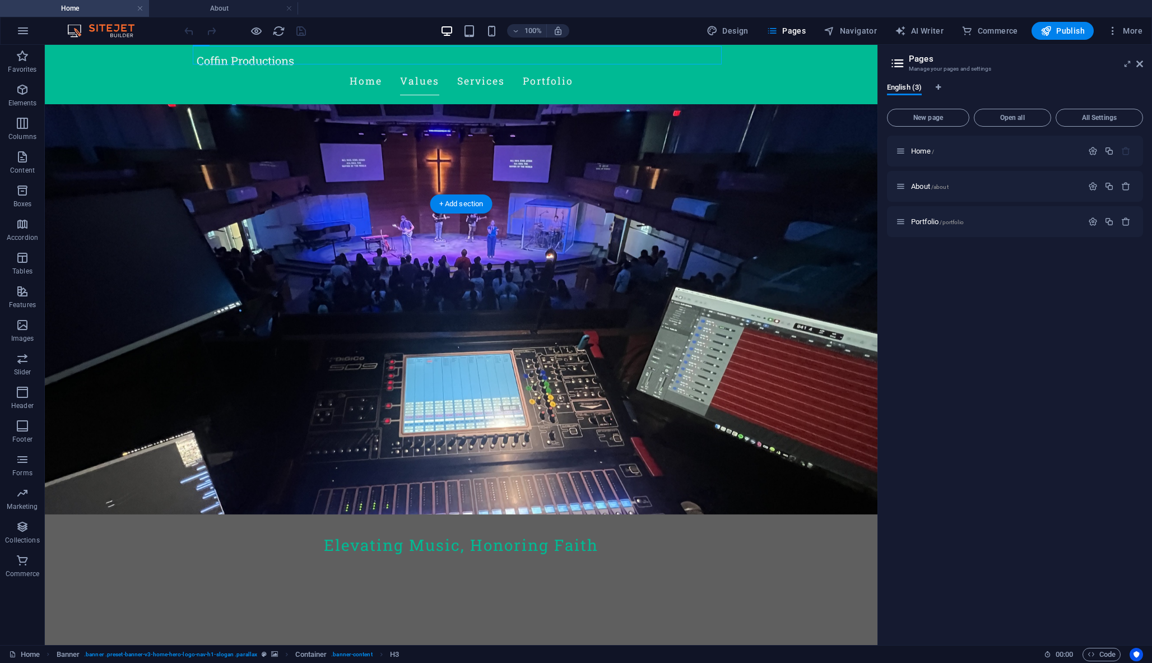
scroll to position [141, 0]
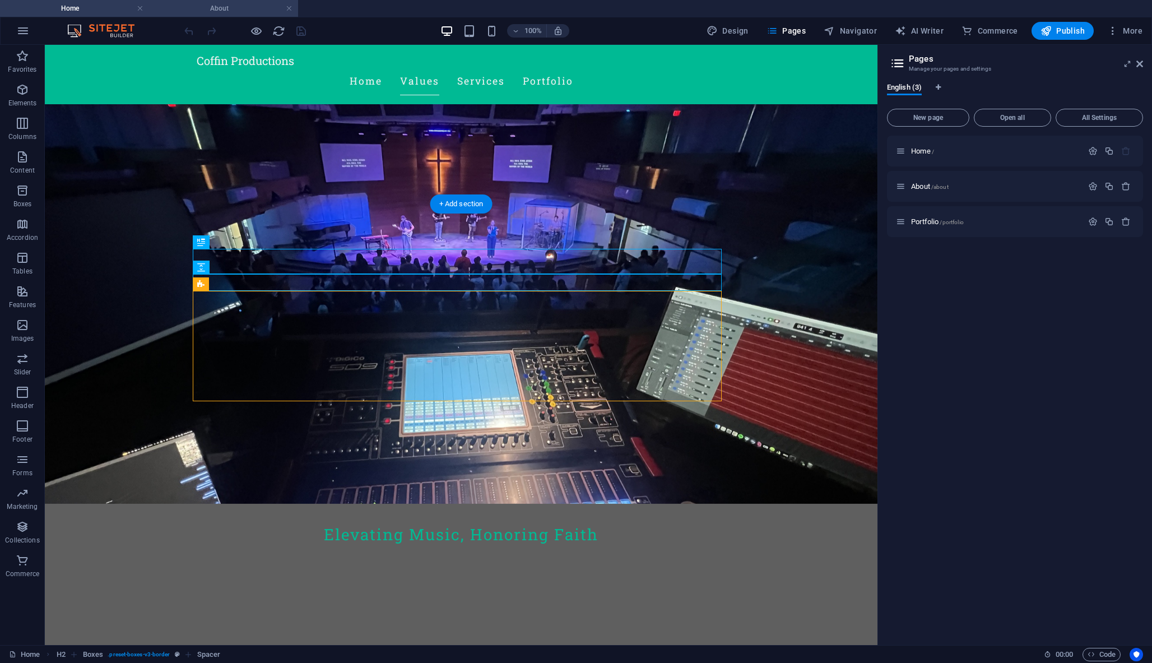
click at [176, 10] on h4 "About" at bounding box center [223, 8] width 149 height 12
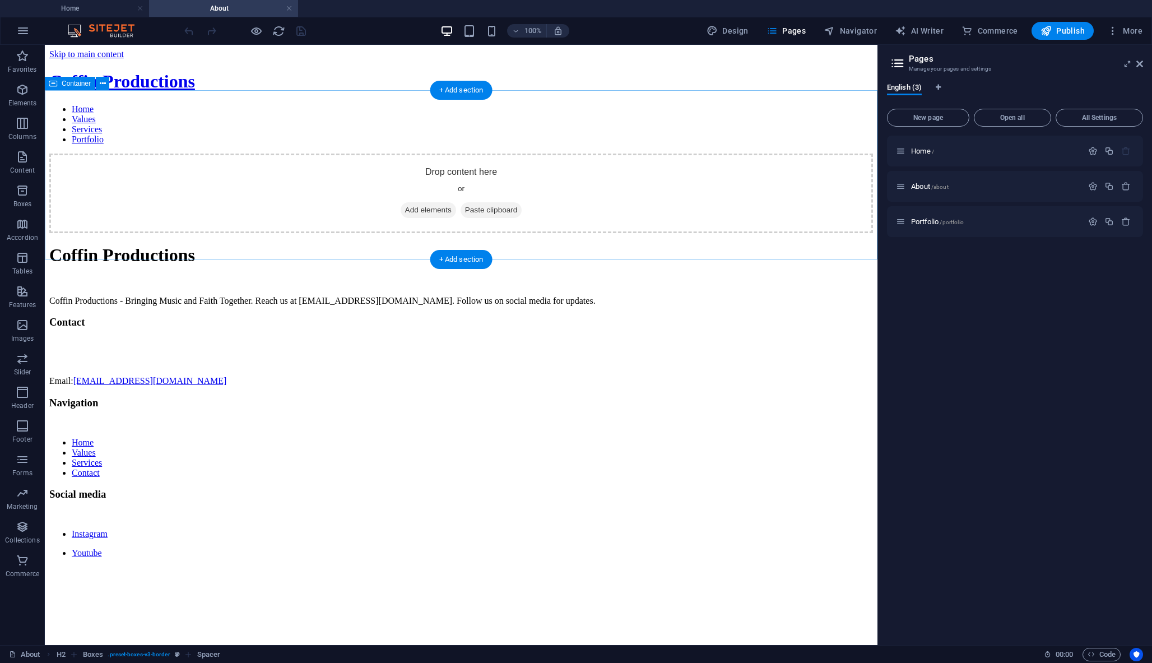
click at [258, 167] on div "Drop content here or Add elements Paste clipboard" at bounding box center [460, 193] width 823 height 80
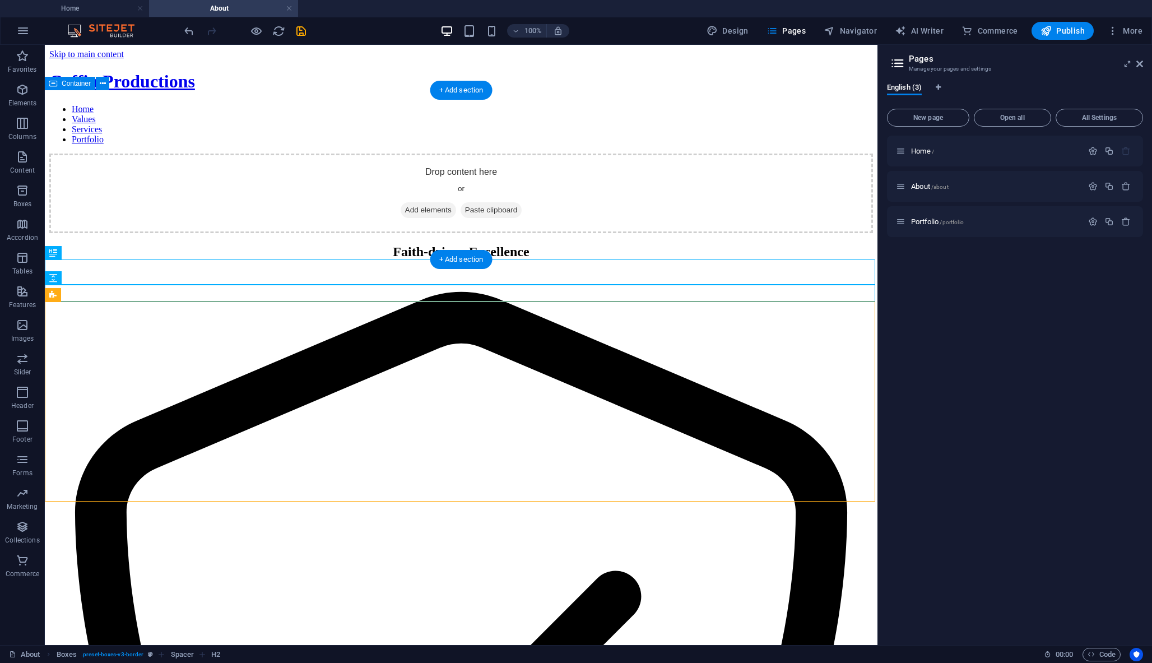
click at [401, 202] on span "Add elements" at bounding box center [428, 210] width 55 height 16
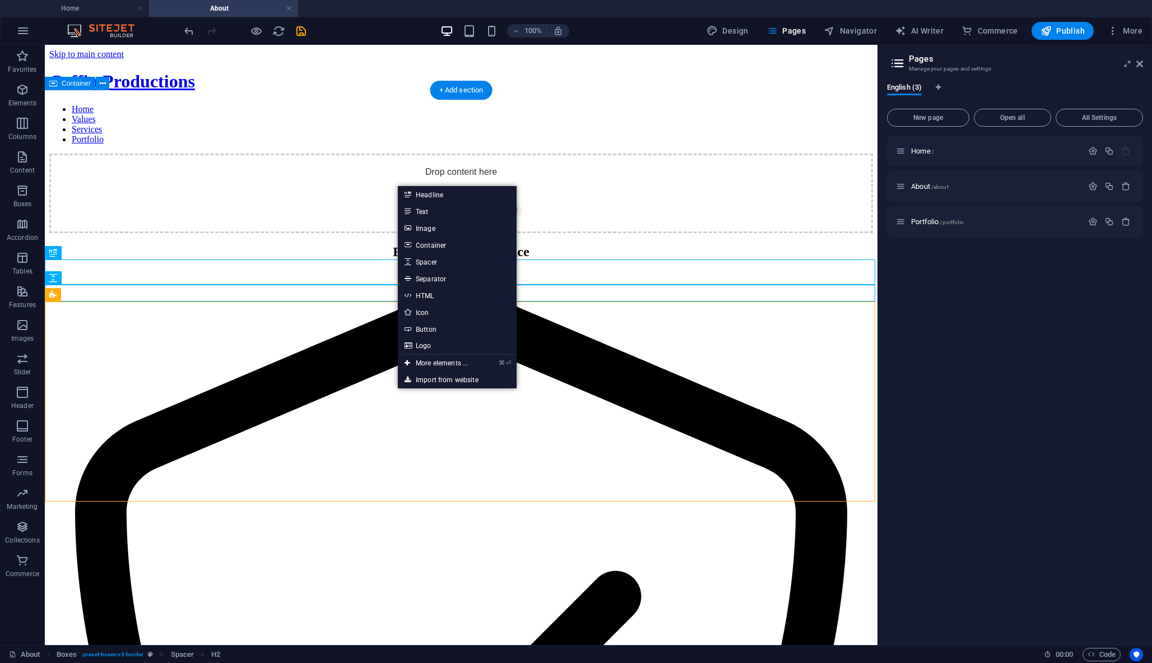
click at [341, 192] on div "Drop content here or Add elements Paste clipboard" at bounding box center [460, 193] width 823 height 80
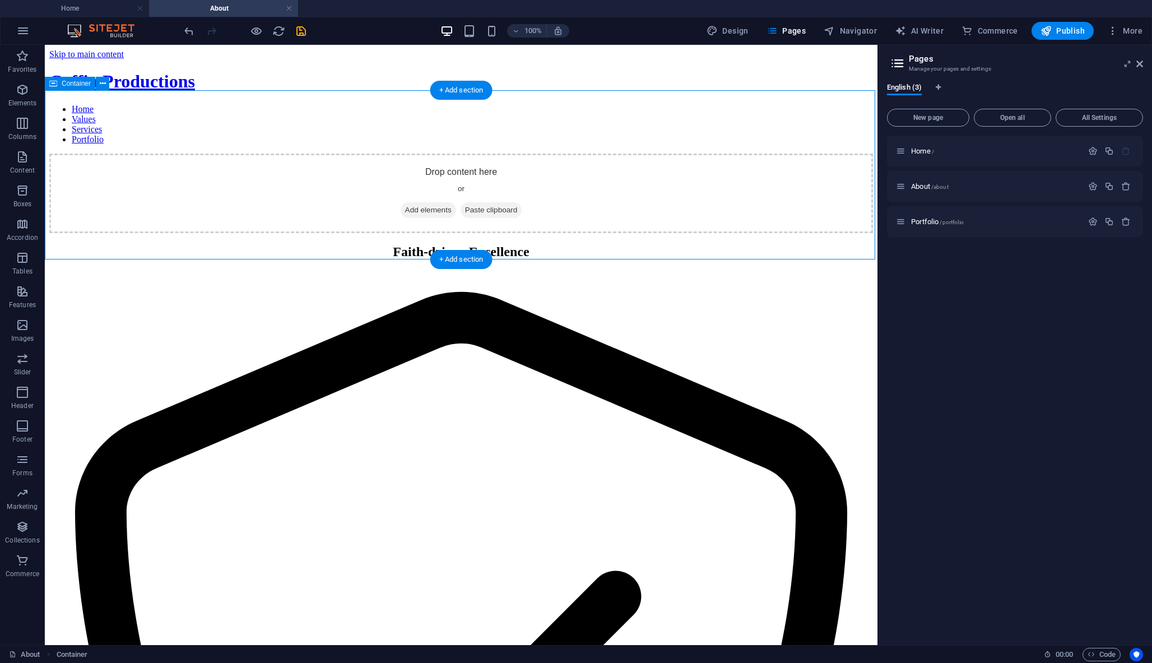
click at [355, 211] on div "Drop content here or Add elements Paste clipboard" at bounding box center [460, 193] width 823 height 80
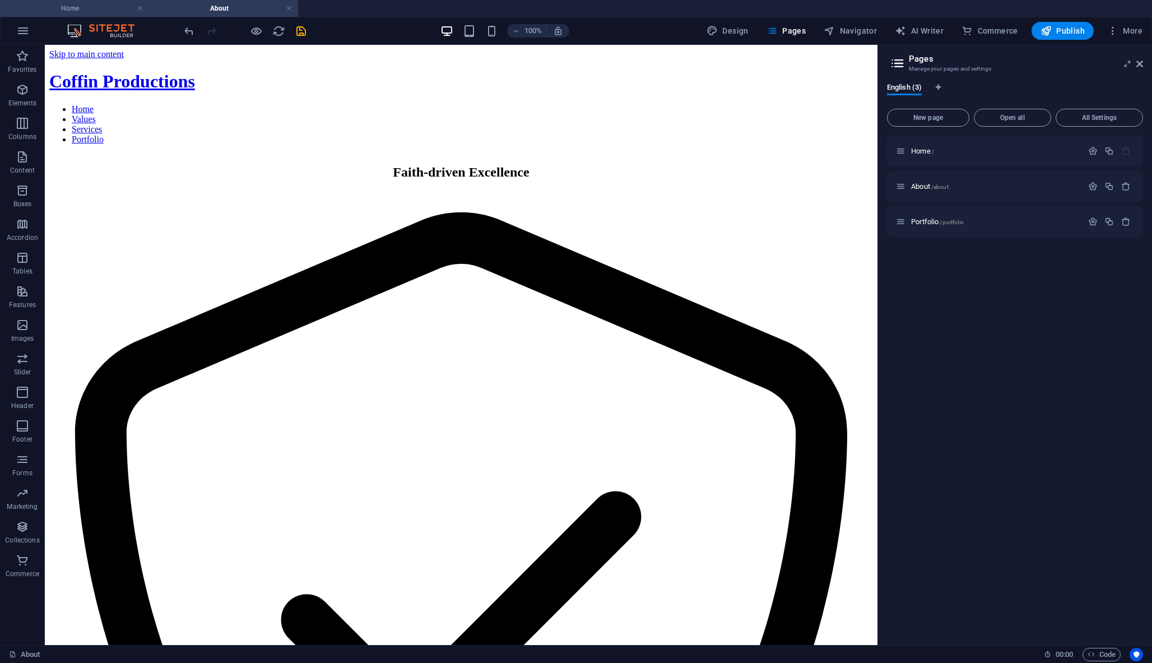
click at [46, 6] on h4 "Home" at bounding box center [74, 8] width 149 height 12
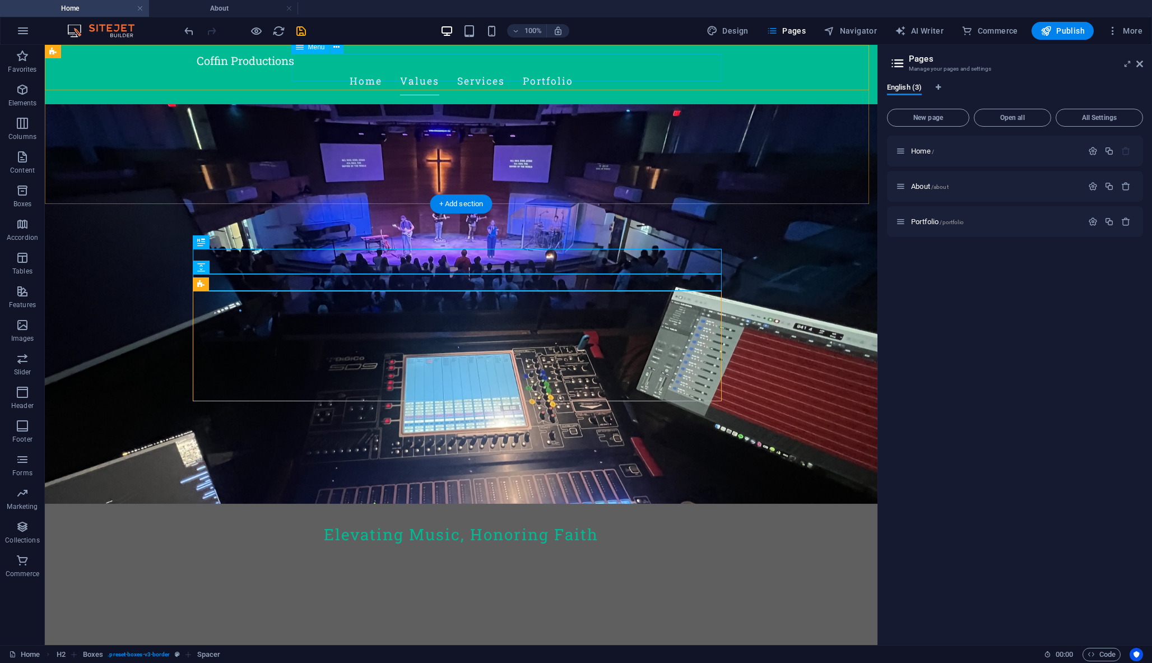
click at [416, 71] on nav "Home Values Services Portfolio" at bounding box center [461, 81] width 529 height 28
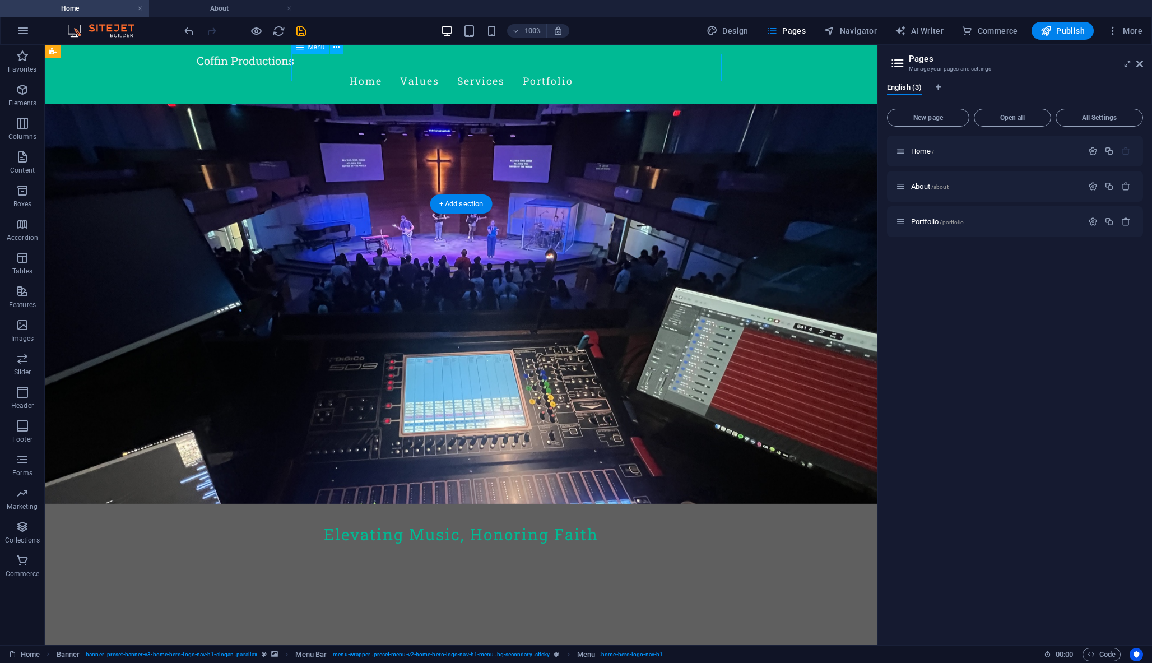
click at [408, 67] on nav "Home Values Services Portfolio" at bounding box center [461, 81] width 529 height 28
click at [460, 67] on nav "Home Values Services Portfolio" at bounding box center [461, 81] width 529 height 28
click at [1092, 150] on icon "button" at bounding box center [1093, 151] width 10 height 10
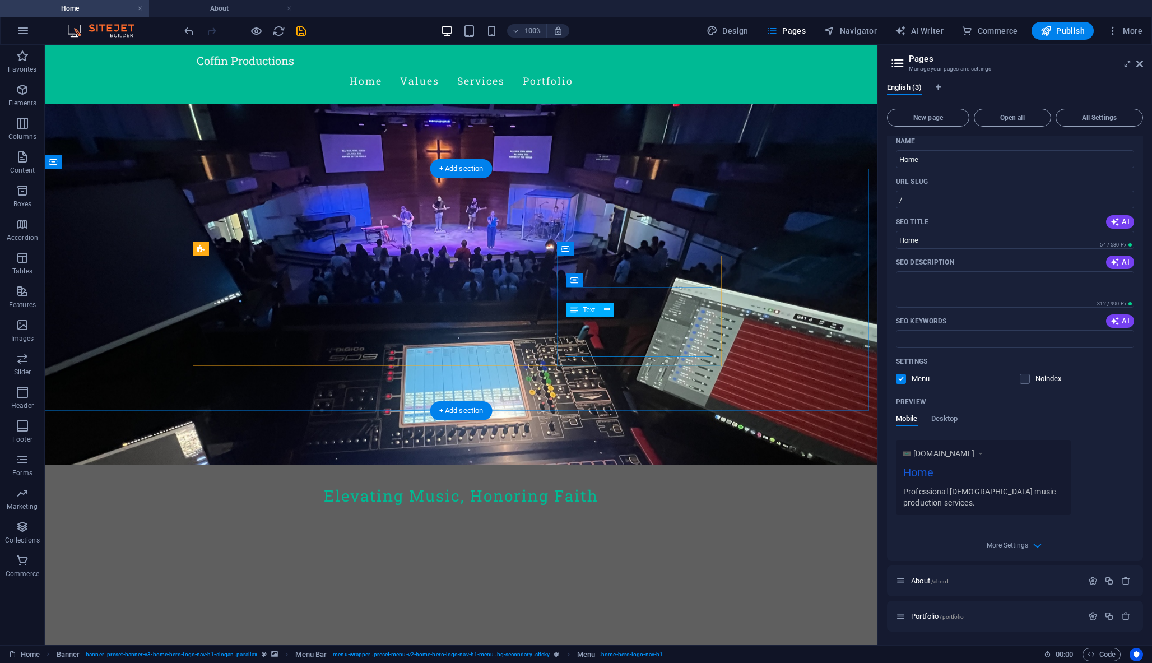
scroll to position [184, 0]
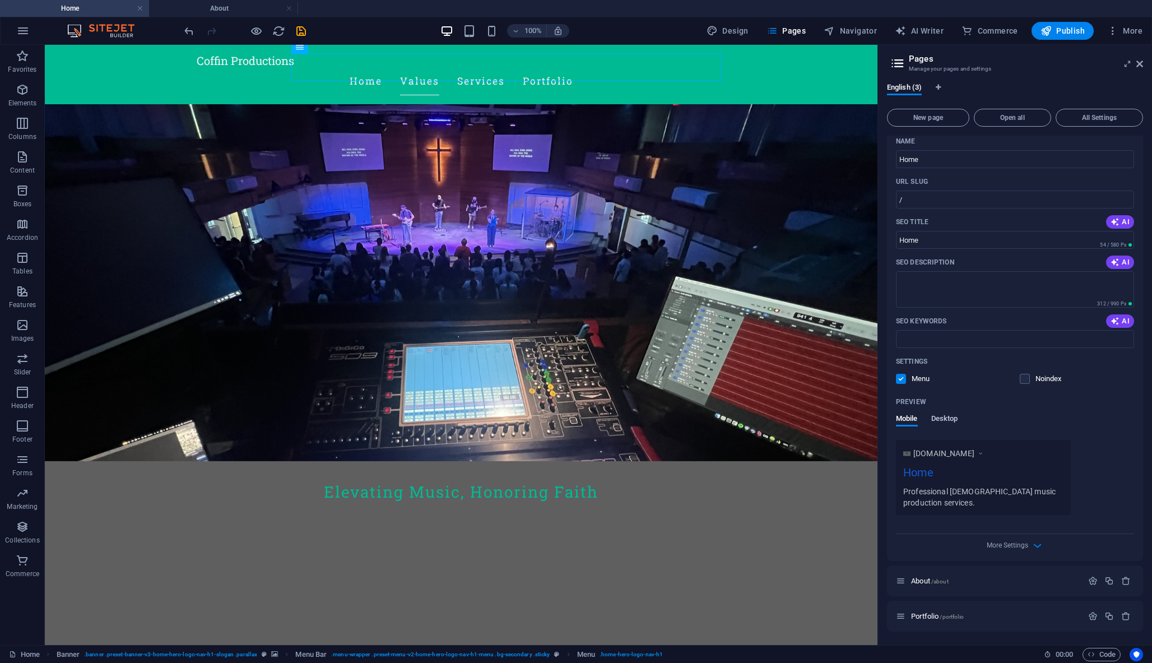
click at [953, 417] on span "Desktop" at bounding box center [944, 420] width 27 height 16
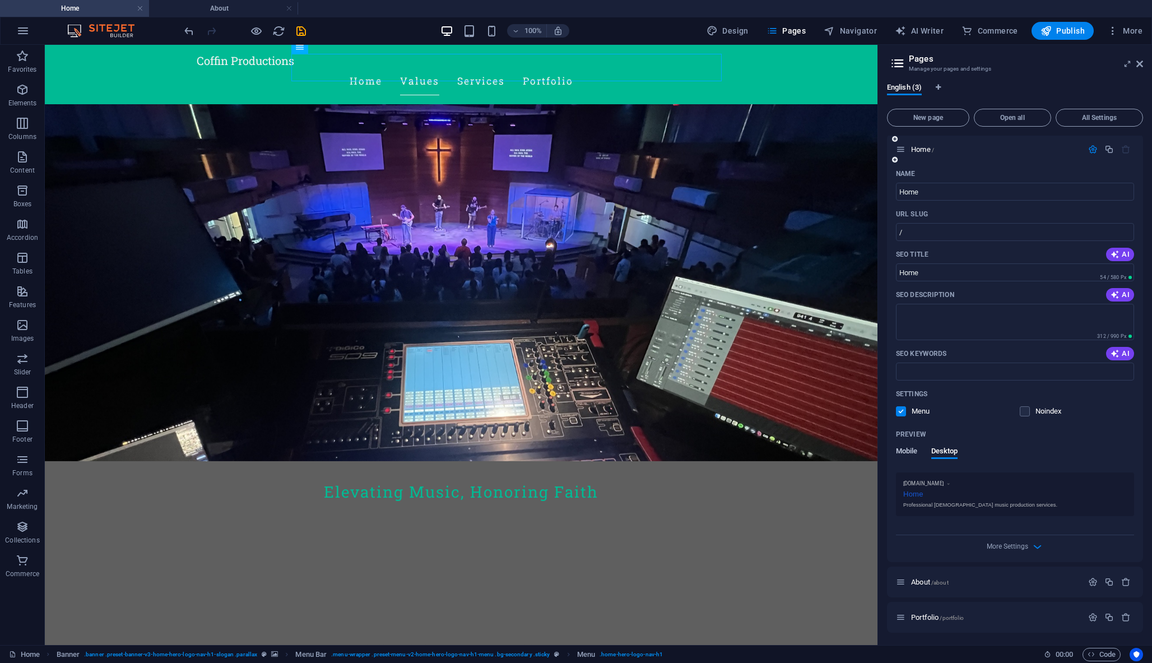
click at [911, 451] on span "Mobile" at bounding box center [907, 452] width 22 height 16
click at [1003, 573] on div "More Settings" at bounding box center [1015, 575] width 238 height 18
click at [1004, 577] on span "More Settings" at bounding box center [1007, 578] width 41 height 8
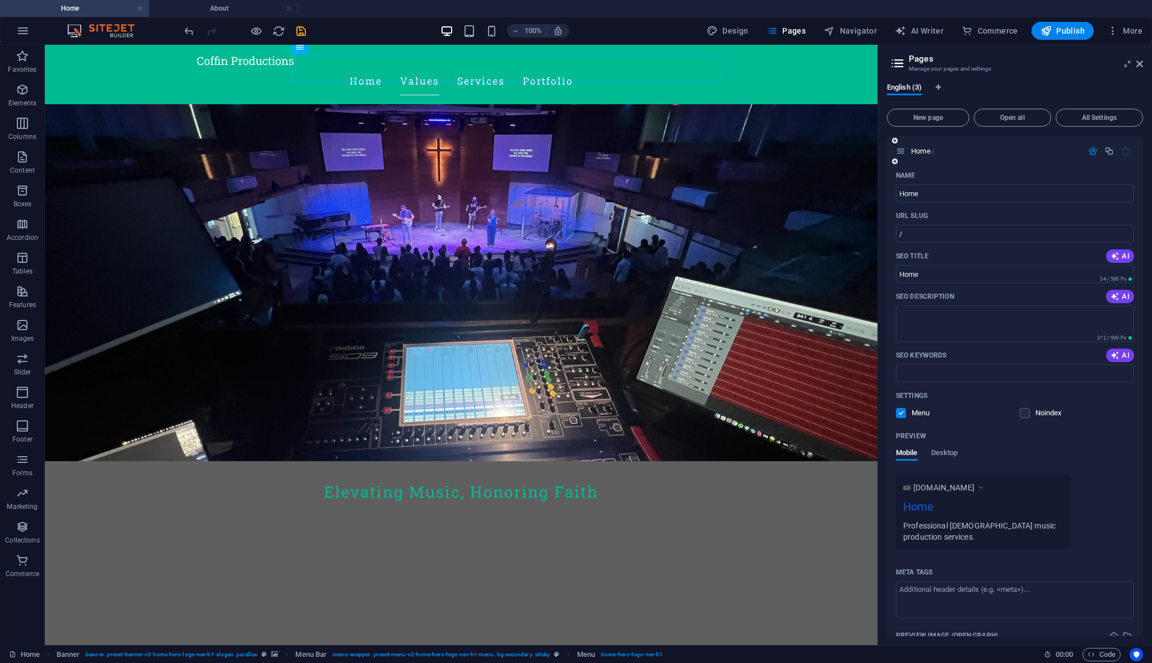
scroll to position [0, 0]
click at [1127, 64] on icon at bounding box center [1127, 63] width 0 height 9
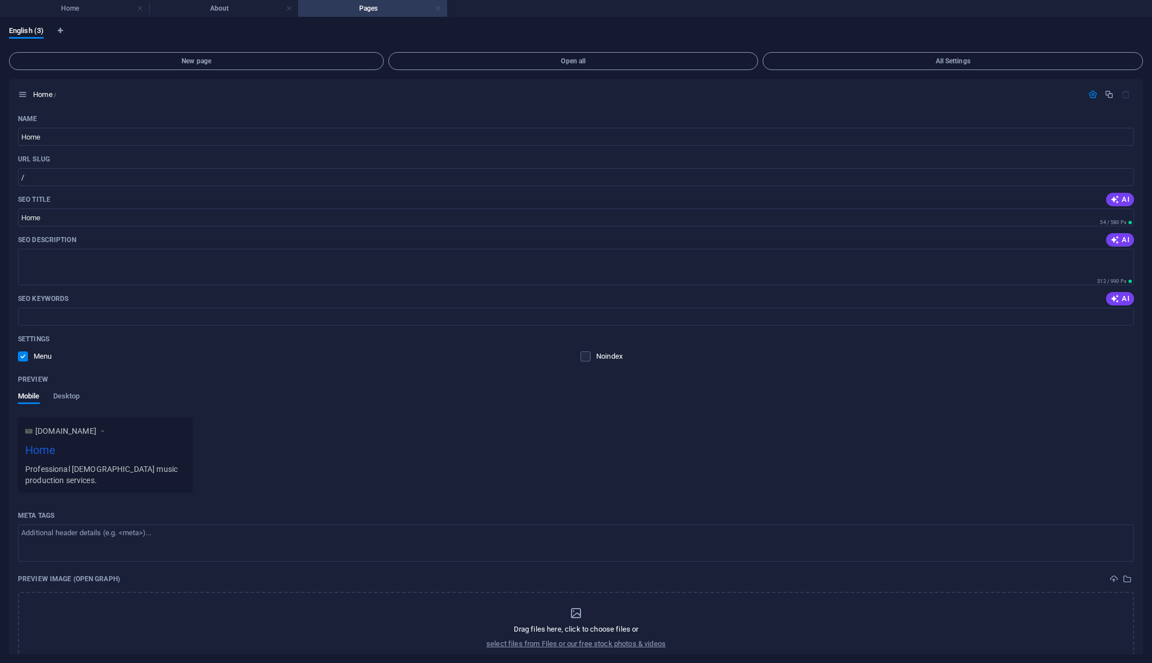
click at [440, 12] on link at bounding box center [438, 8] width 7 height 11
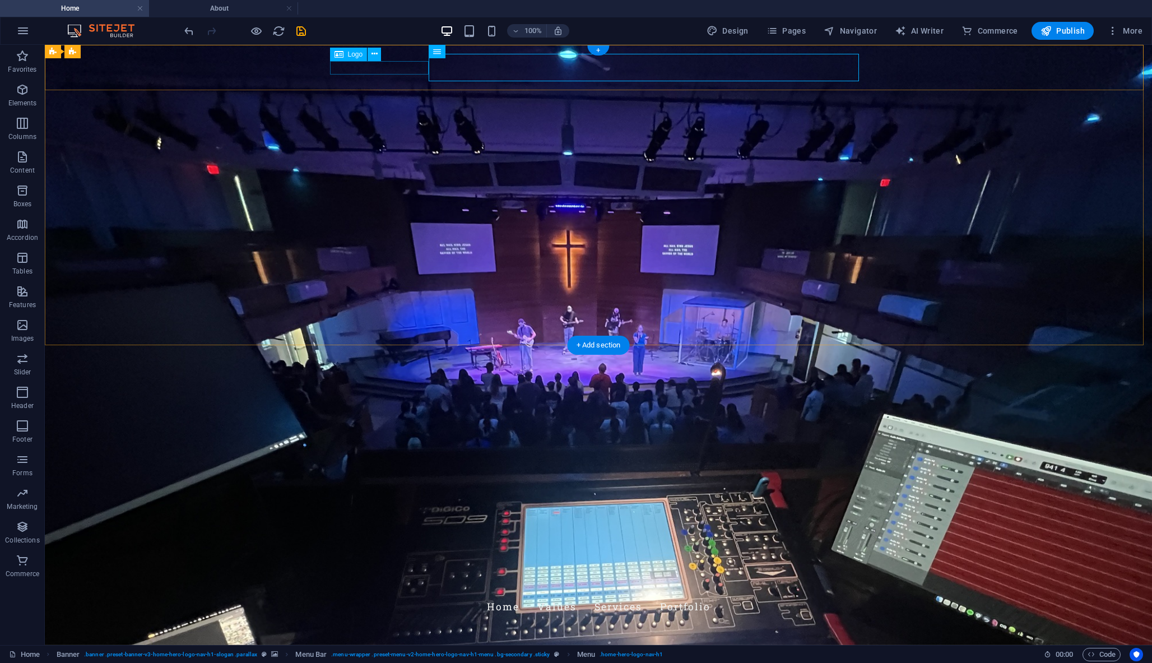
click at [392, 579] on div "Coffin Productions" at bounding box center [598, 585] width 529 height 13
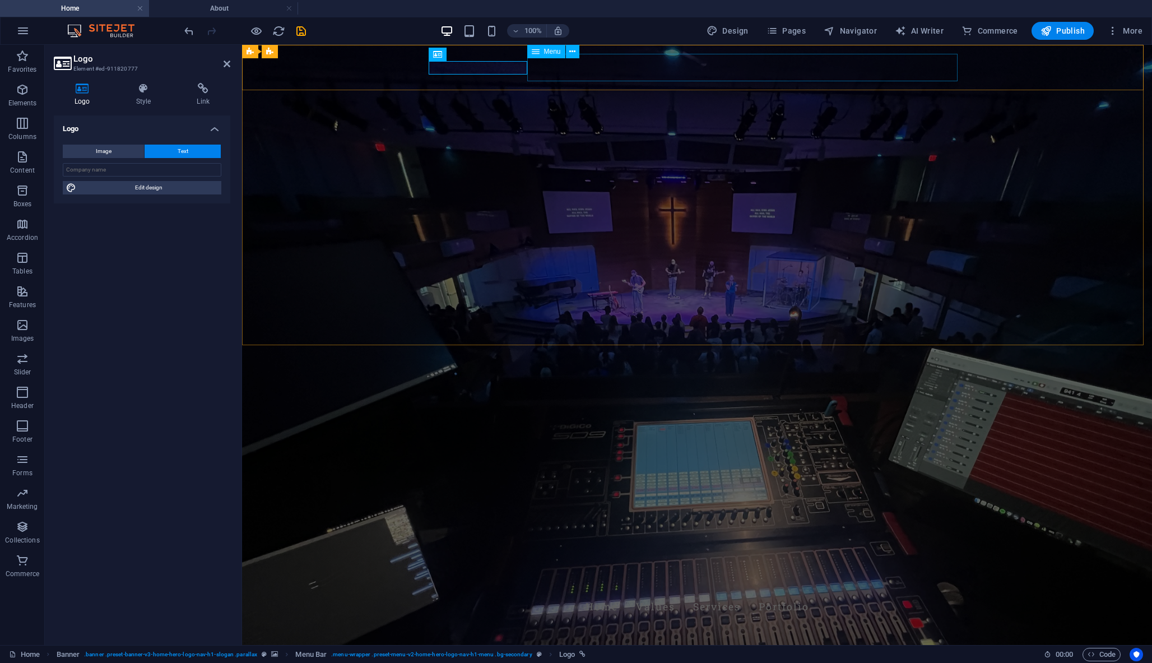
click at [661, 593] on nav "Home Values Services Portfolio" at bounding box center [696, 607] width 529 height 28
click at [851, 593] on nav "Home Values Services Portfolio" at bounding box center [696, 607] width 529 height 28
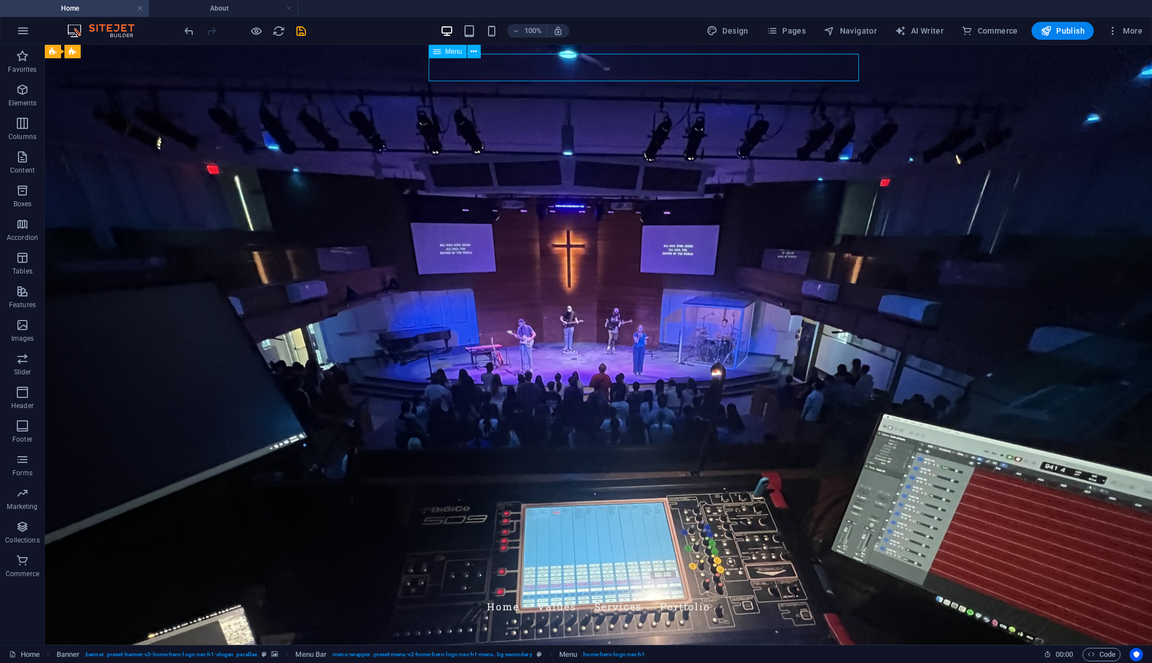
click at [654, 593] on nav "Home Values Services Portfolio" at bounding box center [598, 607] width 529 height 28
select select
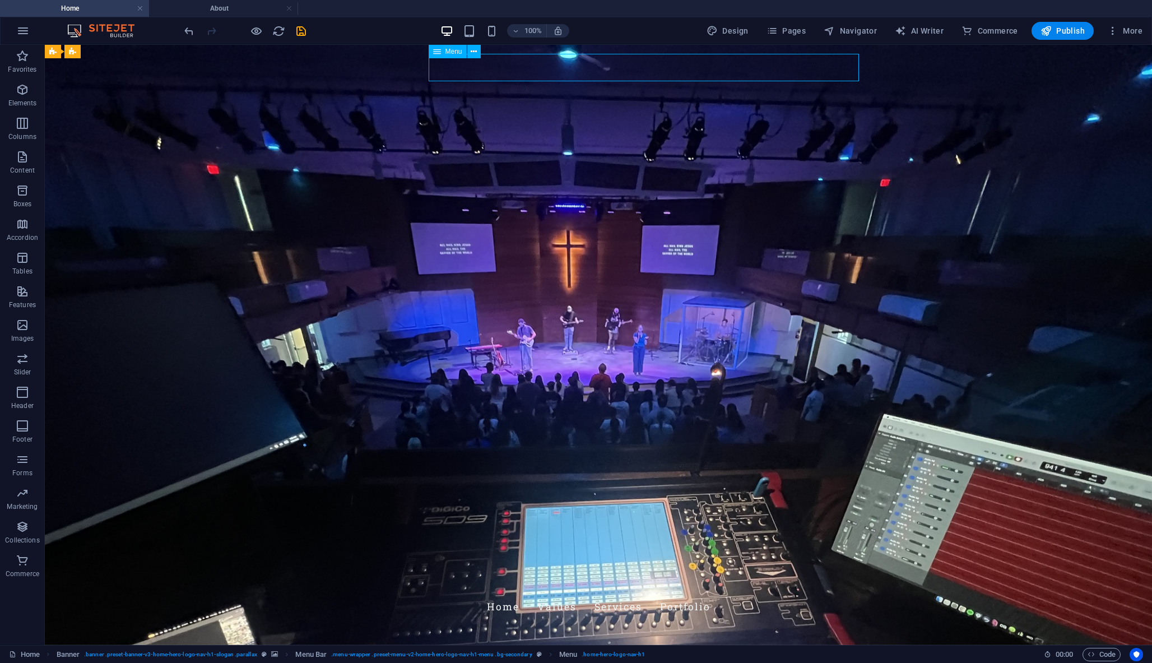
select select
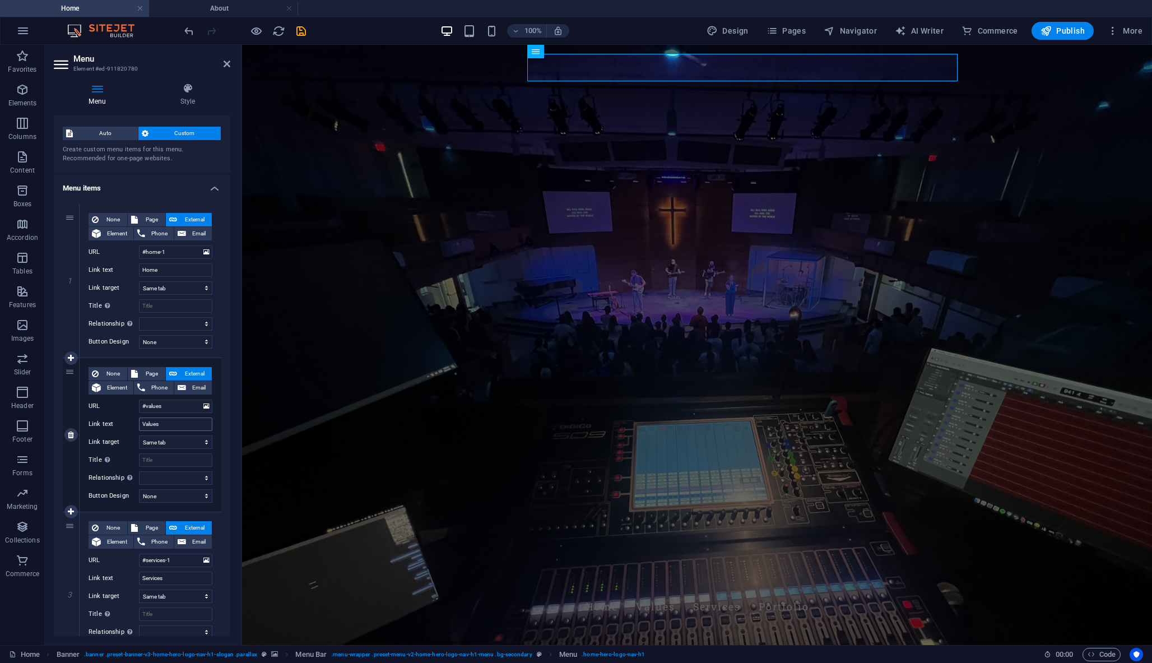
scroll to position [34, 0]
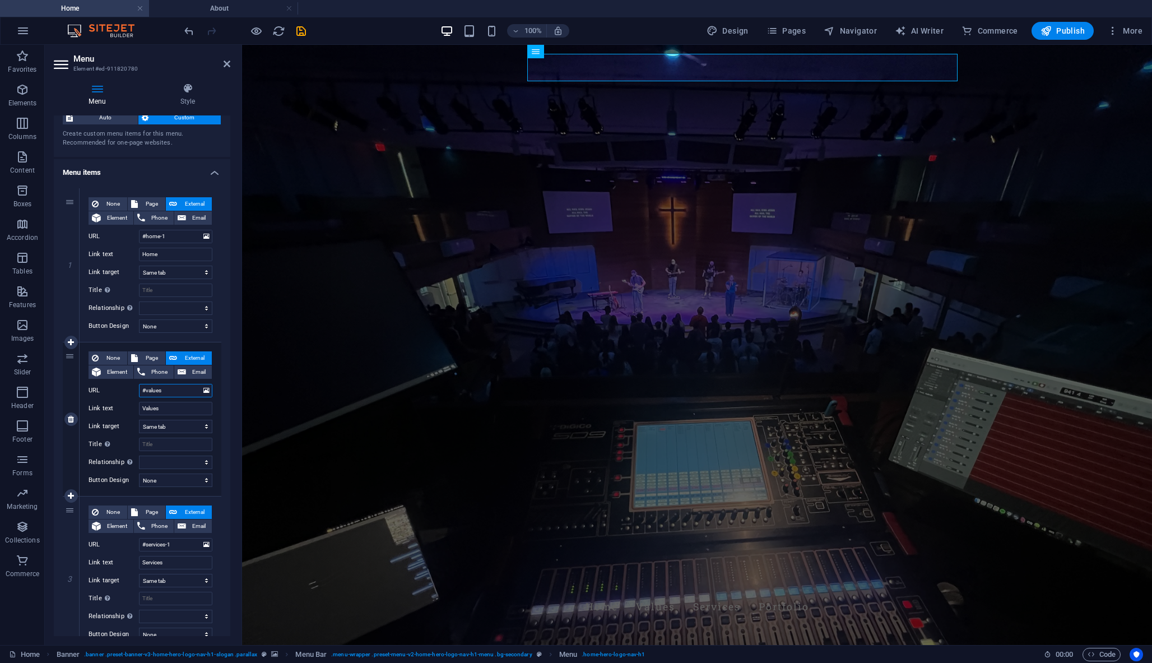
drag, startPoint x: 166, startPoint y: 390, endPoint x: 141, endPoint y: 390, distance: 24.7
click at [141, 390] on input "#values" at bounding box center [175, 390] width 73 height 13
paste input "[URL][DOMAIN_NAME]"
type input "[URL][DOMAIN_NAME]"
select select
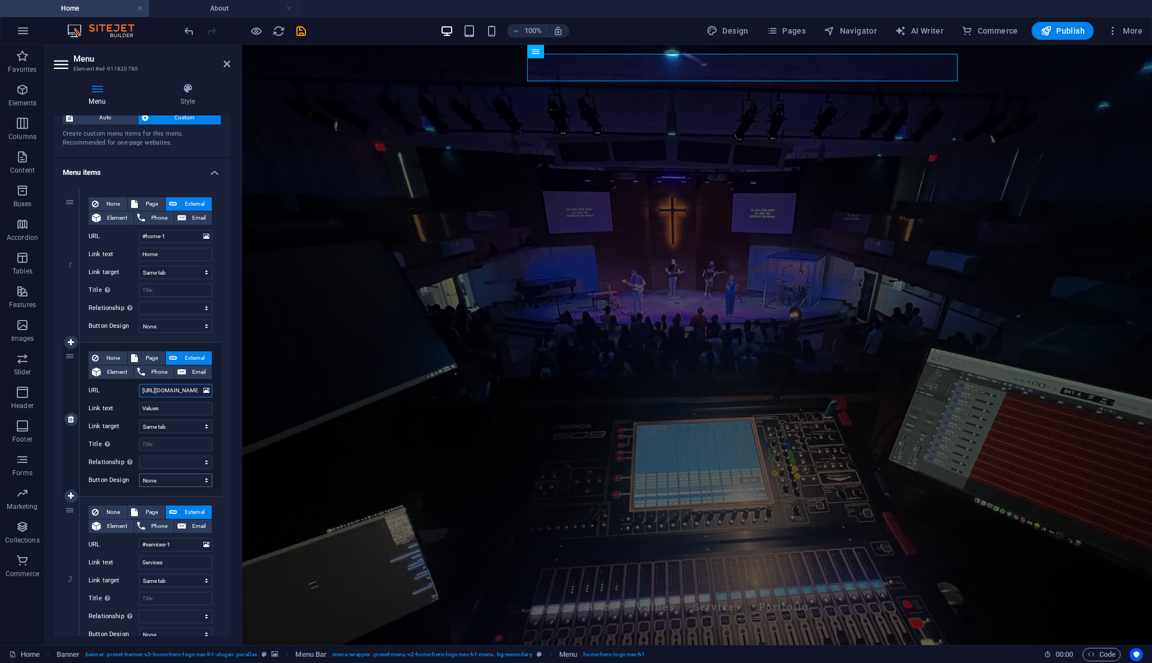
select select
type input "#values"
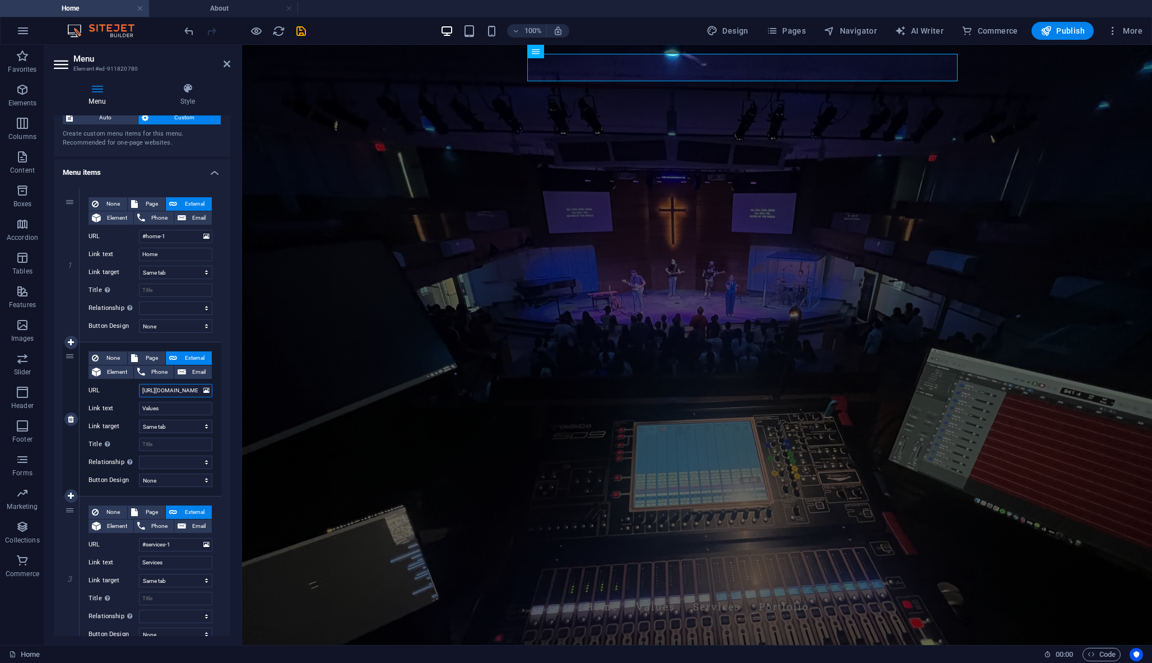
select select
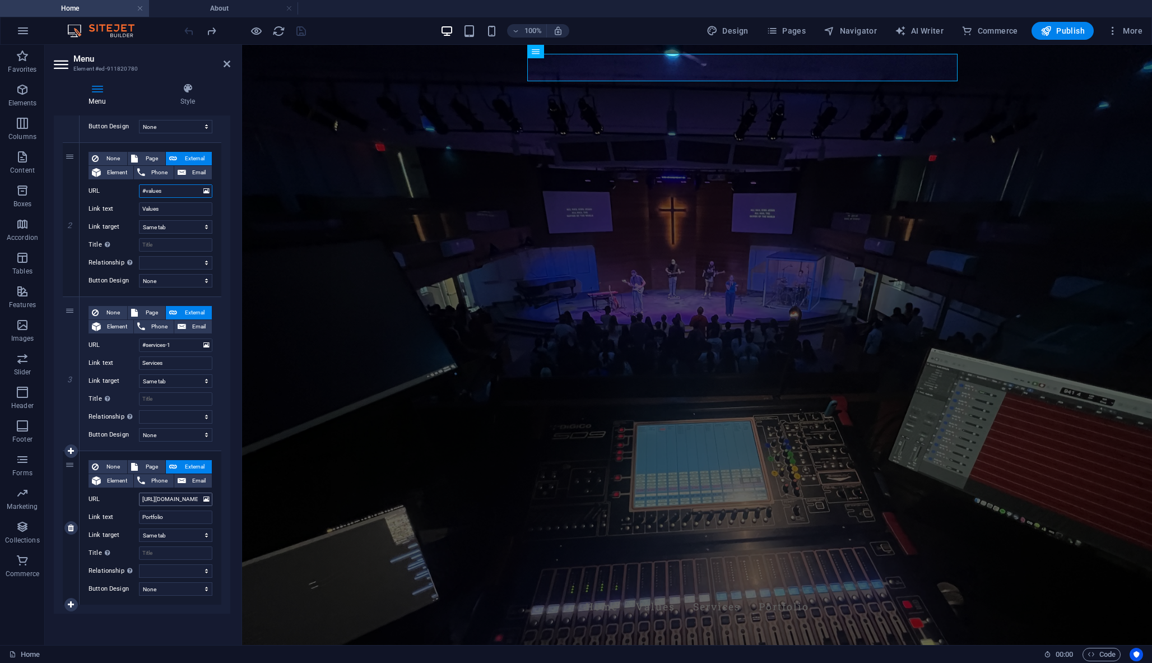
scroll to position [233, 0]
click at [165, 500] on input "https://coffinproductions.com/portfolio/" at bounding box center [175, 498] width 73 height 13
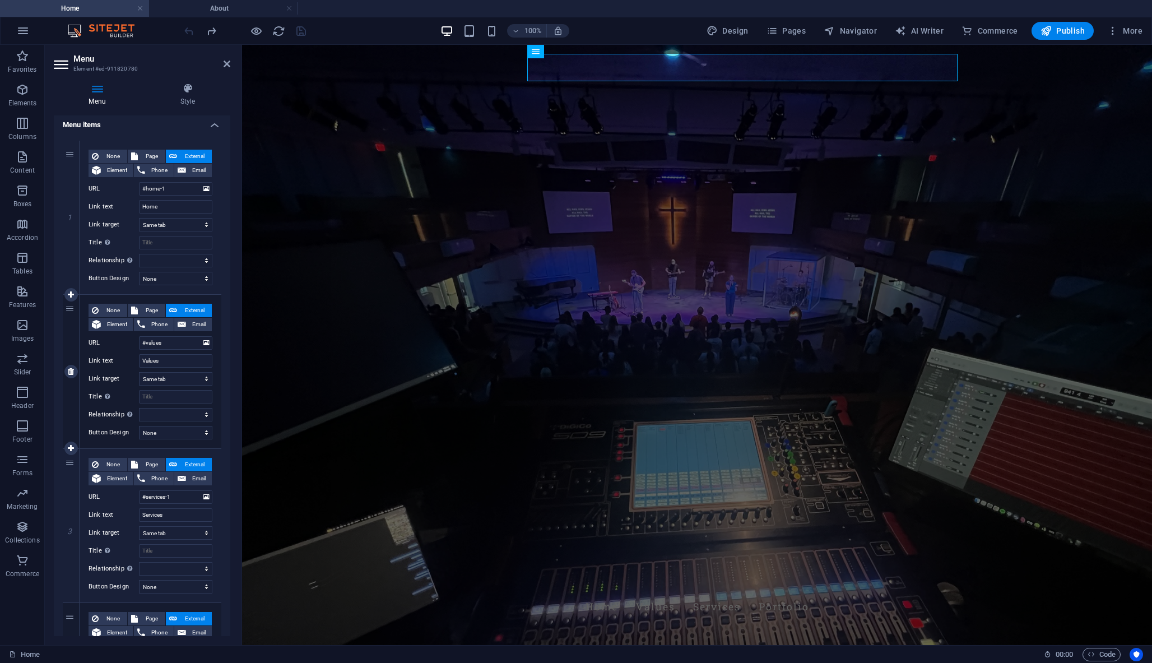
scroll to position [71, 0]
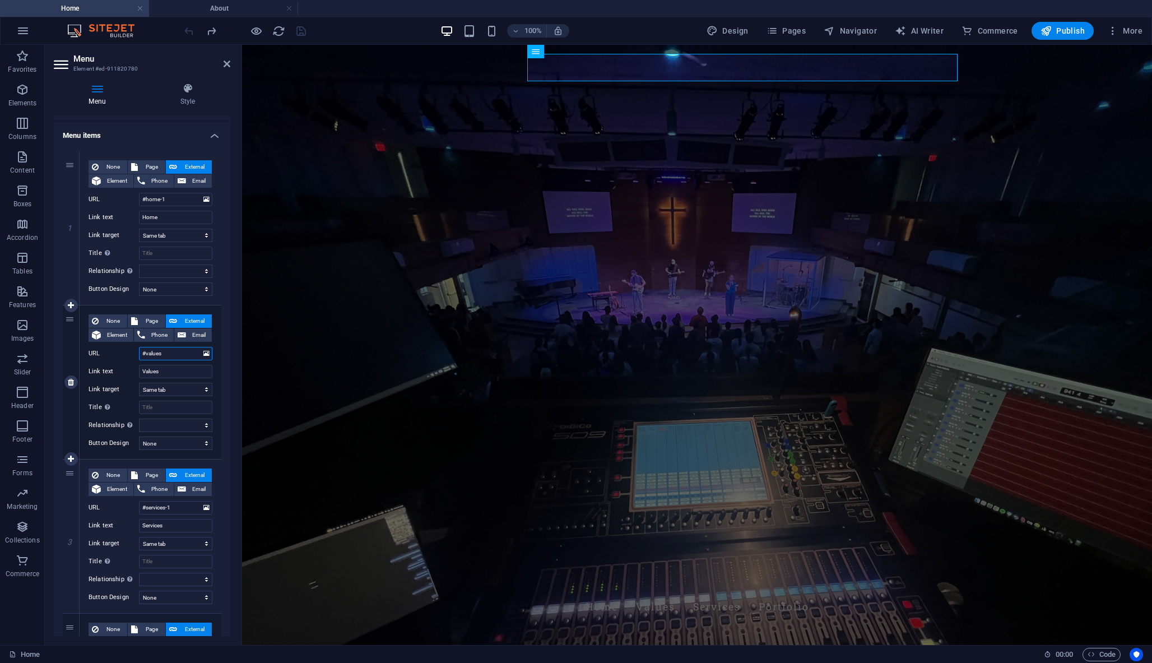
drag, startPoint x: 167, startPoint y: 353, endPoint x: 131, endPoint y: 353, distance: 35.9
click at [132, 353] on div "URL #values" at bounding box center [151, 353] width 124 height 13
select select
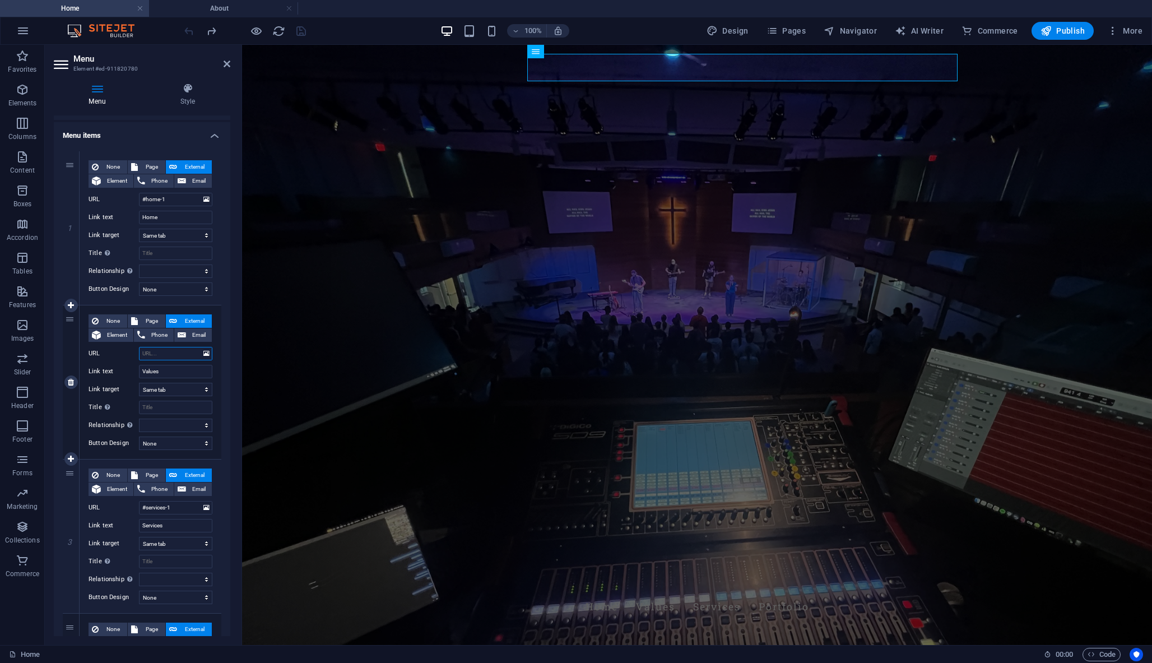
select select
paste input "https://coffinproductions.com/portfolio/"
type input "https://coffinproductions.com/portfolio/"
select select
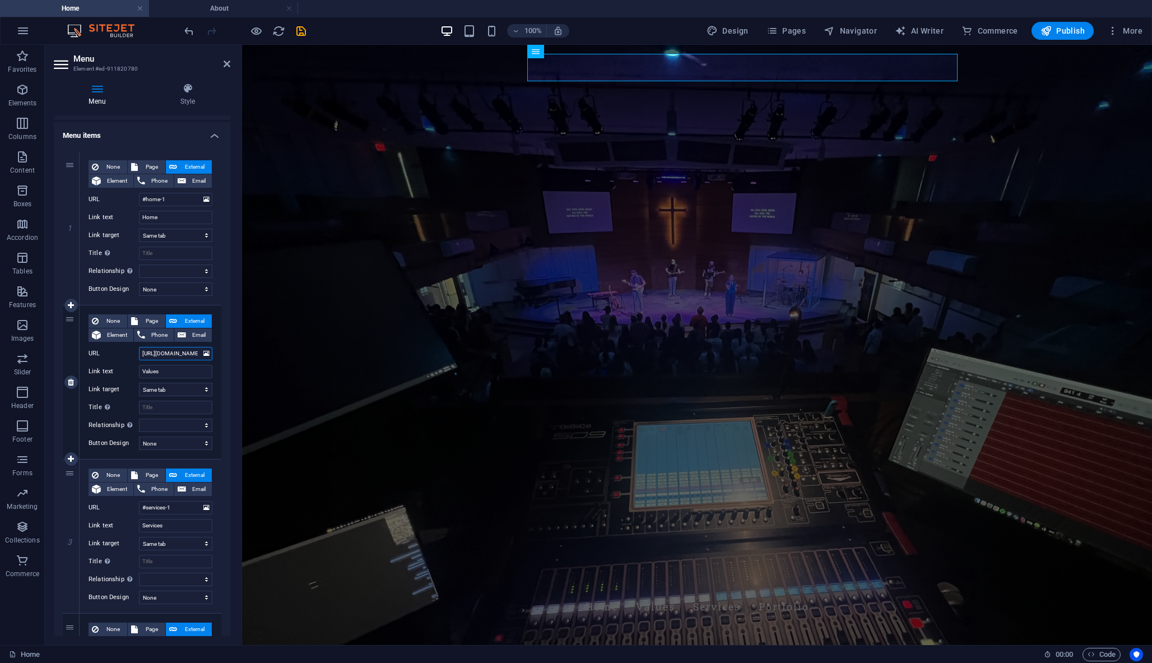
select select
type input "https://coffinproductions.com/port"
select select
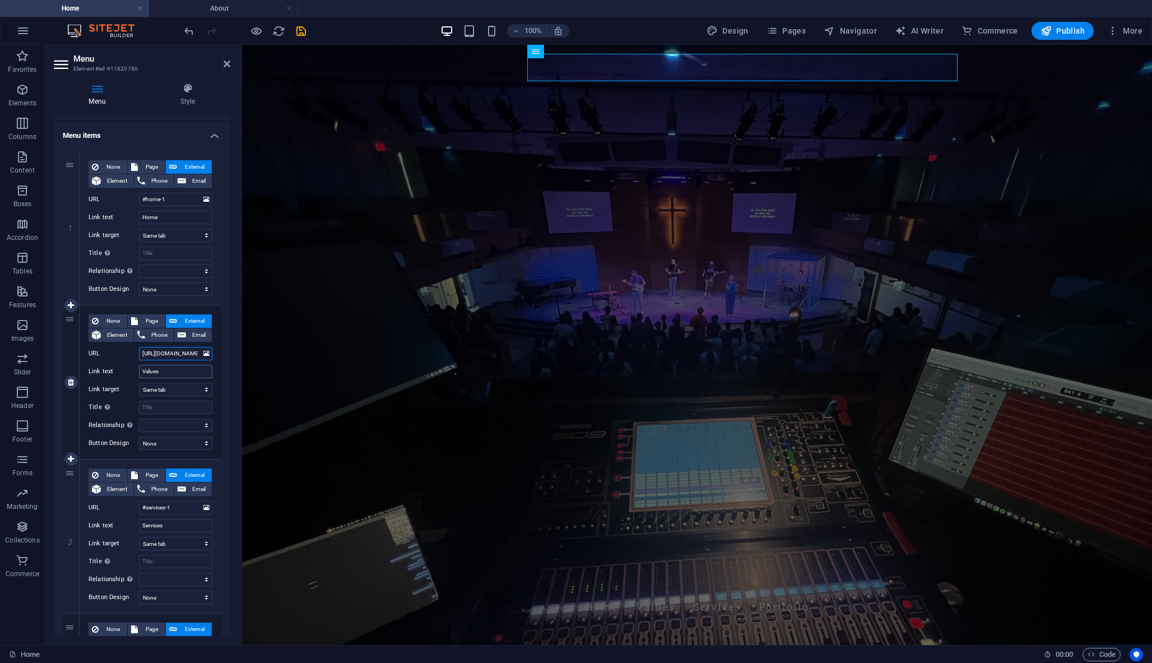
select select
type input "https://coffinproductions.com/por"
select select
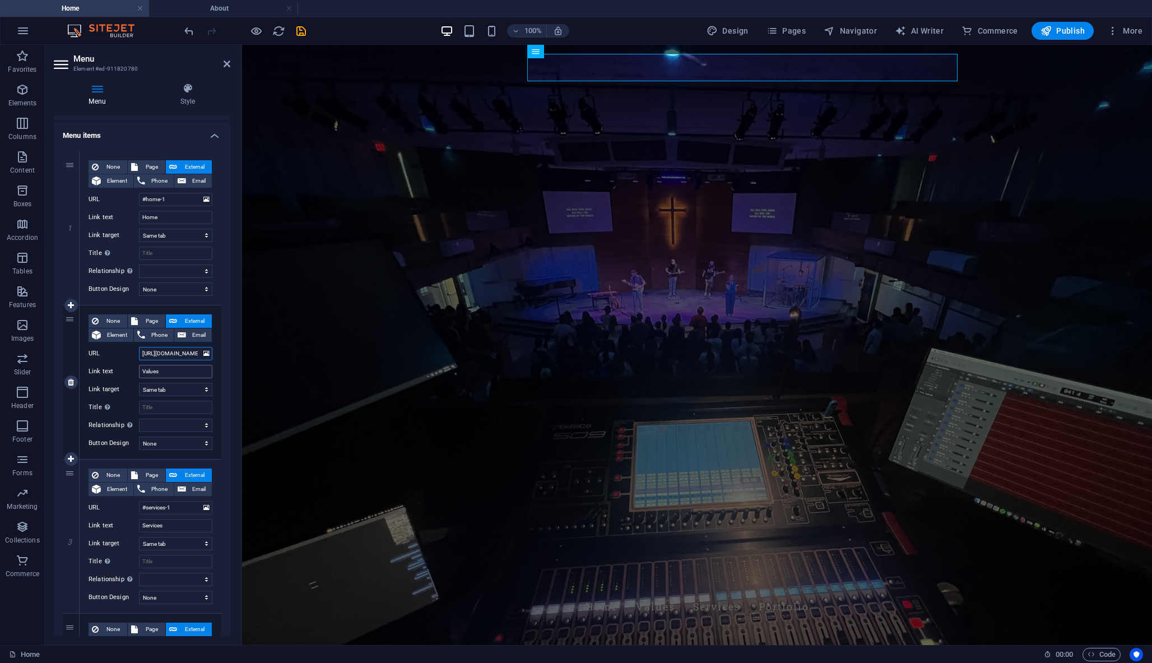
select select
type input "https://coffinproductions.com/p"
select select
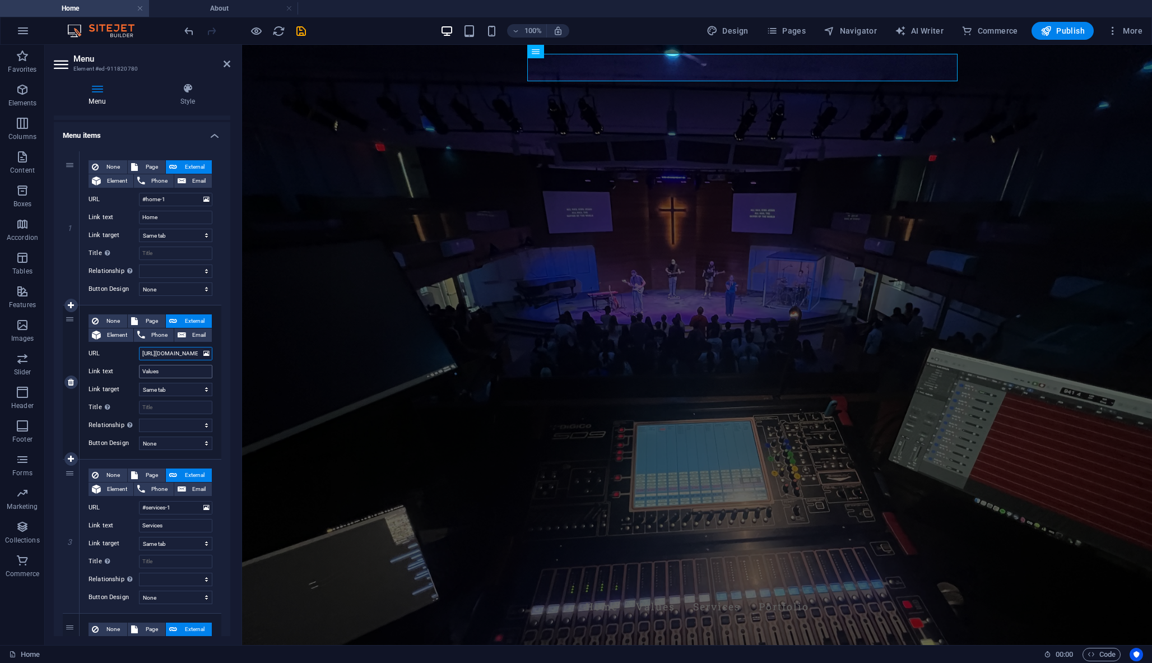
select select
type input "https://coffinproductions.com/"
select select
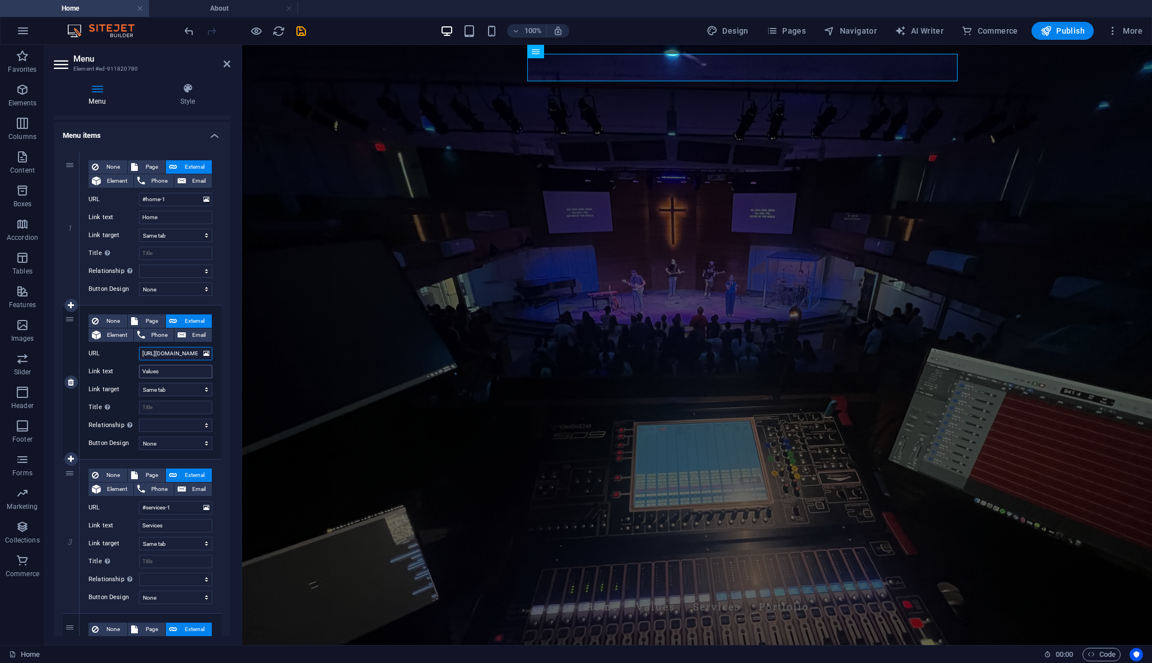
select select
type input "https://coffinproductions.com/about"
select select
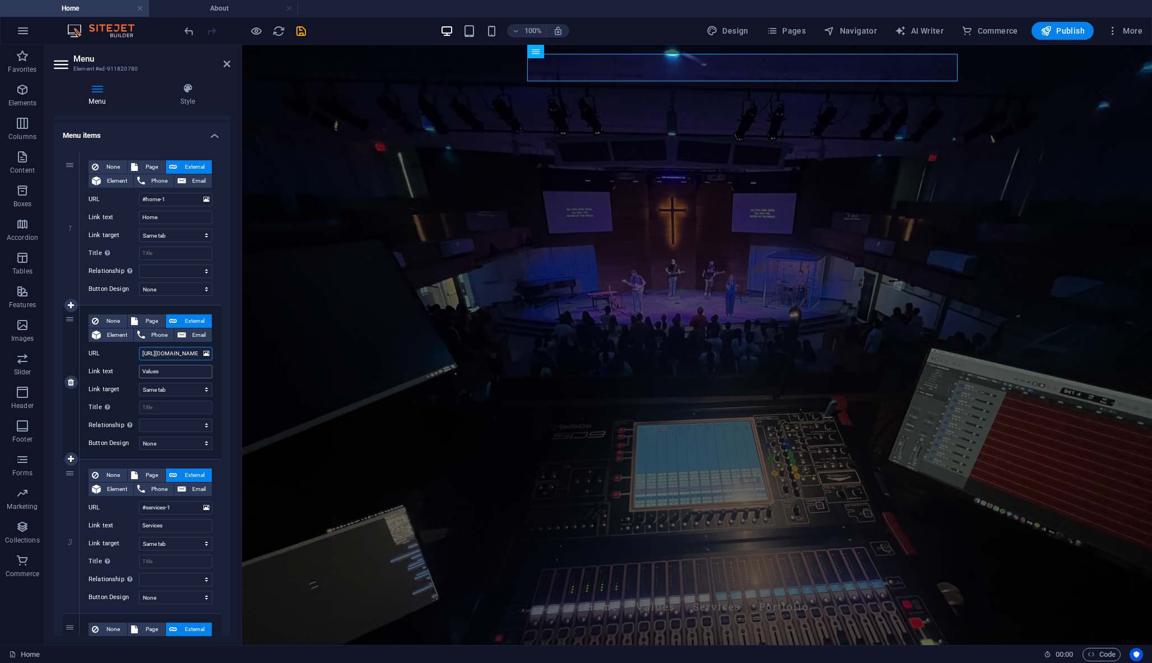
select select
type input "https://coffinproductions.com/about"
click at [70, 534] on icon at bounding box center [71, 536] width 6 height 8
select select
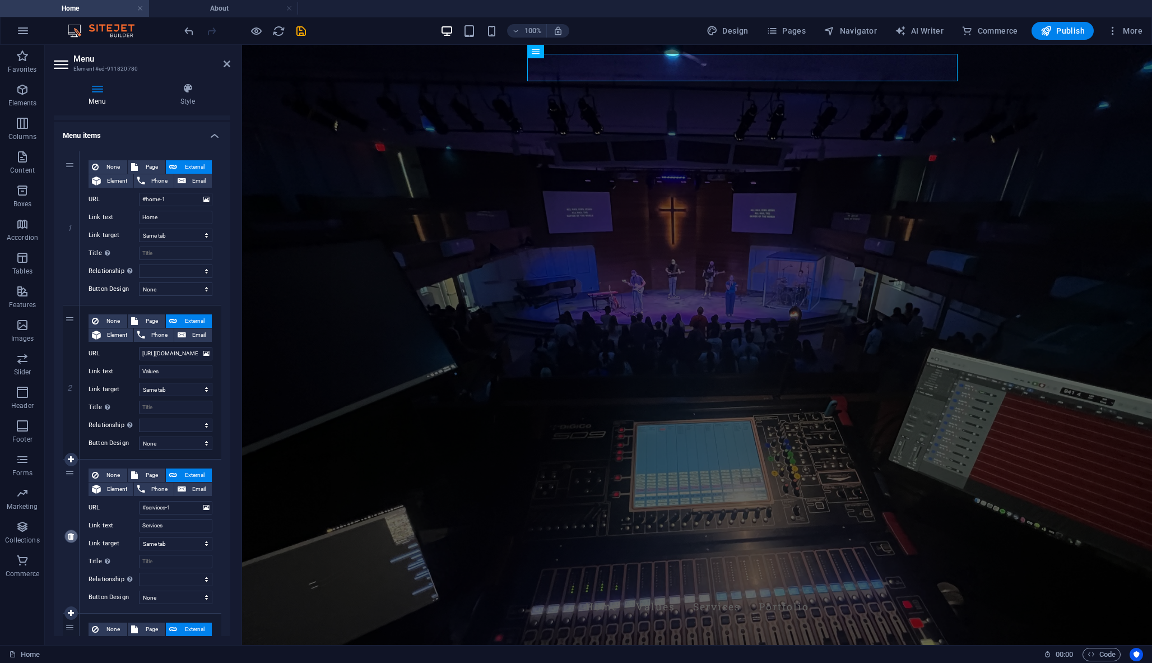
select select
type input "https://coffinproductions.com/portfolio/"
type input "Portfolio"
select select
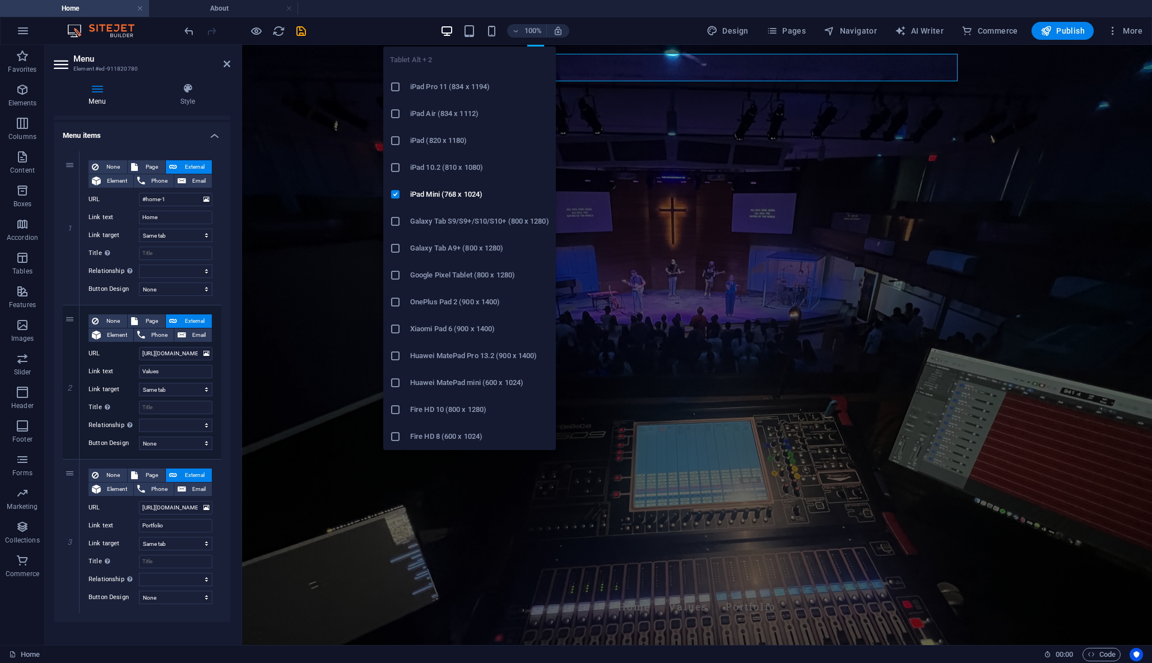
click at [392, 179] on li "iPad 10.2 (810 x 1080)" at bounding box center [469, 167] width 173 height 27
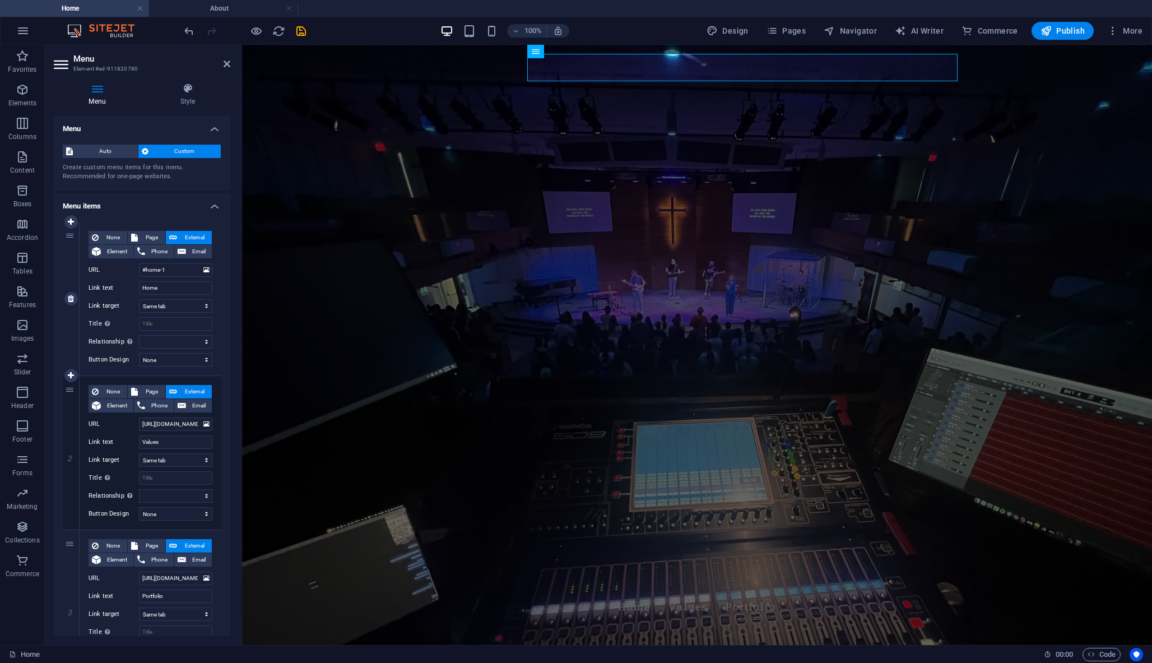
scroll to position [0, 0]
click at [170, 267] on input "#home-1" at bounding box center [175, 269] width 73 height 13
drag, startPoint x: 174, startPoint y: 272, endPoint x: 134, endPoint y: 272, distance: 39.8
click at [134, 272] on div "URL #home-1" at bounding box center [151, 269] width 124 height 13
drag, startPoint x: 170, startPoint y: 272, endPoint x: 137, endPoint y: 272, distance: 33.1
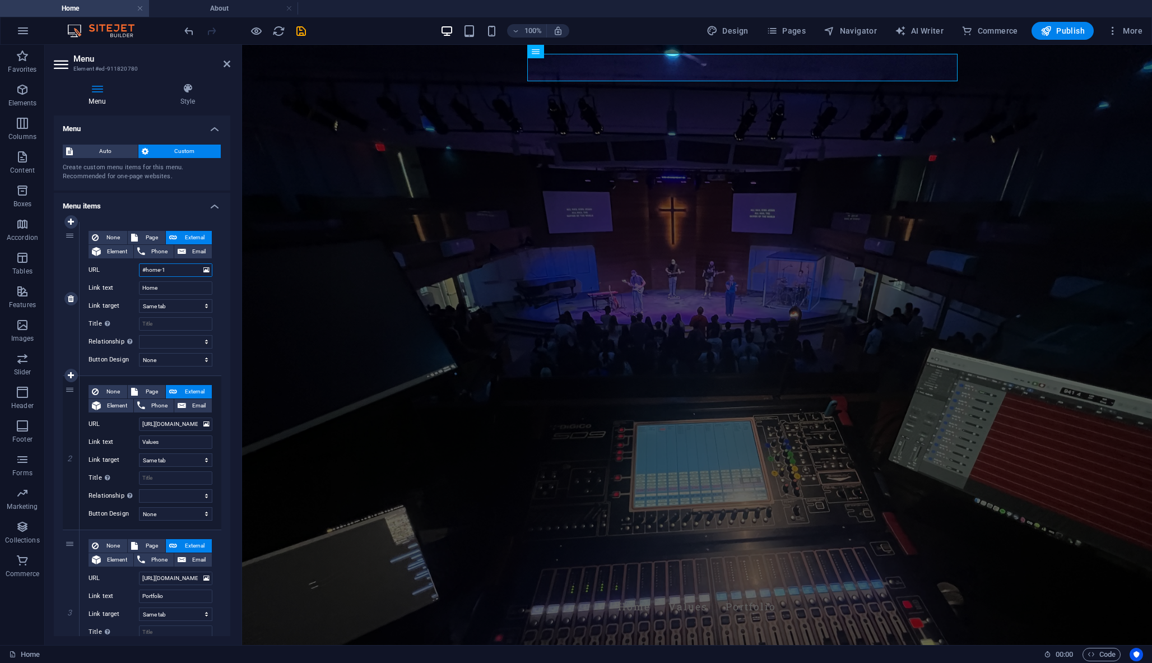
click at [137, 272] on div "URL #home-1" at bounding box center [151, 269] width 124 height 13
paste input "https://coffinproductions.com/portfolio/"
type input "https://coffinproductions.com/portfolio/"
select select
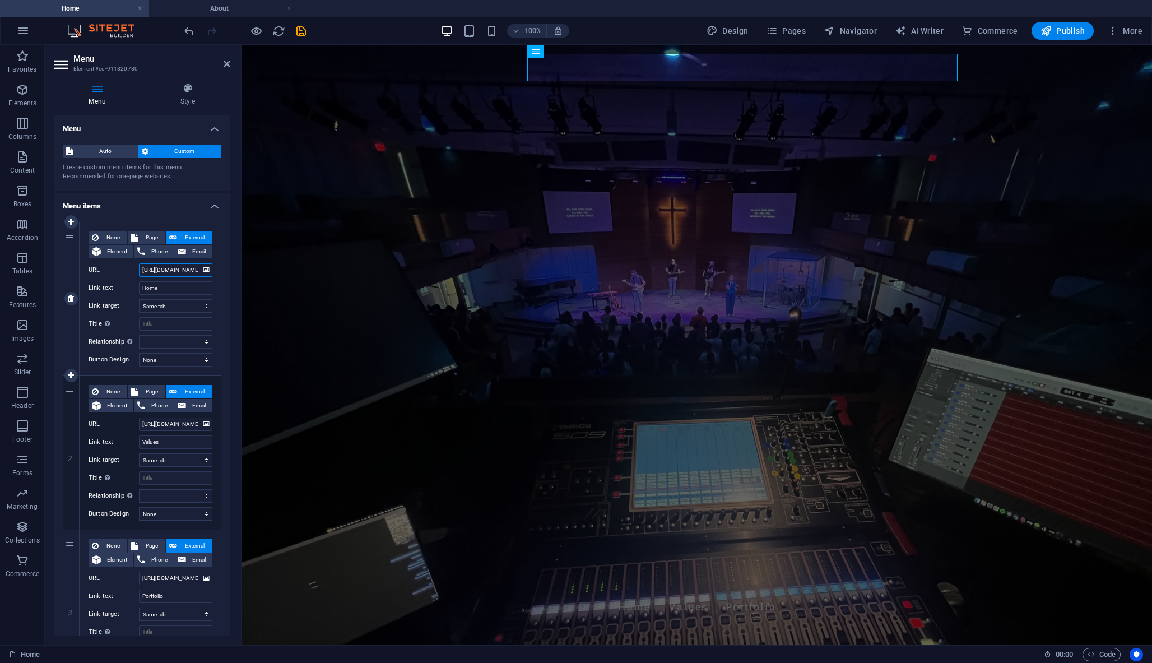
select select
type input "https://coffinproductions.com"
select select
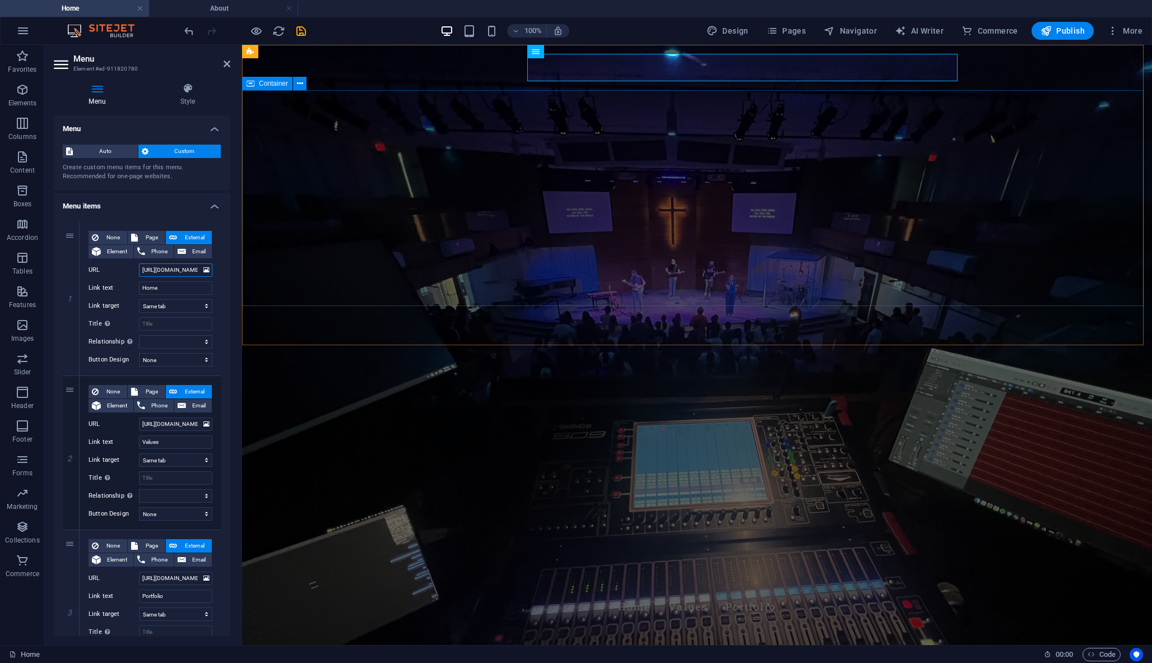
type input "https://coffinproductions.com"
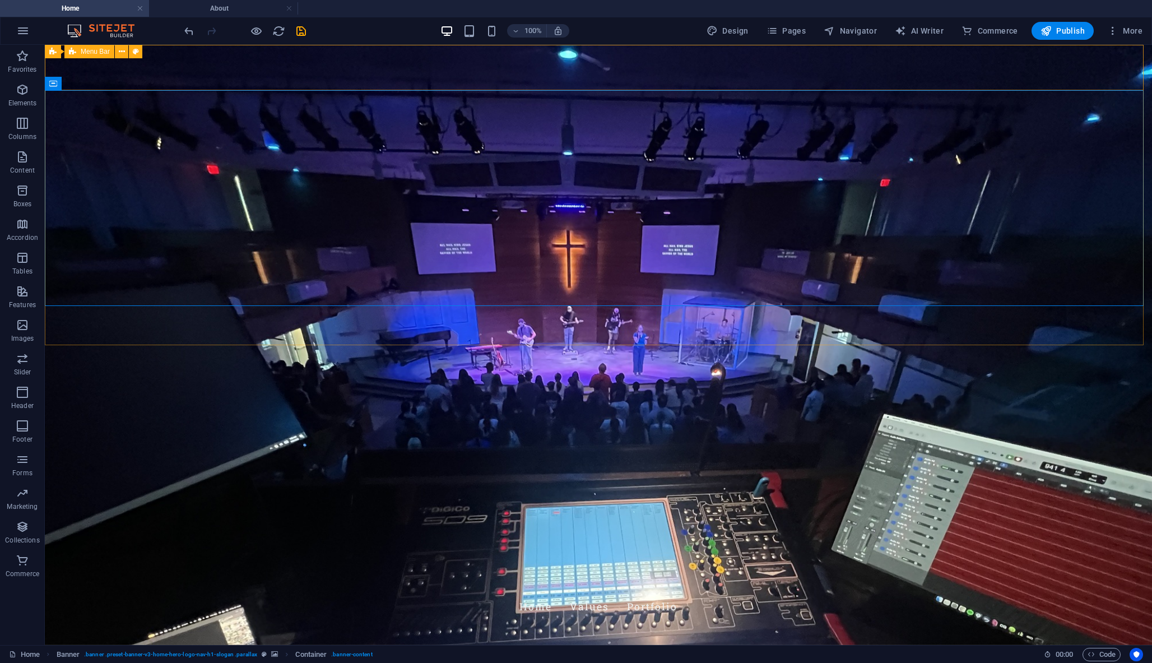
click at [997, 570] on div "Coffin Productions Home Values Portfolio" at bounding box center [598, 599] width 1107 height 59
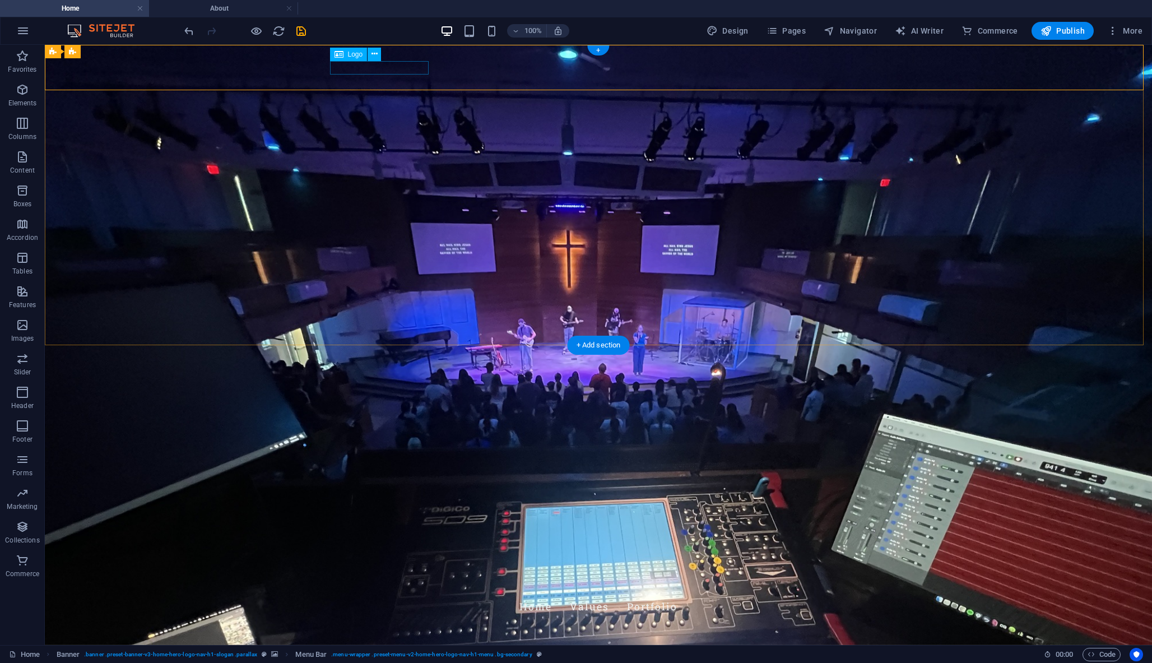
click at [400, 579] on div "Coffin Productions" at bounding box center [598, 585] width 529 height 13
click at [587, 593] on nav "Home Values Portfolio" at bounding box center [598, 607] width 529 height 28
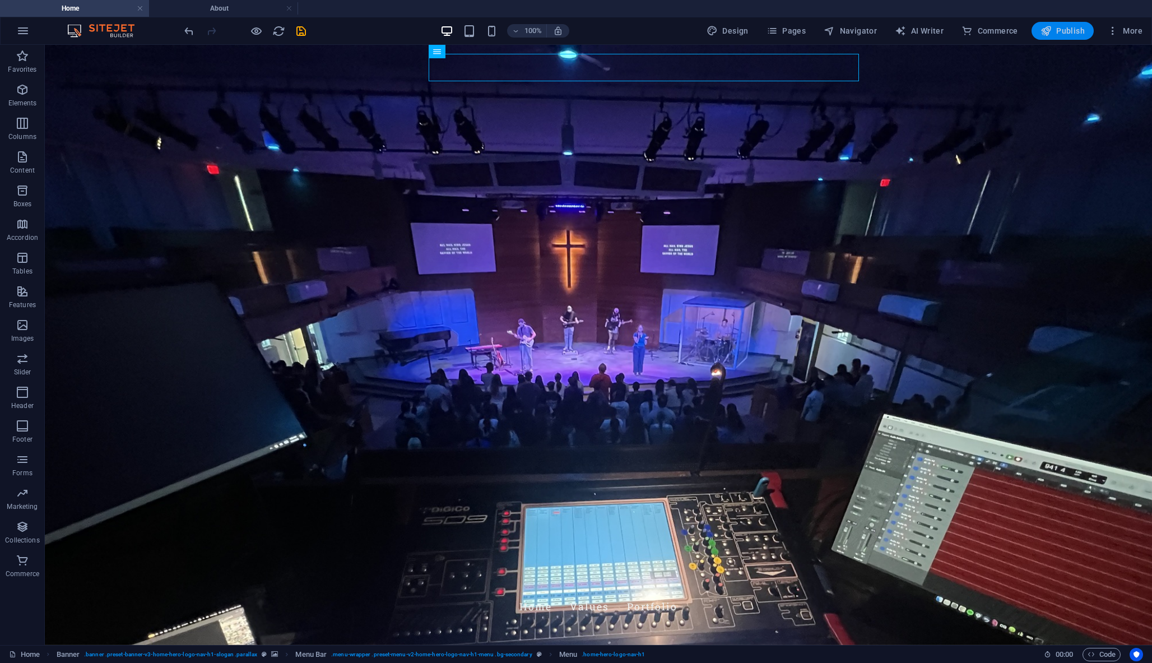
click at [1062, 35] on span "Publish" at bounding box center [1062, 30] width 44 height 11
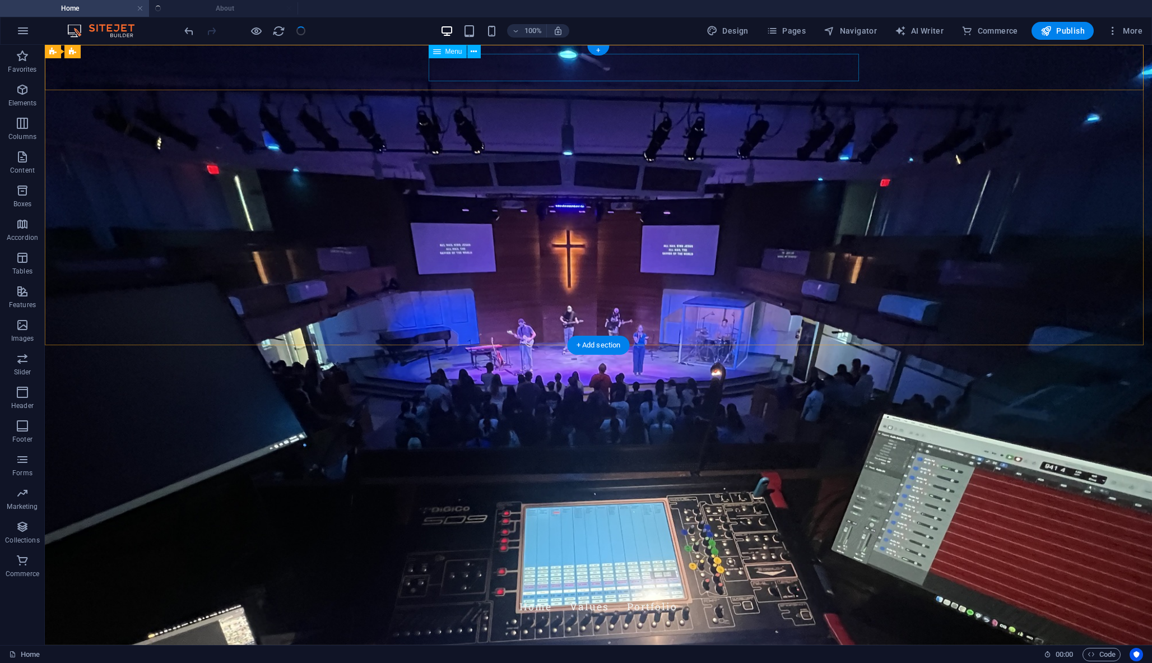
click at [640, 593] on nav "Home Values Portfolio" at bounding box center [598, 607] width 529 height 28
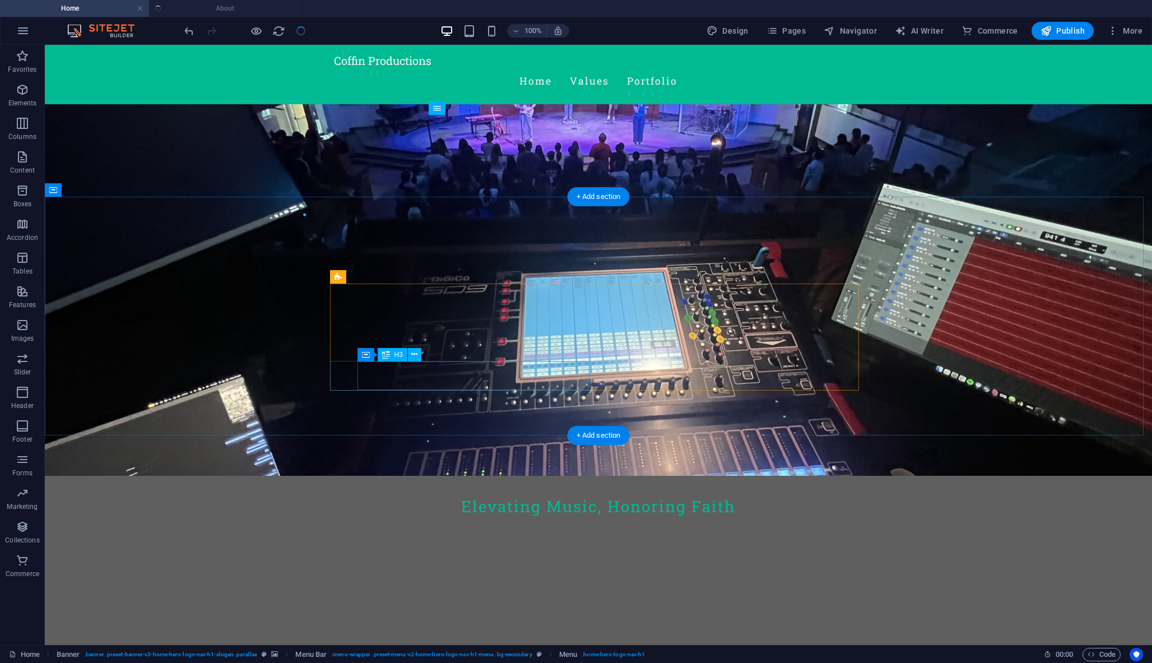
scroll to position [114, 0]
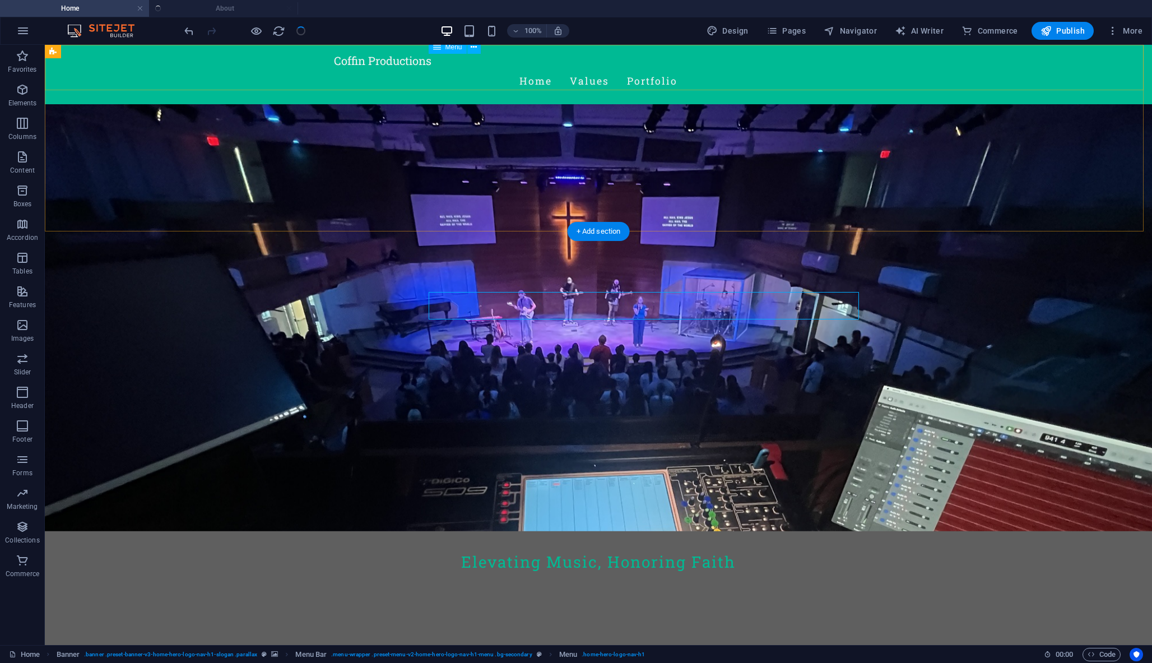
click at [576, 67] on nav "Home Values Portfolio" at bounding box center [598, 81] width 529 height 28
click at [200, 12] on ul "Home About" at bounding box center [576, 8] width 1152 height 17
click at [194, 5] on ul "Home About" at bounding box center [576, 8] width 1152 height 17
click at [214, 10] on ul "Home About" at bounding box center [576, 8] width 1152 height 17
click at [192, 7] on ul "Home About" at bounding box center [576, 8] width 1152 height 17
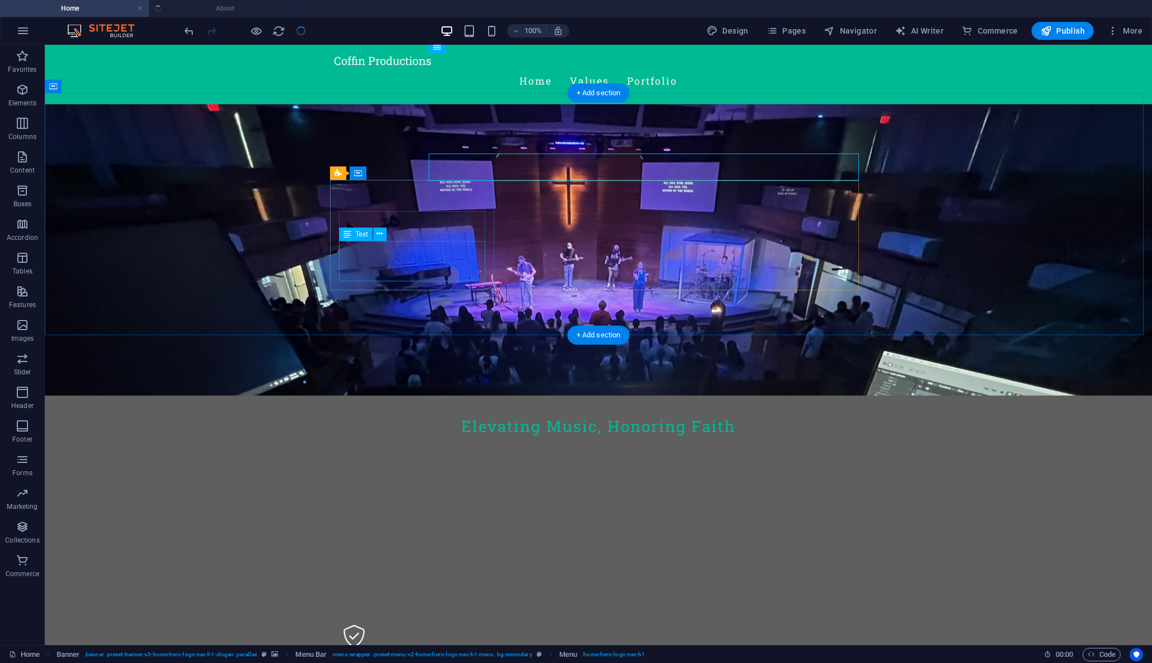
scroll to position [252, 0]
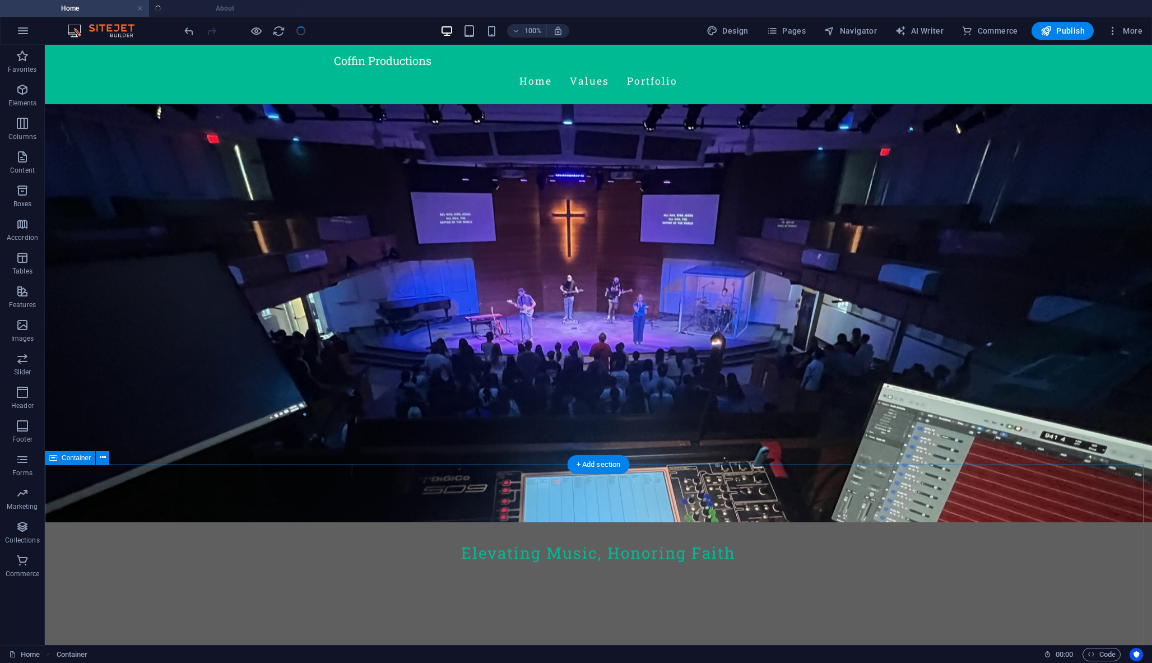
scroll to position [139, 0]
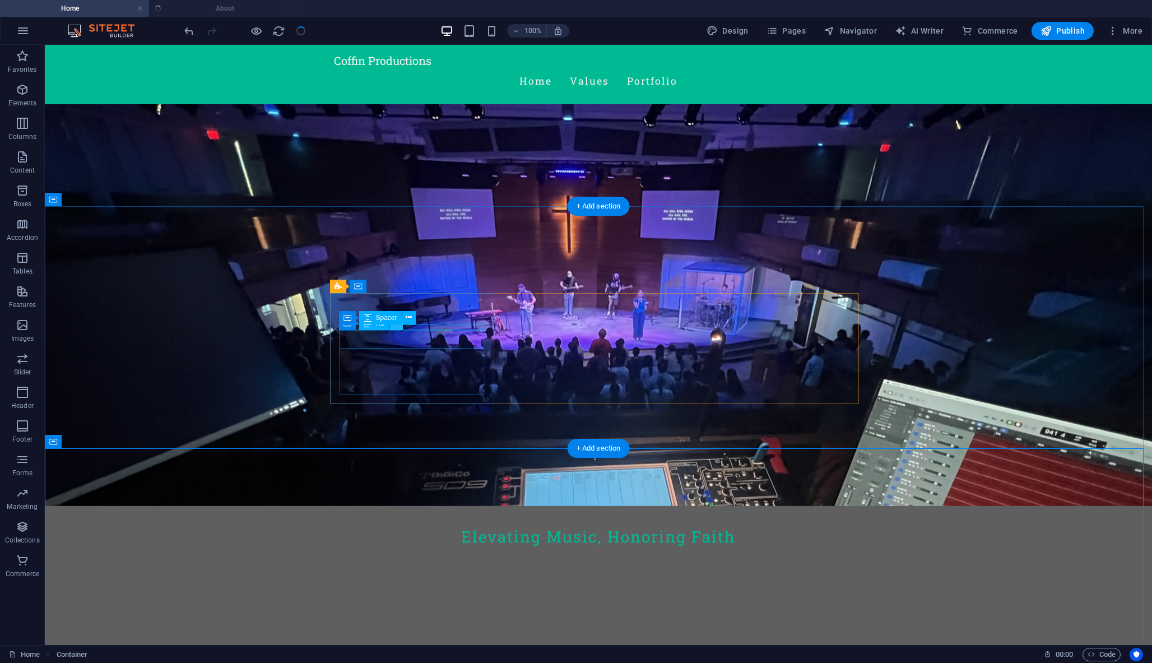
click at [398, 325] on icon at bounding box center [396, 323] width 6 height 12
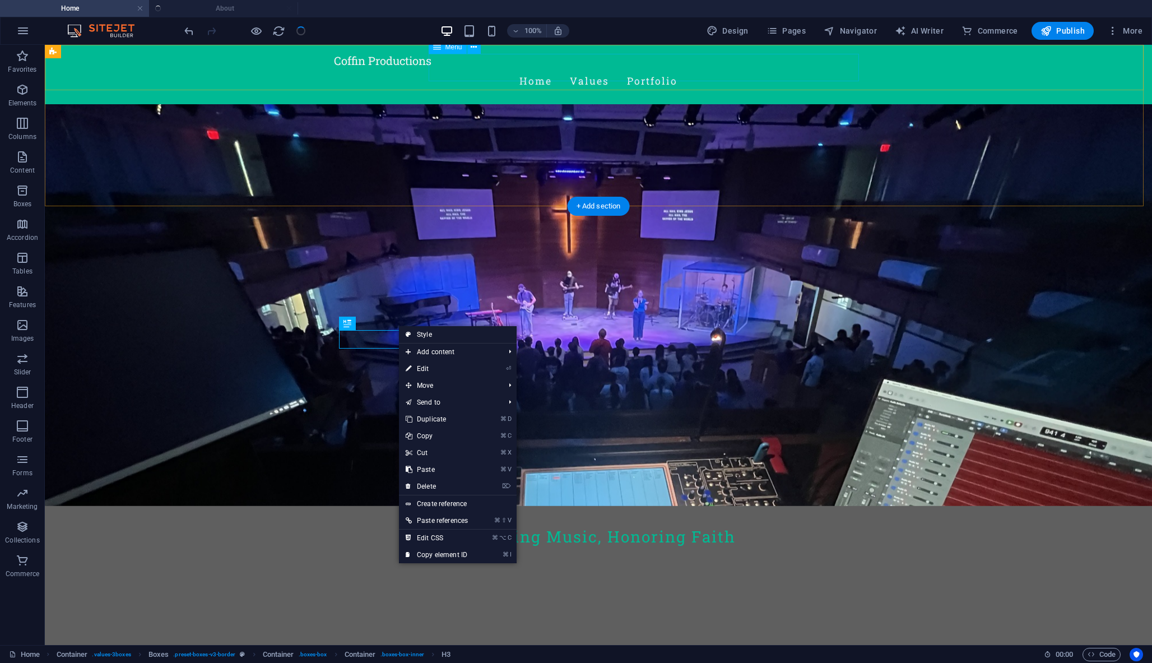
click at [641, 71] on nav "Home Values Portfolio" at bounding box center [598, 81] width 529 height 28
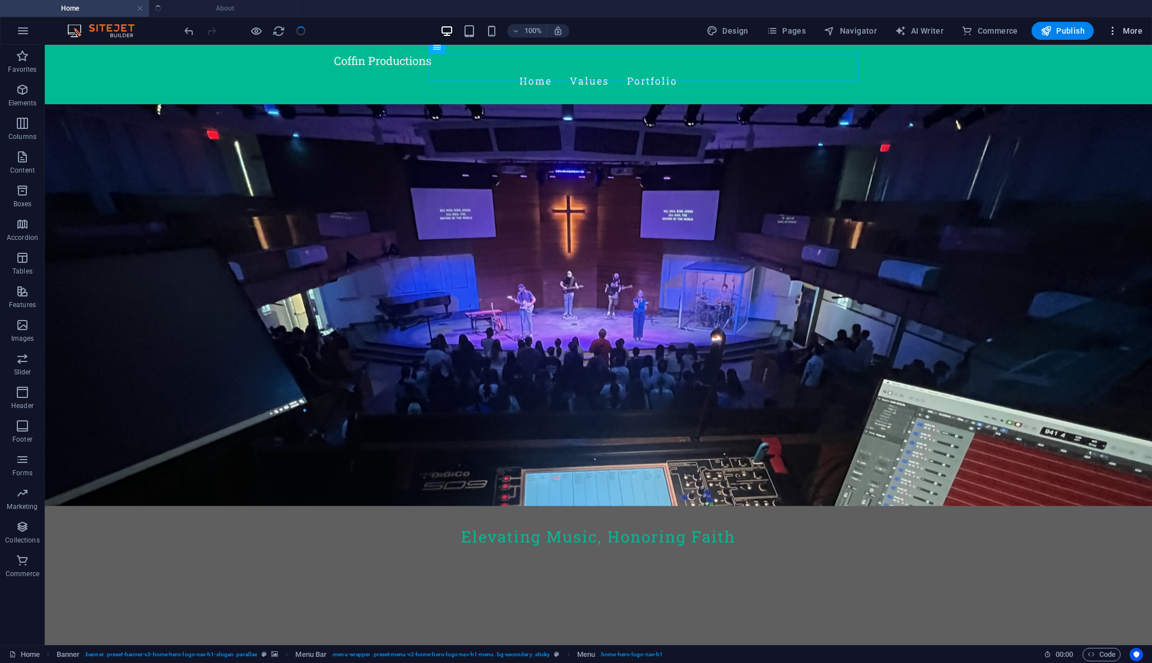
click at [1130, 27] on span "More" at bounding box center [1124, 30] width 35 height 11
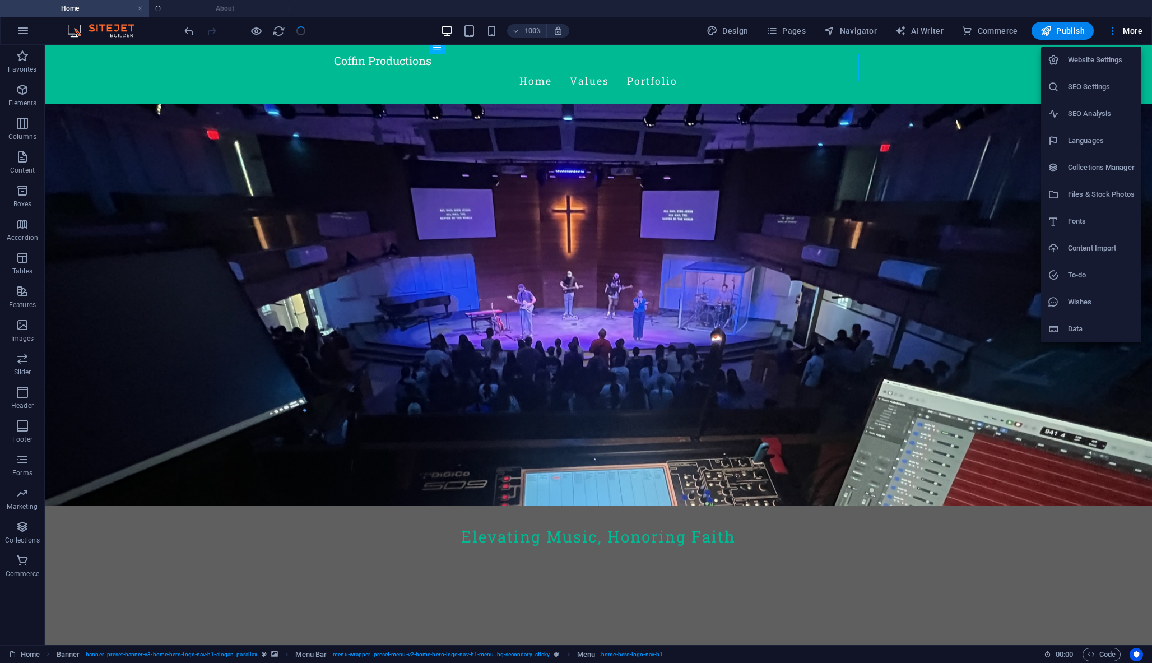
click at [244, 8] on div at bounding box center [576, 331] width 1152 height 663
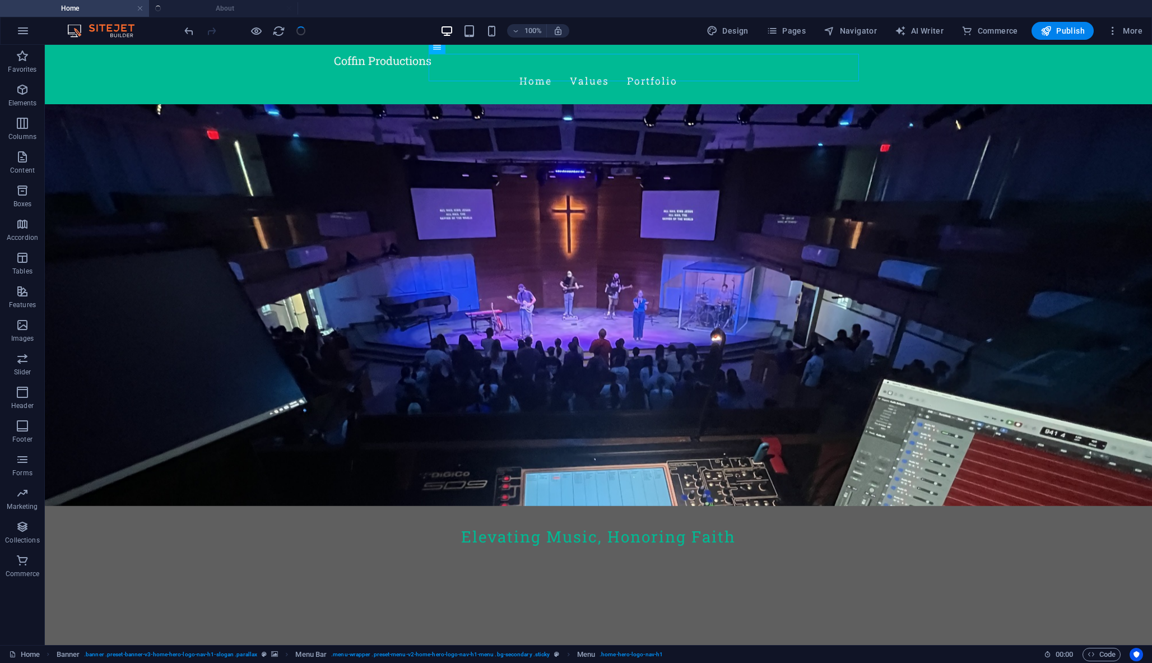
click at [239, 17] on header "100% Design Pages Navigator AI Writer Commerce Publish More" at bounding box center [576, 31] width 1152 height 28
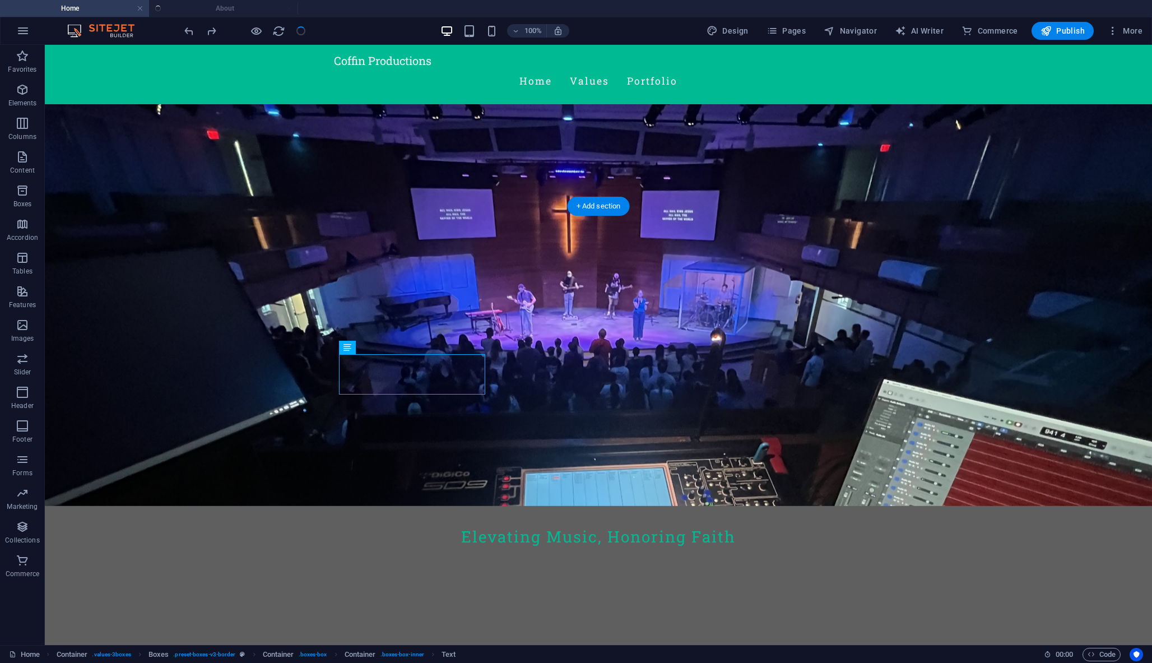
click at [248, 200] on figure at bounding box center [598, 206] width 1107 height 600
click at [298, 31] on div at bounding box center [244, 31] width 125 height 18
click at [1063, 35] on span "Publish" at bounding box center [1062, 30] width 44 height 11
click at [1060, 35] on span "Publish" at bounding box center [1062, 30] width 44 height 11
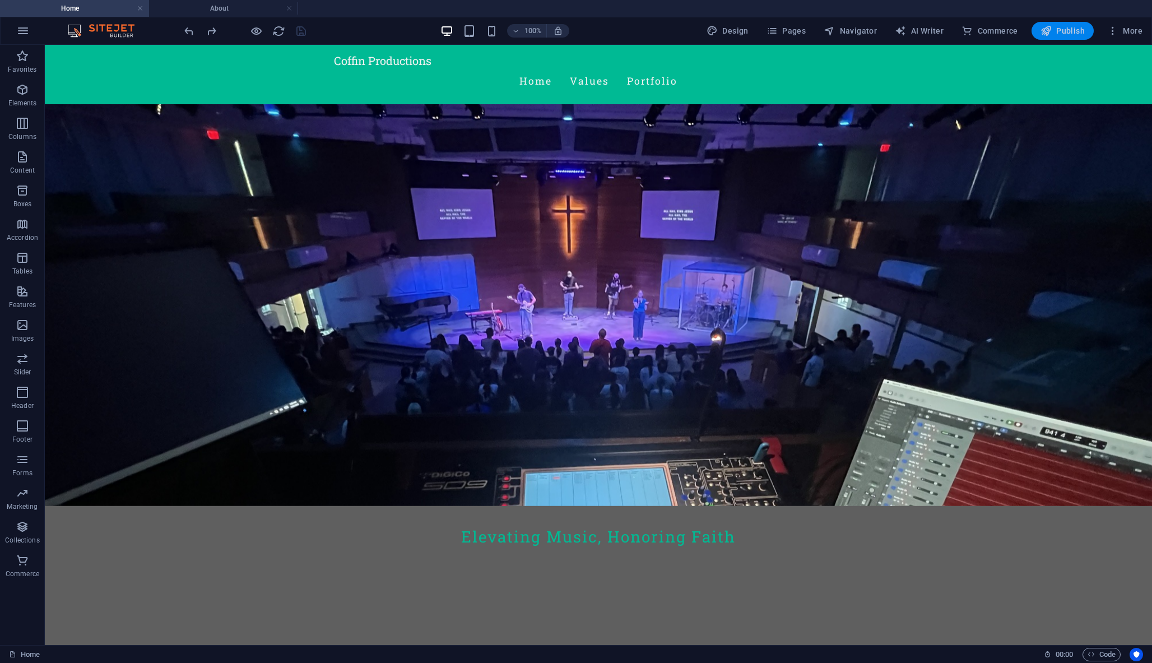
click at [1060, 35] on span "Publish" at bounding box center [1062, 30] width 44 height 11
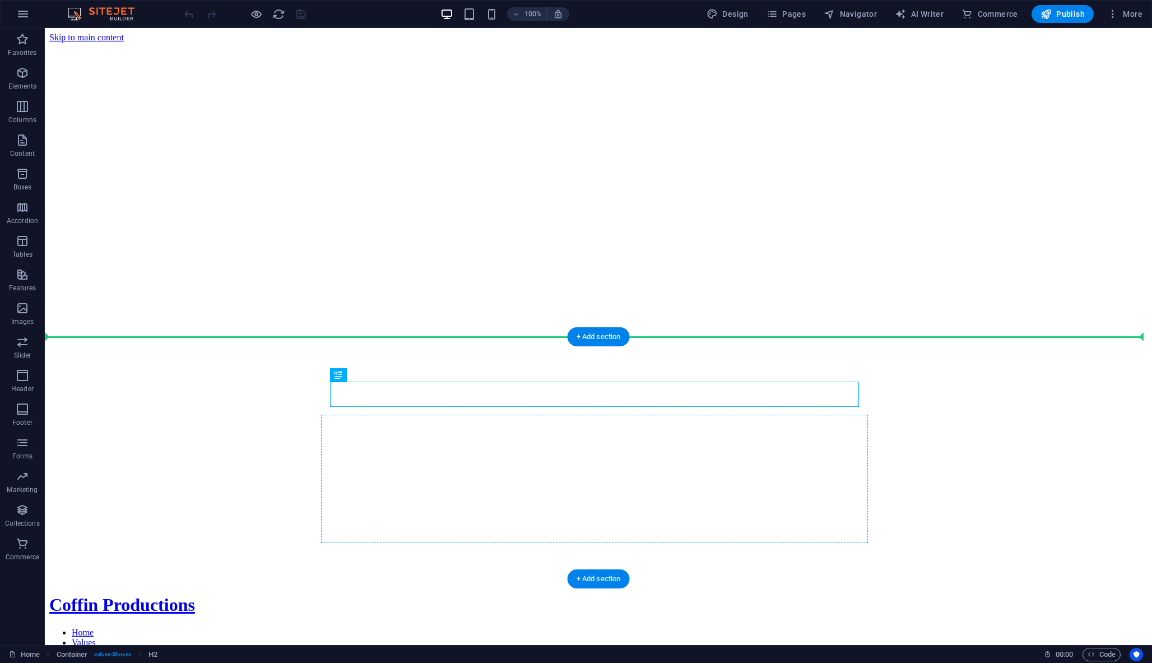
drag, startPoint x: 342, startPoint y: 390, endPoint x: 791, endPoint y: 537, distance: 472.6
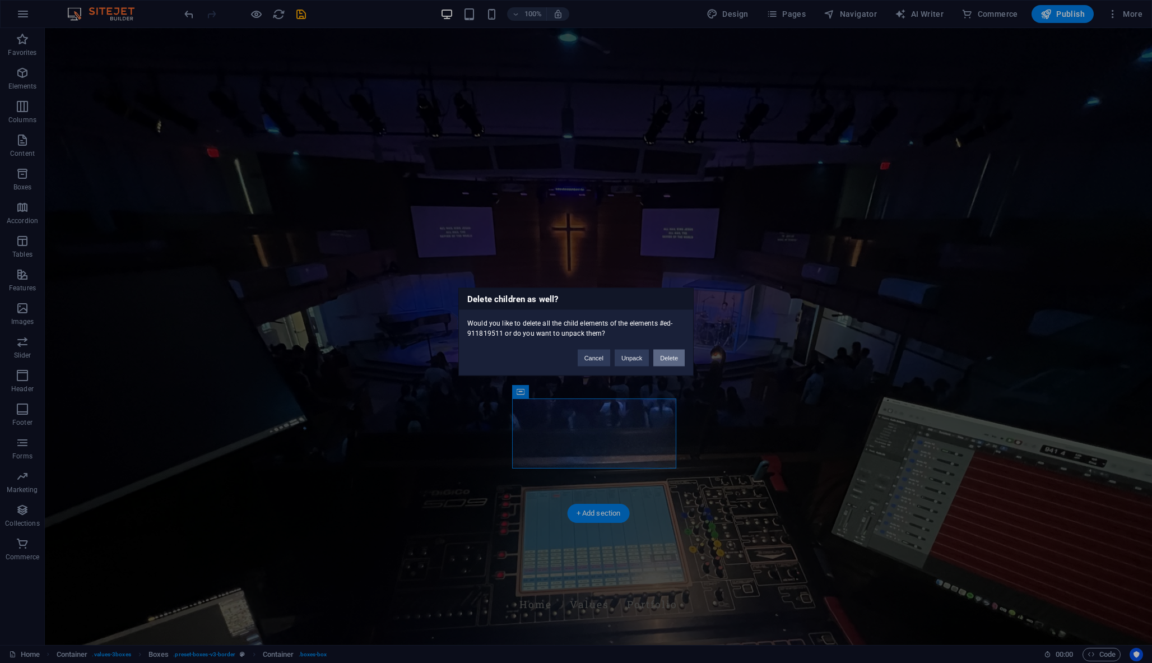
click at [672, 360] on button "Delete" at bounding box center [668, 357] width 31 height 17
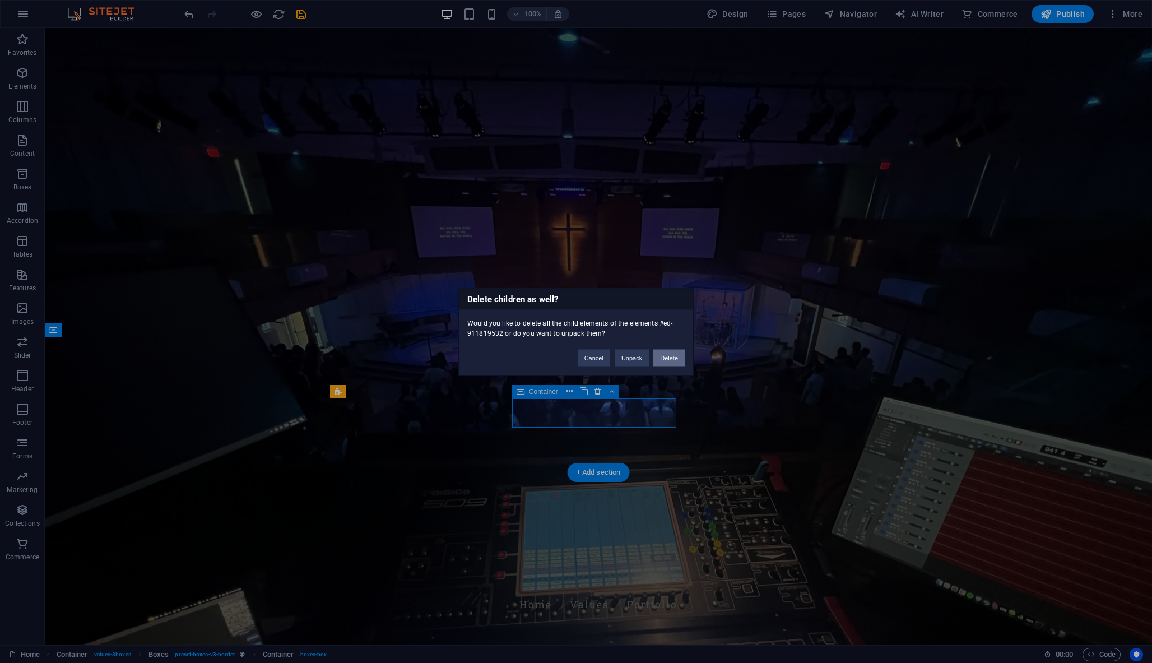
click at [665, 355] on button "Delete" at bounding box center [668, 357] width 31 height 17
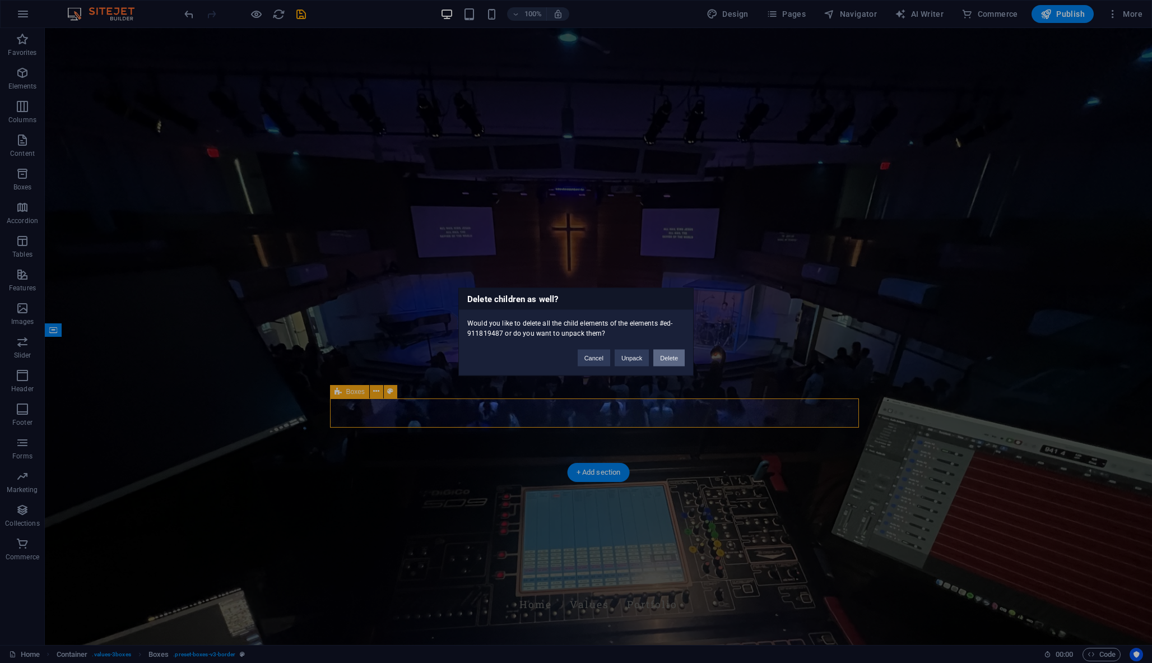
click at [667, 356] on button "Delete" at bounding box center [668, 357] width 31 height 17
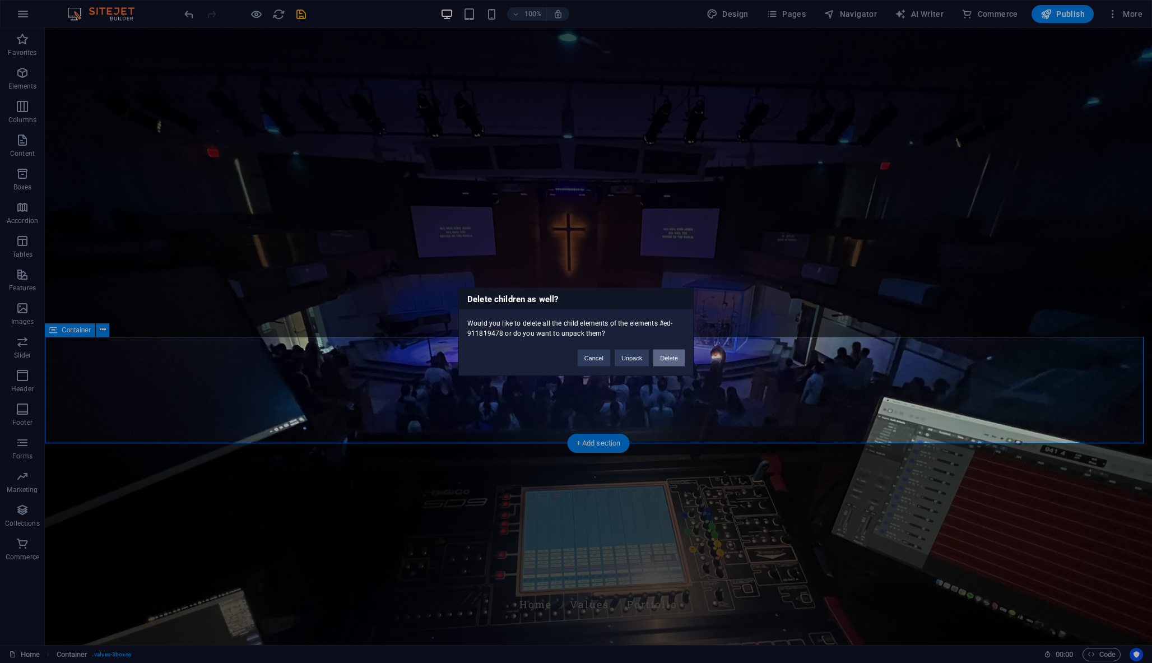
click at [663, 357] on button "Delete" at bounding box center [668, 357] width 31 height 17
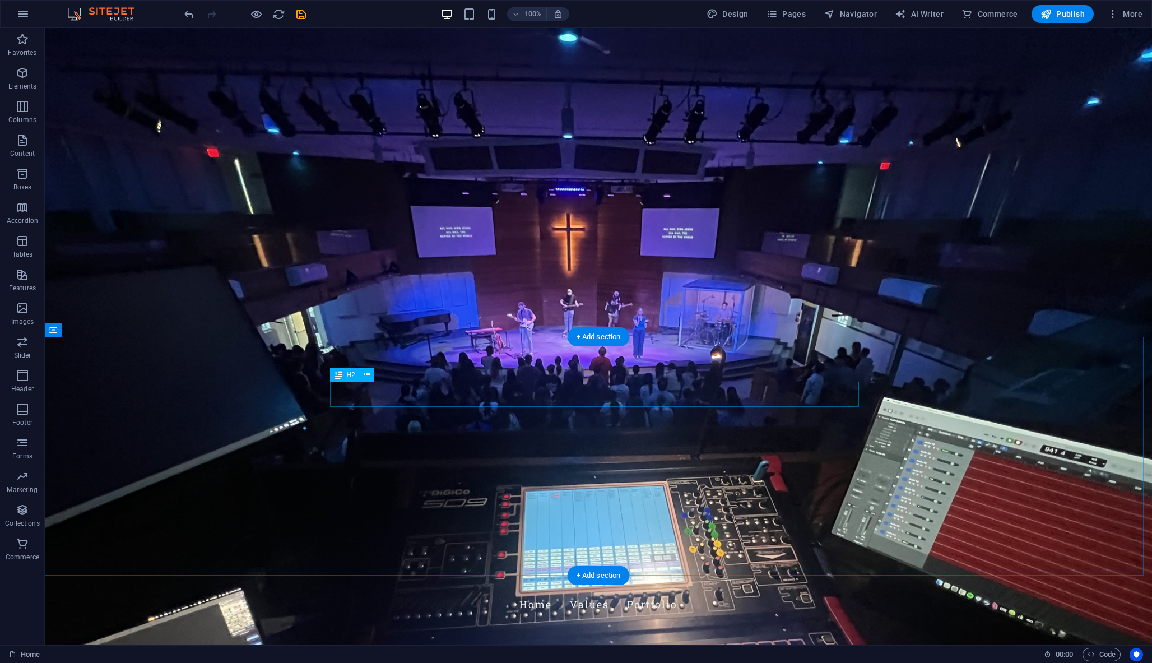
click at [20, 114] on span "Columns" at bounding box center [22, 113] width 45 height 27
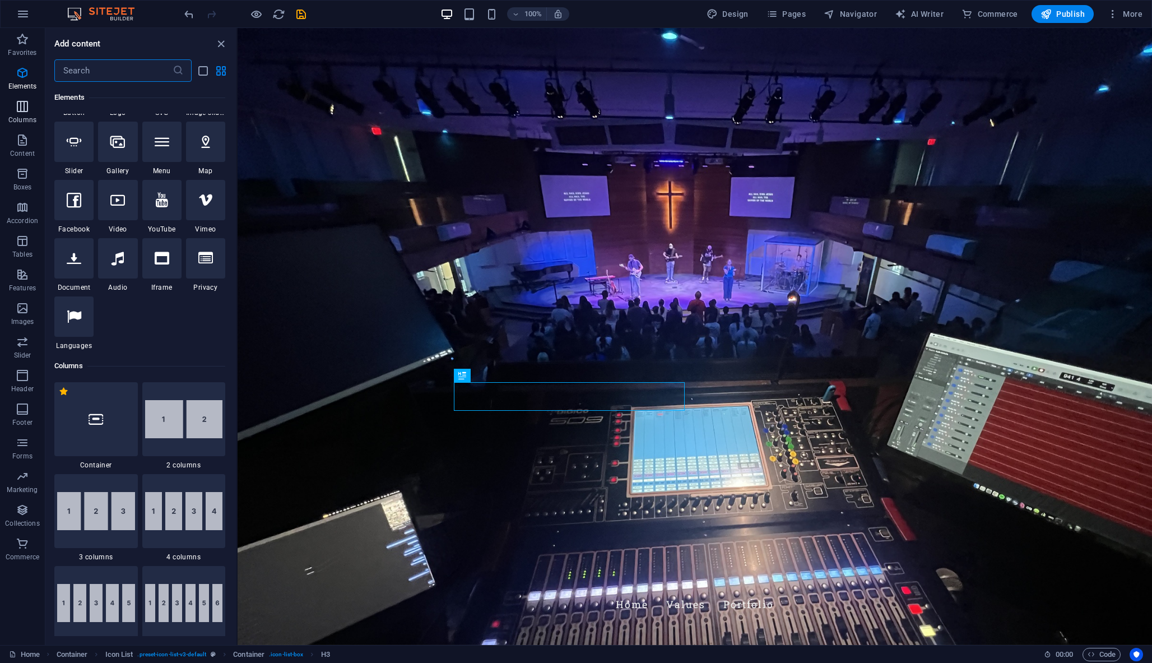
scroll to position [555, 0]
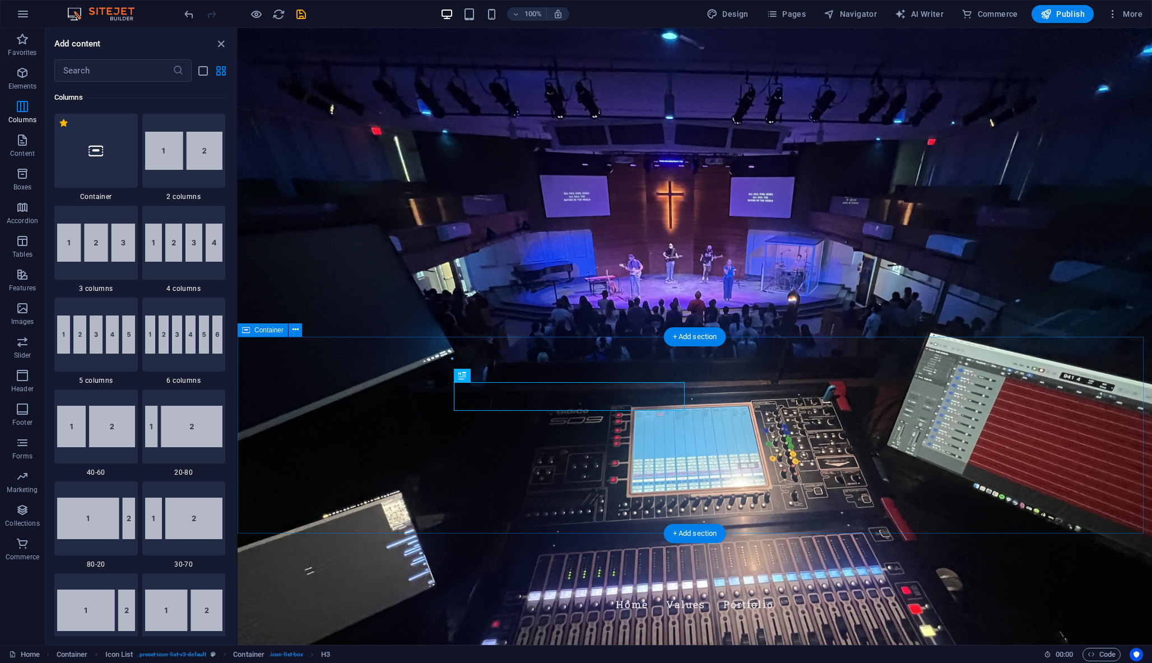
drag, startPoint x: 421, startPoint y: 367, endPoint x: 673, endPoint y: 427, distance: 259.8
click at [435, 373] on icon at bounding box center [434, 374] width 7 height 13
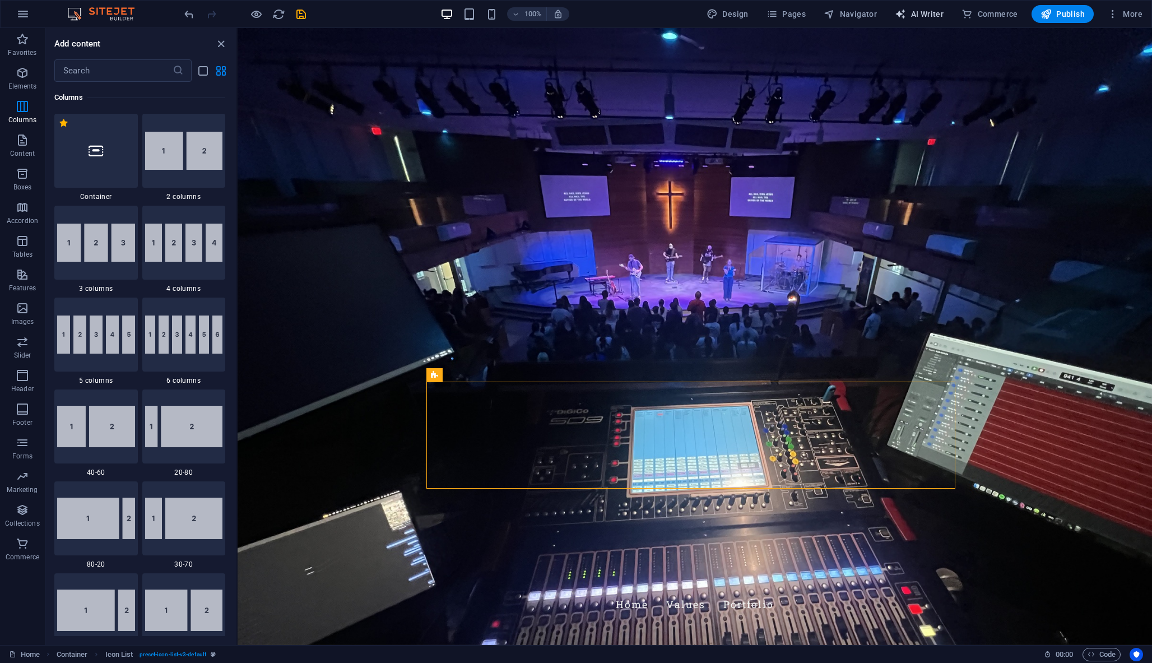
select select "English"
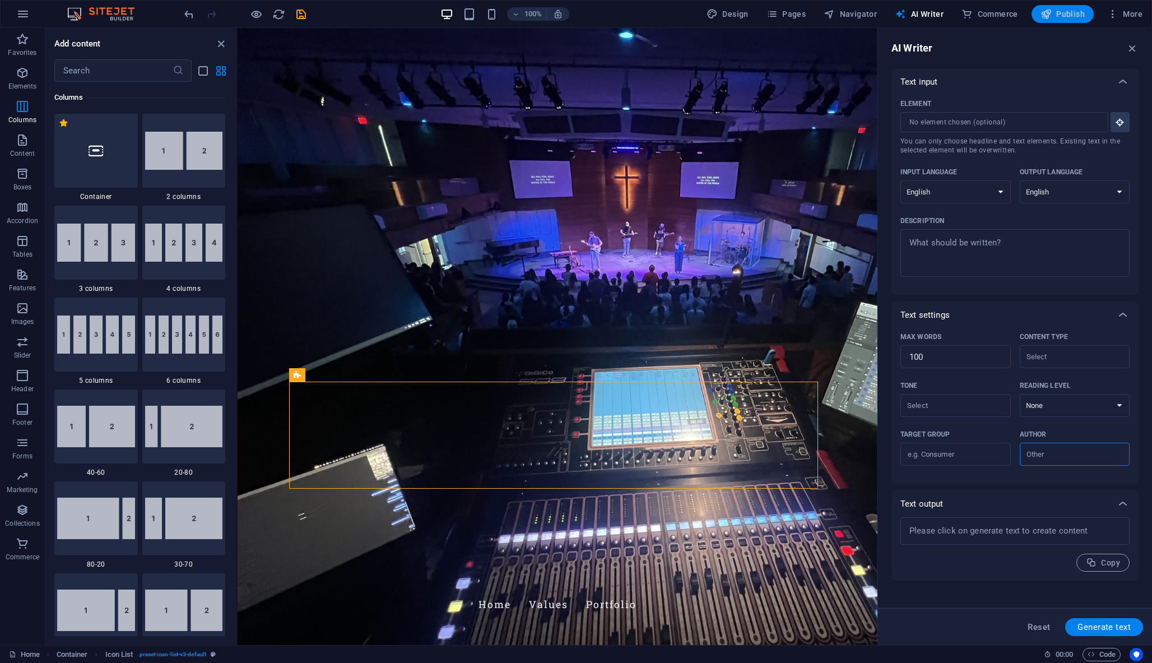
click at [1050, 13] on icon "button" at bounding box center [1045, 13] width 11 height 11
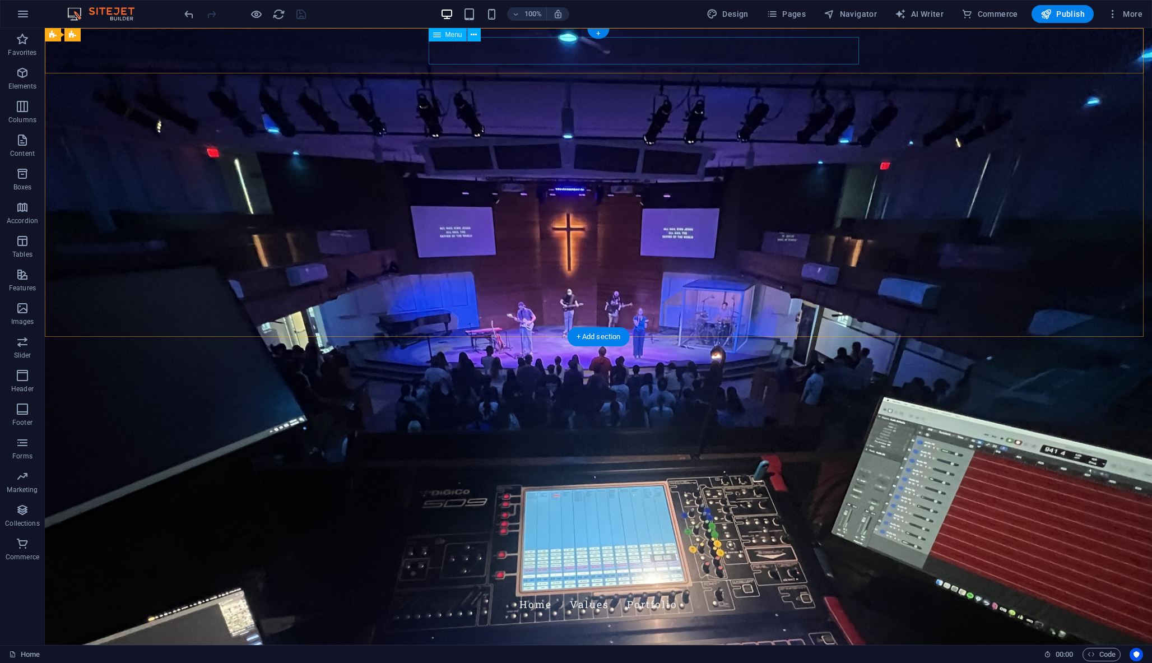
click at [635, 590] on nav "Home Values Portfolio" at bounding box center [598, 604] width 529 height 28
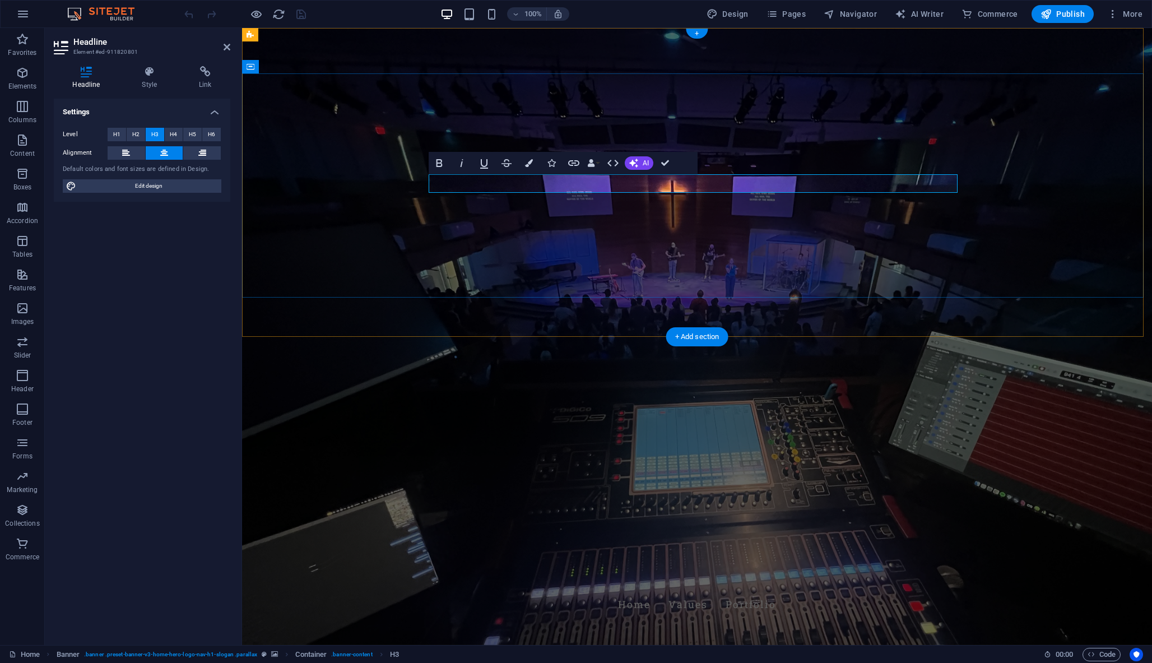
drag, startPoint x: 555, startPoint y: 183, endPoint x: 583, endPoint y: 183, distance: 28.0
drag, startPoint x: 670, startPoint y: 174, endPoint x: 625, endPoint y: 147, distance: 52.3
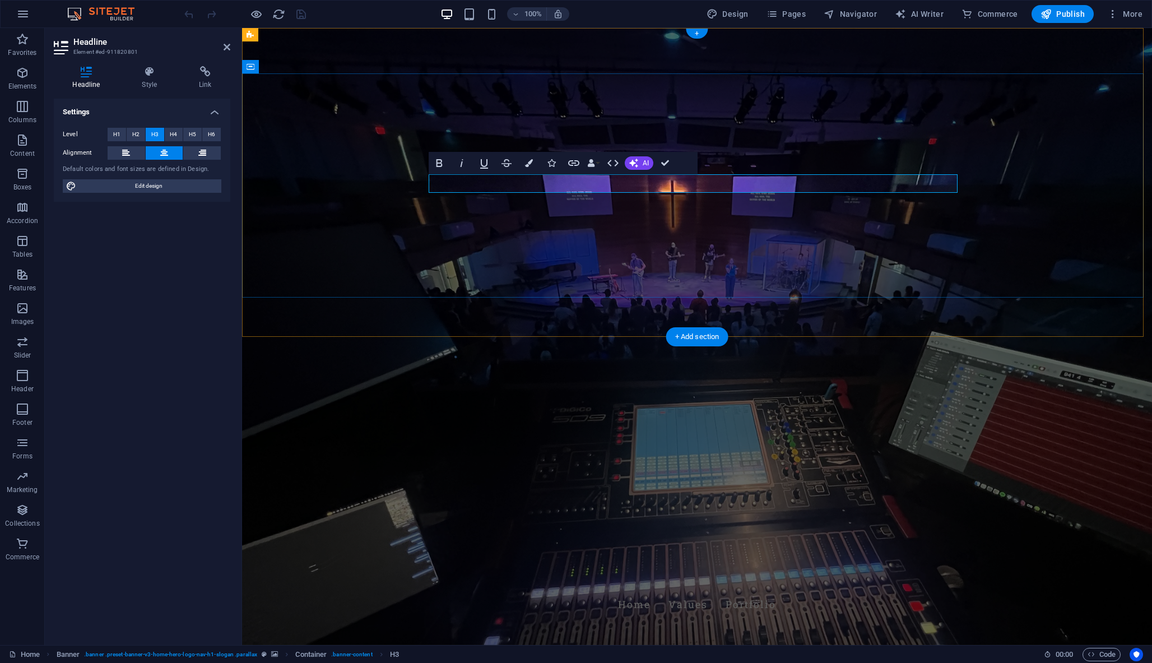
drag, startPoint x: 466, startPoint y: 183, endPoint x: 1011, endPoint y: 185, distance: 544.5
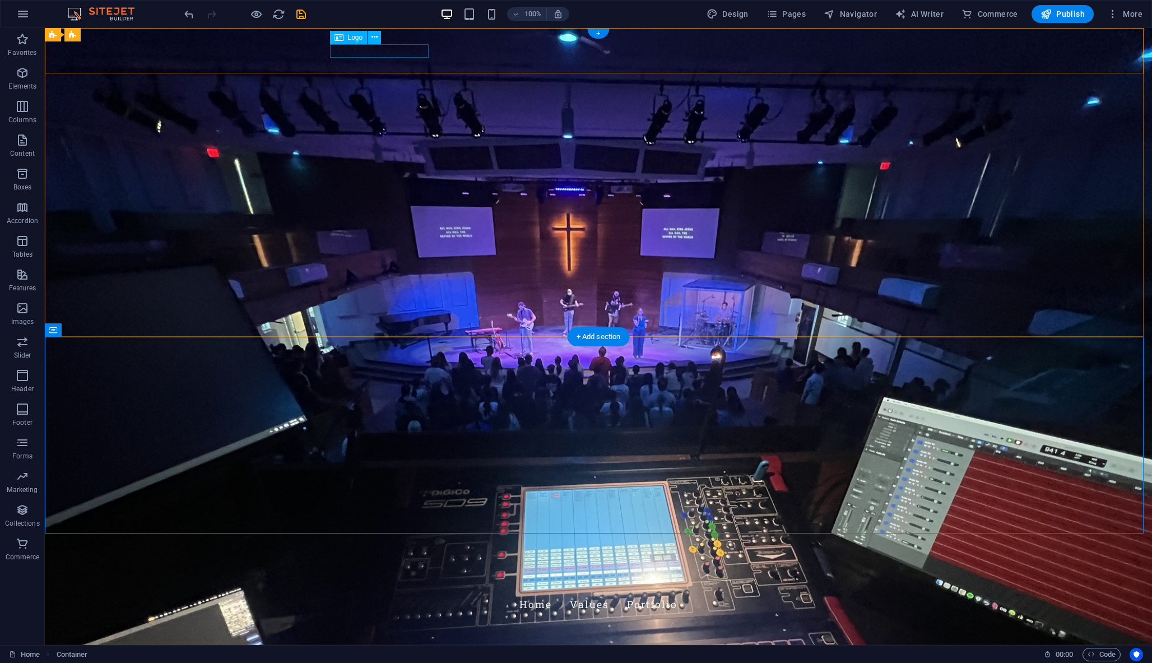
click at [407, 577] on div "Coffin Productions" at bounding box center [598, 583] width 529 height 13
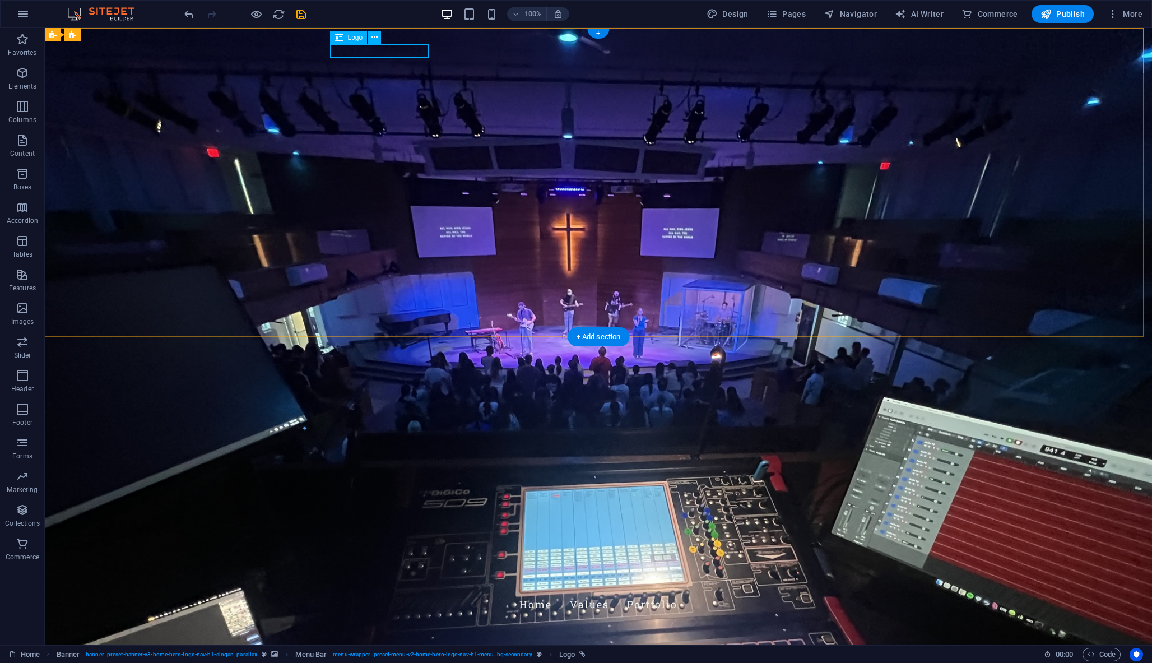
click at [356, 577] on div "Coffin Productions" at bounding box center [598, 583] width 529 height 13
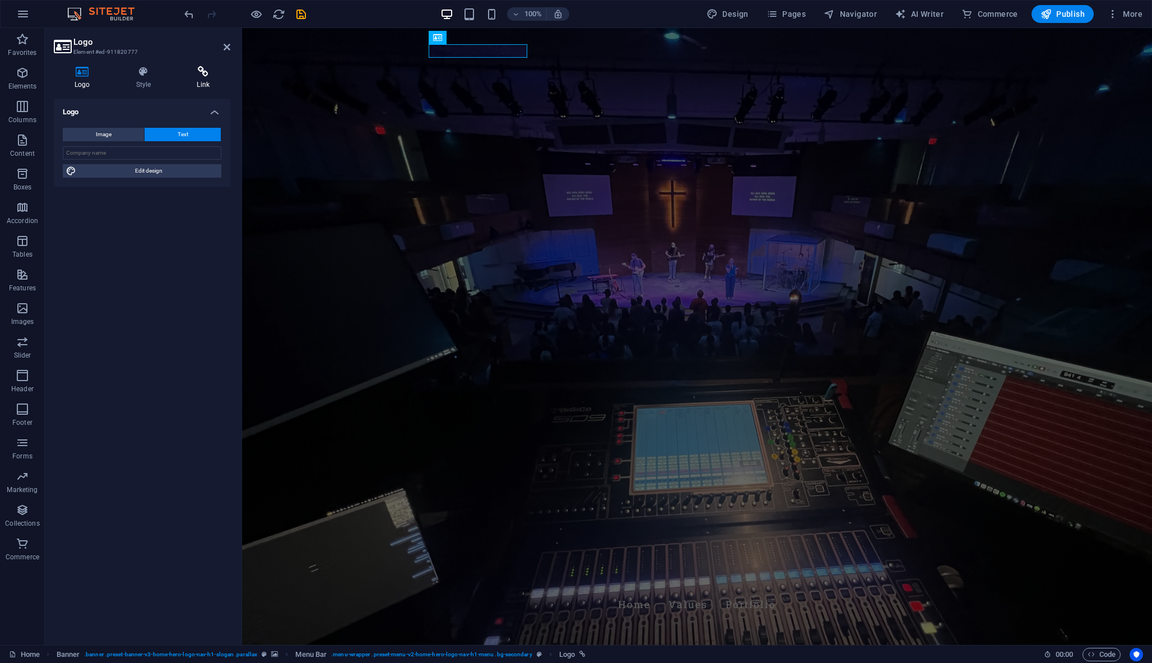
click at [204, 81] on h4 "Link" at bounding box center [203, 78] width 54 height 24
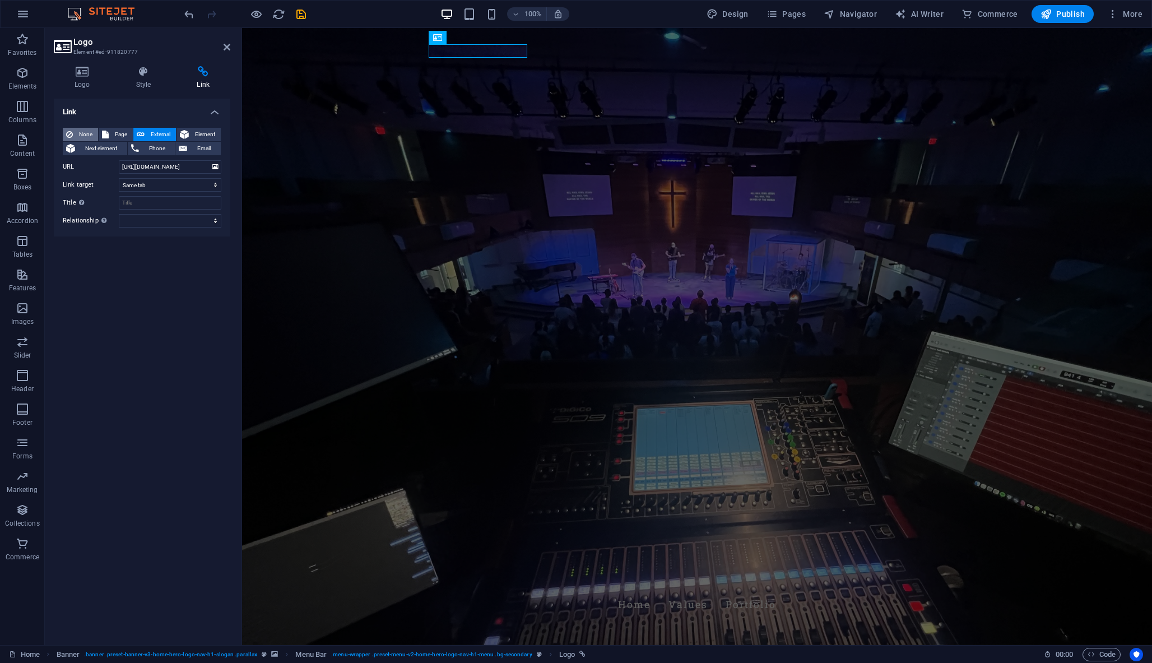
click at [83, 132] on span "None" at bounding box center [85, 134] width 18 height 13
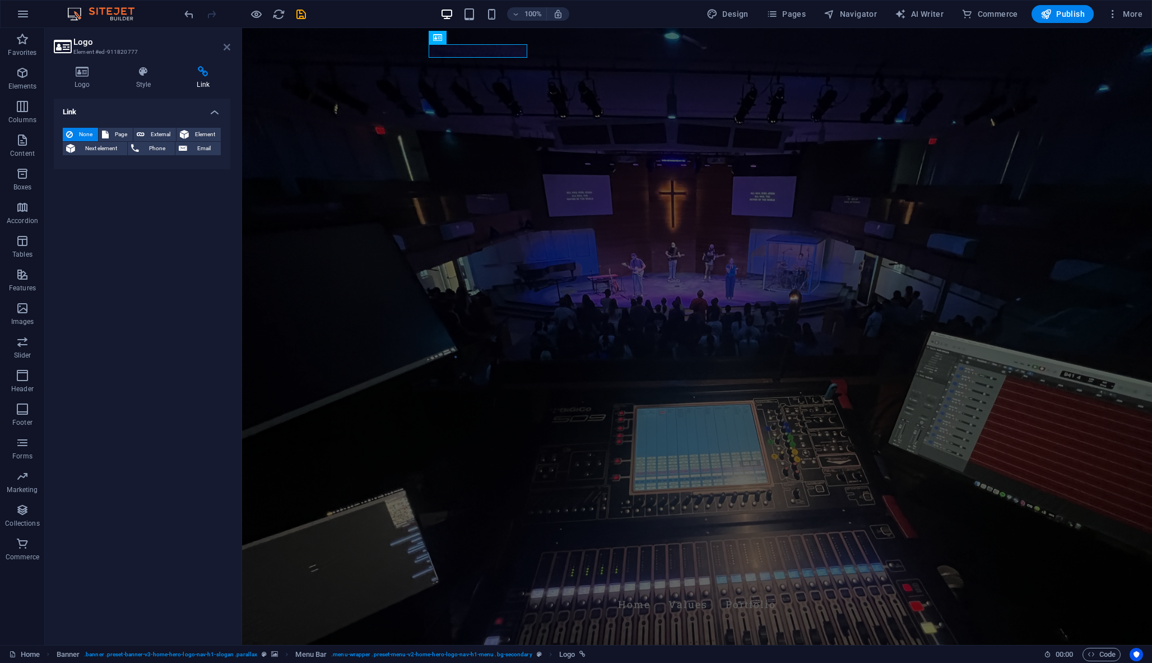
click at [226, 45] on icon at bounding box center [227, 47] width 7 height 9
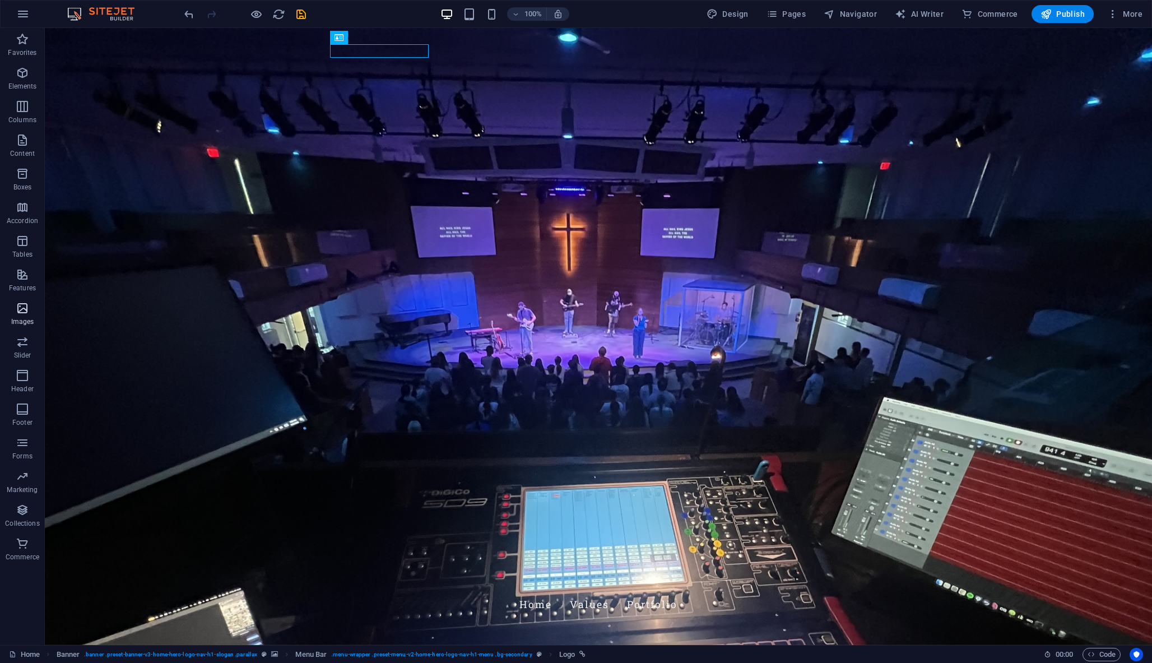
click at [20, 309] on icon "button" at bounding box center [22, 307] width 13 height 13
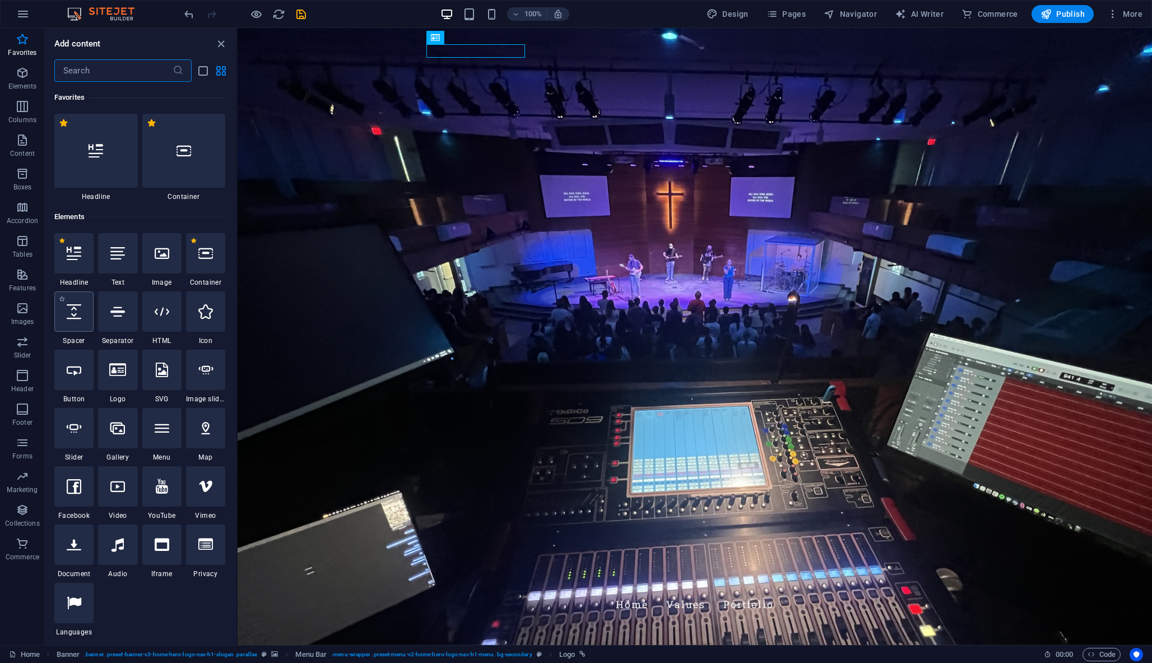
scroll to position [25, 0]
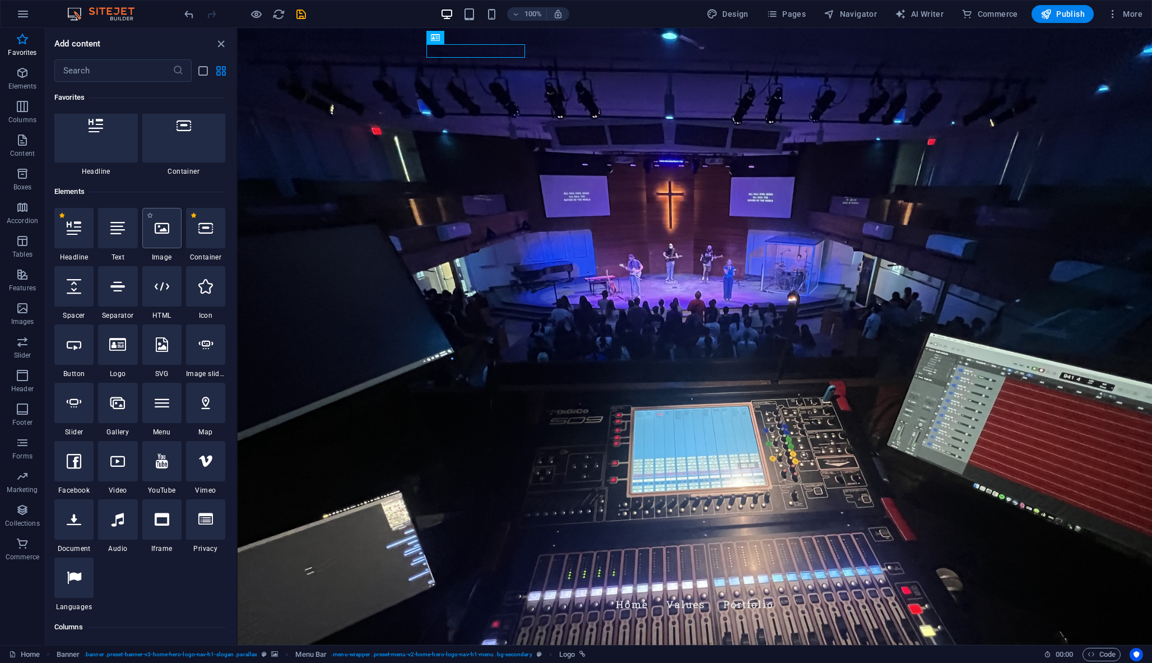
click at [166, 232] on icon at bounding box center [162, 228] width 15 height 15
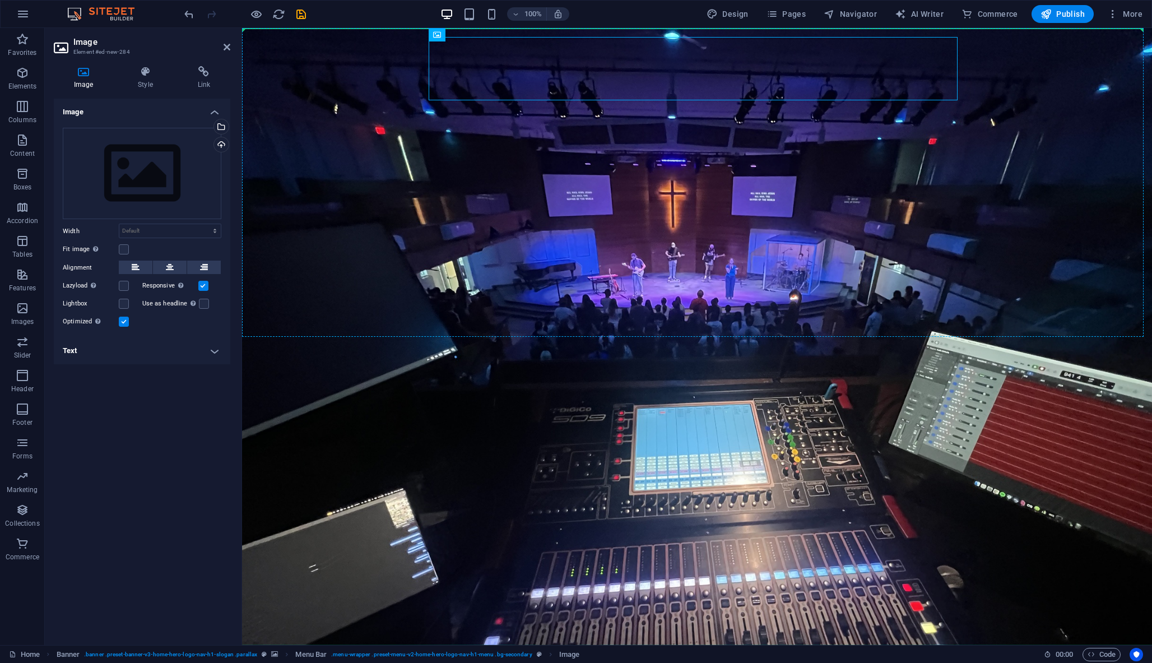
drag, startPoint x: 494, startPoint y: 76, endPoint x: 369, endPoint y: 85, distance: 125.2
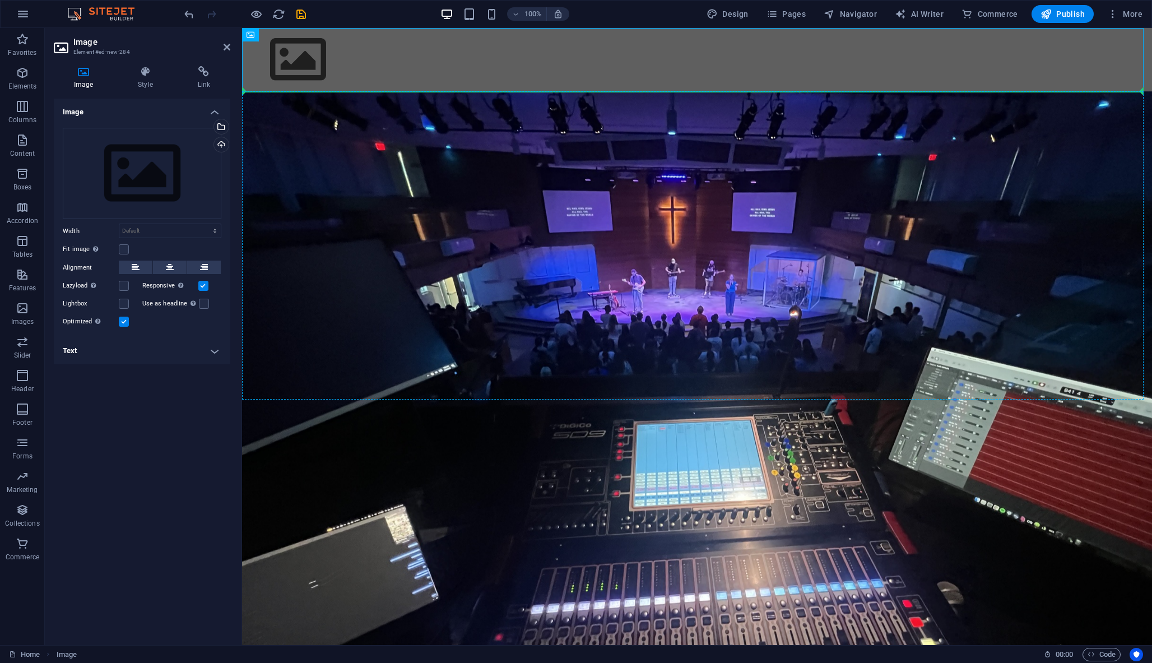
drag, startPoint x: 295, startPoint y: 63, endPoint x: 294, endPoint y: 115, distance: 52.1
drag, startPoint x: 304, startPoint y: 54, endPoint x: 276, endPoint y: 135, distance: 86.1
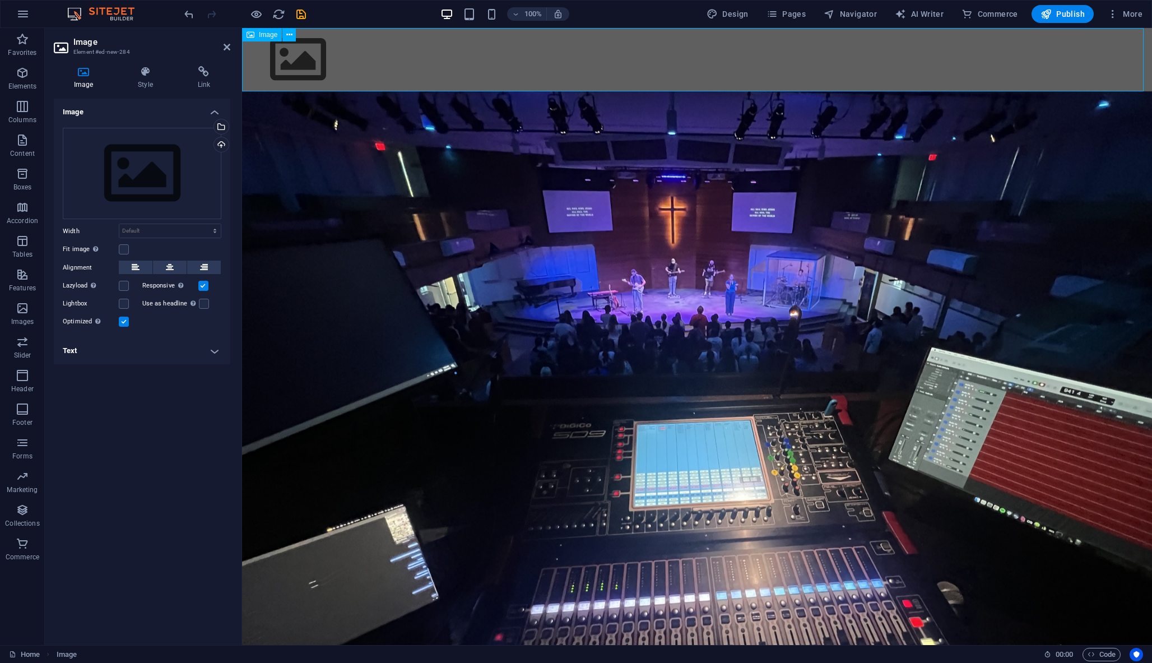
click at [306, 53] on figure at bounding box center [697, 59] width 910 height 63
click at [384, 631] on div "Coffin Productions Home Values Portfolio" at bounding box center [697, 660] width 910 height 59
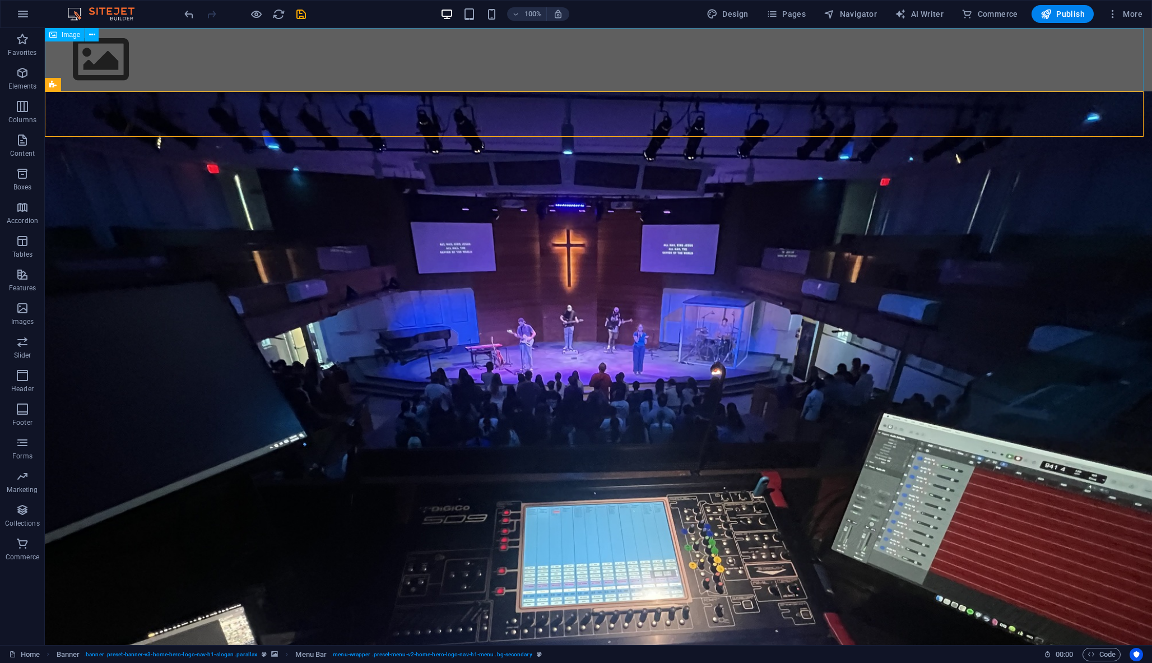
click at [295, 54] on figure at bounding box center [598, 59] width 1107 height 63
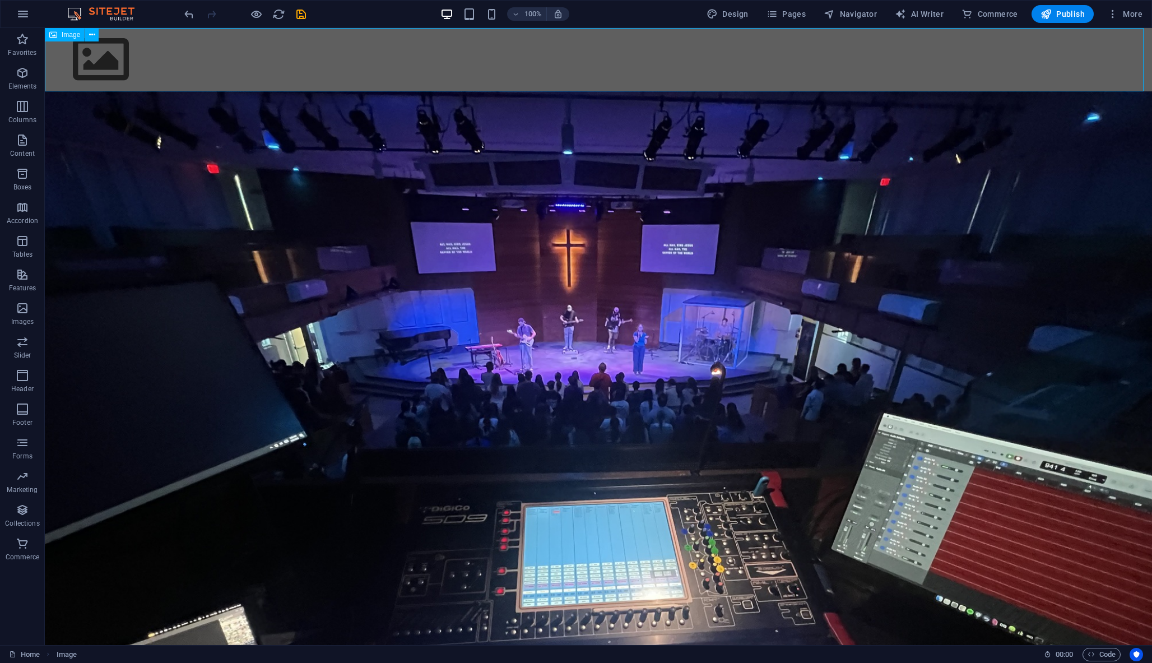
click at [99, 68] on figure at bounding box center [598, 59] width 1107 height 63
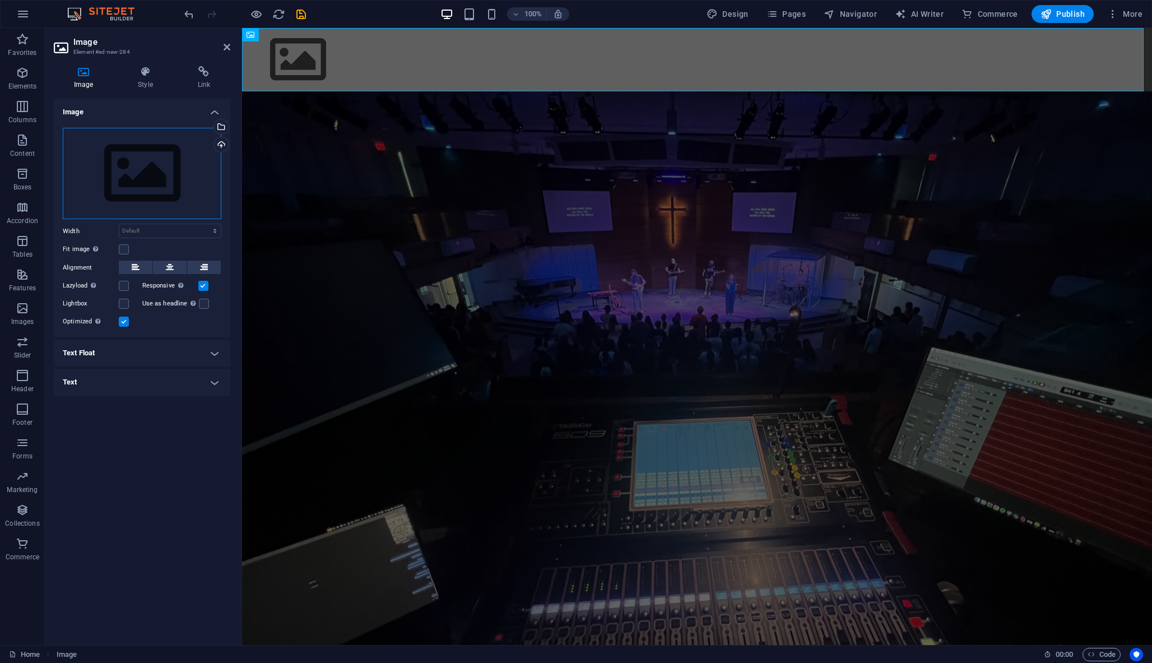
click at [147, 184] on div "Drag files here, click to choose files or select files from Files or our free s…" at bounding box center [142, 174] width 159 height 92
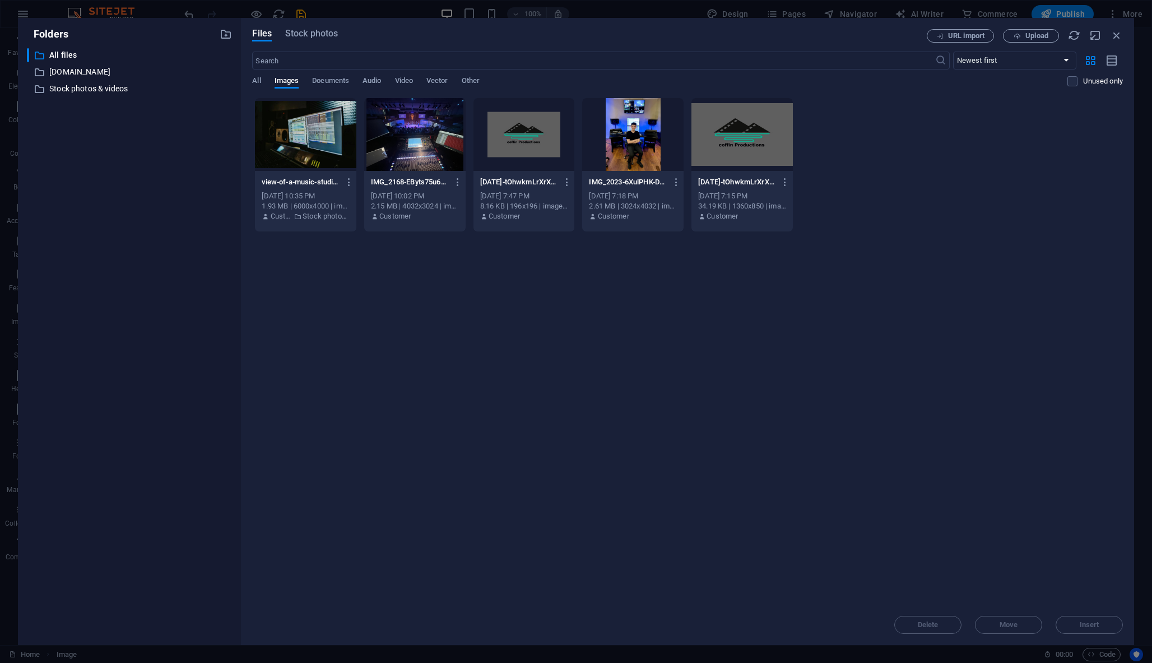
click at [559, 144] on div at bounding box center [523, 134] width 101 height 73
click at [1078, 626] on span "Insert" at bounding box center [1089, 624] width 58 height 7
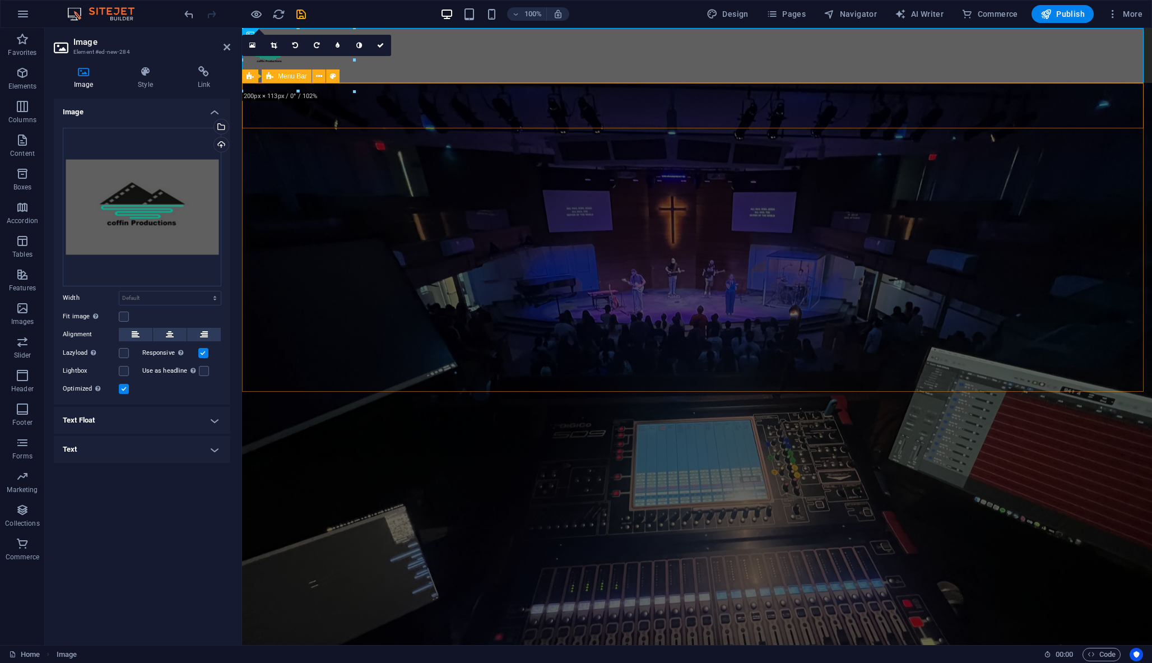
click at [362, 623] on div "Coffin Productions Home Values Portfolio" at bounding box center [697, 652] width 910 height 59
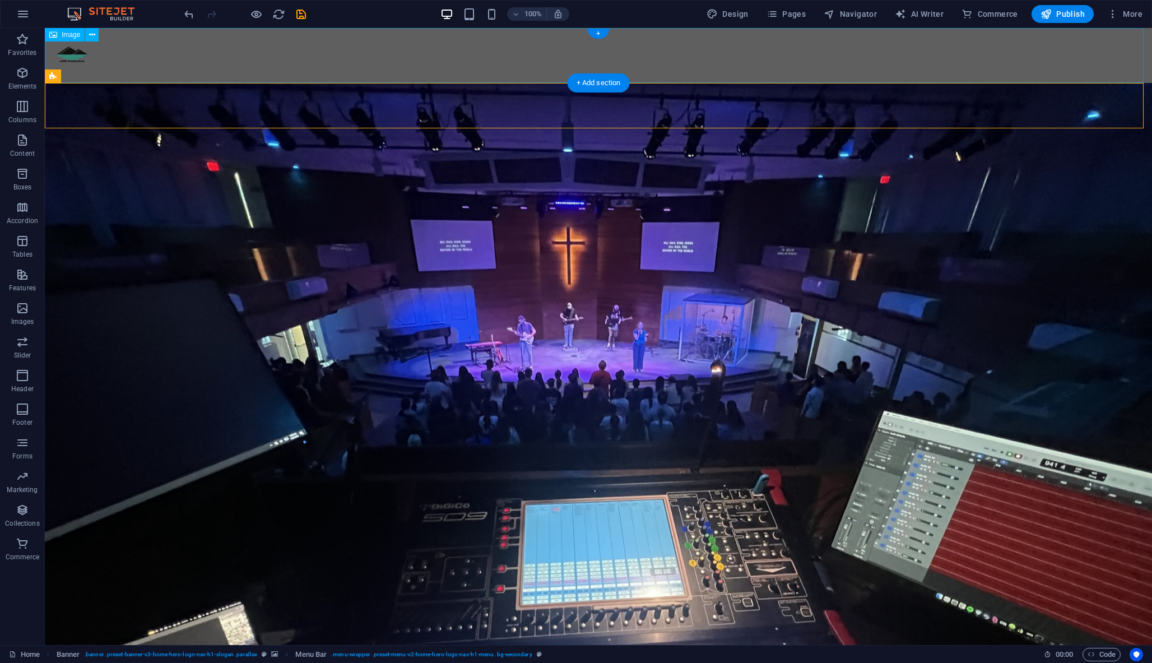
click at [77, 55] on figure at bounding box center [598, 55] width 1107 height 55
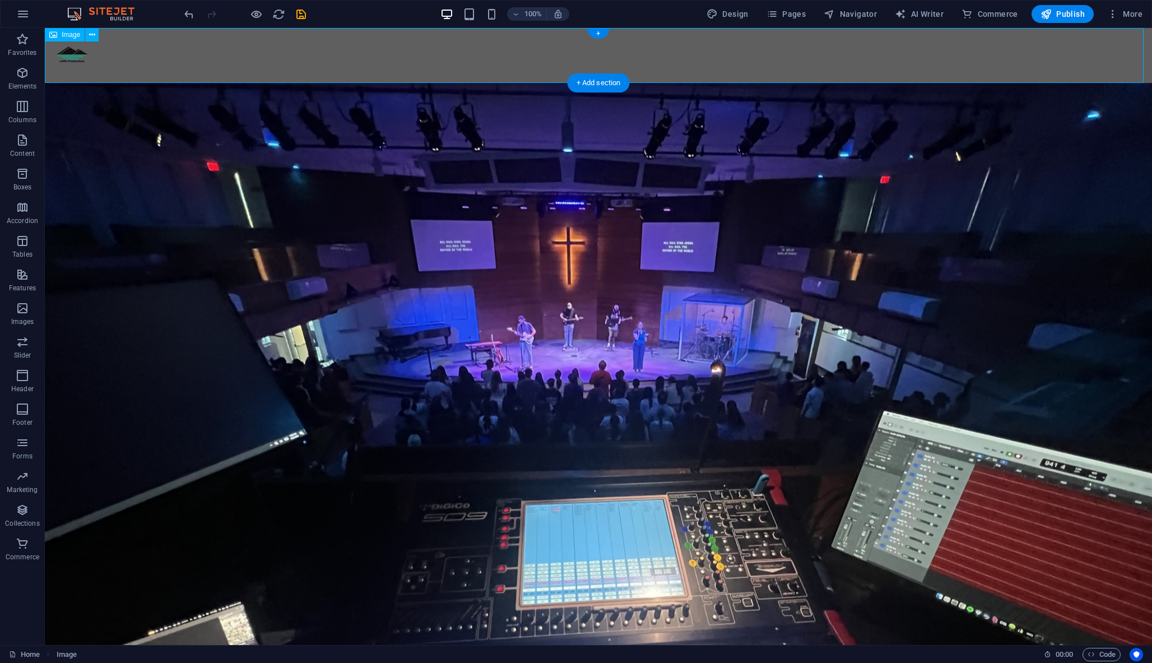
click at [77, 61] on figure at bounding box center [598, 55] width 1107 height 55
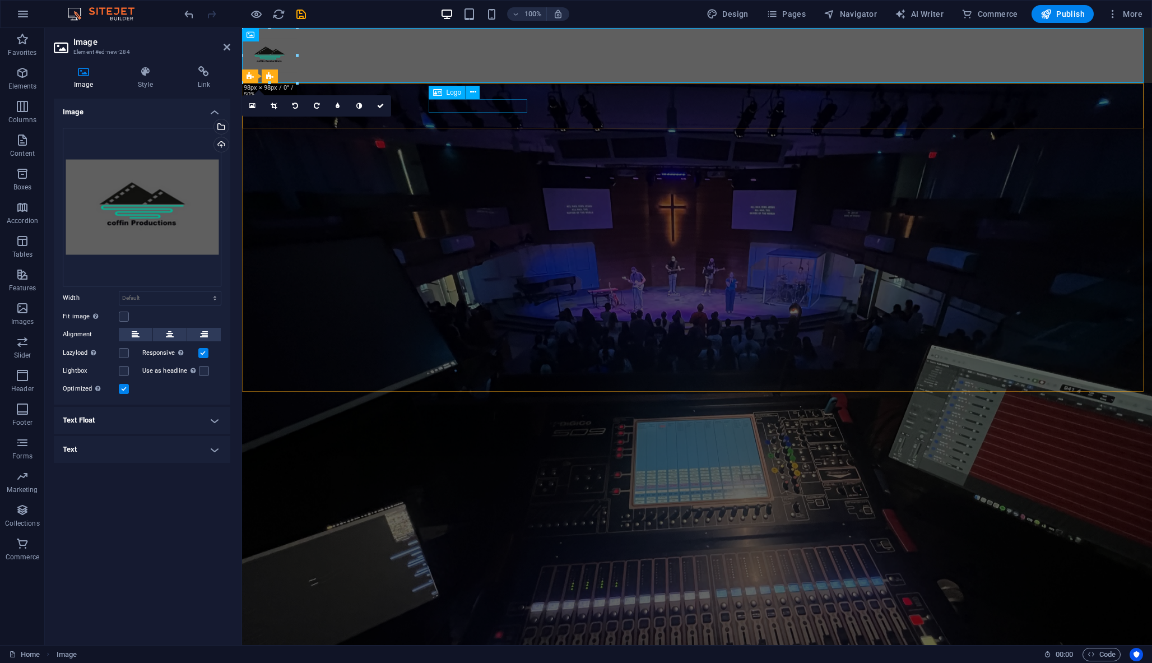
click at [472, 632] on div "Coffin Productions" at bounding box center [696, 638] width 529 height 13
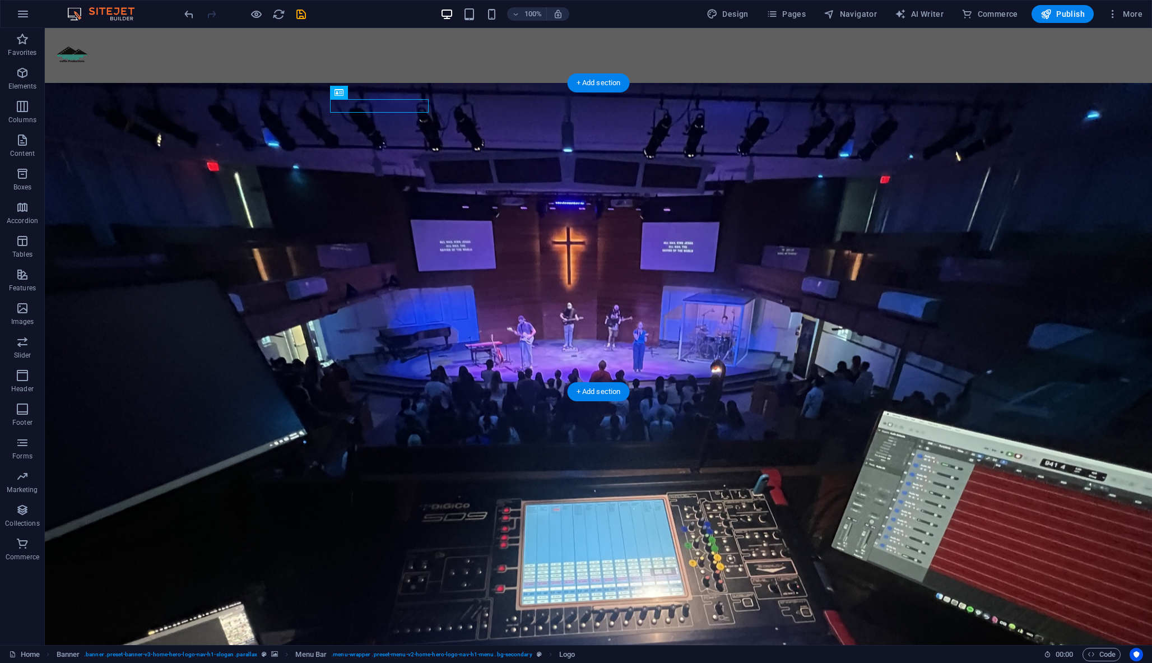
click at [238, 623] on div "Coffin Productions Home Values Portfolio" at bounding box center [598, 652] width 1107 height 59
drag, startPoint x: 95, startPoint y: 191, endPoint x: 87, endPoint y: 109, distance: 82.7
drag, startPoint x: 91, startPoint y: 121, endPoint x: 90, endPoint y: 114, distance: 6.8
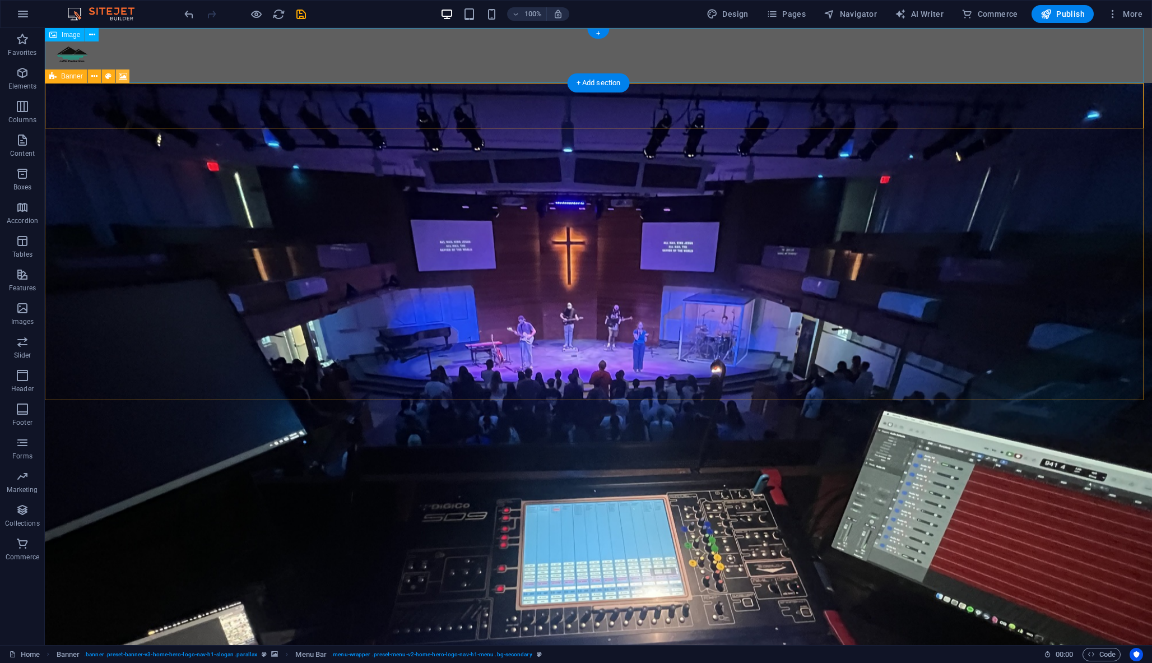
click at [122, 73] on icon at bounding box center [123, 77] width 8 height 12
select select "px"
select select "%"
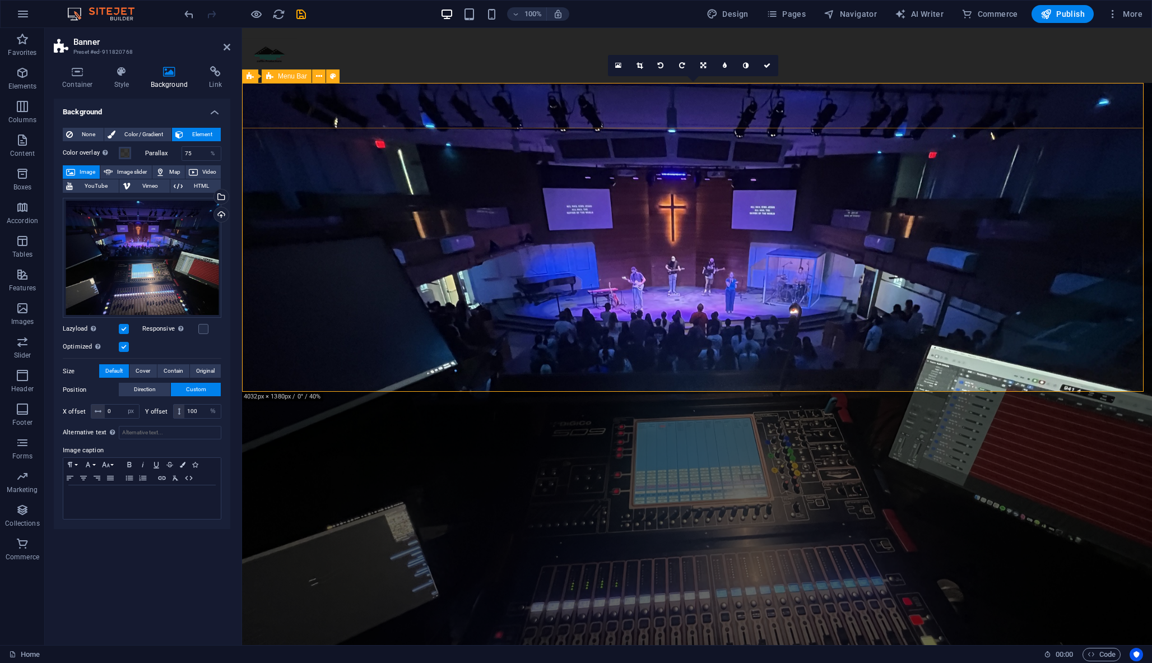
click at [316, 623] on div "Coffin Productions Home Values Portfolio" at bounding box center [697, 652] width 910 height 59
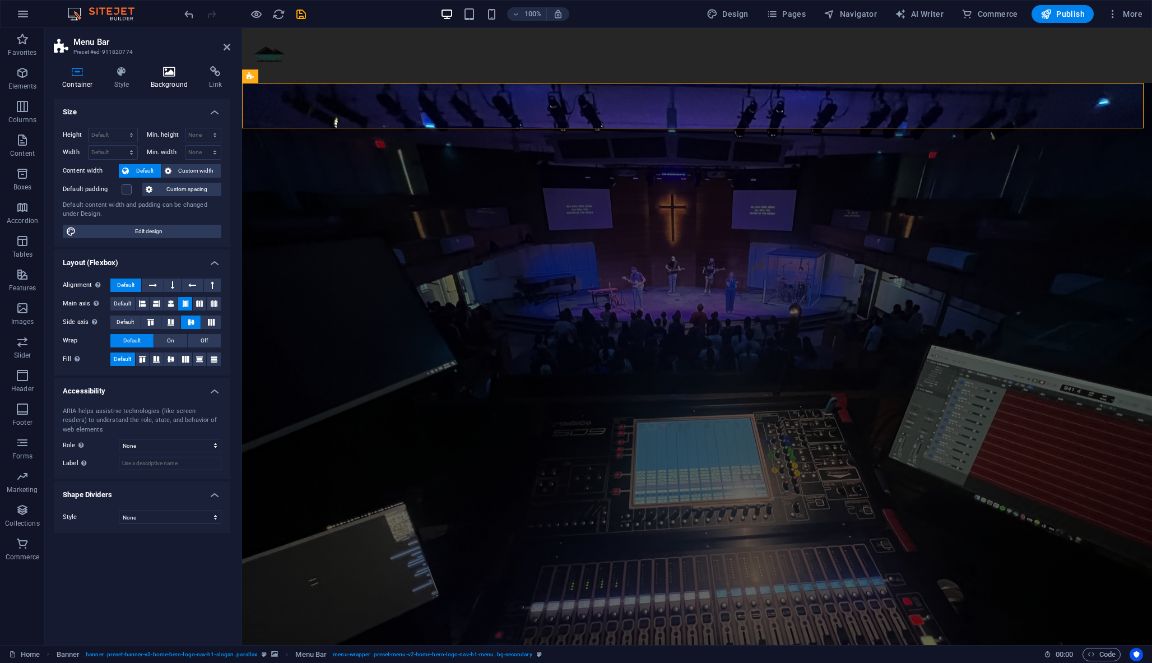
click at [166, 71] on icon at bounding box center [169, 71] width 54 height 11
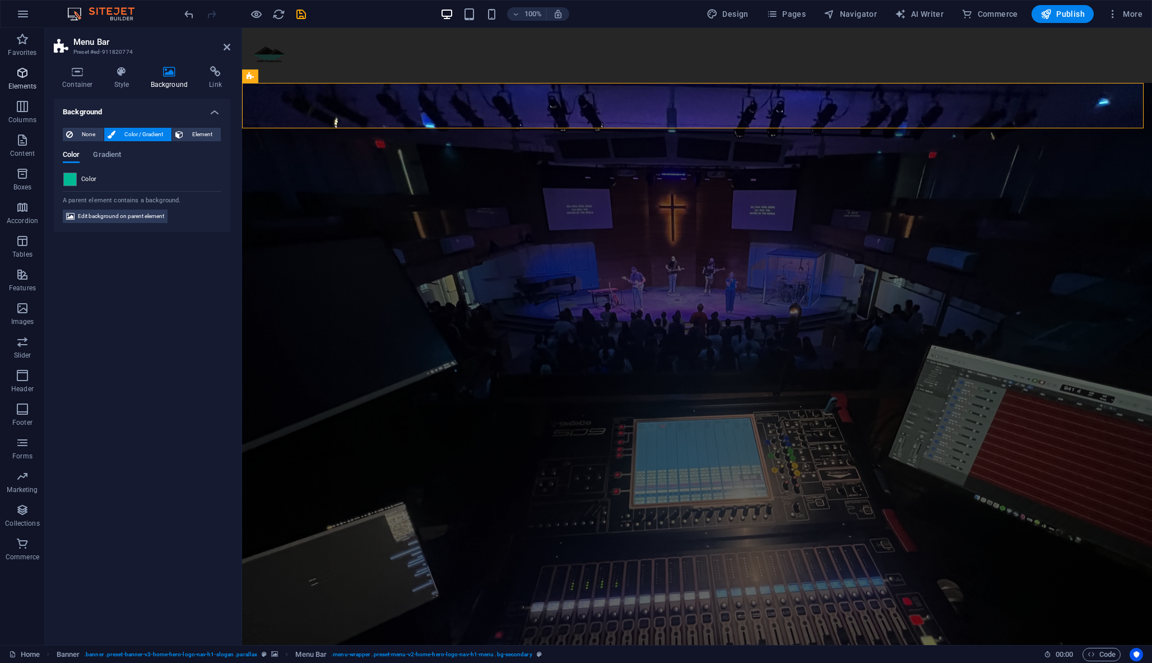
click at [25, 78] on icon "button" at bounding box center [22, 72] width 13 height 13
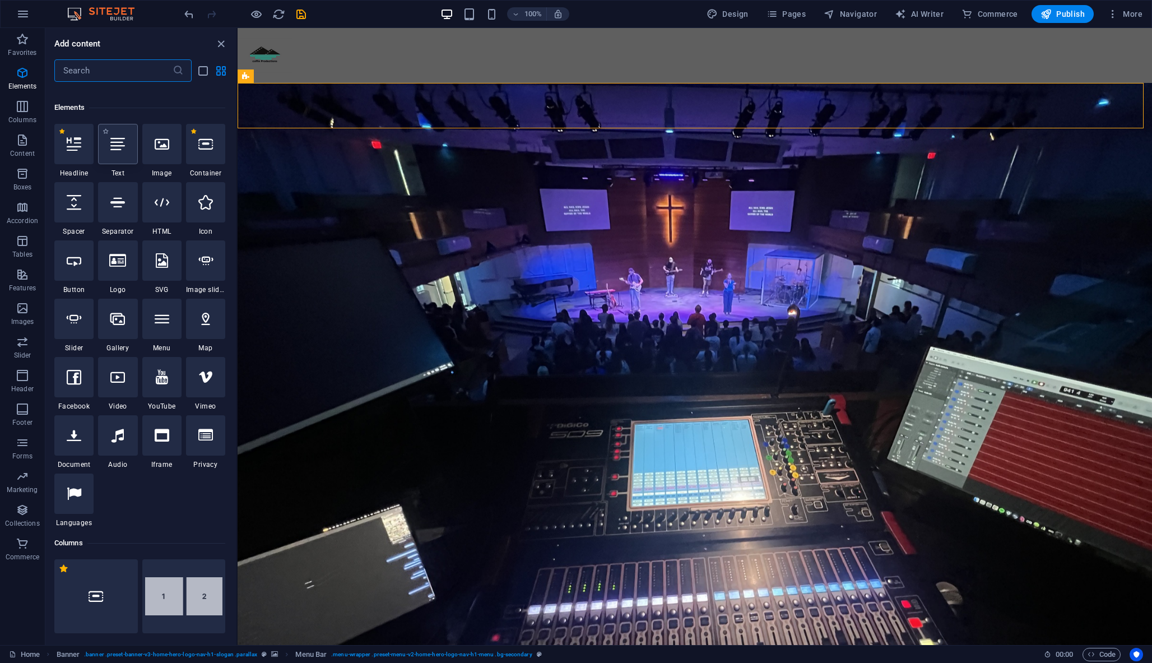
scroll to position [119, 0]
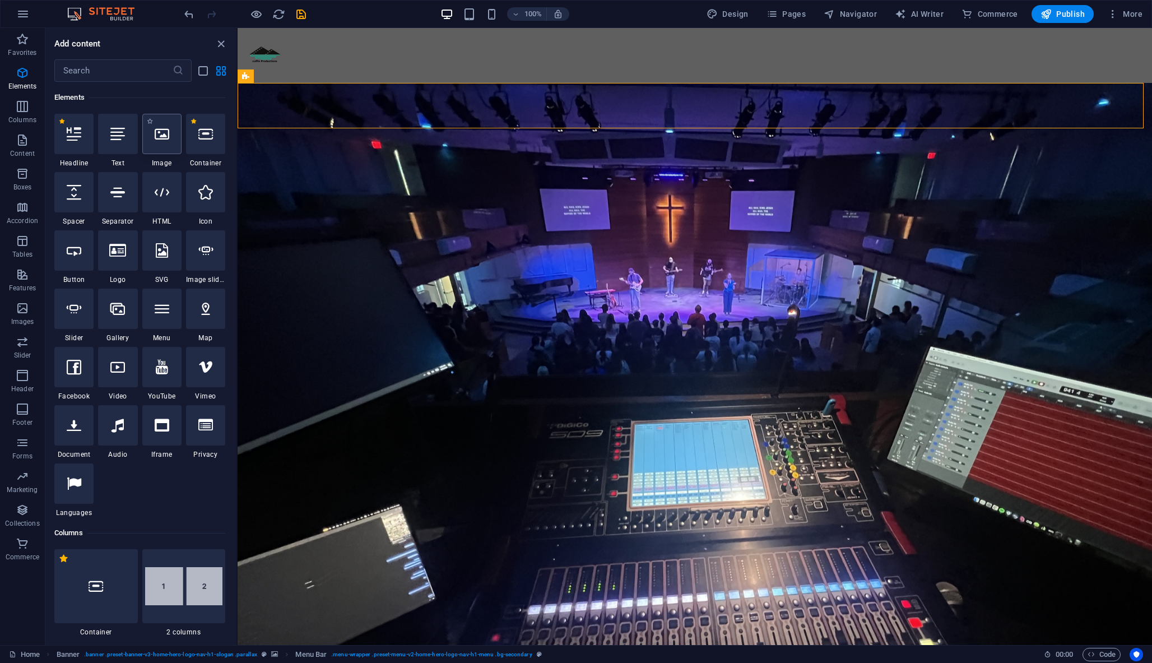
click at [161, 139] on icon at bounding box center [162, 134] width 15 height 15
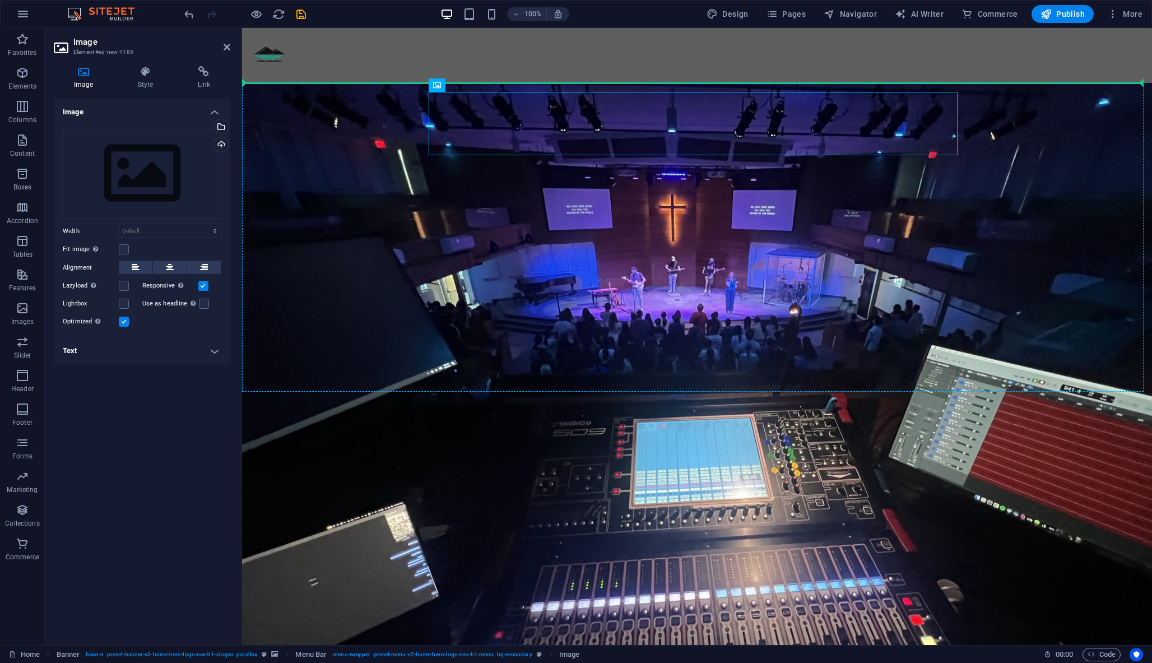
drag, startPoint x: 464, startPoint y: 139, endPoint x: 373, endPoint y: 135, distance: 91.4
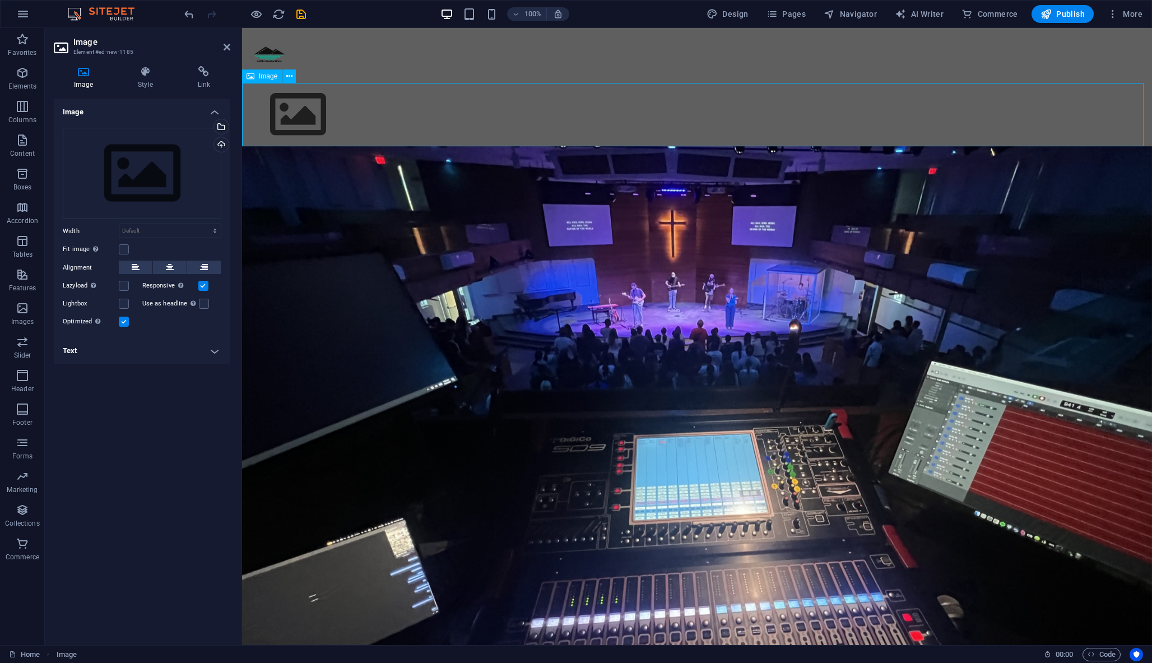
drag, startPoint x: 296, startPoint y: 109, endPoint x: 325, endPoint y: 108, distance: 29.2
click at [325, 109] on figure at bounding box center [697, 114] width 910 height 63
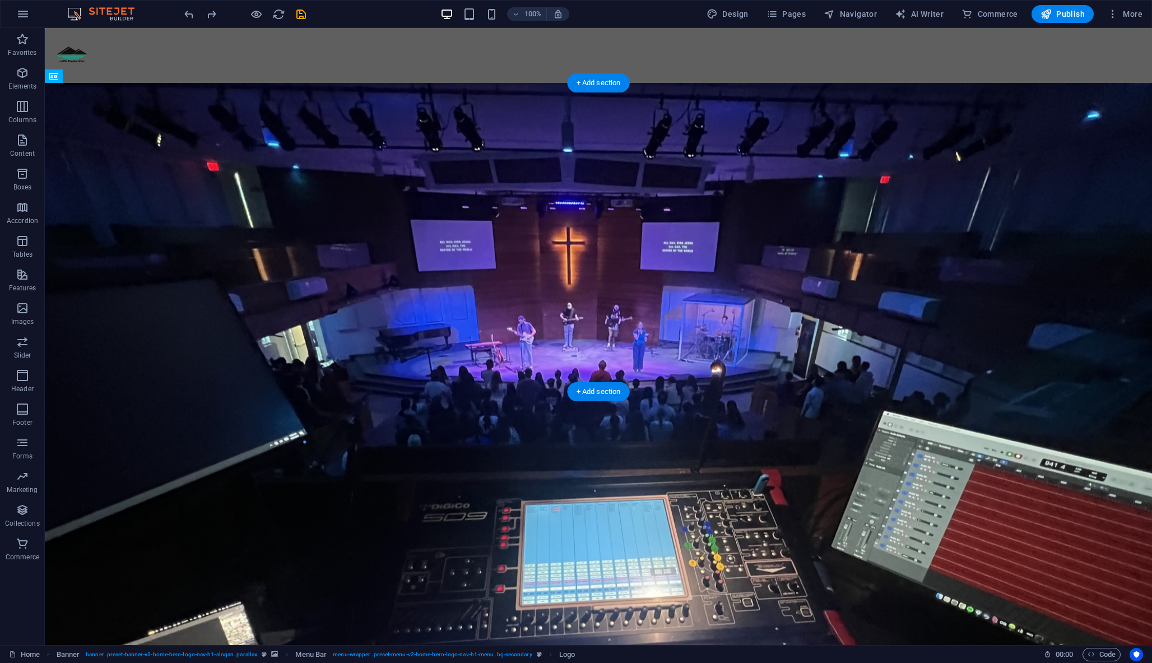
drag, startPoint x: 292, startPoint y: 169, endPoint x: 592, endPoint y: 159, distance: 299.9
click at [384, 632] on figure at bounding box center [598, 663] width 529 height 63
click at [397, 632] on figure at bounding box center [598, 663] width 529 height 63
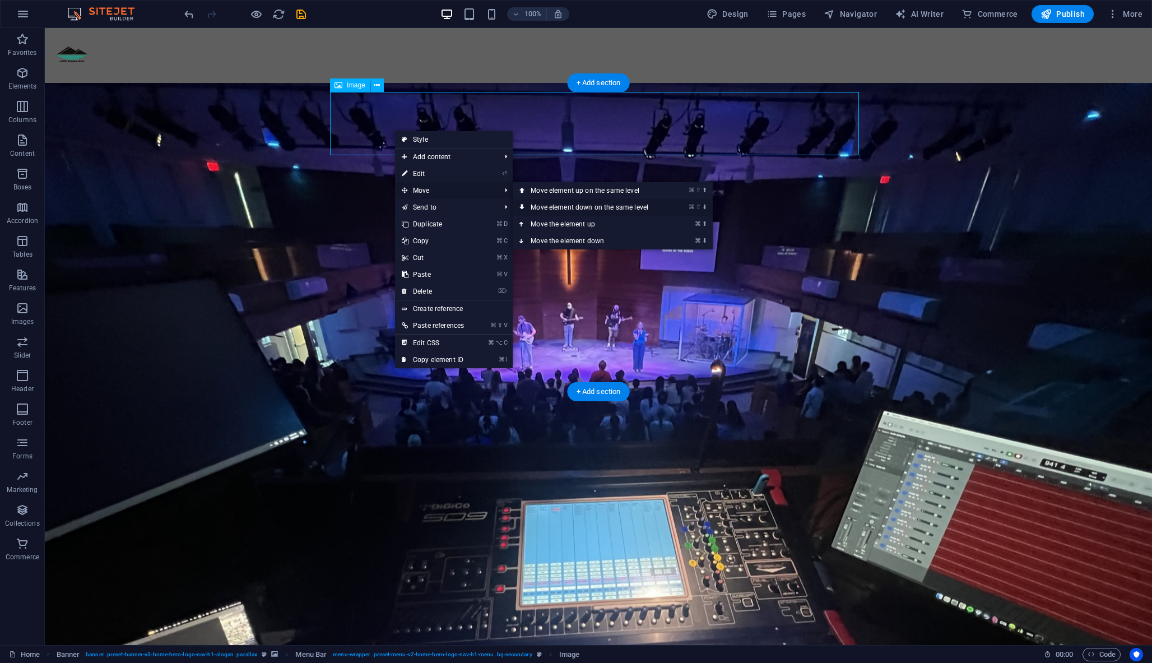
click at [560, 209] on link "⌘ ⇧ ⬇ Move element down on the same level" at bounding box center [592, 207] width 158 height 17
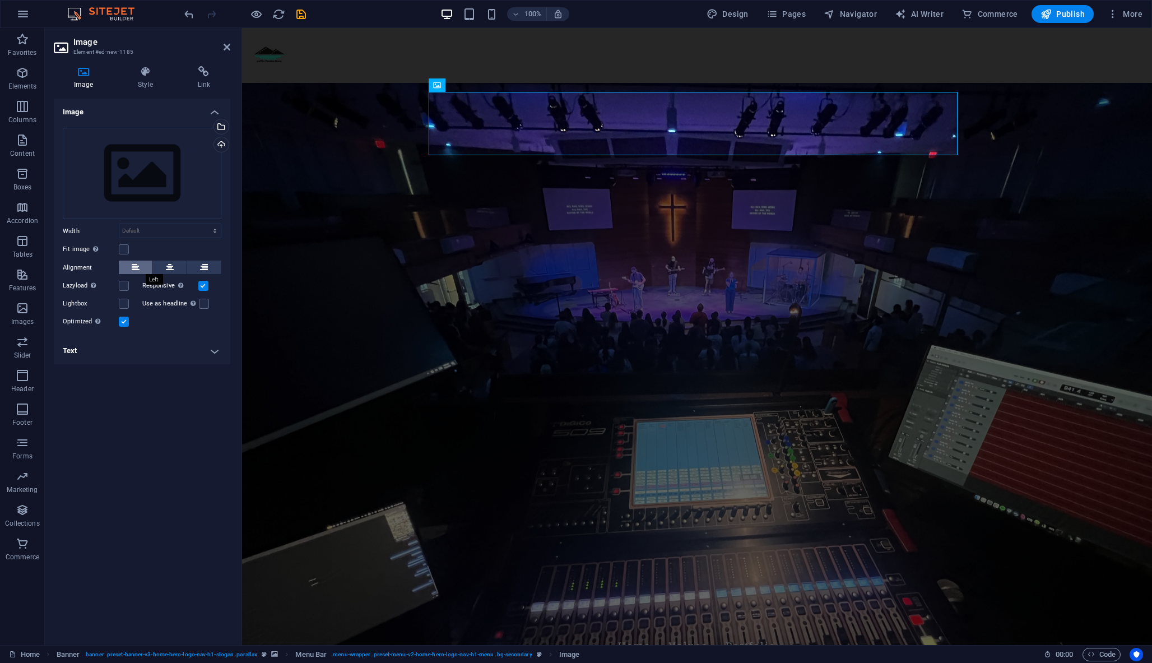
click at [137, 263] on icon at bounding box center [136, 266] width 8 height 13
click at [204, 285] on label at bounding box center [203, 286] width 10 height 10
click at [0, 0] on input "Responsive Automatically load retina image and smartphone optimized sizes." at bounding box center [0, 0] width 0 height 0
click at [137, 189] on div "Drag files here, click to choose files or select files from Files or our free s…" at bounding box center [142, 174] width 159 height 92
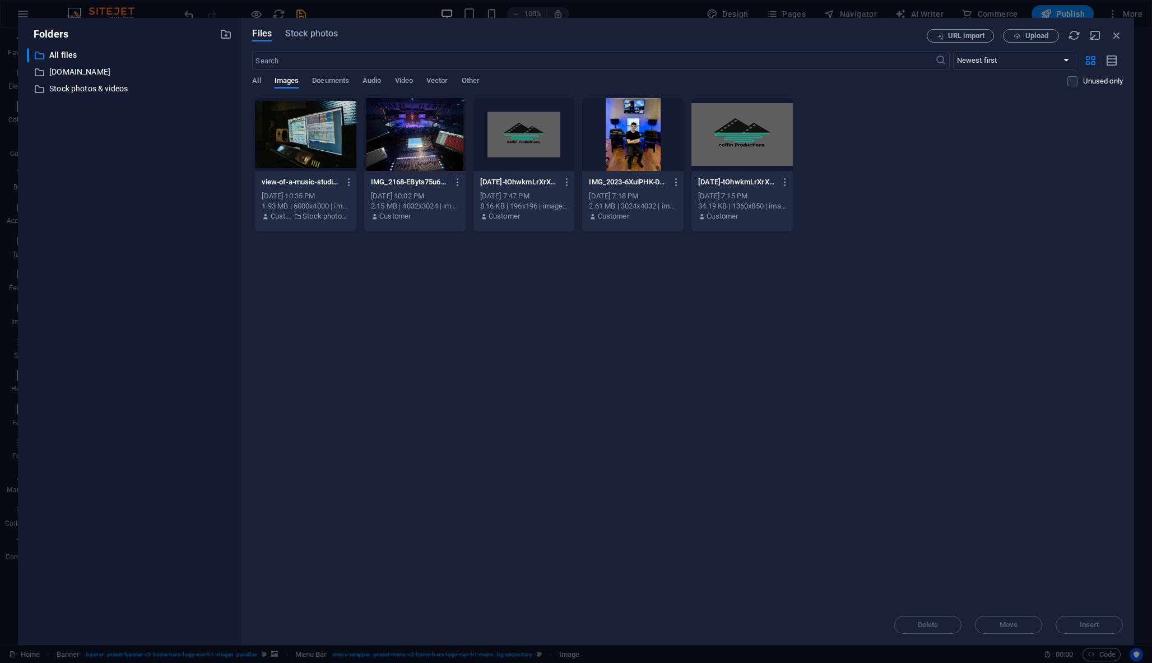
click at [573, 138] on div at bounding box center [523, 134] width 101 height 73
click at [779, 147] on div at bounding box center [741, 134] width 101 height 73
click at [1083, 625] on span "Insert" at bounding box center [1090, 624] width 20 height 7
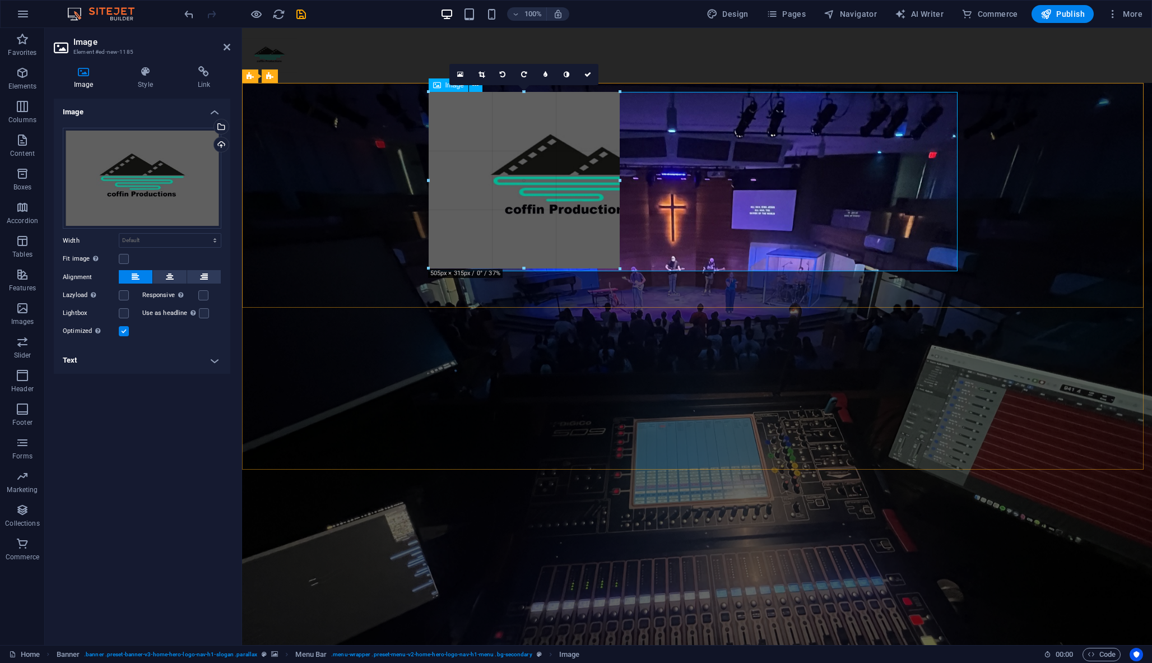
drag, startPoint x: 715, startPoint y: 272, endPoint x: 592, endPoint y: 212, distance: 137.6
type input "478"
select select "px"
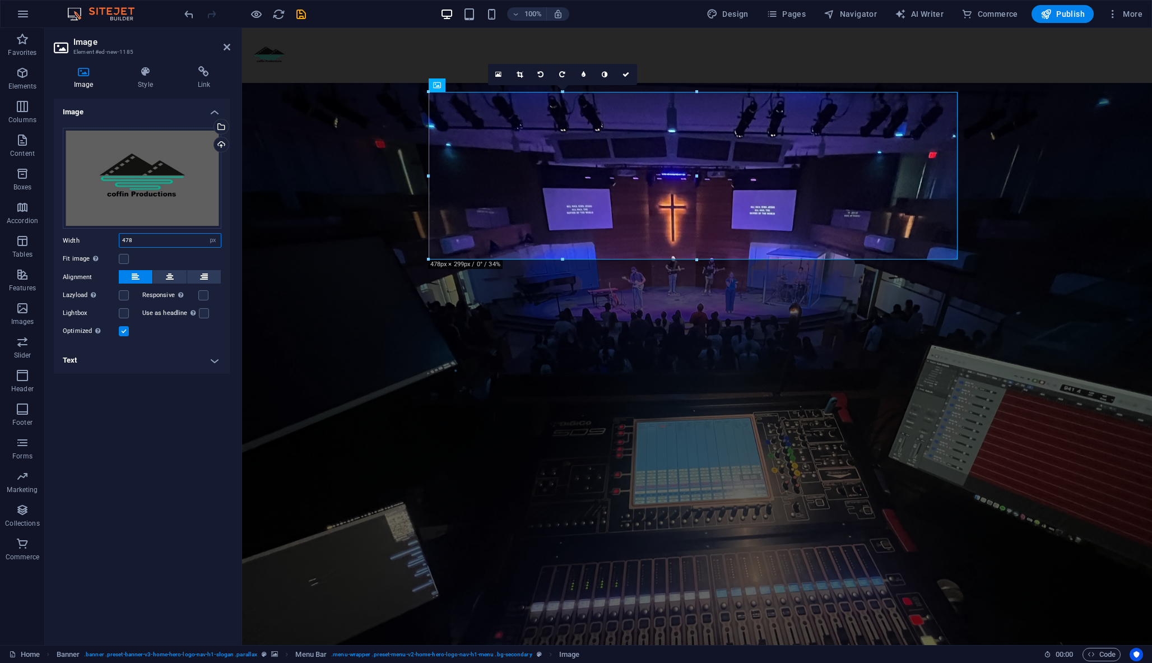
drag, startPoint x: 140, startPoint y: 240, endPoint x: 119, endPoint y: 239, distance: 21.3
click at [119, 240] on input "478" at bounding box center [169, 240] width 101 height 13
type input "50"
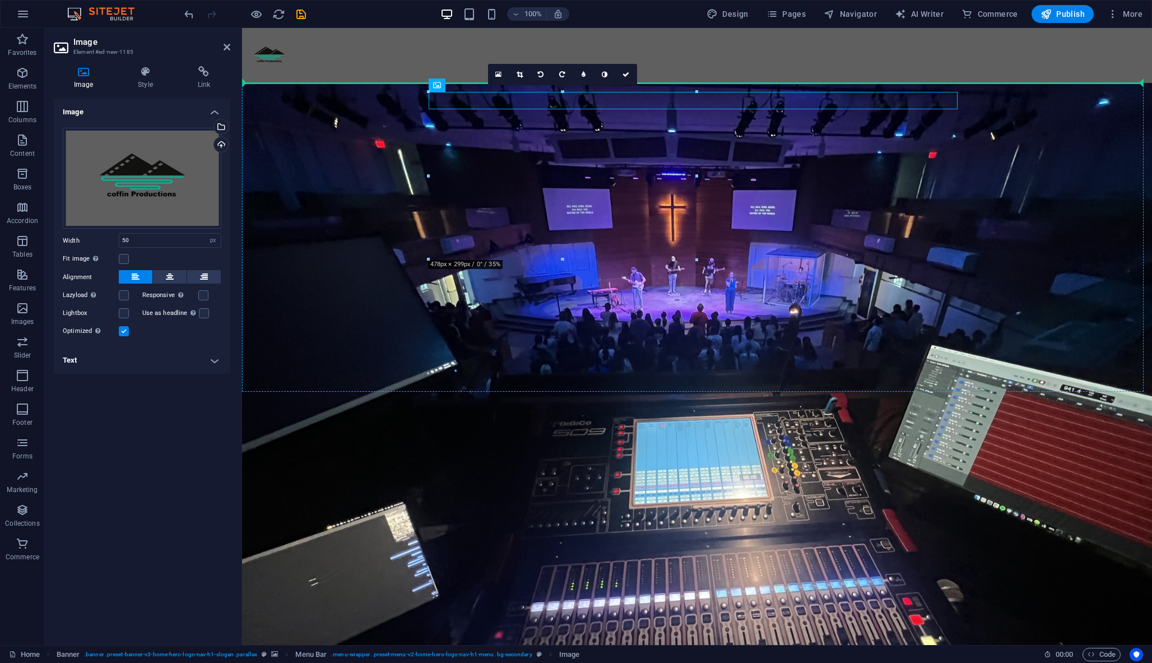
drag, startPoint x: 441, startPoint y: 99, endPoint x: 379, endPoint y: 108, distance: 62.8
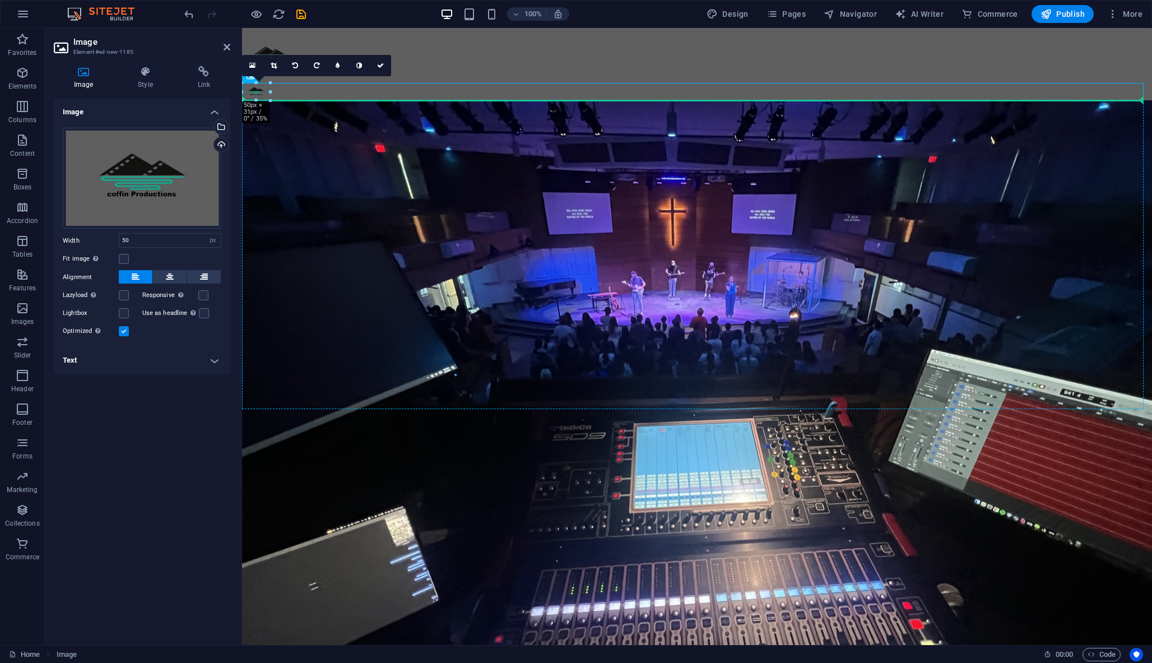
drag, startPoint x: 257, startPoint y: 92, endPoint x: 260, endPoint y: 129, distance: 37.7
drag, startPoint x: 257, startPoint y: 93, endPoint x: 305, endPoint y: 133, distance: 62.4
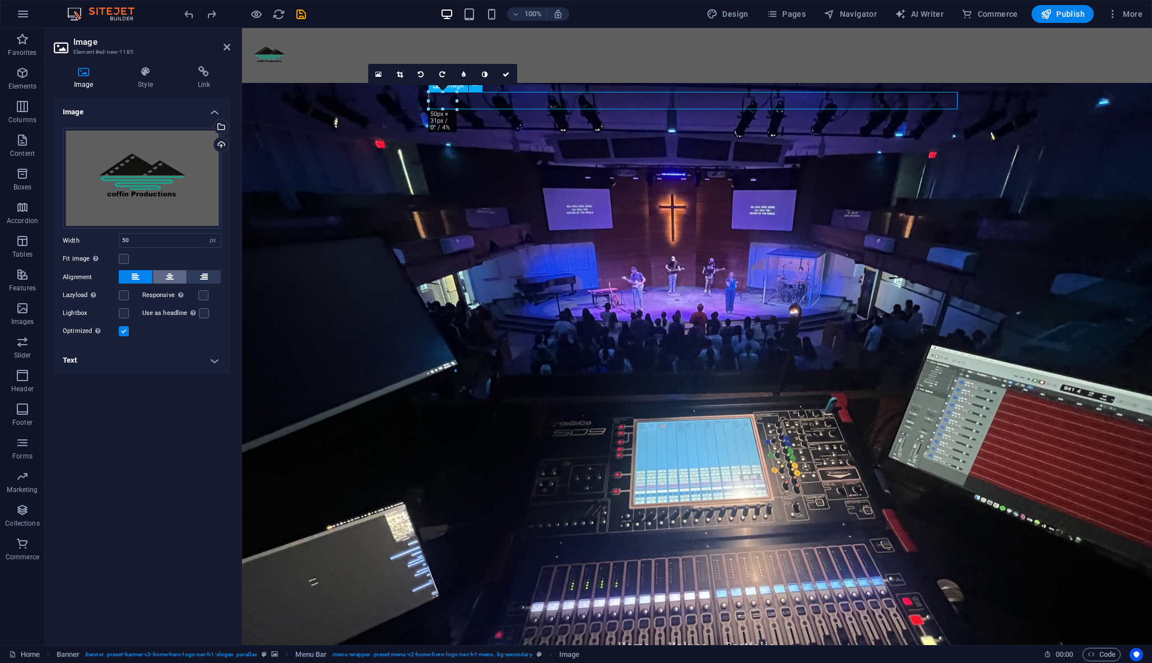
click at [172, 273] on icon at bounding box center [170, 276] width 8 height 13
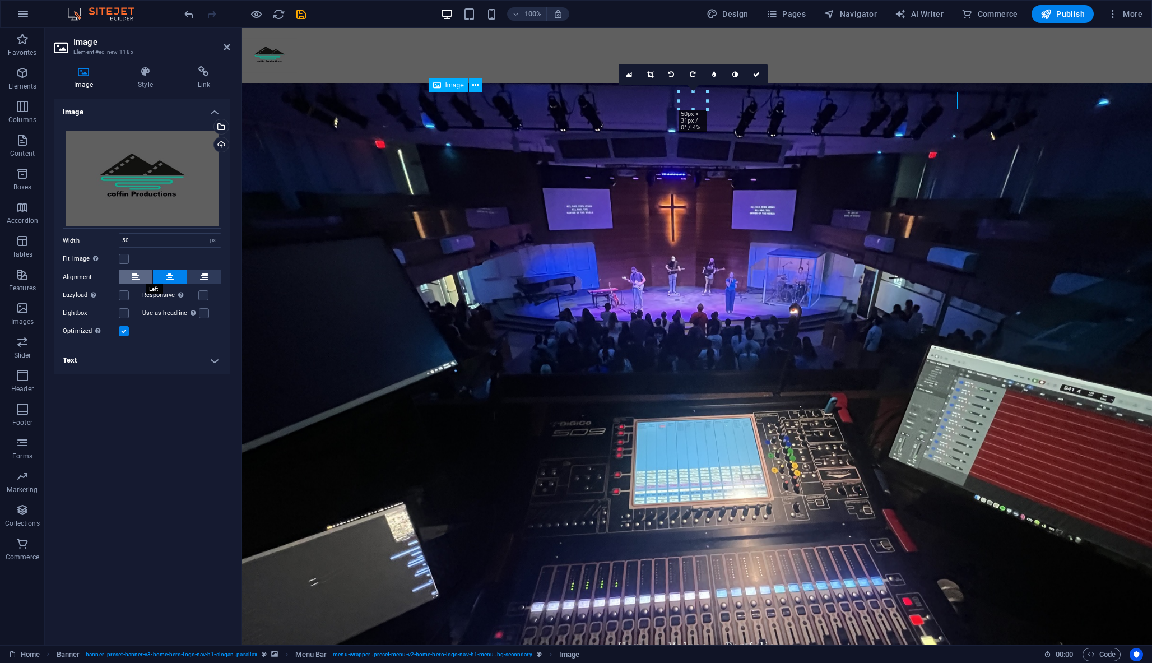
click at [139, 277] on button at bounding box center [136, 276] width 34 height 13
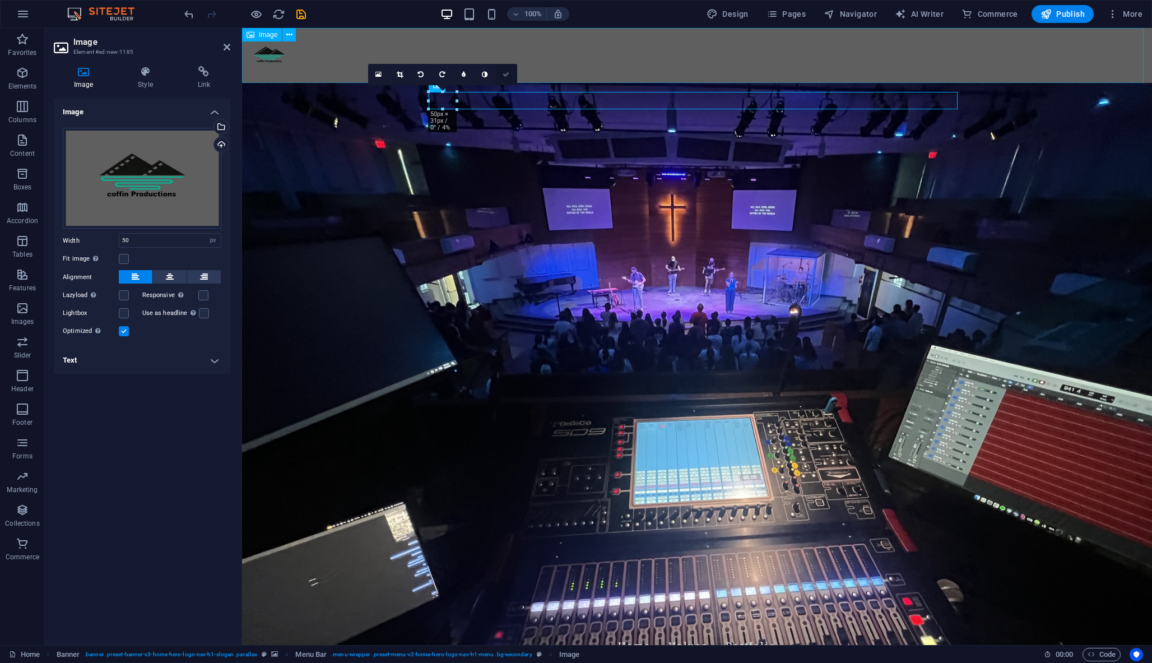
click at [505, 71] on icon at bounding box center [505, 74] width 7 height 7
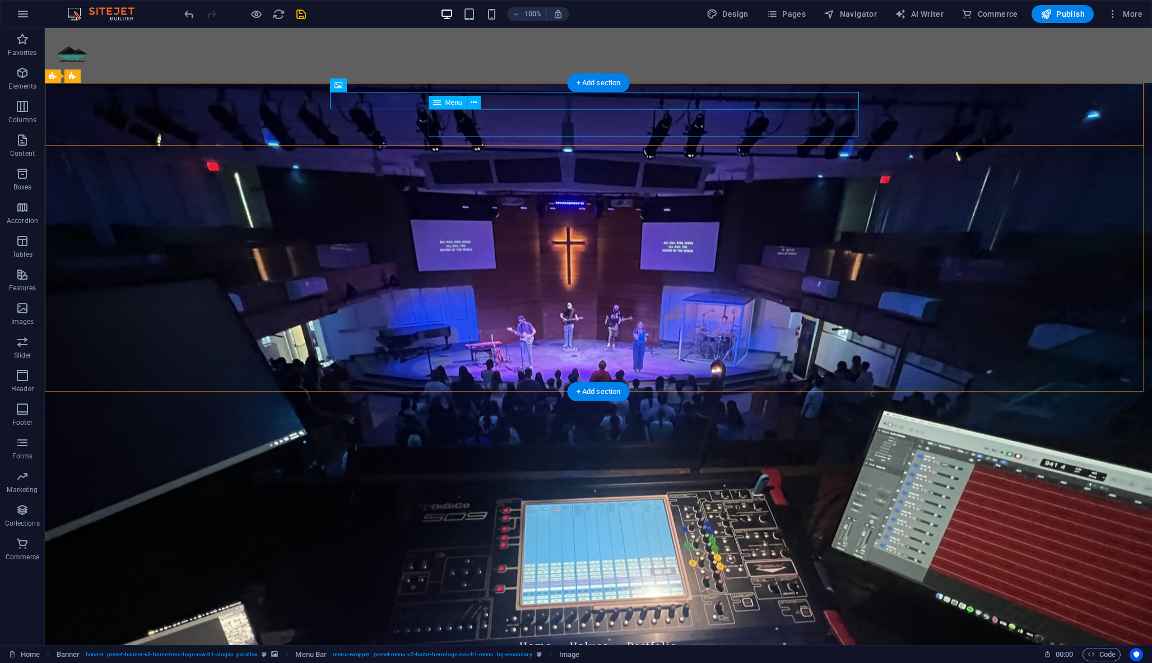
click at [453, 99] on span "Menu" at bounding box center [453, 102] width 17 height 7
click at [461, 632] on nav "Home Values Portfolio" at bounding box center [598, 646] width 529 height 28
click at [338, 660] on figure at bounding box center [598, 668] width 529 height 17
click at [342, 660] on figure at bounding box center [598, 668] width 529 height 17
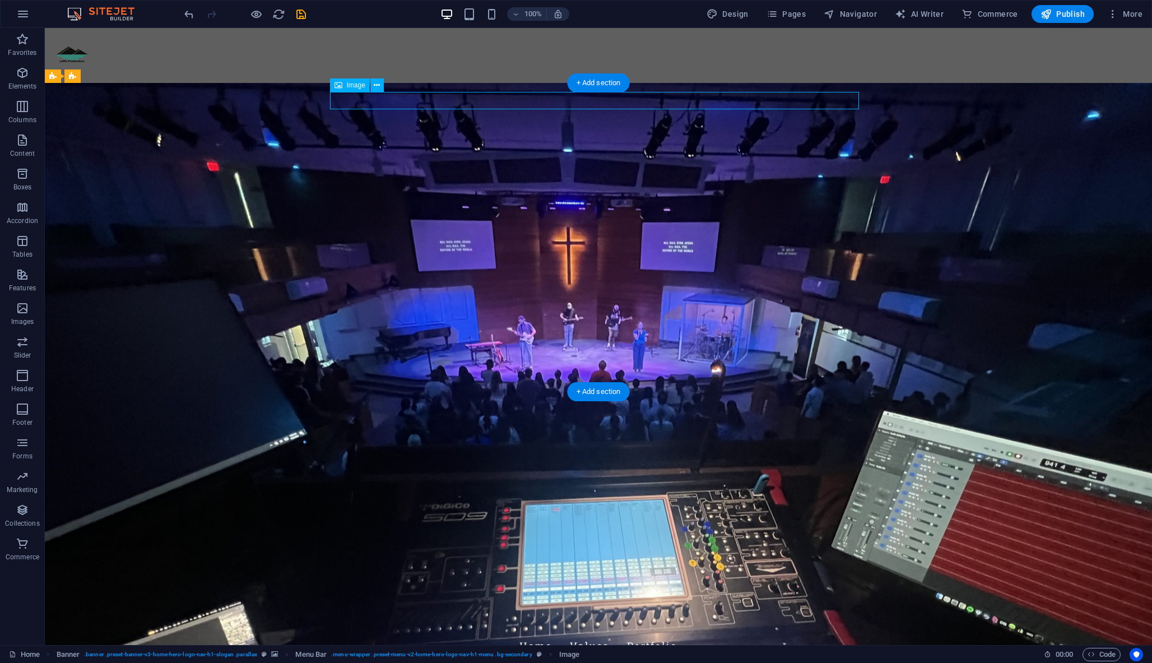
click at [342, 660] on figure at bounding box center [598, 668] width 529 height 17
select select "px"
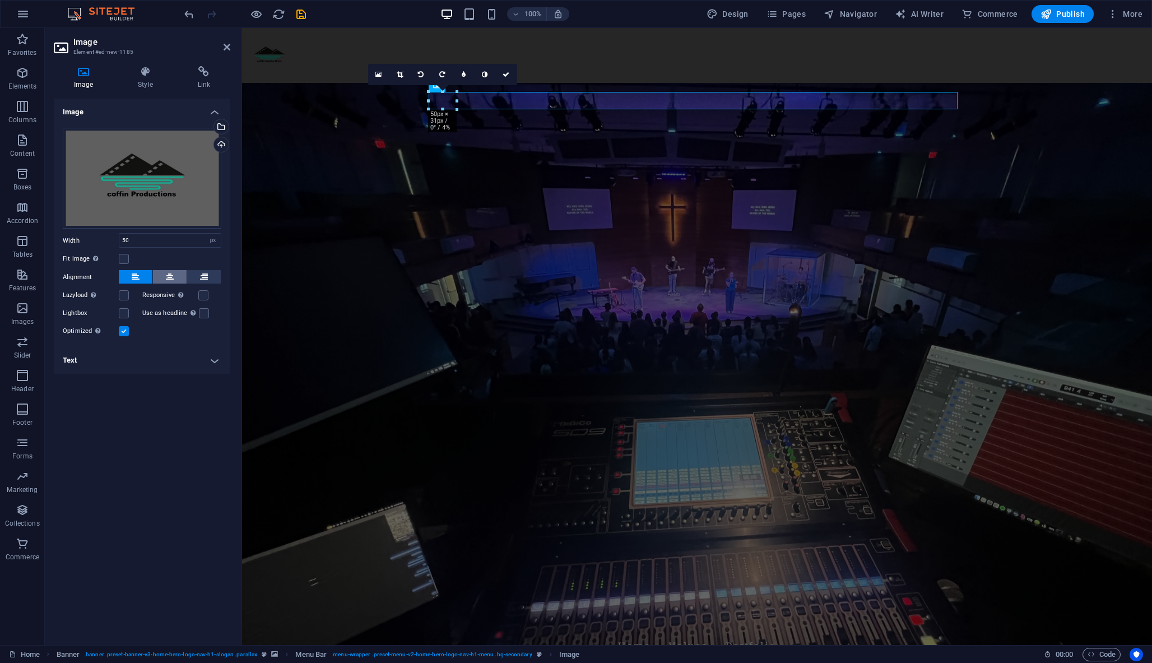
click at [174, 272] on button at bounding box center [170, 276] width 34 height 13
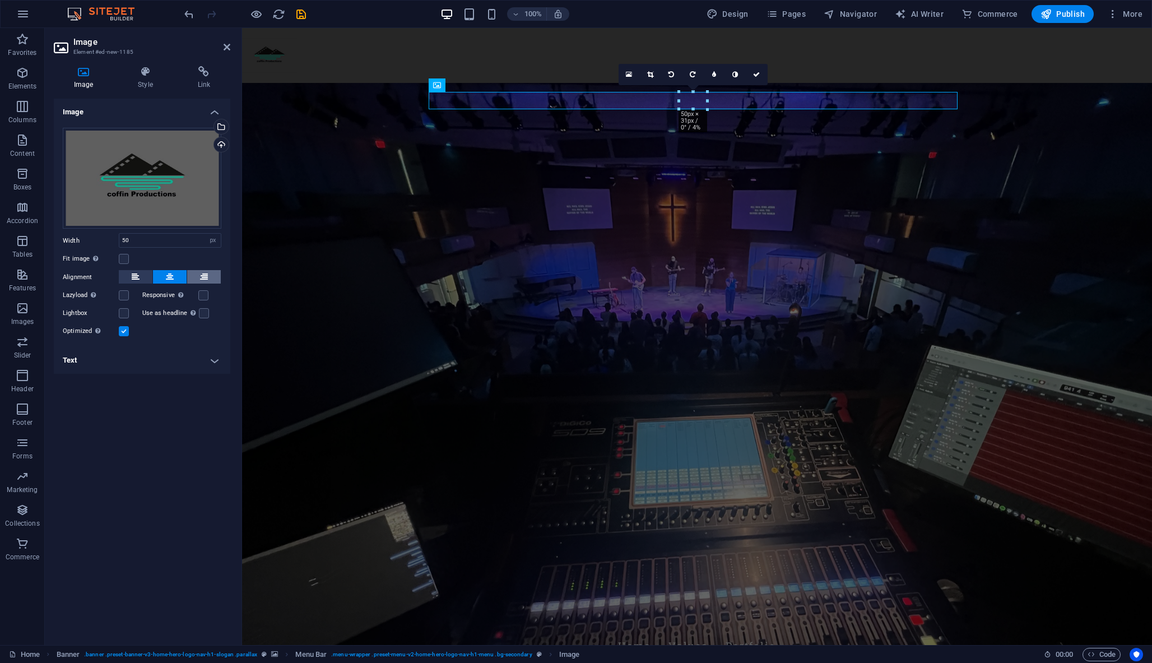
click at [211, 275] on button at bounding box center [204, 276] width 34 height 13
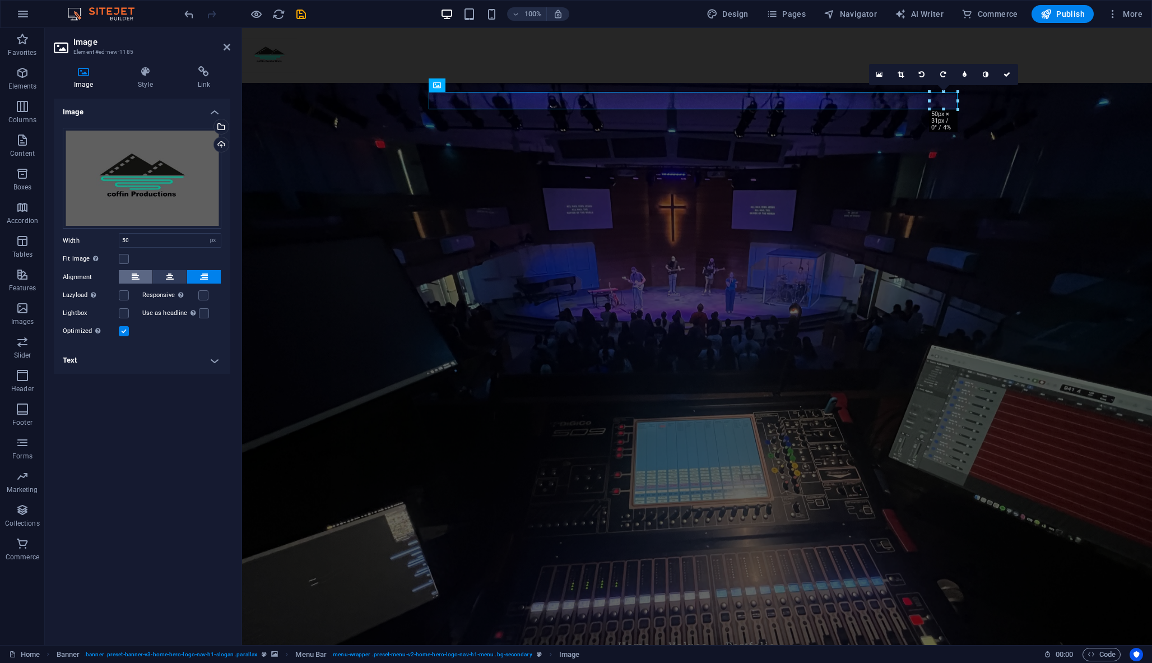
click at [141, 276] on button at bounding box center [136, 276] width 34 height 13
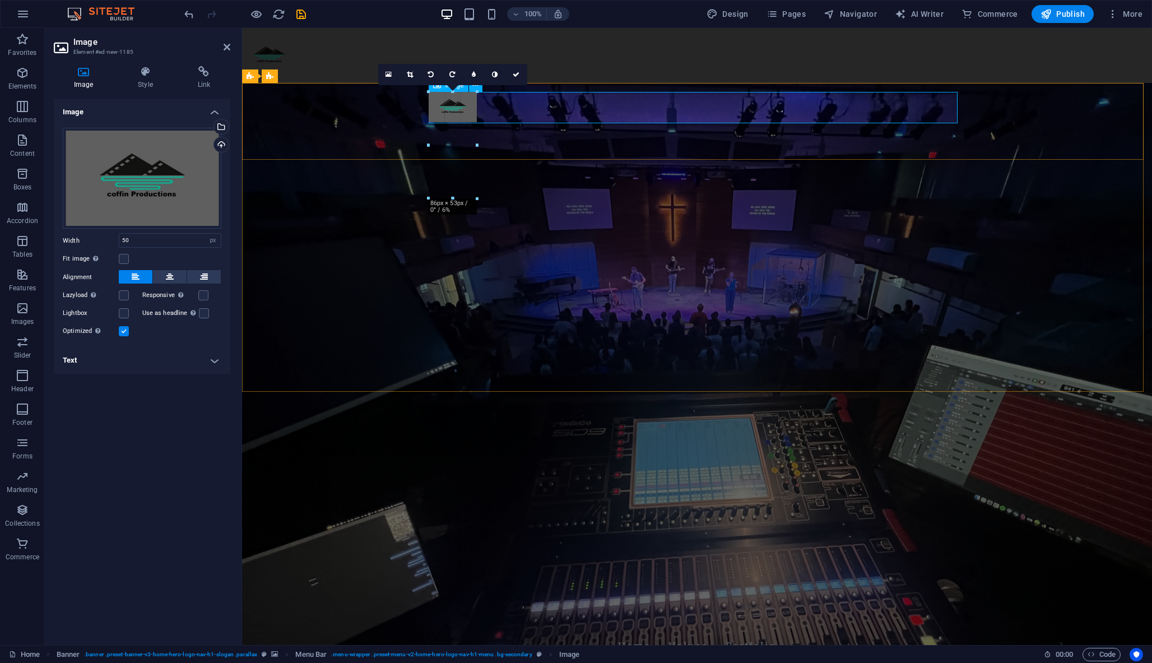
drag, startPoint x: 428, startPoint y: 99, endPoint x: 283, endPoint y: 95, distance: 144.6
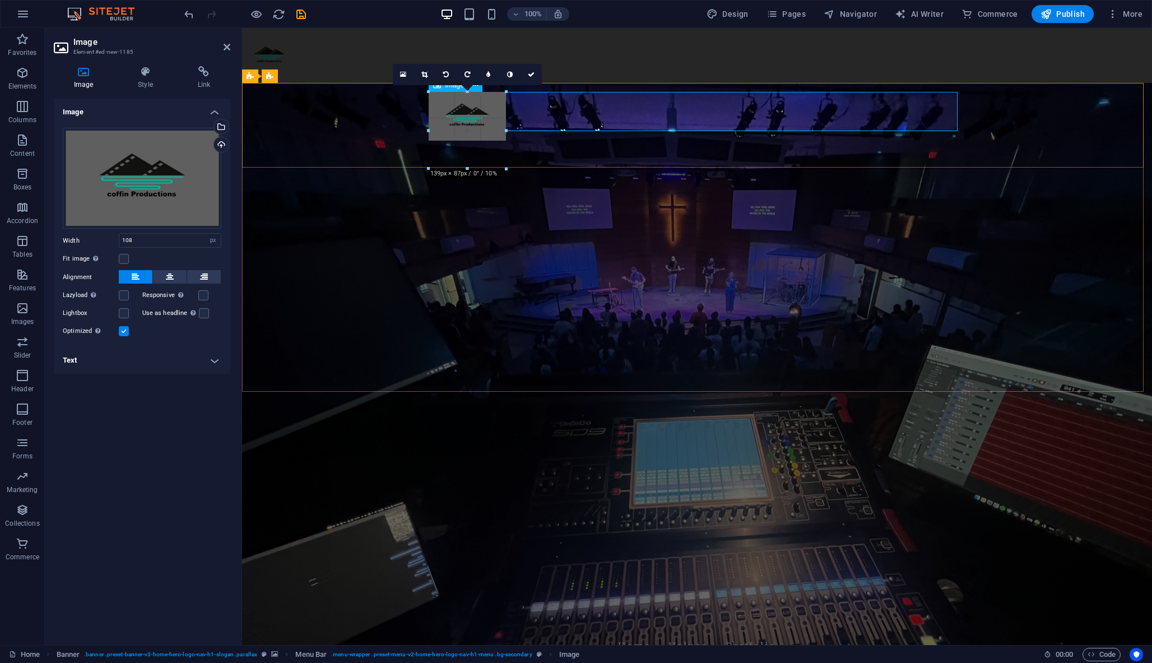
drag, startPoint x: 429, startPoint y: 111, endPoint x: 390, endPoint y: 118, distance: 38.8
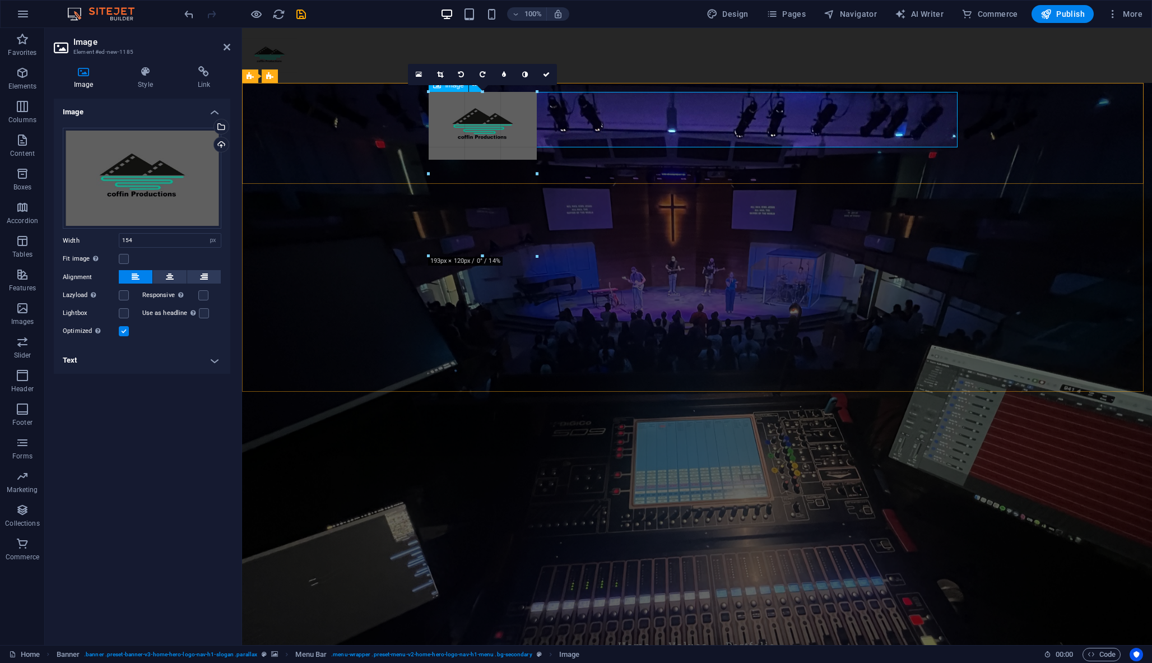
drag, startPoint x: 515, startPoint y: 142, endPoint x: 708, endPoint y: 189, distance: 198.2
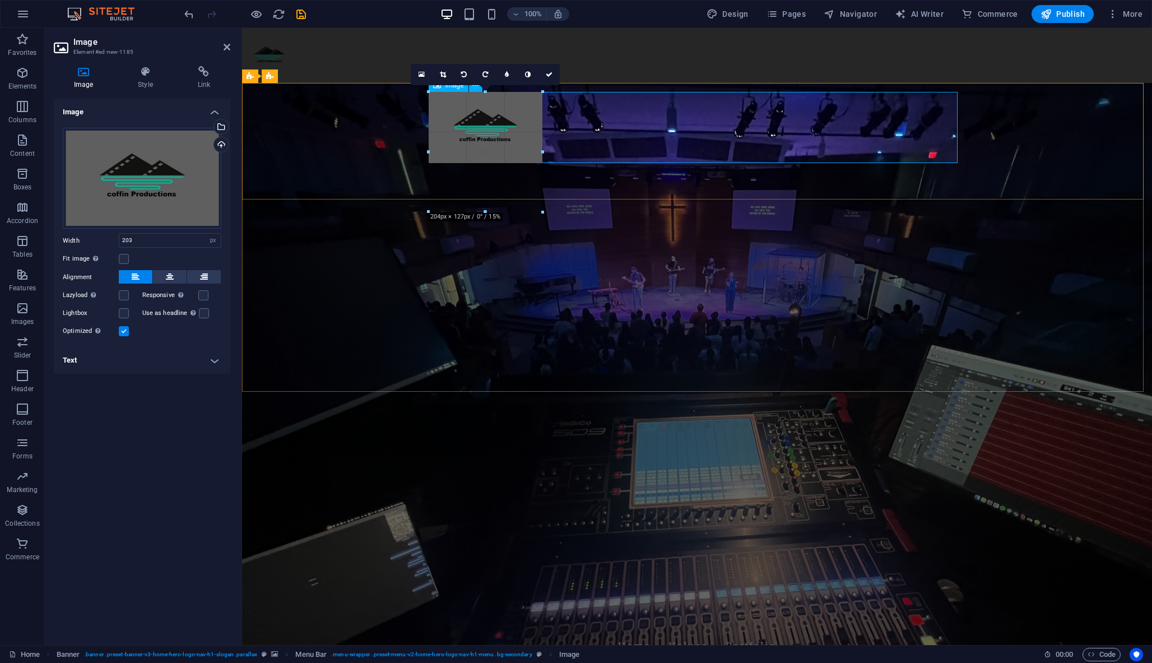
drag, startPoint x: 429, startPoint y: 127, endPoint x: 339, endPoint y: 125, distance: 89.1
type input "212"
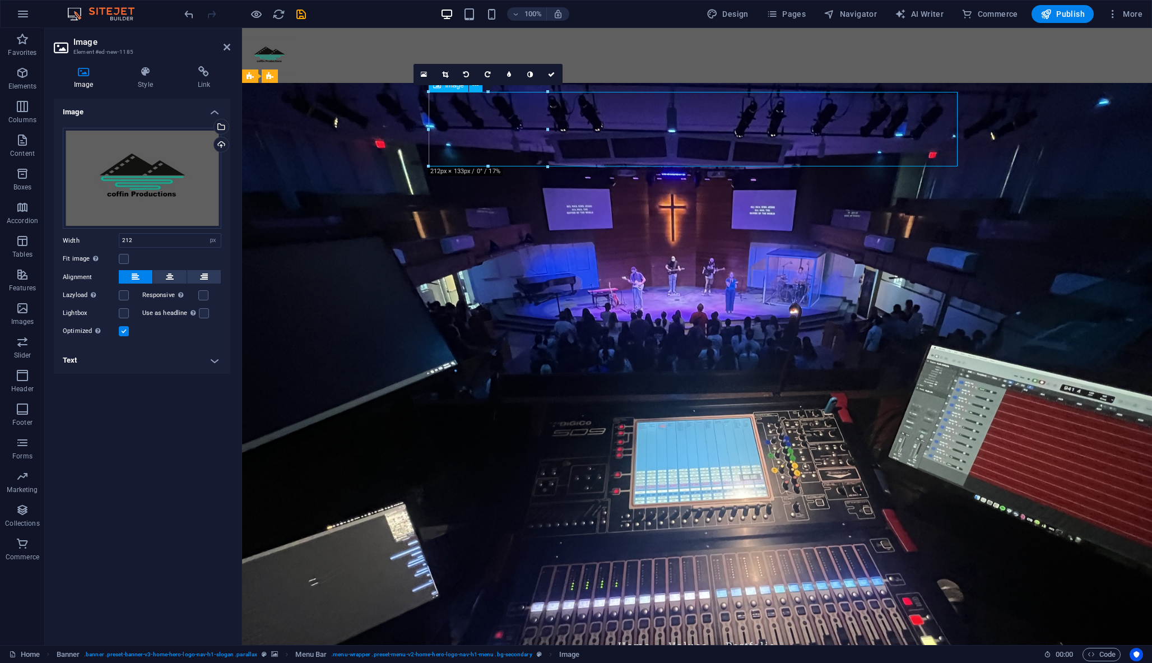
drag, startPoint x: 661, startPoint y: 151, endPoint x: 528, endPoint y: 146, distance: 133.4
drag, startPoint x: 523, startPoint y: 138, endPoint x: 363, endPoint y: 142, distance: 160.3
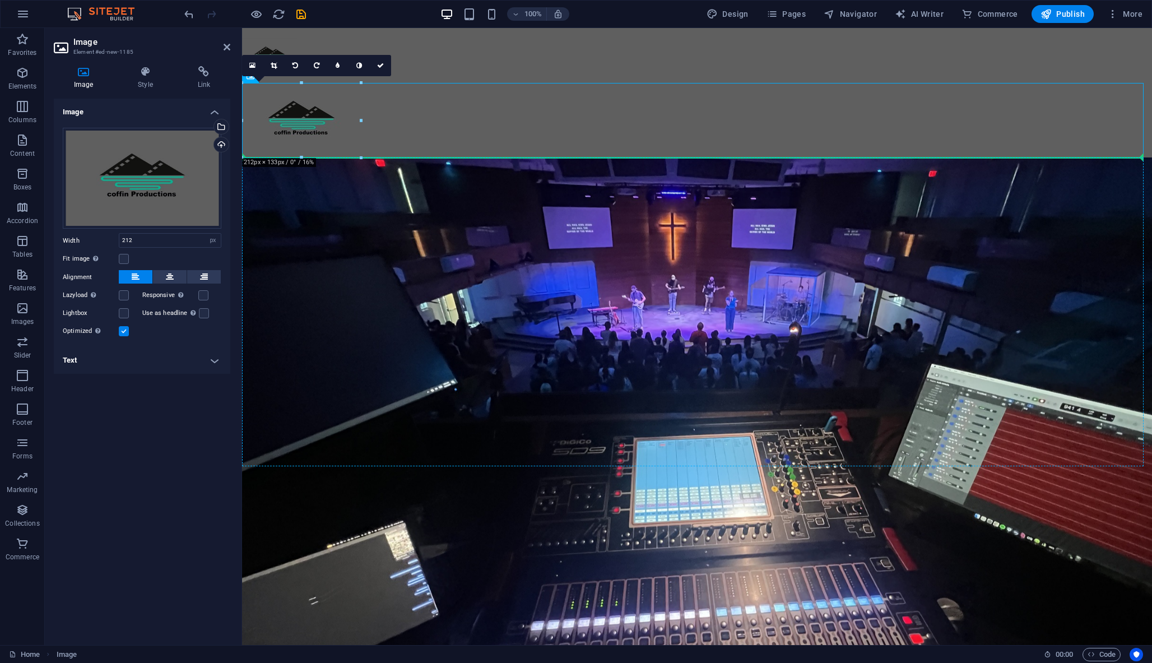
drag, startPoint x: 314, startPoint y: 128, endPoint x: 311, endPoint y: 165, distance: 37.6
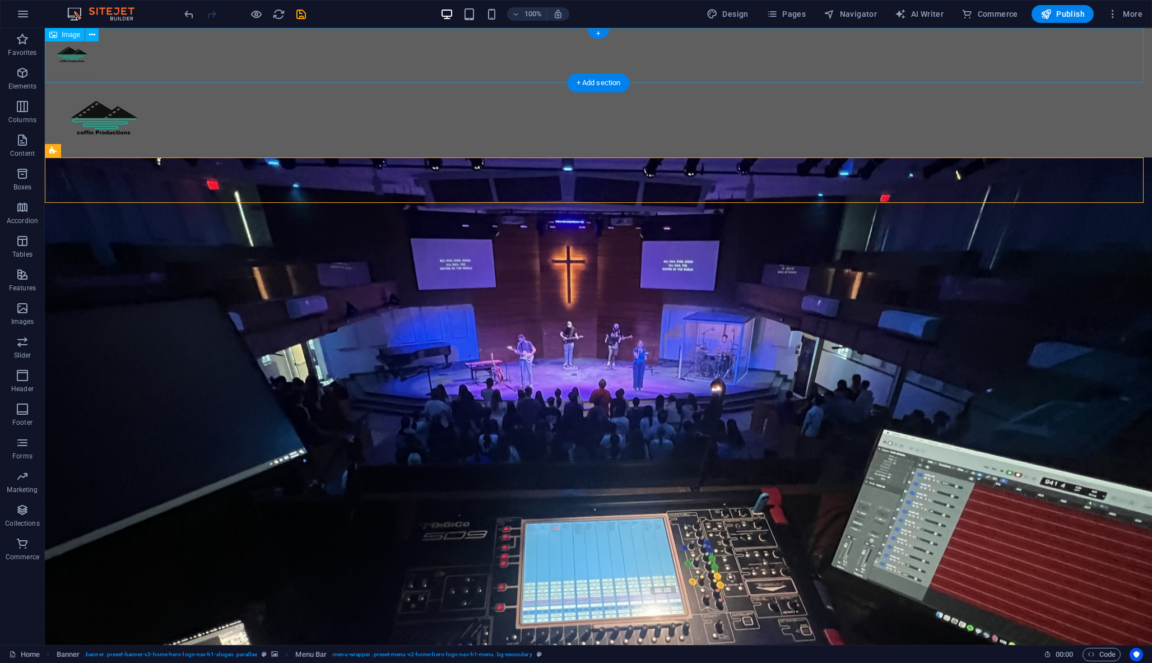
click at [429, 69] on figure at bounding box center [598, 55] width 1107 height 55
click at [85, 62] on figure at bounding box center [598, 55] width 1107 height 55
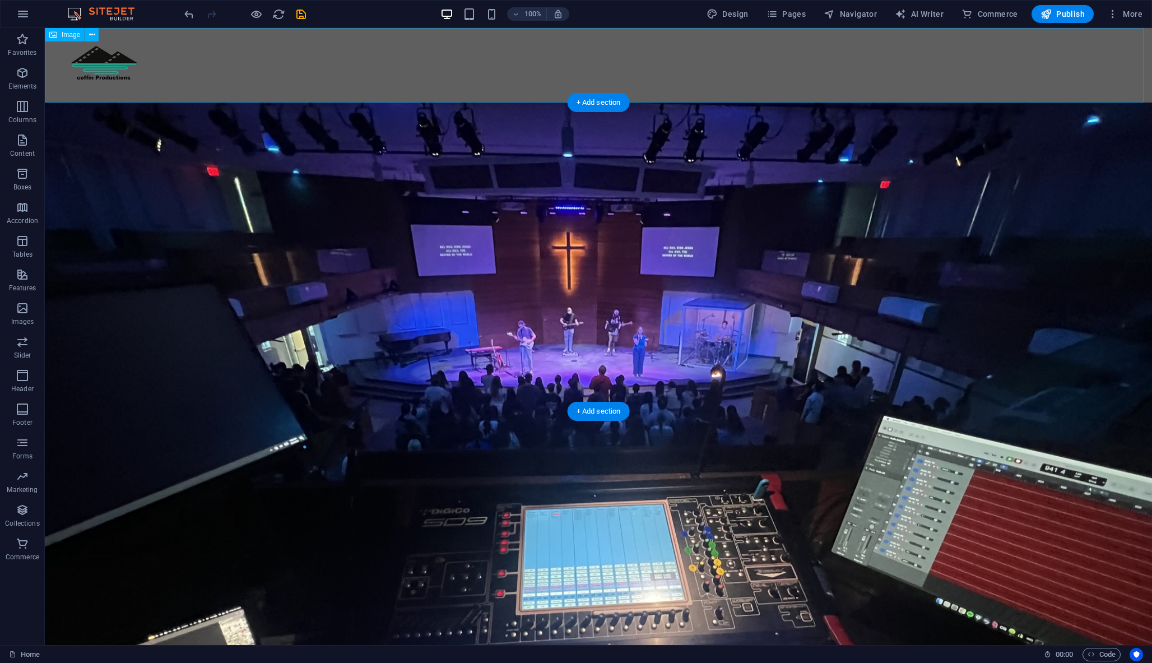
click at [83, 73] on figure at bounding box center [598, 65] width 1107 height 75
select select "px"
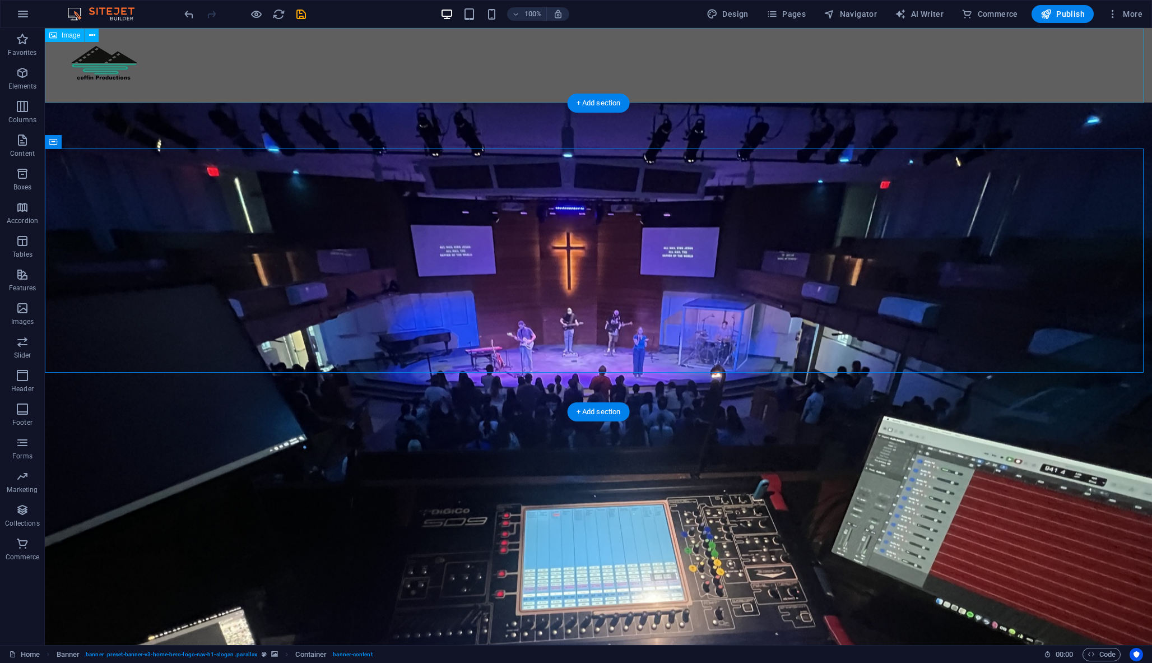
scroll to position [0, 0]
click at [54, 142] on icon at bounding box center [53, 140] width 8 height 13
click at [87, 64] on figure at bounding box center [598, 65] width 1107 height 75
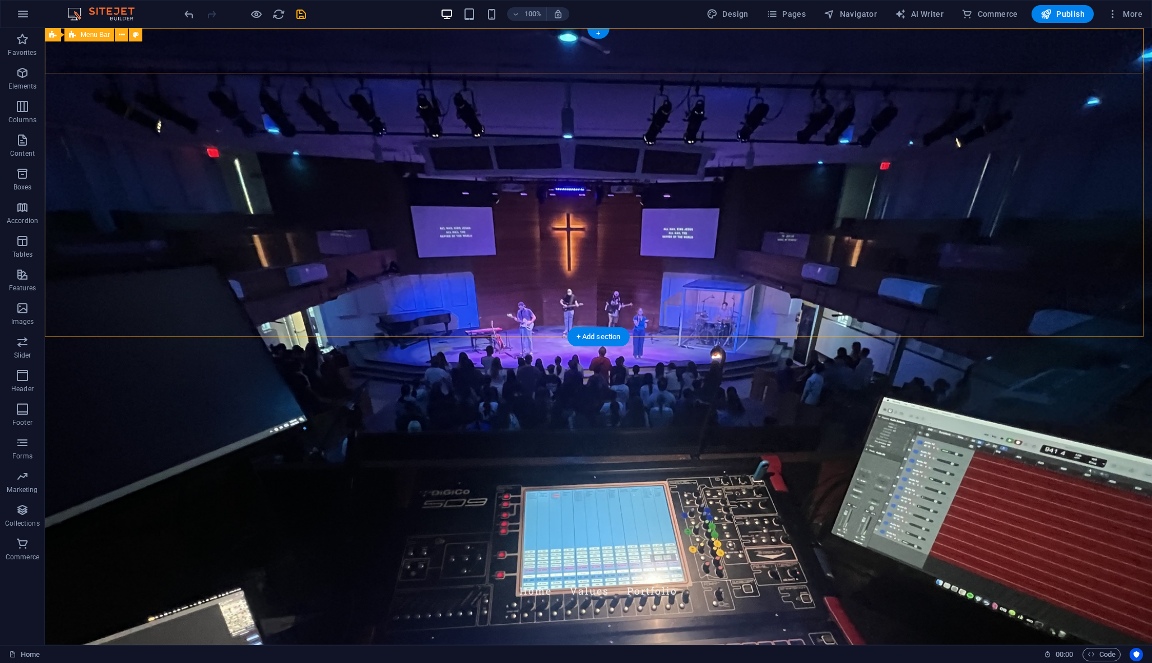
click at [93, 568] on div "Home Values Portfolio Coffin Productions" at bounding box center [598, 597] width 1107 height 59
click at [124, 31] on icon at bounding box center [122, 35] width 6 height 12
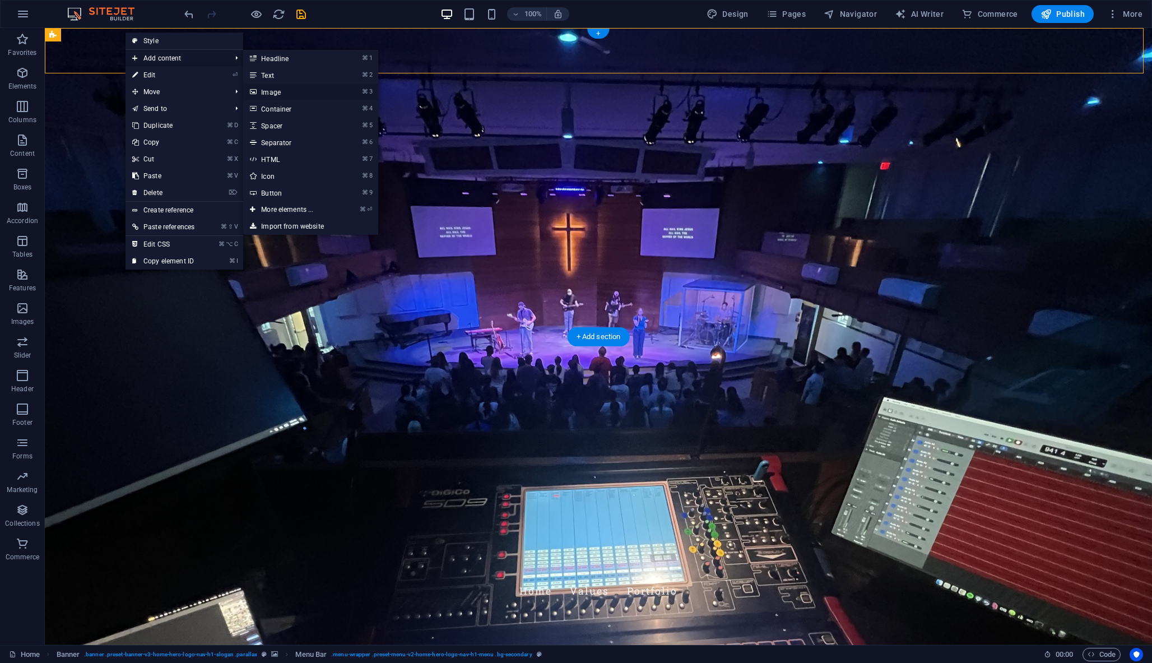
click at [286, 92] on link "⌘ 3 Image" at bounding box center [289, 91] width 92 height 17
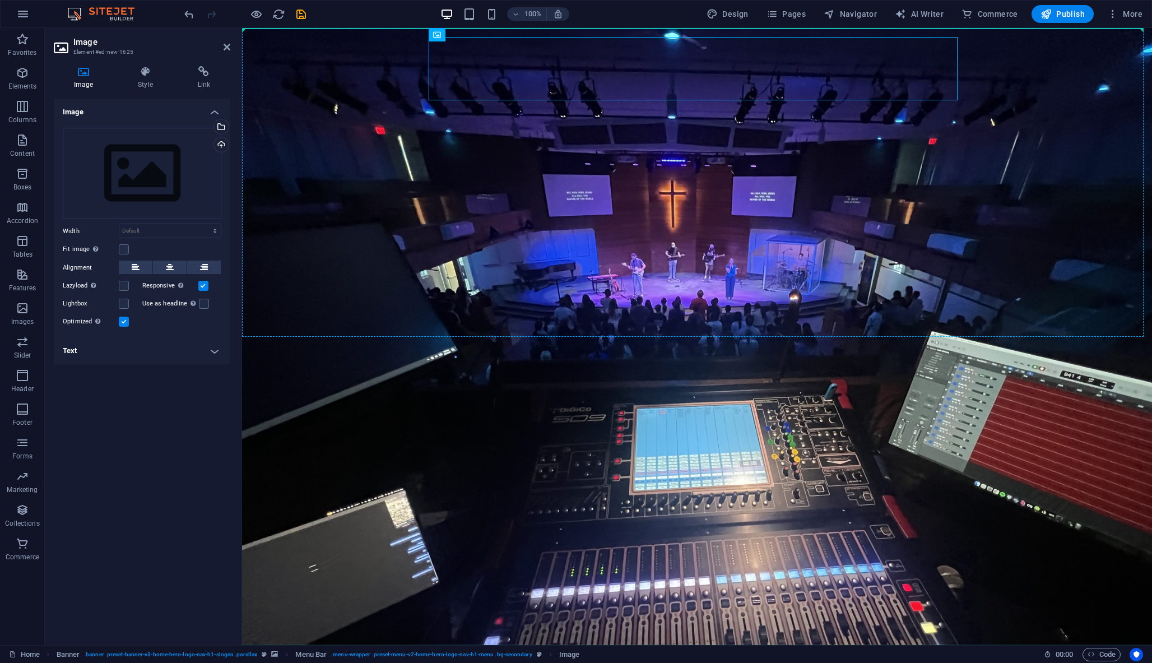
drag, startPoint x: 487, startPoint y: 76, endPoint x: 370, endPoint y: 74, distance: 117.7
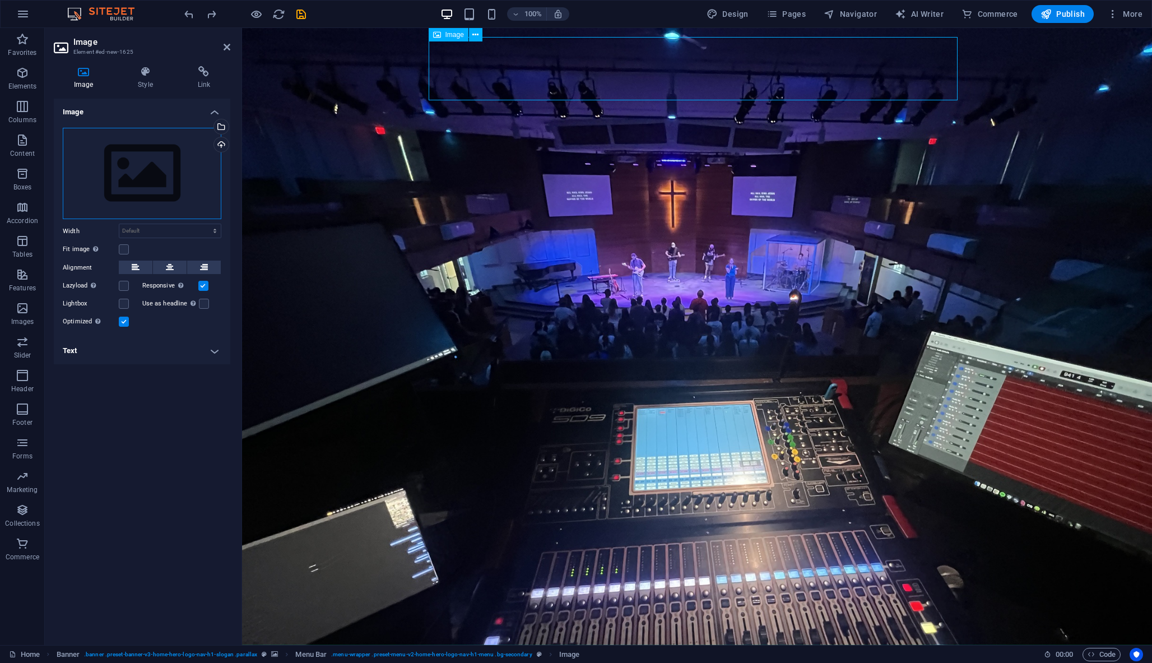
click at [167, 166] on div "Drag files here, click to choose files or select files from Files or our free s…" at bounding box center [142, 174] width 159 height 92
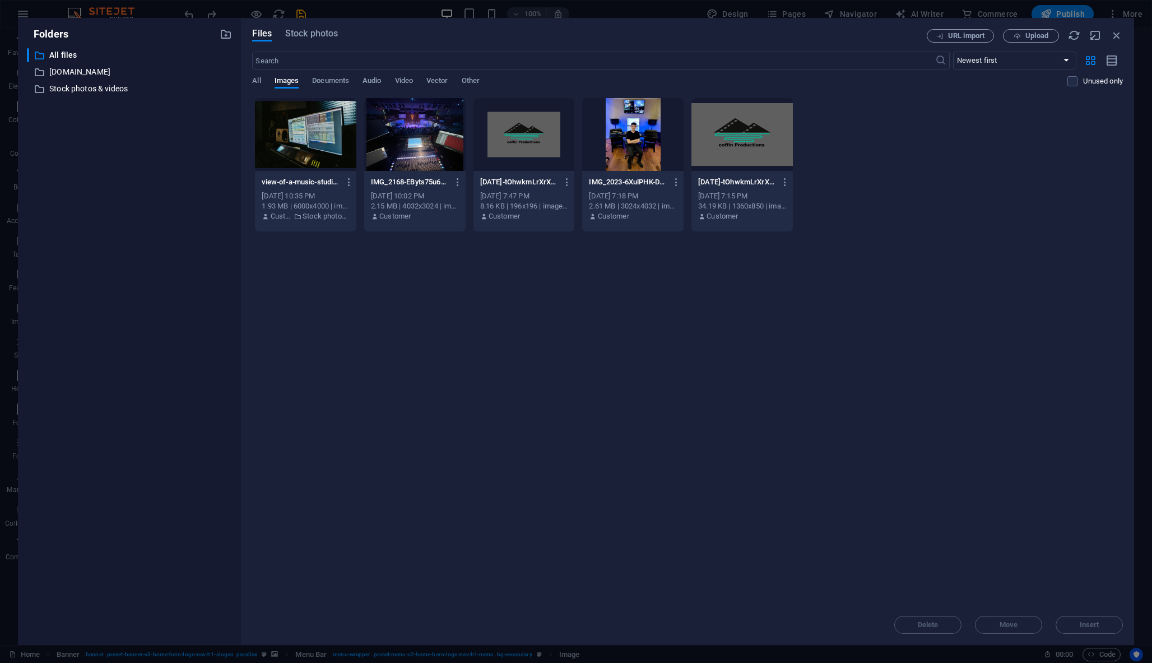
click at [770, 157] on div at bounding box center [741, 134] width 101 height 73
click at [770, 157] on div "1" at bounding box center [741, 134] width 101 height 73
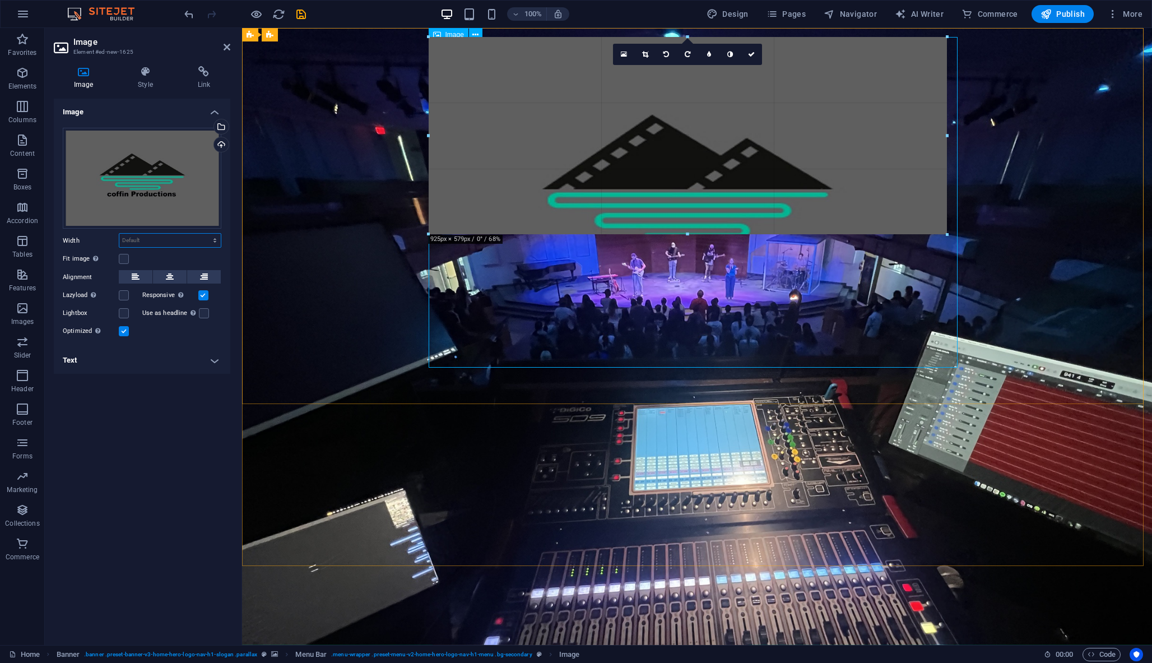
drag, startPoint x: 427, startPoint y: 367, endPoint x: 641, endPoint y: 167, distance: 292.9
type input "885"
select select "px"
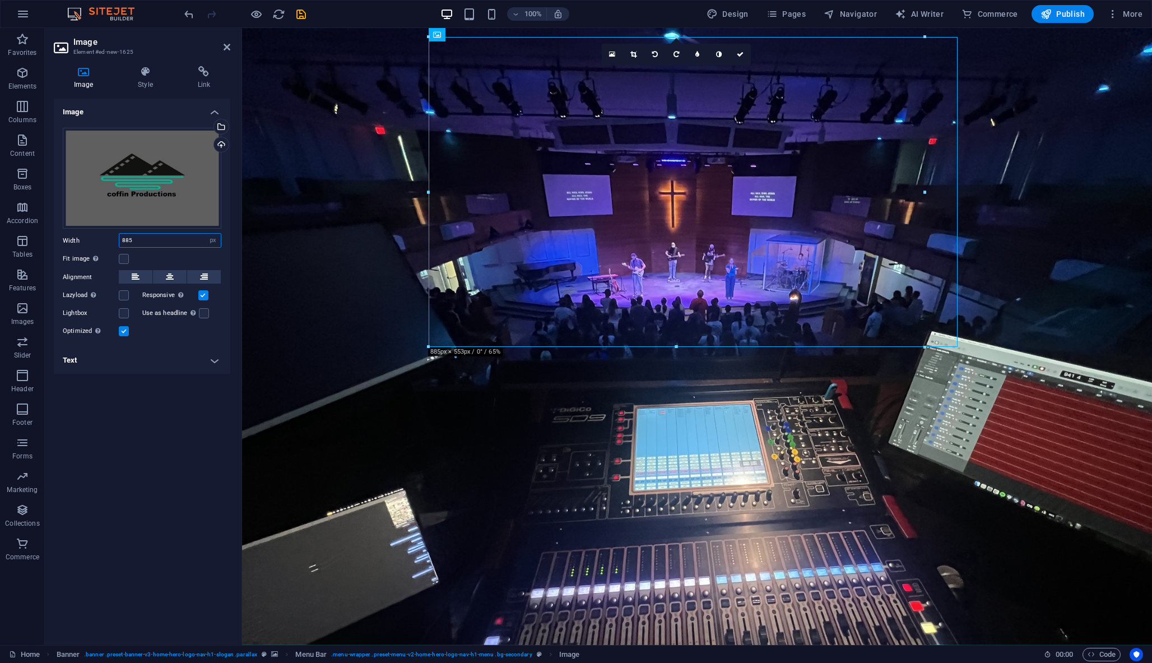
drag, startPoint x: 138, startPoint y: 241, endPoint x: 115, endPoint y: 238, distance: 23.8
click at [115, 239] on div "Width 885 Default auto px rem % em vh vw" at bounding box center [142, 240] width 159 height 15
type input "25"
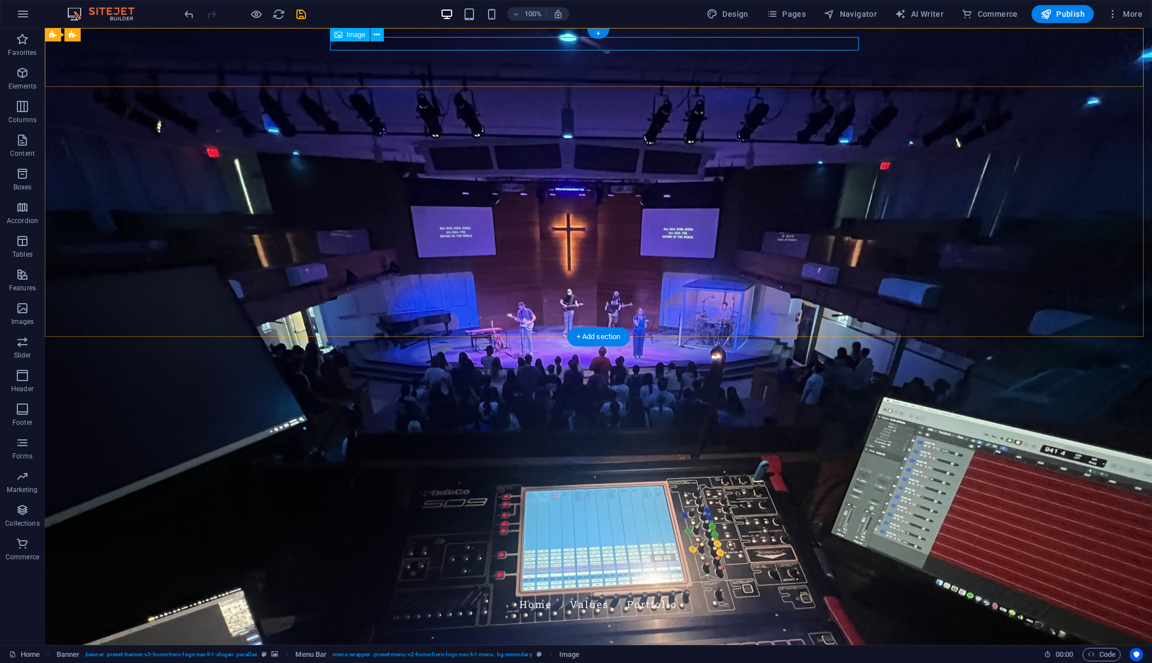
click at [336, 577] on figure at bounding box center [598, 583] width 529 height 13
select select "px"
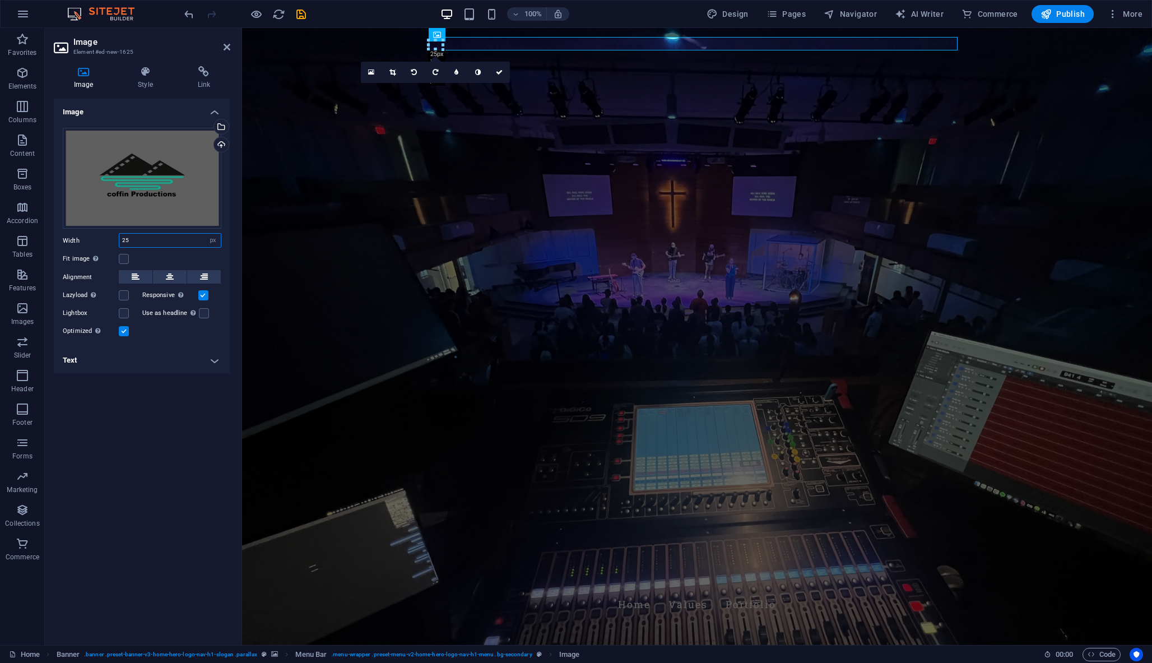
drag, startPoint x: 154, startPoint y: 236, endPoint x: 92, endPoint y: 235, distance: 61.6
click at [94, 235] on div "Width 25 Default auto px rem % em vh vw" at bounding box center [142, 240] width 159 height 15
type input "50"
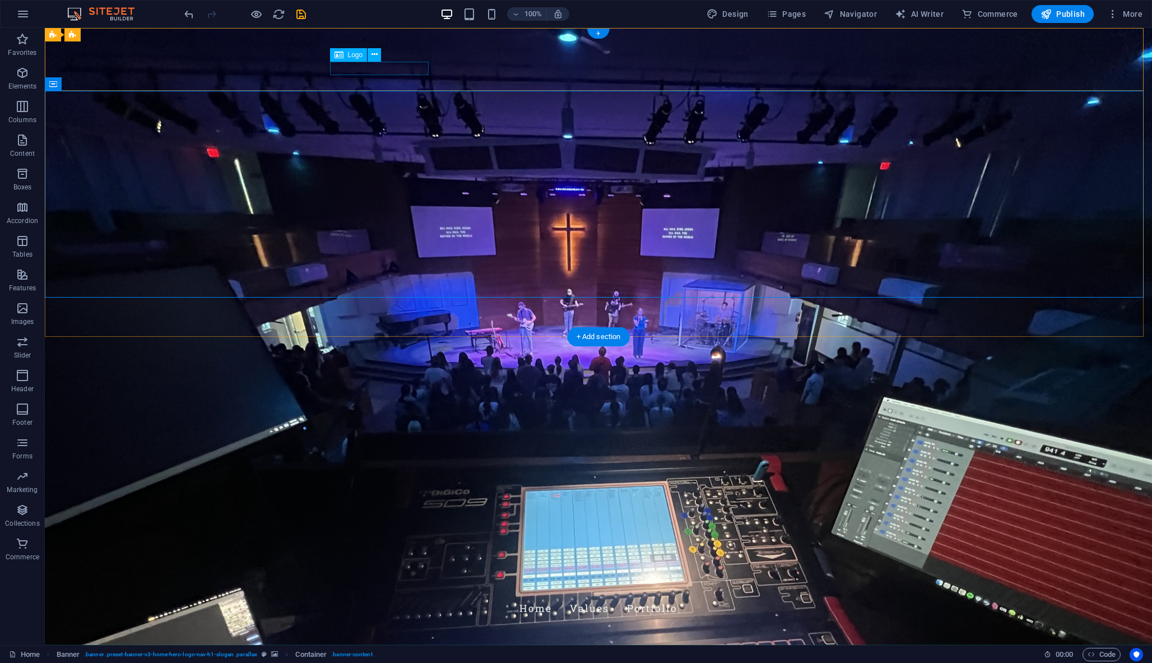
click at [369, 622] on div "Coffin Productions" at bounding box center [598, 628] width 529 height 13
click at [371, 55] on icon at bounding box center [374, 55] width 6 height 12
click at [237, 568] on div "Home Values Portfolio Coffin Productions" at bounding box center [598, 606] width 1107 height 77
click at [98, 36] on span "Menu Bar" at bounding box center [95, 34] width 29 height 7
click at [122, 35] on icon at bounding box center [122, 35] width 6 height 12
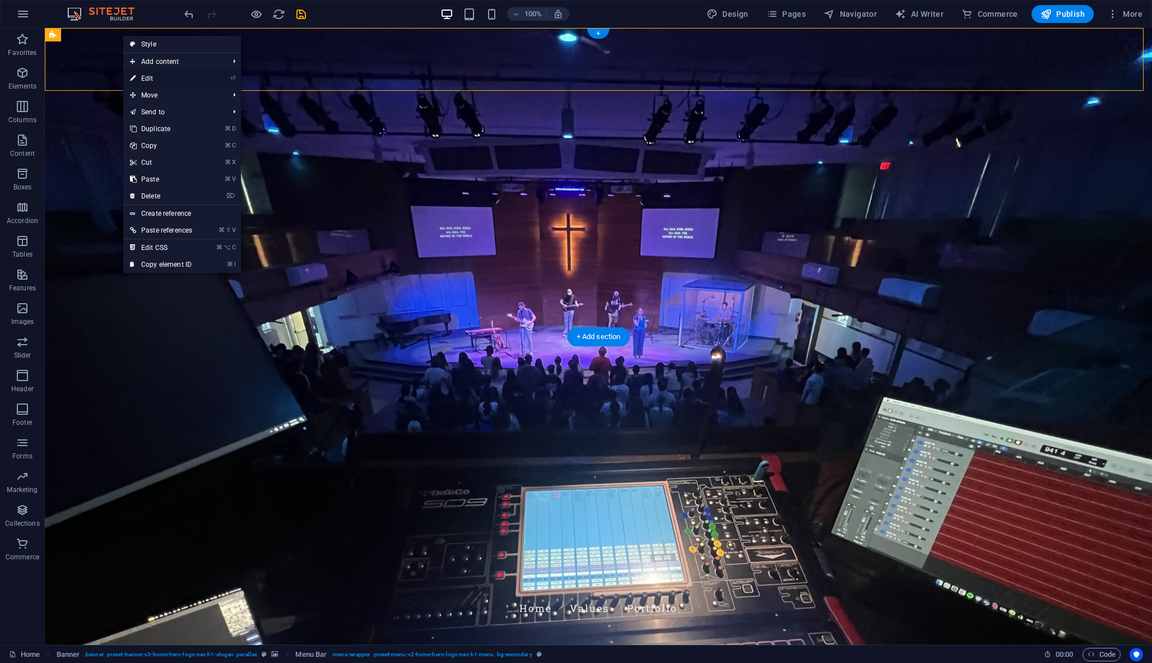
click at [152, 77] on link "⏎ Edit" at bounding box center [161, 78] width 76 height 17
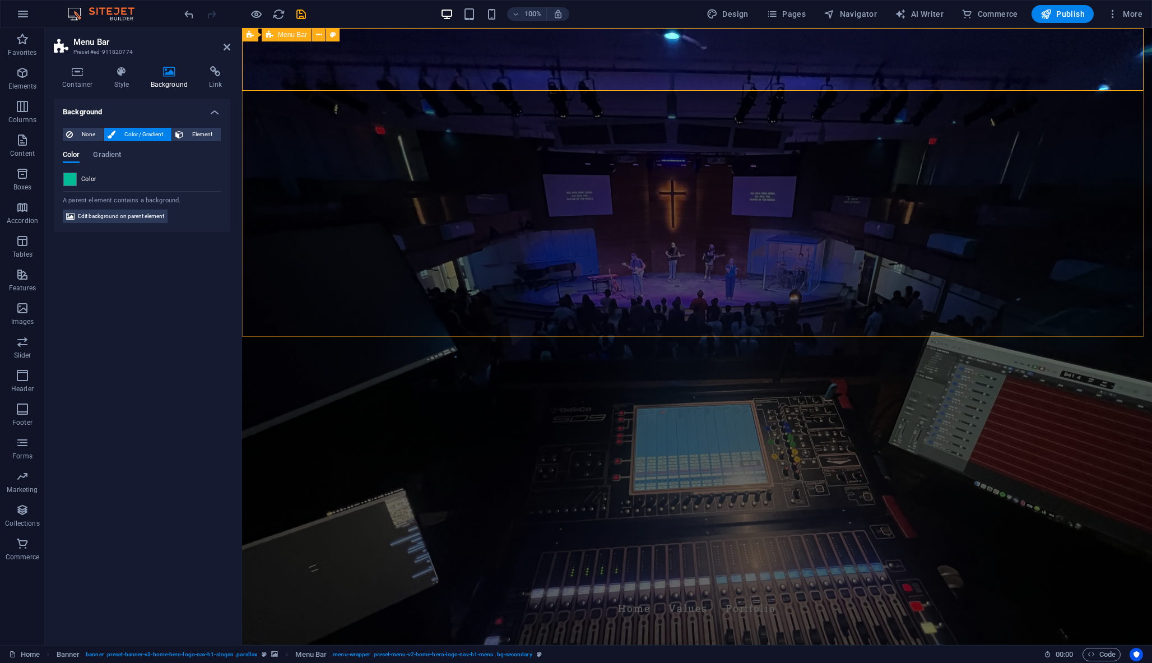
click at [373, 568] on div "Home Values Portfolio Coffin Productions" at bounding box center [697, 606] width 910 height 77
click at [203, 131] on span "Element" at bounding box center [202, 134] width 31 height 13
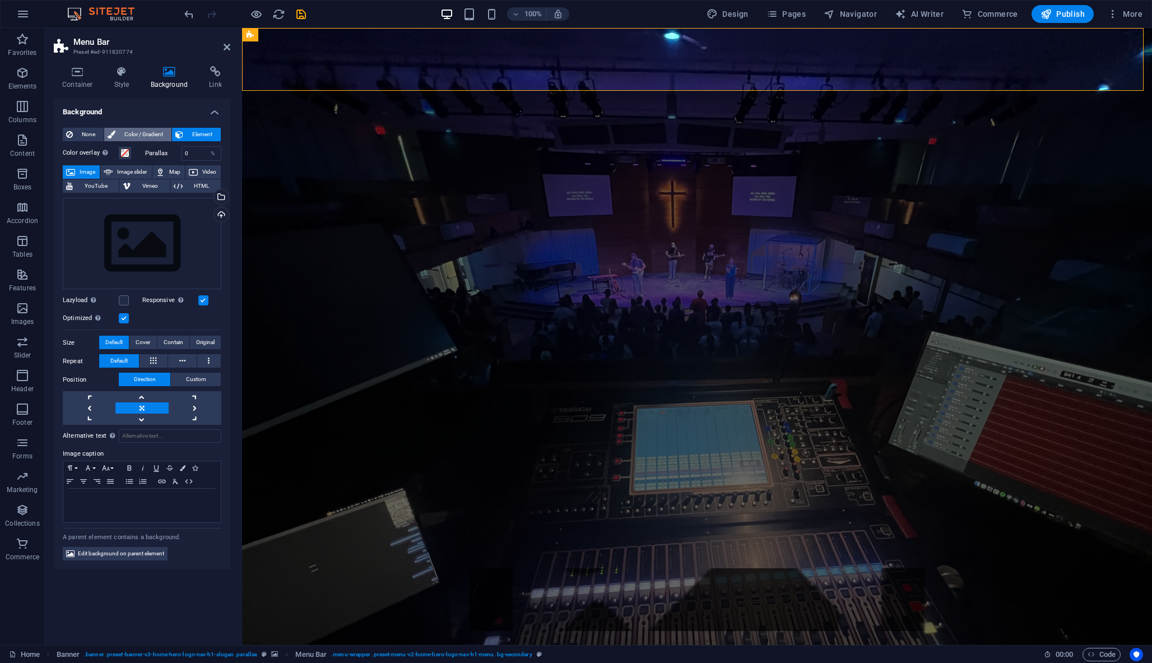
click at [144, 135] on span "Color / Gradient" at bounding box center [143, 134] width 49 height 13
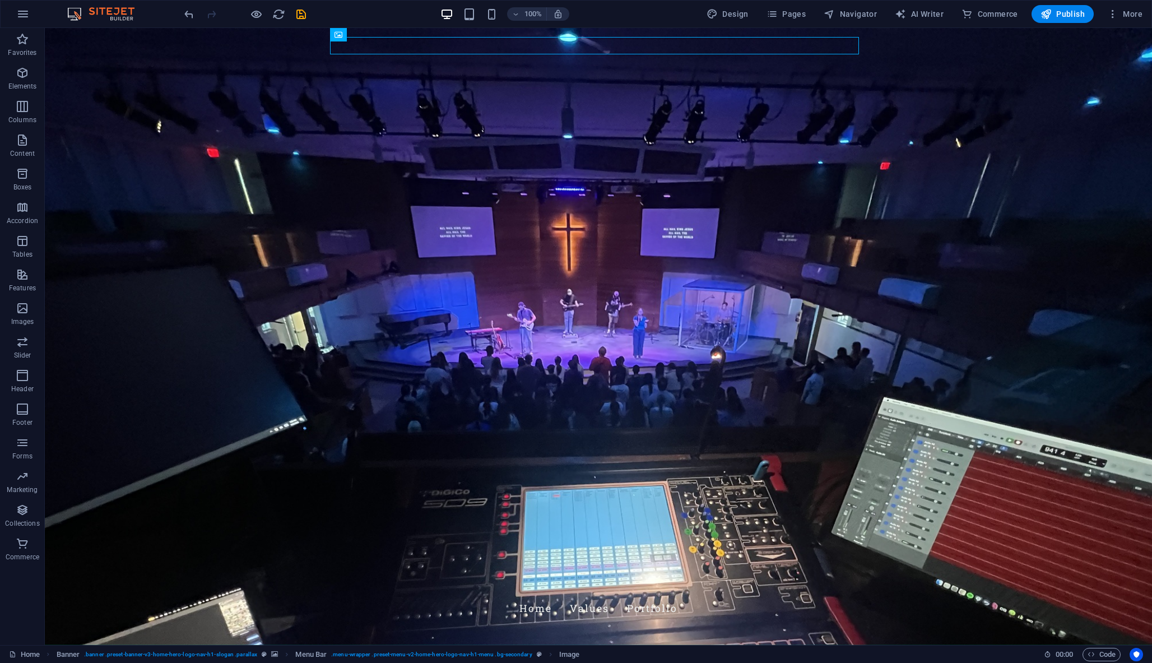
drag, startPoint x: 490, startPoint y: 67, endPoint x: 387, endPoint y: 37, distance: 107.3
click at [285, 568] on div "Home Values Portfolio Coffin Productions" at bounding box center [598, 606] width 1107 height 77
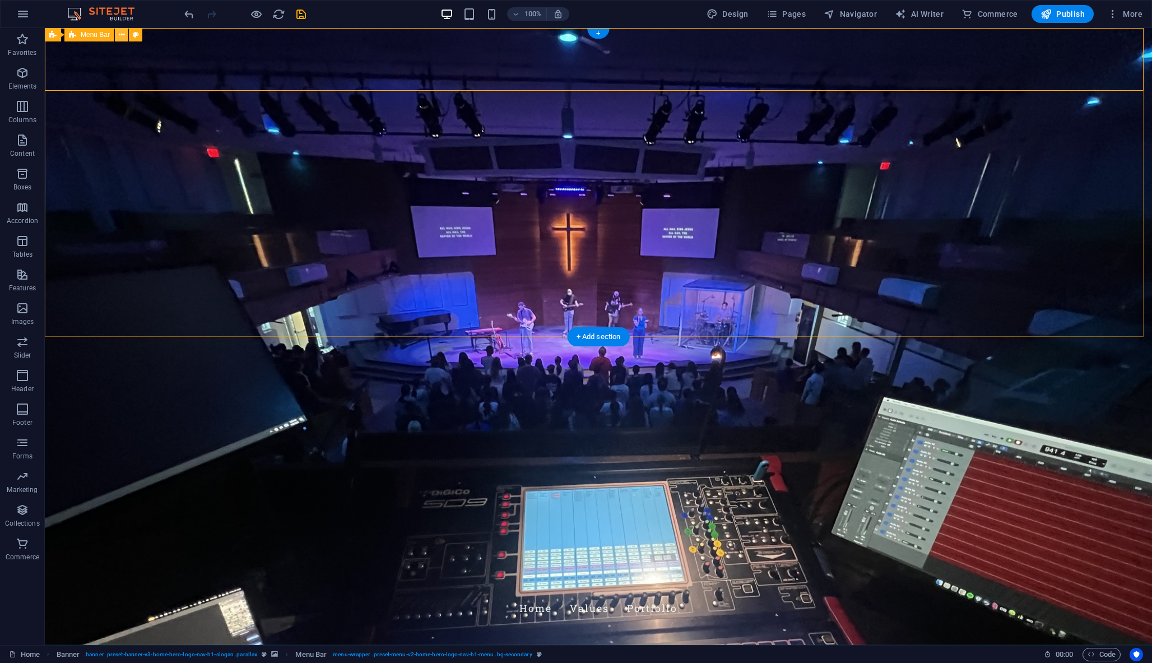
click at [122, 31] on icon at bounding box center [122, 35] width 6 height 12
click at [295, 568] on div "Home Values Portfolio Coffin Productions" at bounding box center [598, 606] width 1107 height 77
click at [342, 577] on figure at bounding box center [598, 585] width 529 height 17
click at [377, 35] on icon at bounding box center [377, 35] width 6 height 12
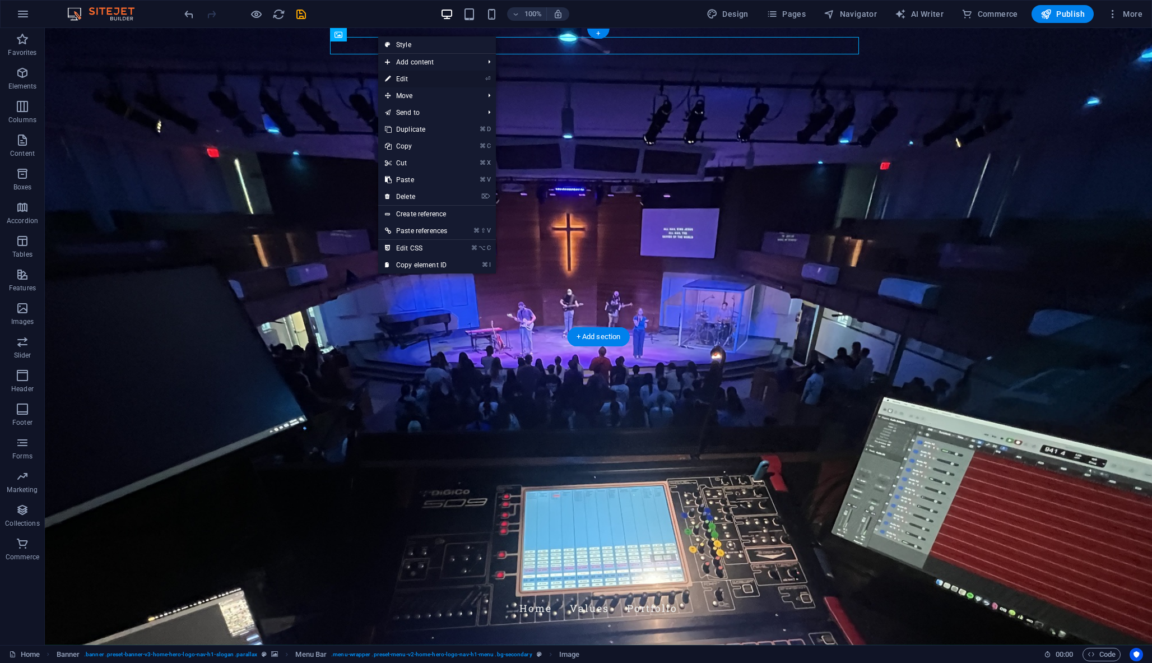
click at [404, 80] on link "⏎ Edit" at bounding box center [416, 79] width 76 height 17
select select "px"
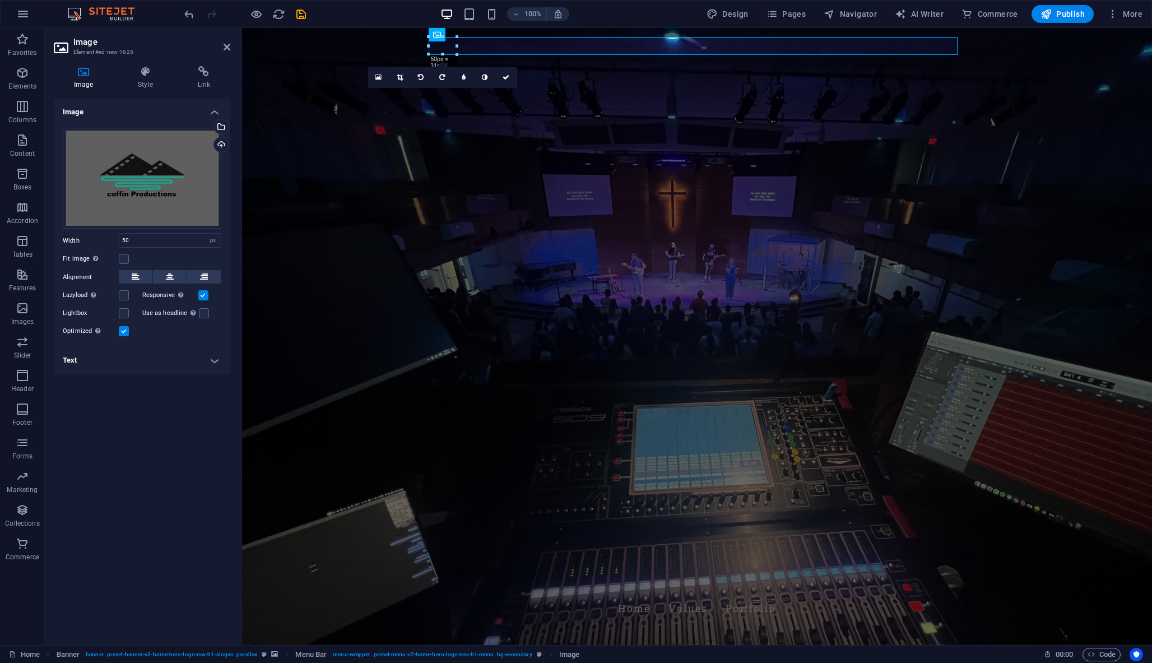
click at [128, 253] on div "Fit image Automatically fit image to a fixed width and height" at bounding box center [142, 258] width 159 height 13
click at [127, 257] on label at bounding box center [124, 259] width 10 height 10
click at [0, 0] on input "Fit image Automatically fit image to a fixed width and height" at bounding box center [0, 0] width 0 height 0
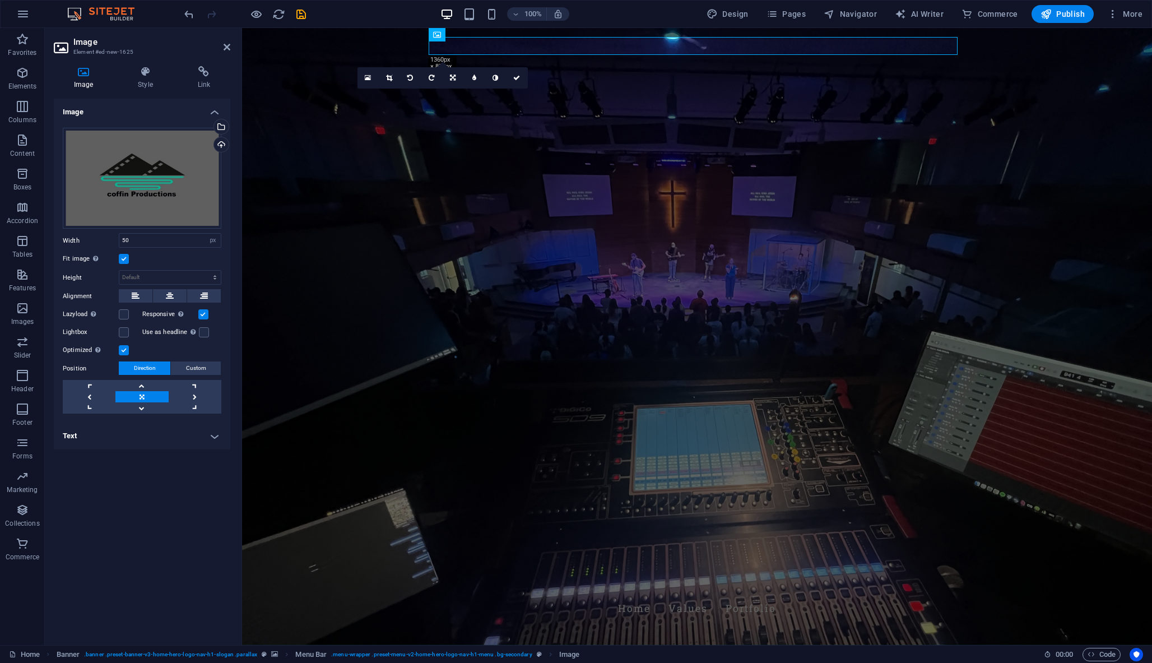
click at [122, 257] on label at bounding box center [124, 259] width 10 height 10
click at [0, 0] on input "Fit image Automatically fit image to a fixed width and height" at bounding box center [0, 0] width 0 height 0
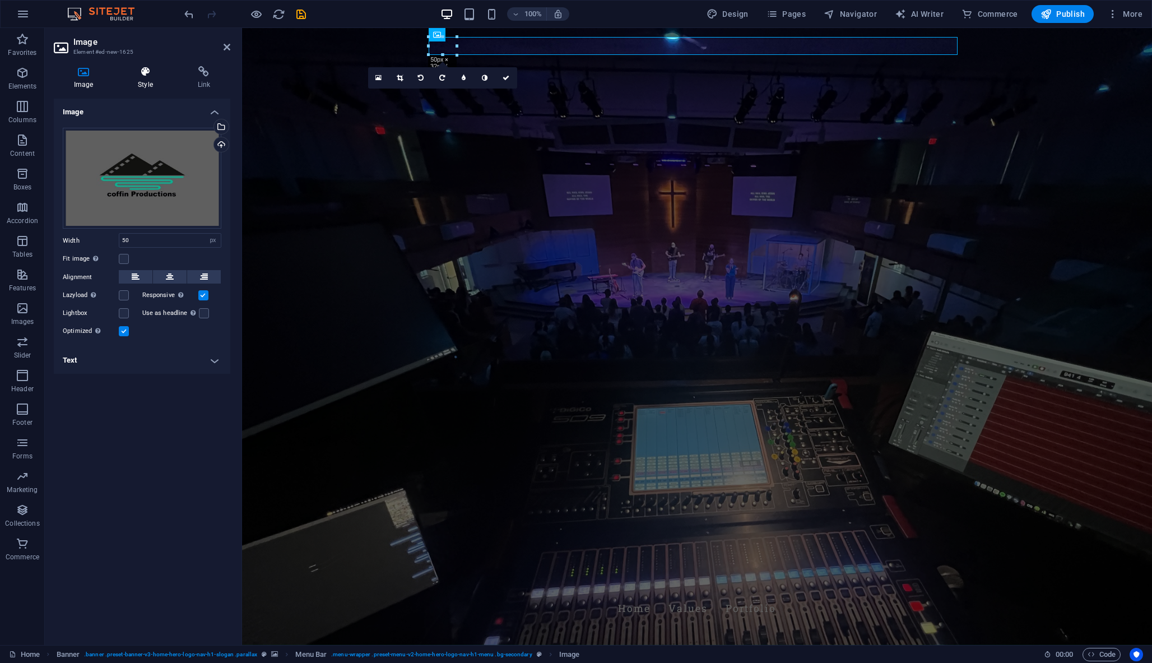
click at [146, 73] on icon at bounding box center [145, 71] width 55 height 11
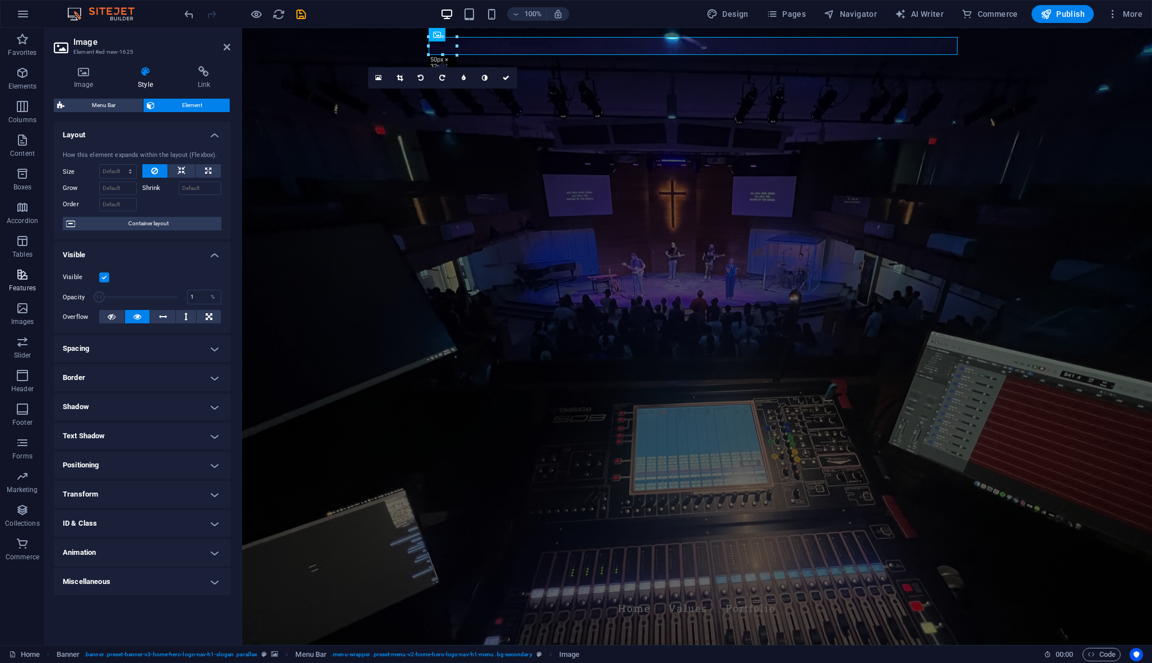
drag, startPoint x: 178, startPoint y: 296, endPoint x: 32, endPoint y: 292, distance: 145.1
click at [32, 292] on section "Favorites Elements Columns Content Boxes Accordion Tables Features Images Slide…" at bounding box center [576, 336] width 1152 height 617
drag, startPoint x: 342, startPoint y: 322, endPoint x: 248, endPoint y: 308, distance: 95.1
type input "100"
click at [181, 170] on icon at bounding box center [182, 170] width 8 height 13
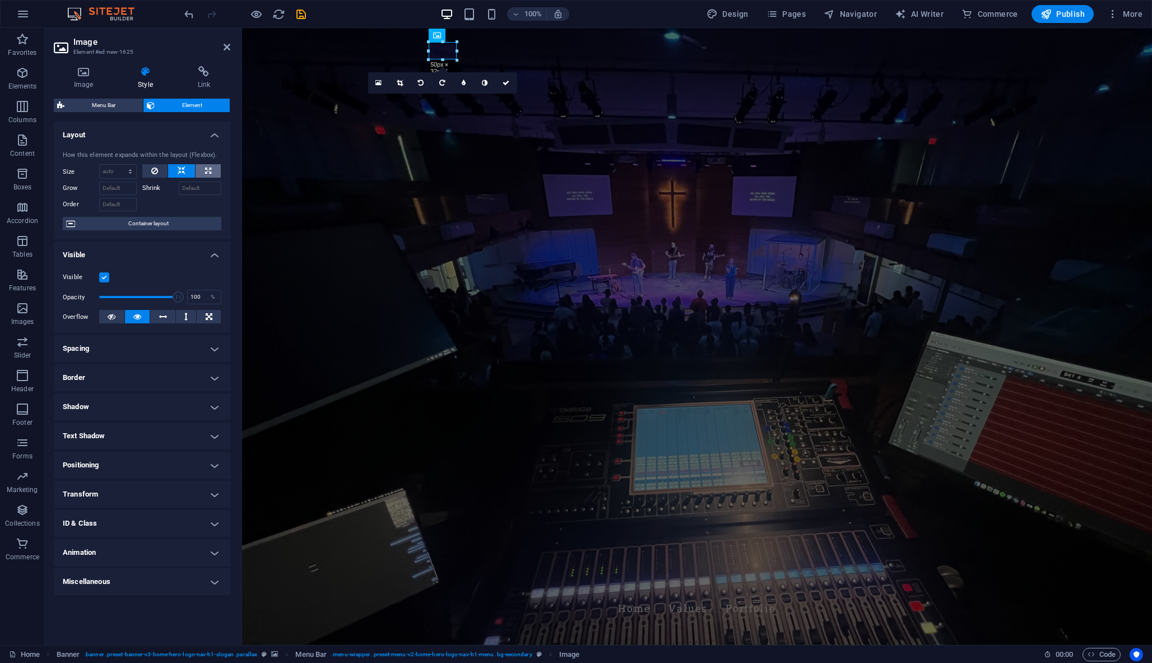
click at [204, 164] on button at bounding box center [208, 170] width 25 height 13
type input "100"
select select "%"
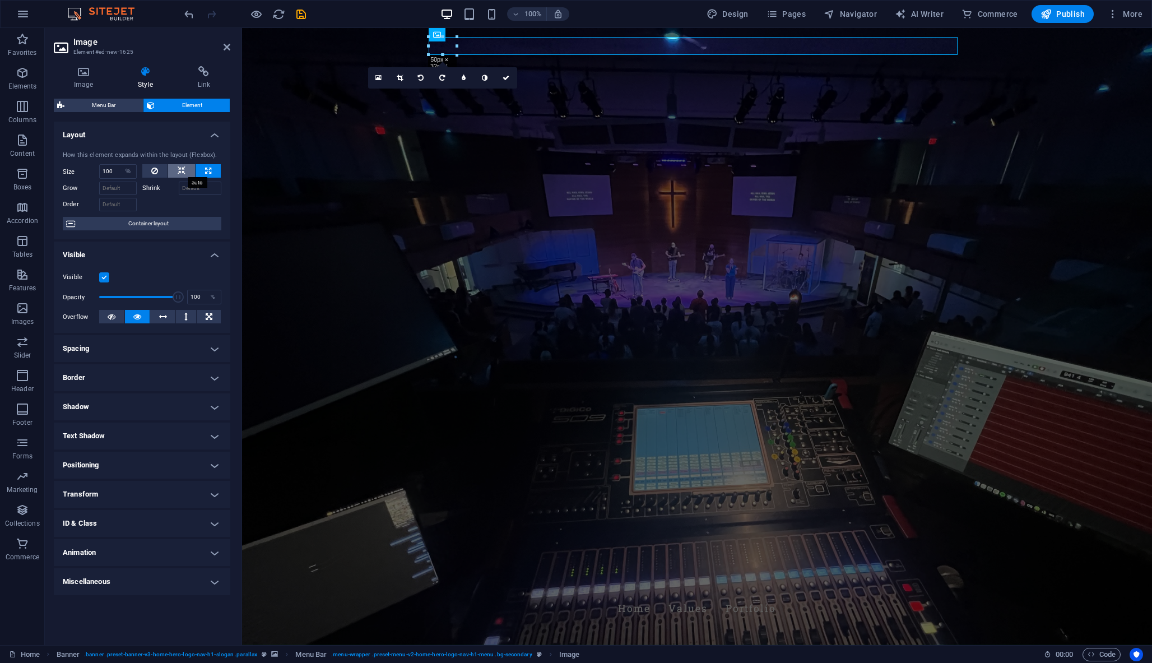
click at [175, 166] on button at bounding box center [181, 170] width 27 height 13
select select "DISABLED_OPTION_VALUE"
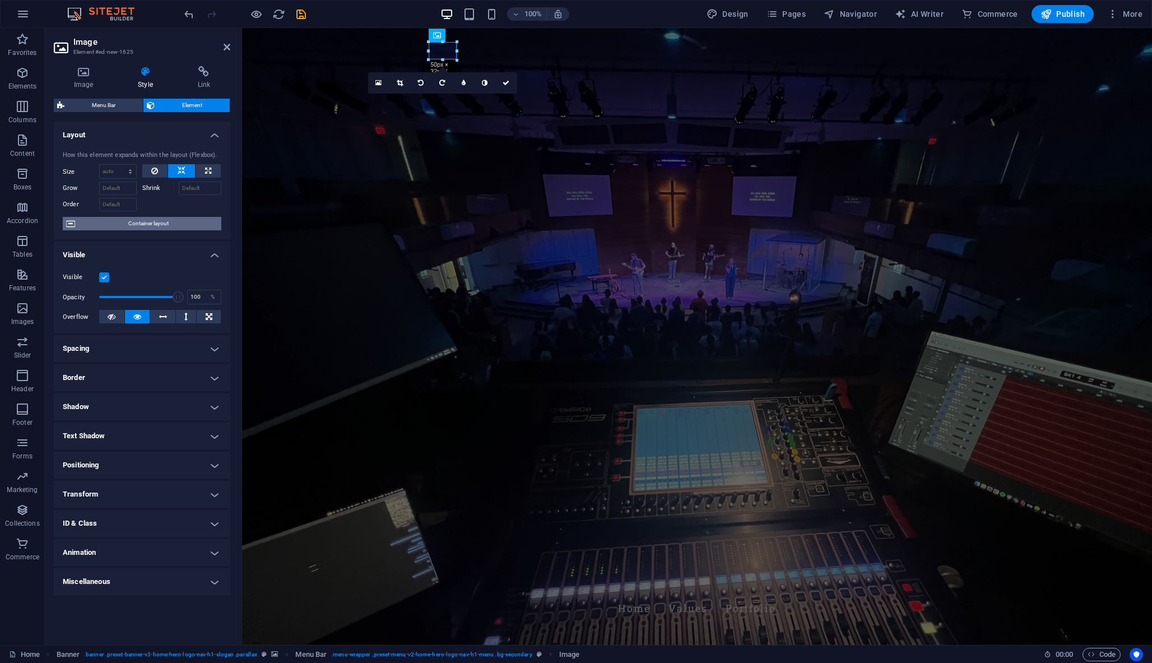
click at [126, 220] on span "Container layout" at bounding box center [147, 223] width 139 height 13
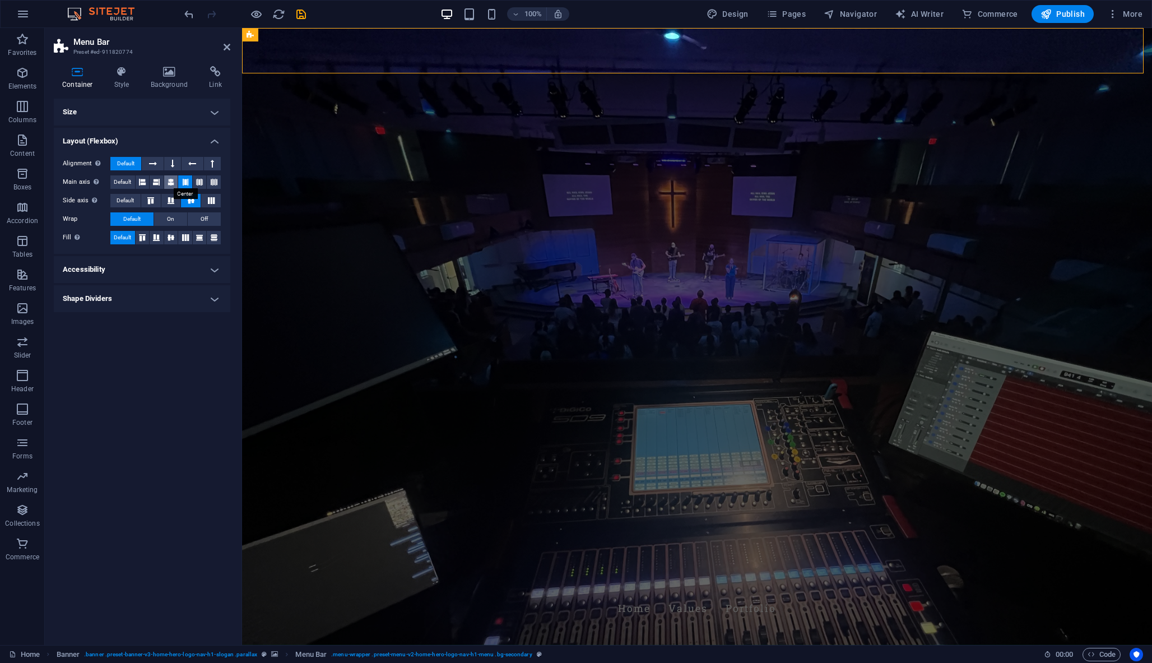
click at [170, 180] on icon at bounding box center [170, 181] width 7 height 13
click at [146, 177] on icon at bounding box center [142, 181] width 7 height 13
click at [143, 180] on icon at bounding box center [142, 181] width 7 height 13
click at [174, 216] on span "On" at bounding box center [170, 218] width 7 height 13
click at [203, 221] on span "Off" at bounding box center [204, 218] width 7 height 13
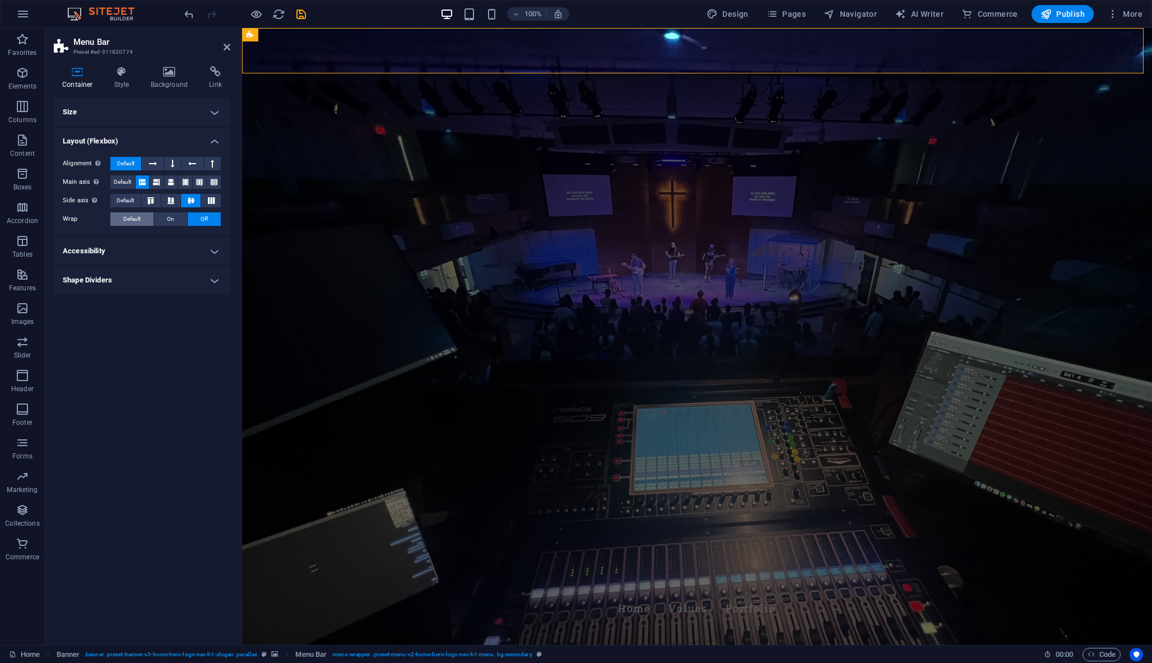
click at [134, 216] on span "Default" at bounding box center [131, 218] width 17 height 13
click at [175, 236] on icon at bounding box center [170, 237] width 13 height 7
click at [201, 220] on span "Off" at bounding box center [204, 218] width 7 height 13
click at [160, 178] on icon at bounding box center [156, 181] width 7 height 13
click at [171, 180] on icon at bounding box center [170, 181] width 7 height 13
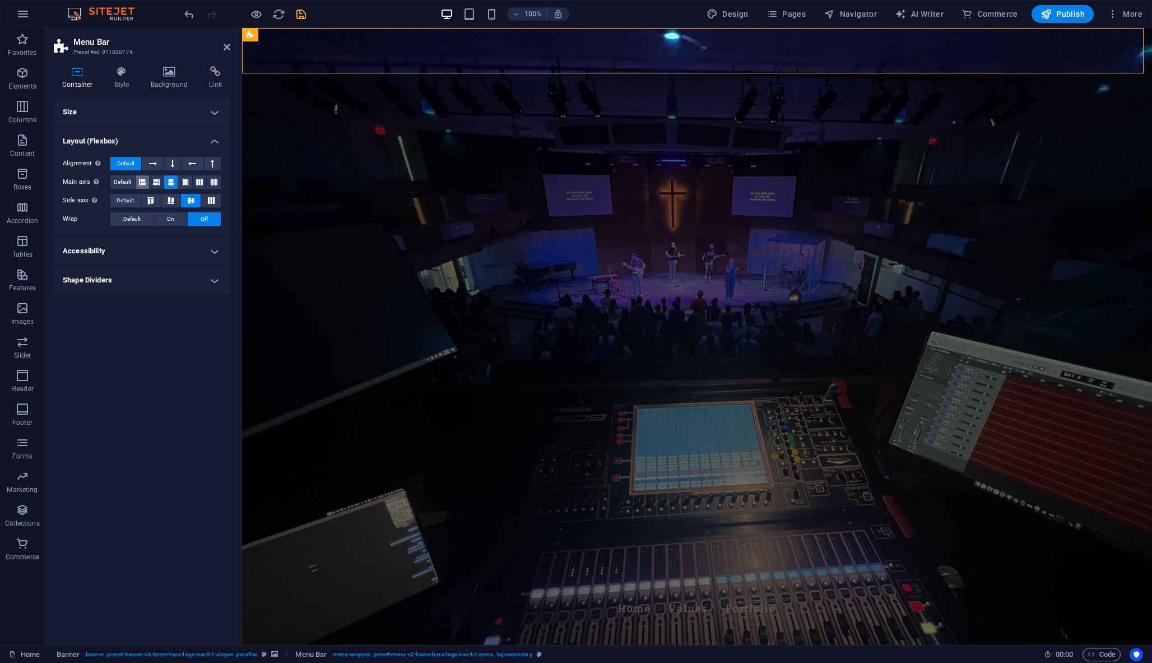
click at [149, 180] on button at bounding box center [143, 181] width 14 height 13
click at [193, 164] on icon at bounding box center [192, 163] width 8 height 13
click at [157, 162] on button at bounding box center [152, 163] width 21 height 13
click at [157, 180] on icon at bounding box center [156, 181] width 7 height 13
click at [449, 577] on figure at bounding box center [696, 585] width 529 height 17
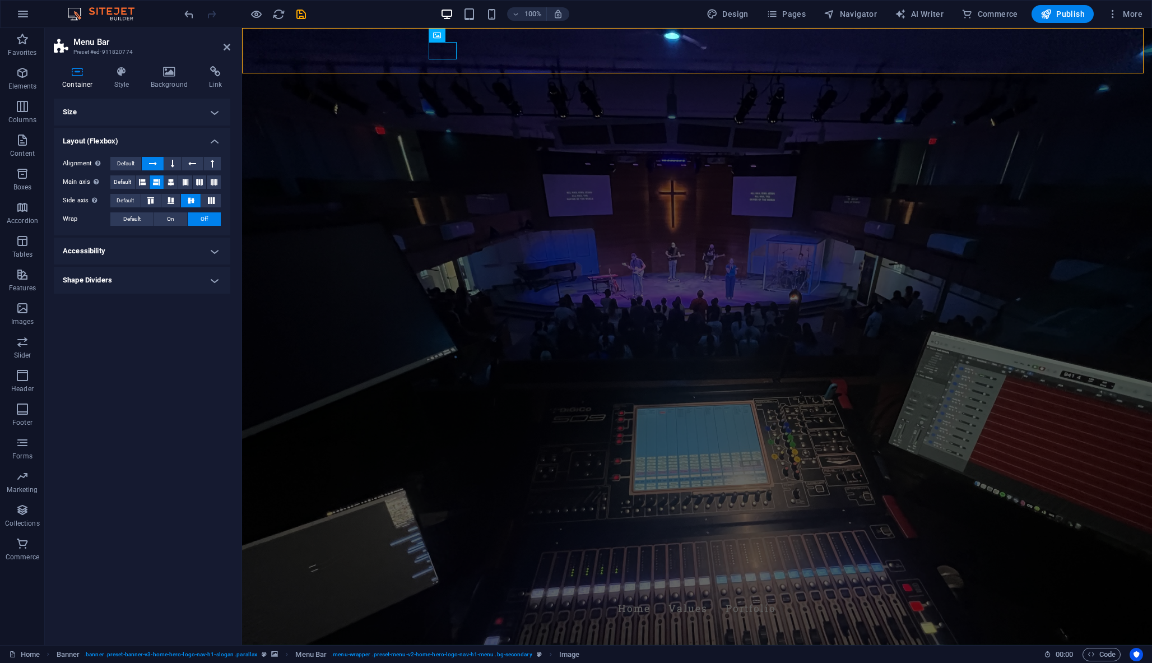
click at [448, 577] on figure at bounding box center [696, 585] width 529 height 17
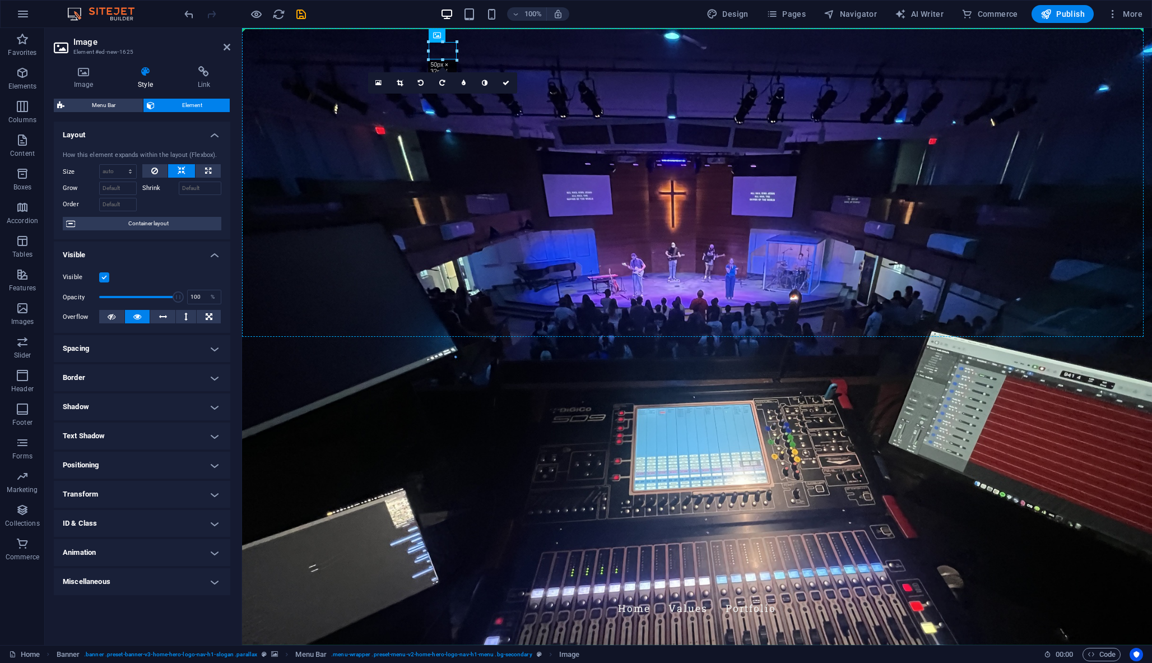
drag, startPoint x: 448, startPoint y: 52, endPoint x: 402, endPoint y: 50, distance: 46.5
drag, startPoint x: 443, startPoint y: 45, endPoint x: 266, endPoint y: 50, distance: 176.5
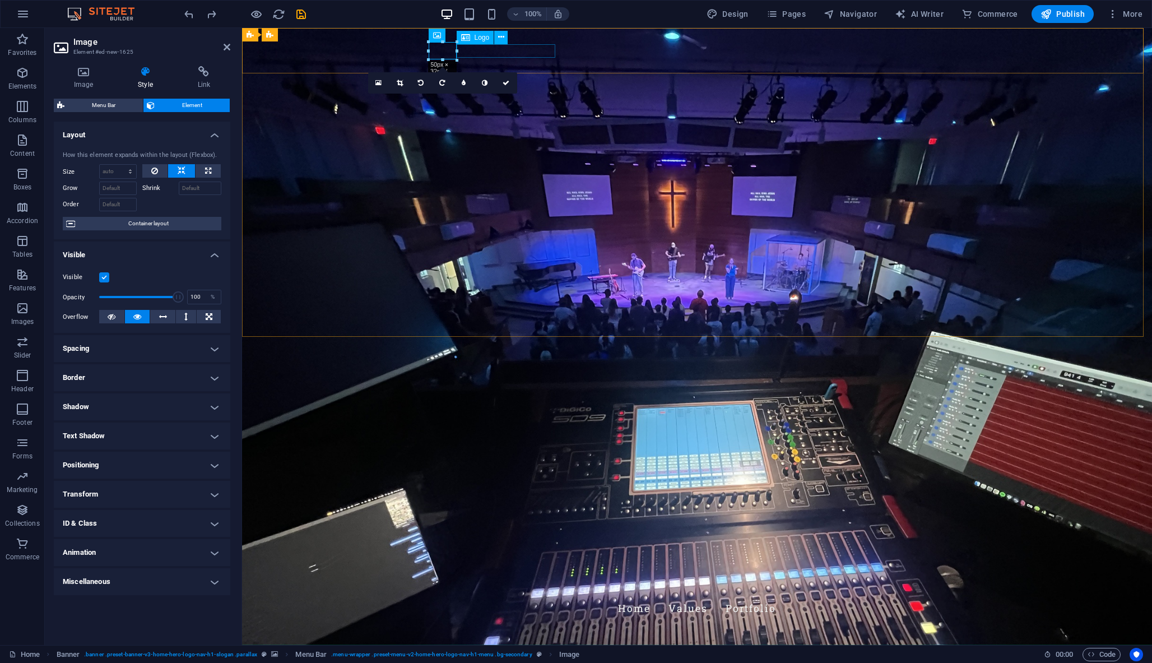
click at [496, 622] on div "Coffin Productions" at bounding box center [696, 628] width 529 height 13
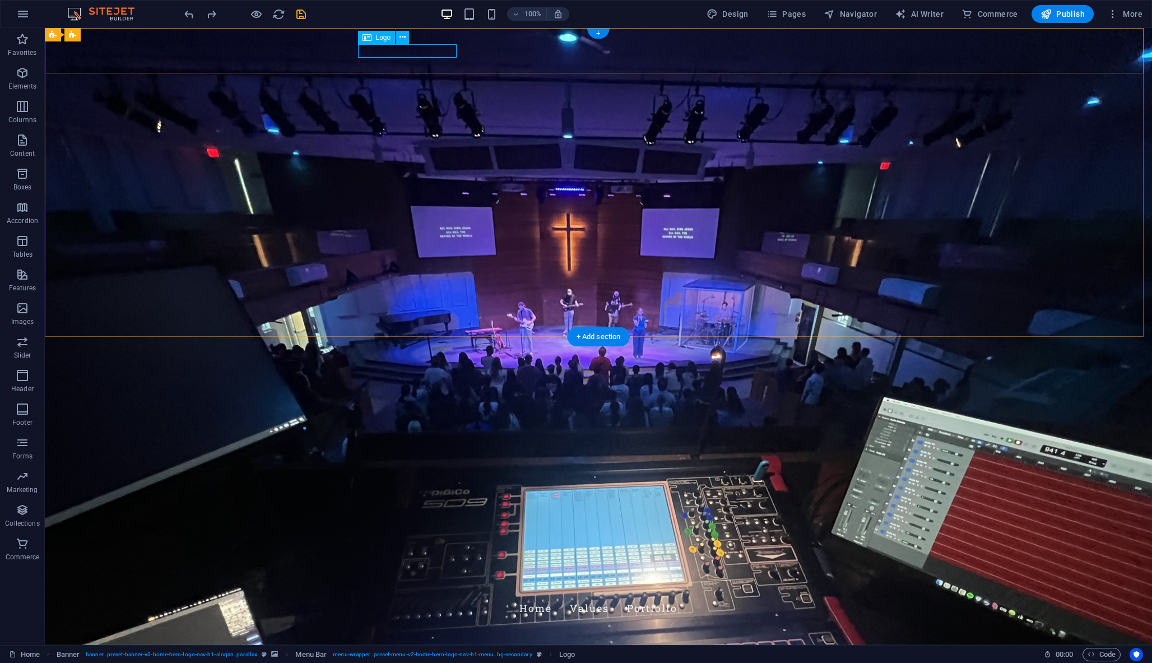
click at [386, 622] on div "Coffin Productions" at bounding box center [598, 628] width 529 height 13
click at [403, 35] on icon at bounding box center [402, 37] width 6 height 12
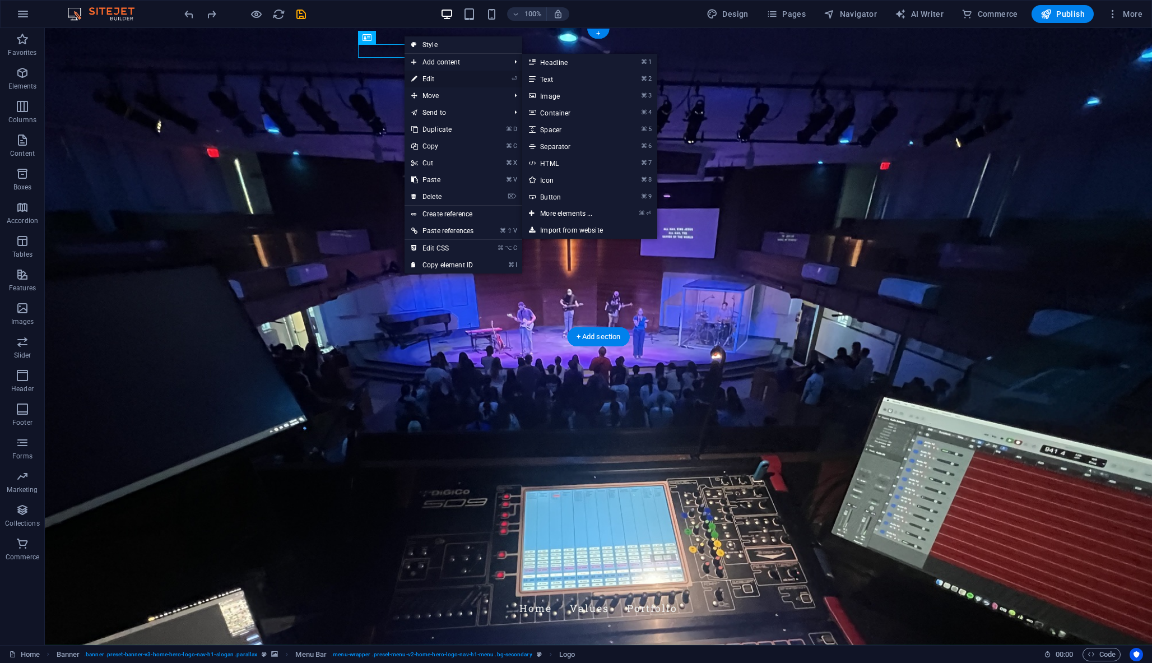
click at [424, 76] on link "⏎ Edit" at bounding box center [442, 79] width 76 height 17
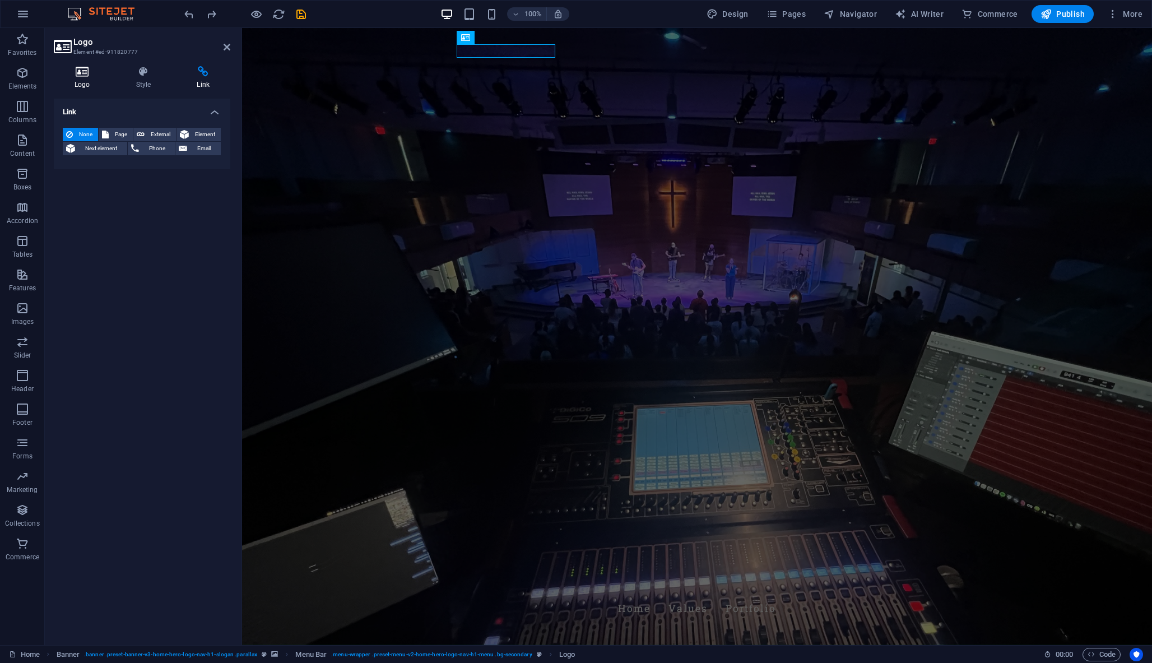
click at [85, 71] on icon at bounding box center [82, 71] width 57 height 11
click at [144, 75] on icon at bounding box center [143, 71] width 57 height 11
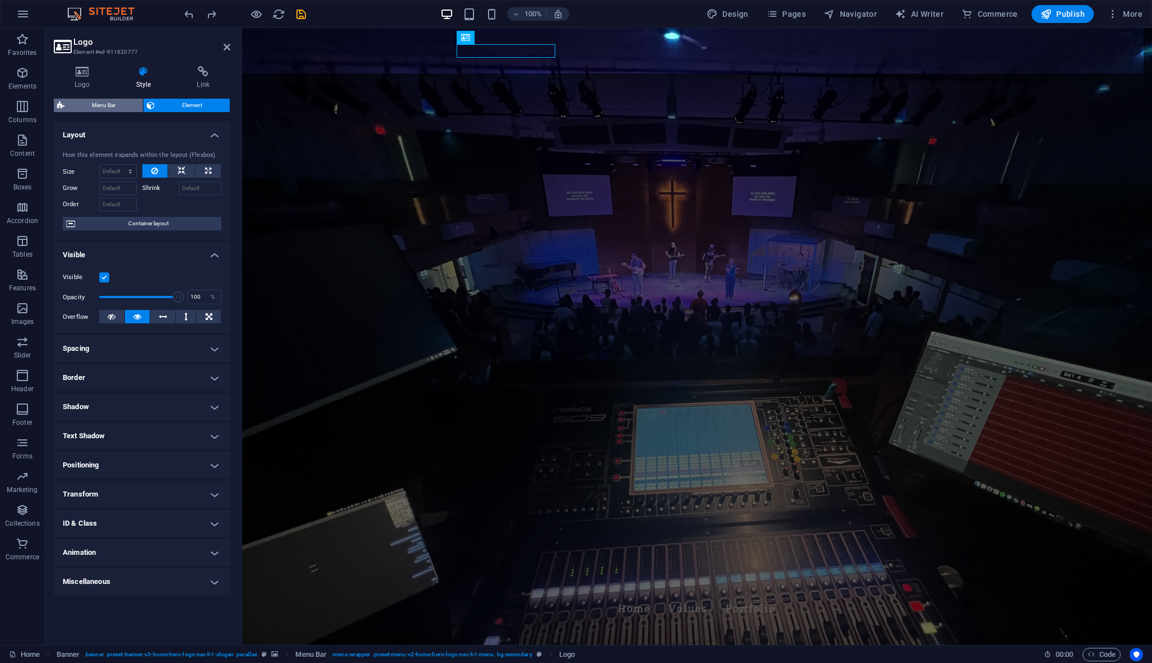
click at [103, 104] on span "Menu Bar" at bounding box center [104, 105] width 72 height 13
select select "rem"
select select "preset-menu-v2-home-hero-logo-nav-h1-menu"
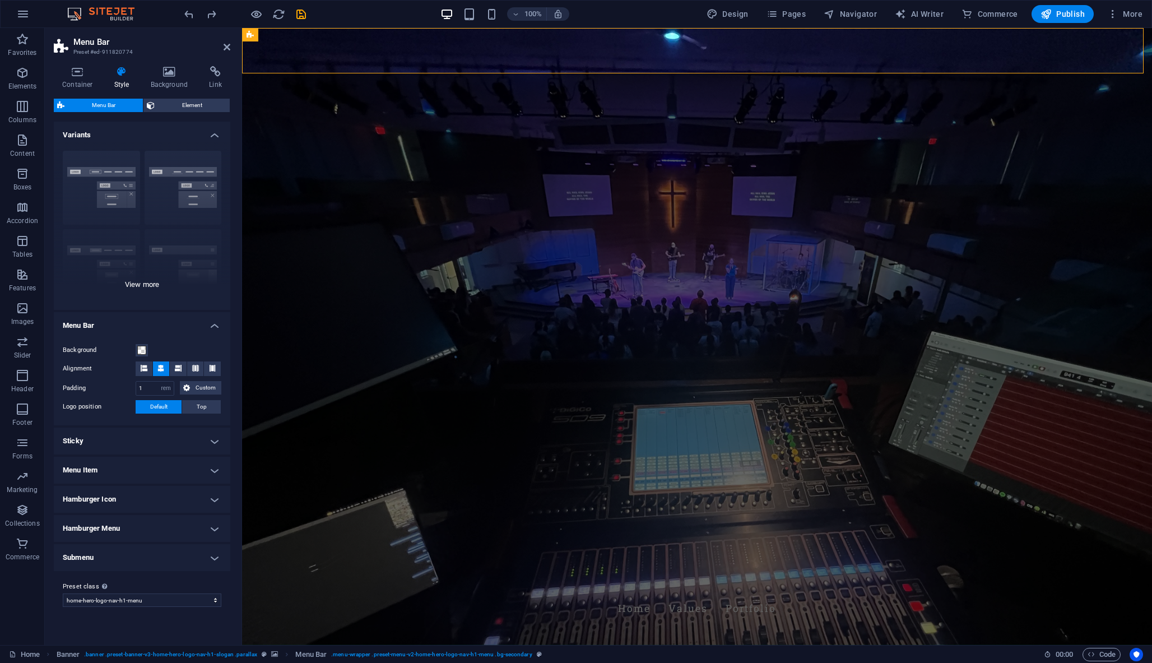
click at [99, 167] on div "Border Centered Default Fixed Loki Trigger Wide XXL" at bounding box center [142, 226] width 176 height 168
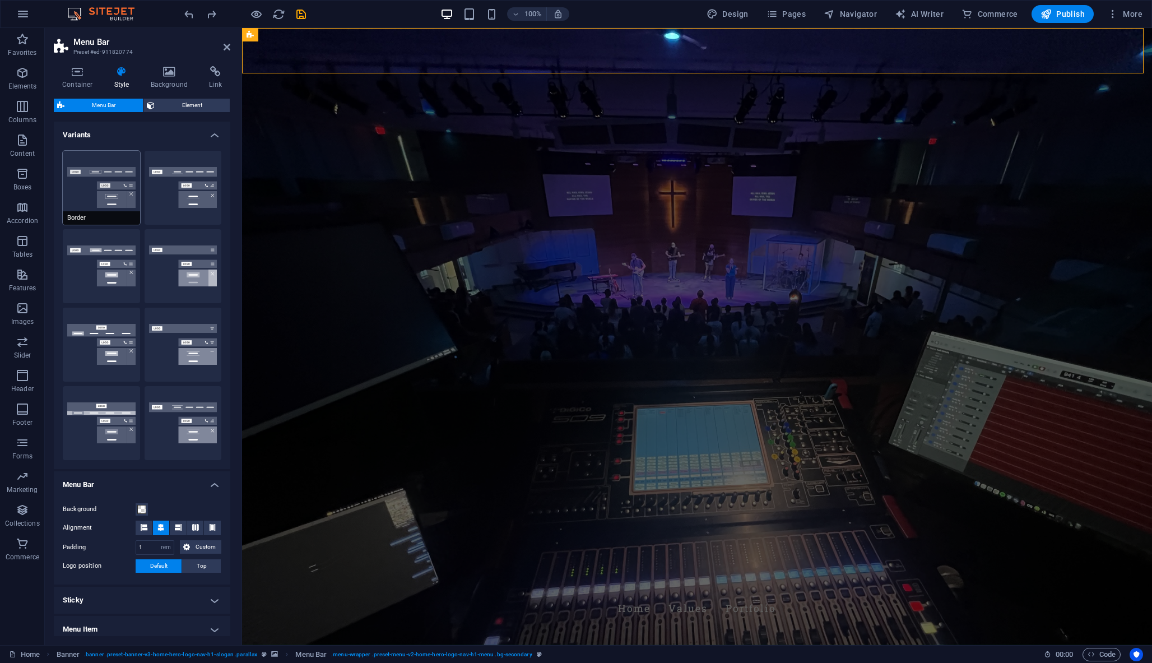
click at [97, 170] on button "Border" at bounding box center [101, 188] width 77 height 74
click at [196, 173] on button "Centered" at bounding box center [183, 188] width 77 height 74
click at [116, 188] on button "Border" at bounding box center [101, 188] width 77 height 74
click at [190, 185] on button "Centered" at bounding box center [183, 188] width 77 height 74
click at [117, 181] on button "Border" at bounding box center [101, 188] width 77 height 74
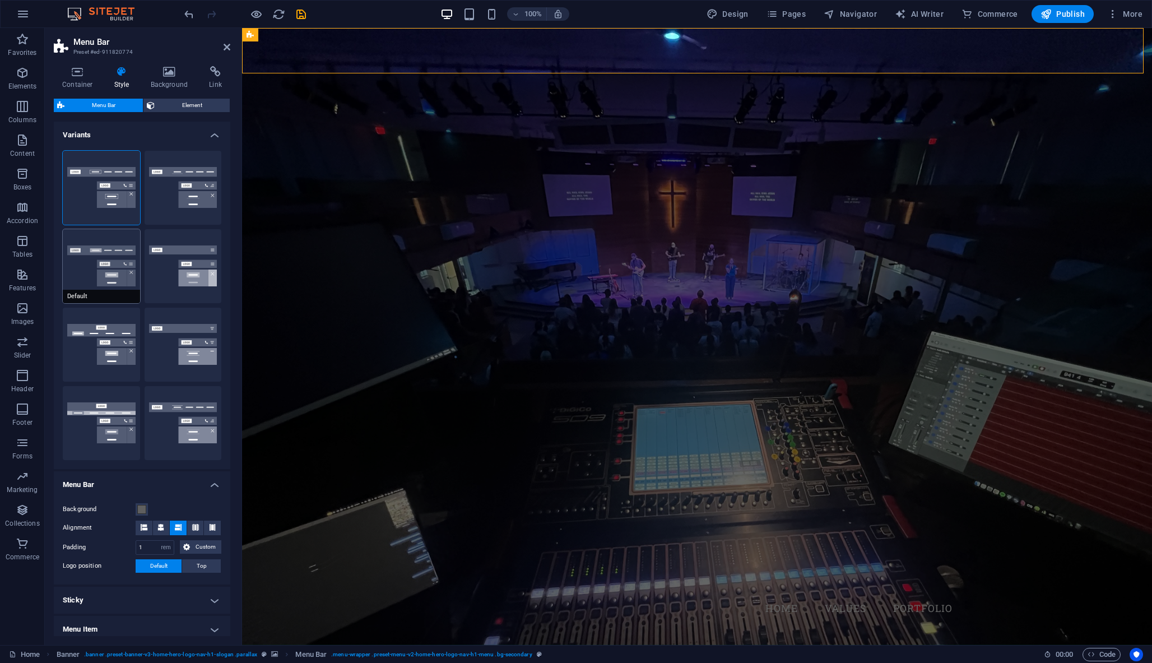
click at [96, 249] on button "Default" at bounding box center [101, 266] width 77 height 74
click at [184, 263] on button "Fixed" at bounding box center [183, 266] width 77 height 74
click at [490, 42] on div "Logo" at bounding box center [476, 37] width 38 height 13
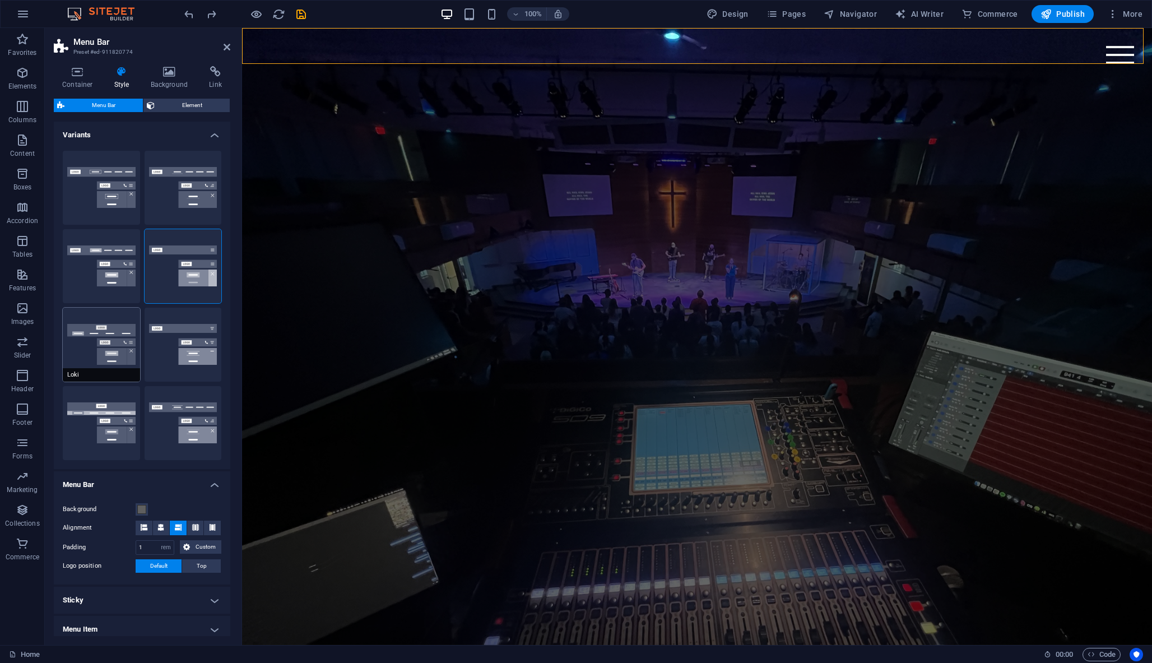
click at [99, 342] on button "Loki" at bounding box center [101, 345] width 77 height 74
type input "0"
select select "DISABLED_OPTION_VALUE"
type input "2"
type input "1"
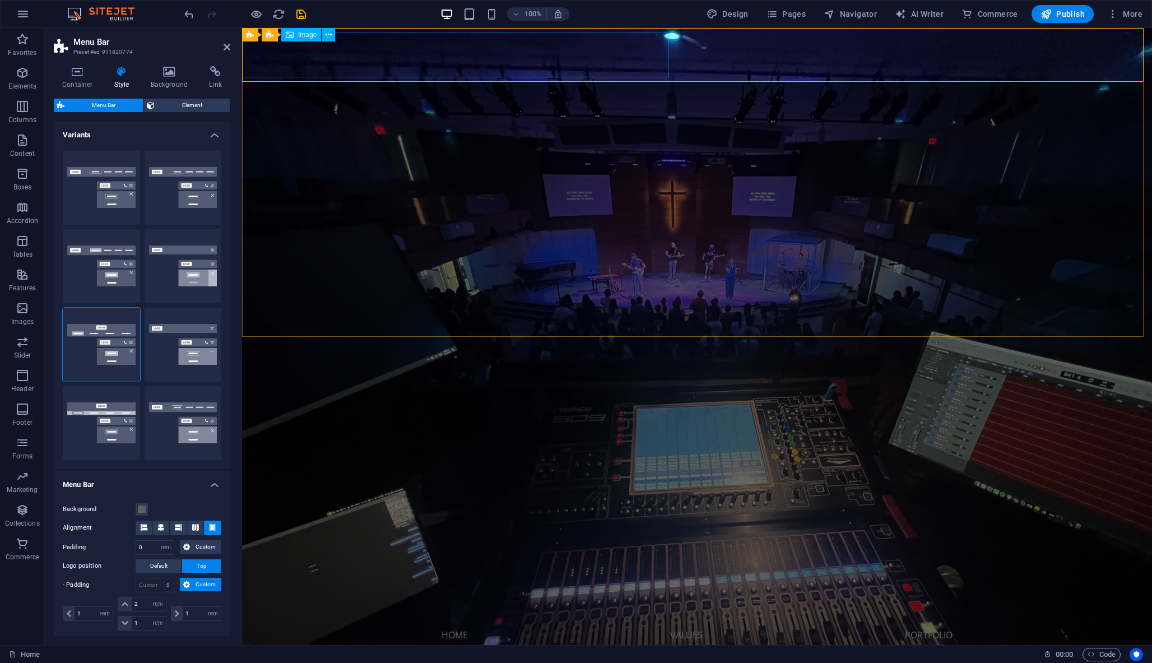
click at [424, 568] on figure at bounding box center [697, 590] width 547 height 44
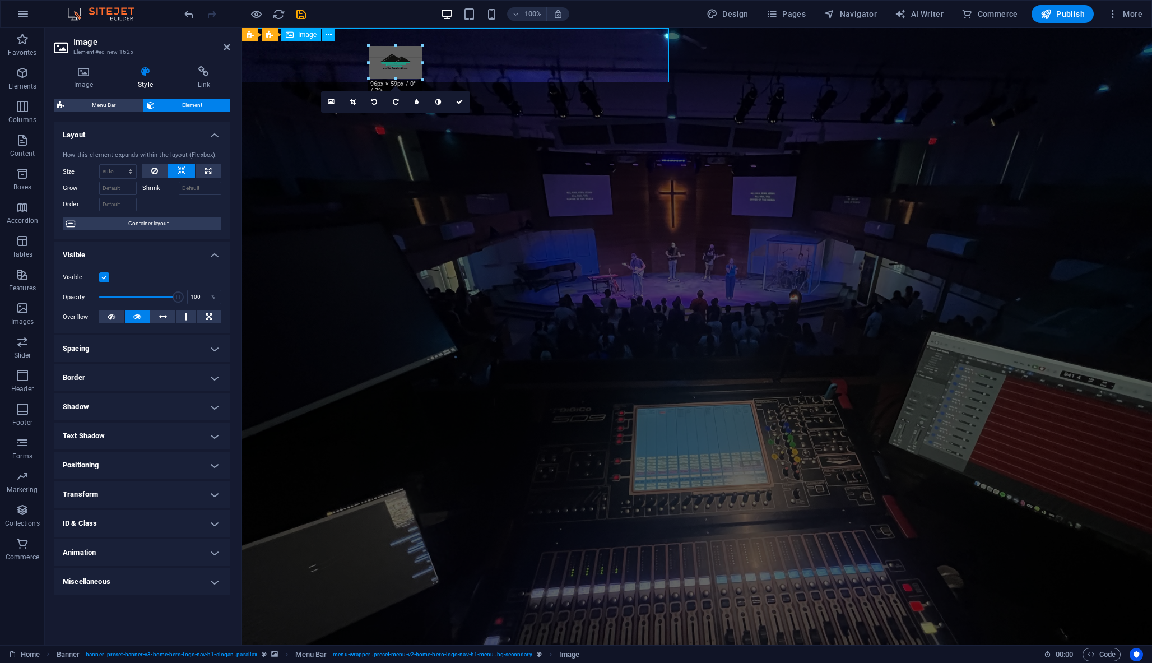
drag, startPoint x: 409, startPoint y: 67, endPoint x: 436, endPoint y: 78, distance: 29.1
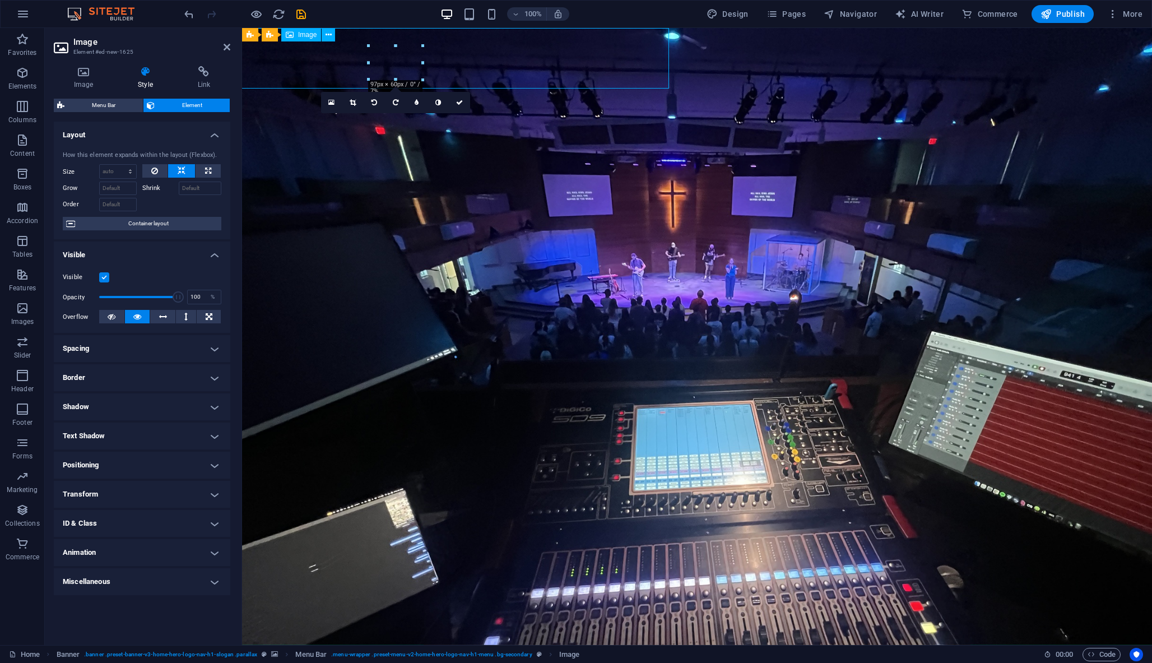
drag, startPoint x: 396, startPoint y: 68, endPoint x: 396, endPoint y: 62, distance: 6.7
click at [424, 568] on figure at bounding box center [697, 598] width 547 height 61
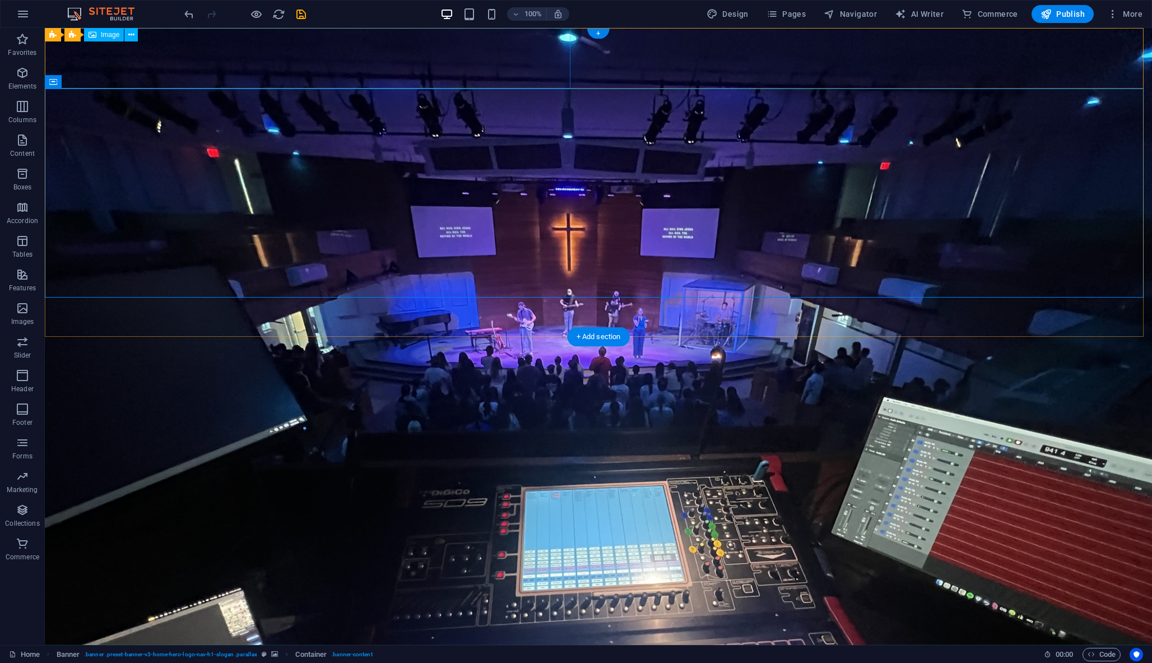
click at [325, 568] on figure at bounding box center [598, 598] width 547 height 61
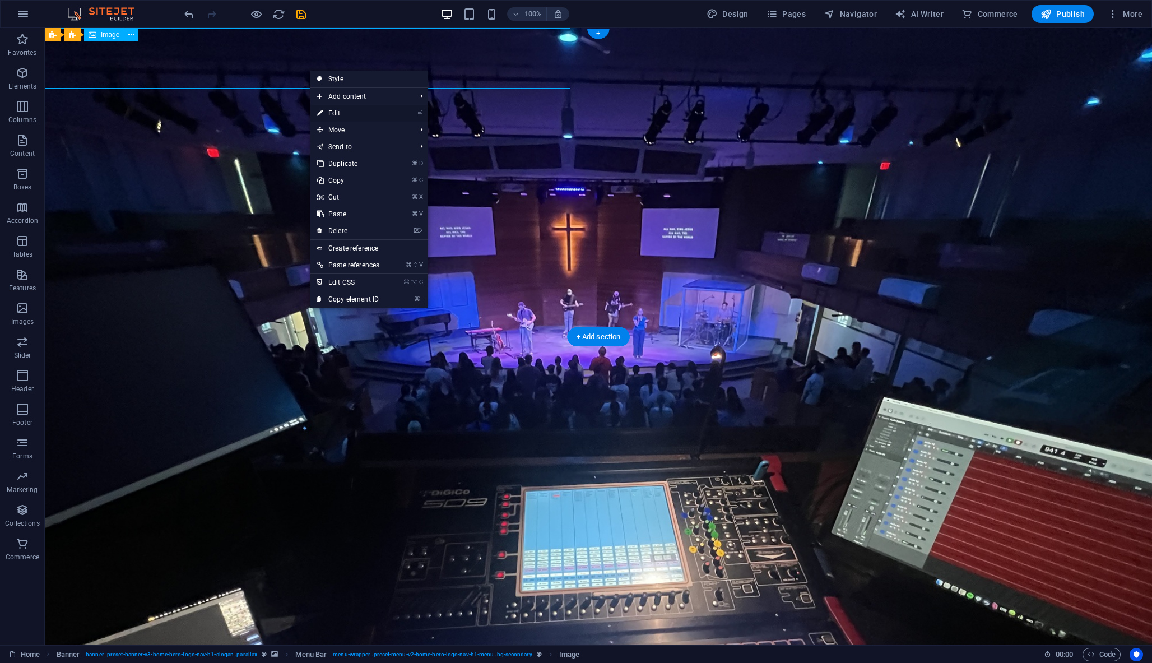
click at [392, 111] on li "⏎ Edit" at bounding box center [369, 113] width 118 height 17
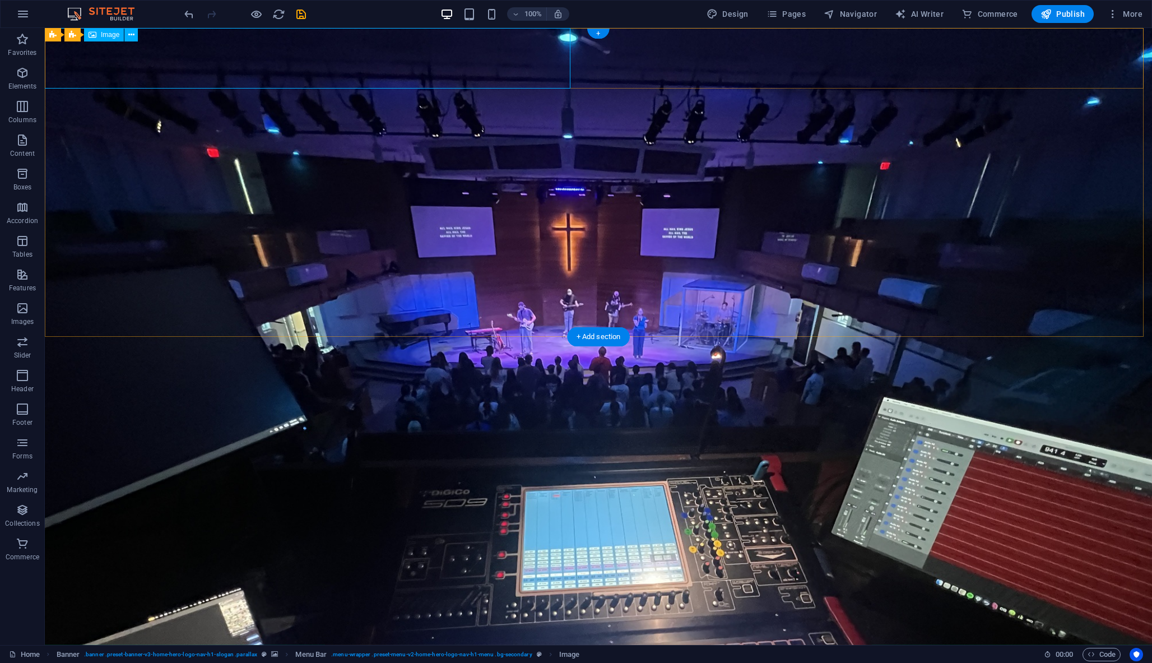
click at [114, 36] on span "Image" at bounding box center [110, 34] width 18 height 7
click at [130, 32] on icon at bounding box center [131, 35] width 6 height 12
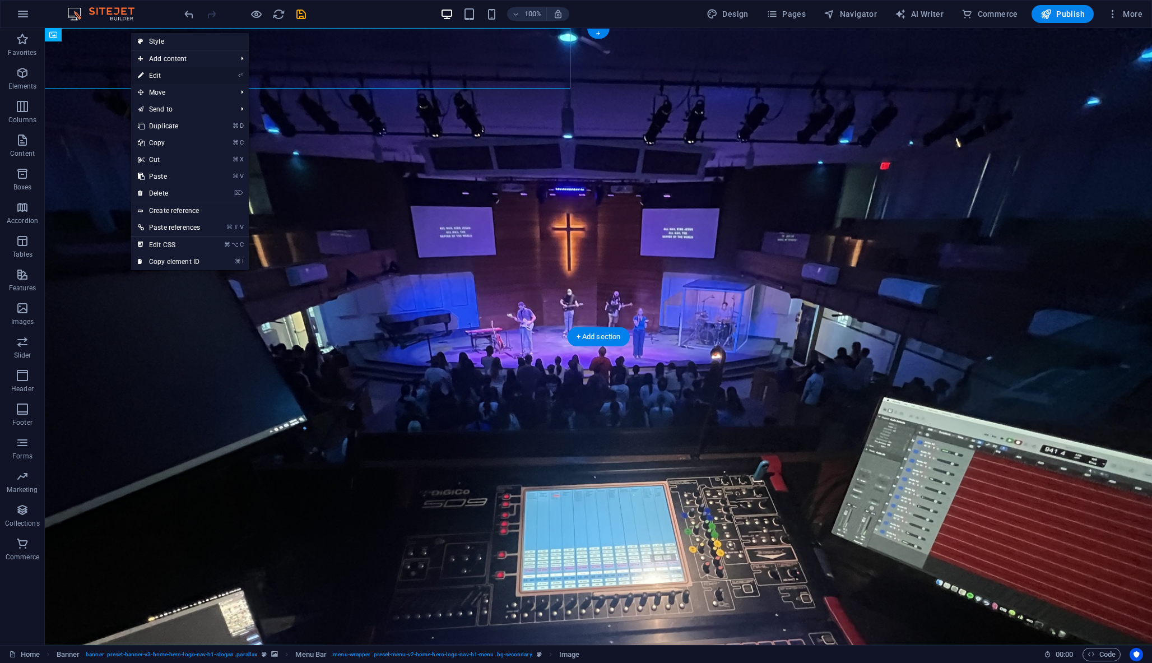
click at [159, 76] on link "⏎ Edit" at bounding box center [169, 75] width 76 height 17
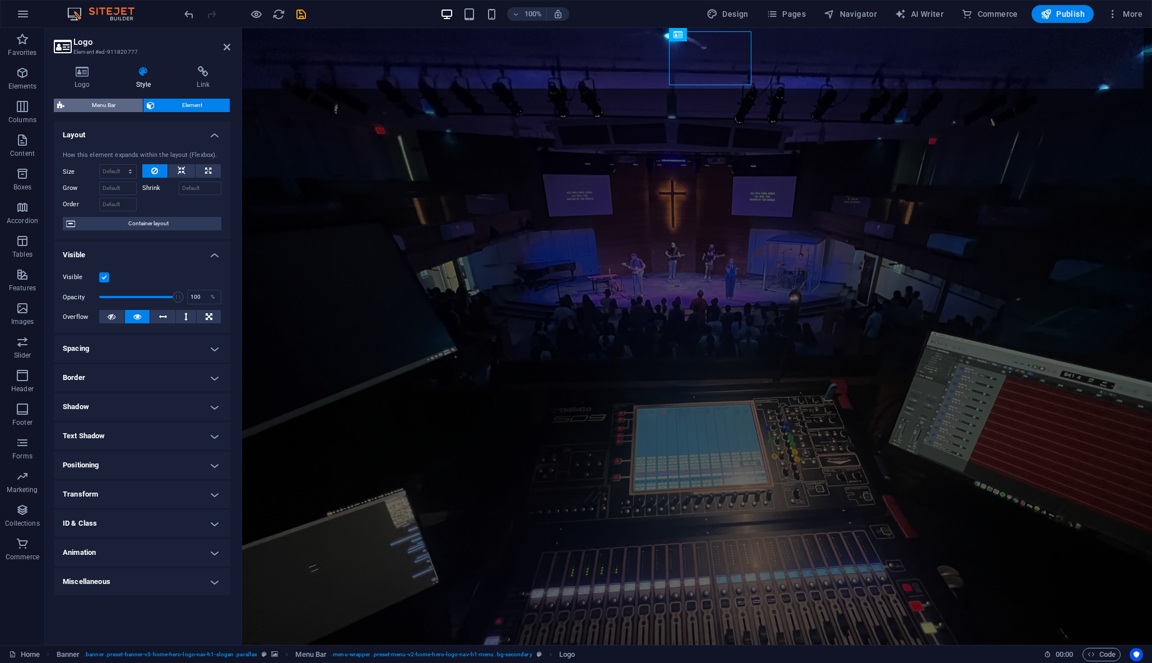
click at [124, 108] on span "Menu Bar" at bounding box center [104, 105] width 72 height 13
select select "rem"
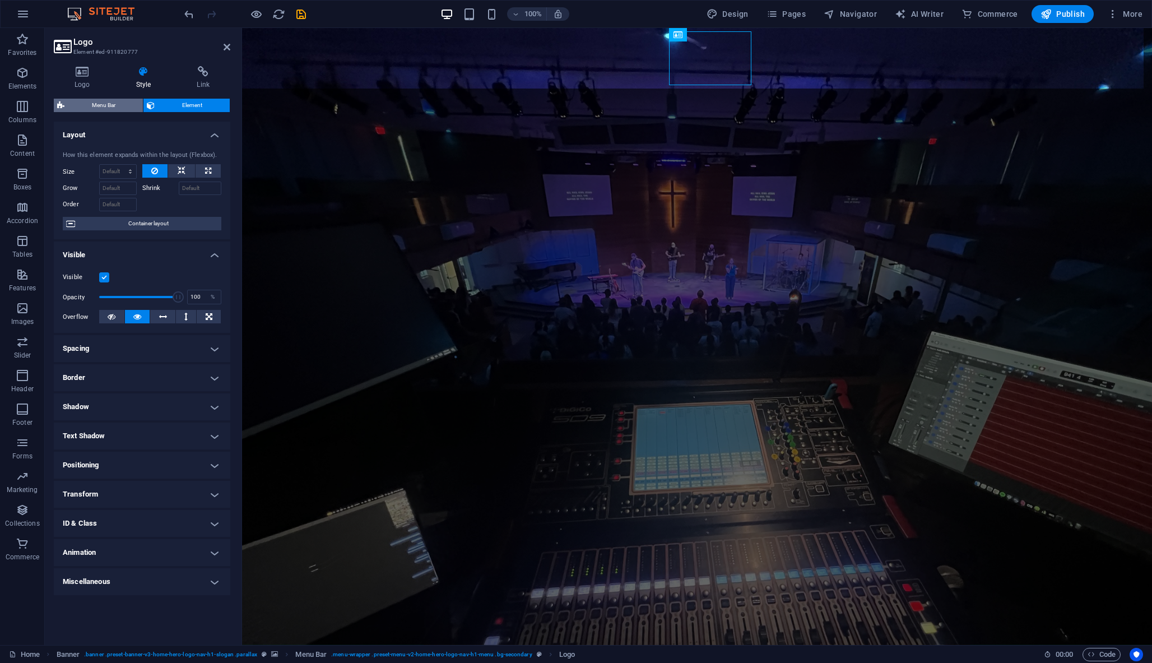
select select "rem"
select select "preset-menu-v2-home-hero-logo-nav-h1-menu"
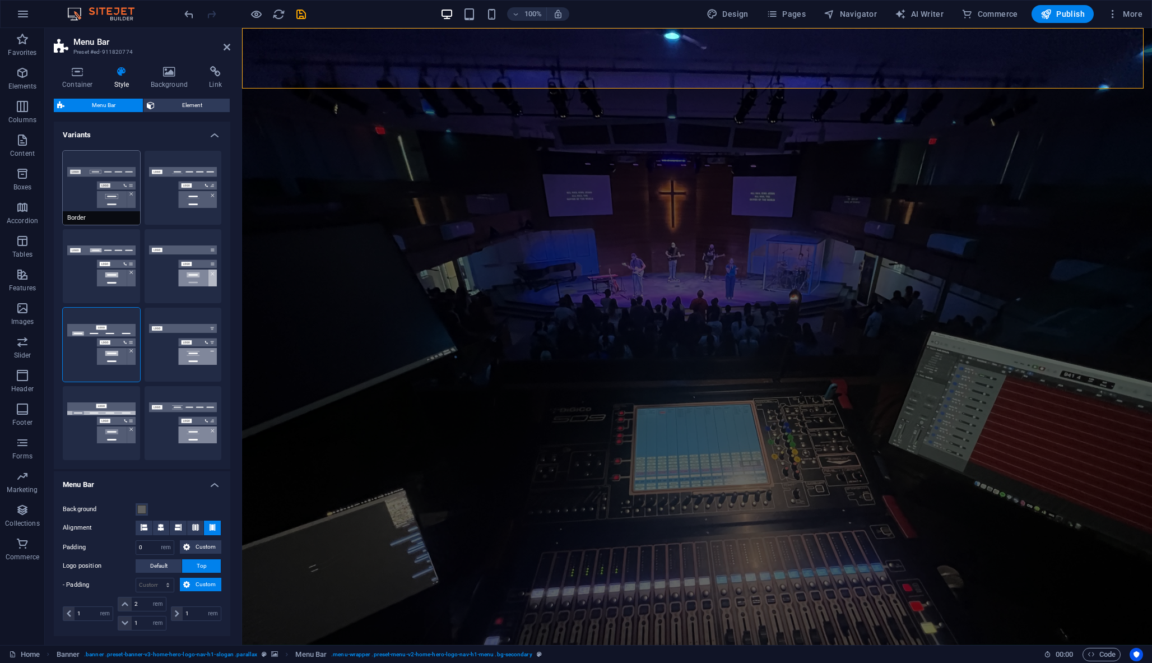
click at [96, 187] on button "Border" at bounding box center [101, 188] width 77 height 74
click at [146, 528] on icon at bounding box center [144, 527] width 7 height 7
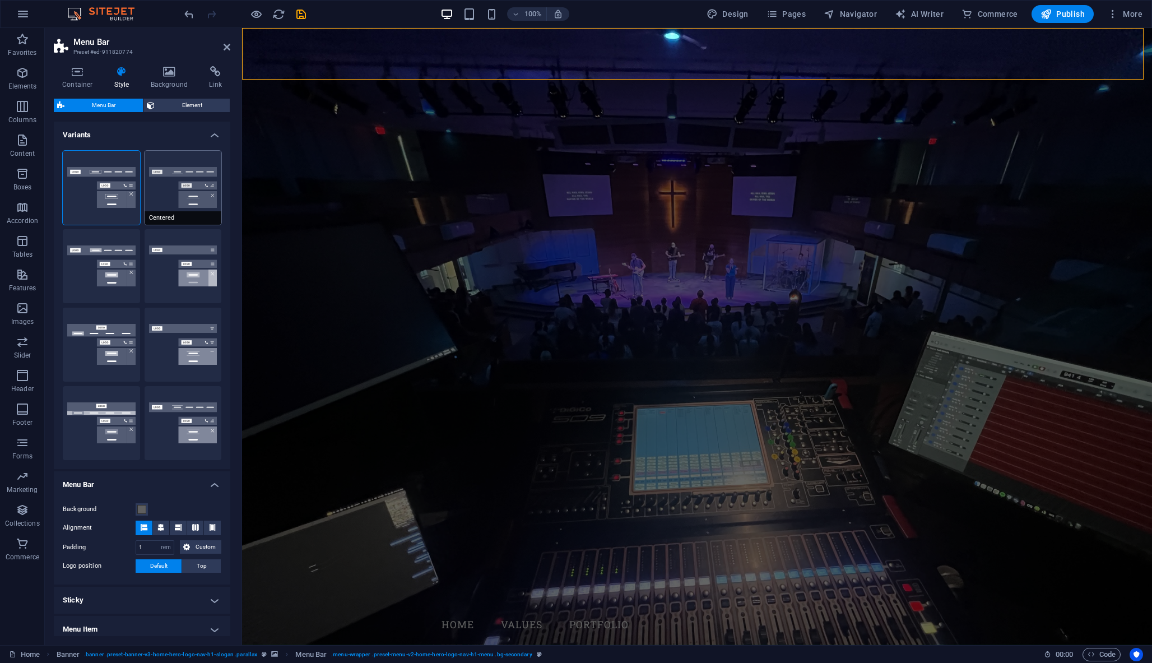
click at [175, 194] on button "Centered" at bounding box center [183, 188] width 77 height 74
click at [107, 416] on button "Wide" at bounding box center [101, 423] width 77 height 74
type input "0"
type input "2"
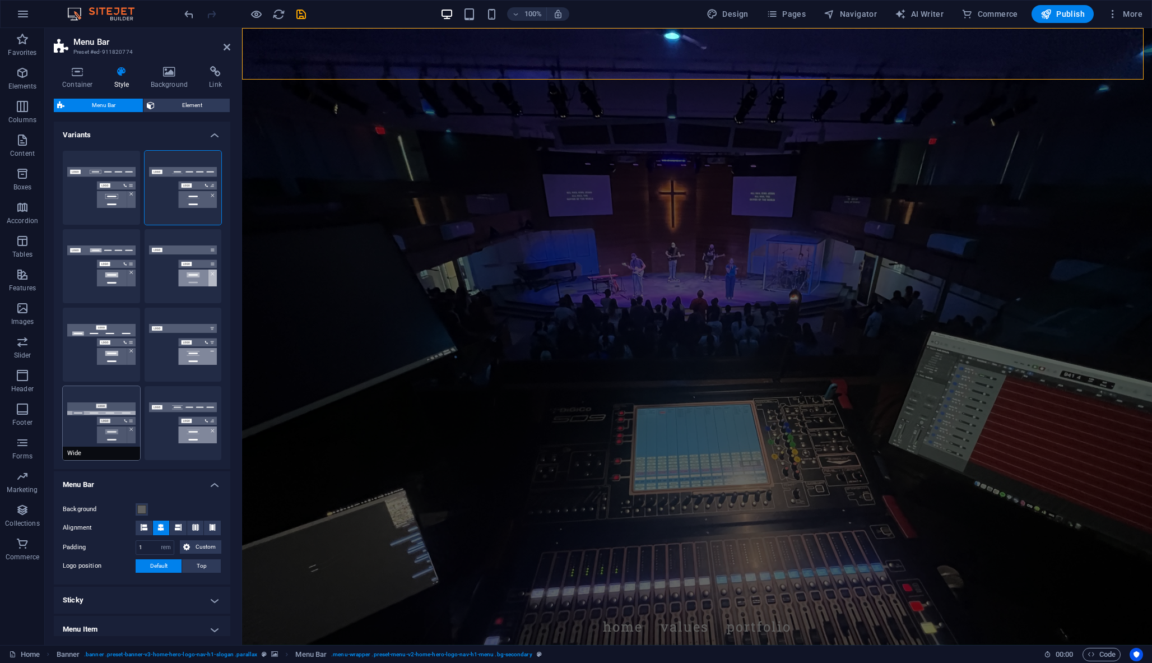
type input "2"
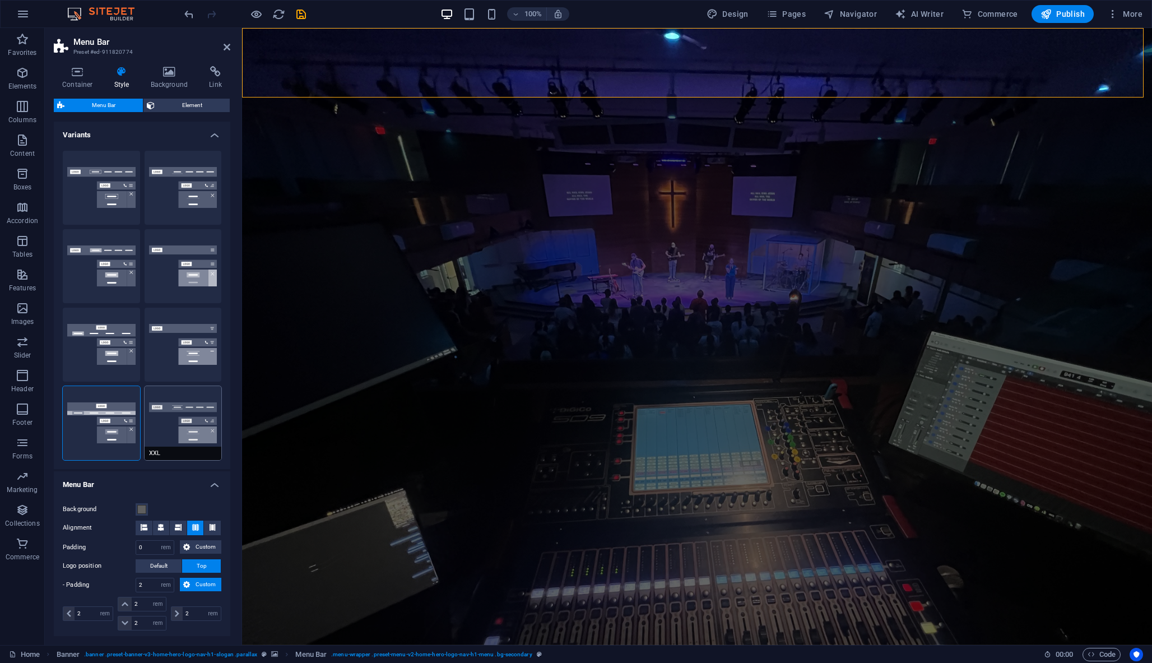
click at [170, 415] on button "XXL" at bounding box center [183, 423] width 77 height 74
type input "1"
click at [95, 196] on button "Border" at bounding box center [101, 188] width 77 height 74
click at [102, 256] on button "Default" at bounding box center [101, 266] width 77 height 74
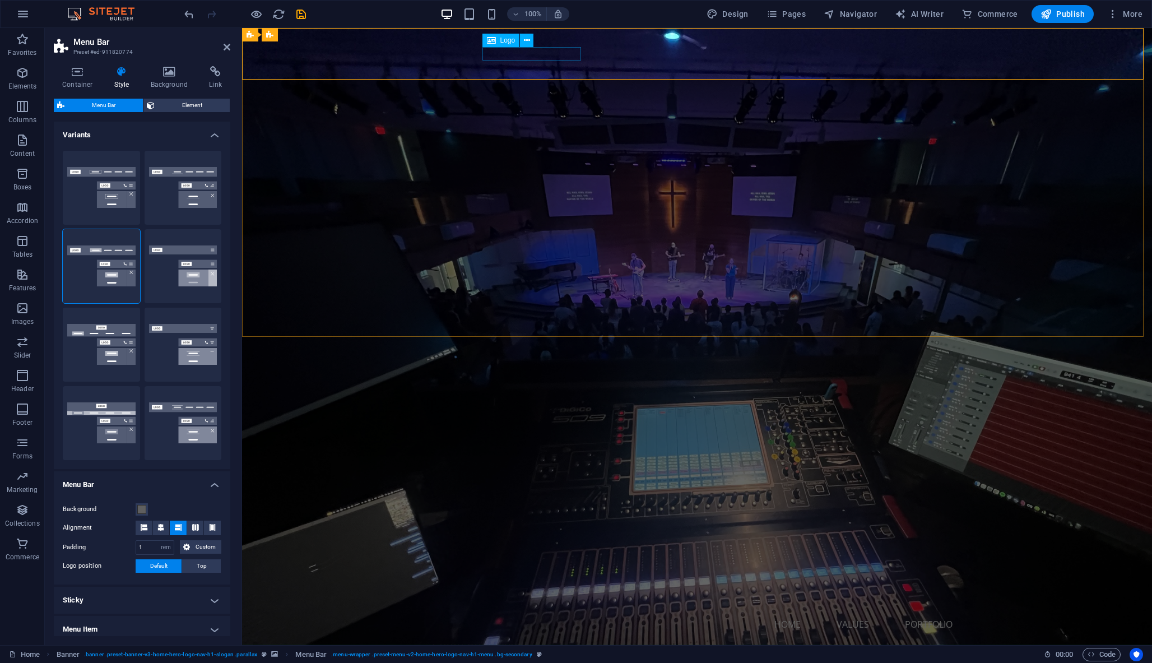
click at [533, 638] on div "Coffin Productions" at bounding box center [696, 644] width 529 height 13
click at [447, 577] on figure at bounding box center [696, 594] width 529 height 34
click at [169, 74] on icon at bounding box center [169, 71] width 54 height 11
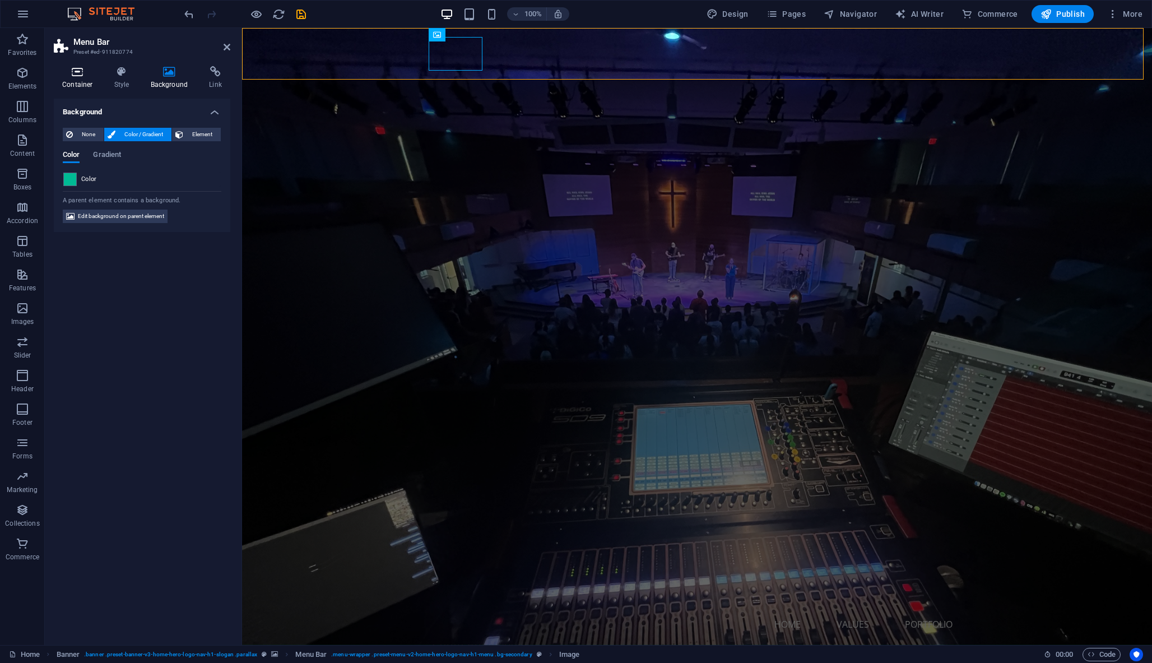
click at [74, 76] on icon at bounding box center [78, 71] width 48 height 11
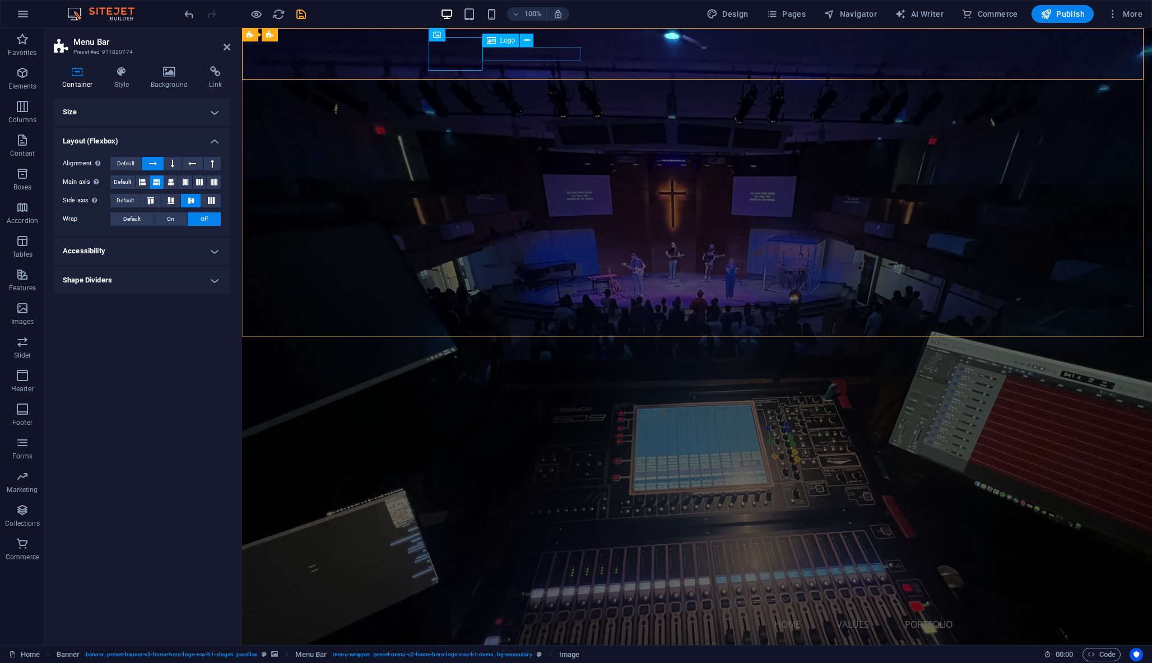
click at [524, 638] on div "Coffin Productions" at bounding box center [696, 644] width 529 height 13
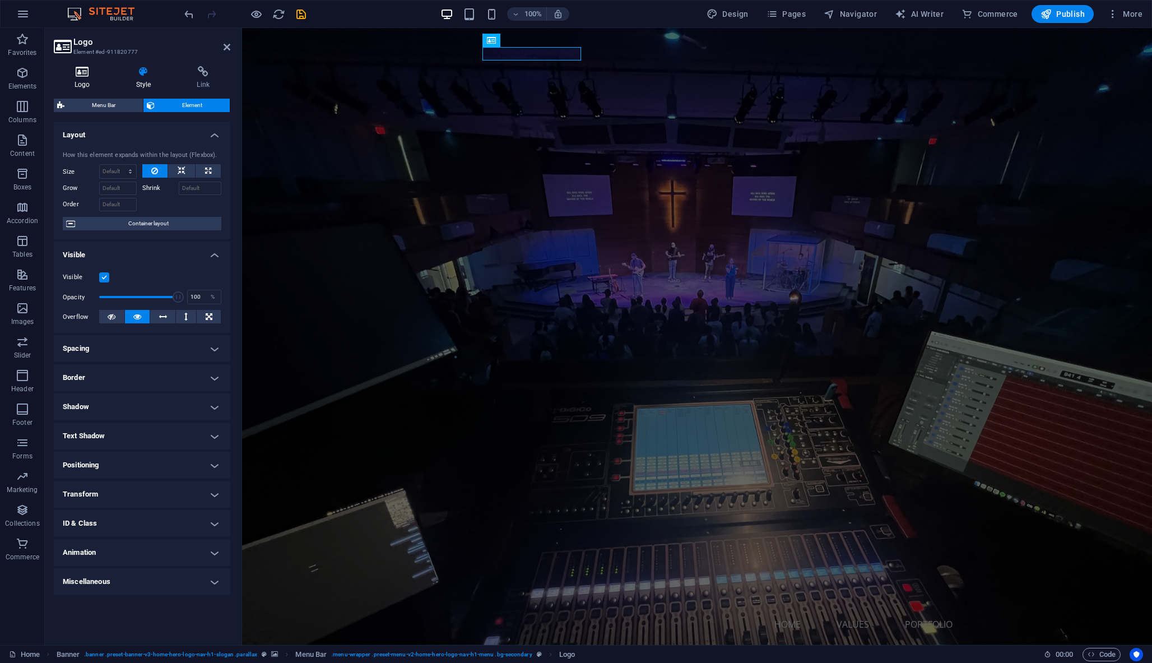
click at [85, 74] on icon at bounding box center [82, 71] width 57 height 11
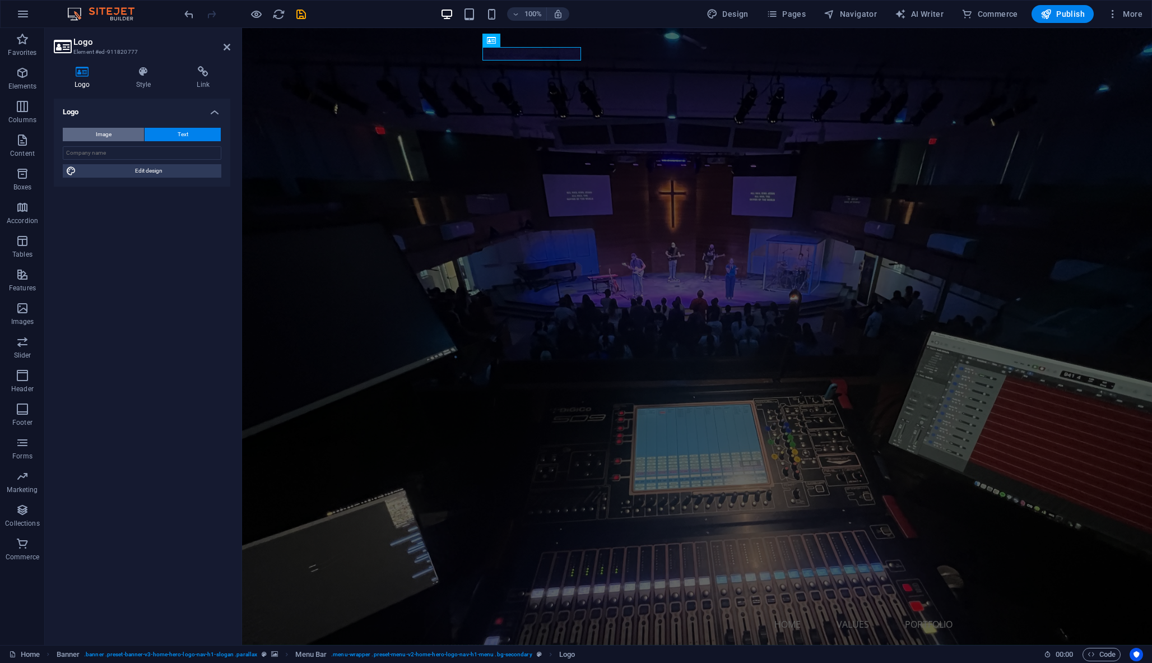
click at [110, 135] on span "Image" at bounding box center [104, 134] width 16 height 13
select select "DISABLED_OPTION_VALUE"
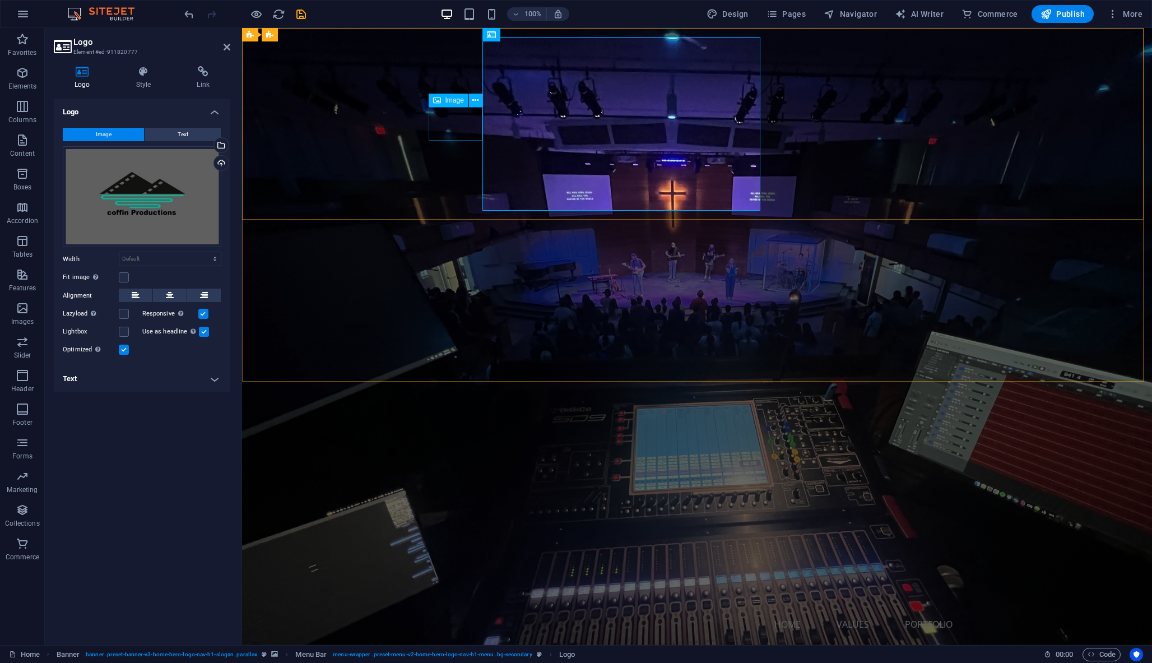
click at [452, 577] on figure at bounding box center [696, 594] width 529 height 34
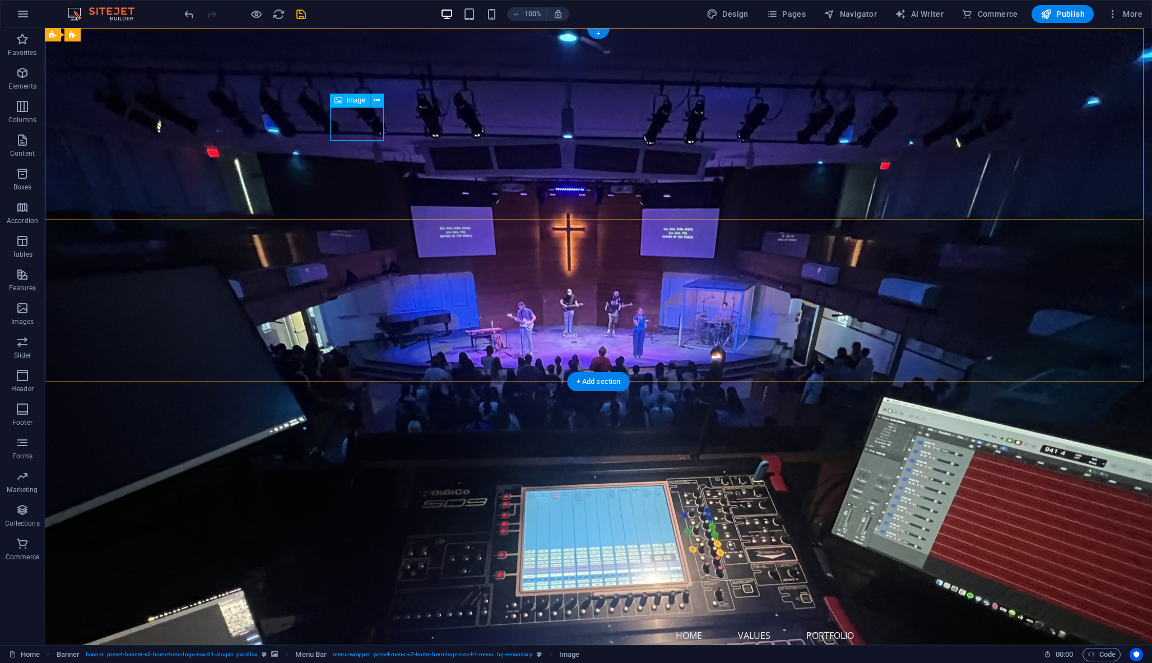
click at [369, 588] on figure at bounding box center [598, 605] width 529 height 34
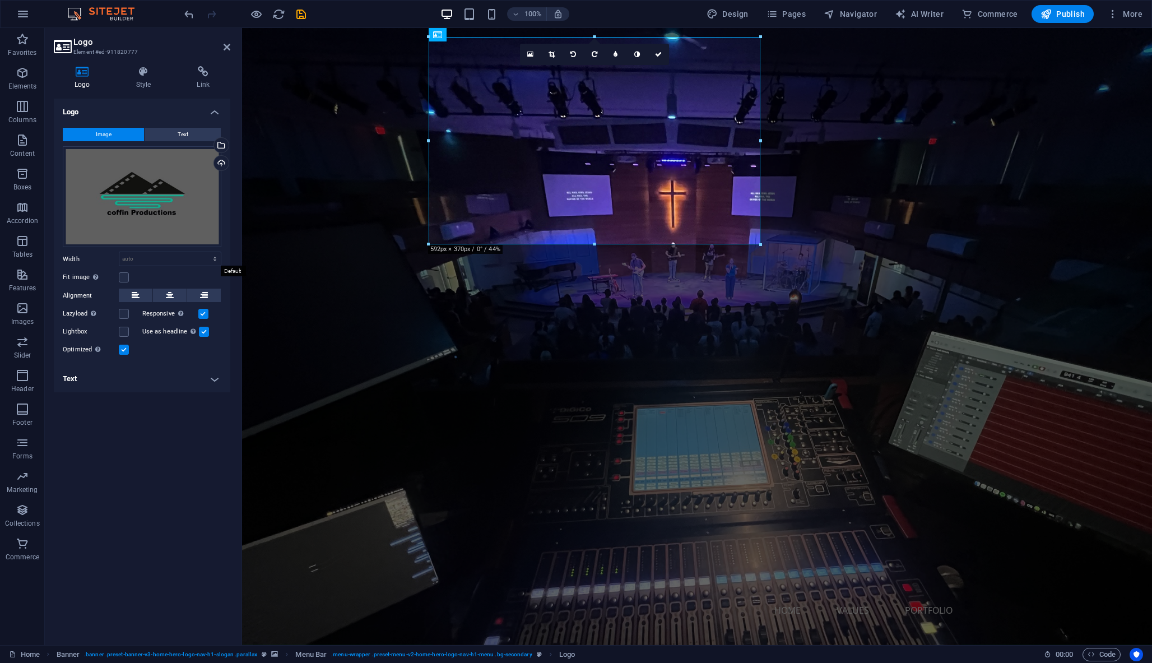
click at [118, 274] on label "Fit image Automatically fit image to a fixed width and height" at bounding box center [91, 277] width 56 height 13
click at [0, 0] on input "Fit image Automatically fit image to a fixed width and height" at bounding box center [0, 0] width 0 height 0
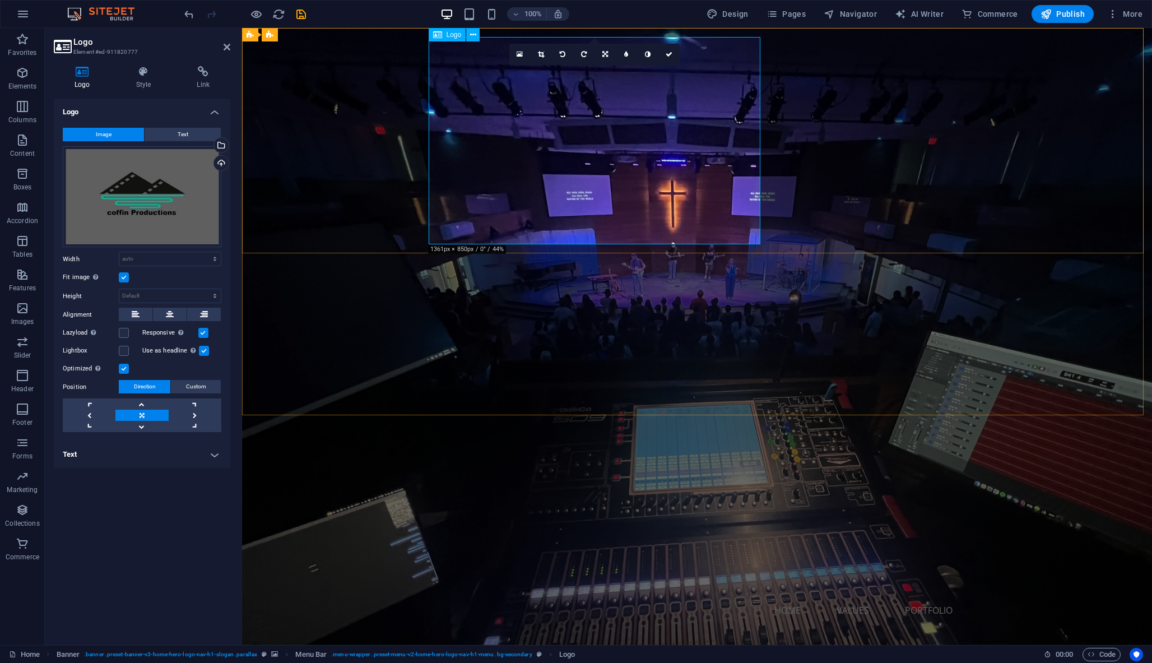
select select "px"
type input "592"
click at [126, 275] on label at bounding box center [124, 277] width 10 height 10
click at [0, 0] on input "Fit image Automatically fit image to a fixed width and height" at bounding box center [0, 0] width 0 height 0
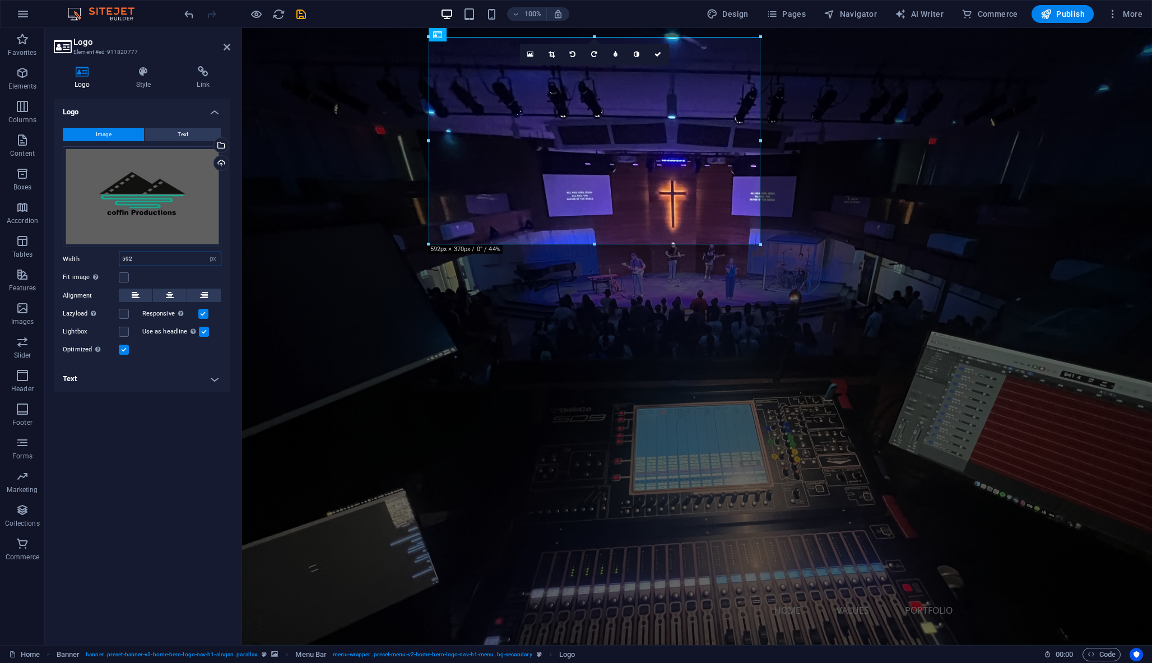
drag, startPoint x: 141, startPoint y: 257, endPoint x: 104, endPoint y: 254, distance: 37.1
click at [104, 254] on div "Width 592 Default auto px rem % em vh vw" at bounding box center [142, 259] width 159 height 15
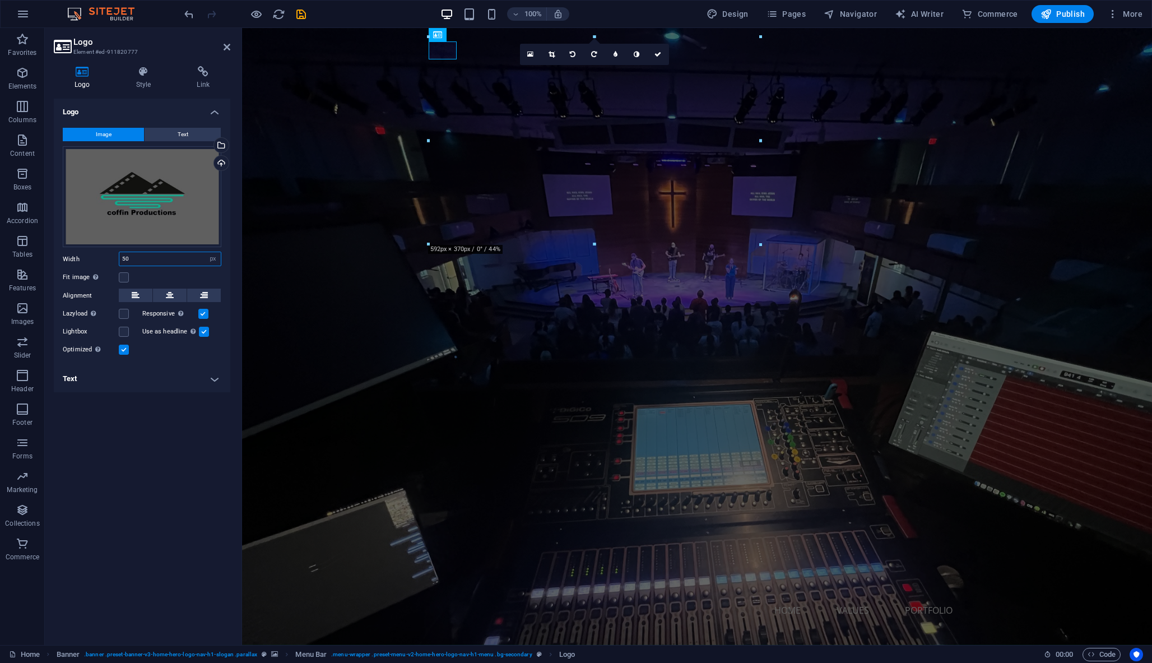
click at [138, 258] on input "50" at bounding box center [169, 258] width 101 height 13
type input "5"
type input "100"
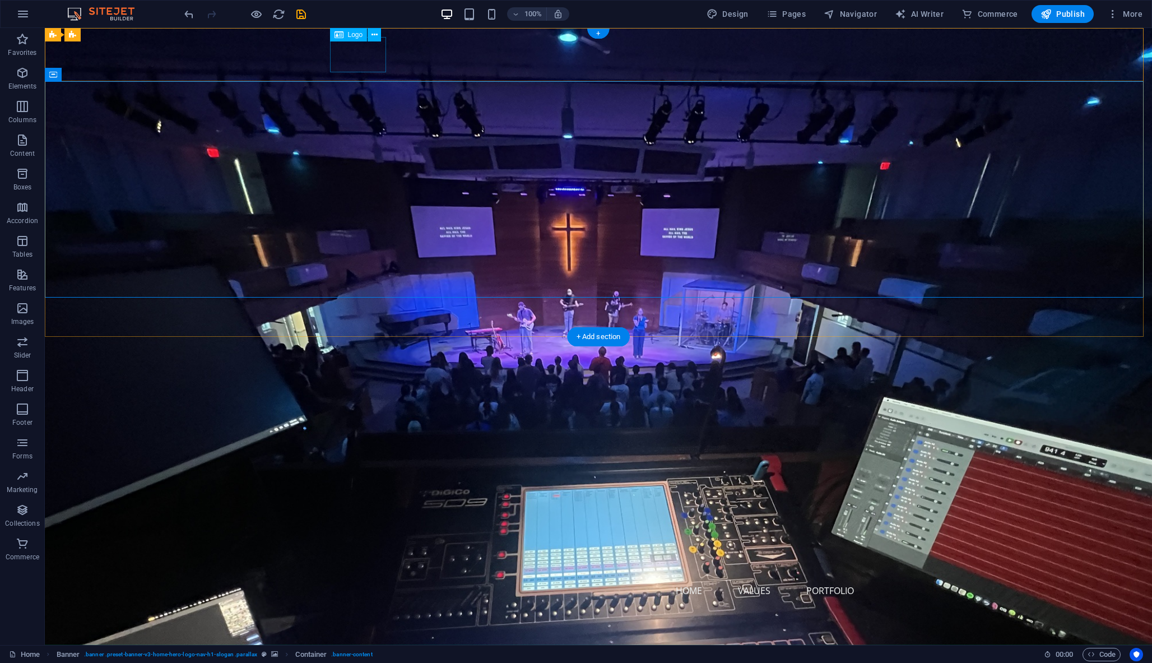
click at [356, 604] on div at bounding box center [598, 621] width 529 height 35
select select "px"
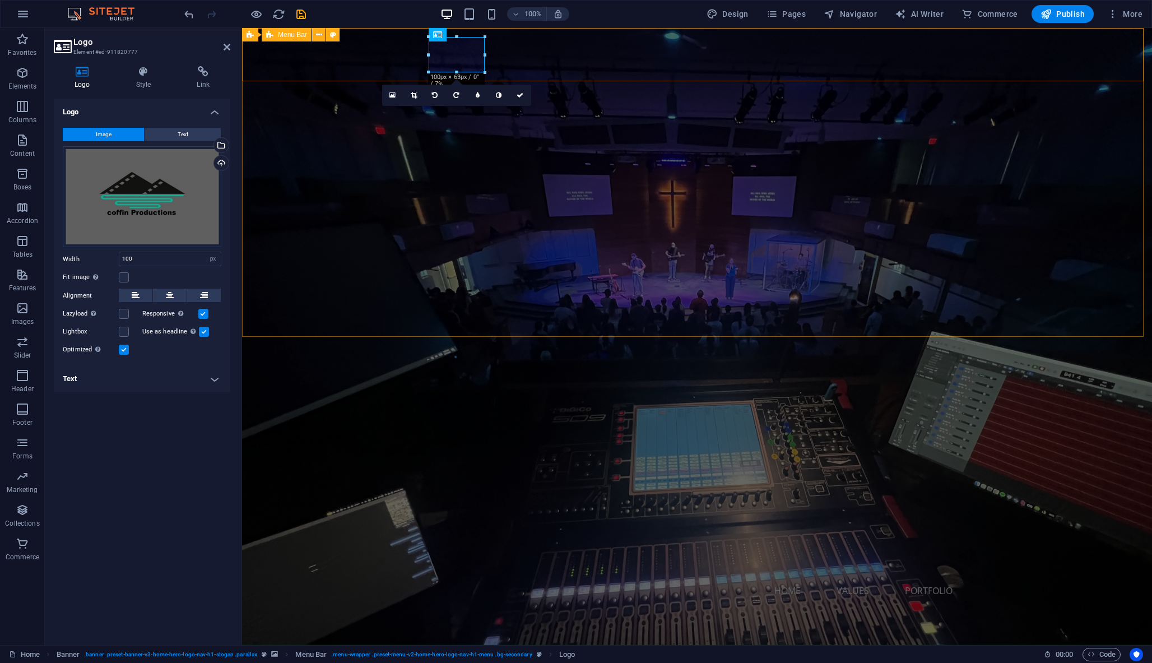
click at [351, 568] on div "Home Values Portfolio" at bounding box center [697, 608] width 910 height 80
select select "rem"
select select "preset-menu-v2-home-hero-logo-nav-h1-menu"
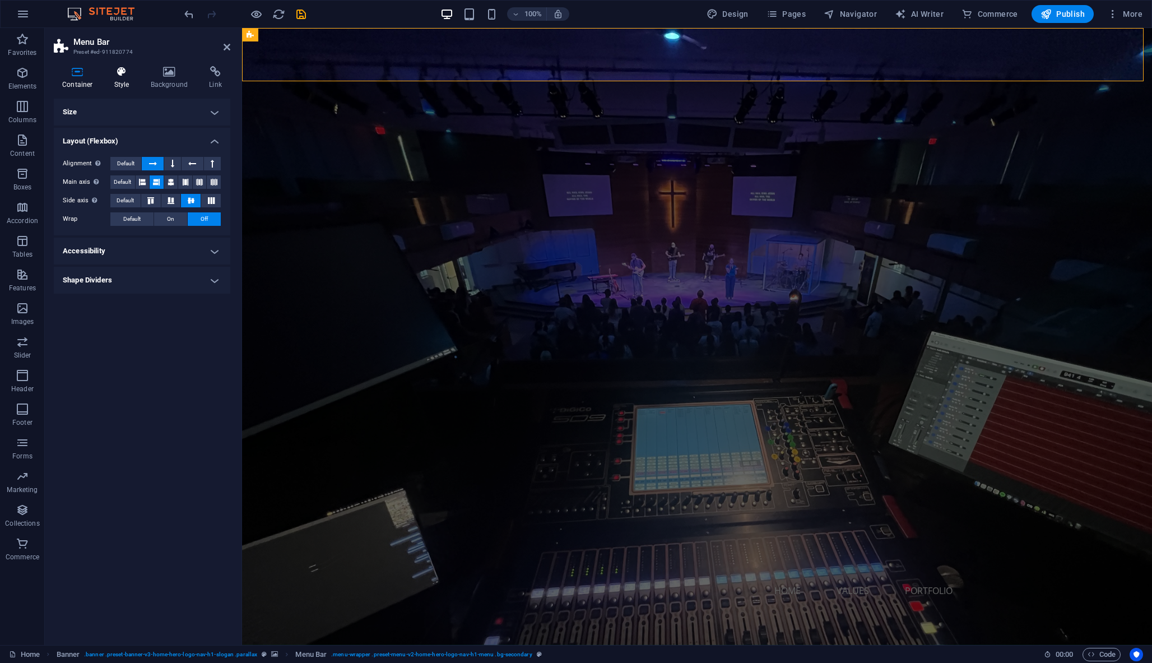
click at [127, 71] on icon at bounding box center [122, 71] width 32 height 11
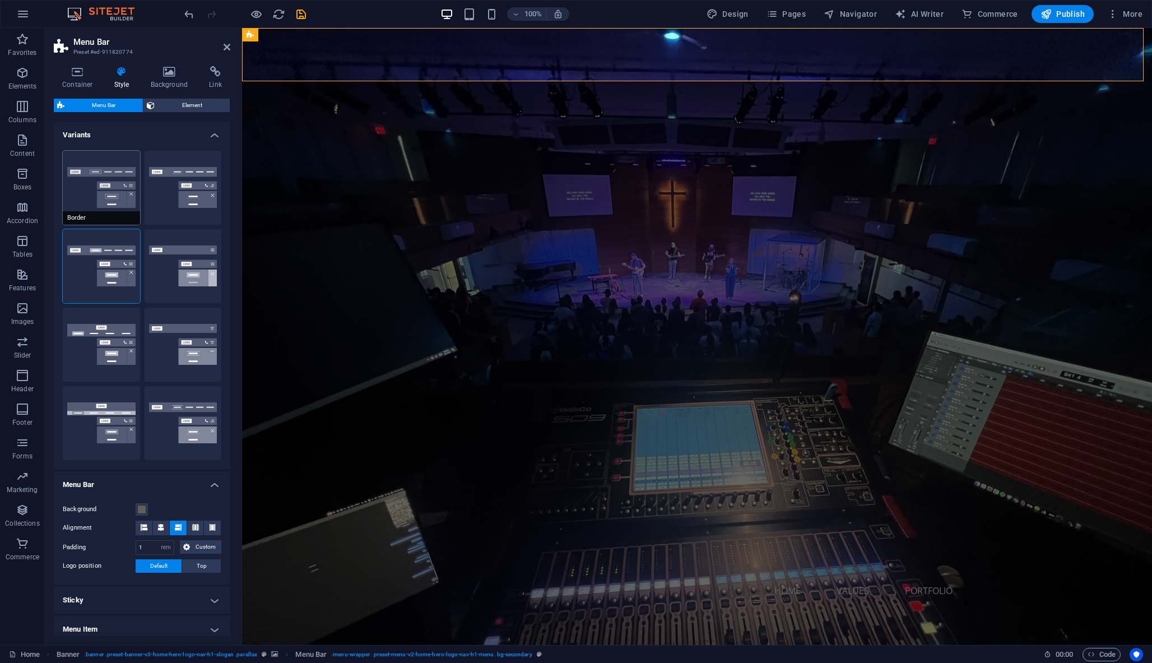
click at [102, 192] on button "Border" at bounding box center [101, 188] width 77 height 74
click at [176, 196] on button "Centered" at bounding box center [183, 188] width 77 height 74
click at [174, 273] on button "Fixed" at bounding box center [183, 266] width 77 height 74
click at [105, 268] on button "Default" at bounding box center [101, 266] width 77 height 74
click at [111, 347] on button "Loki" at bounding box center [101, 345] width 77 height 74
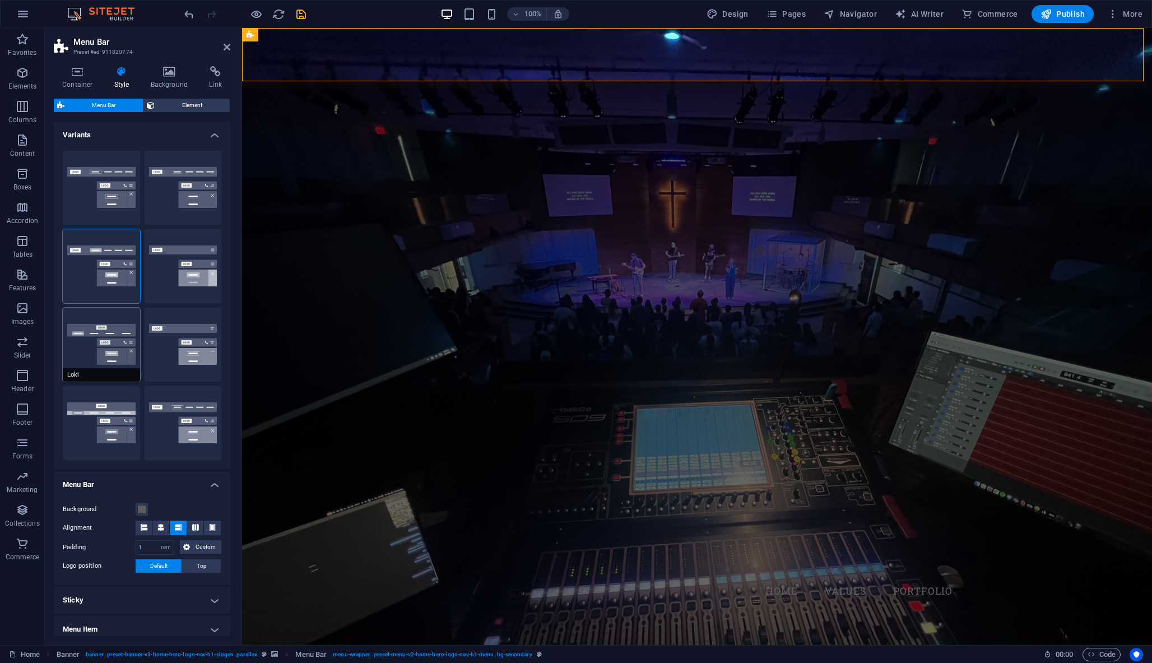
type input "0"
select select "DISABLED_OPTION_VALUE"
type input "2"
type input "1"
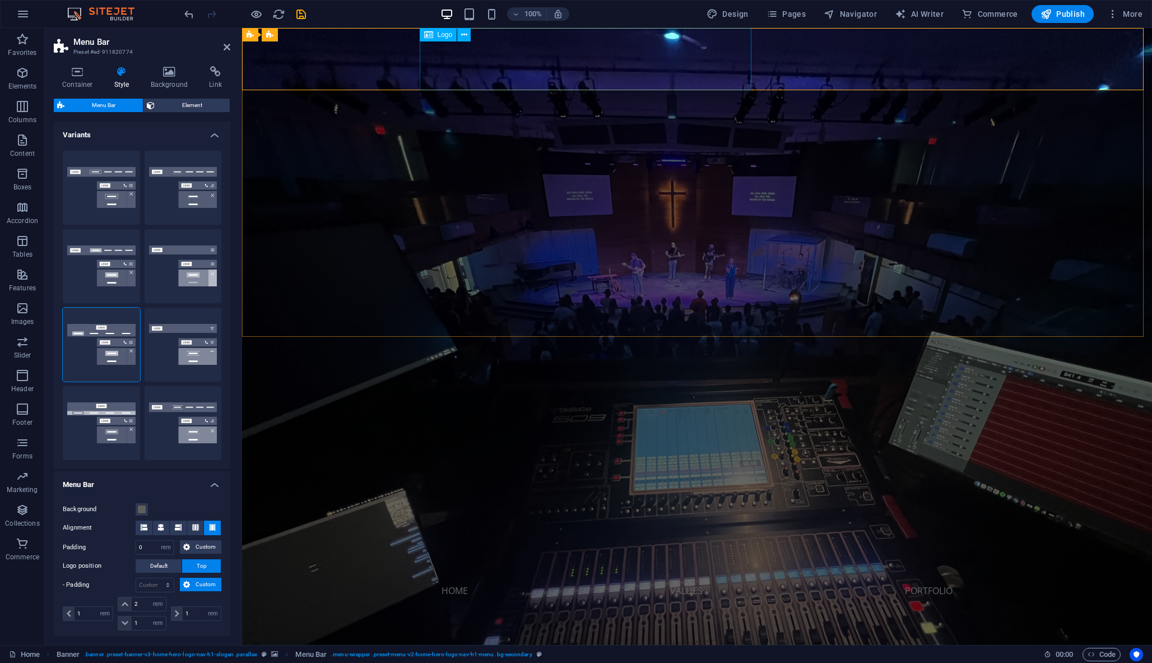
click at [591, 613] on div at bounding box center [697, 644] width 547 height 62
select select "px"
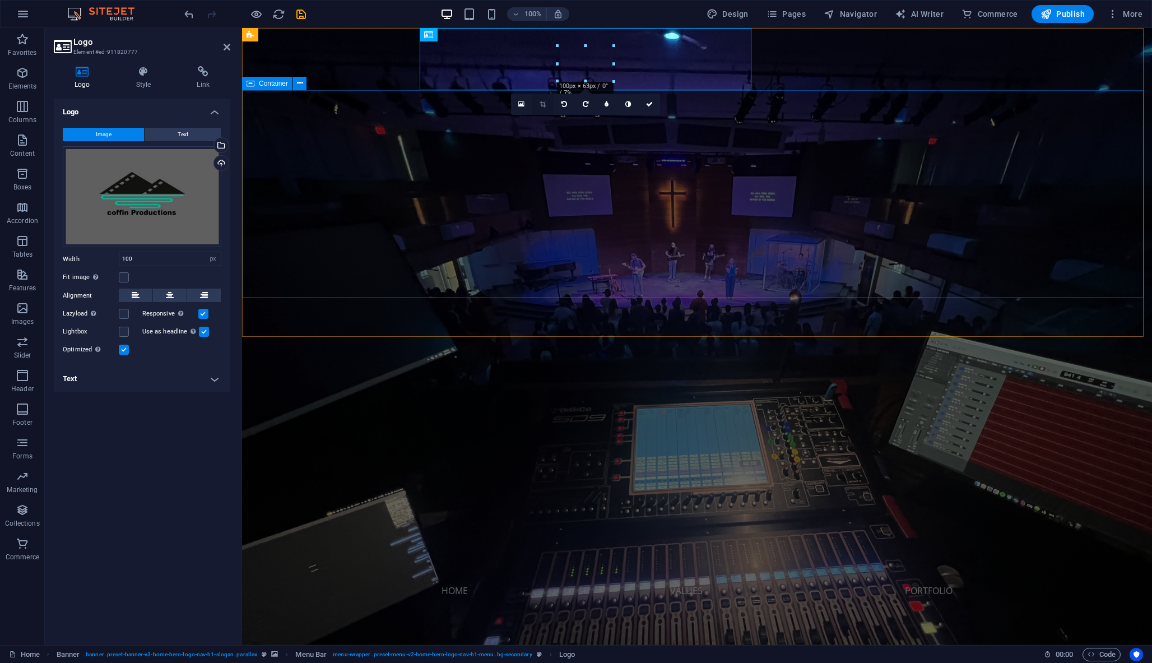
click at [544, 99] on link at bounding box center [542, 104] width 21 height 21
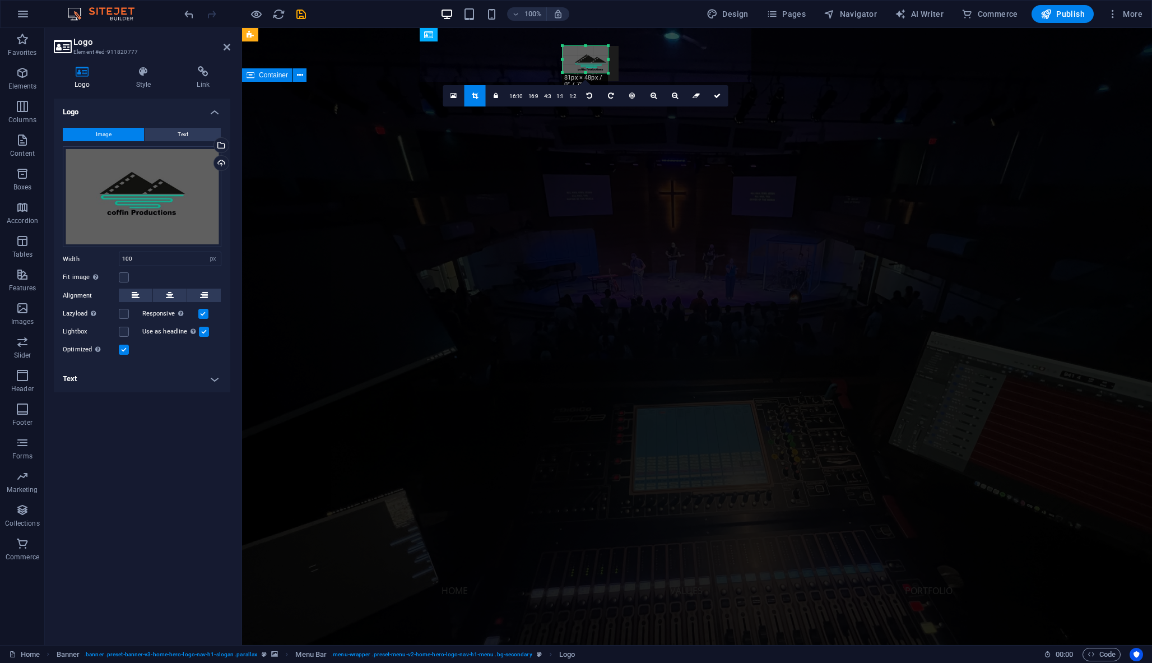
drag, startPoint x: 612, startPoint y: 82, endPoint x: 602, endPoint y: 76, distance: 11.8
drag, startPoint x: 585, startPoint y: 60, endPoint x: 579, endPoint y: 55, distance: 7.6
click at [579, 55] on div at bounding box center [584, 58] width 56 height 35
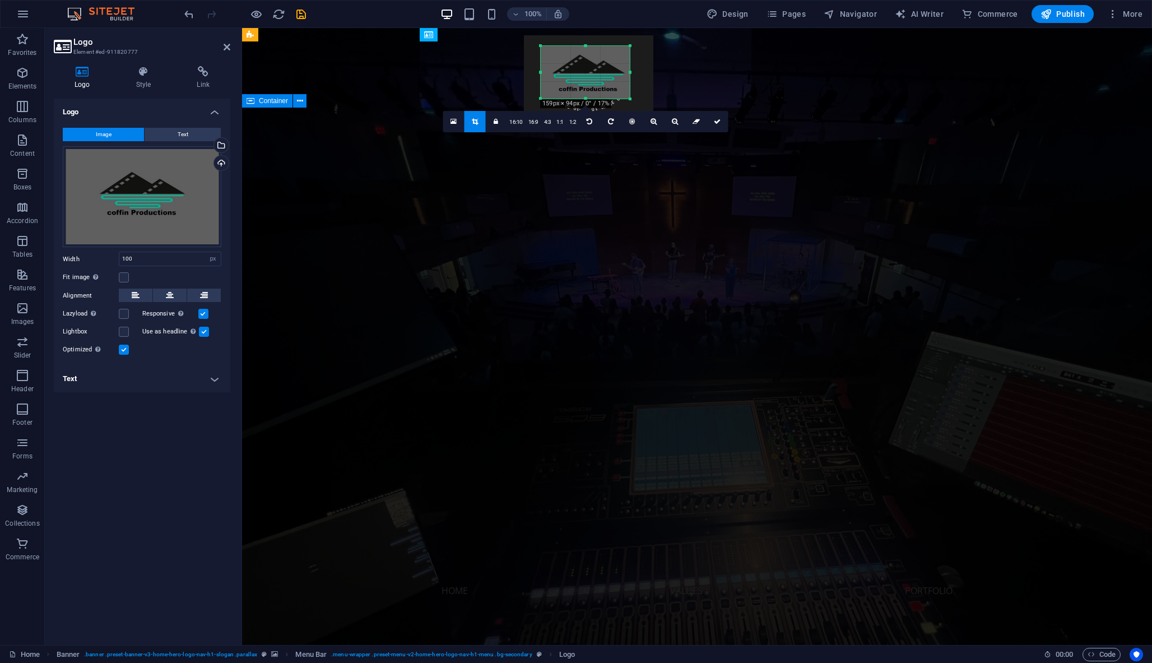
drag, startPoint x: 607, startPoint y: 72, endPoint x: 650, endPoint y: 96, distance: 49.7
click at [630, 96] on div "180 170 160 150 140 130 120 110 100 90 80 70 60 50 40 30 20 10 0 -10 -20 -30 -4…" at bounding box center [585, 72] width 89 height 53
drag, startPoint x: 541, startPoint y: 72, endPoint x: 550, endPoint y: 71, distance: 9.0
click at [550, 71] on div "180 170 160 150 140 130 120 110 100 90 80 70 60 50 40 30 20 10 0 -10 -20 -30 -4…" at bounding box center [586, 72] width 80 height 52
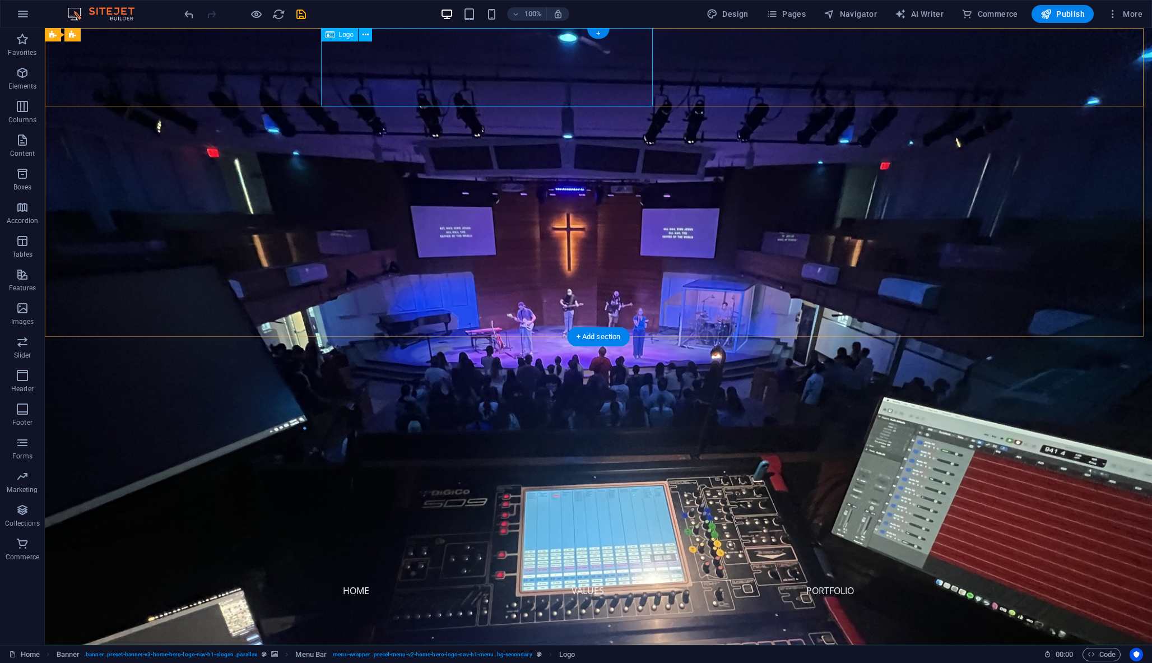
click at [486, 613] on div at bounding box center [598, 652] width 547 height 78
select select "px"
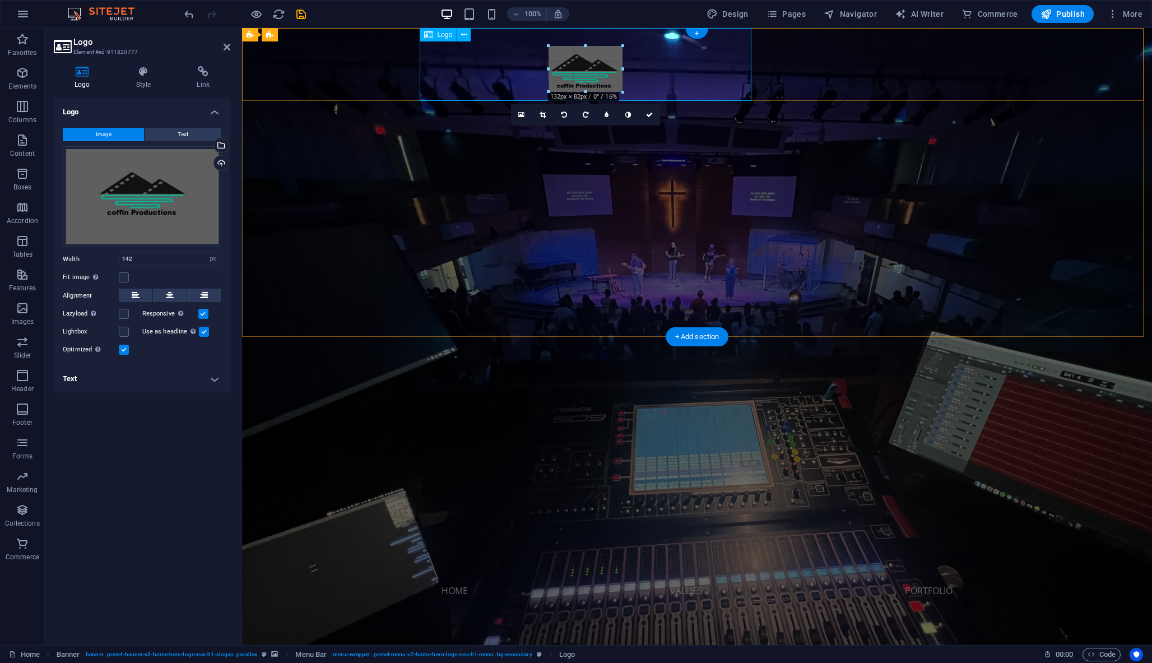
drag, startPoint x: 624, startPoint y: 72, endPoint x: 618, endPoint y: 71, distance: 5.6
type input "132"
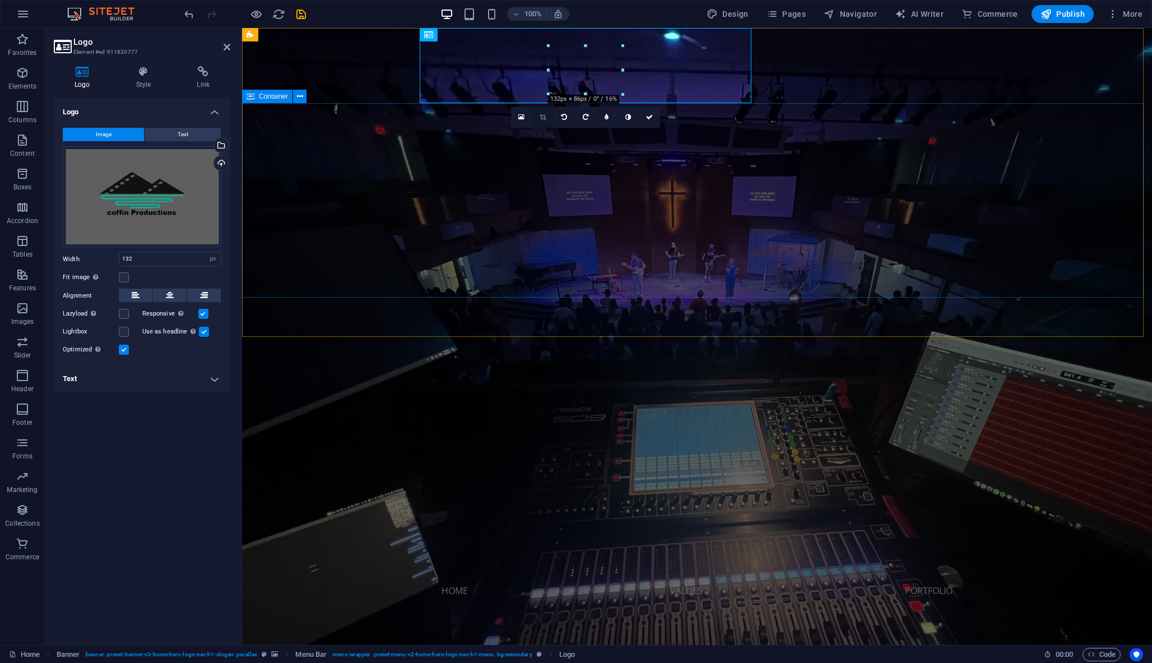
click at [542, 115] on icon at bounding box center [542, 117] width 6 height 7
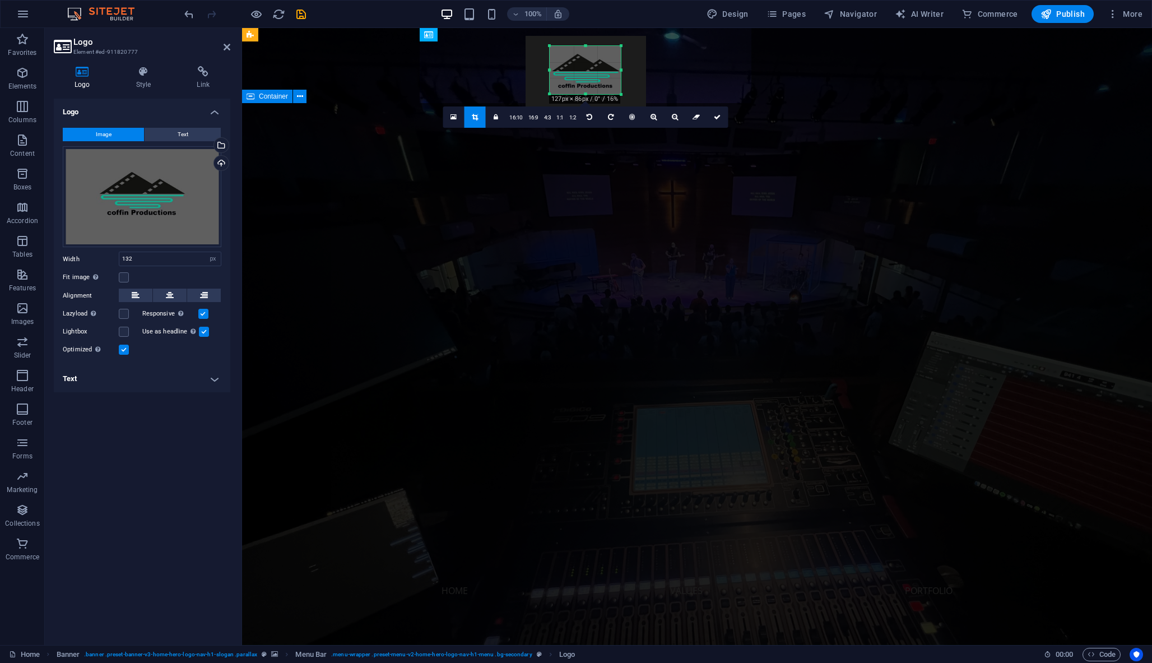
click at [618, 69] on div "180 170 160 150 140 130 120 110 100 90 80 70 60 50 40 30 20 10 0 -10 -20 -30 -4…" at bounding box center [585, 70] width 71 height 48
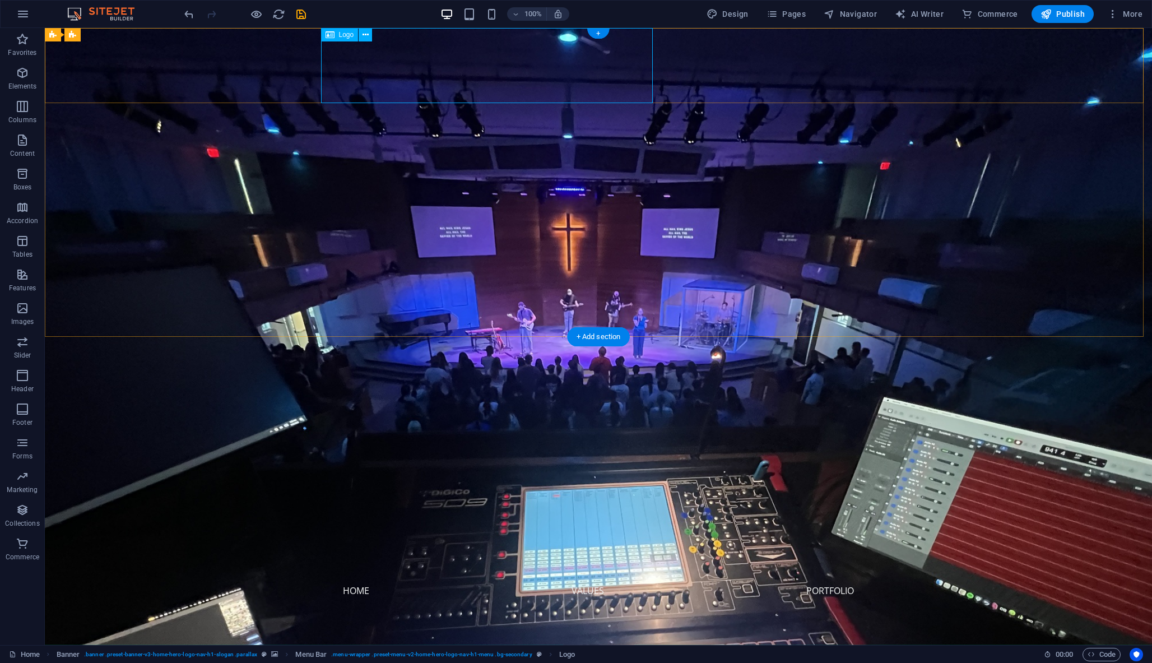
click at [507, 613] on div at bounding box center [598, 650] width 547 height 75
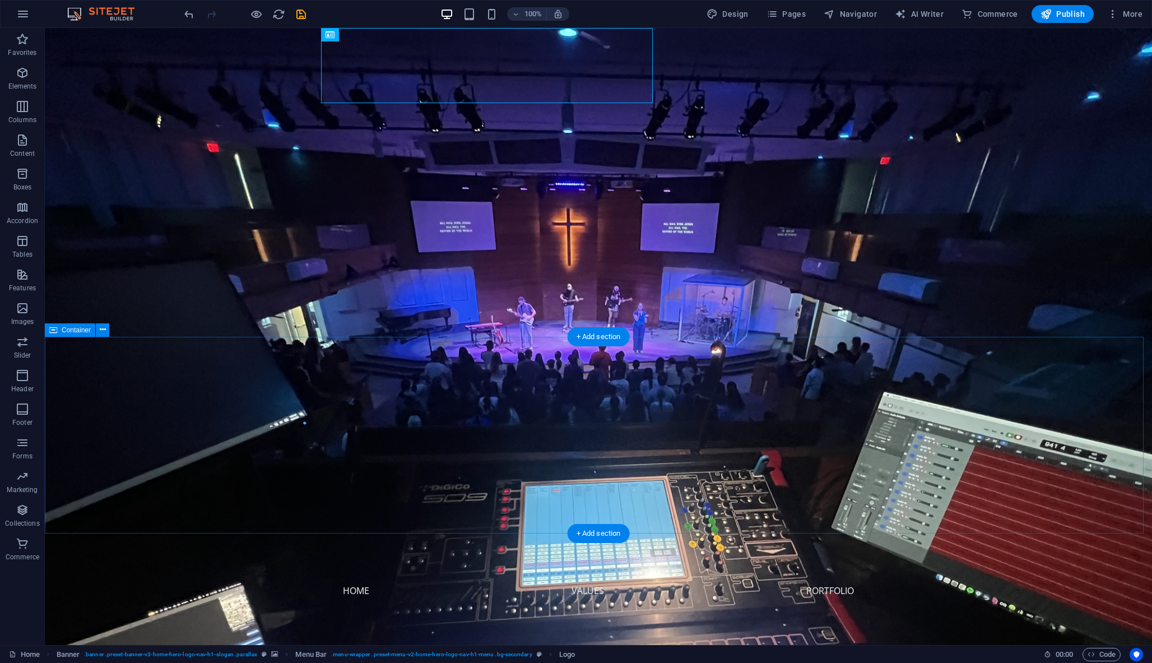
scroll to position [162, 0]
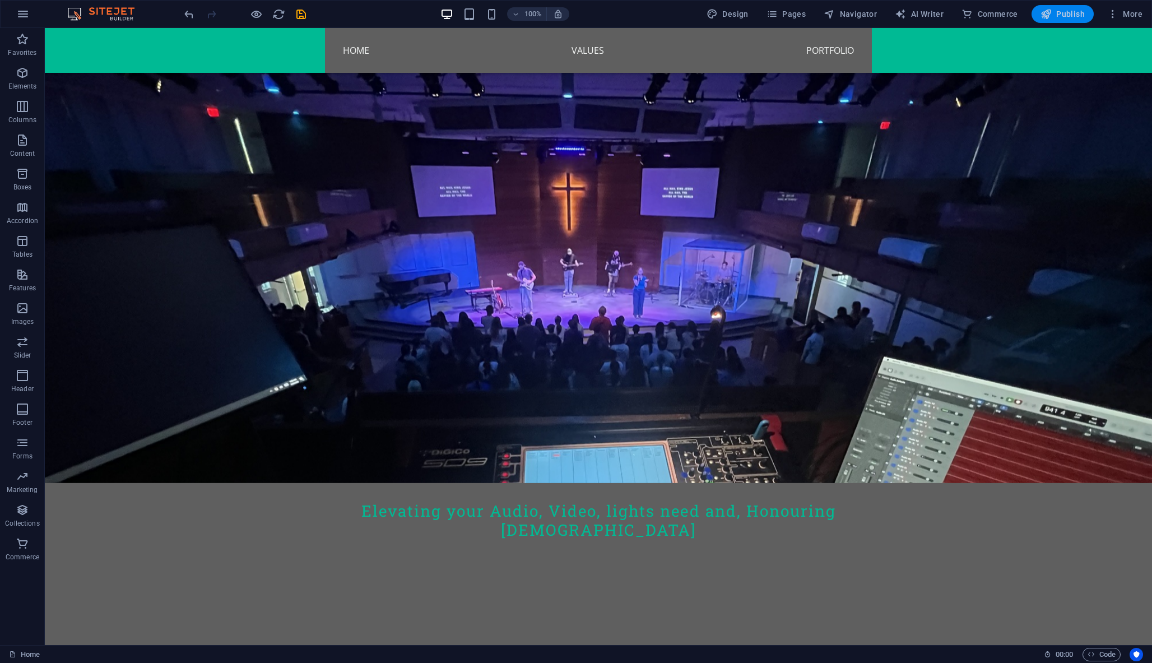
click at [1072, 11] on span "Publish" at bounding box center [1062, 13] width 44 height 11
